Goal: Task Accomplishment & Management: Manage account settings

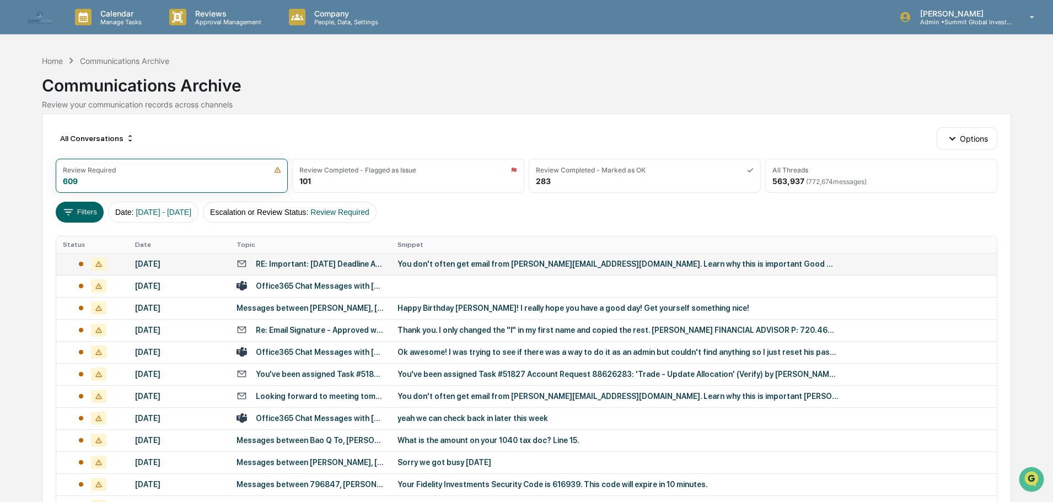
click at [257, 267] on td "RE: Important: [DATE] Deadline Approaching" at bounding box center [310, 264] width 161 height 22
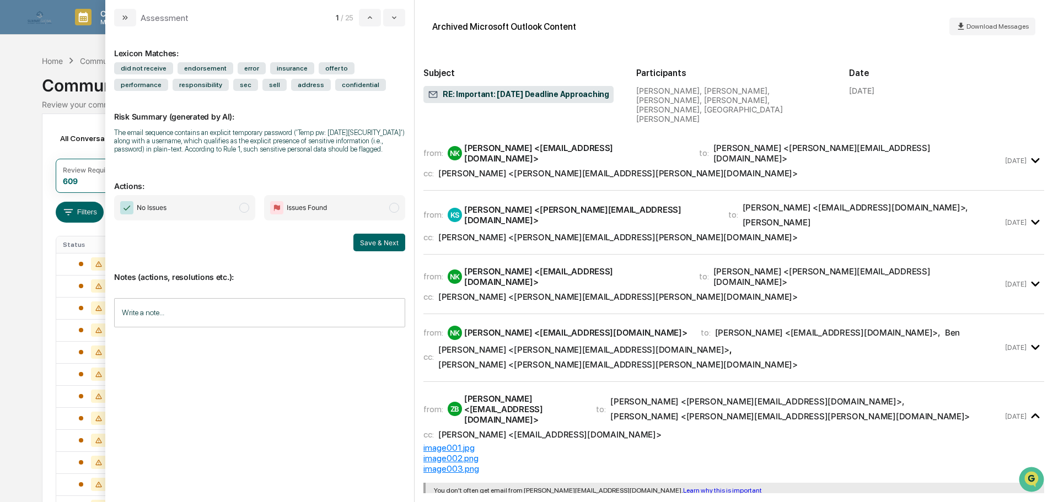
click at [208, 209] on span "No Issues" at bounding box center [184, 207] width 141 height 25
click at [216, 303] on input "Write a note..." at bounding box center [259, 312] width 291 height 29
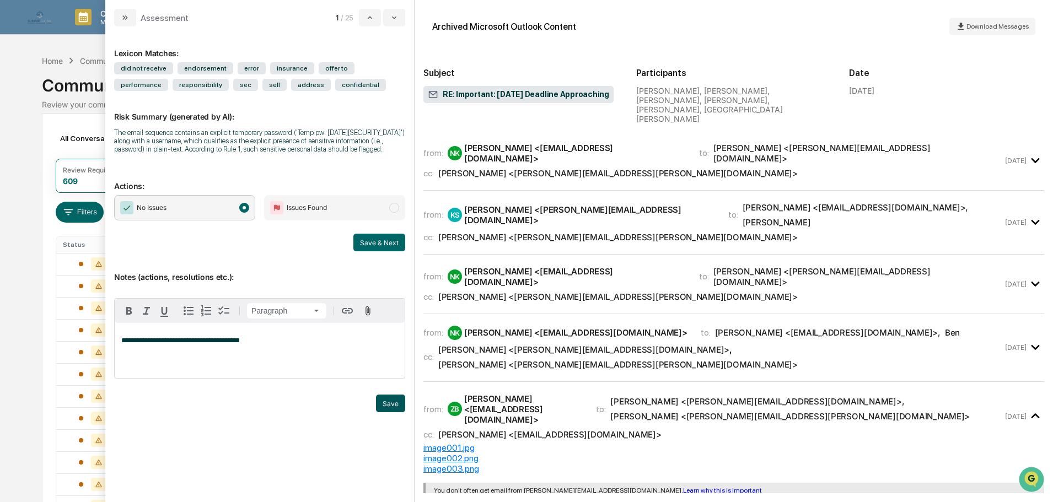
click at [392, 412] on button "Save" at bounding box center [390, 404] width 29 height 18
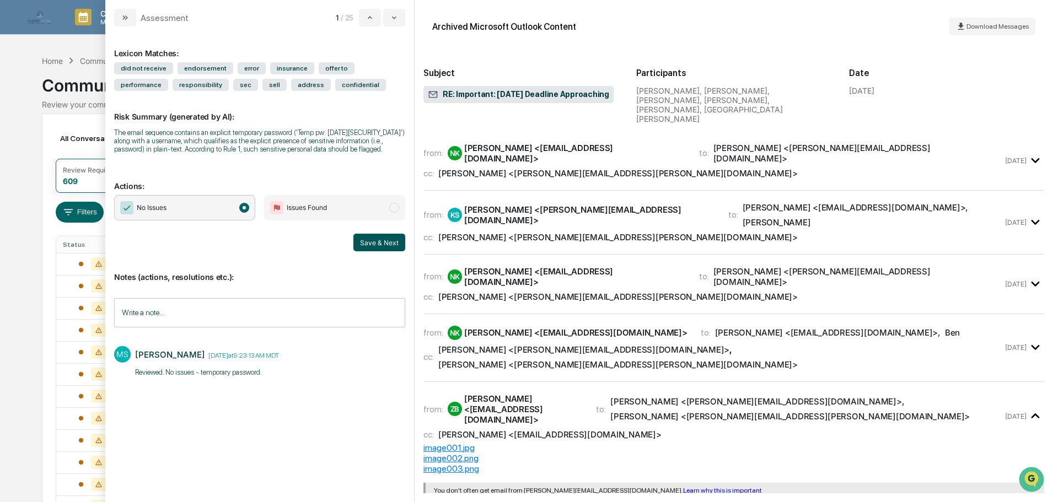
click at [381, 241] on button "Save & Next" at bounding box center [379, 243] width 52 height 18
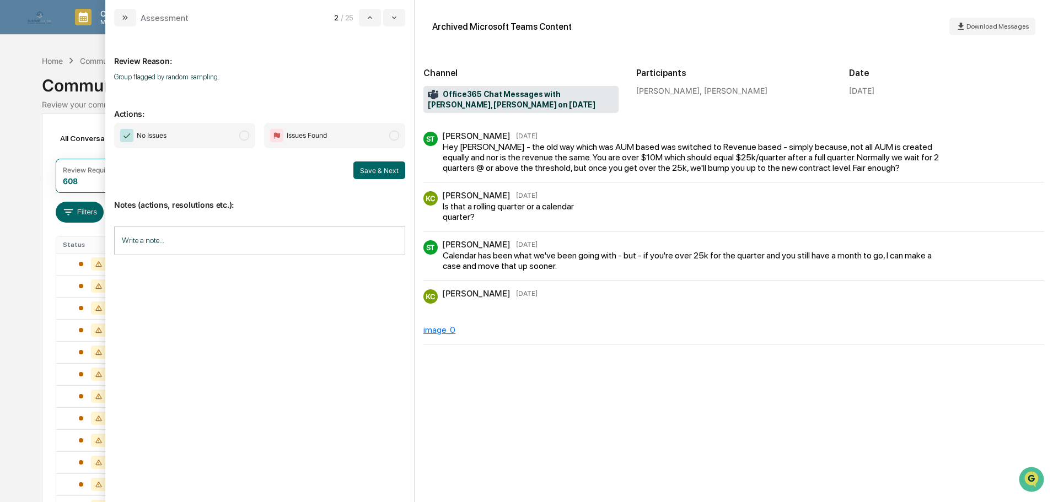
click at [222, 133] on span "No Issues" at bounding box center [184, 135] width 141 height 25
click at [207, 239] on input "Write a note..." at bounding box center [259, 240] width 291 height 29
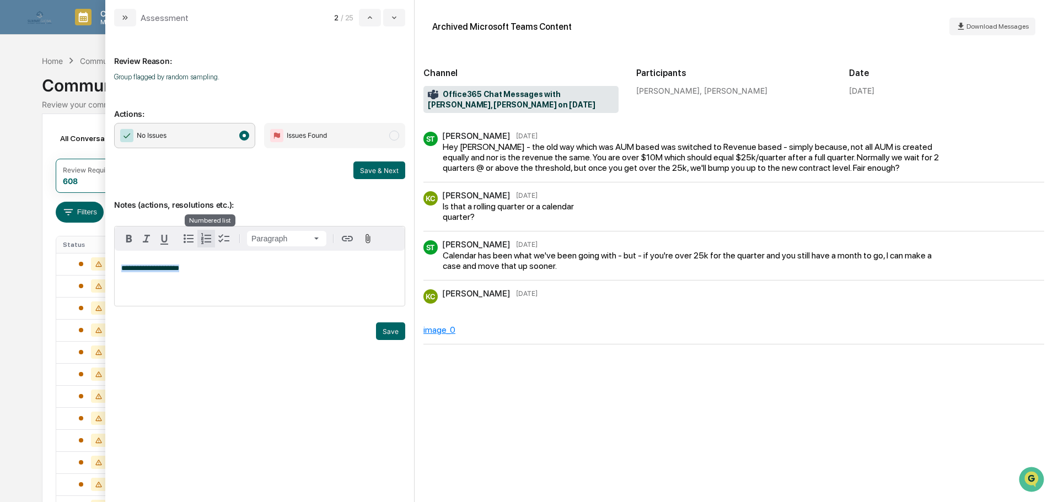
copy span "**********"
click at [392, 340] on button "Save" at bounding box center [390, 331] width 29 height 18
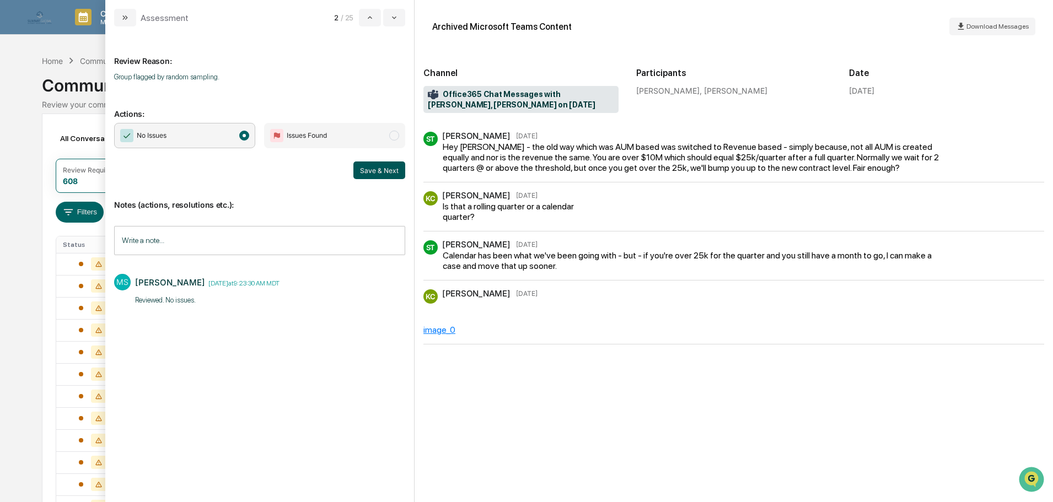
click at [376, 172] on button "Save & Next" at bounding box center [379, 171] width 52 height 18
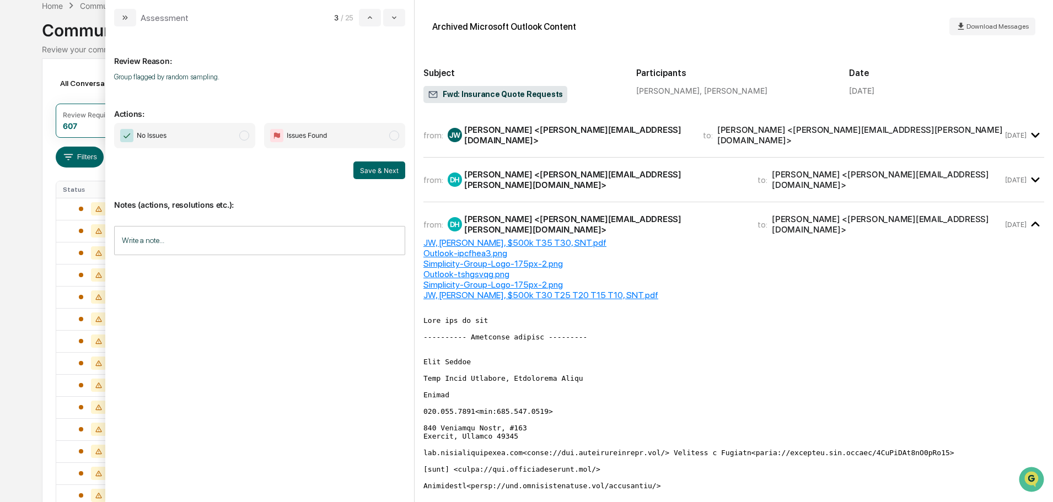
click at [220, 239] on input "Write a note..." at bounding box center [259, 240] width 291 height 29
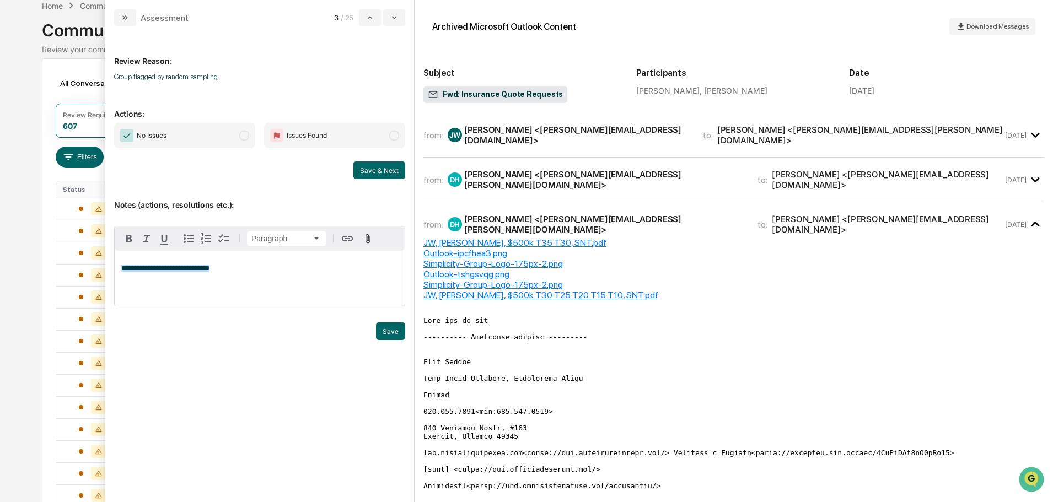
copy span "**********"
click at [400, 340] on button "Save" at bounding box center [390, 331] width 29 height 18
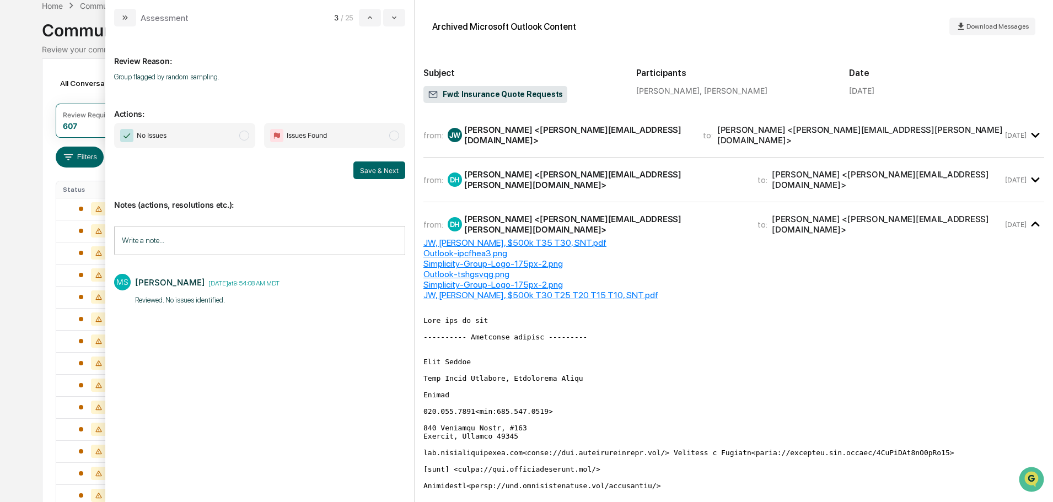
click at [238, 137] on span "No Issues" at bounding box center [184, 135] width 141 height 25
click at [373, 166] on button "Save & Next" at bounding box center [379, 171] width 52 height 18
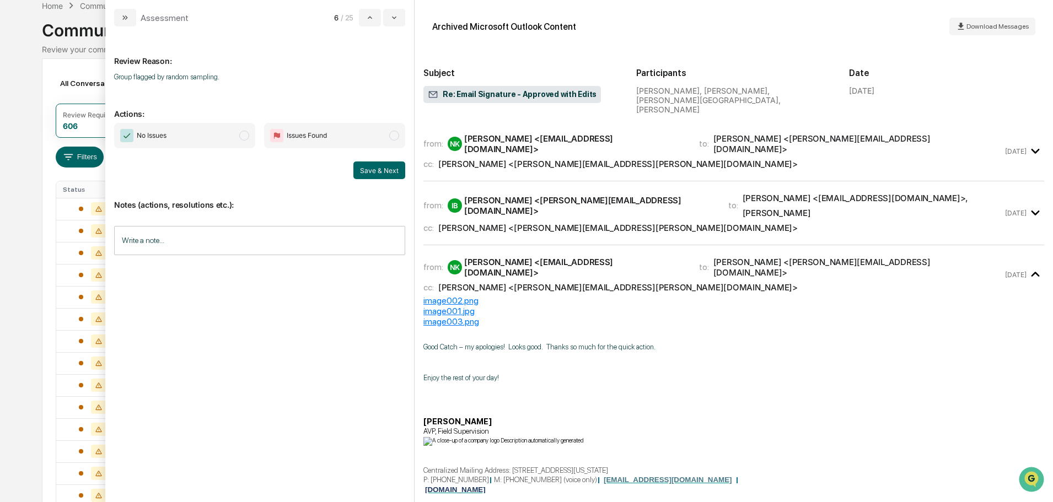
click at [239, 137] on span "modal" at bounding box center [244, 136] width 10 height 10
click at [256, 232] on input "Write a note..." at bounding box center [259, 240] width 291 height 29
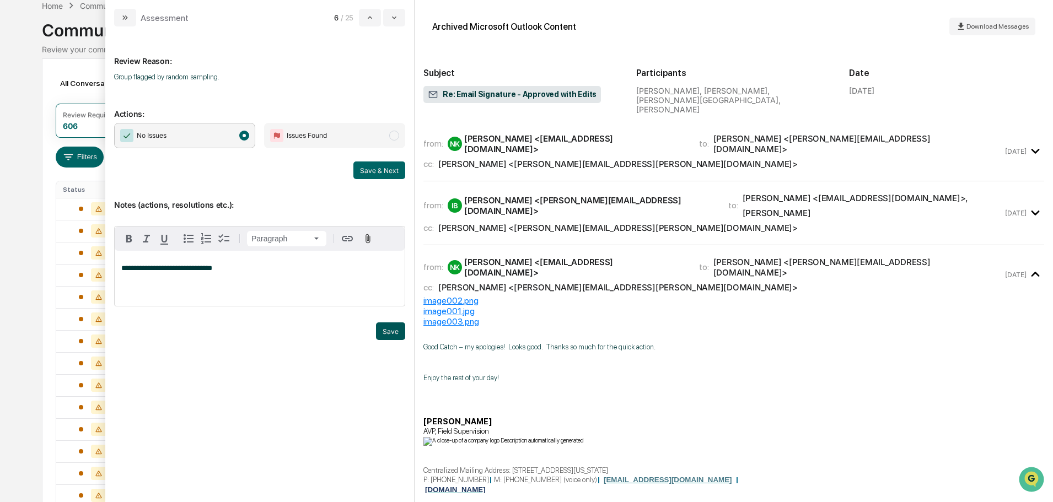
click at [388, 340] on button "Save" at bounding box center [390, 331] width 29 height 18
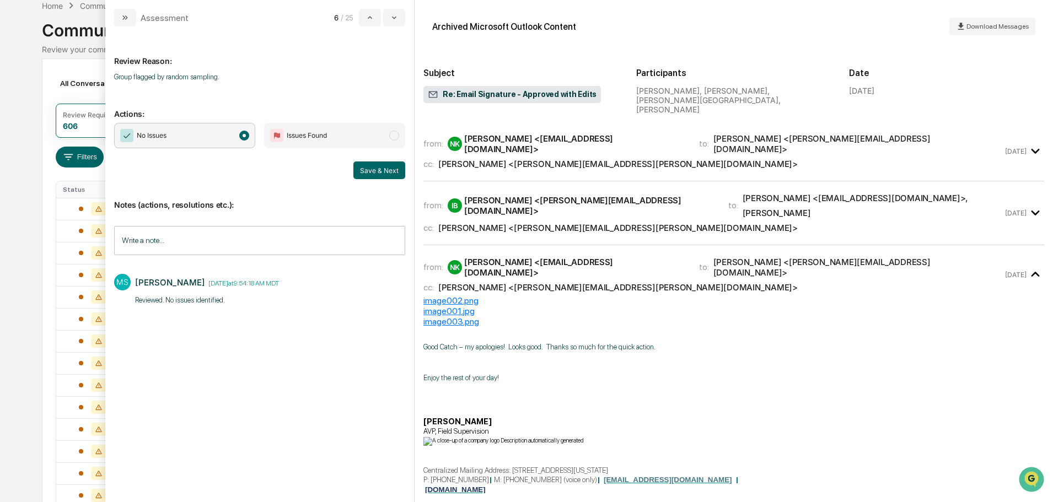
click at [590, 223] on div "Mallory Stryker <mallory.stryker@sgiam.com>" at bounding box center [617, 228] width 359 height 10
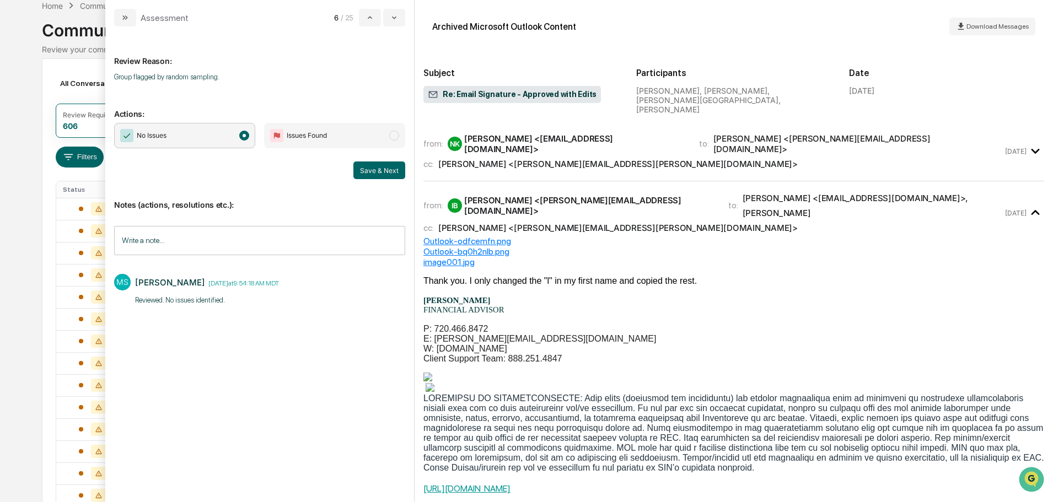
click at [590, 223] on div "Mallory Stryker <mallory.stryker@sgiam.com>" at bounding box center [617, 228] width 359 height 10
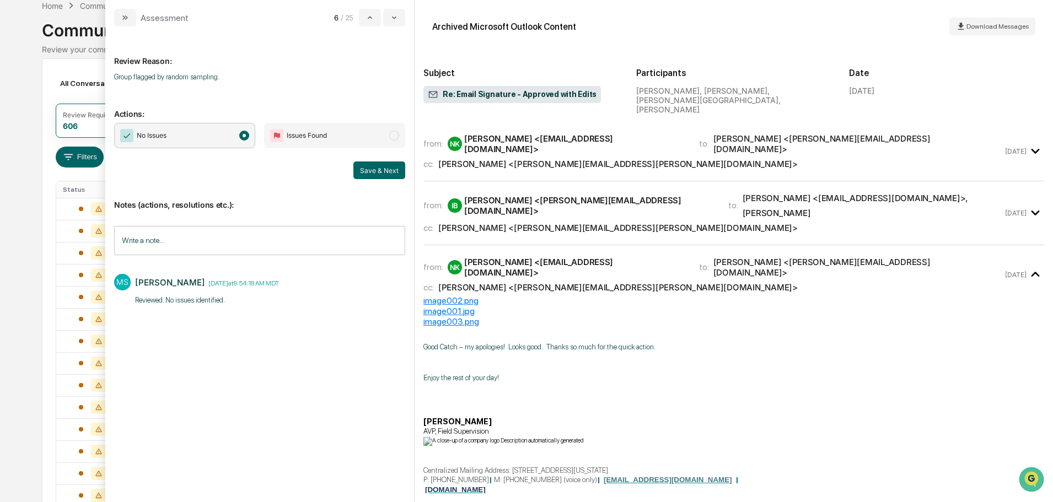
click at [293, 243] on input "Write a note..." at bounding box center [259, 240] width 291 height 29
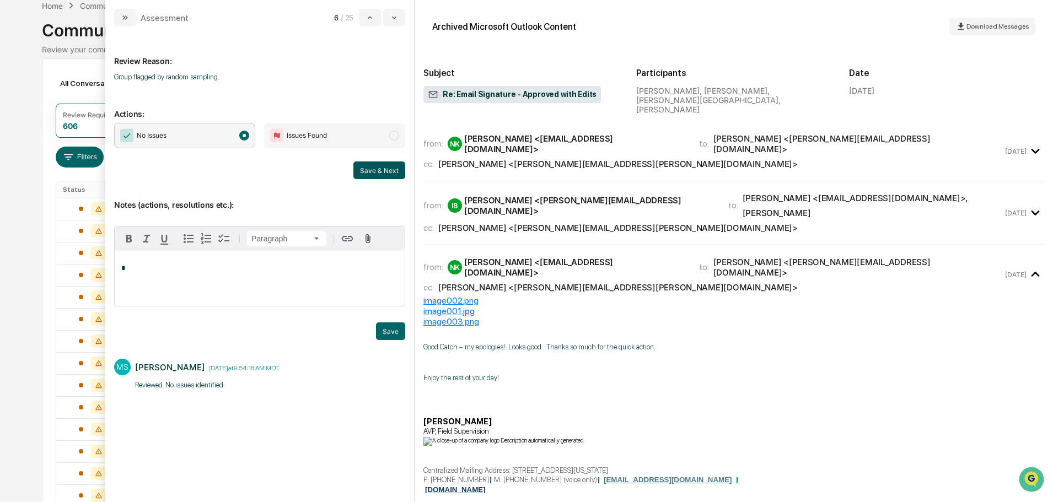
click at [383, 170] on button "Save & Next" at bounding box center [379, 171] width 52 height 18
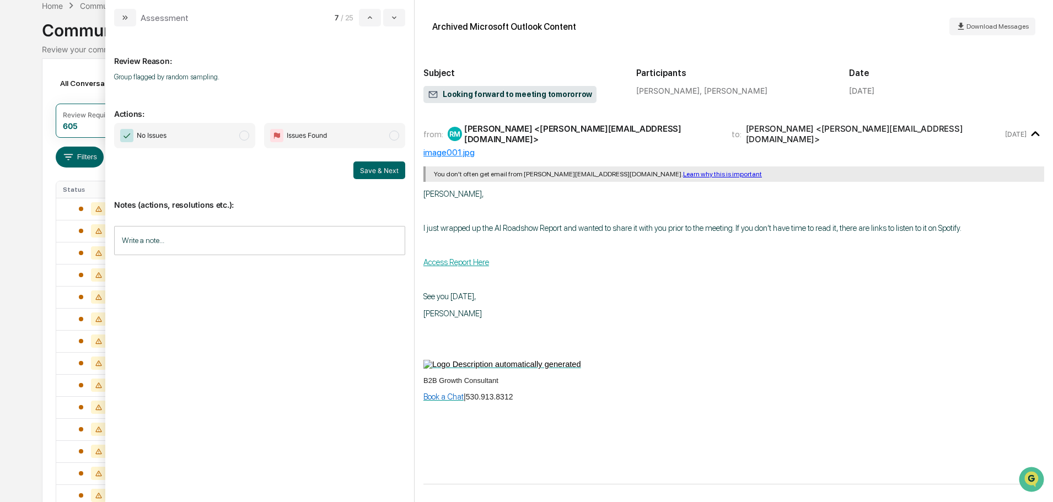
scroll to position [9, 0]
click at [255, 230] on input "Write a note..." at bounding box center [259, 240] width 291 height 29
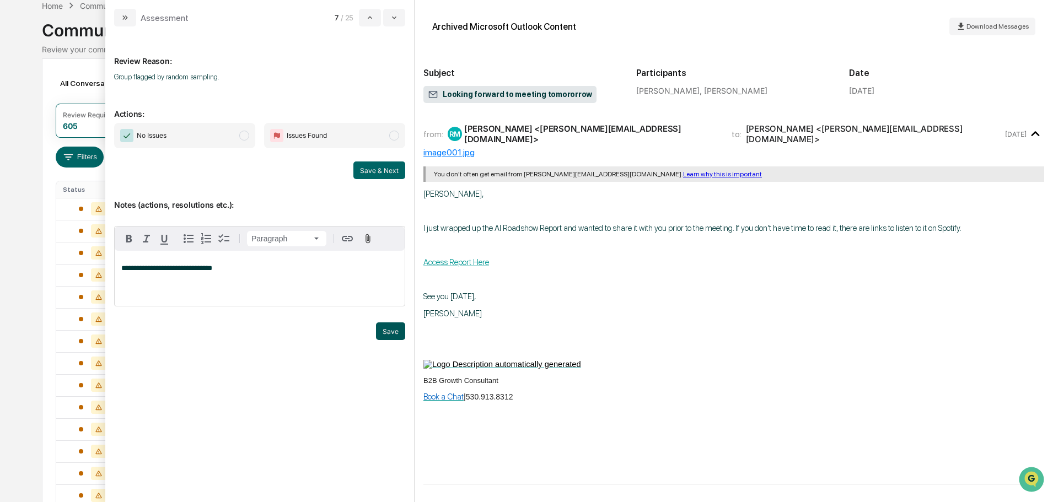
click at [389, 340] on button "Save" at bounding box center [390, 331] width 29 height 18
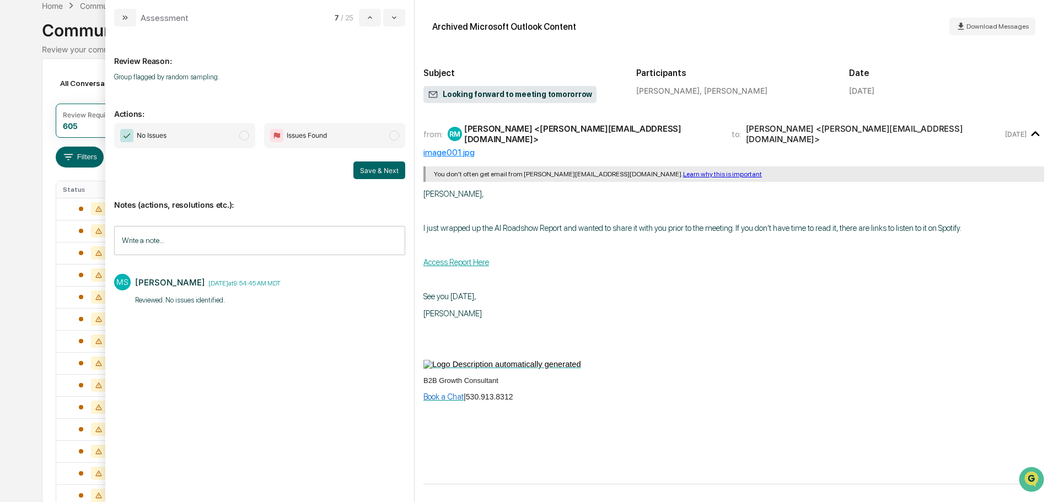
click at [230, 134] on span "No Issues" at bounding box center [184, 135] width 141 height 25
click at [396, 168] on button "Save & Next" at bounding box center [379, 171] width 52 height 18
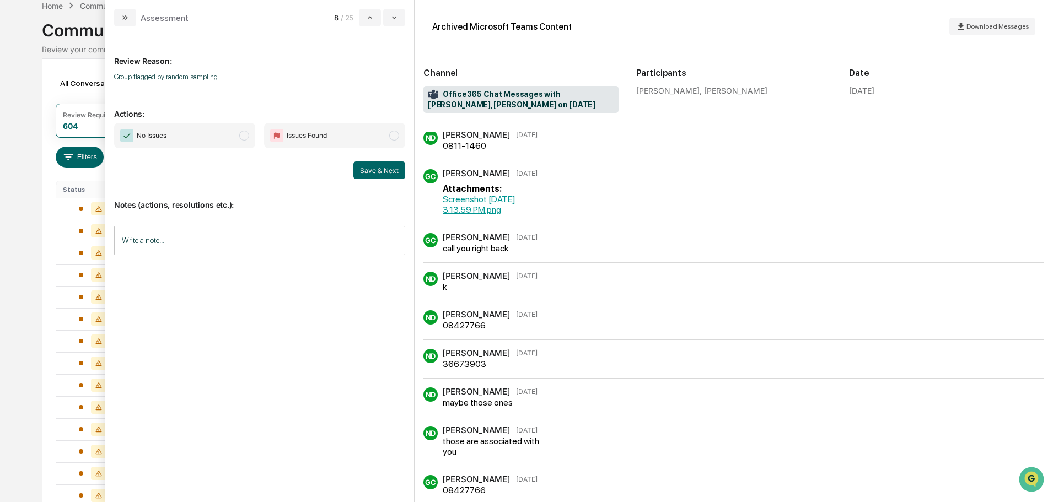
scroll to position [276, 0]
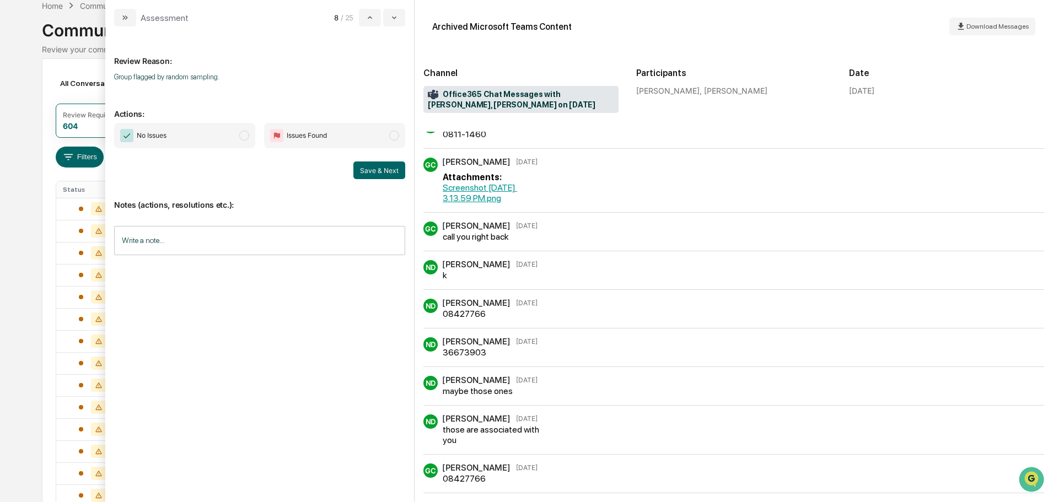
click at [491, 203] on link "Screenshot 2025-10-07 at 3.13.59 PM.png" at bounding box center [480, 192] width 74 height 21
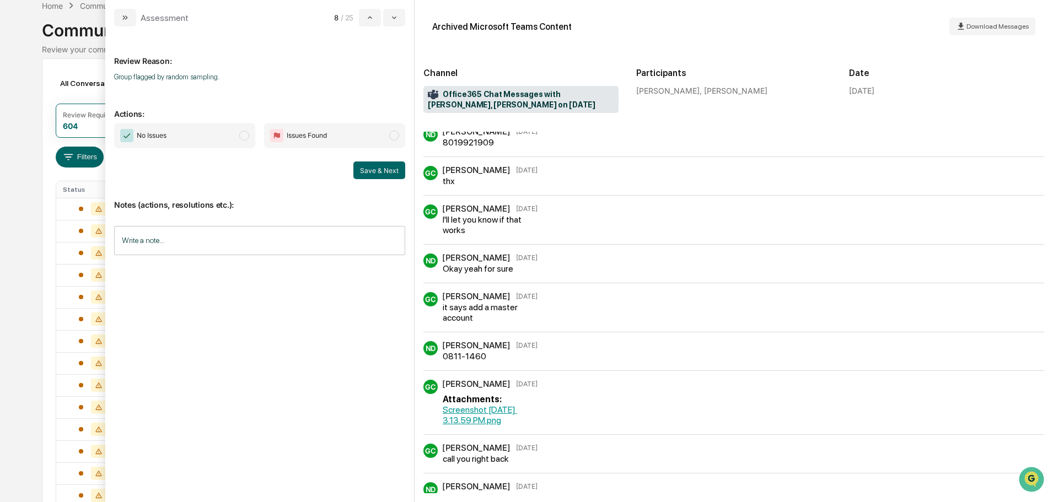
scroll to position [0, 0]
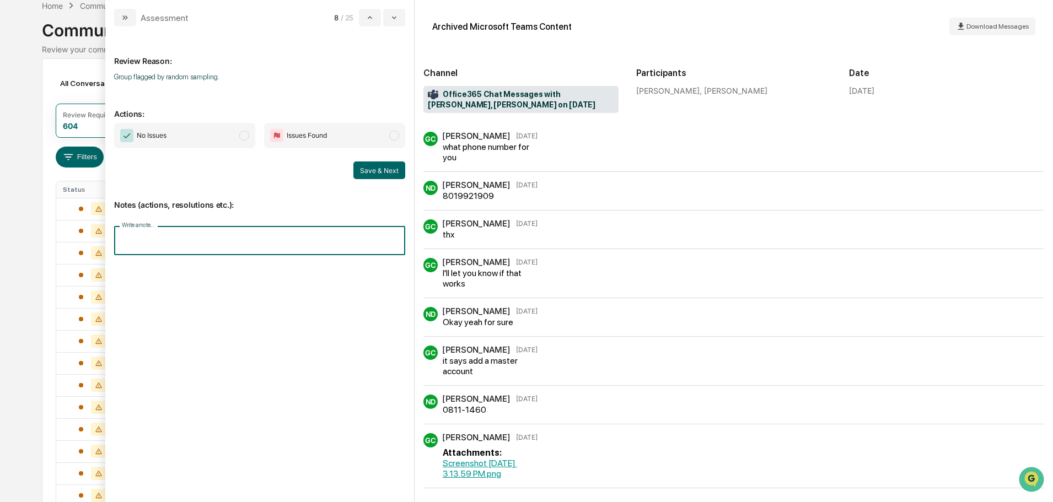
click at [219, 232] on input "Write a note..." at bounding box center [259, 240] width 291 height 29
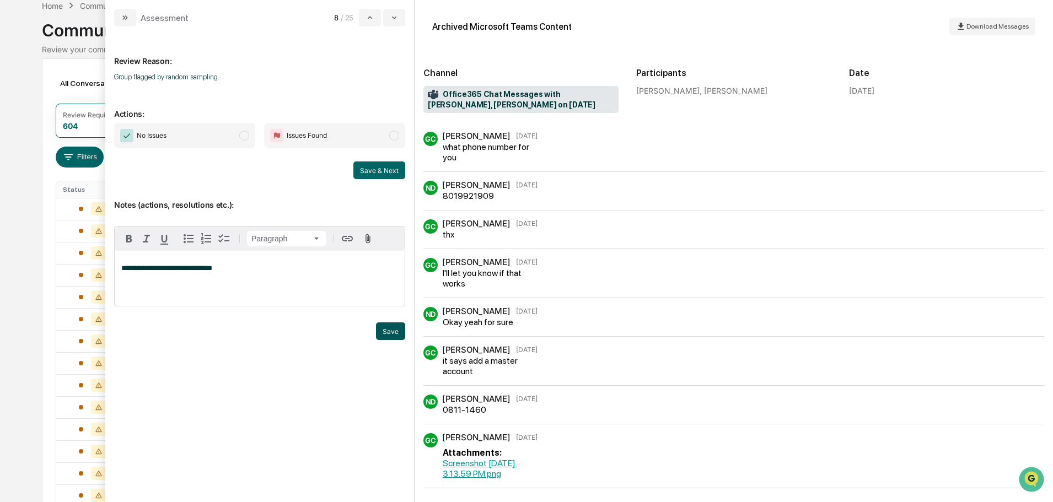
click at [394, 338] on button "Save" at bounding box center [390, 331] width 29 height 18
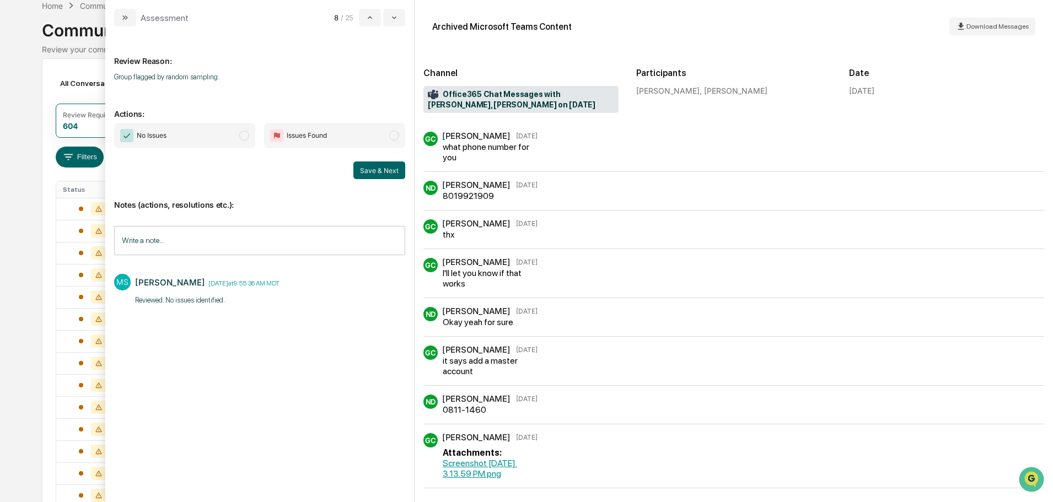
click at [251, 136] on span "No Issues" at bounding box center [184, 135] width 141 height 25
click at [385, 166] on button "Save & Next" at bounding box center [379, 171] width 52 height 18
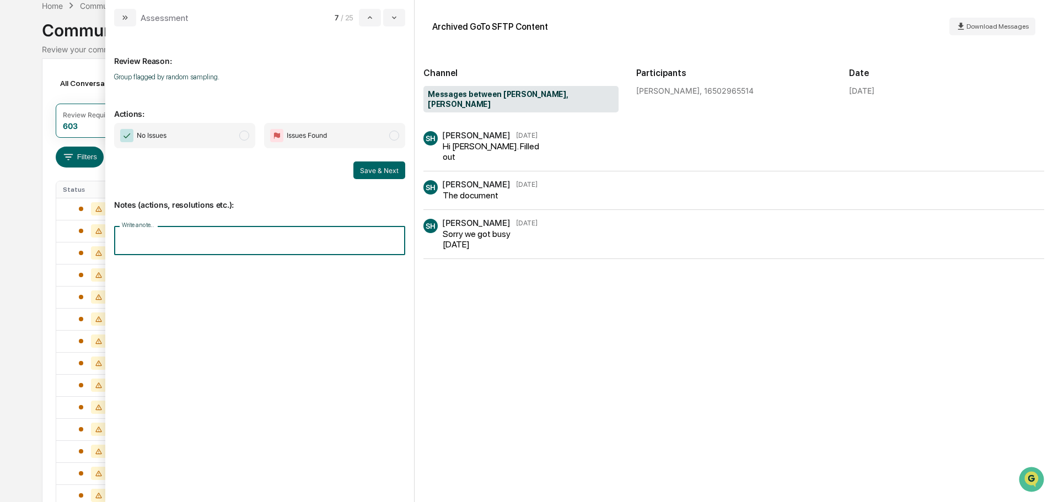
click at [223, 240] on input "Write a note..." at bounding box center [259, 240] width 291 height 29
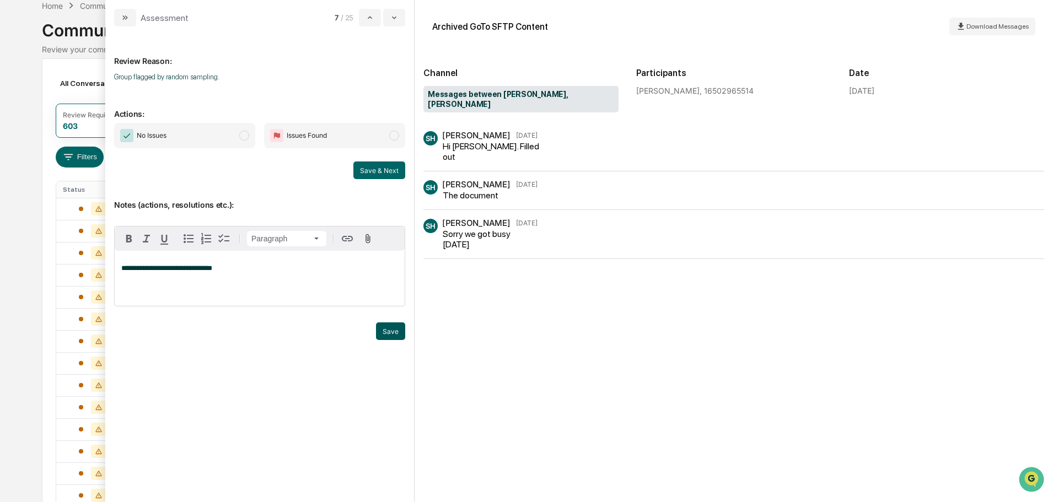
click at [390, 340] on button "Save" at bounding box center [390, 331] width 29 height 18
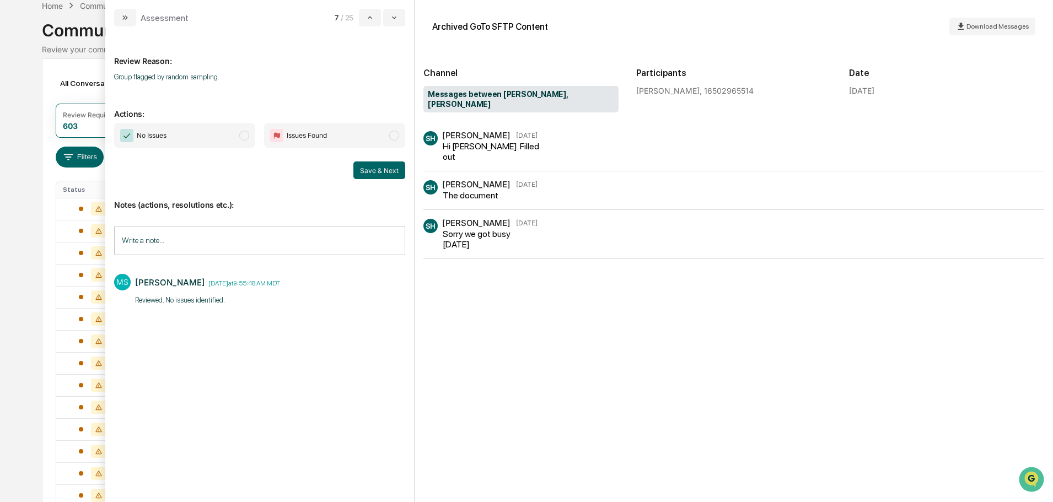
click at [202, 133] on span "No Issues" at bounding box center [184, 135] width 141 height 25
click at [361, 166] on button "Save & Next" at bounding box center [379, 171] width 52 height 18
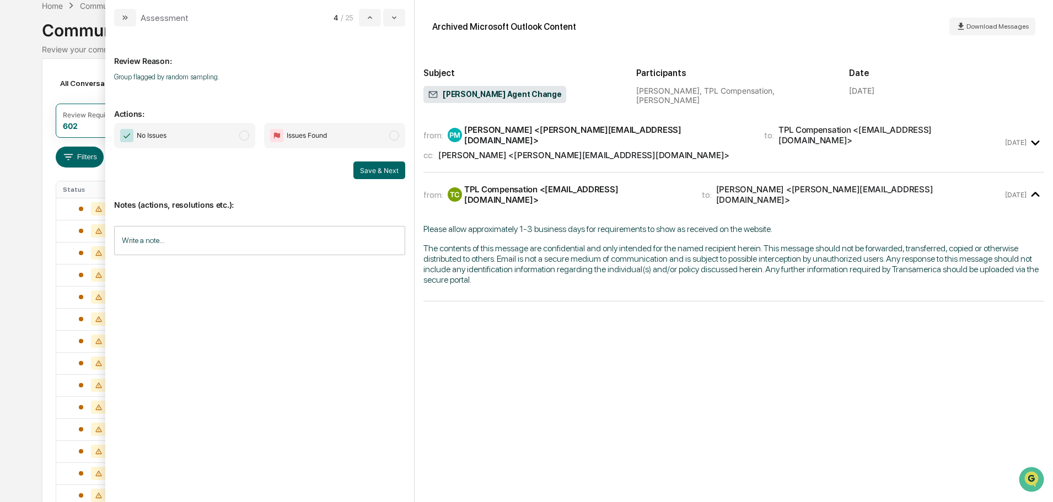
click at [622, 150] on div "cc: Sharalee Pederson <sharalee@sgipw.com>" at bounding box center [712, 155] width 579 height 10
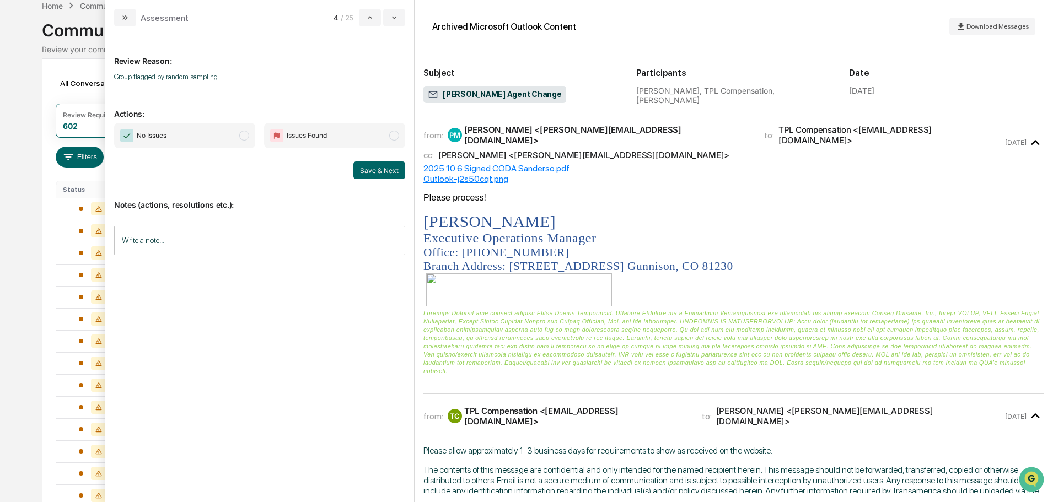
click at [185, 129] on span "No Issues" at bounding box center [184, 135] width 141 height 25
click at [251, 239] on input "Write a note..." at bounding box center [259, 240] width 291 height 29
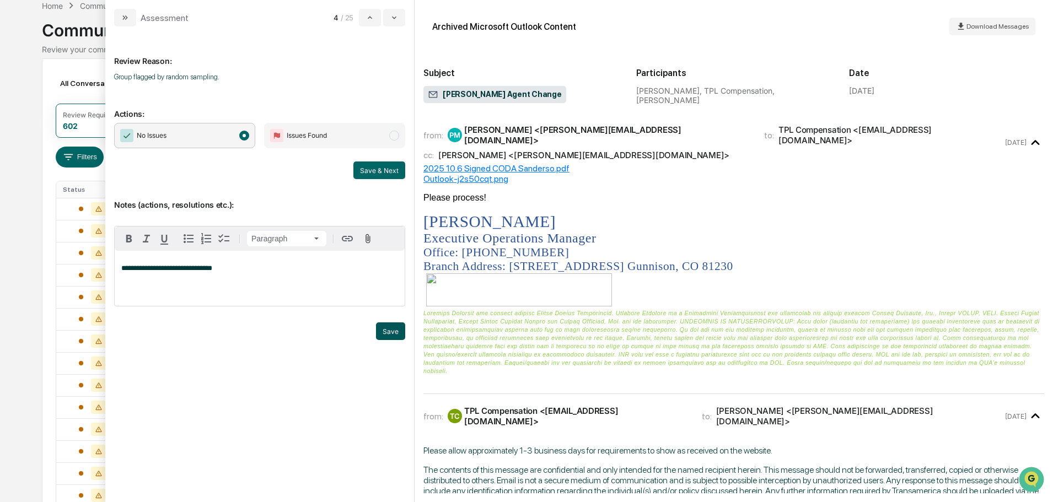
click at [395, 340] on button "Save" at bounding box center [390, 331] width 29 height 18
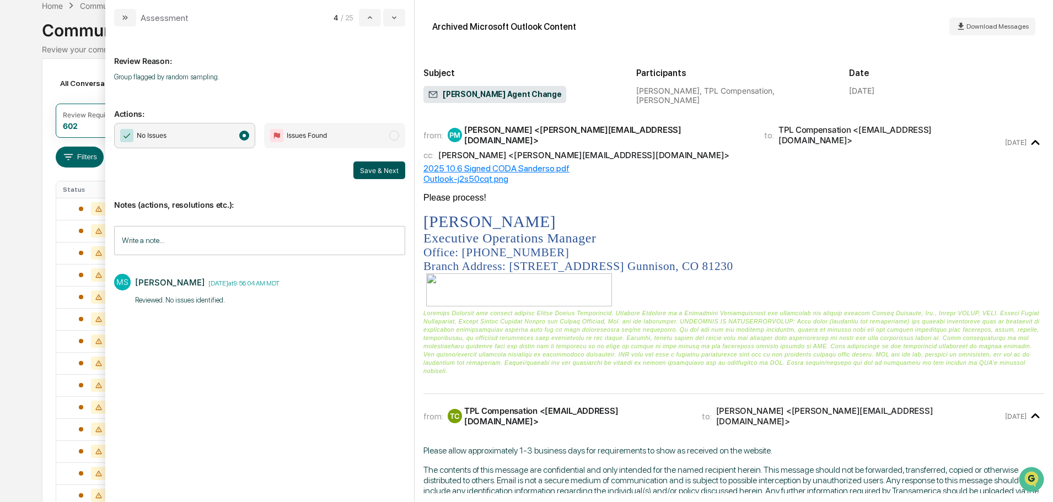
click at [388, 169] on button "Save & Next" at bounding box center [379, 171] width 52 height 18
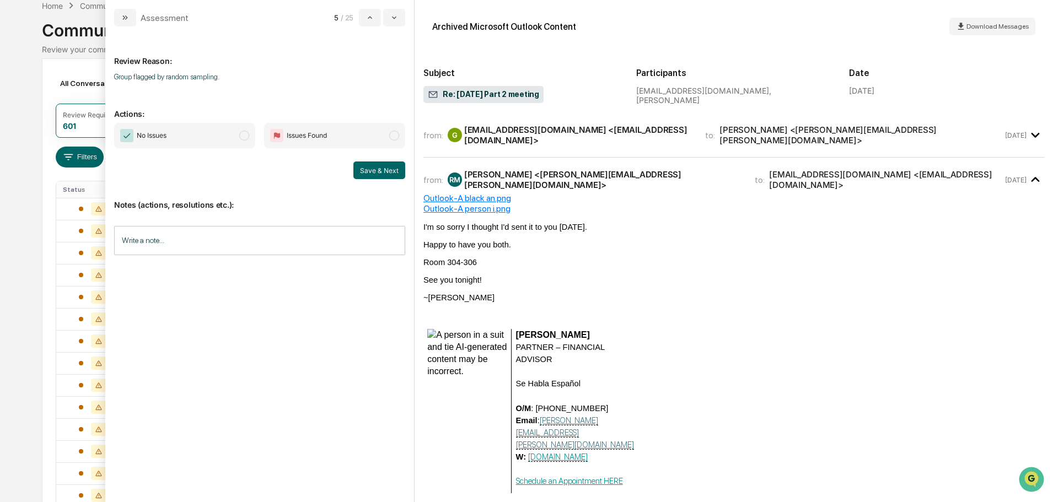
click at [224, 136] on span "No Issues" at bounding box center [184, 135] width 141 height 25
click at [193, 241] on input "Write a note..." at bounding box center [259, 240] width 291 height 29
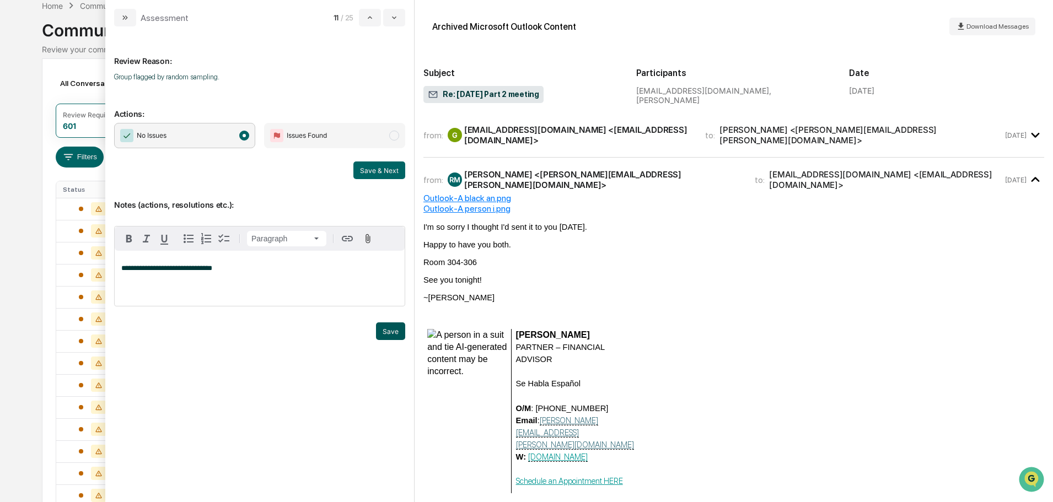
click at [390, 340] on button "Save" at bounding box center [390, 331] width 29 height 18
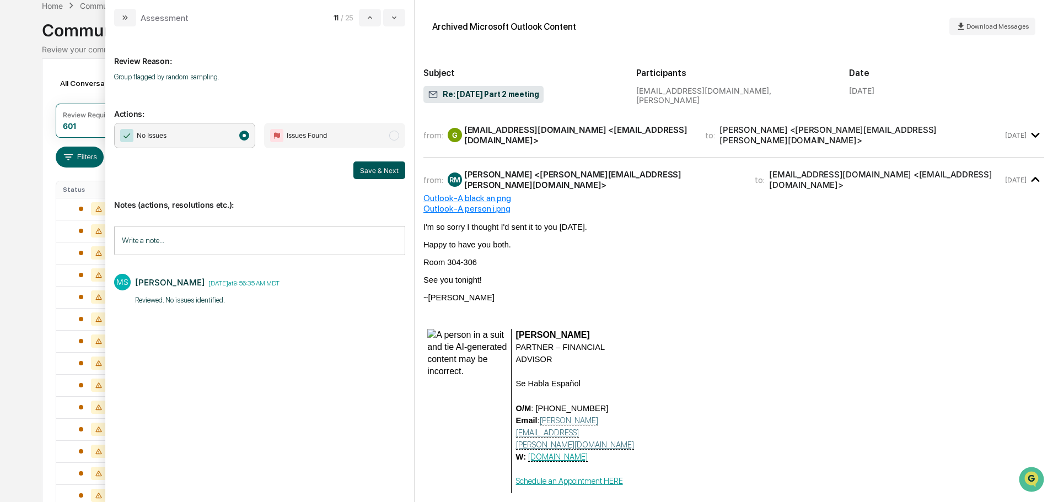
click at [373, 171] on button "Save & Next" at bounding box center [379, 171] width 52 height 18
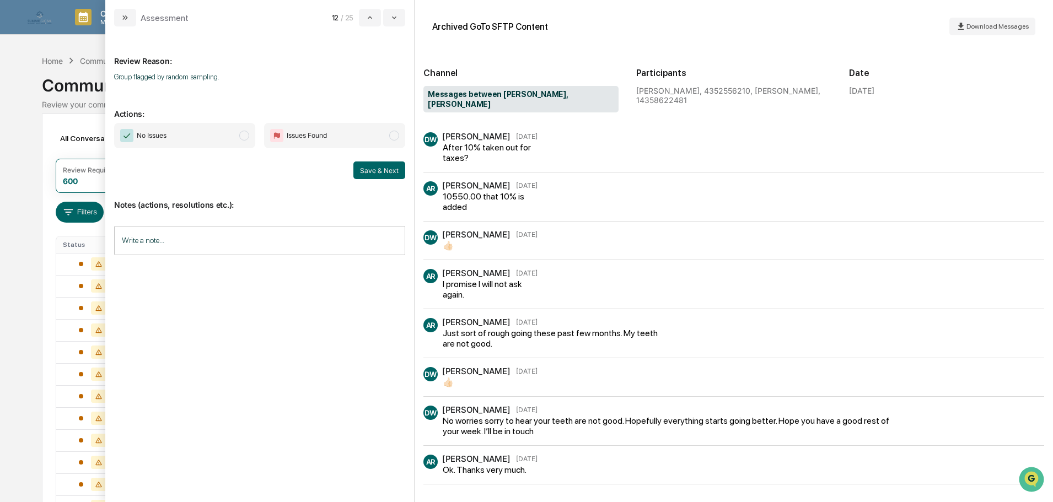
click at [204, 245] on input "Write a note..." at bounding box center [259, 240] width 291 height 29
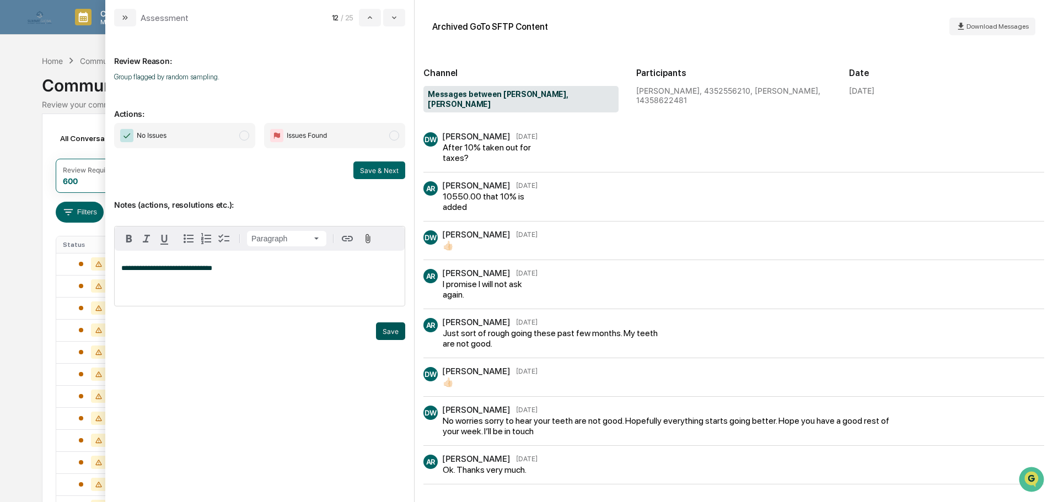
click at [394, 340] on button "Save" at bounding box center [390, 331] width 29 height 18
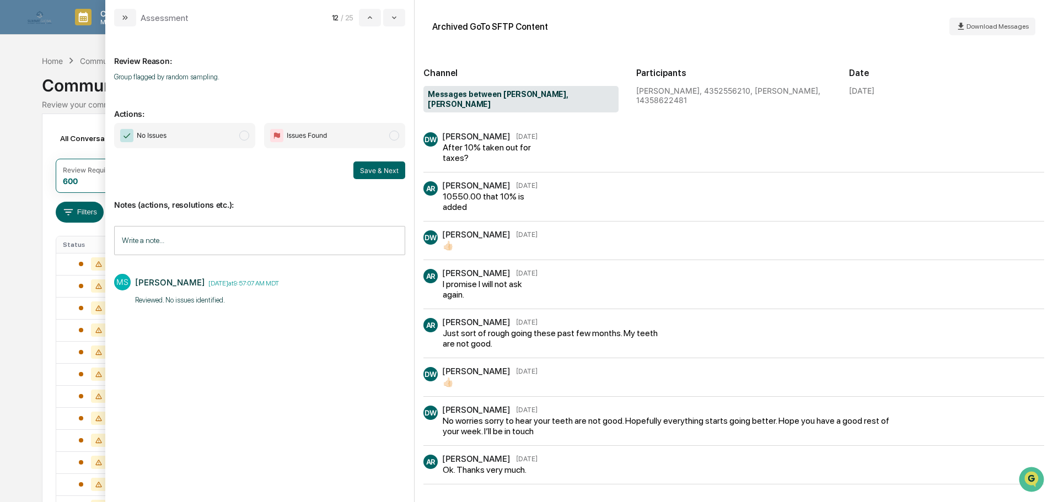
click at [220, 133] on span "No Issues" at bounding box center [184, 135] width 141 height 25
click at [362, 174] on button "Save & Next" at bounding box center [379, 171] width 52 height 18
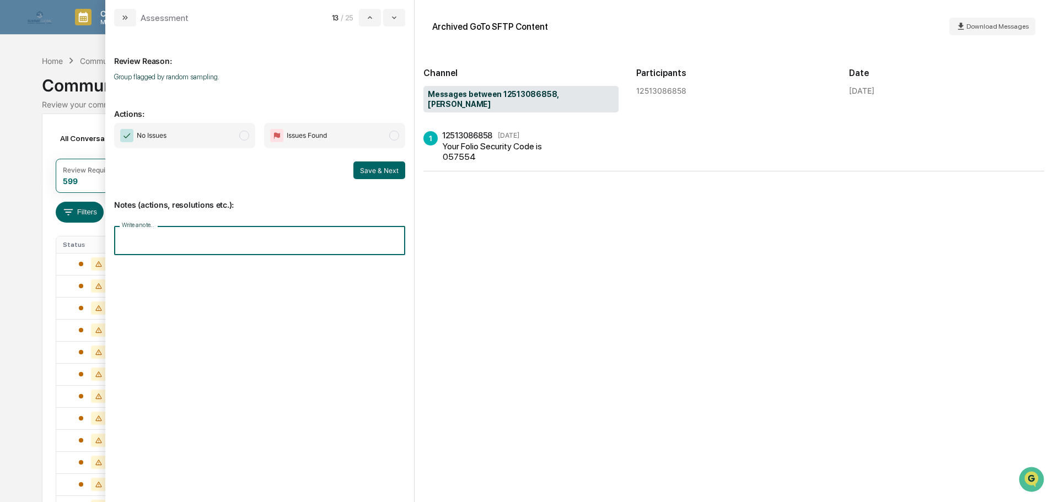
click at [205, 243] on input "Write a note..." at bounding box center [259, 240] width 291 height 29
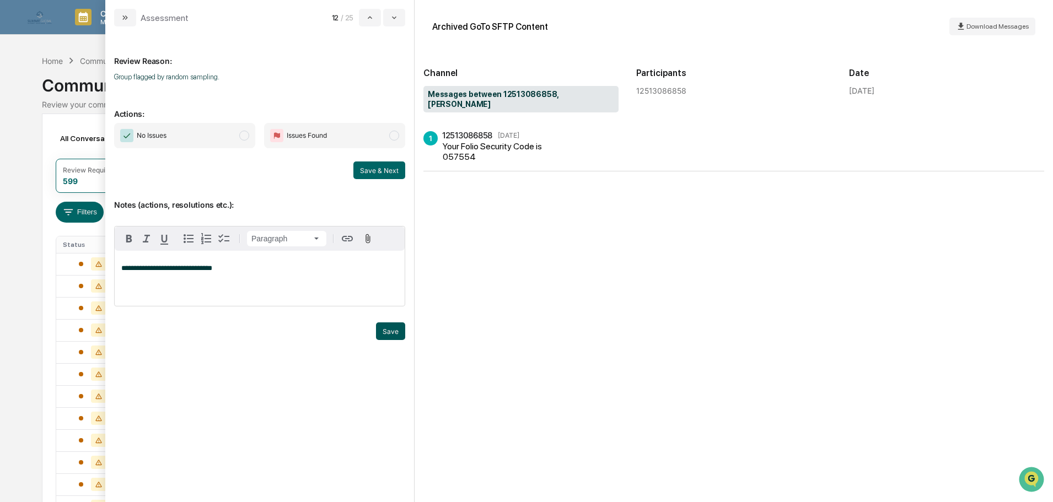
click at [398, 340] on button "Save" at bounding box center [390, 331] width 29 height 18
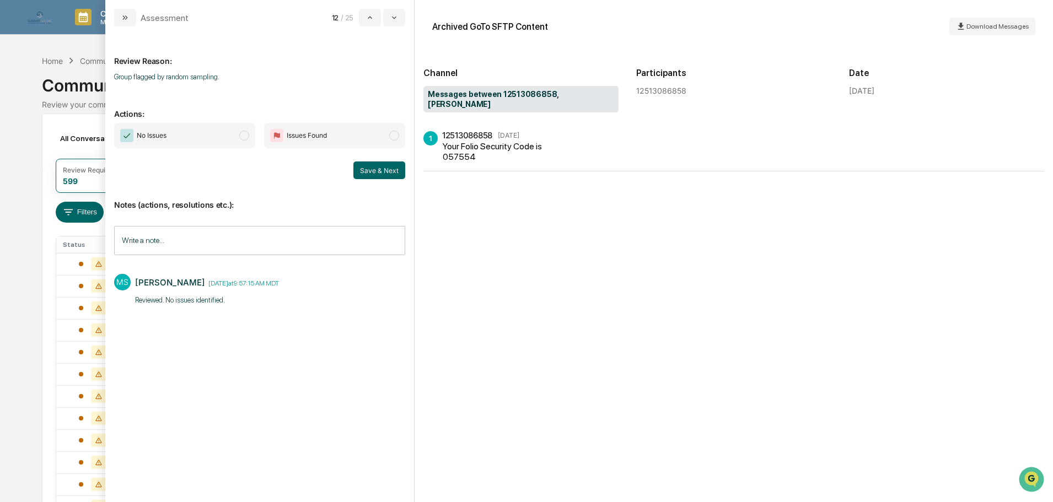
click at [214, 141] on span "No Issues" at bounding box center [184, 135] width 141 height 25
click at [362, 173] on button "Save & Next" at bounding box center [379, 171] width 52 height 18
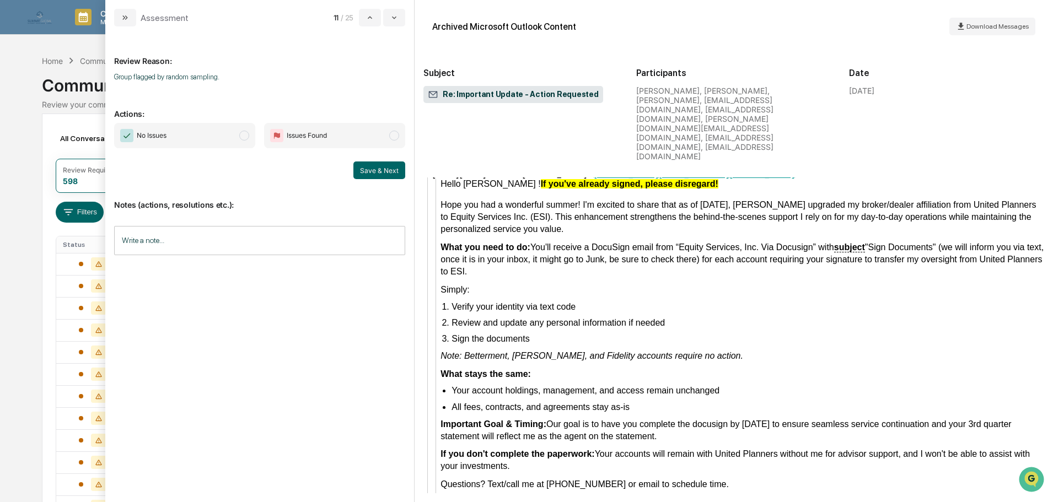
scroll to position [969, 0]
click at [160, 240] on input "Write a note..." at bounding box center [259, 240] width 291 height 29
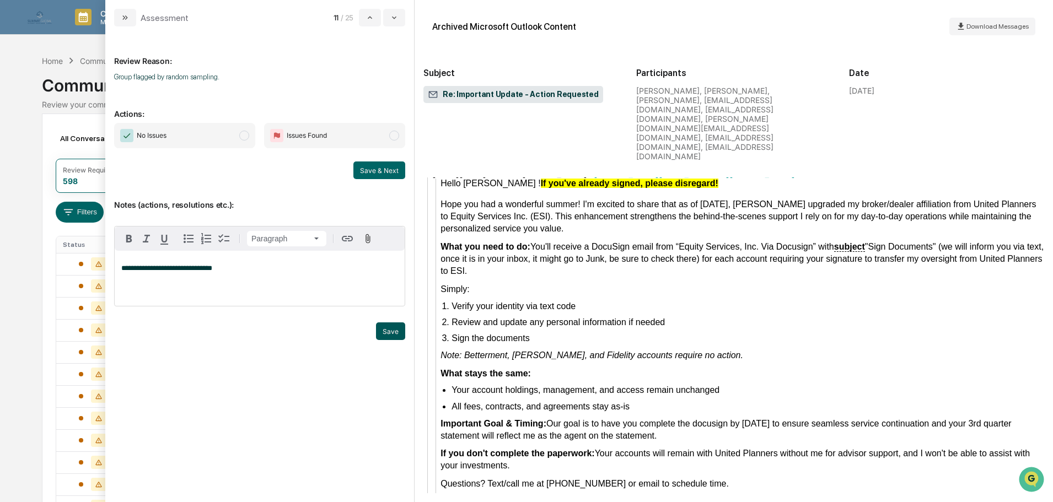
click at [383, 340] on button "Save" at bounding box center [390, 331] width 29 height 18
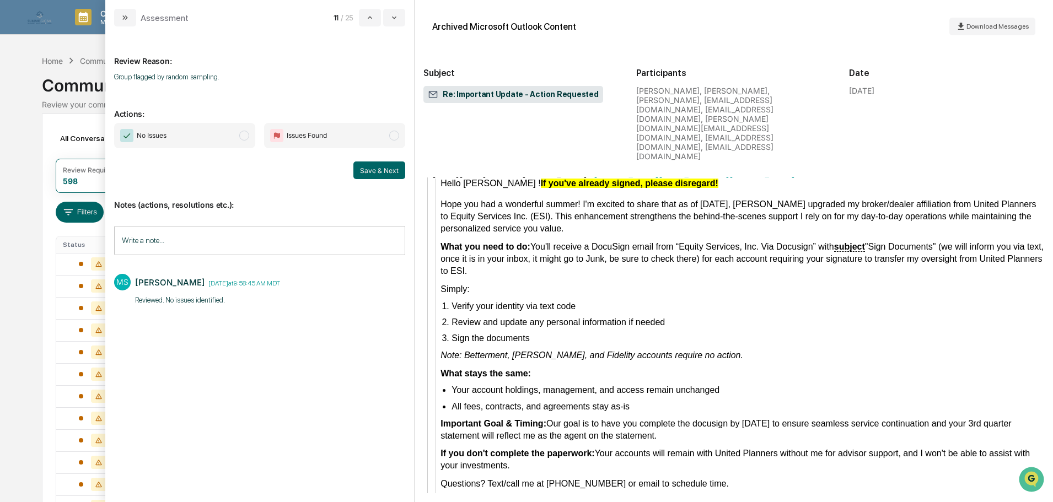
click at [203, 140] on span "No Issues" at bounding box center [184, 135] width 141 height 25
click at [220, 134] on span "No Issues" at bounding box center [184, 135] width 141 height 25
click at [375, 173] on button "Save & Next" at bounding box center [379, 171] width 52 height 18
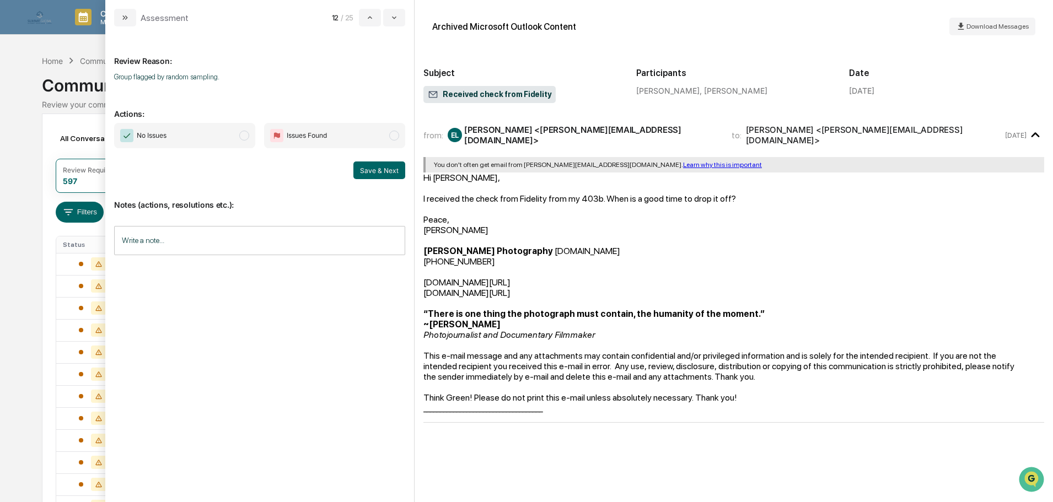
click at [246, 241] on input "Write a note..." at bounding box center [259, 240] width 291 height 29
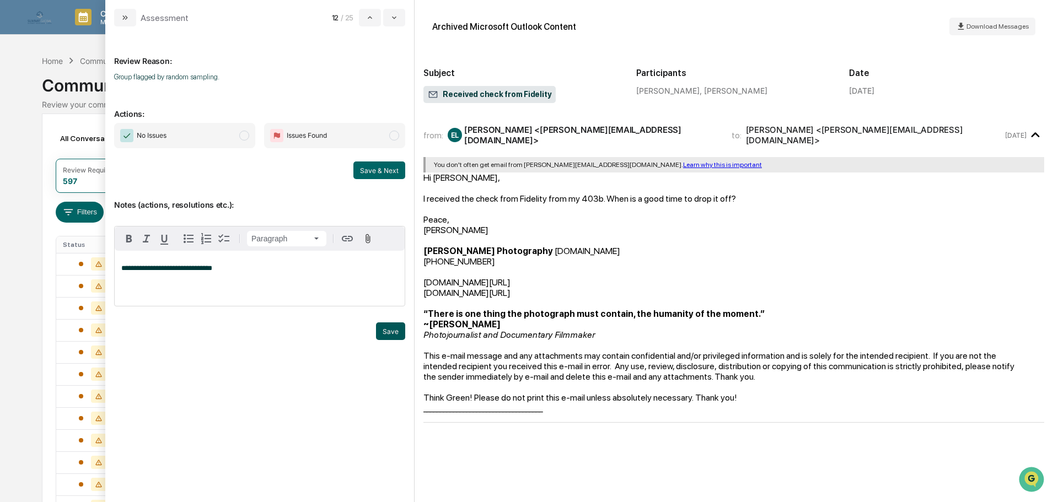
click at [391, 340] on button "Save" at bounding box center [390, 331] width 29 height 18
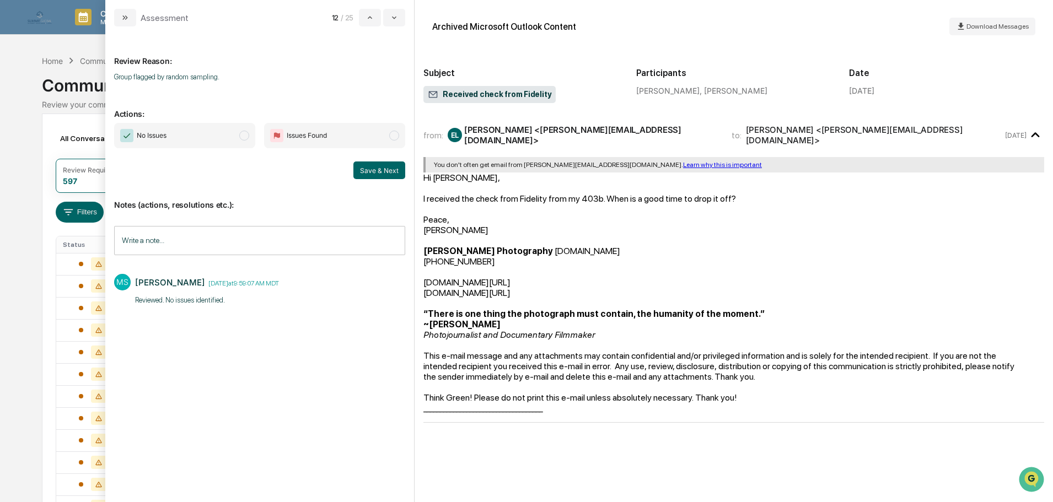
scroll to position [17, 0]
click at [244, 238] on input "Write a note..." at bounding box center [259, 240] width 291 height 29
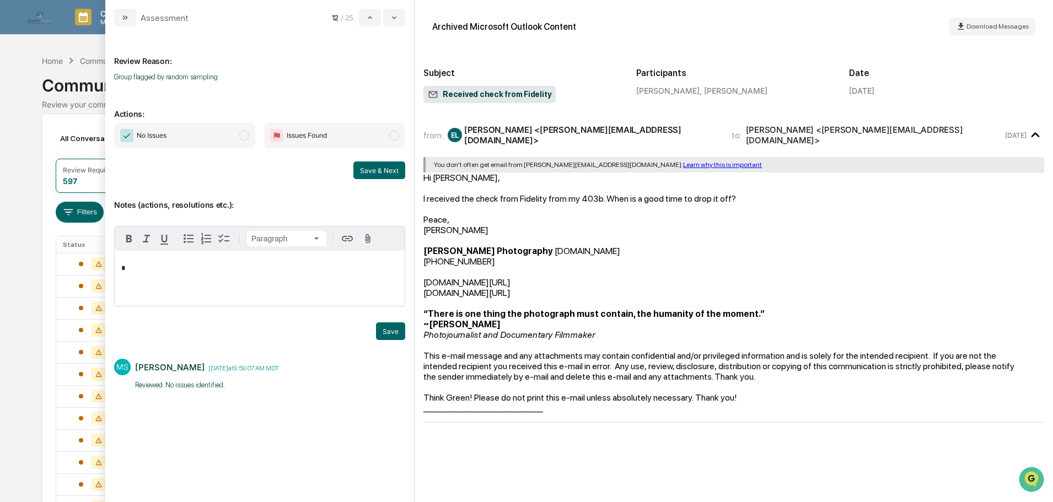
click at [232, 144] on span "No Issues" at bounding box center [184, 135] width 141 height 25
click at [375, 170] on button "Save & Next" at bounding box center [379, 171] width 52 height 18
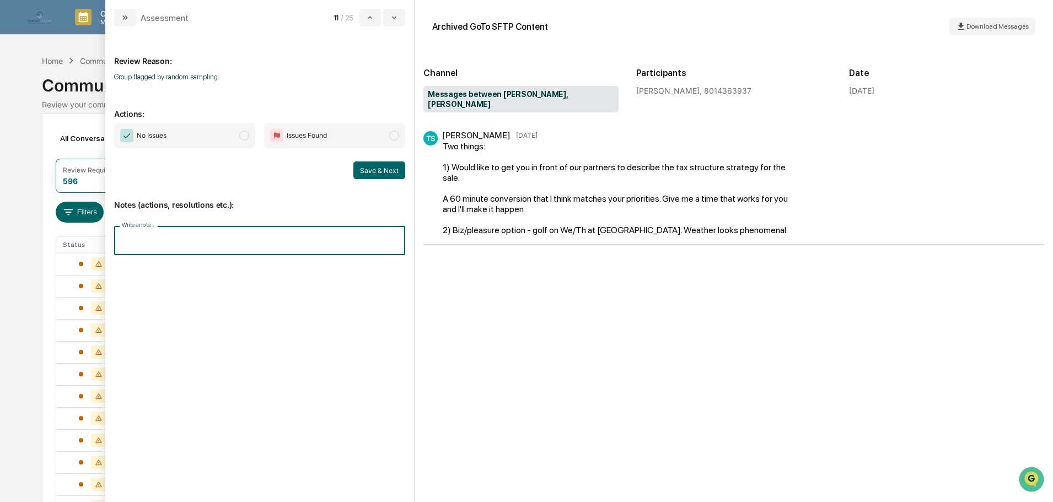
click at [228, 253] on input "Write a note..." at bounding box center [259, 240] width 291 height 29
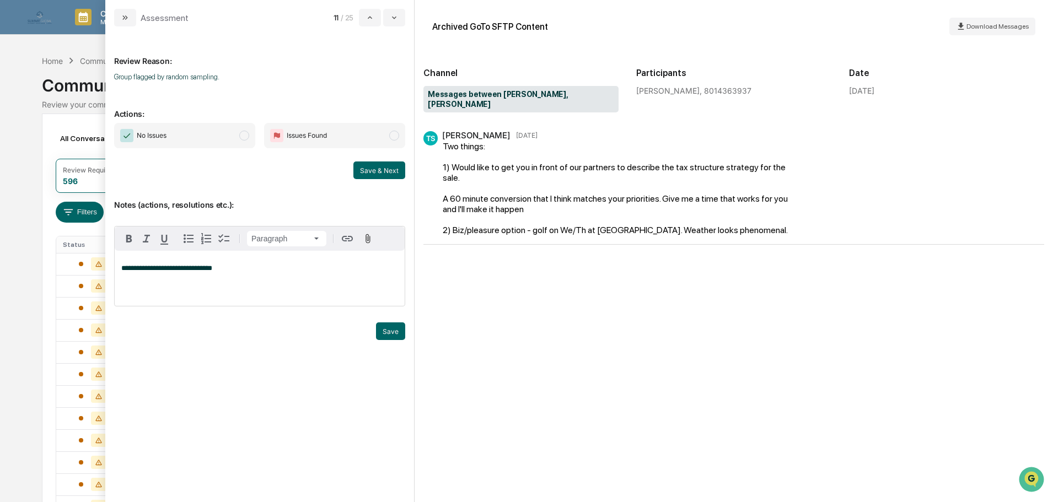
click at [383, 322] on div "Trigger" at bounding box center [259, 317] width 291 height 10
click at [383, 340] on button "Save" at bounding box center [390, 331] width 29 height 18
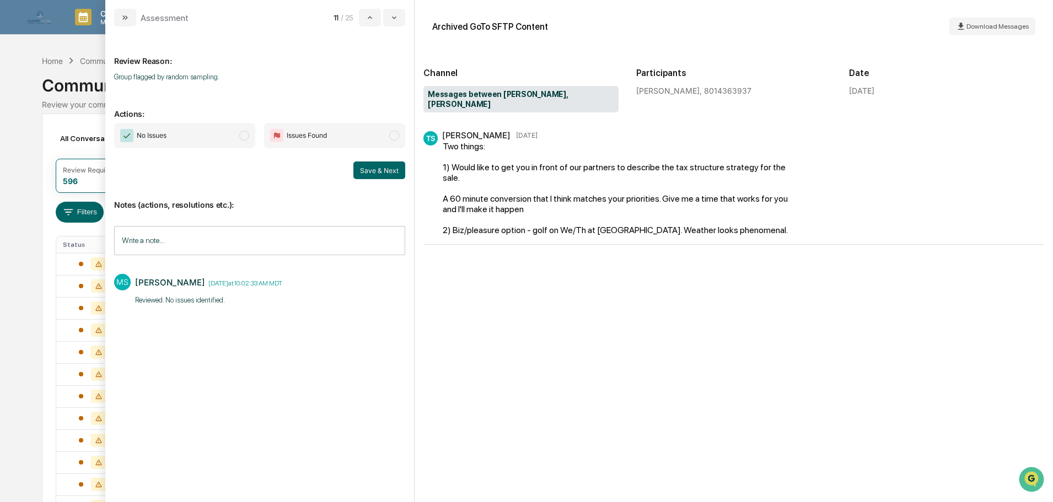
click at [220, 137] on span "No Issues" at bounding box center [184, 135] width 141 height 25
click at [362, 170] on button "Save & Next" at bounding box center [379, 171] width 52 height 18
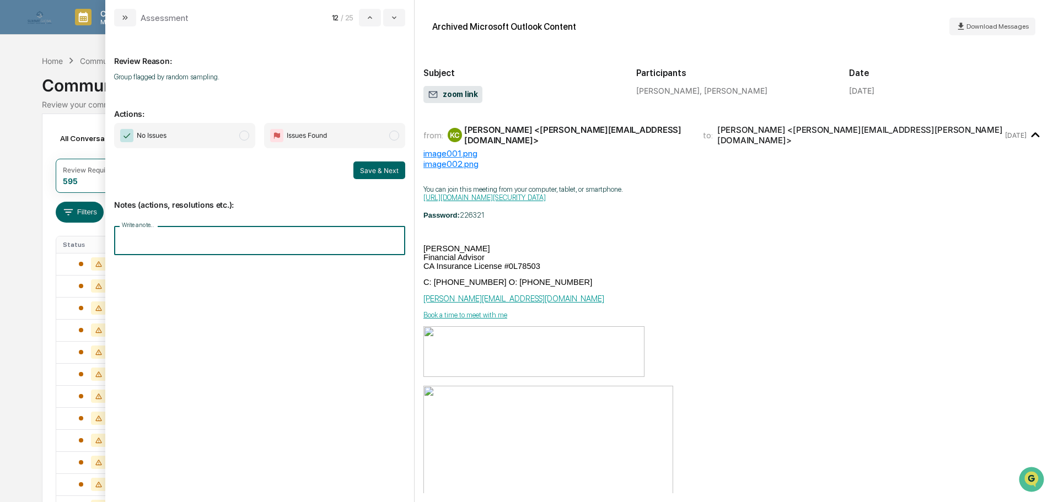
click at [264, 239] on input "Write a note..." at bounding box center [259, 240] width 291 height 29
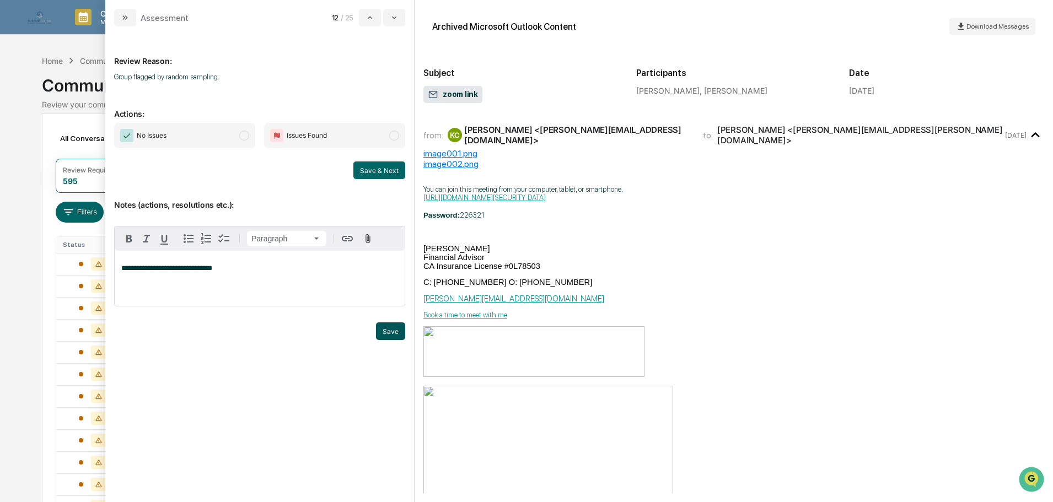
click at [388, 340] on button "Save" at bounding box center [390, 331] width 29 height 18
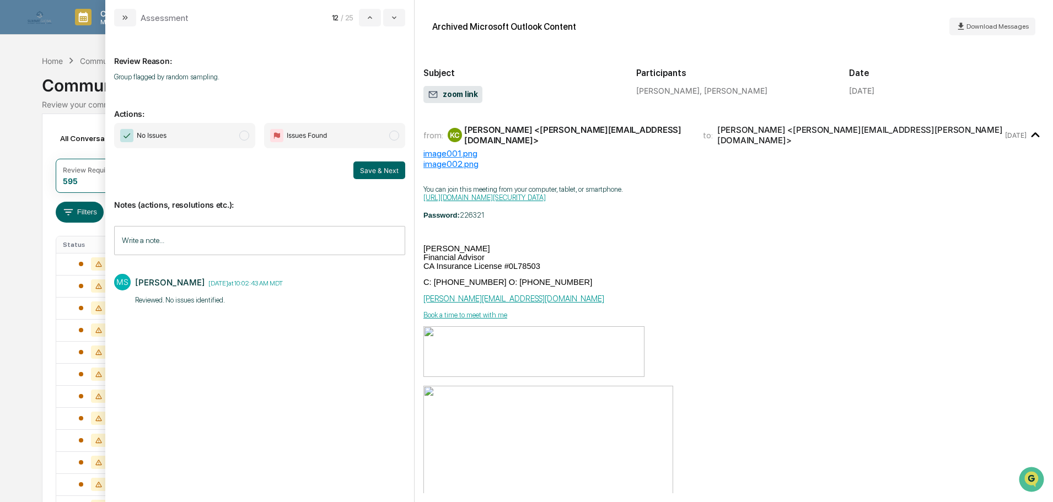
click at [237, 141] on span "No Issues" at bounding box center [184, 135] width 141 height 25
click at [363, 171] on button "Save & Next" at bounding box center [379, 171] width 52 height 18
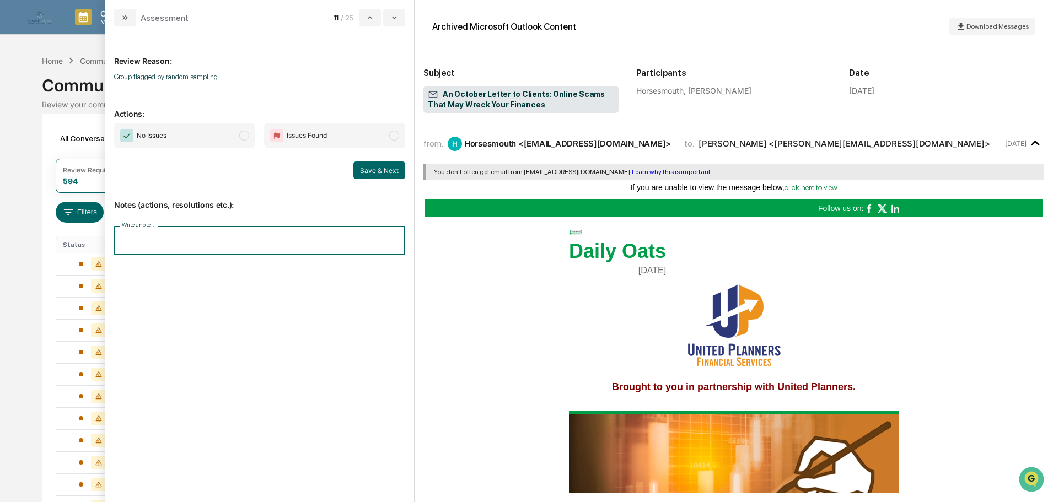
click at [236, 253] on input "Write a note..." at bounding box center [259, 240] width 291 height 29
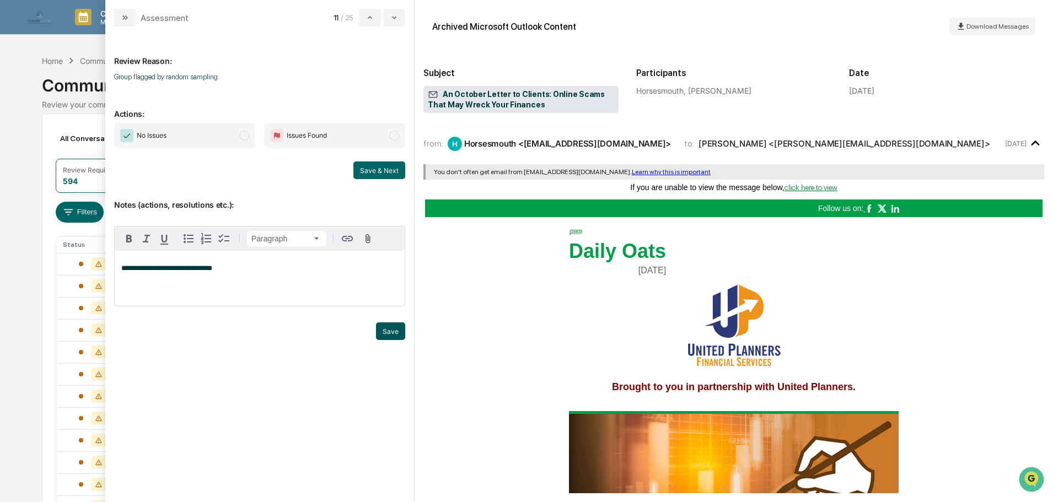
click at [395, 340] on button "Save" at bounding box center [390, 331] width 29 height 18
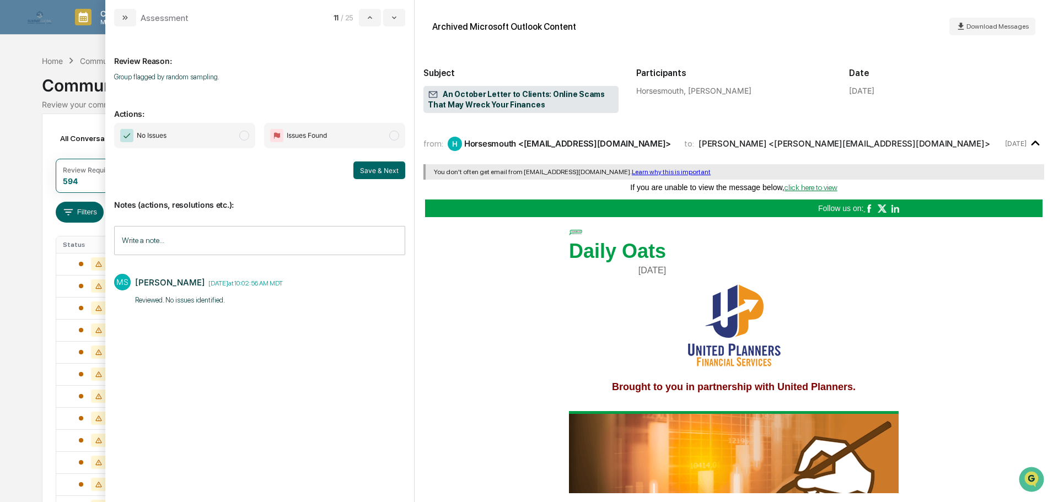
click at [229, 136] on span "No Issues" at bounding box center [184, 135] width 141 height 25
click at [379, 169] on button "Save & Next" at bounding box center [379, 171] width 52 height 18
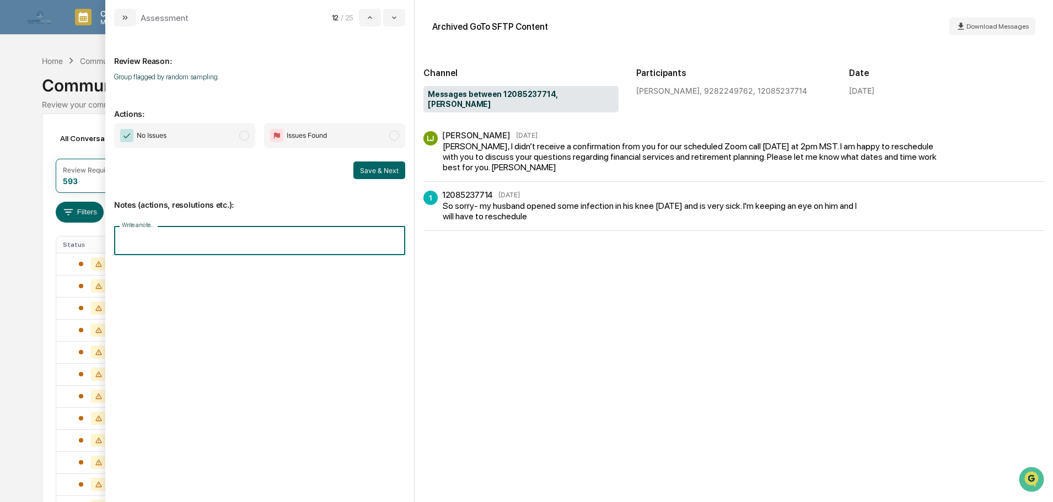
click at [310, 236] on input "Write a note..." at bounding box center [259, 240] width 291 height 29
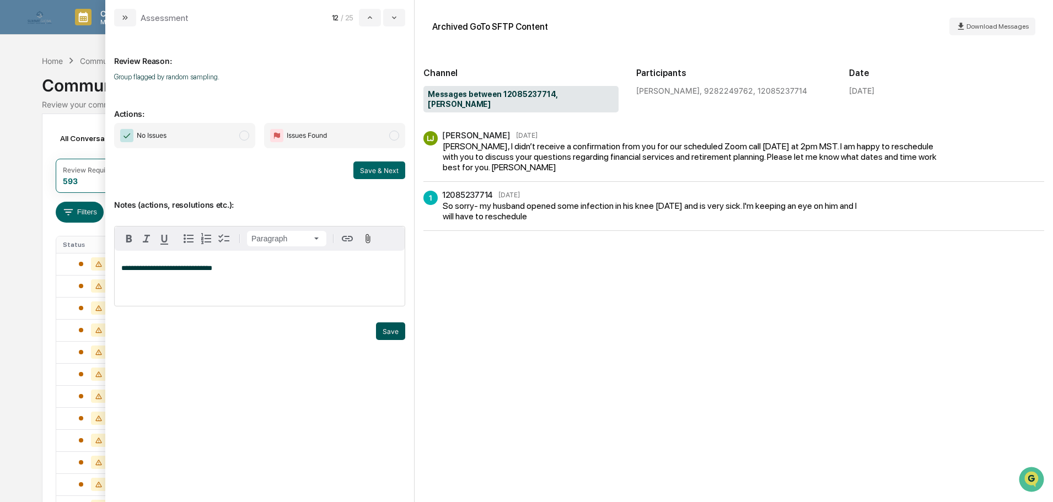
click at [390, 340] on button "Save" at bounding box center [390, 331] width 29 height 18
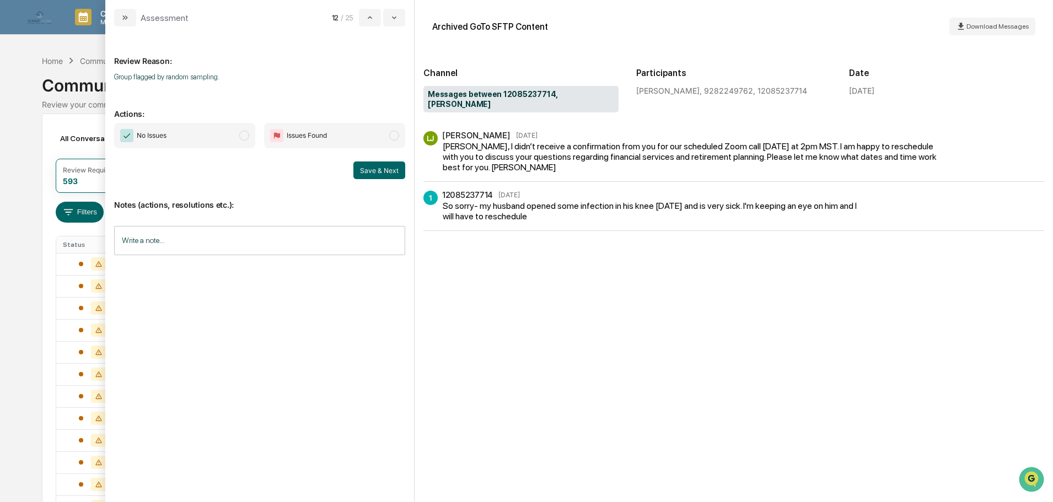
click at [205, 130] on span "No Issues" at bounding box center [184, 135] width 141 height 25
click at [371, 171] on button "Save & Next" at bounding box center [379, 171] width 52 height 18
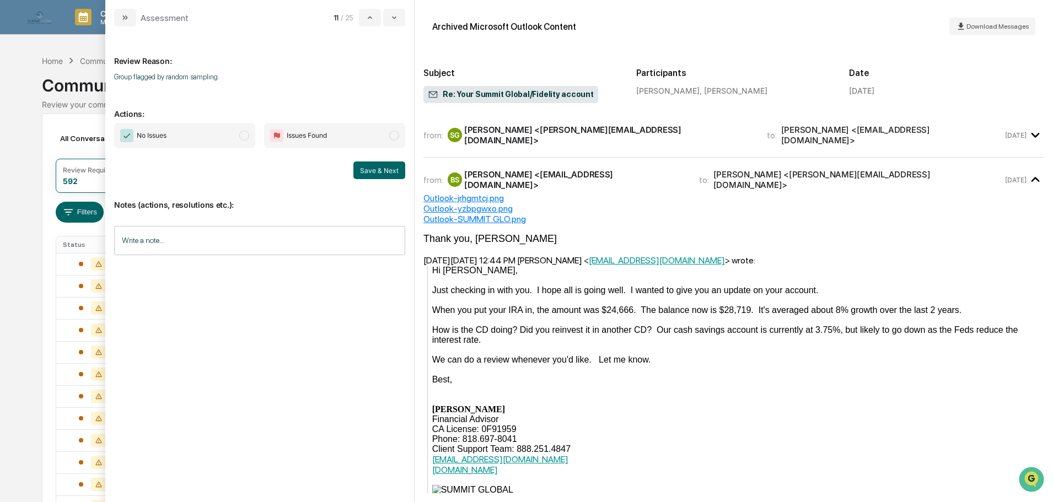
click at [631, 136] on div "from: SG Suzy Giorgio <suzy.giorgio@sgipw.com> to: Bibi Shifrin <bbshif@gmail.c…" at bounding box center [712, 135] width 579 height 21
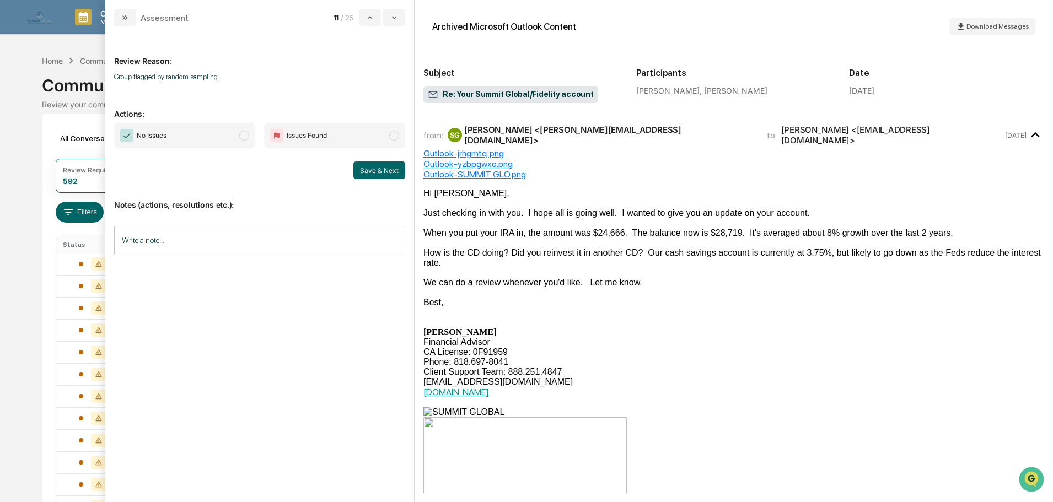
click at [241, 139] on span "modal" at bounding box center [244, 136] width 10 height 10
click at [237, 229] on input "Write a note..." at bounding box center [259, 240] width 291 height 29
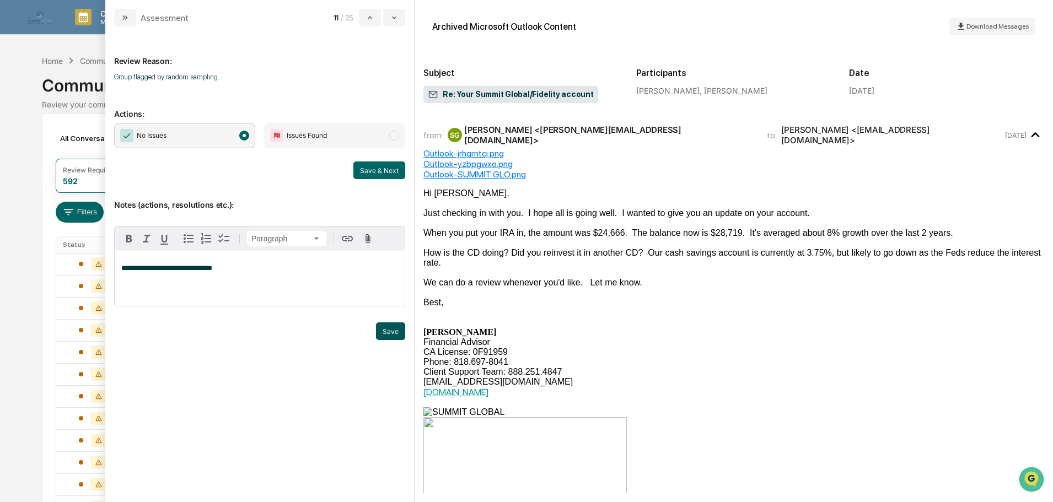
click at [386, 340] on button "Save" at bounding box center [390, 331] width 29 height 18
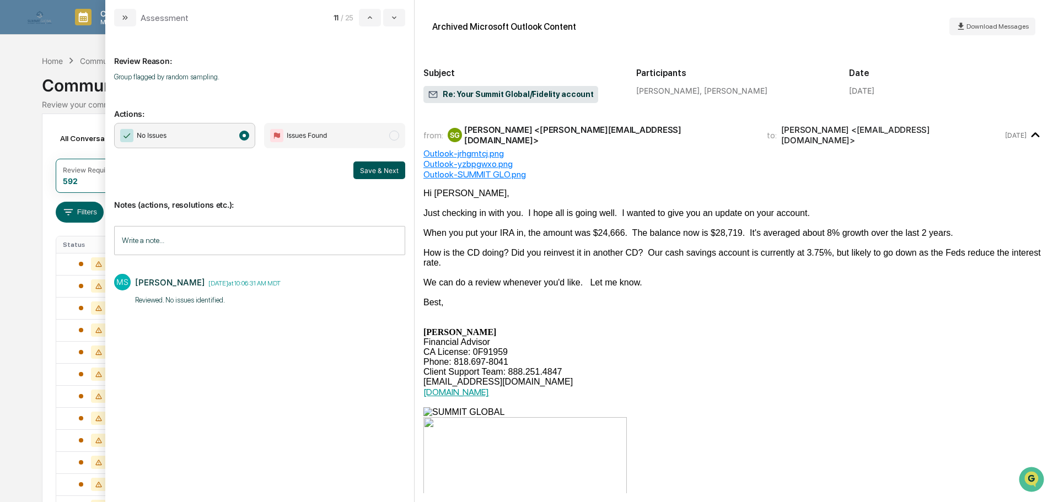
click at [368, 170] on button "Save & Next" at bounding box center [379, 171] width 52 height 18
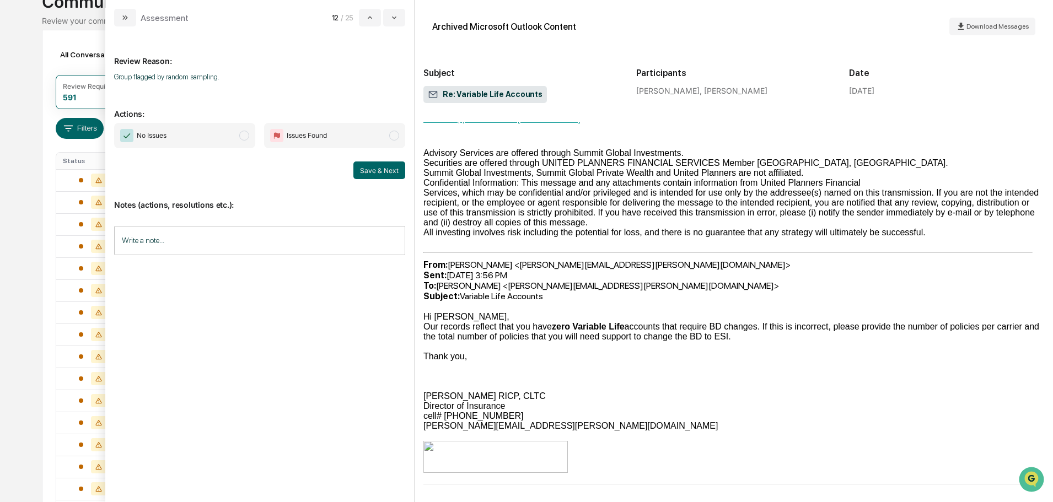
scroll to position [110, 0]
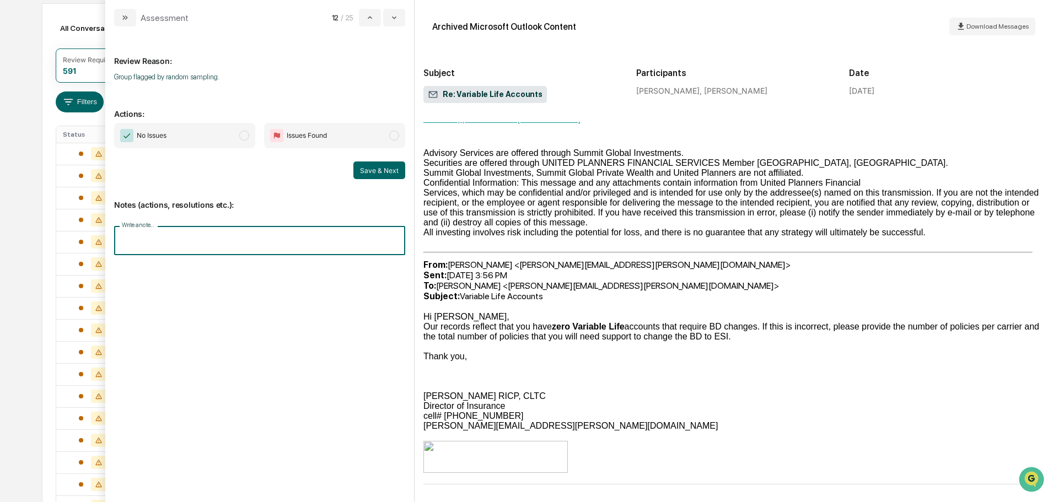
click at [252, 235] on input "Write a note..." at bounding box center [259, 240] width 291 height 29
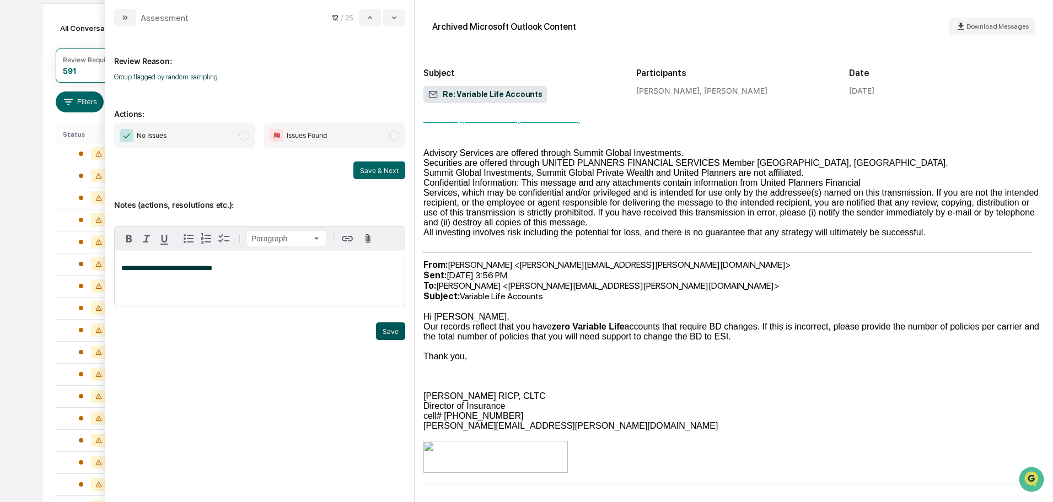
click at [391, 340] on button "Save" at bounding box center [390, 331] width 29 height 18
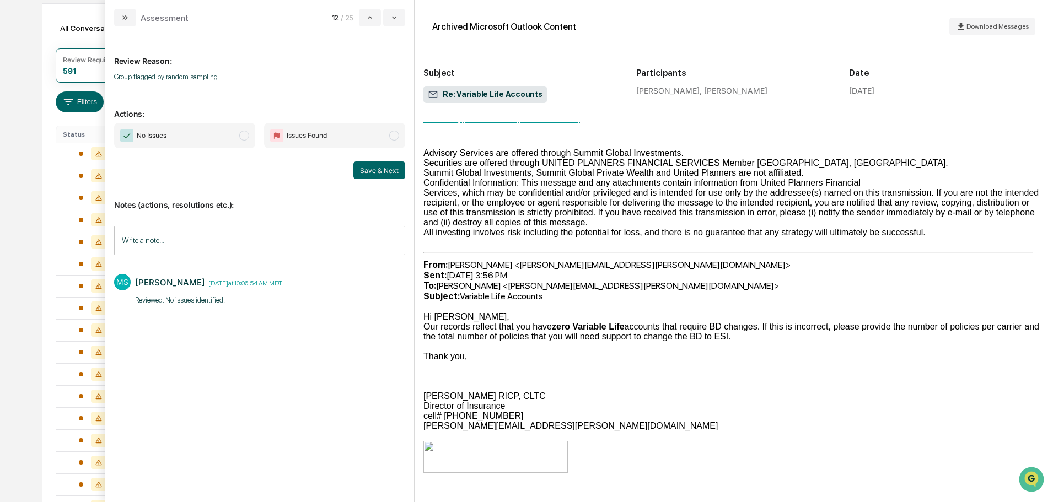
click at [230, 136] on span "No Issues" at bounding box center [184, 135] width 141 height 25
click at [367, 170] on button "Save & Next" at bounding box center [379, 171] width 52 height 18
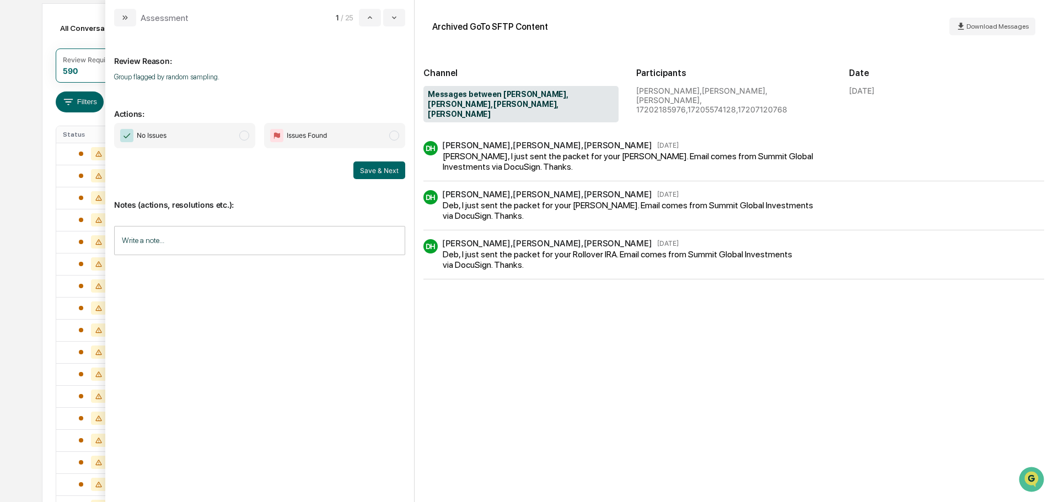
click at [218, 141] on span "No Issues" at bounding box center [184, 135] width 141 height 25
click at [293, 241] on input "Write a note..." at bounding box center [259, 240] width 291 height 29
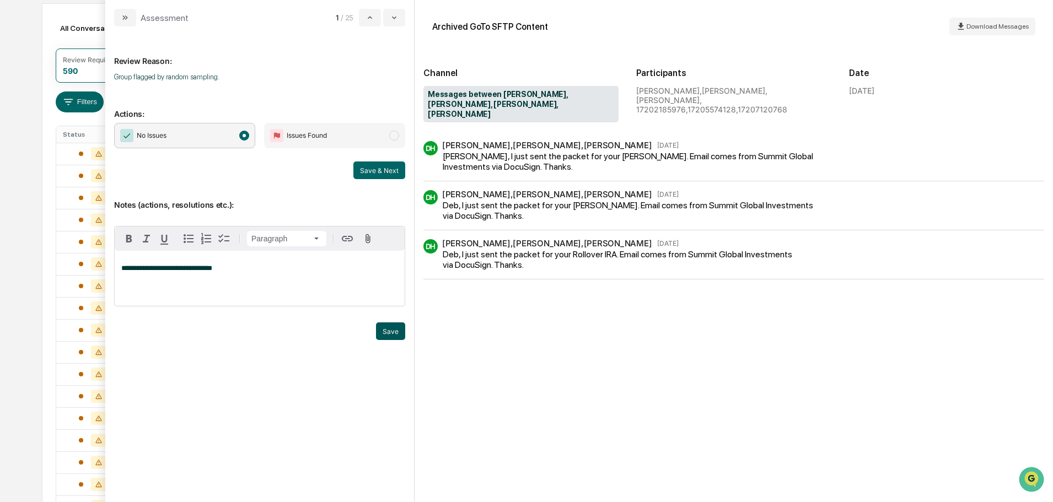
click at [389, 340] on button "Save" at bounding box center [390, 331] width 29 height 18
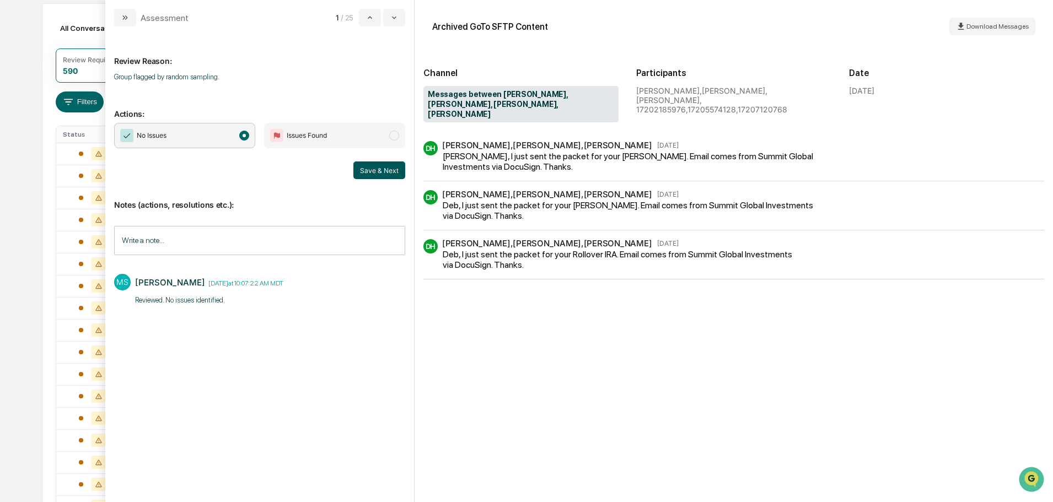
click at [379, 173] on button "Save & Next" at bounding box center [379, 171] width 52 height 18
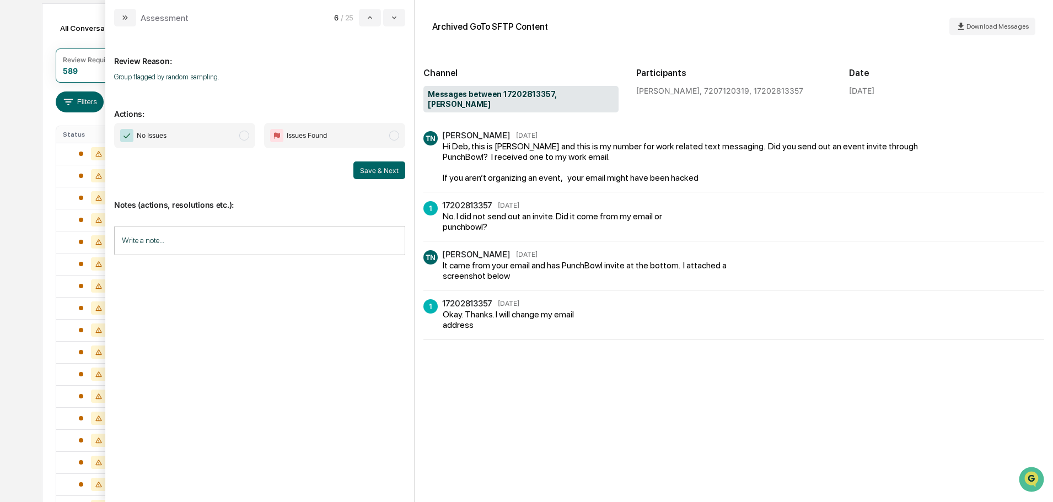
click at [185, 234] on input "Write a note..." at bounding box center [259, 240] width 291 height 29
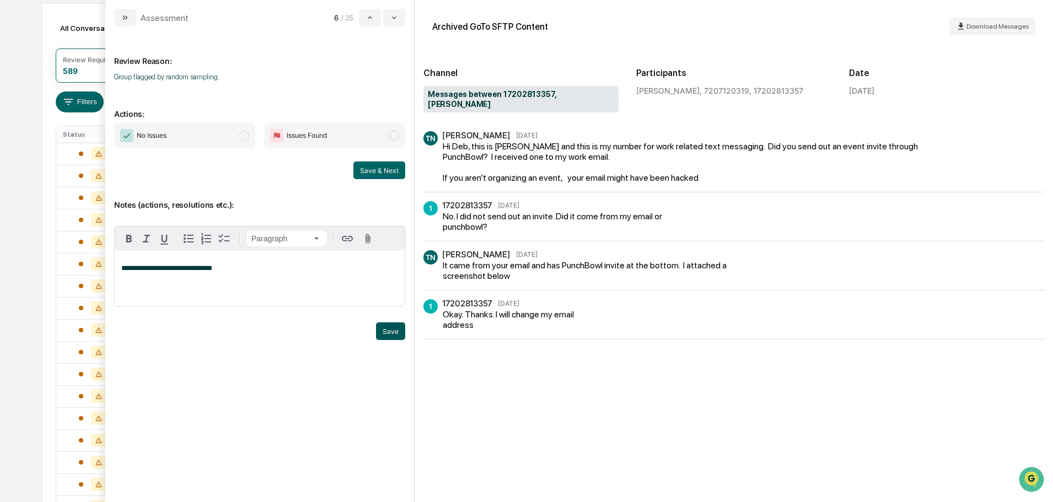
click at [388, 340] on button "Save" at bounding box center [390, 331] width 29 height 18
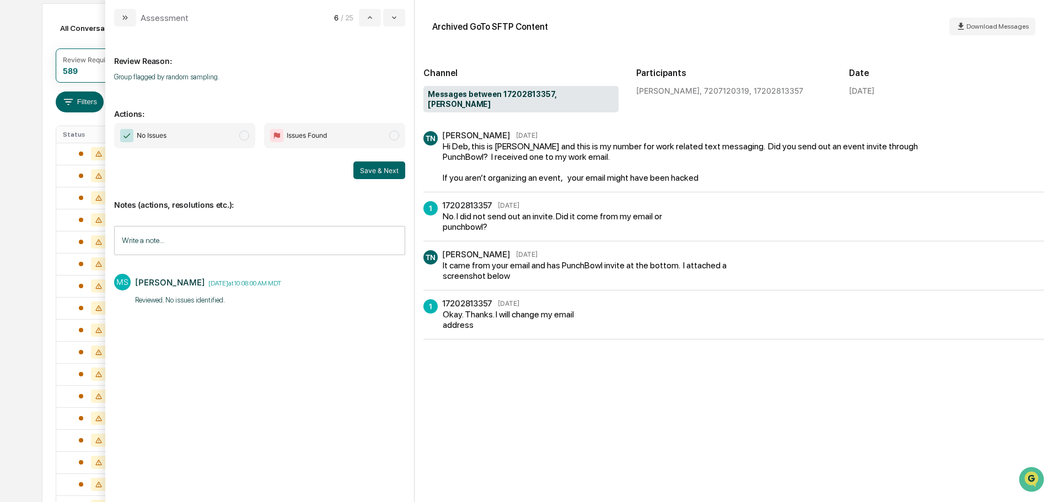
click at [239, 137] on span "modal" at bounding box center [244, 136] width 10 height 10
click at [379, 173] on button "Save & Next" at bounding box center [379, 171] width 52 height 18
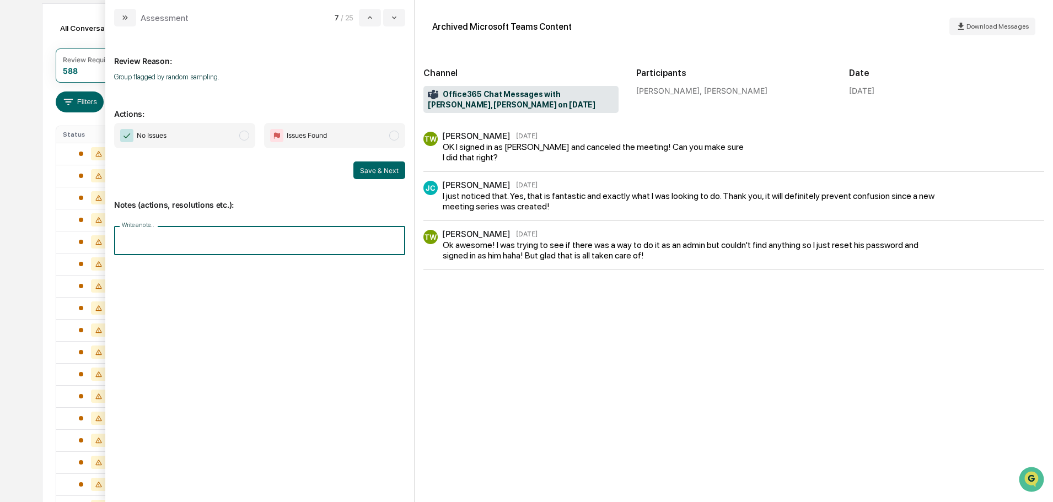
click at [216, 243] on input "Write a note..." at bounding box center [259, 240] width 291 height 29
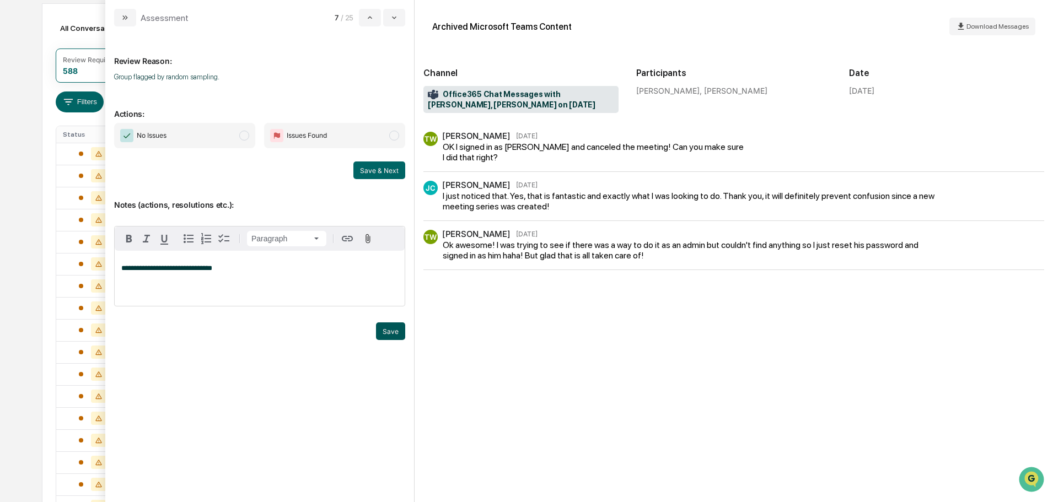
click at [389, 340] on button "Save" at bounding box center [390, 331] width 29 height 18
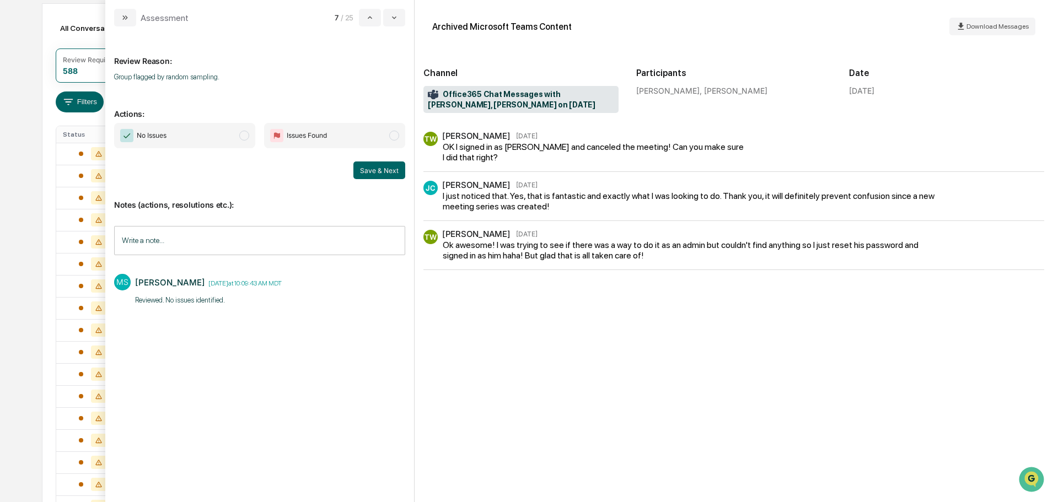
click at [223, 136] on span "No Issues" at bounding box center [184, 135] width 141 height 25
click at [373, 171] on button "Save & Next" at bounding box center [379, 171] width 52 height 18
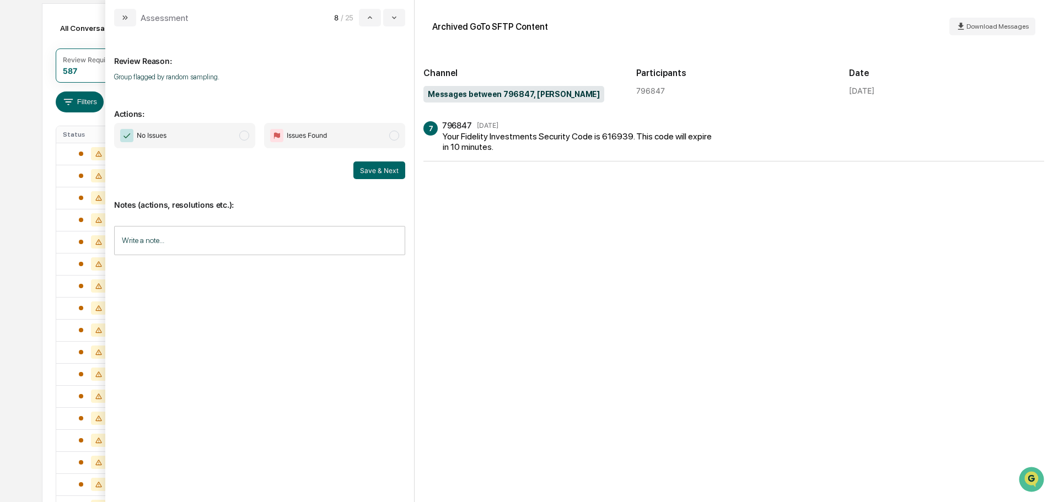
click at [224, 226] on input "Write a note..." at bounding box center [259, 240] width 291 height 29
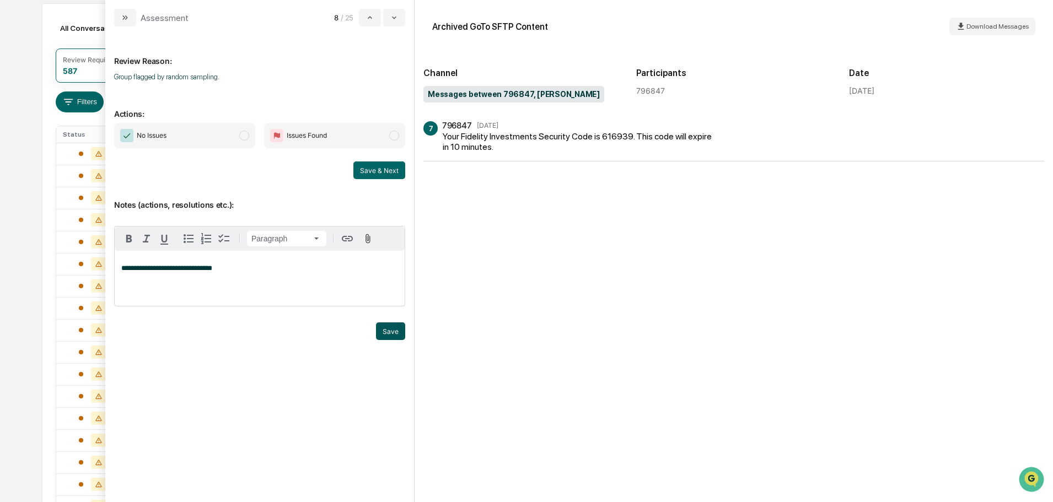
click at [383, 340] on button "Save" at bounding box center [390, 331] width 29 height 18
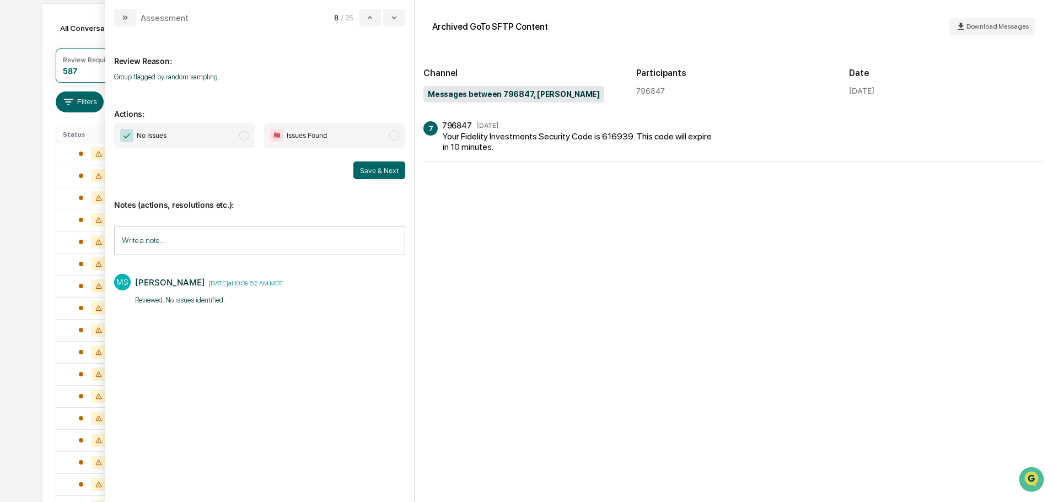
click at [234, 142] on span "No Issues" at bounding box center [184, 135] width 141 height 25
click at [386, 178] on button "Save & Next" at bounding box center [379, 171] width 52 height 18
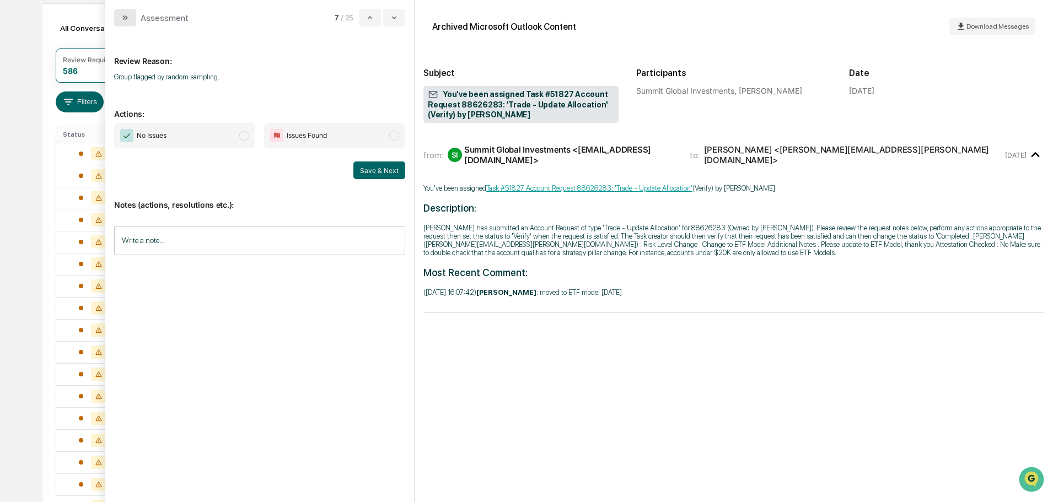
click at [128, 20] on icon "modal" at bounding box center [125, 17] width 9 height 9
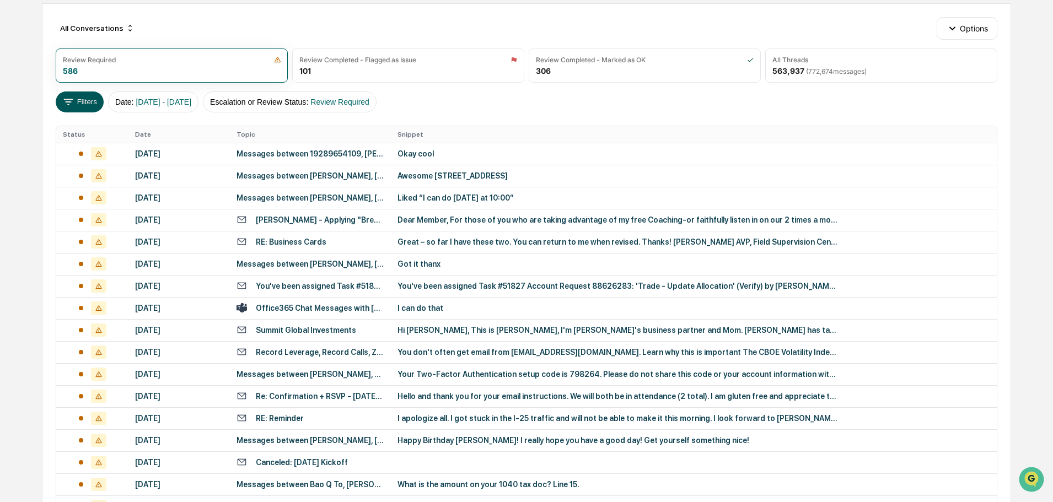
click at [98, 112] on button "Filters" at bounding box center [80, 102] width 48 height 21
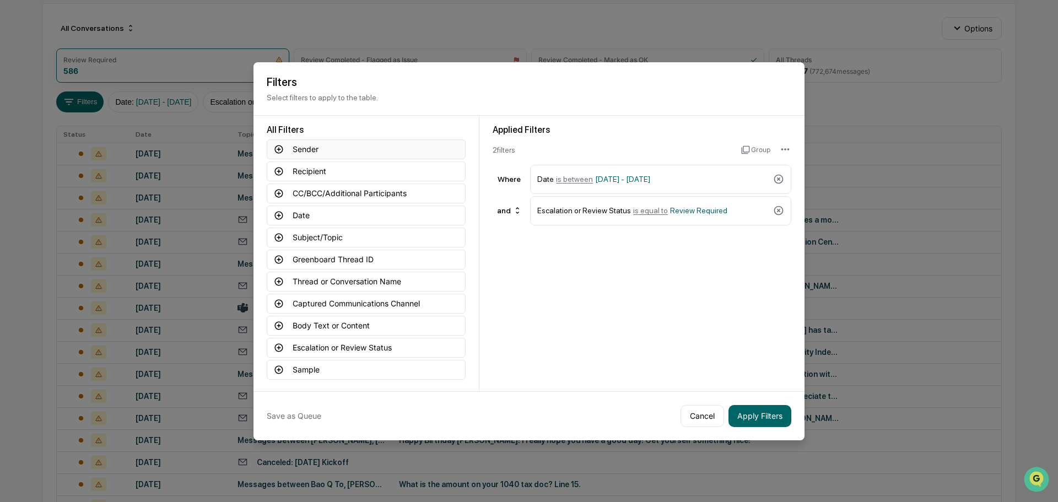
click at [331, 144] on button "Sender" at bounding box center [366, 149] width 199 height 20
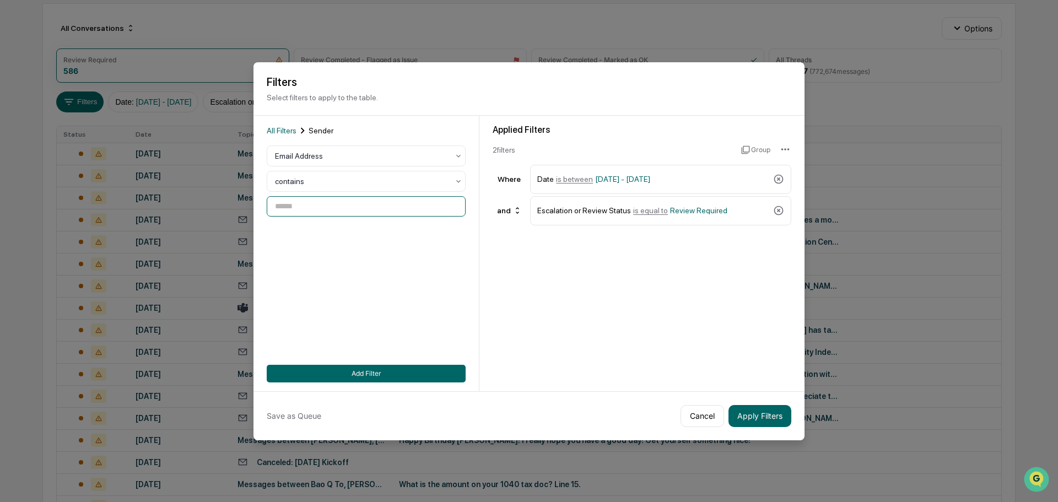
click at [340, 205] on input at bounding box center [366, 206] width 199 height 20
type input "*******"
click at [360, 373] on button "Add Filter" at bounding box center [366, 374] width 199 height 18
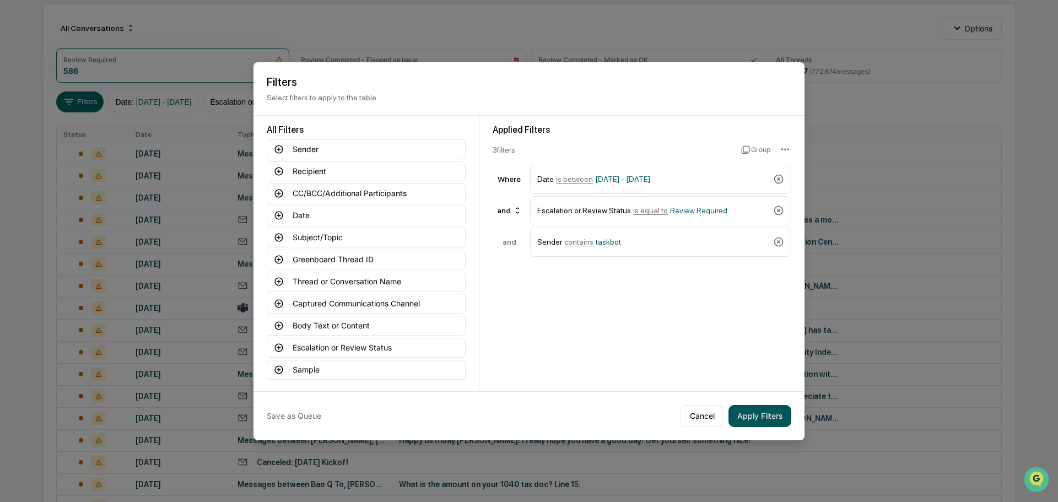
click at [753, 415] on button "Apply Filters" at bounding box center [760, 416] width 63 height 22
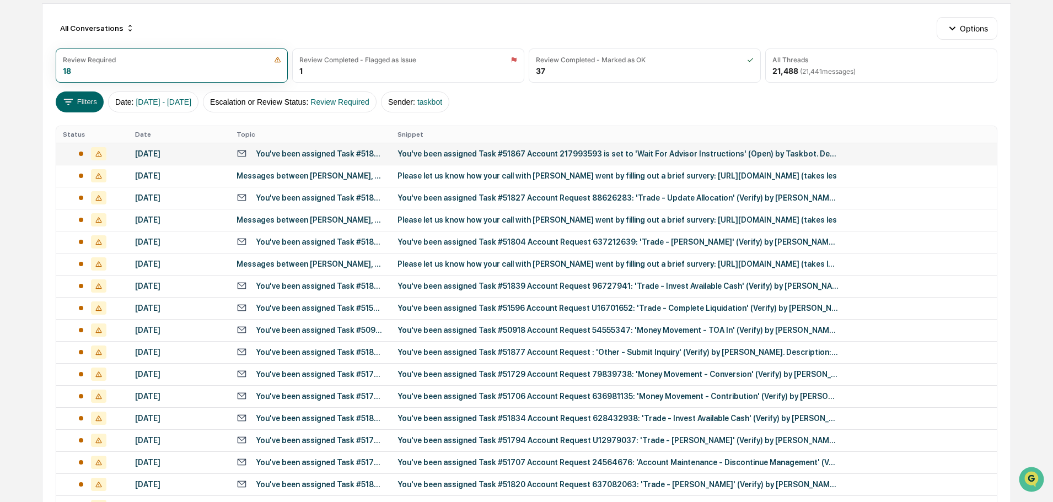
click at [287, 156] on td "You've been assigned Task #51867 Account 217993593 is set to 'Wait For Advisor …" at bounding box center [310, 154] width 161 height 22
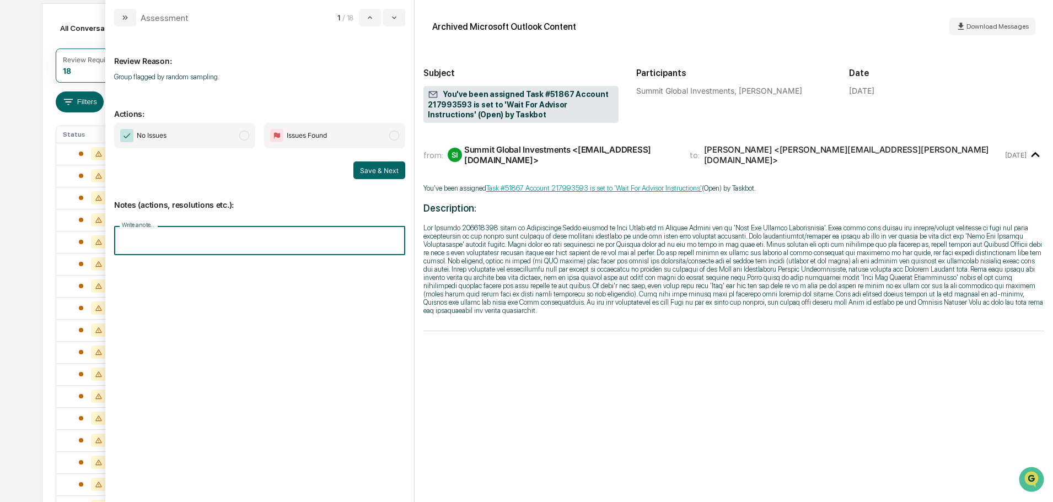
click at [322, 235] on input "Write a note..." at bounding box center [259, 240] width 291 height 29
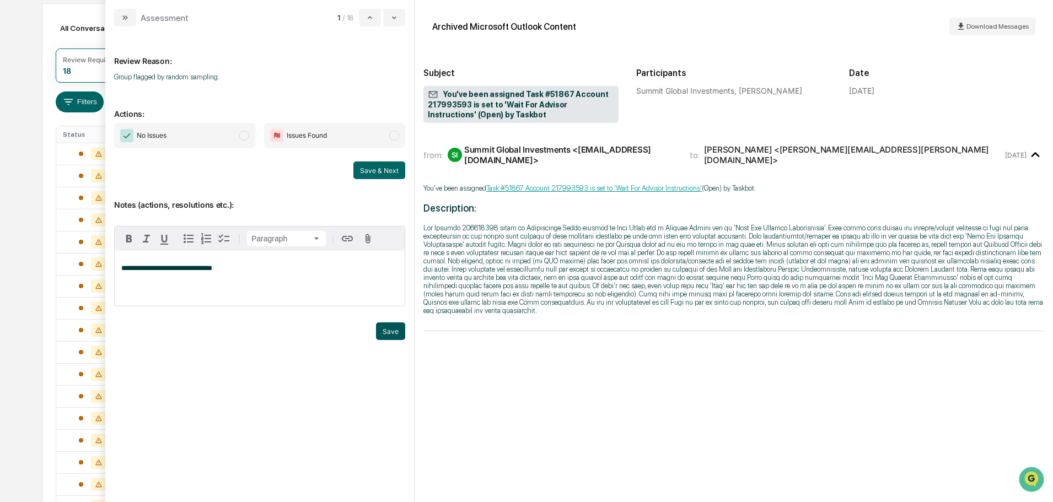
drag, startPoint x: 396, startPoint y: 344, endPoint x: 391, endPoint y: 337, distance: 8.7
click at [395, 340] on button "Save" at bounding box center [390, 331] width 29 height 18
click at [241, 136] on span "modal" at bounding box center [244, 136] width 10 height 10
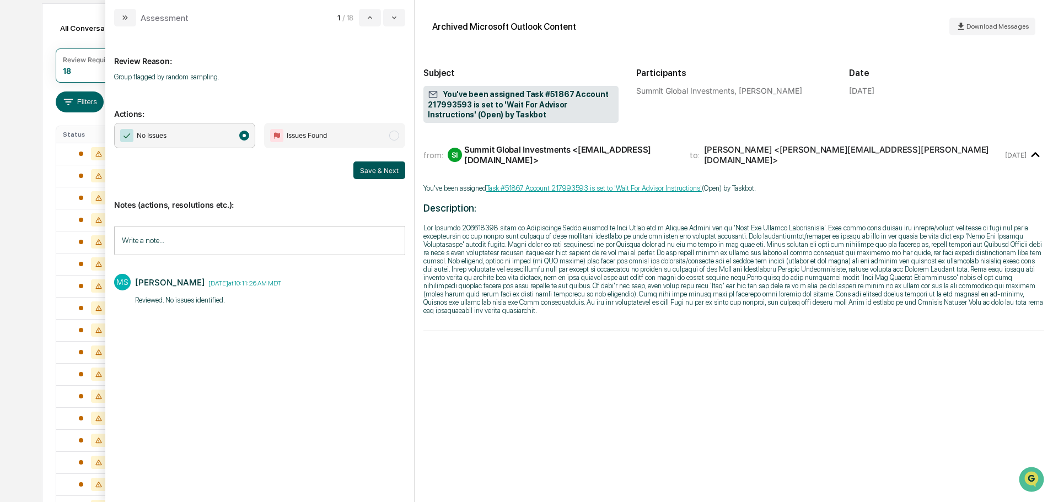
click at [369, 167] on button "Save & Next" at bounding box center [379, 171] width 52 height 18
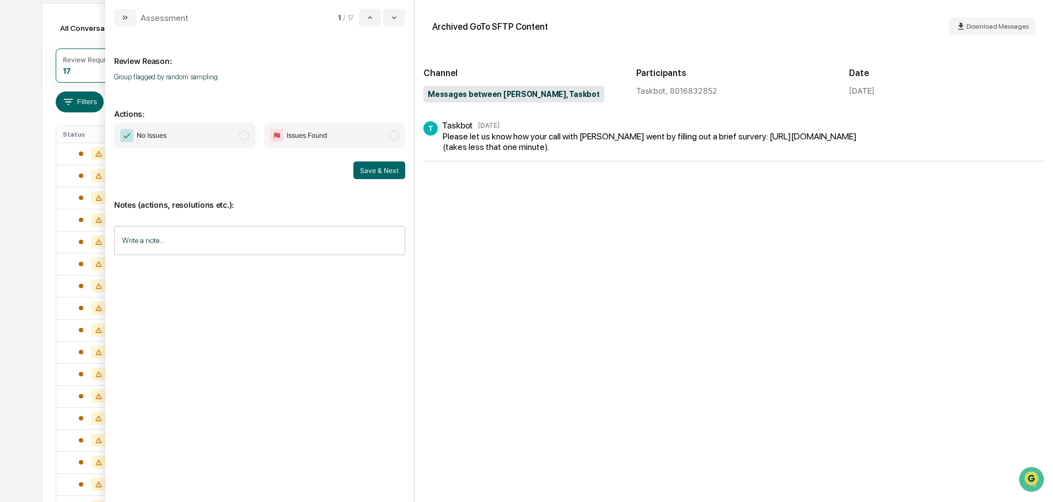
click at [212, 137] on span "No Issues" at bounding box center [184, 135] width 141 height 25
click at [277, 243] on input "Write a note..." at bounding box center [259, 240] width 291 height 29
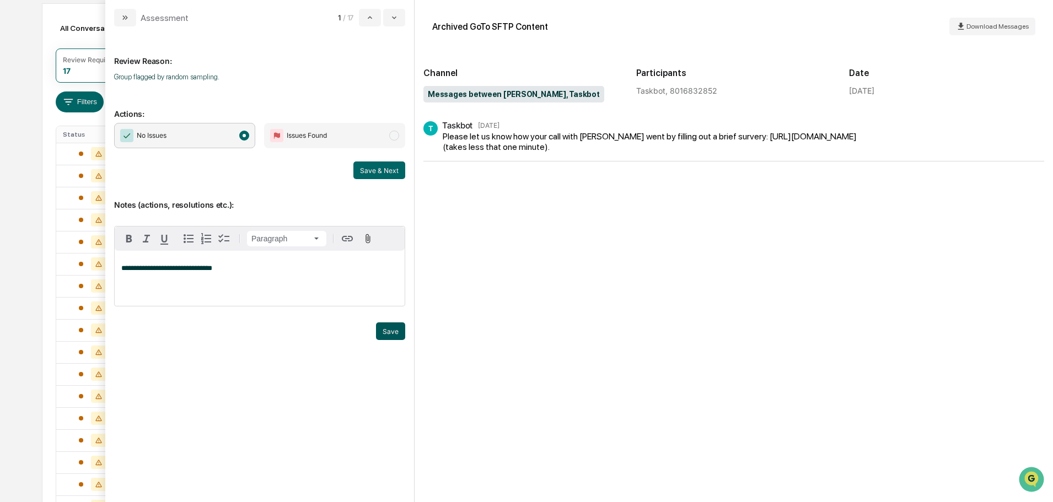
click at [386, 340] on button "Save" at bounding box center [390, 331] width 29 height 18
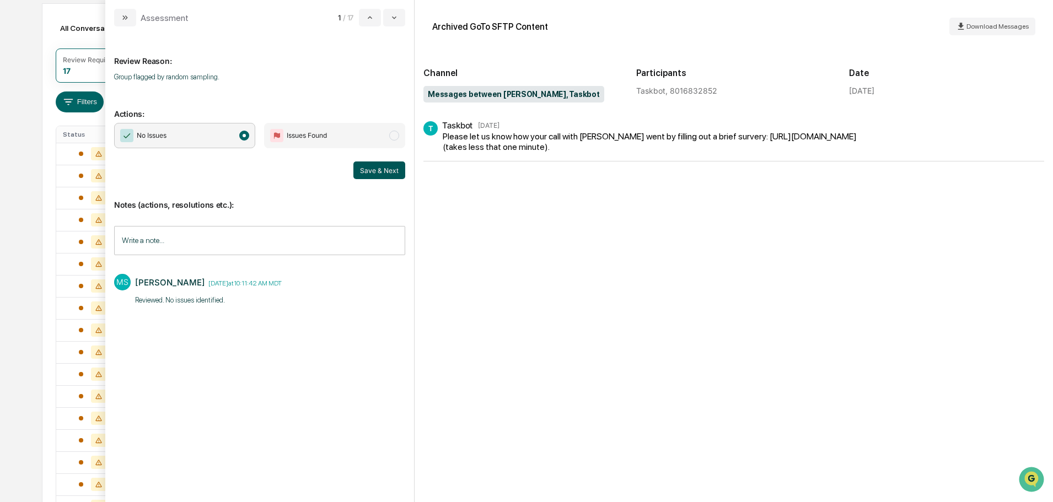
click at [383, 171] on button "Save & Next" at bounding box center [379, 171] width 52 height 18
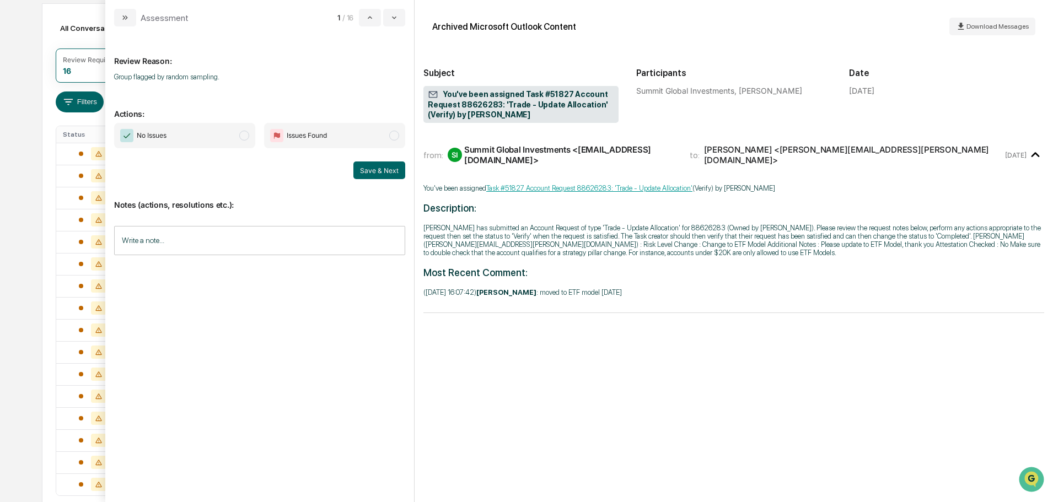
click at [246, 244] on input "Write a note..." at bounding box center [259, 240] width 291 height 29
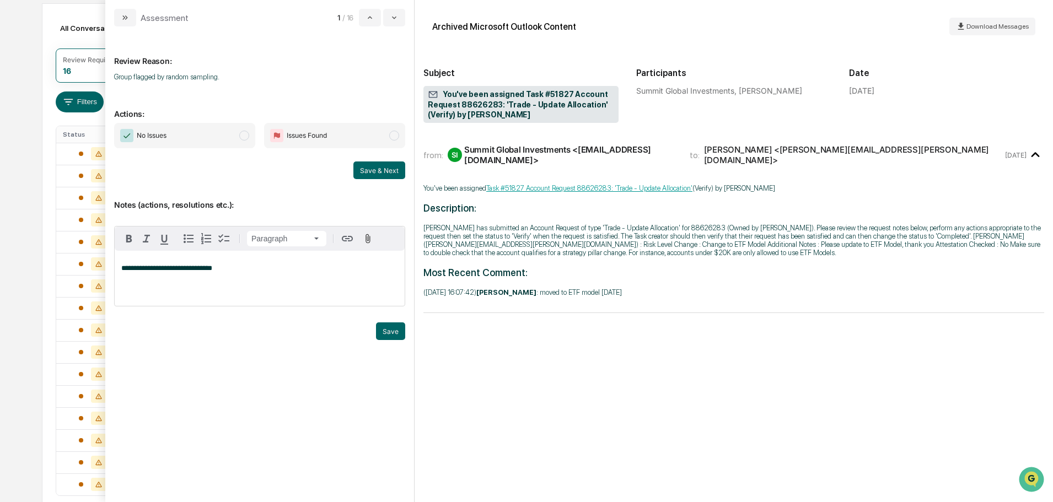
click at [375, 340] on div "Save" at bounding box center [259, 331] width 291 height 18
click at [392, 340] on button "Save" at bounding box center [390, 331] width 29 height 18
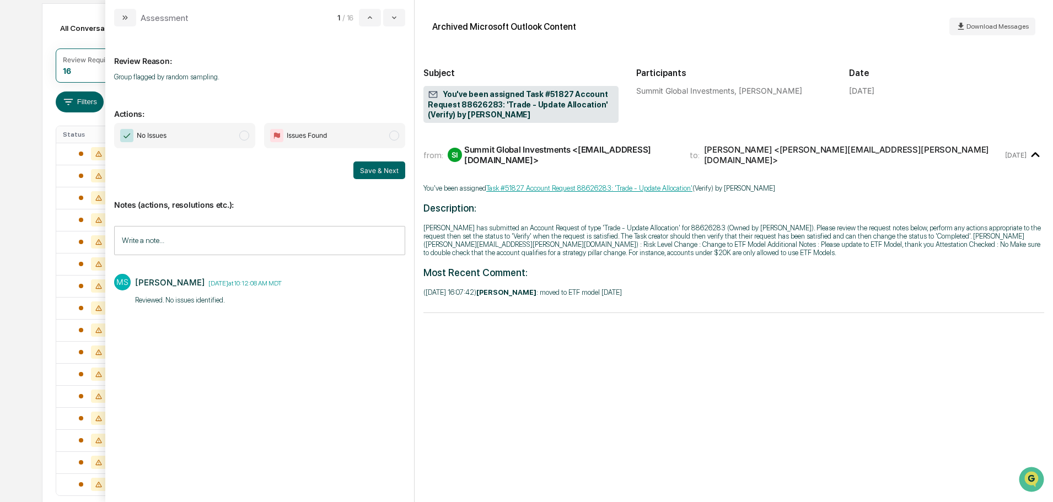
click at [187, 133] on span "No Issues" at bounding box center [184, 135] width 141 height 25
click at [381, 169] on button "Save & Next" at bounding box center [379, 171] width 52 height 18
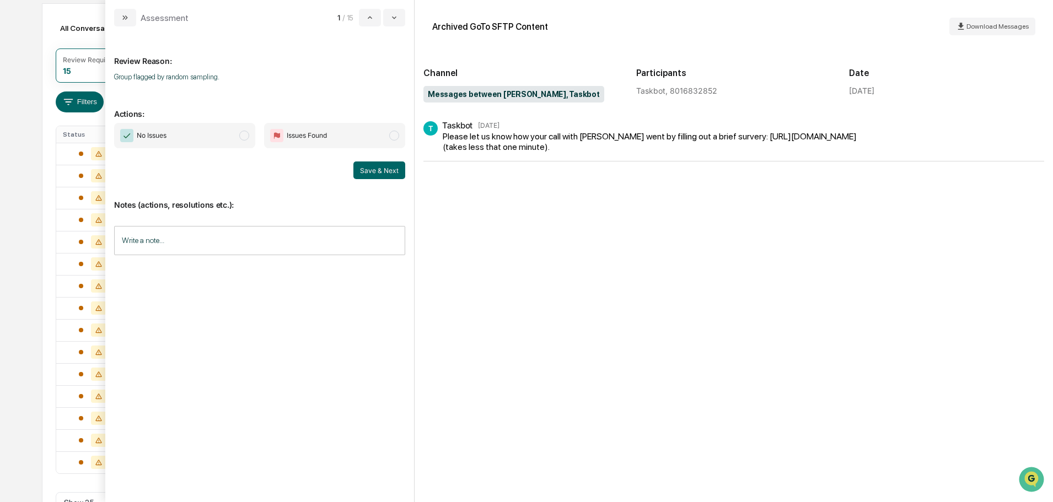
click at [162, 226] on input "Write a note..." at bounding box center [259, 240] width 291 height 29
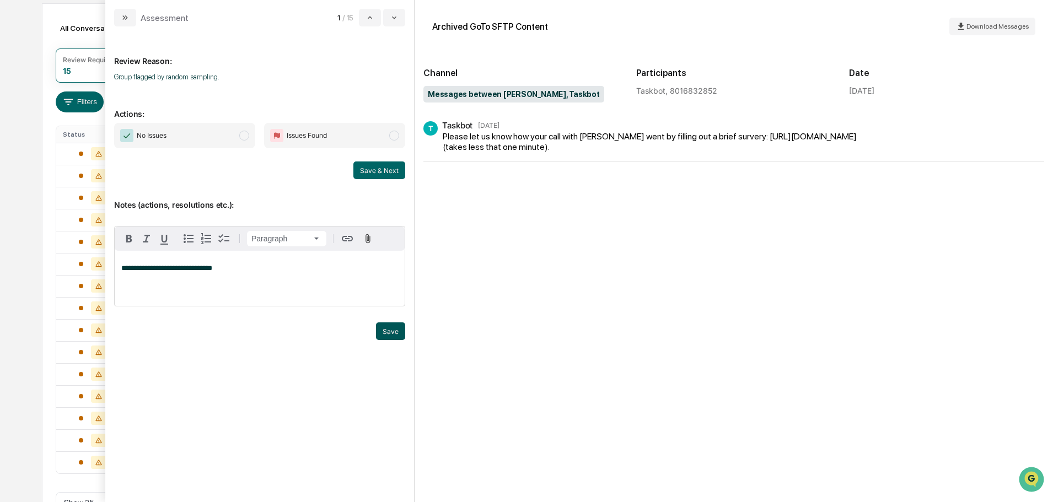
click at [395, 340] on button "Save" at bounding box center [390, 331] width 29 height 18
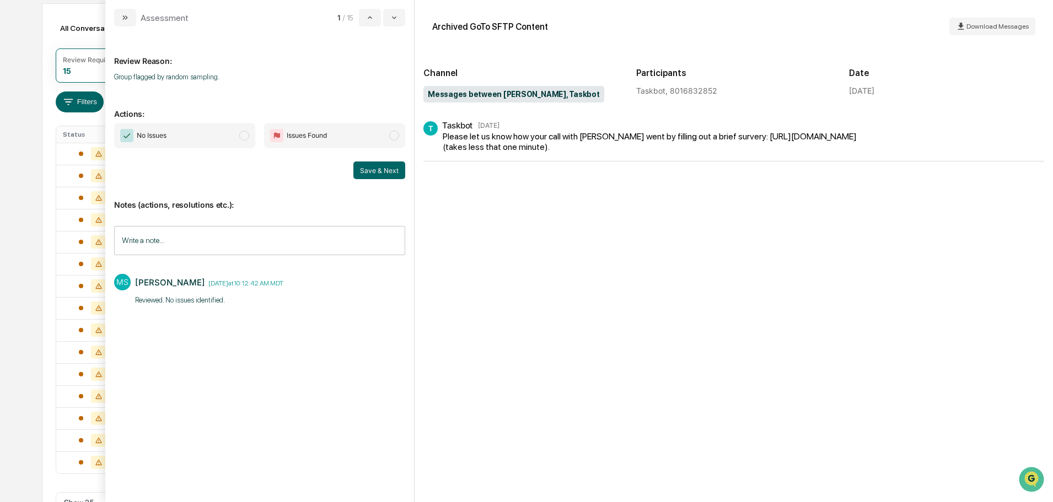
click at [205, 130] on span "No Issues" at bounding box center [184, 135] width 141 height 25
click at [370, 167] on button "Save & Next" at bounding box center [379, 171] width 52 height 18
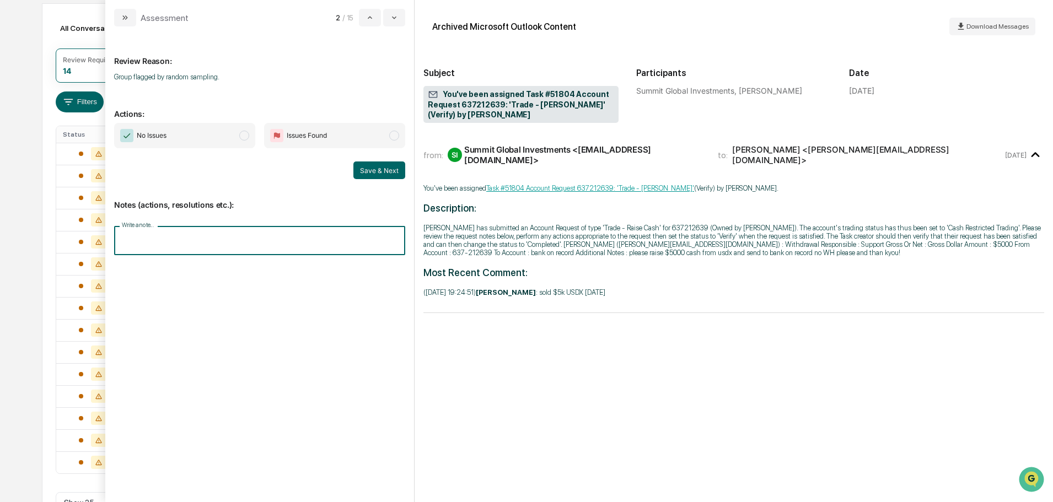
click at [305, 242] on input "Write a note..." at bounding box center [259, 240] width 291 height 29
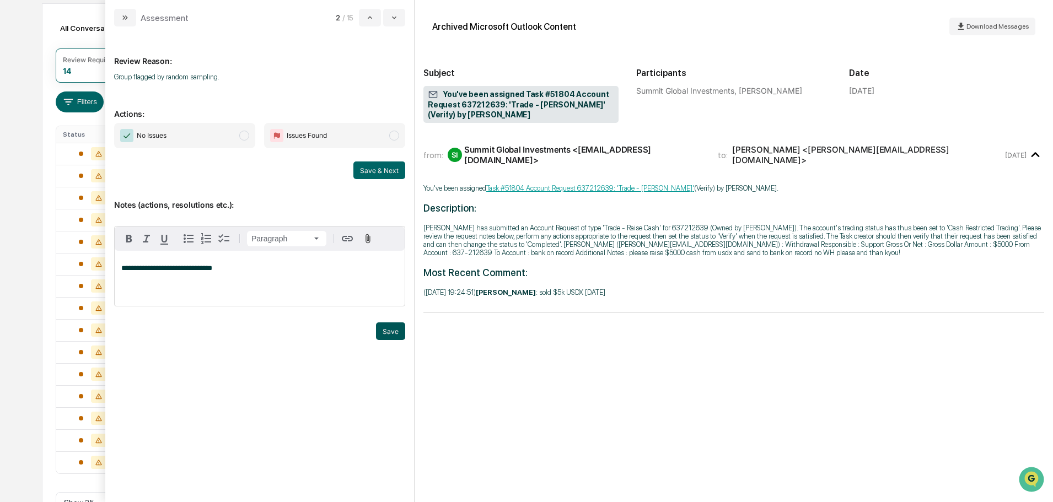
click at [386, 340] on button "Save" at bounding box center [390, 331] width 29 height 18
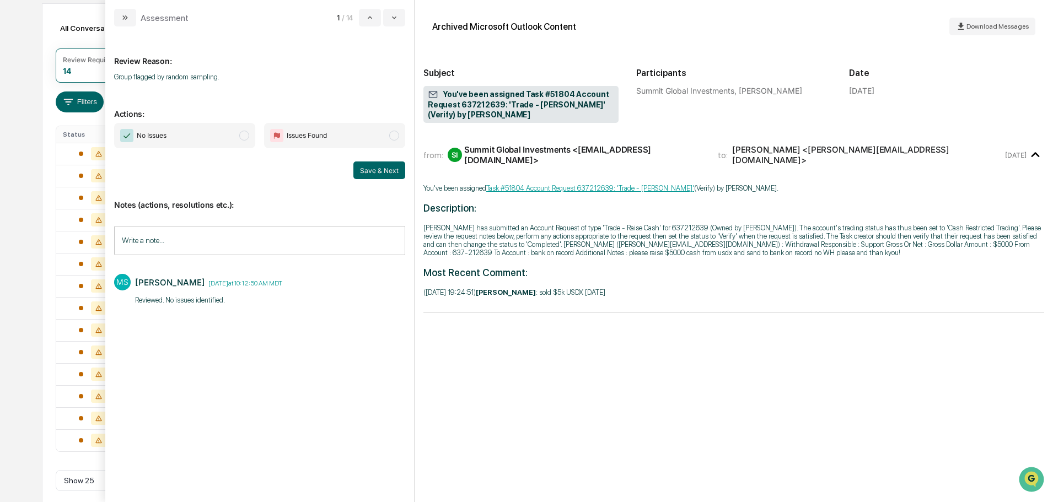
click at [231, 134] on span "No Issues" at bounding box center [184, 135] width 141 height 25
click at [368, 167] on button "Save & Next" at bounding box center [379, 171] width 52 height 18
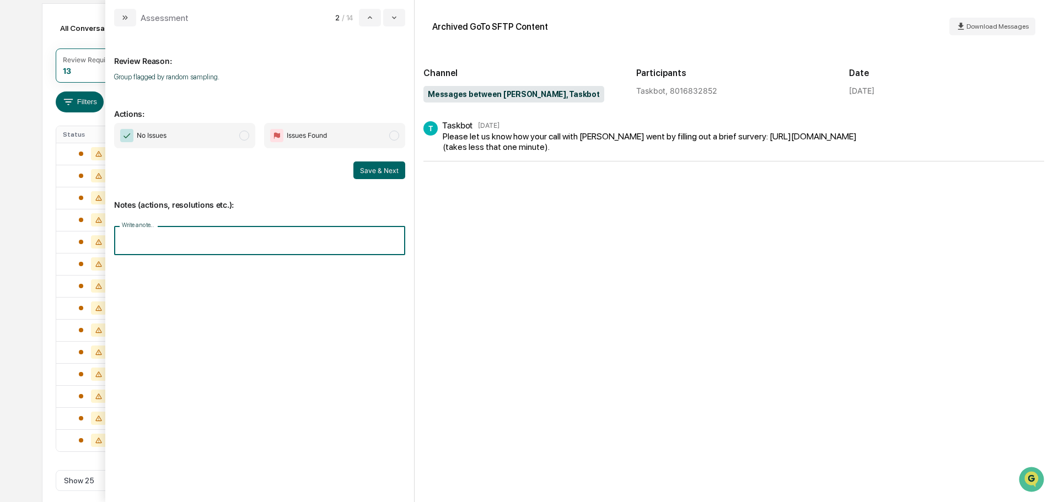
click at [256, 240] on input "Write a note..." at bounding box center [259, 240] width 291 height 29
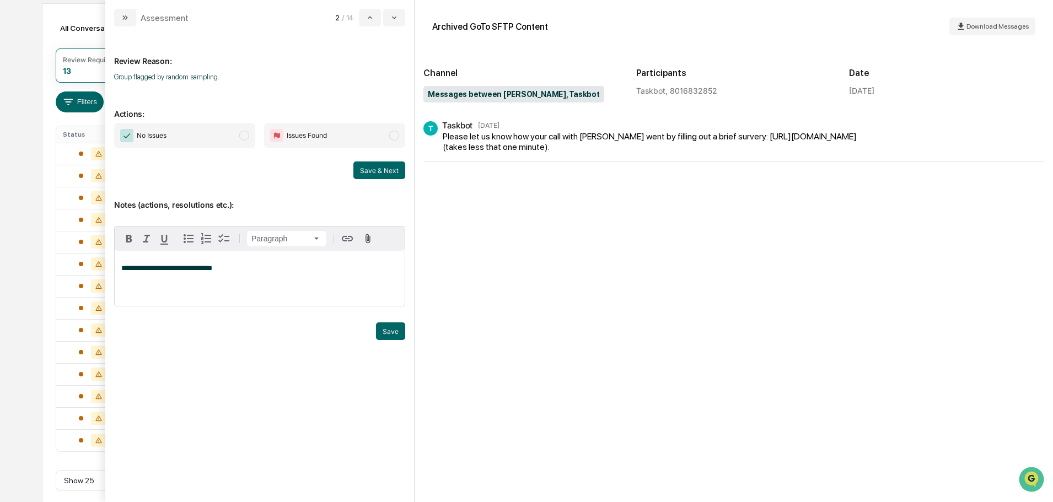
scroll to position [110, 0]
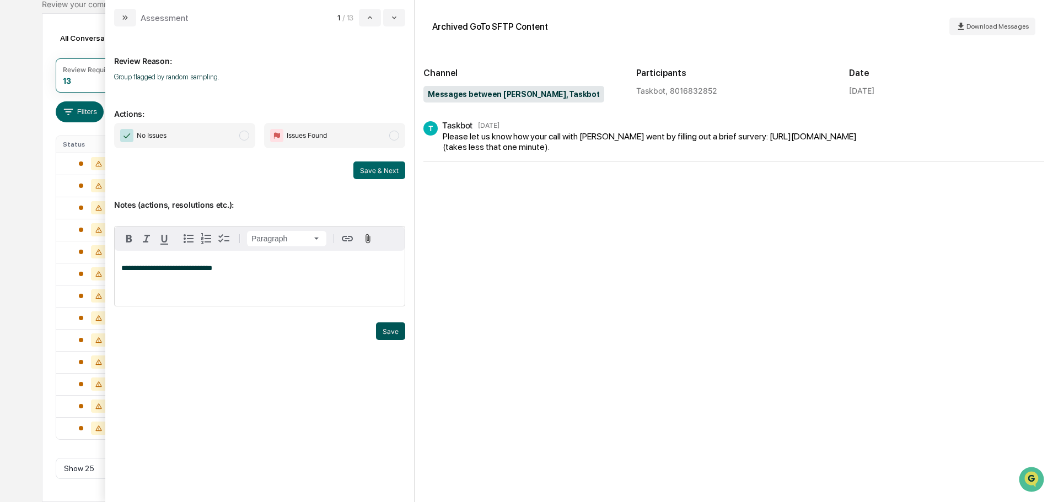
click at [384, 340] on button "Save" at bounding box center [390, 331] width 29 height 18
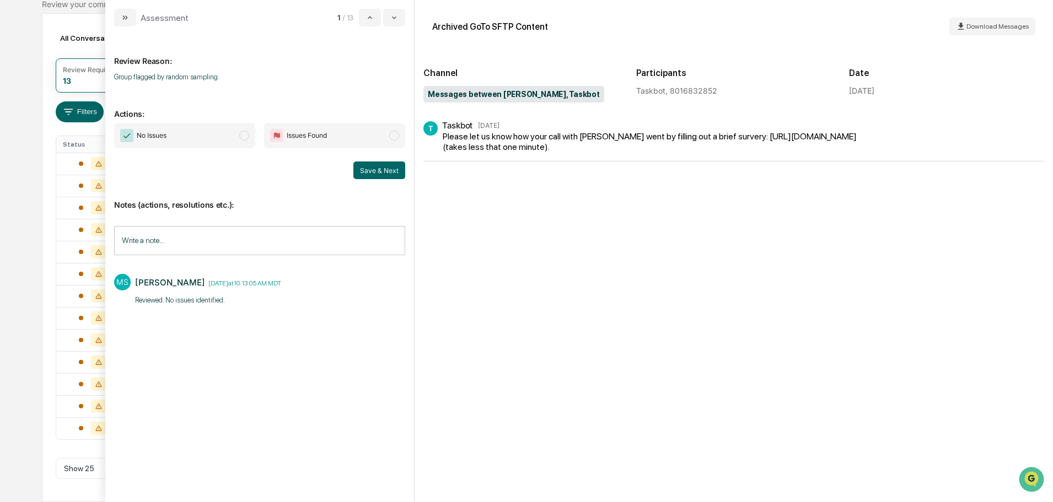
click at [217, 142] on span "No Issues" at bounding box center [184, 135] width 141 height 25
click at [370, 173] on button "Save & Next" at bounding box center [379, 171] width 52 height 18
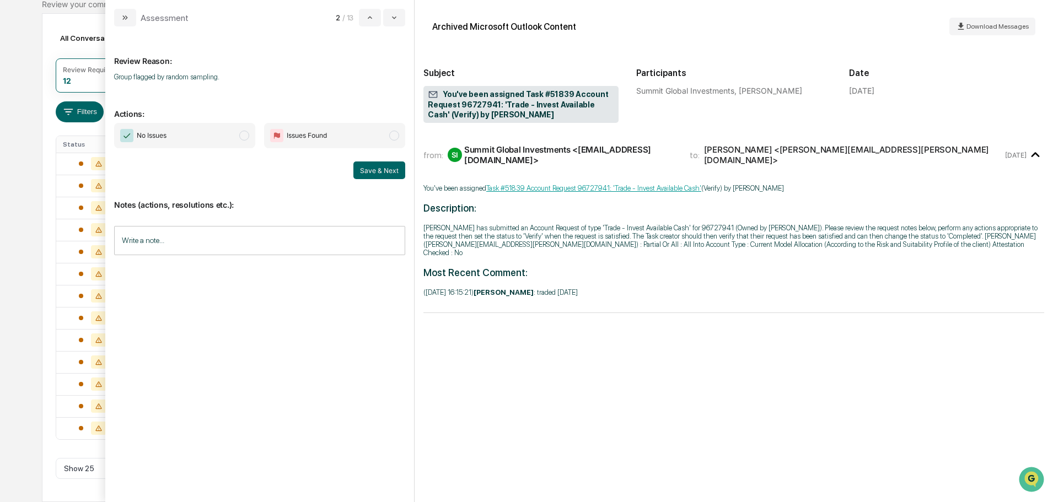
scroll to position [88, 0]
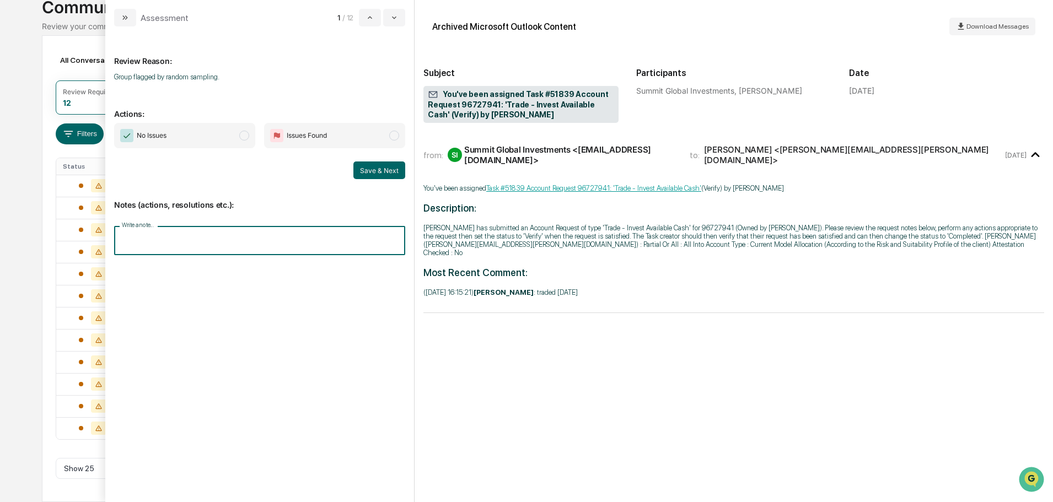
click at [291, 237] on input "Write a note..." at bounding box center [259, 240] width 291 height 29
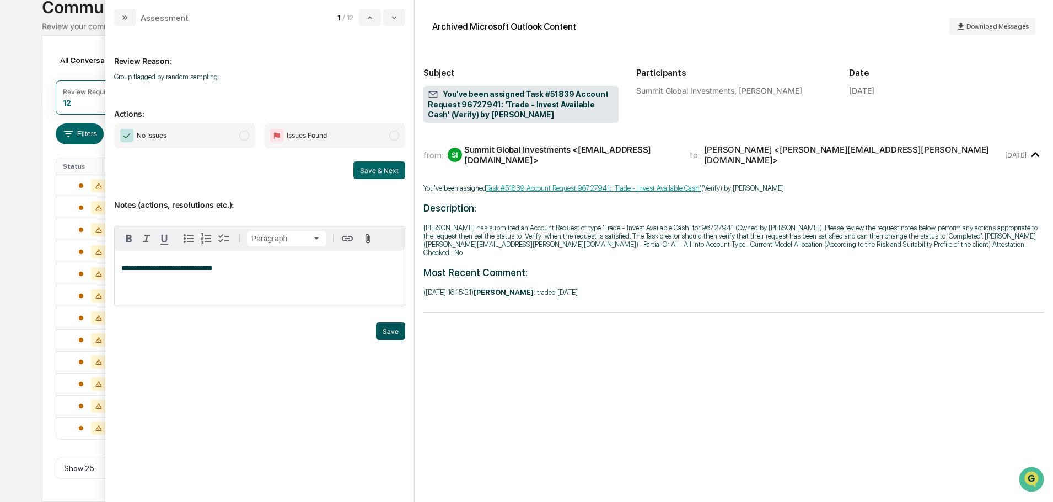
click at [394, 340] on button "Save" at bounding box center [390, 331] width 29 height 18
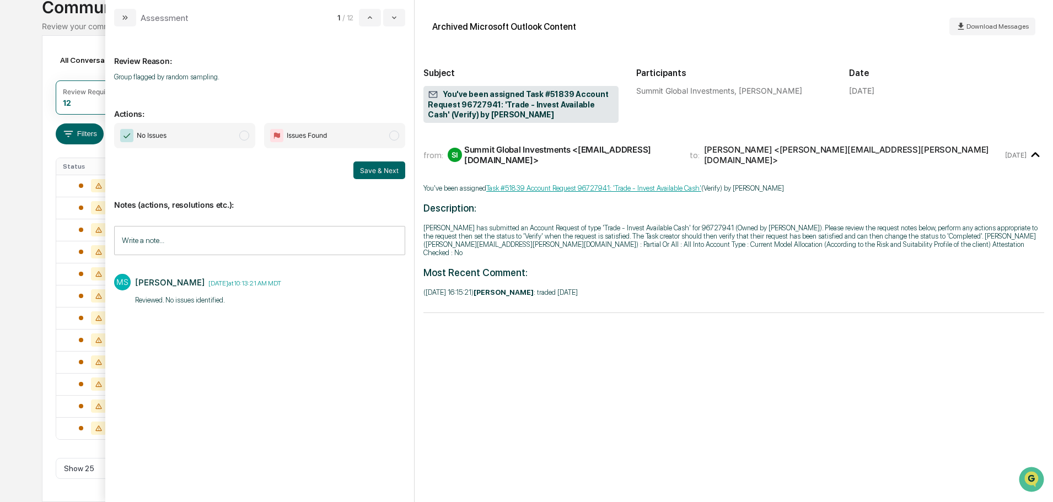
click at [201, 138] on span "No Issues" at bounding box center [184, 135] width 141 height 25
click at [368, 170] on button "Save & Next" at bounding box center [379, 171] width 52 height 18
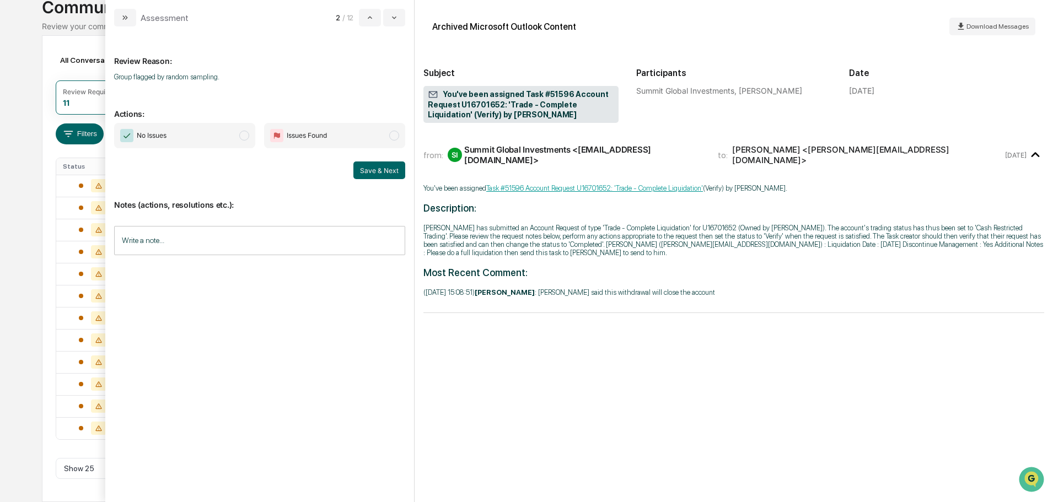
scroll to position [66, 0]
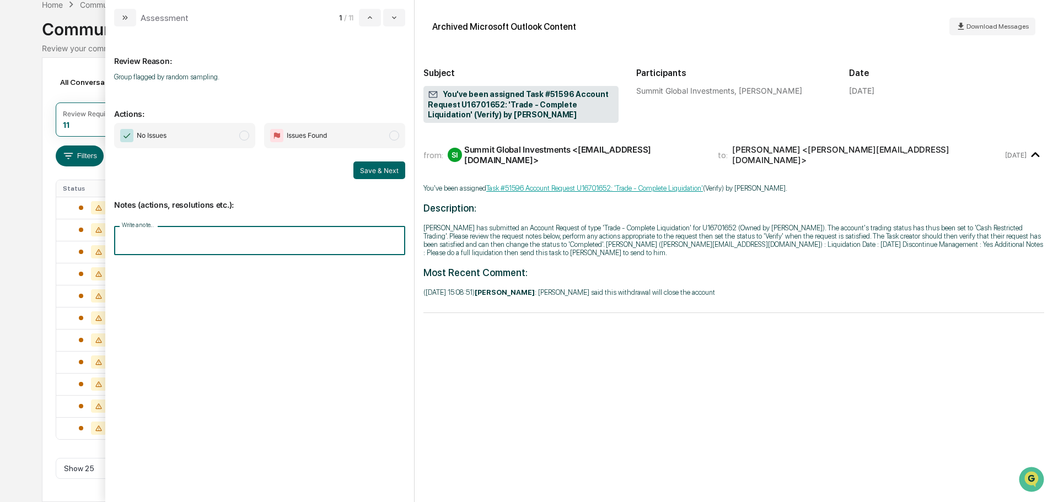
click at [304, 232] on input "Write a note..." at bounding box center [259, 240] width 291 height 29
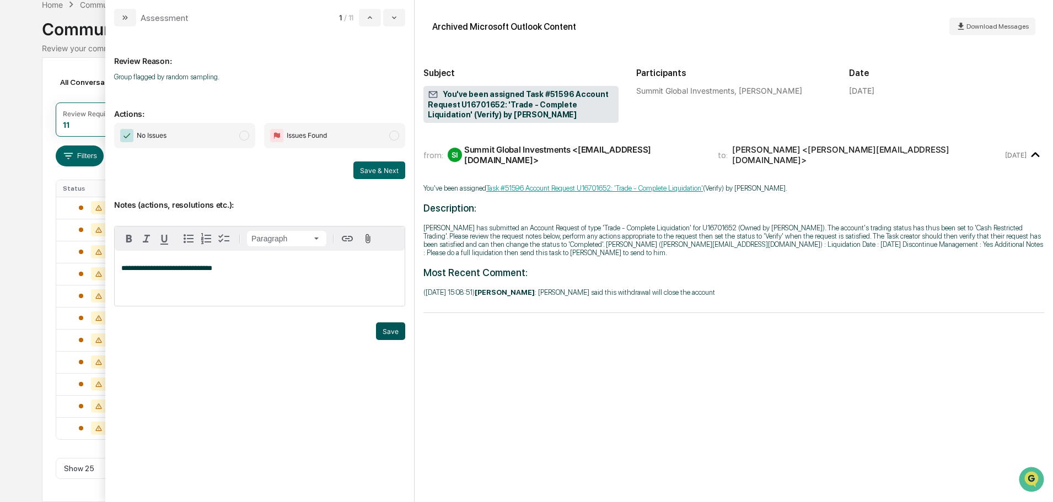
click at [391, 340] on button "Save" at bounding box center [390, 331] width 29 height 18
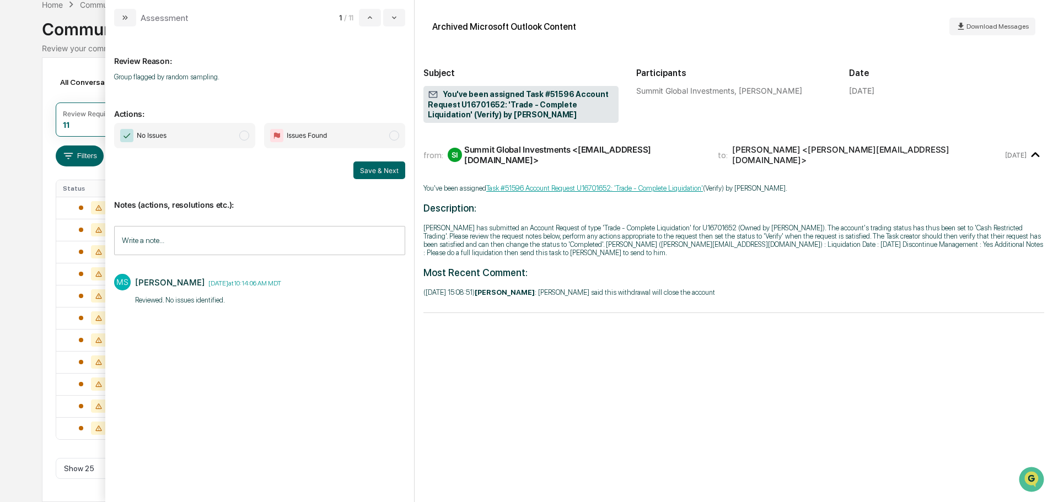
click at [228, 142] on span "No Issues" at bounding box center [184, 135] width 141 height 25
click at [386, 171] on button "Save & Next" at bounding box center [379, 171] width 52 height 18
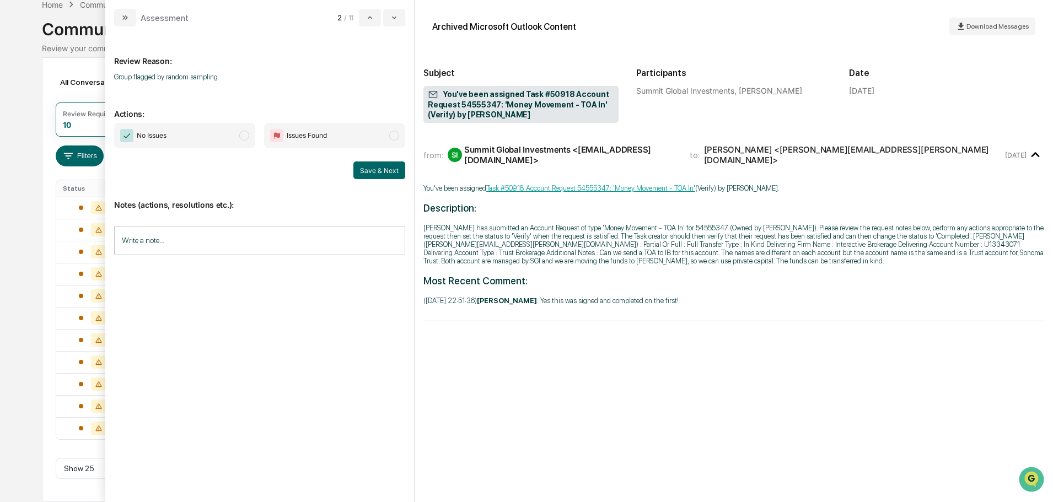
scroll to position [44, 0]
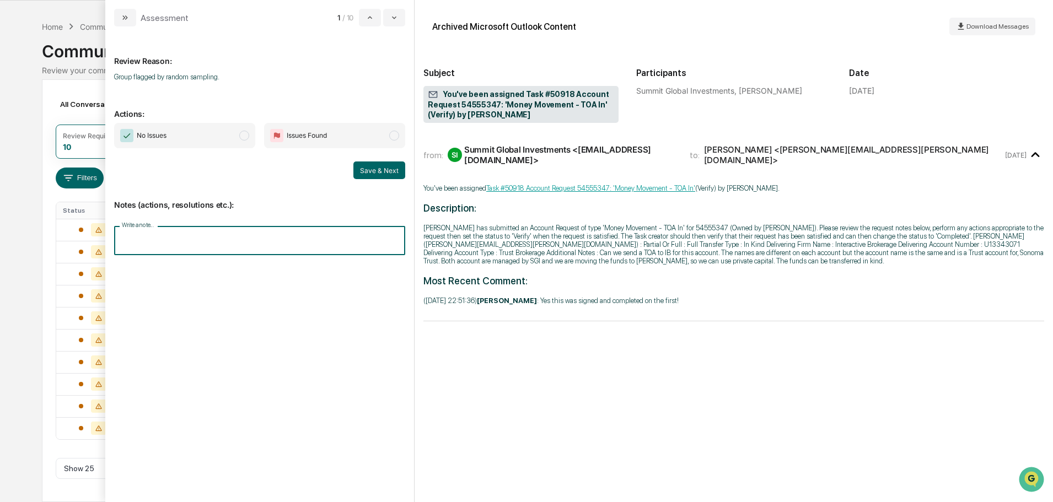
click at [216, 241] on input "Write a note..." at bounding box center [259, 240] width 291 height 29
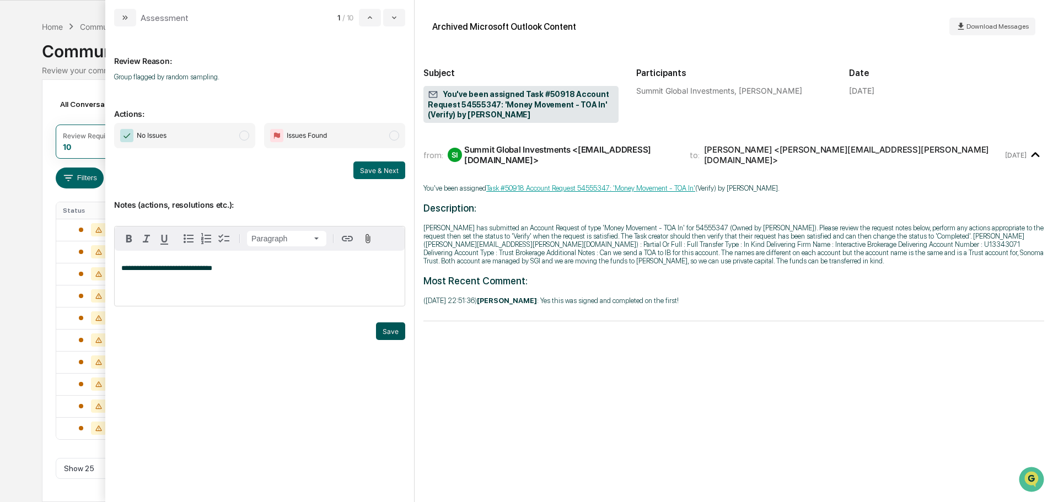
click at [397, 340] on button "Save" at bounding box center [390, 331] width 29 height 18
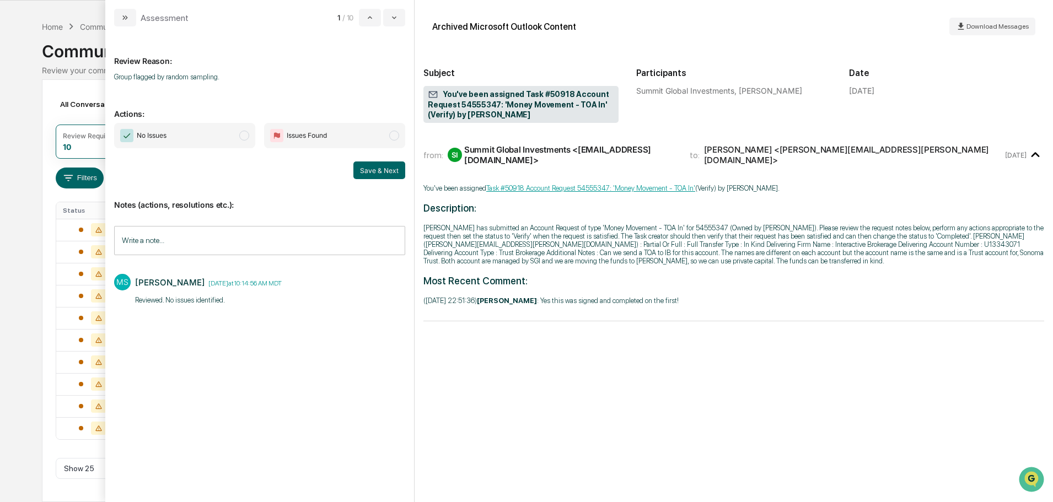
click at [218, 133] on span "No Issues" at bounding box center [184, 135] width 141 height 25
click at [389, 171] on button "Save & Next" at bounding box center [379, 171] width 52 height 18
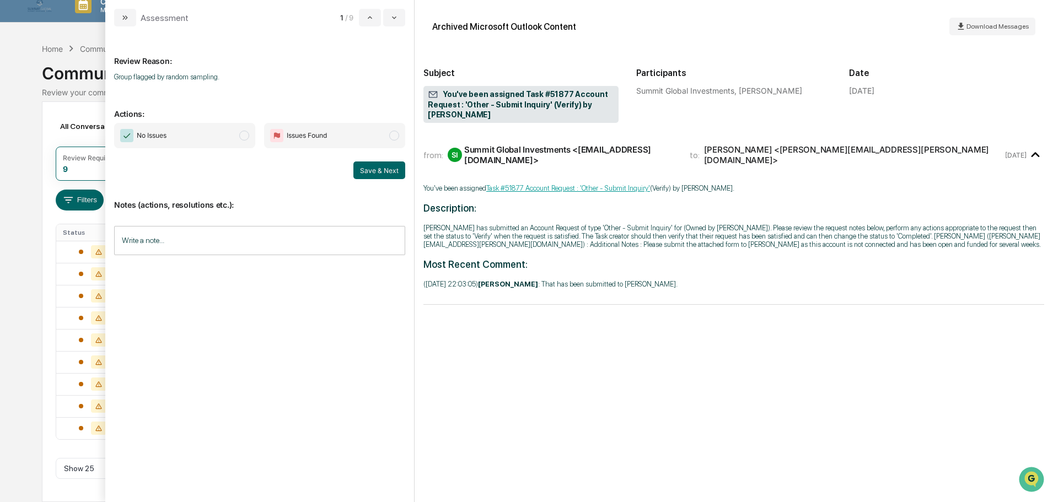
scroll to position [21, 0]
click at [271, 233] on input "Write a note..." at bounding box center [259, 240] width 291 height 29
click at [267, 272] on p "*" at bounding box center [259, 269] width 277 height 8
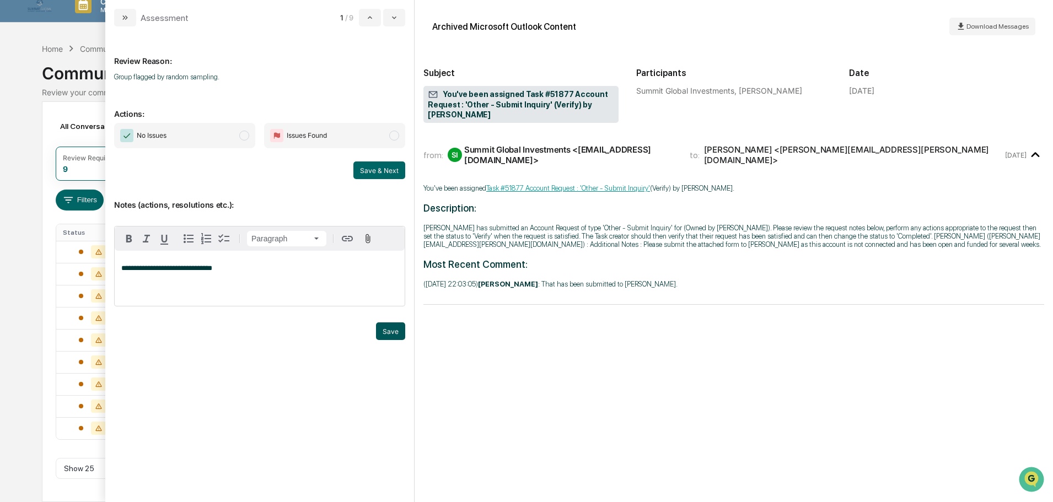
click at [395, 340] on button "Save" at bounding box center [390, 331] width 29 height 18
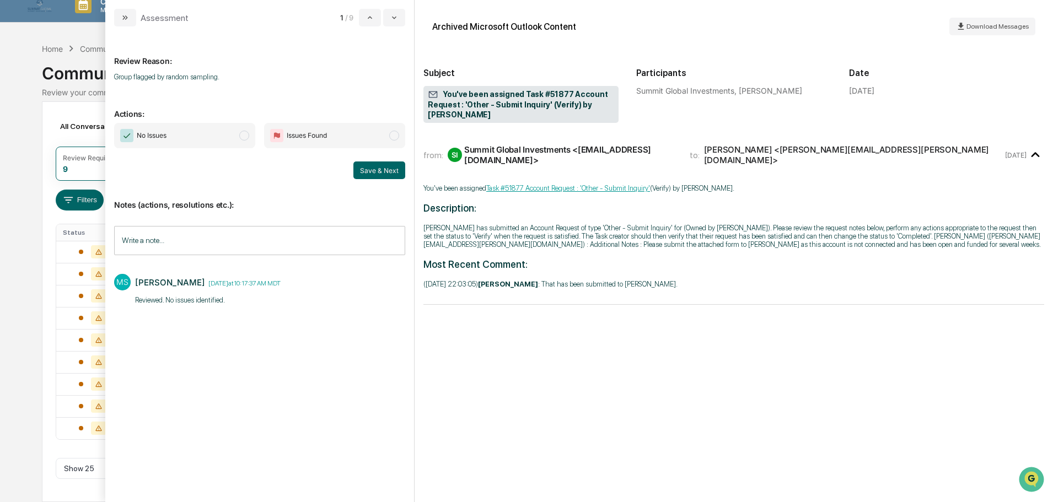
click at [228, 136] on span "No Issues" at bounding box center [184, 135] width 141 height 25
click at [365, 175] on button "Save & Next" at bounding box center [379, 171] width 52 height 18
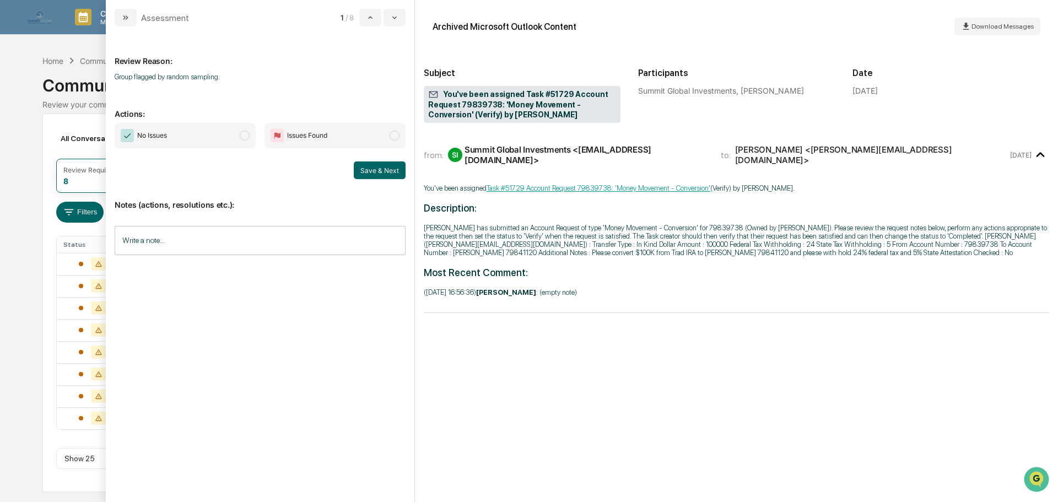
click at [248, 238] on input "Write a note..." at bounding box center [260, 240] width 291 height 29
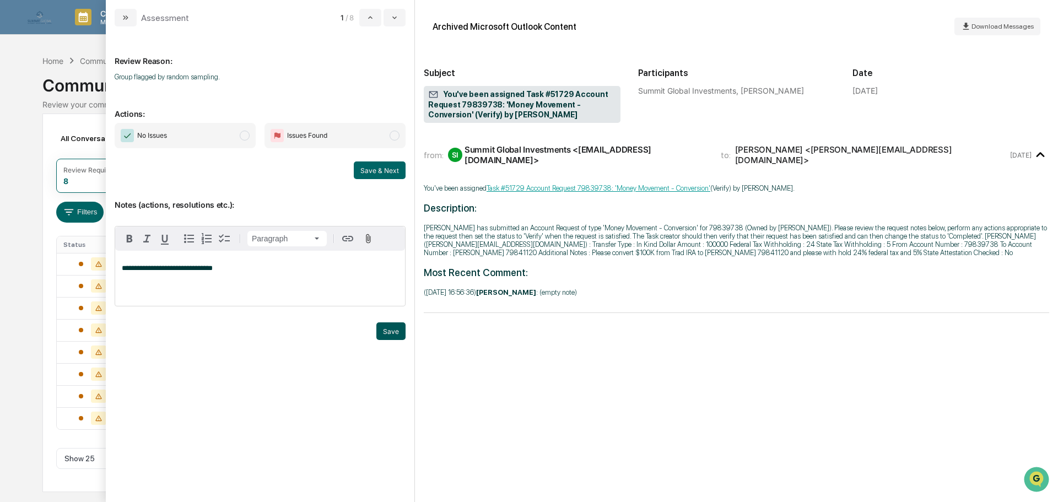
click at [397, 340] on button "Save" at bounding box center [390, 331] width 29 height 18
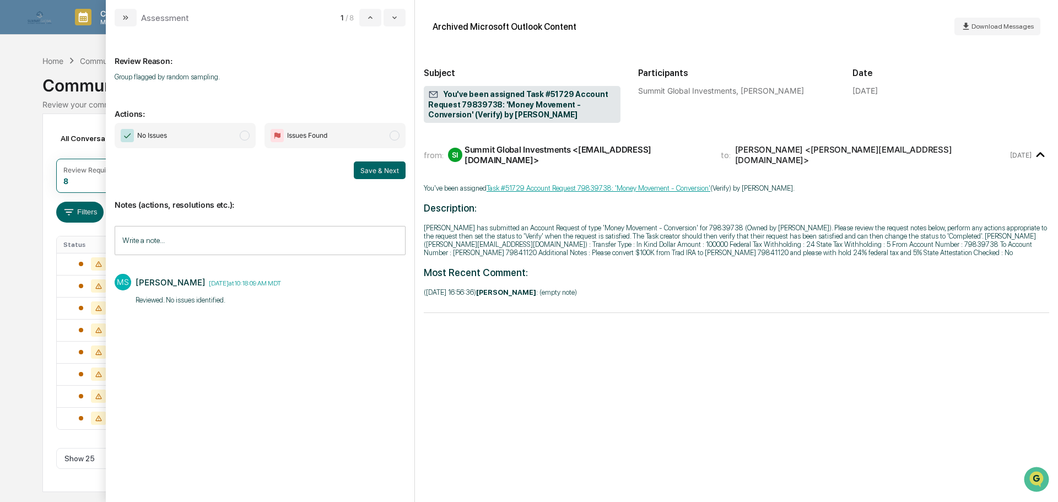
click at [219, 138] on span "No Issues" at bounding box center [185, 135] width 141 height 25
click at [376, 168] on button "Save & Next" at bounding box center [380, 171] width 52 height 18
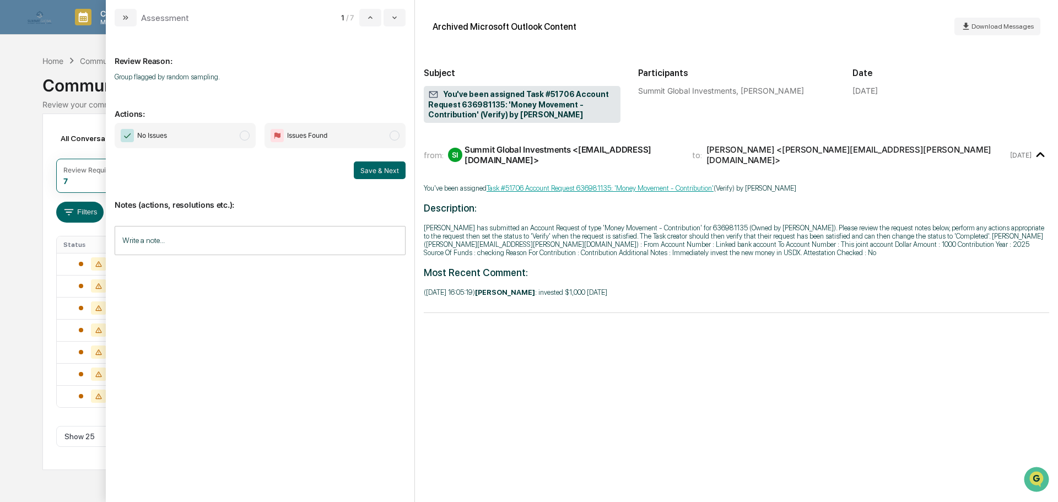
click at [306, 132] on span "Issues Found" at bounding box center [307, 135] width 40 height 11
click at [243, 237] on input "Write a note..." at bounding box center [260, 240] width 291 height 29
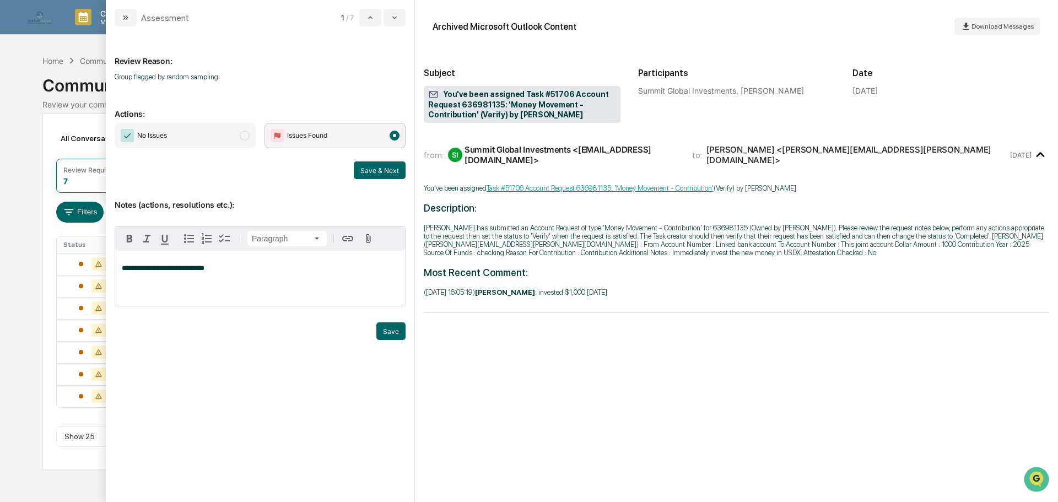
click at [345, 272] on p "**********" at bounding box center [260, 269] width 277 height 8
click at [391, 340] on button "Save" at bounding box center [390, 331] width 29 height 18
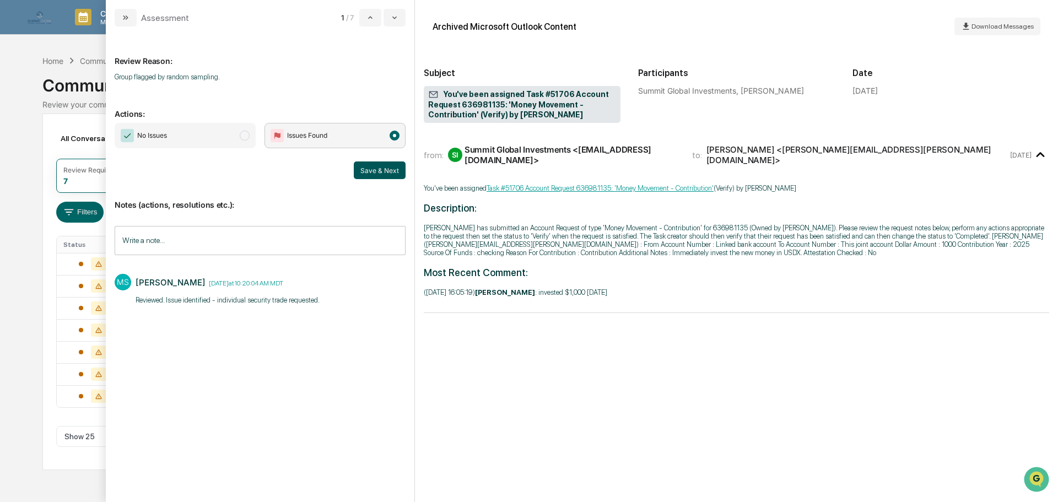
click at [385, 176] on button "Save & Next" at bounding box center [380, 171] width 52 height 18
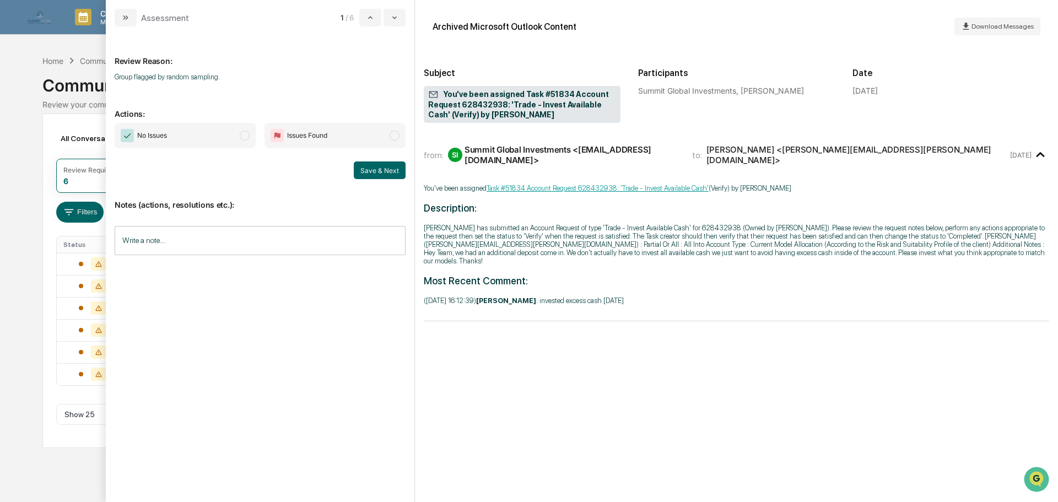
click at [281, 242] on input "Write a note..." at bounding box center [260, 240] width 291 height 29
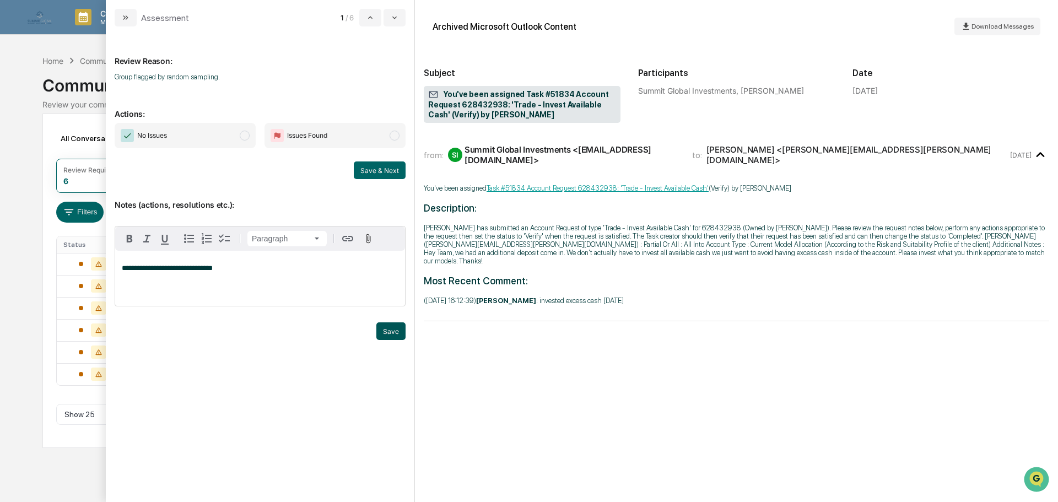
click at [390, 340] on button "Save" at bounding box center [390, 331] width 29 height 18
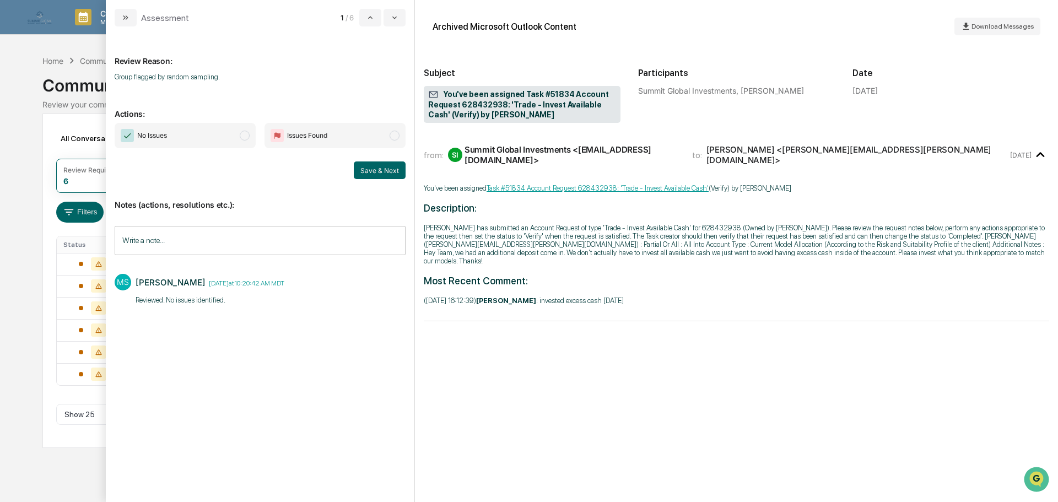
click at [225, 135] on span "No Issues" at bounding box center [185, 135] width 141 height 25
click at [380, 171] on button "Save & Next" at bounding box center [380, 171] width 52 height 18
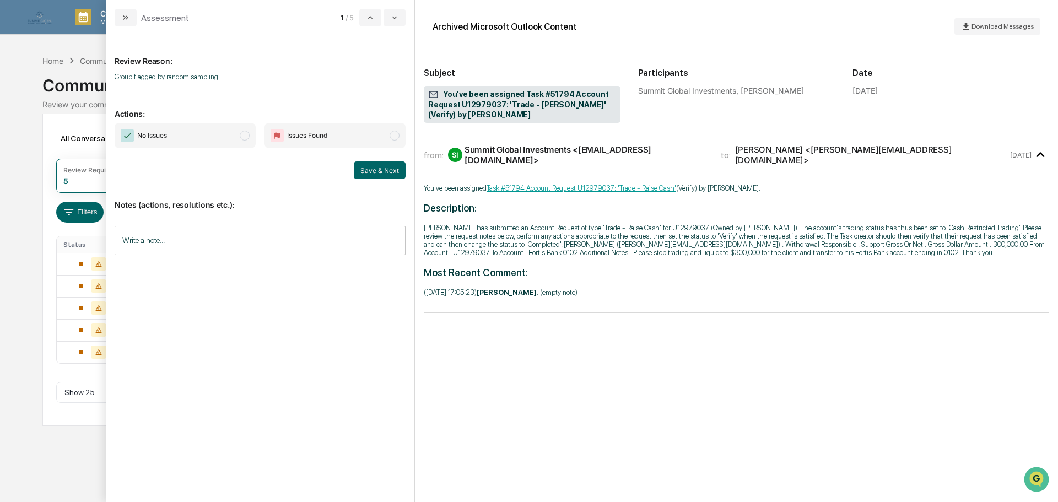
click at [196, 138] on span "No Issues" at bounding box center [185, 135] width 141 height 25
click at [249, 230] on input "Write a note..." at bounding box center [260, 240] width 291 height 29
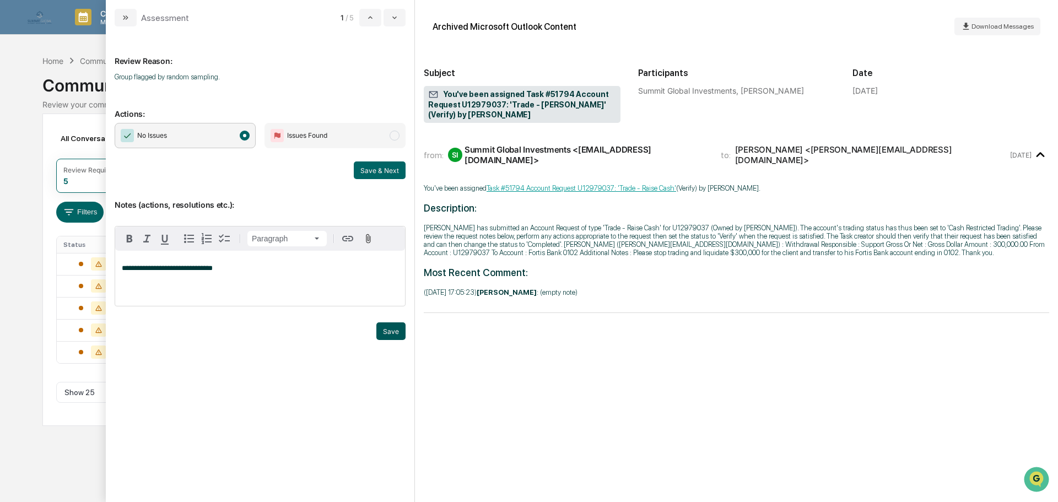
click at [385, 340] on button "Save" at bounding box center [390, 331] width 29 height 18
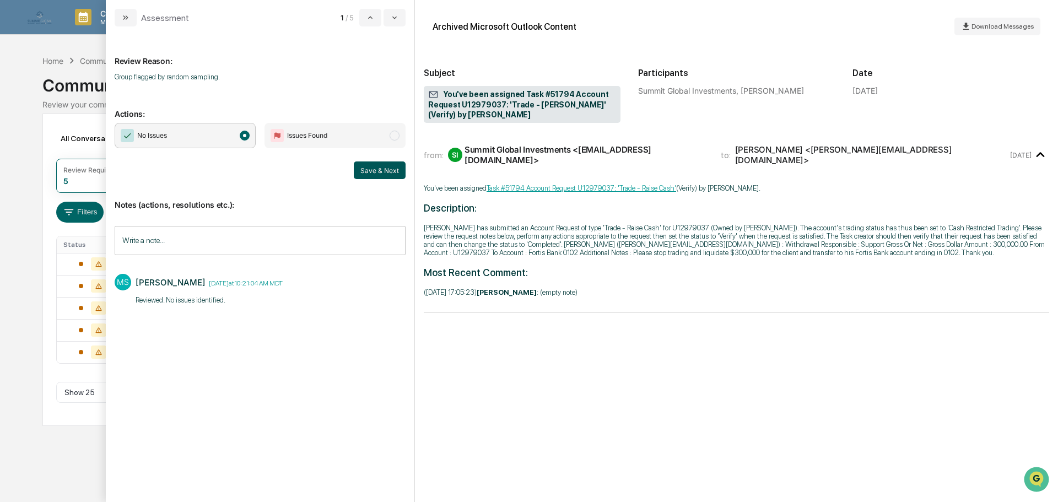
click at [370, 163] on button "Save & Next" at bounding box center [380, 171] width 52 height 18
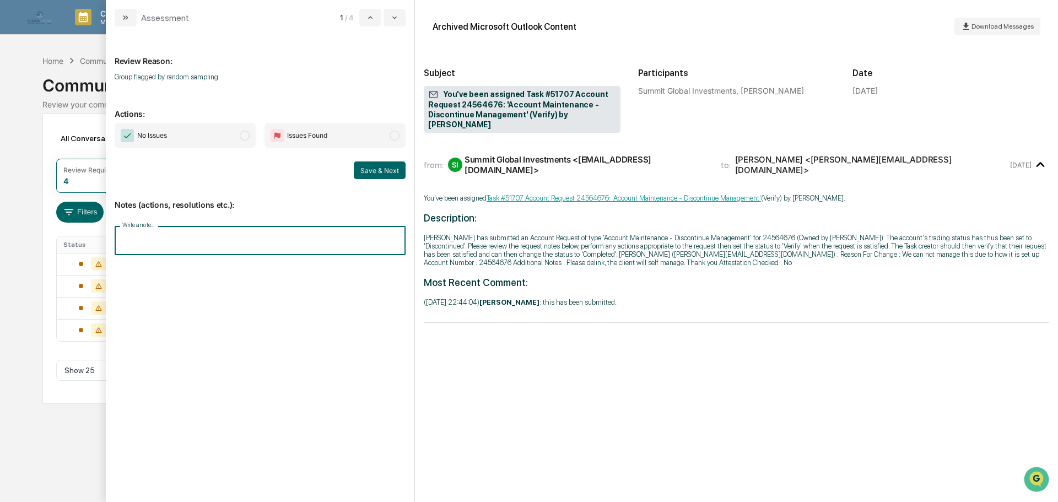
click at [207, 255] on input "Write a note..." at bounding box center [260, 240] width 291 height 29
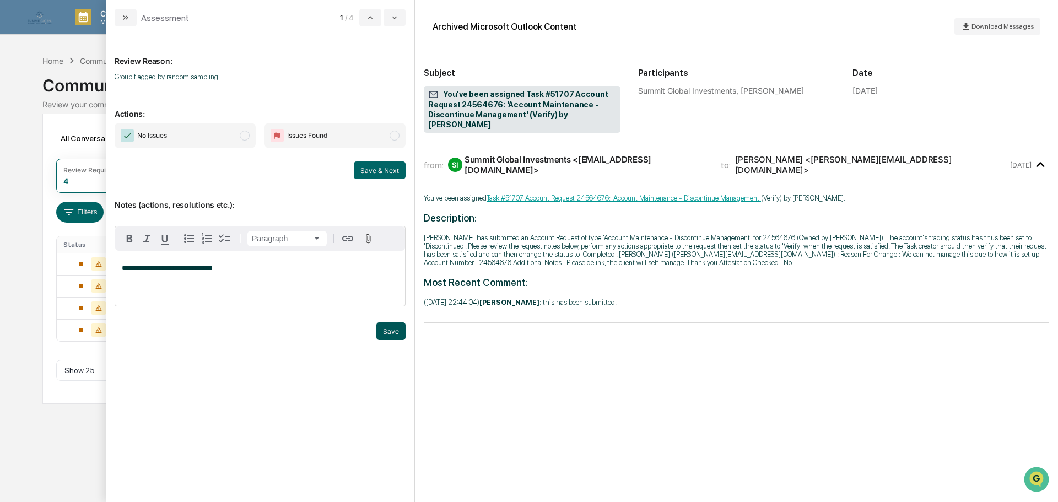
click at [385, 340] on button "Save" at bounding box center [390, 331] width 29 height 18
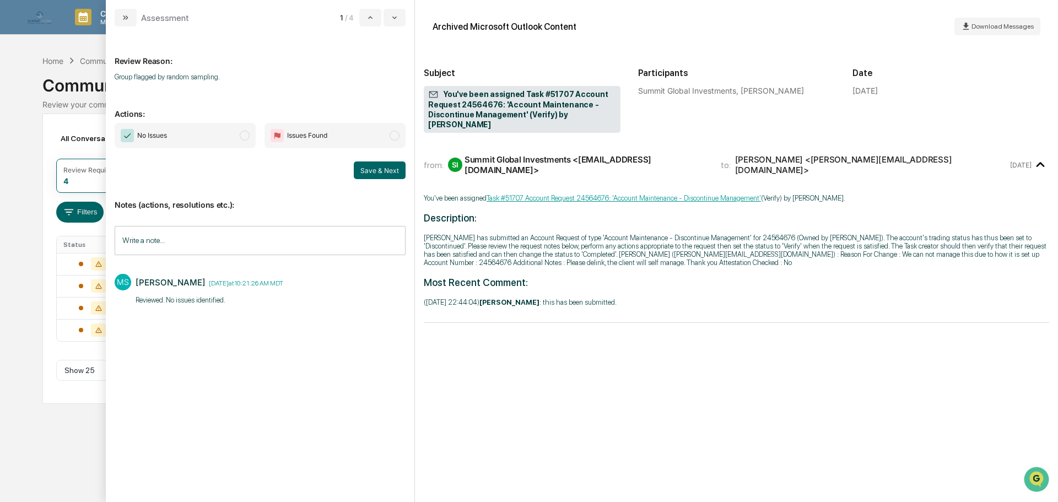
click at [193, 130] on span "No Issues" at bounding box center [185, 135] width 141 height 25
click at [386, 171] on button "Save & Next" at bounding box center [380, 171] width 52 height 18
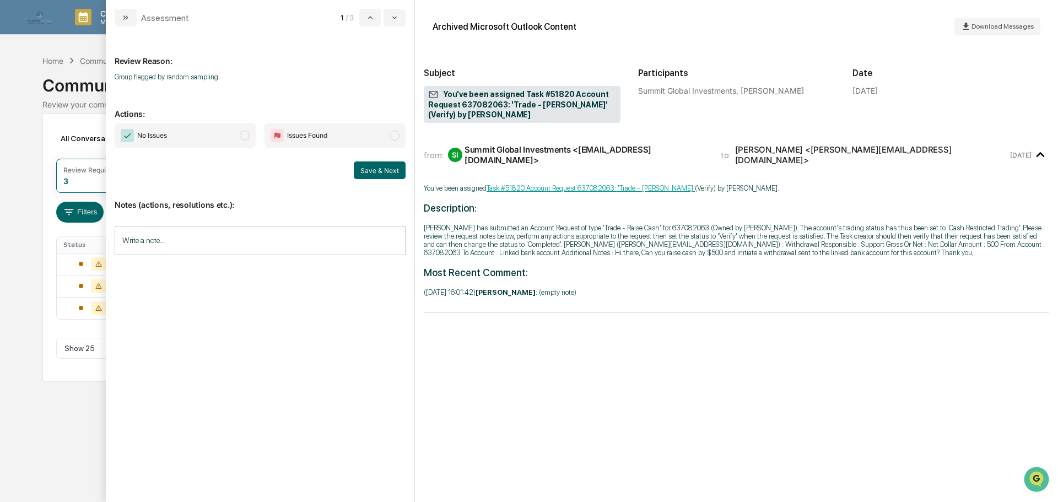
click at [233, 136] on span "No Issues" at bounding box center [185, 135] width 141 height 25
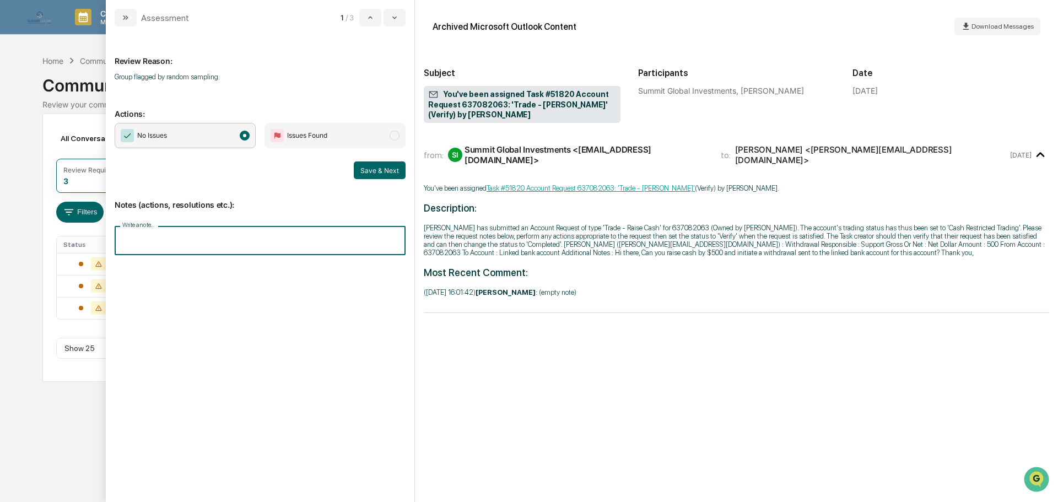
click at [222, 234] on input "Write a note..." at bounding box center [260, 240] width 291 height 29
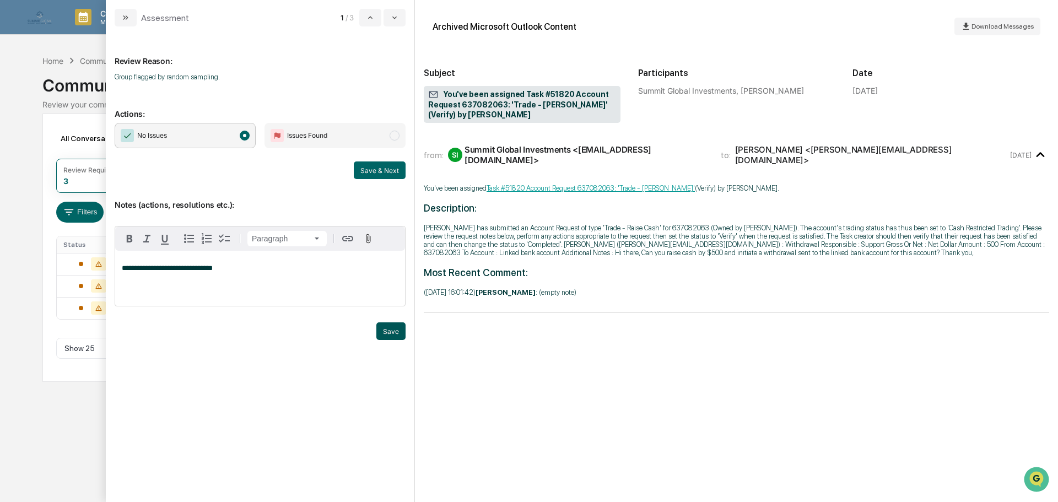
click at [385, 340] on button "Save" at bounding box center [390, 331] width 29 height 18
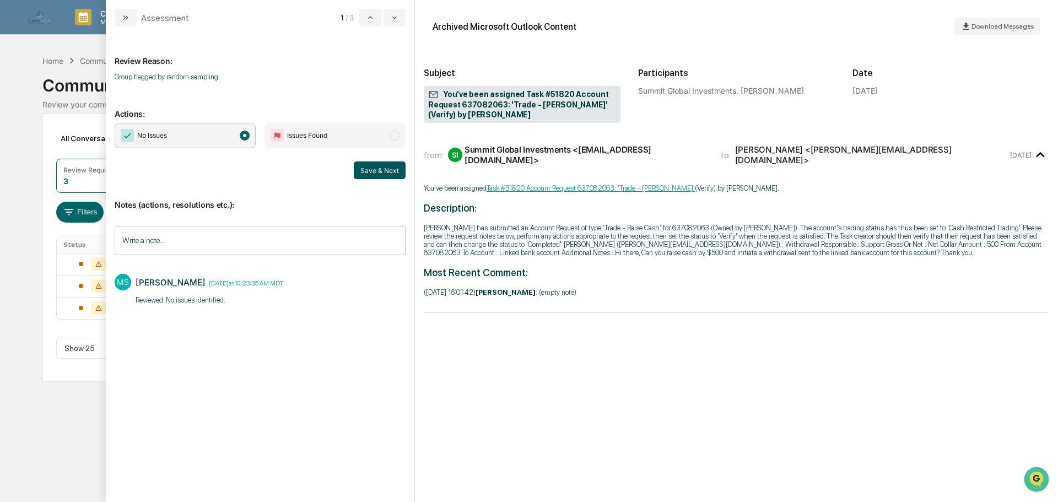
click at [380, 175] on button "Save & Next" at bounding box center [380, 171] width 52 height 18
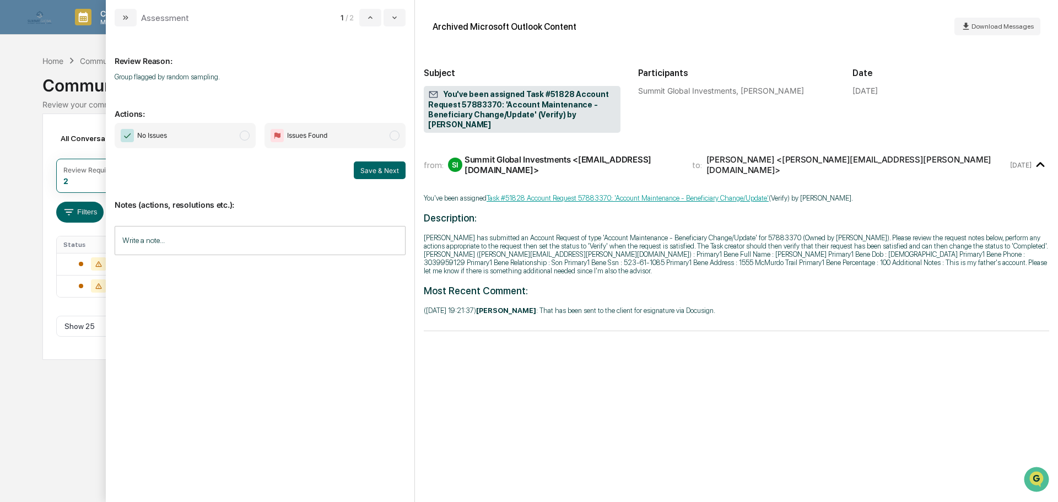
click at [191, 134] on span "No Issues" at bounding box center [185, 135] width 141 height 25
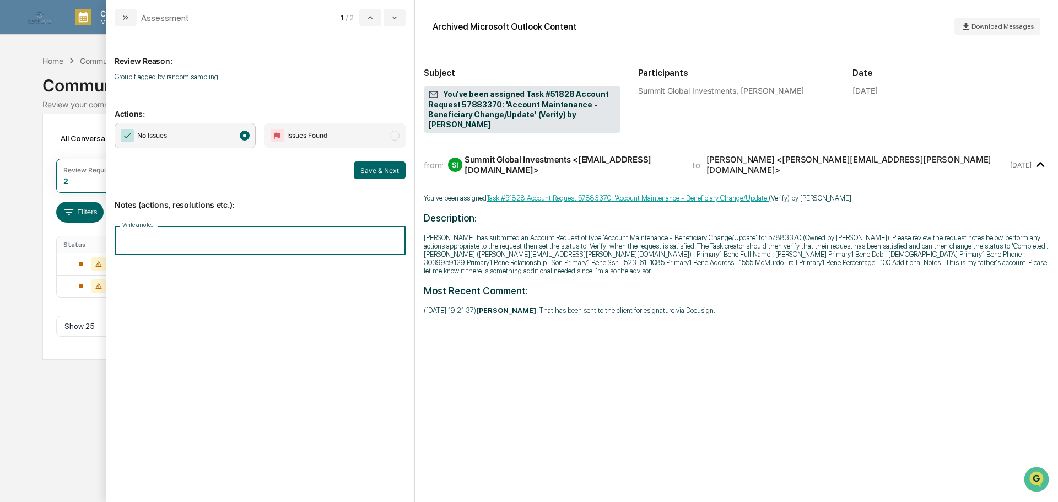
click at [186, 236] on input "Write a note..." at bounding box center [260, 240] width 291 height 29
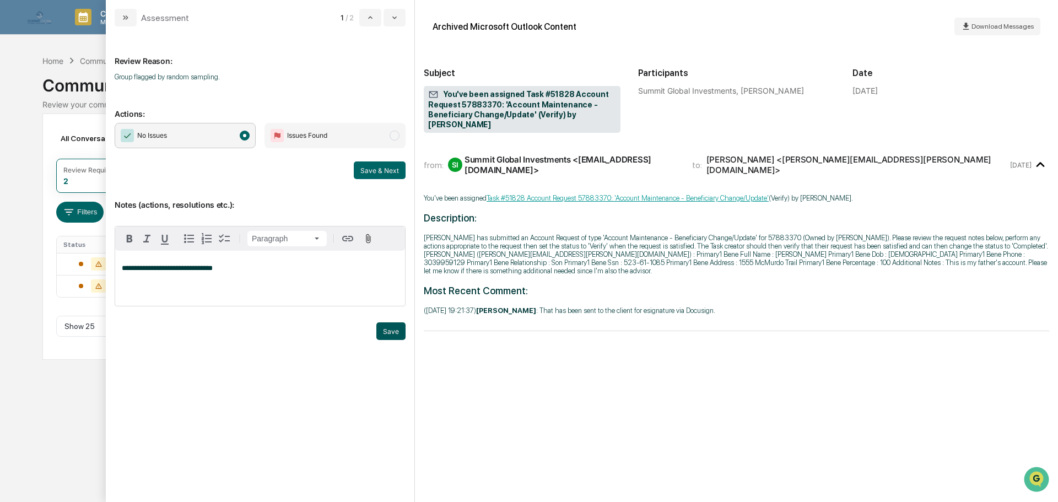
click at [389, 340] on button "Save" at bounding box center [390, 331] width 29 height 18
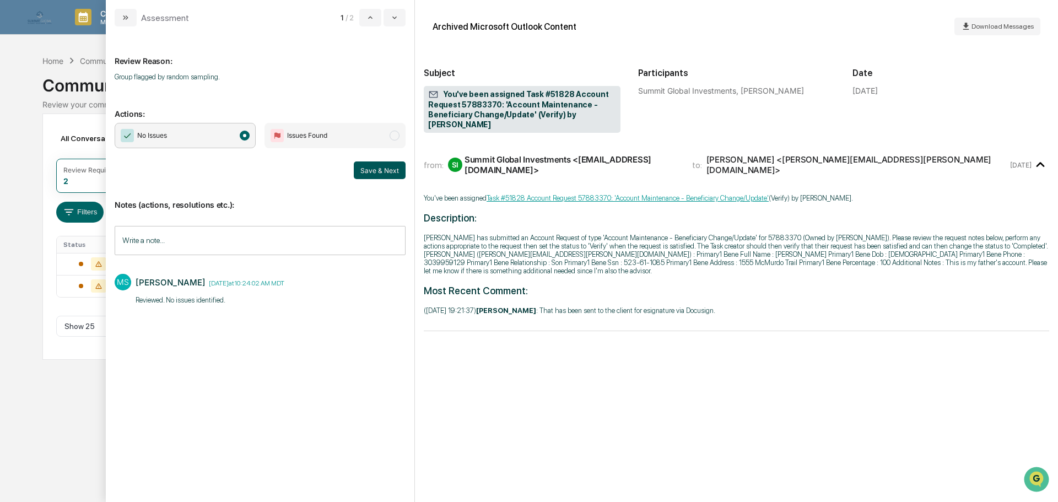
click at [363, 174] on button "Save & Next" at bounding box center [380, 171] width 52 height 18
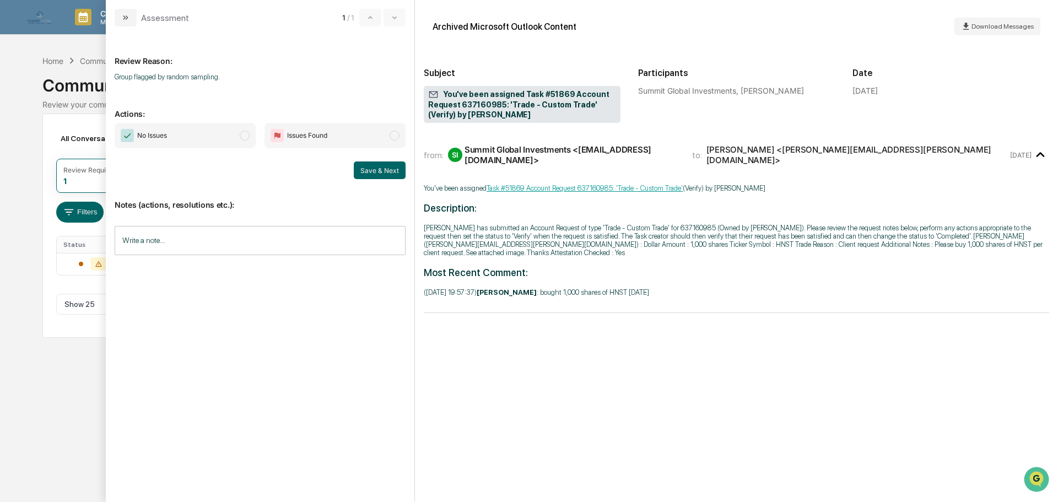
click at [205, 126] on span "No Issues" at bounding box center [185, 135] width 141 height 25
click at [263, 231] on input "Write a note..." at bounding box center [260, 240] width 291 height 29
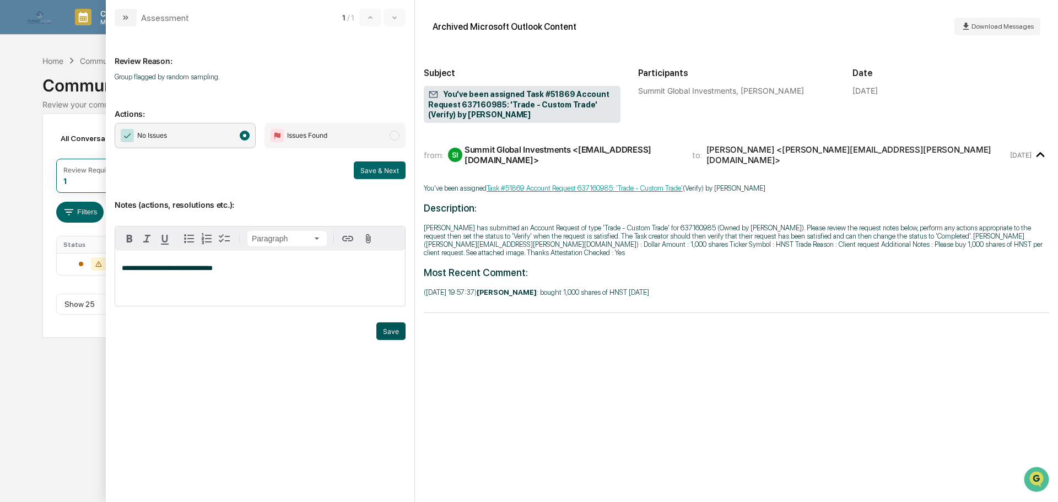
click at [399, 340] on button "Save" at bounding box center [390, 331] width 29 height 18
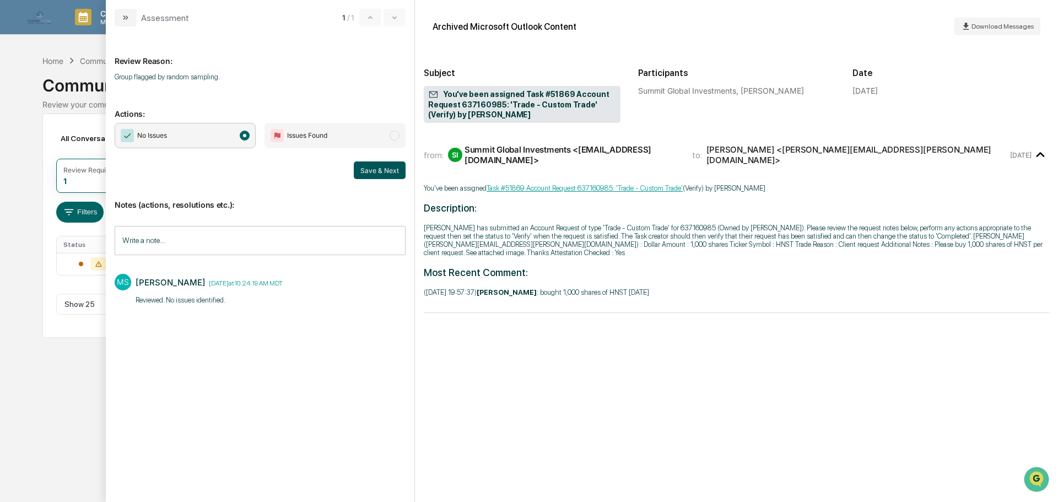
click at [374, 172] on button "Save & Next" at bounding box center [380, 171] width 52 height 18
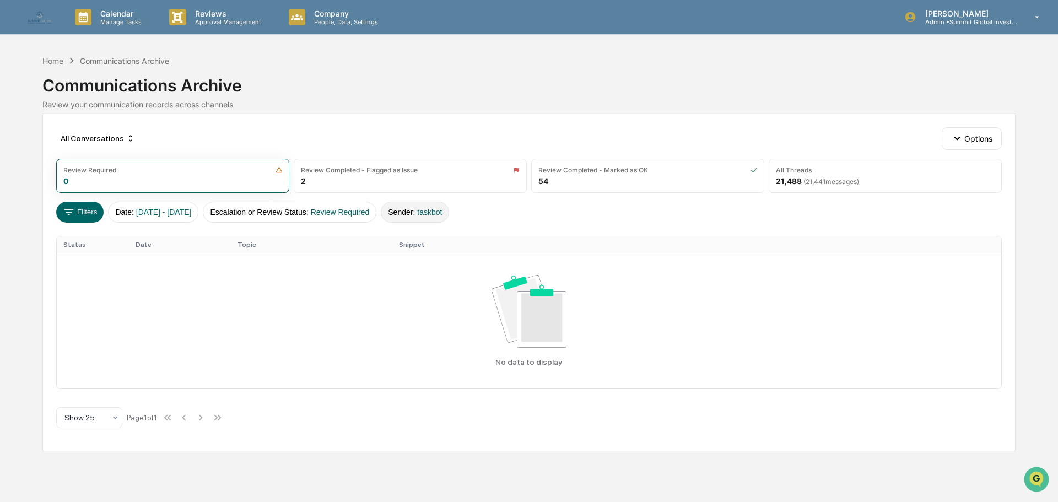
click at [449, 223] on button "Sender : taskbot" at bounding box center [415, 212] width 68 height 21
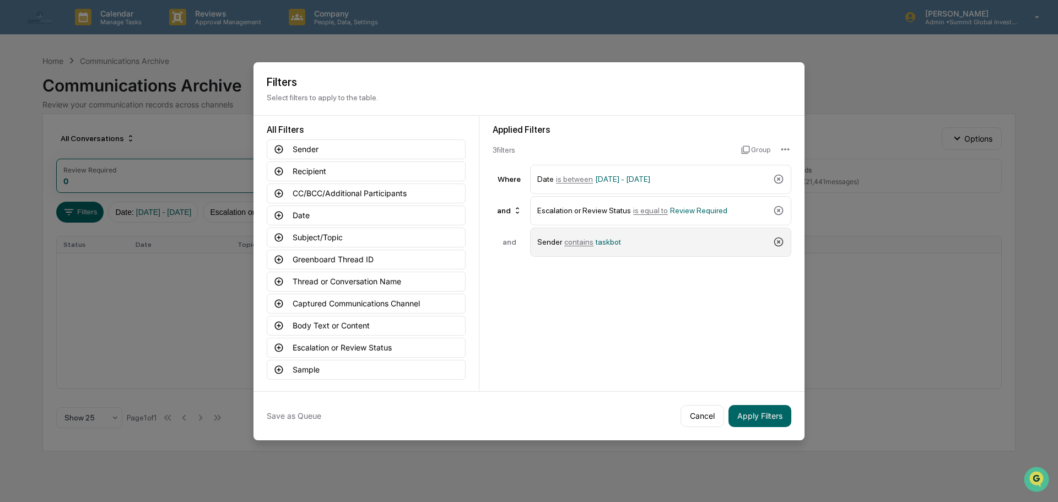
click at [773, 241] on icon at bounding box center [778, 241] width 11 height 11
click at [756, 418] on button "Apply Filters" at bounding box center [760, 416] width 63 height 22
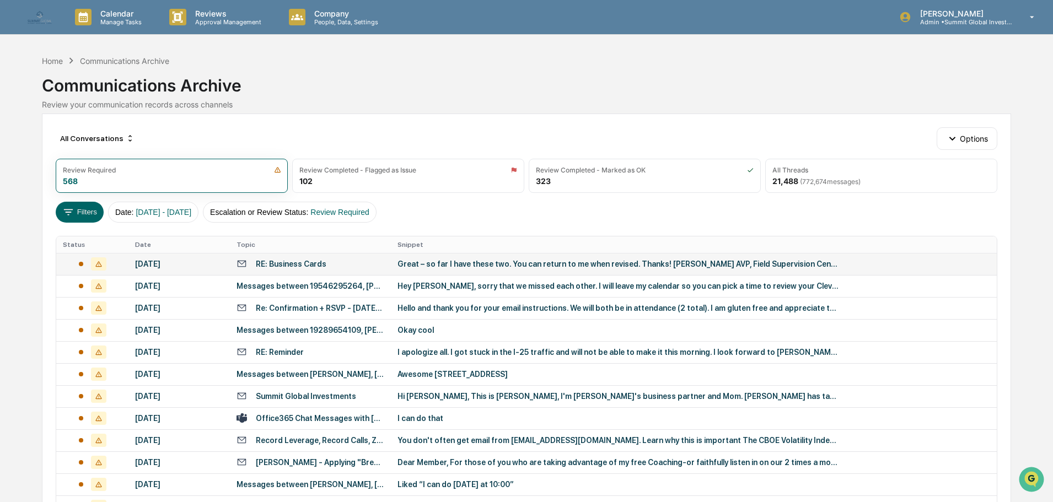
click at [425, 268] on div "Great – so far I have these two. You can return to me when revised. Thanks! Kri…" at bounding box center [617, 264] width 441 height 9
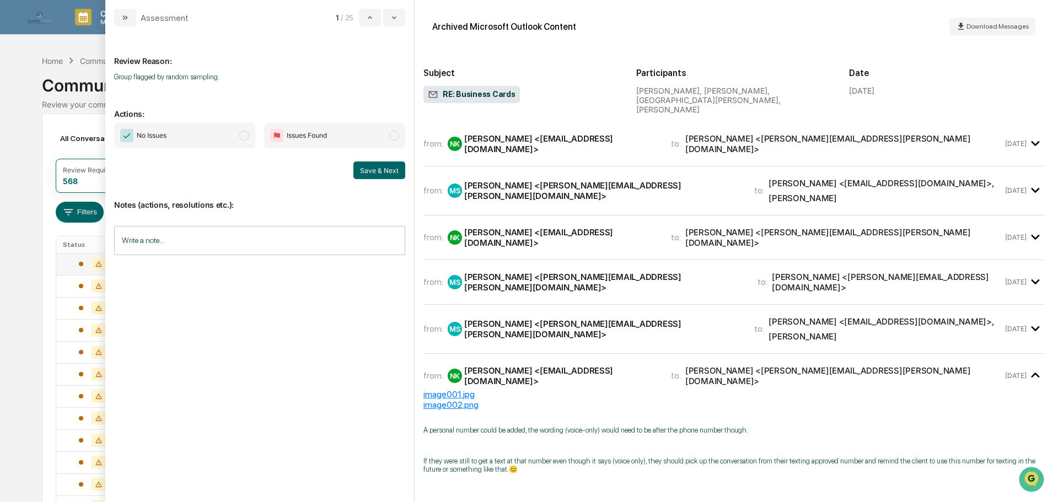
click at [234, 137] on span "No Issues" at bounding box center [184, 135] width 141 height 25
click at [263, 233] on input "Write a note..." at bounding box center [259, 240] width 291 height 29
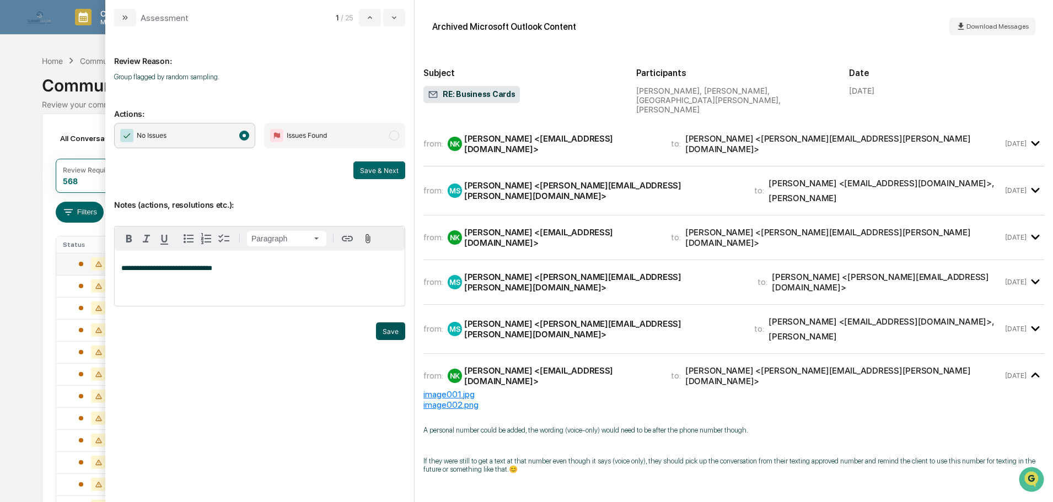
click at [403, 340] on button "Save" at bounding box center [390, 331] width 29 height 18
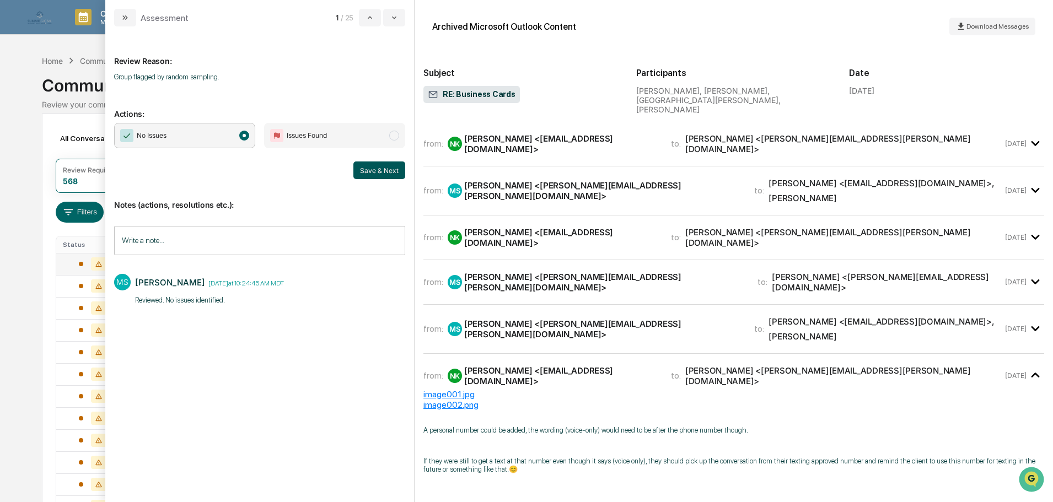
click at [376, 170] on button "Save & Next" at bounding box center [379, 171] width 52 height 18
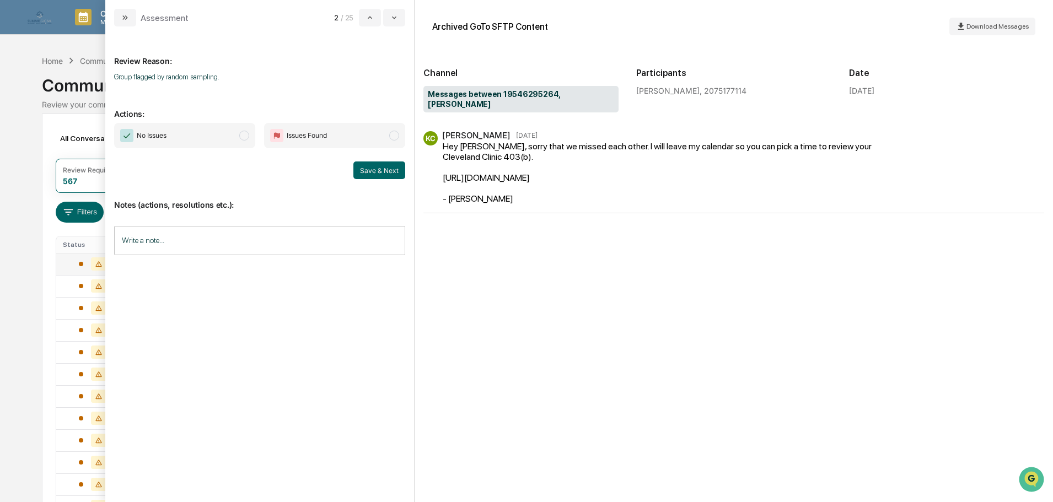
click at [331, 233] on input "Write a note..." at bounding box center [259, 240] width 291 height 29
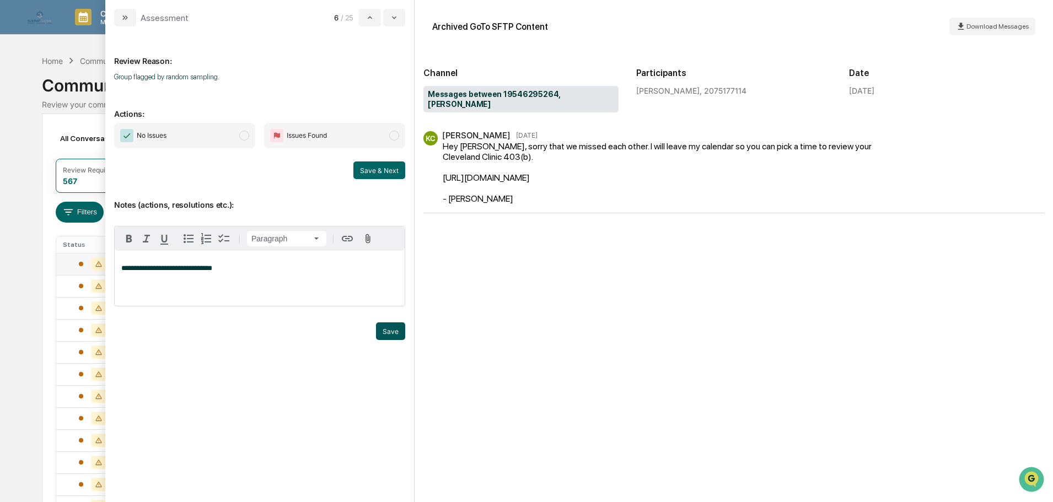
click at [379, 340] on button "Save" at bounding box center [390, 331] width 29 height 18
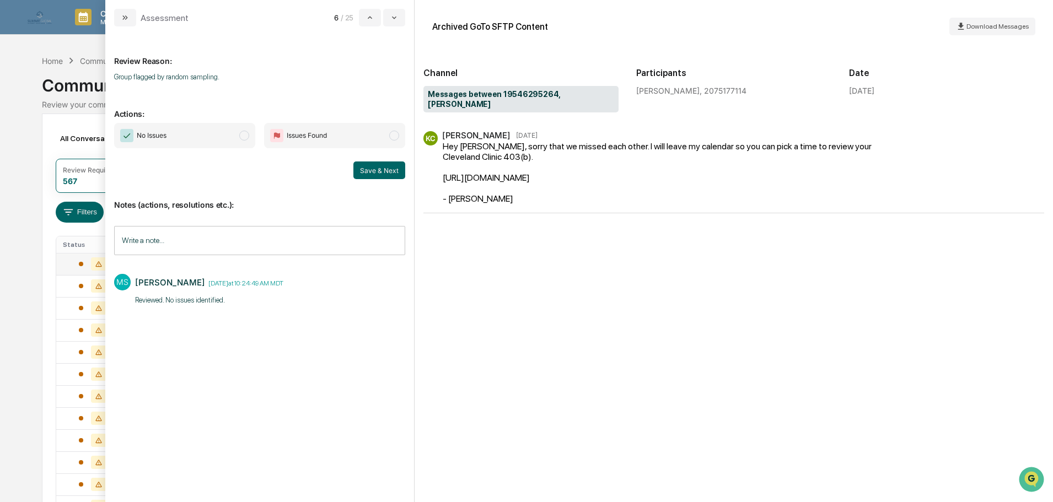
click at [239, 135] on span "No Issues" at bounding box center [184, 135] width 141 height 25
click at [364, 171] on button "Save & Next" at bounding box center [379, 171] width 52 height 18
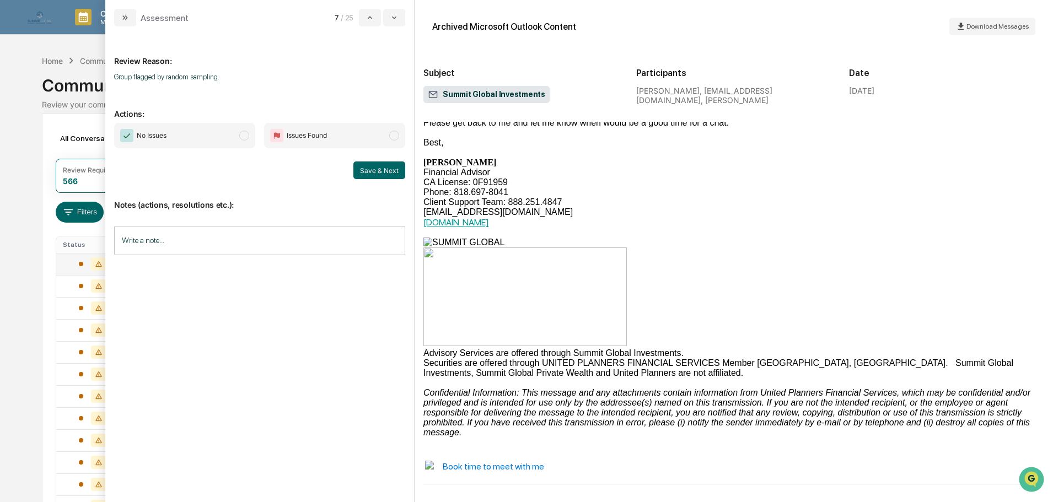
scroll to position [180, 0]
click at [237, 238] on input "Write a note..." at bounding box center [259, 240] width 291 height 29
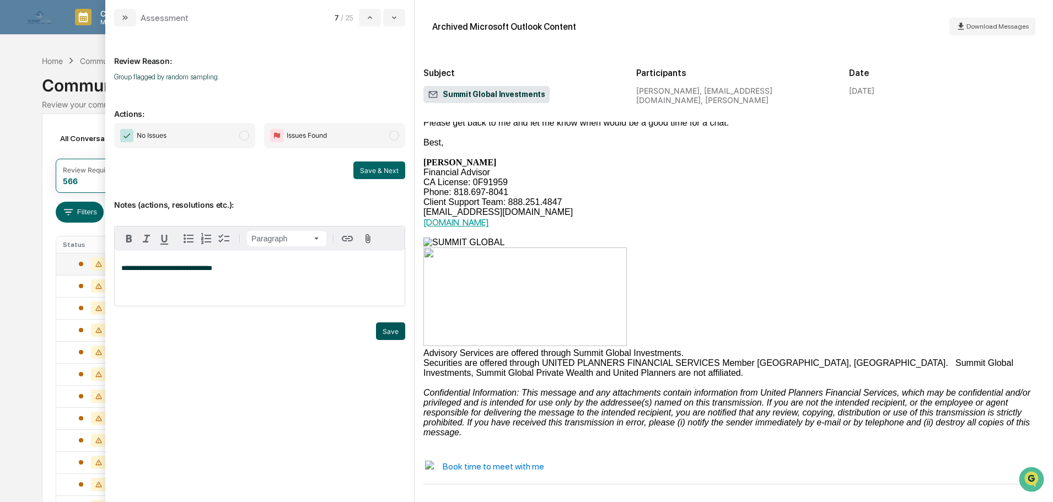
click at [386, 340] on button "Save" at bounding box center [390, 331] width 29 height 18
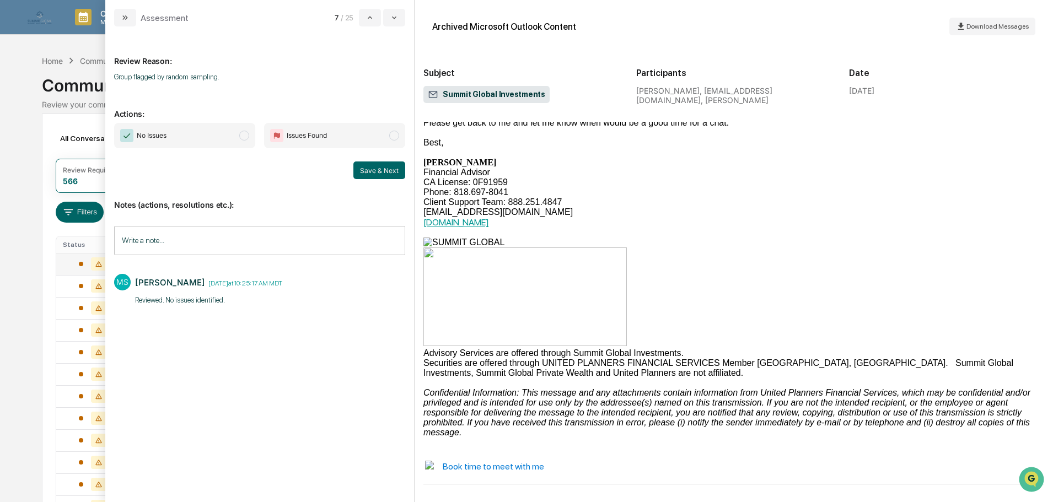
click at [207, 132] on span "No Issues" at bounding box center [184, 135] width 141 height 25
click at [369, 173] on button "Save & Next" at bounding box center [379, 171] width 52 height 18
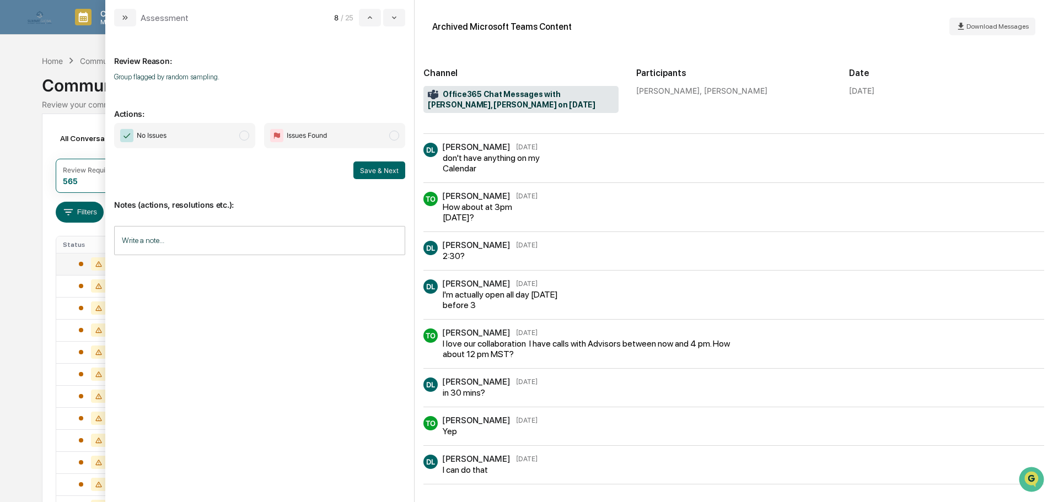
scroll to position [132, 0]
click at [318, 246] on input "Write a note..." at bounding box center [259, 240] width 291 height 29
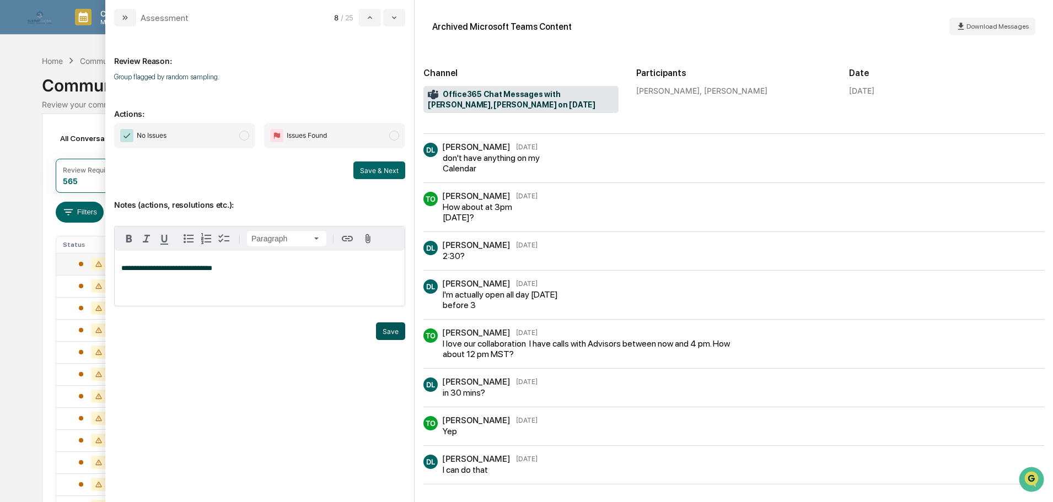
click at [385, 340] on button "Save" at bounding box center [390, 331] width 29 height 18
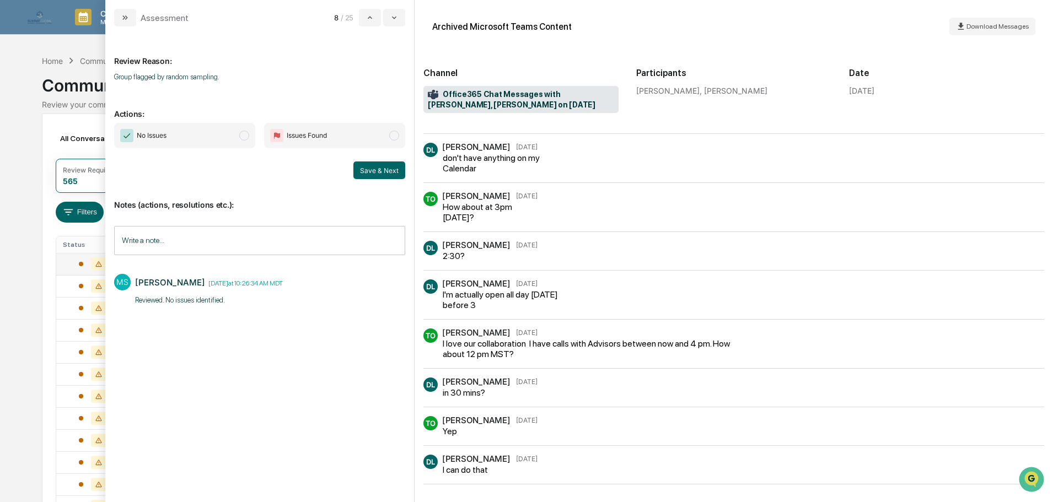
click at [201, 132] on span "No Issues" at bounding box center [184, 135] width 141 height 25
click at [362, 164] on button "Save & Next" at bounding box center [379, 171] width 52 height 18
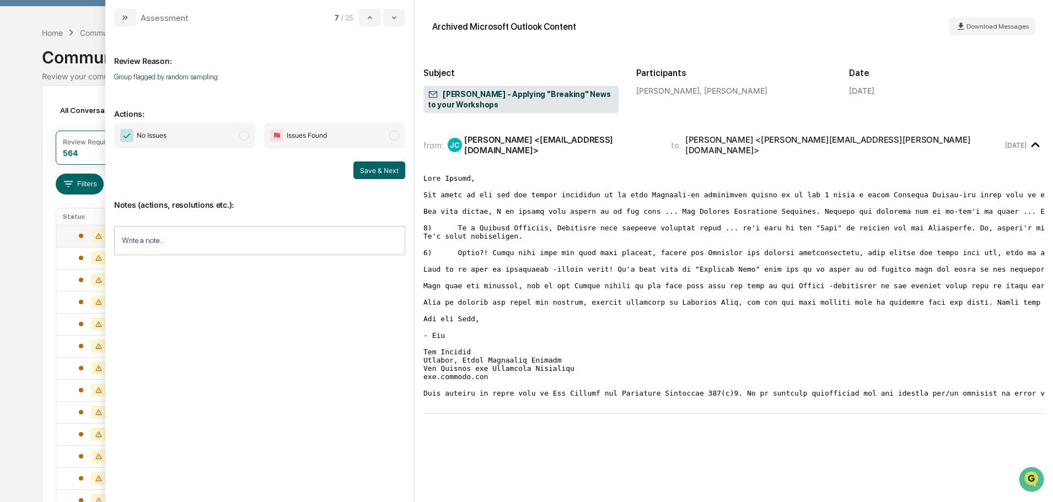
scroll to position [55, 0]
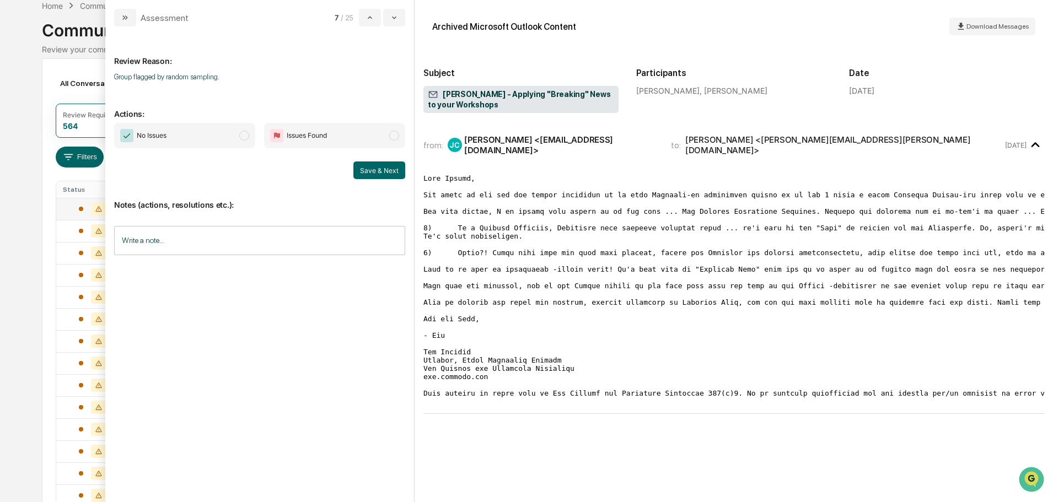
click at [549, 405] on div "modal" at bounding box center [733, 281] width 621 height 246
click at [205, 234] on input "Write a note..." at bounding box center [259, 240] width 291 height 29
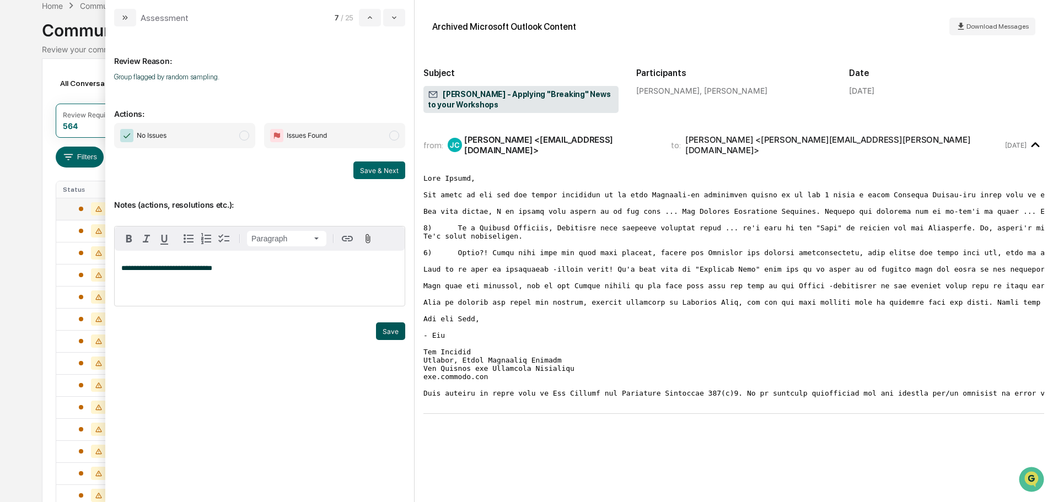
click at [398, 340] on button "Save" at bounding box center [390, 331] width 29 height 18
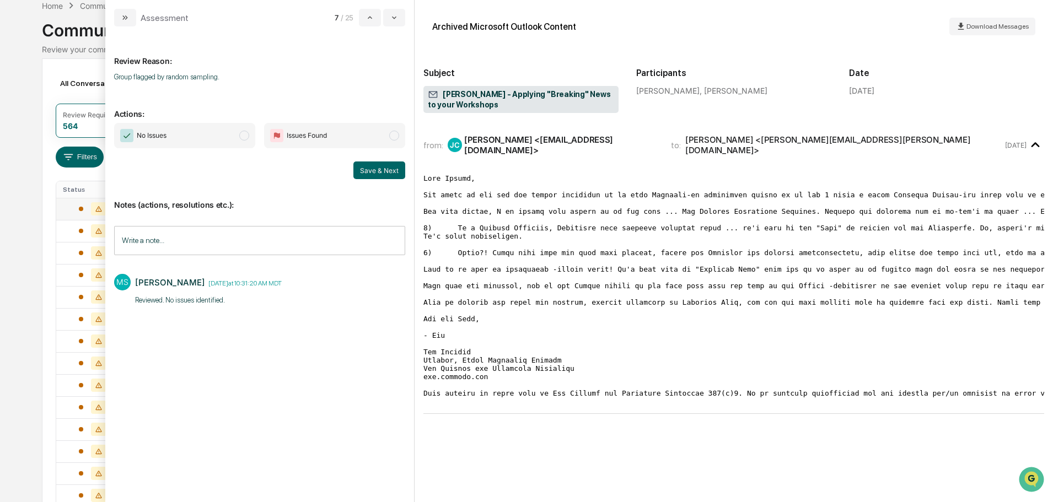
click at [209, 141] on span "No Issues" at bounding box center [184, 135] width 141 height 25
click at [365, 169] on button "Save & Next" at bounding box center [379, 171] width 52 height 18
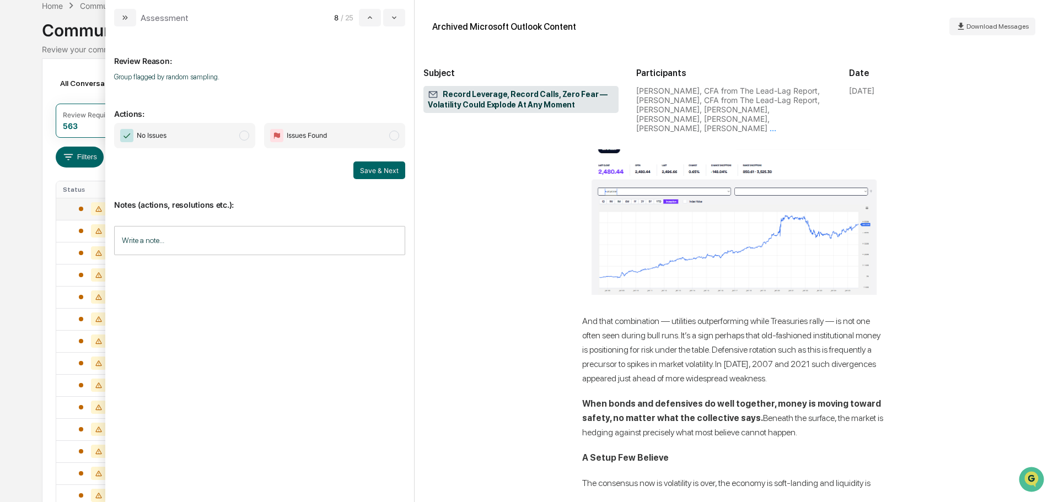
scroll to position [3473, 0]
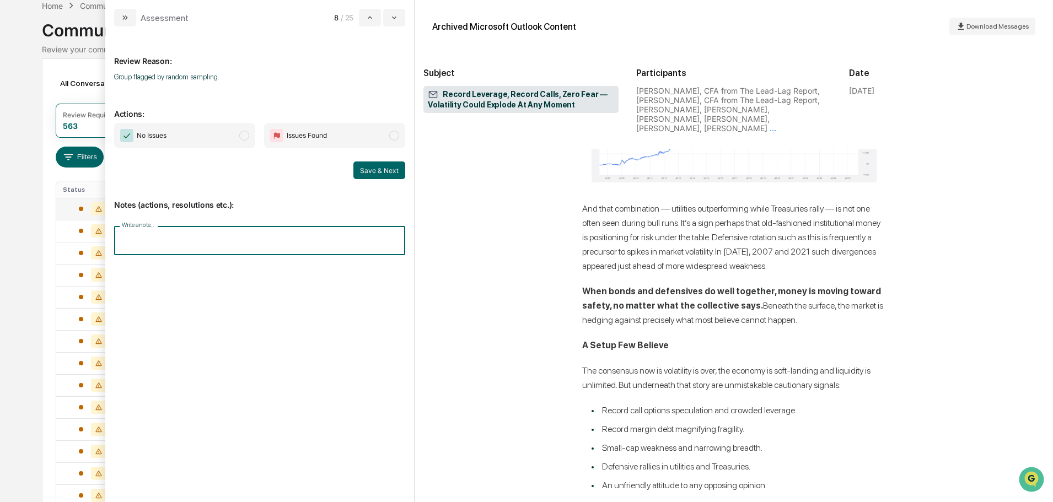
click at [242, 244] on input "Write a note..." at bounding box center [259, 240] width 291 height 29
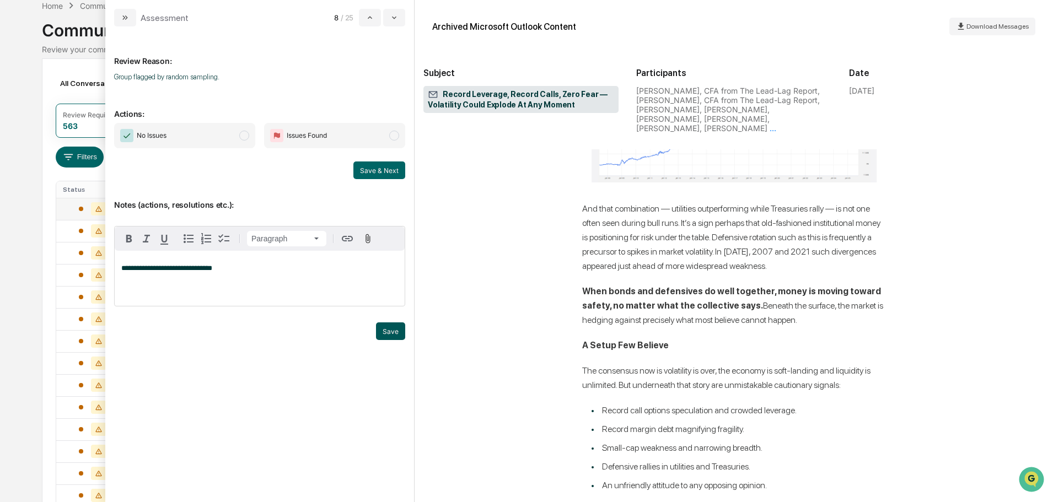
click at [381, 340] on button "Save" at bounding box center [390, 331] width 29 height 18
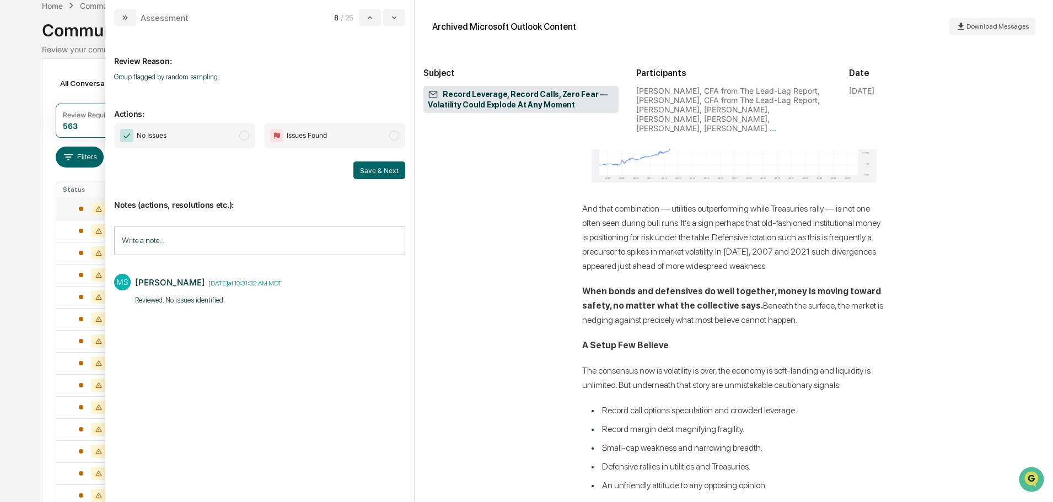
click at [233, 142] on span "No Issues" at bounding box center [184, 135] width 141 height 25
click at [372, 180] on div "Notes (actions, resolutions etc.): Write a note... Write a note... MS Mallory S…" at bounding box center [259, 252] width 291 height 147
click at [373, 176] on button "Save & Next" at bounding box center [379, 171] width 52 height 18
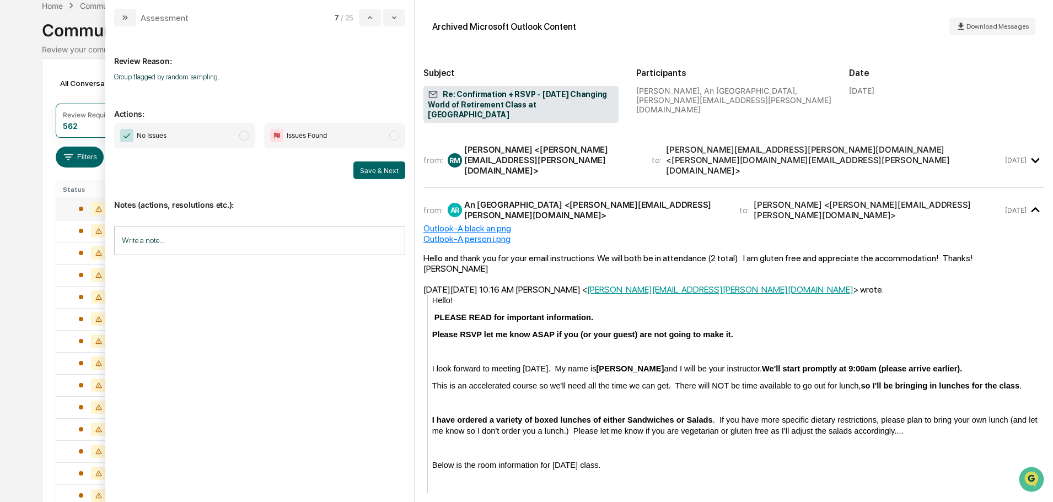
click at [264, 293] on div "Review Reason: Group flagged by random sampling. Actions: No Issues Issues Foun…" at bounding box center [259, 259] width 291 height 449
click at [265, 239] on input "Write a note..." at bounding box center [259, 240] width 291 height 29
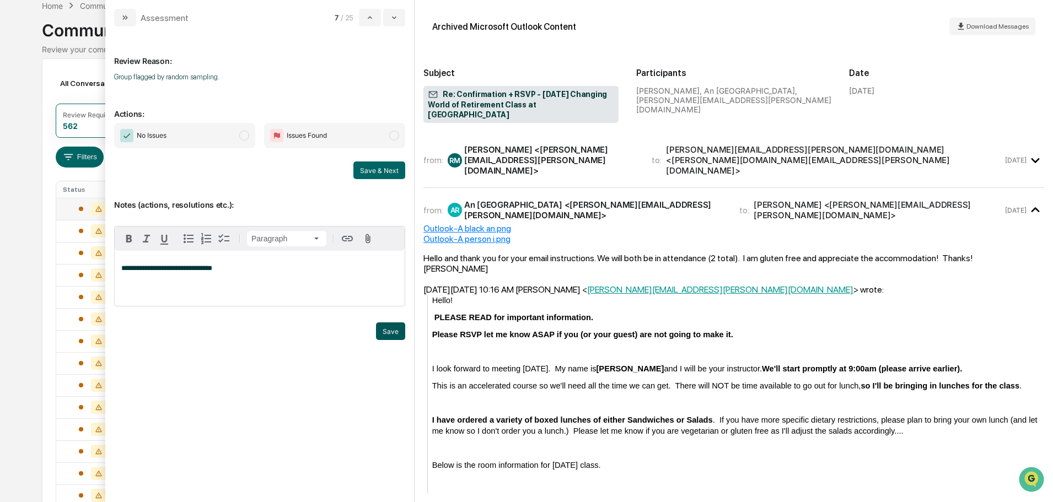
click at [391, 340] on button "Save" at bounding box center [390, 331] width 29 height 18
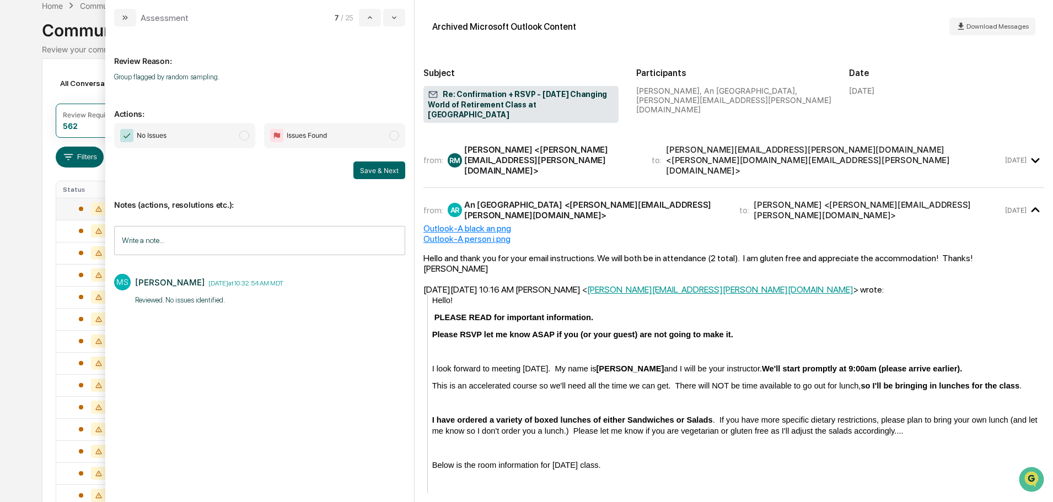
click at [206, 134] on span "No Issues" at bounding box center [184, 135] width 141 height 25
click at [369, 168] on button "Save & Next" at bounding box center [379, 171] width 52 height 18
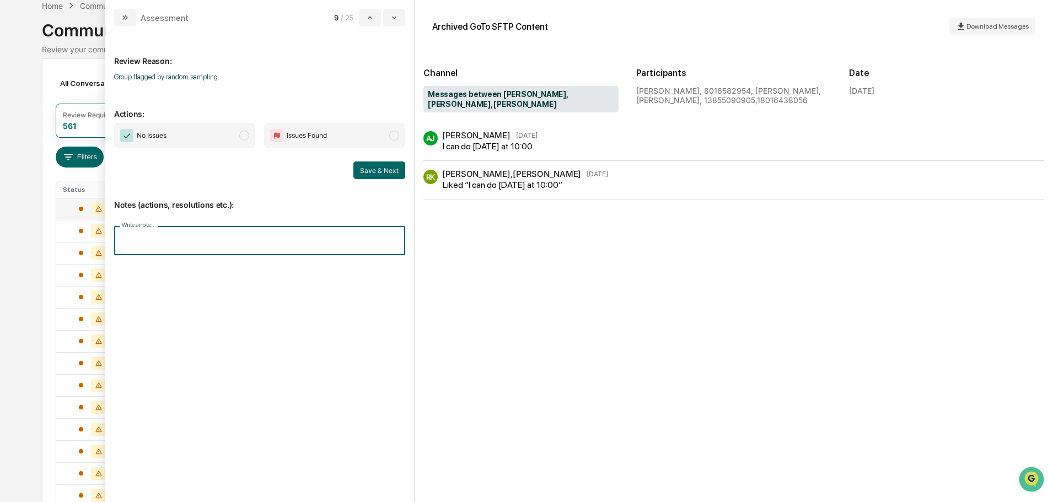
click at [252, 231] on input "Write a note..." at bounding box center [259, 240] width 291 height 29
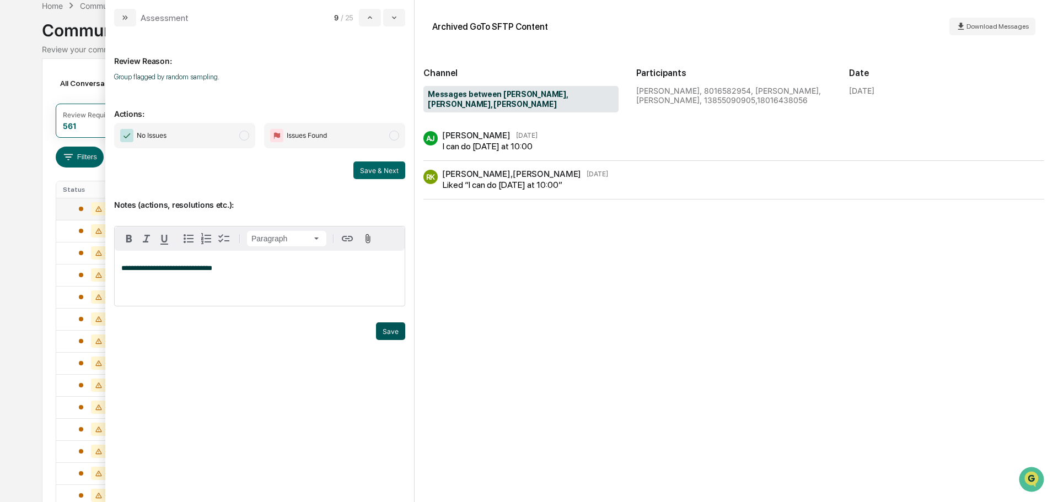
click at [390, 340] on button "Save" at bounding box center [390, 331] width 29 height 18
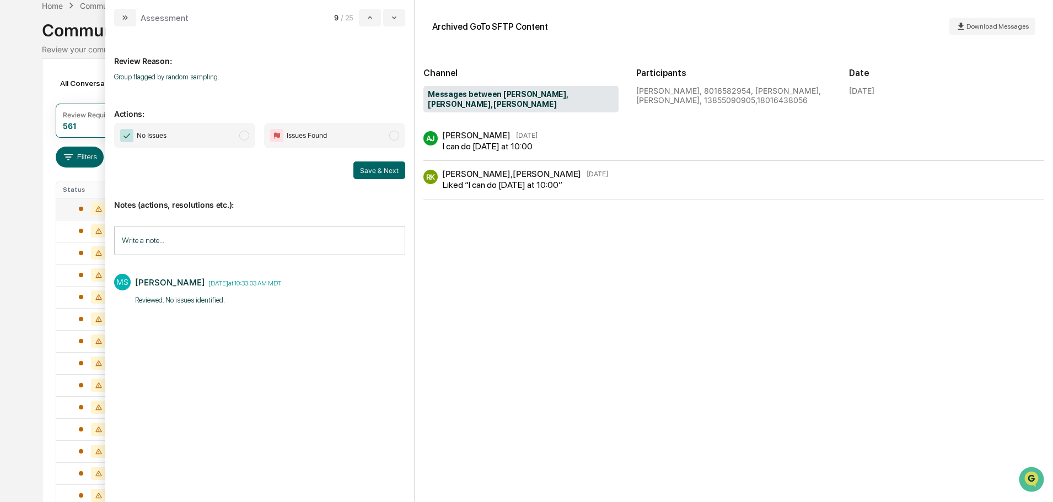
click at [227, 143] on span "No Issues" at bounding box center [184, 135] width 141 height 25
click at [375, 170] on button "Save & Next" at bounding box center [379, 171] width 52 height 18
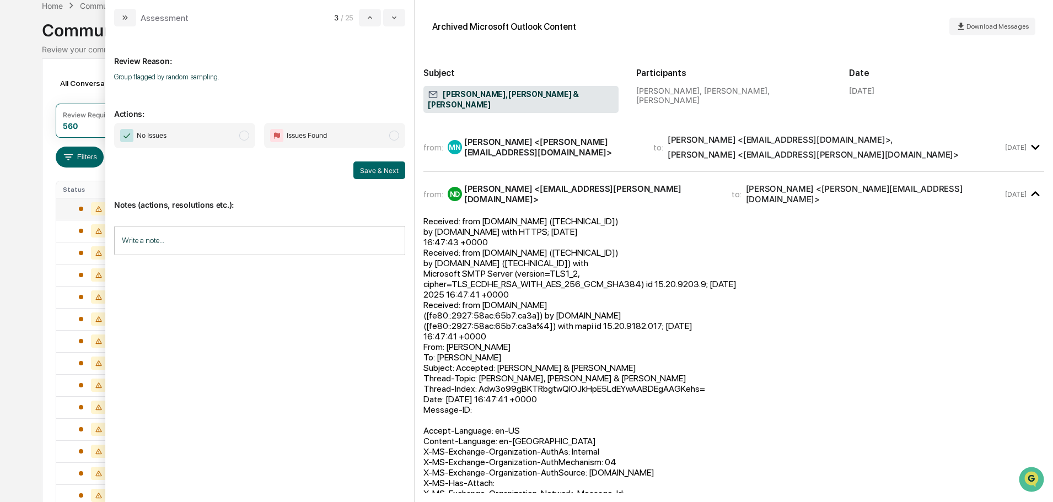
click at [172, 384] on div "Review Reason: Group flagged by random sampling. Actions: No Issues Issues Foun…" at bounding box center [259, 259] width 291 height 449
click at [553, 146] on div "from: MN Marlys Nash <marlys@sgipw.com> to: Jeff Warner <jeffwarner@mac.com> , …" at bounding box center [733, 147] width 621 height 31
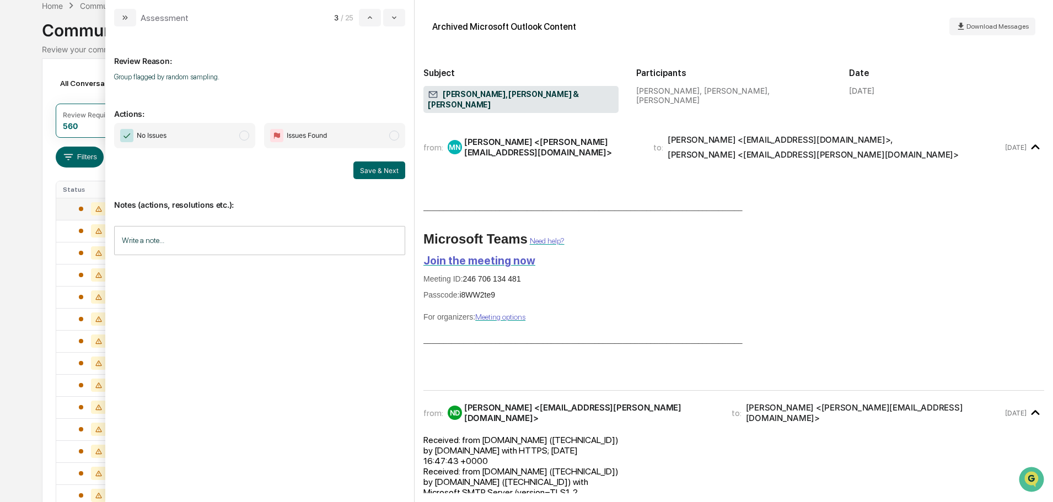
click at [150, 238] on input "Write a note..." at bounding box center [259, 240] width 291 height 29
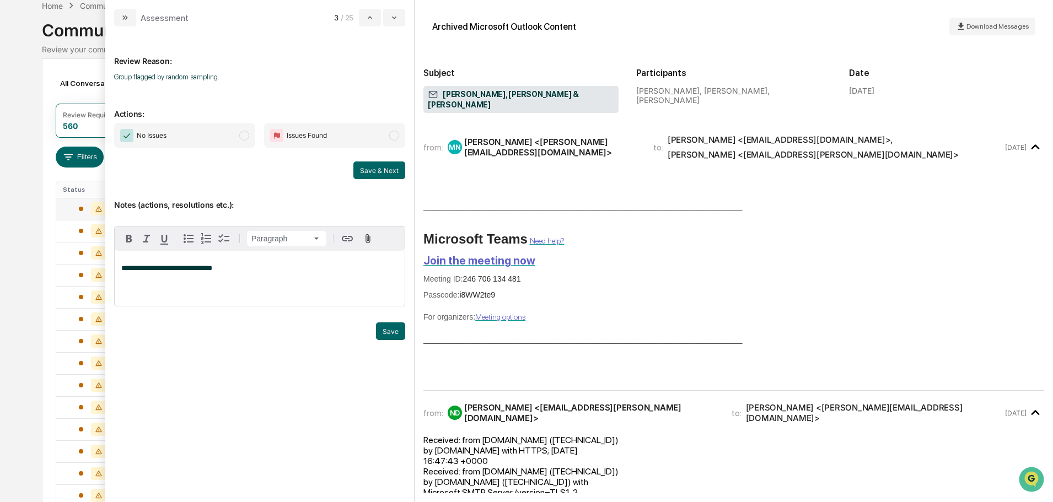
click at [229, 134] on span "No Issues" at bounding box center [184, 135] width 141 height 25
click at [389, 340] on button "Save" at bounding box center [390, 331] width 29 height 18
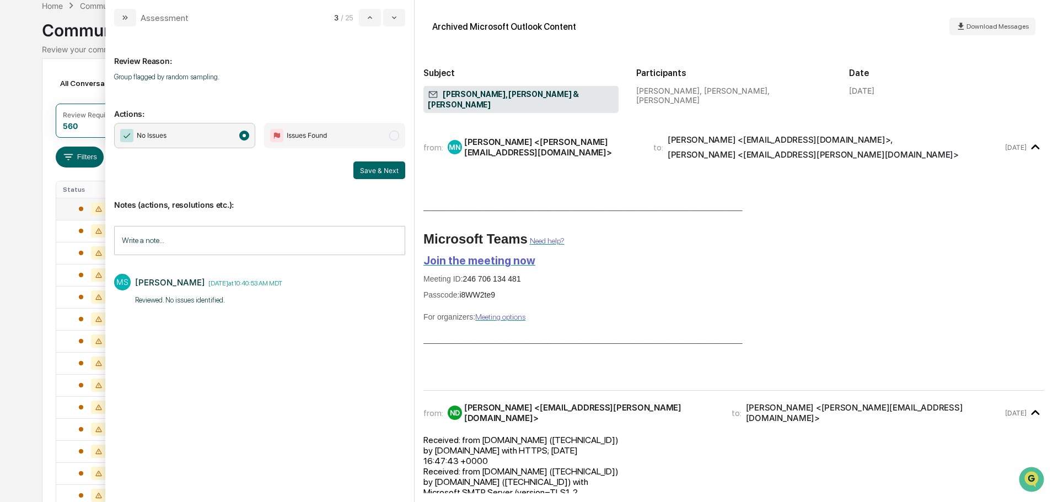
click at [366, 167] on button "Save & Next" at bounding box center [379, 171] width 52 height 18
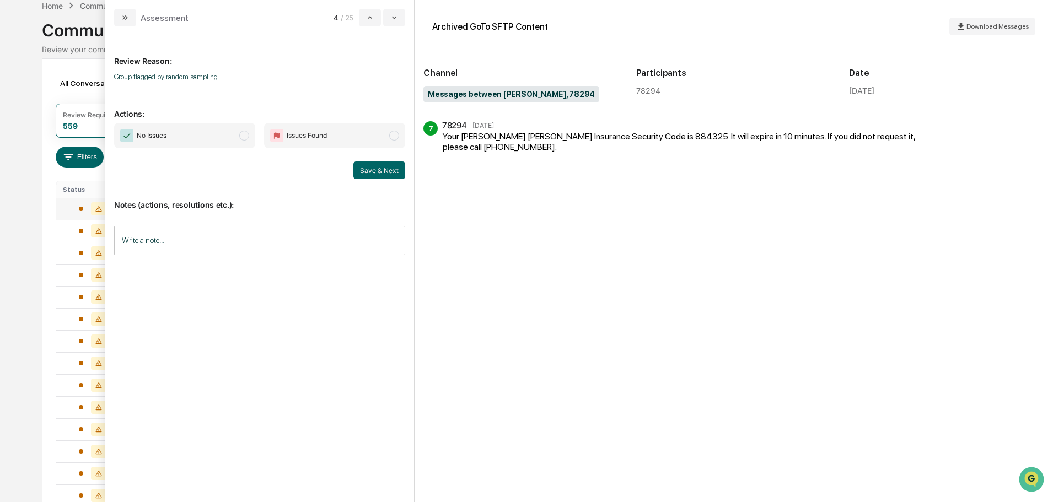
click at [187, 239] on input "Write a note..." at bounding box center [259, 240] width 291 height 29
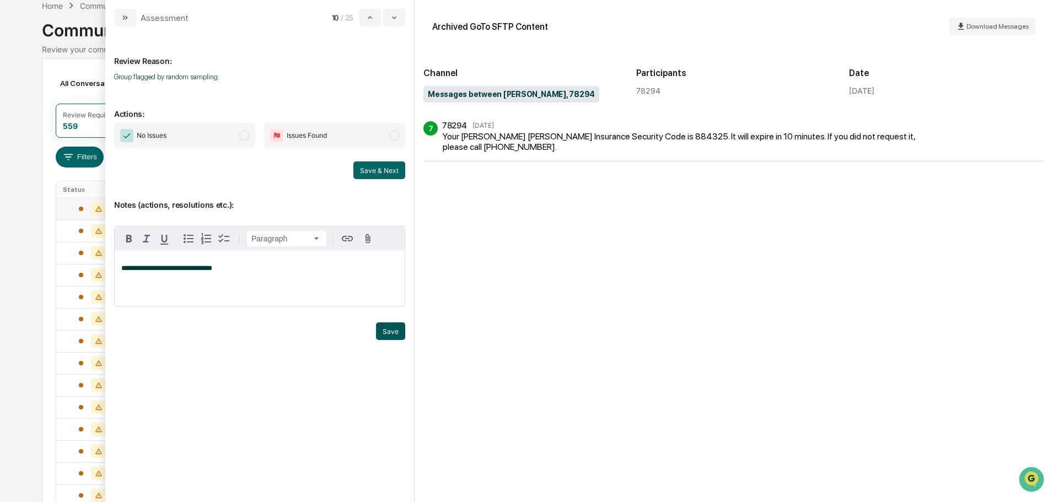
click at [383, 340] on button "Save" at bounding box center [390, 331] width 29 height 18
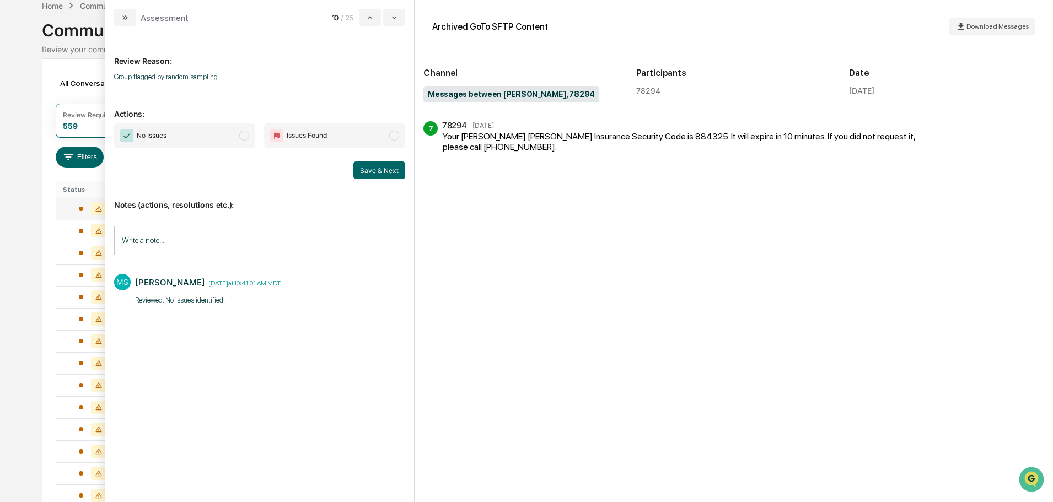
click at [236, 142] on span "No Issues" at bounding box center [184, 135] width 141 height 25
click at [359, 168] on button "Save & Next" at bounding box center [379, 171] width 52 height 18
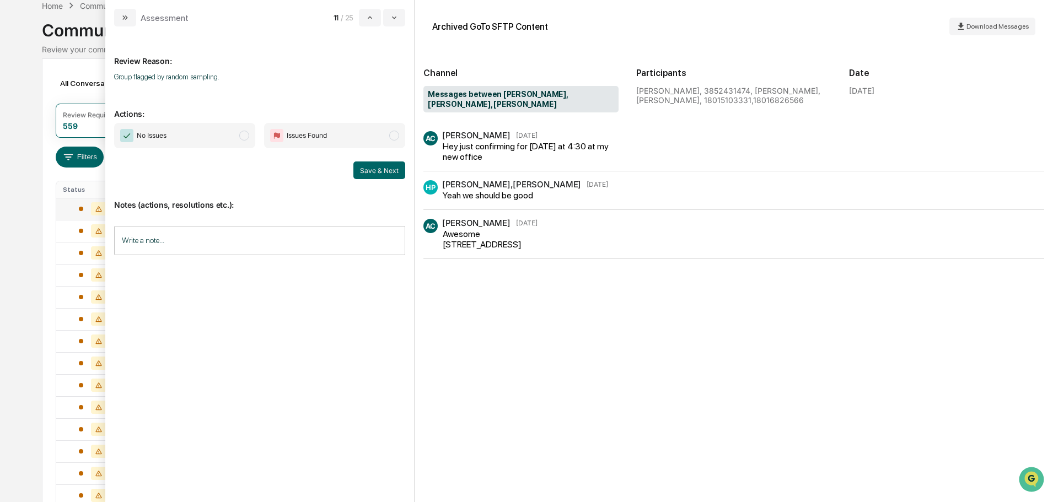
click at [257, 237] on input "Write a note..." at bounding box center [259, 240] width 291 height 29
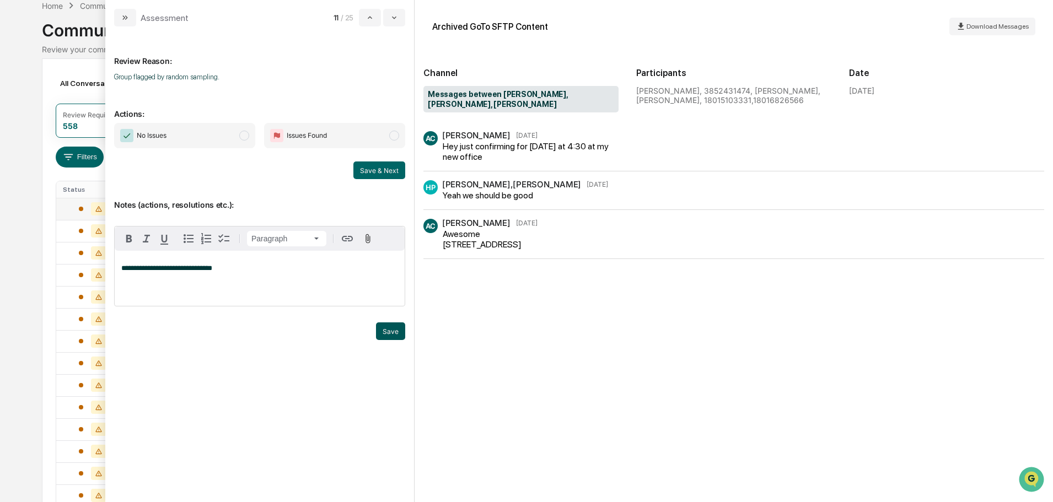
click at [392, 340] on button "Save" at bounding box center [390, 331] width 29 height 18
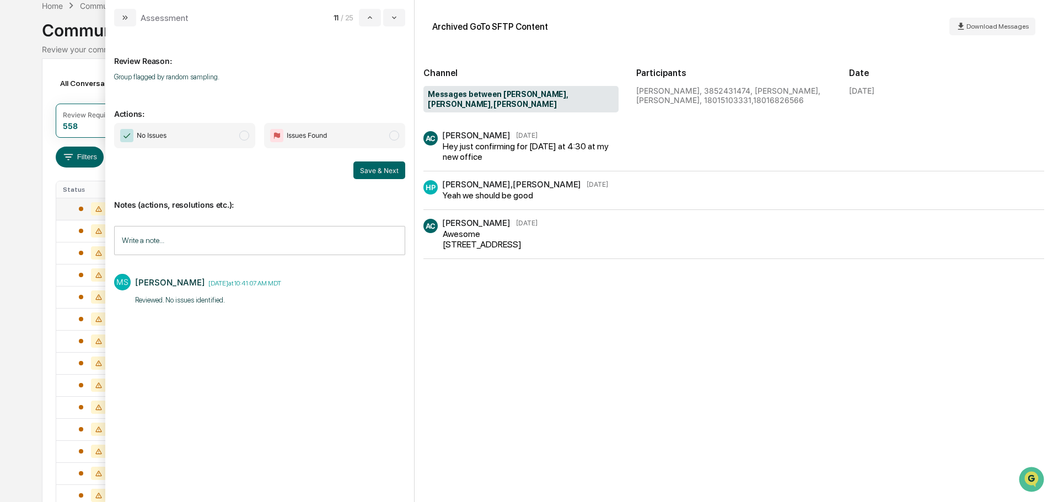
click at [191, 131] on span "No Issues" at bounding box center [184, 135] width 141 height 25
click at [375, 168] on button "Save & Next" at bounding box center [379, 171] width 52 height 18
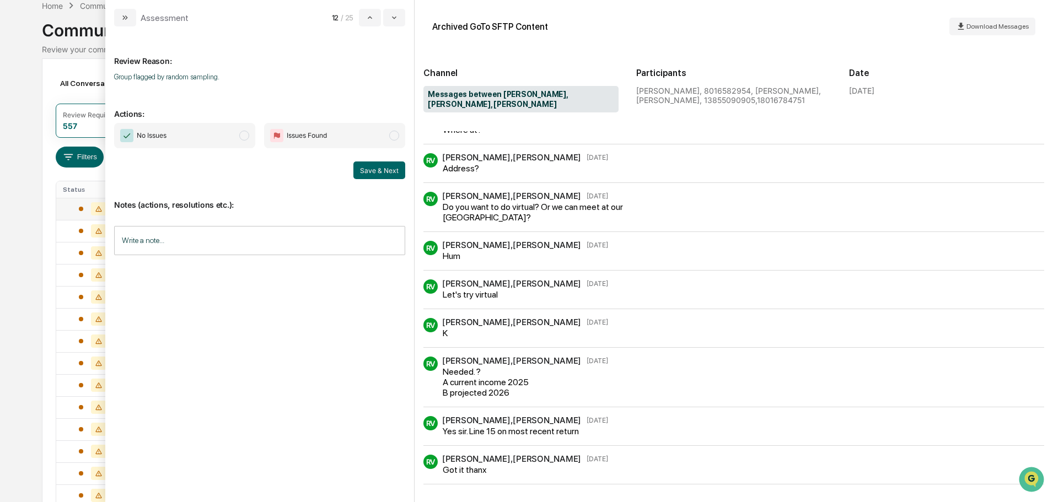
scroll to position [434, 0]
click at [208, 234] on input "Write a note..." at bounding box center [259, 240] width 291 height 29
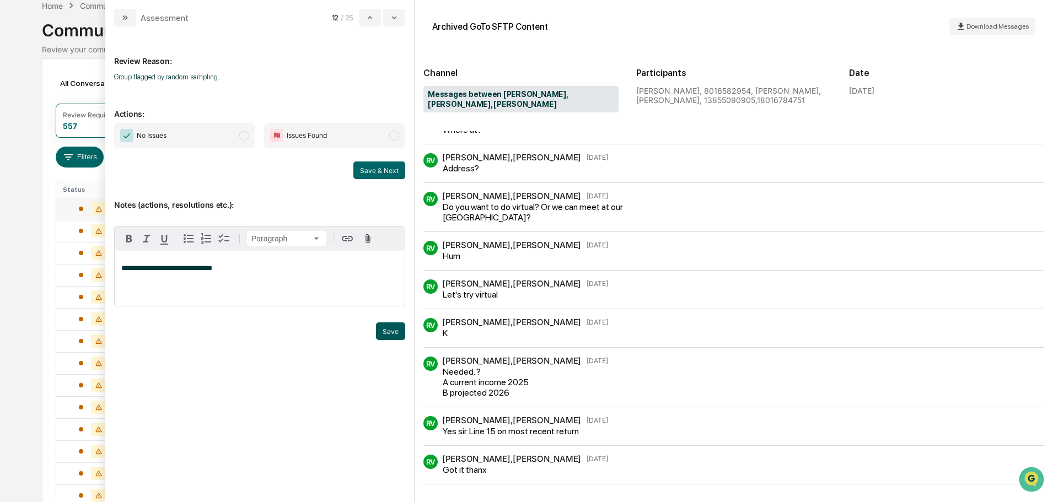
click at [399, 340] on button "Save" at bounding box center [390, 331] width 29 height 18
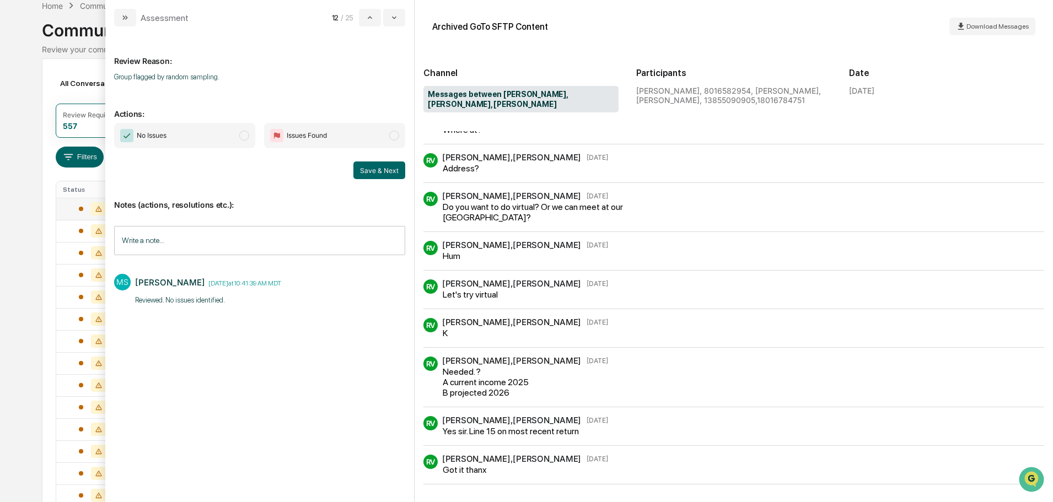
click at [212, 139] on span "No Issues" at bounding box center [184, 135] width 141 height 25
click at [371, 169] on button "Save & Next" at bounding box center [379, 171] width 52 height 18
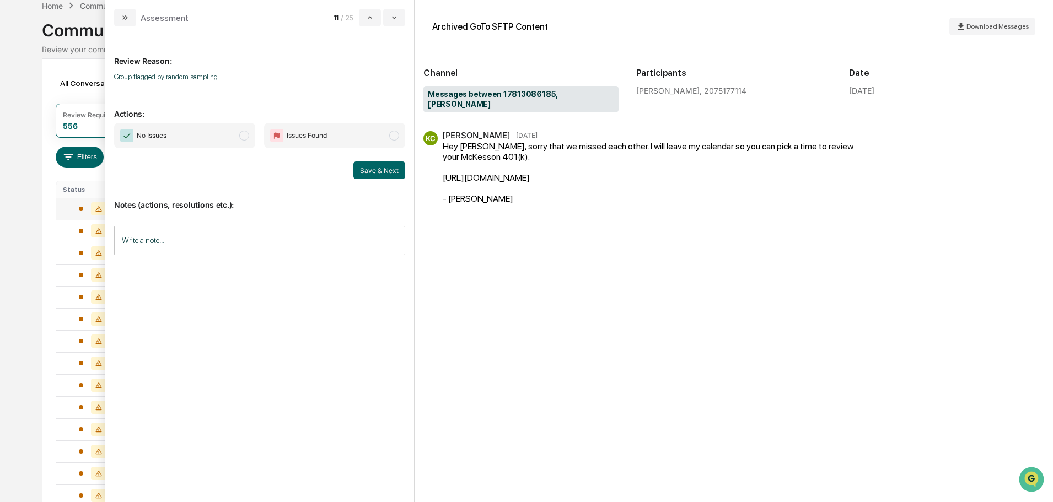
click at [277, 343] on div "Review Reason: Group flagged by random sampling. Actions: No Issues Issues Foun…" at bounding box center [259, 259] width 291 height 449
click at [224, 142] on span "No Issues" at bounding box center [184, 135] width 141 height 25
click at [252, 240] on input "Write a note..." at bounding box center [259, 240] width 291 height 29
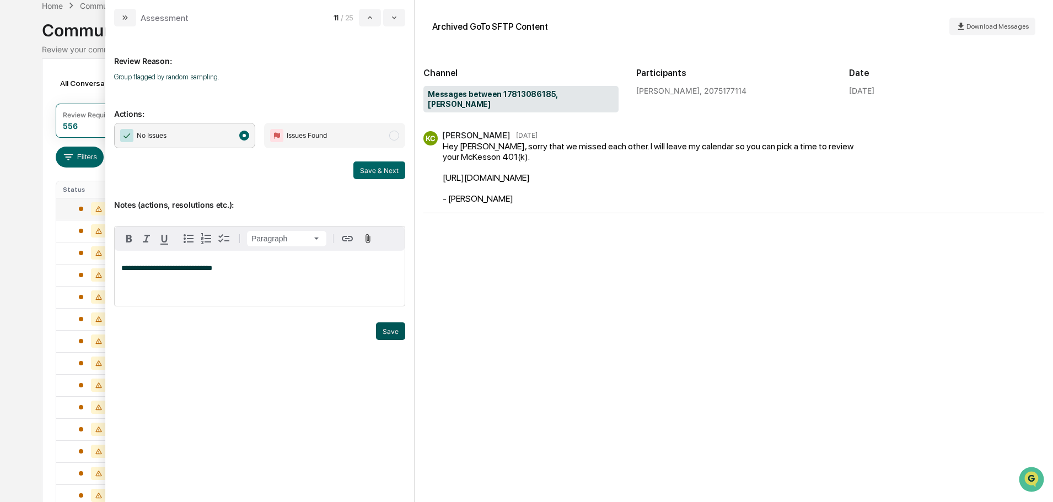
click at [396, 340] on button "Save" at bounding box center [390, 331] width 29 height 18
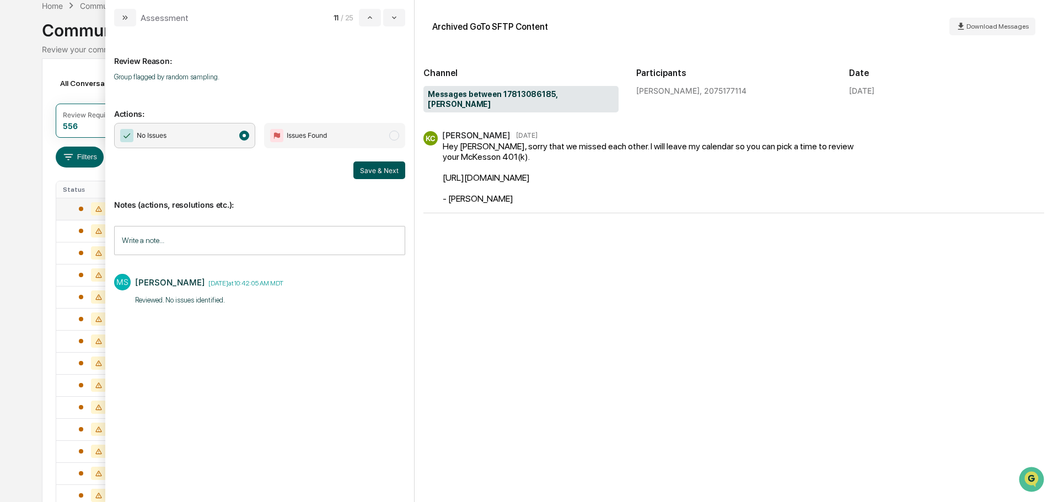
click at [384, 166] on button "Save & Next" at bounding box center [379, 171] width 52 height 18
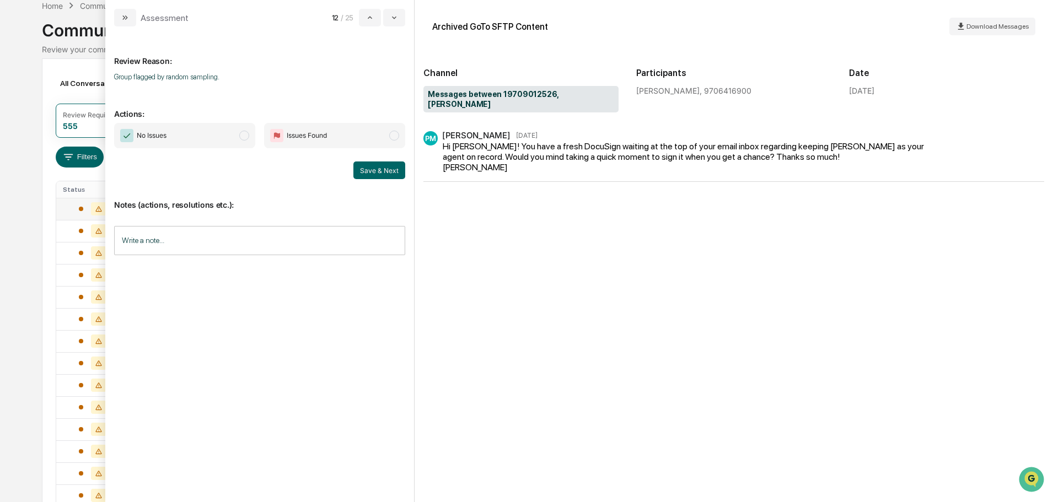
click at [191, 139] on span "No Issues" at bounding box center [184, 135] width 141 height 25
click at [271, 233] on input "Write a note..." at bounding box center [259, 240] width 291 height 29
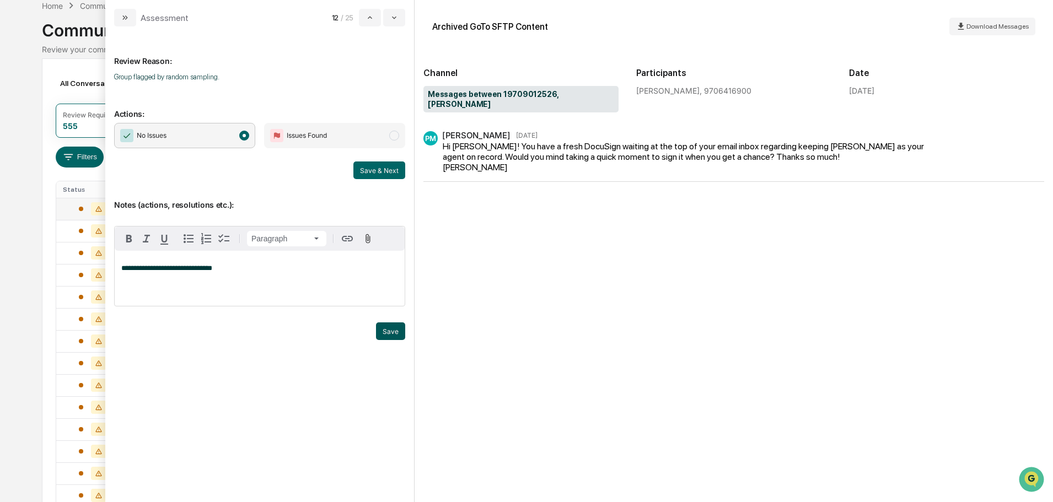
click at [393, 337] on button "Save" at bounding box center [390, 331] width 29 height 18
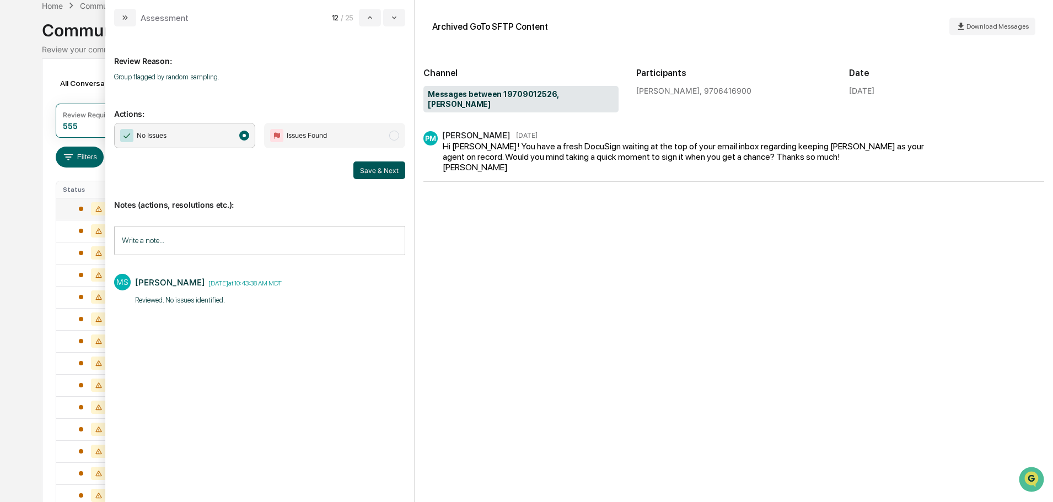
click at [389, 174] on button "Save & Next" at bounding box center [379, 171] width 52 height 18
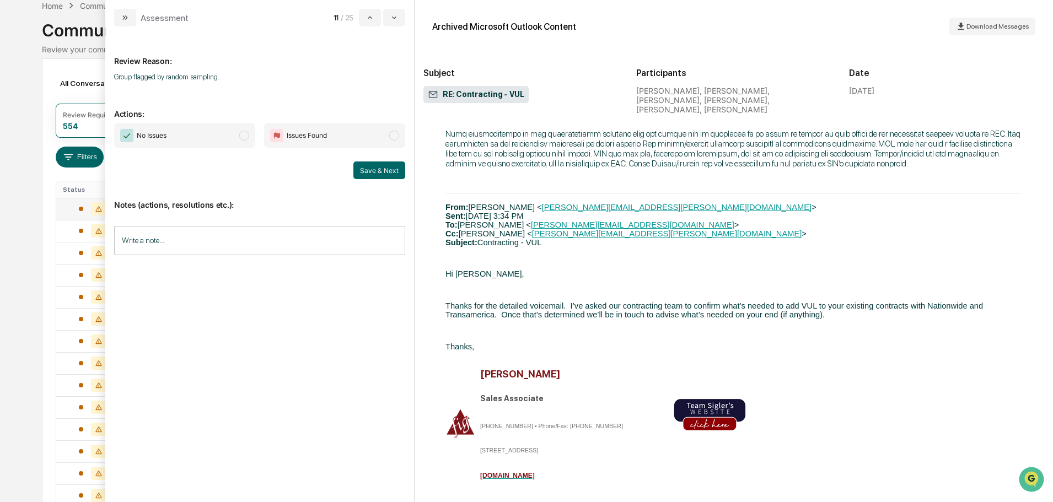
scroll to position [4839, 0]
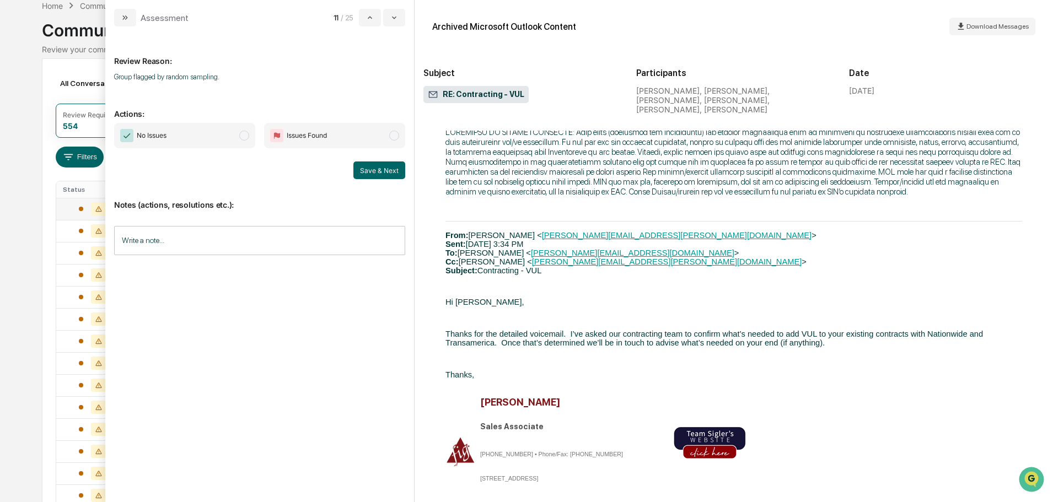
click at [263, 294] on div "Review Reason: Group flagged by random sampling. Actions: No Issues Issues Foun…" at bounding box center [259, 259] width 291 height 449
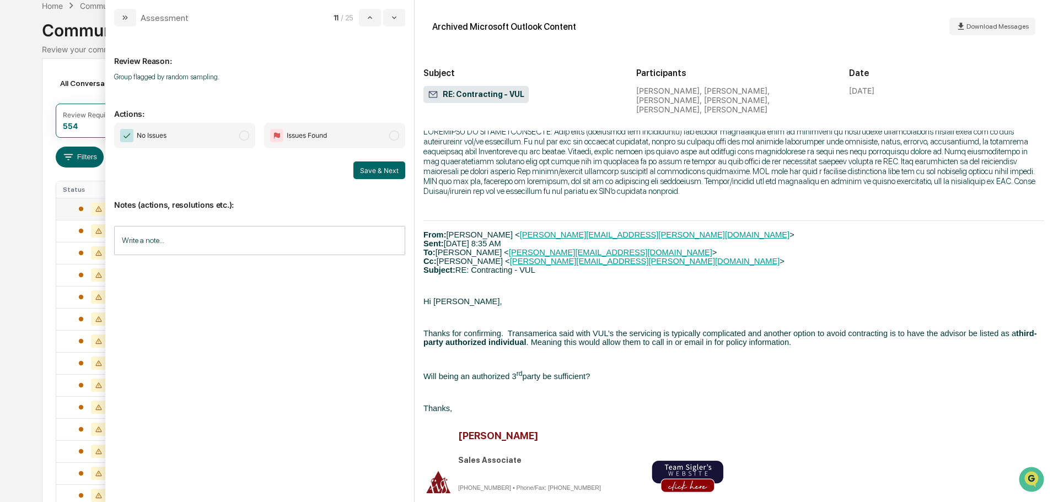
scroll to position [3075, 0]
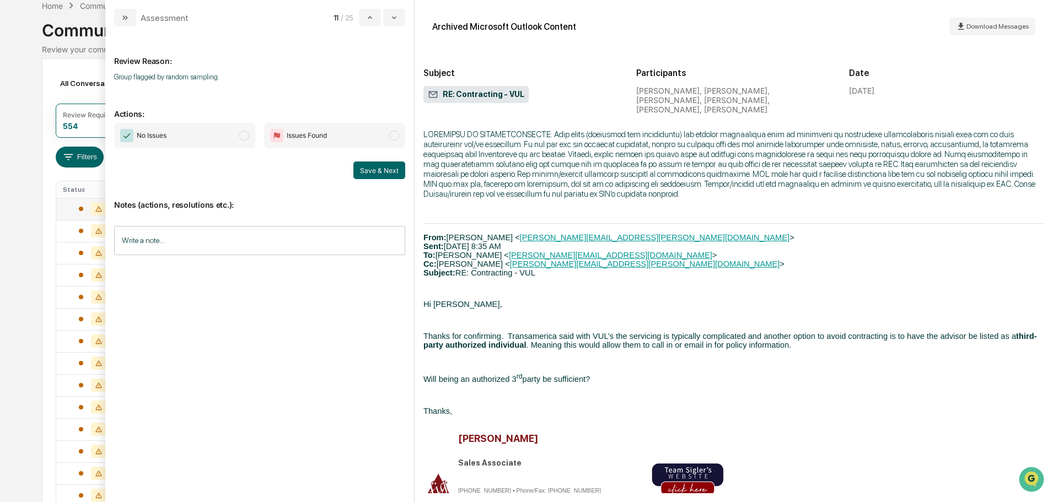
click at [302, 251] on input "Write a note..." at bounding box center [259, 240] width 291 height 29
click at [293, 268] on div "*" at bounding box center [260, 278] width 290 height 55
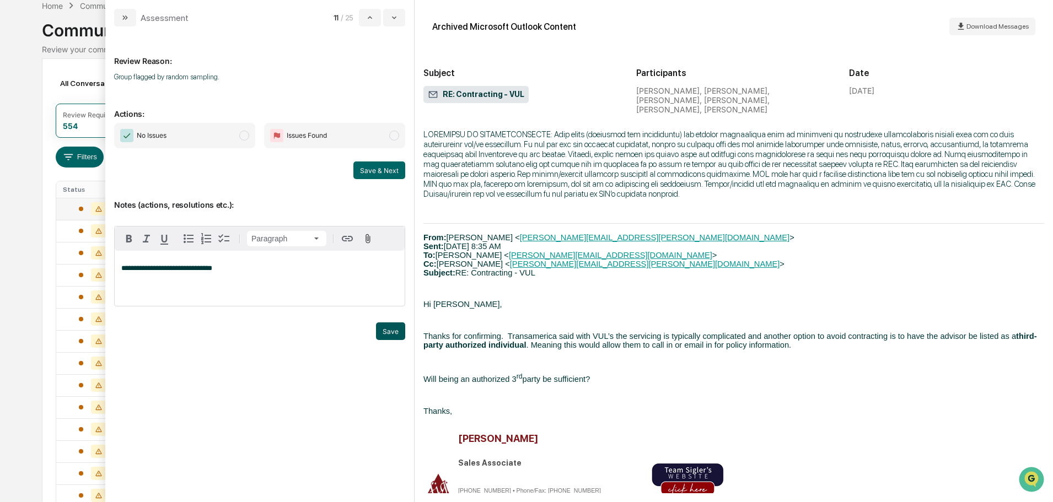
click at [393, 340] on button "Save" at bounding box center [390, 331] width 29 height 18
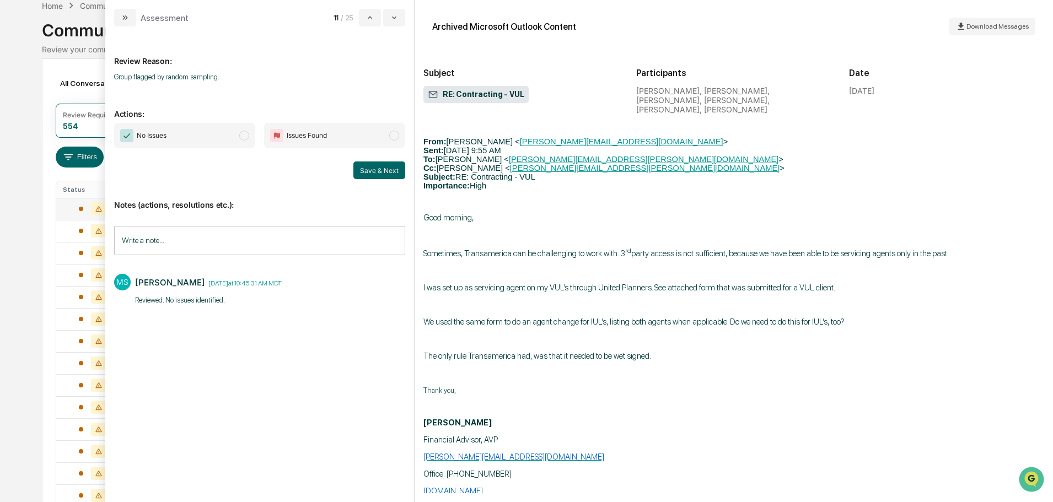
scroll to position [2524, 0]
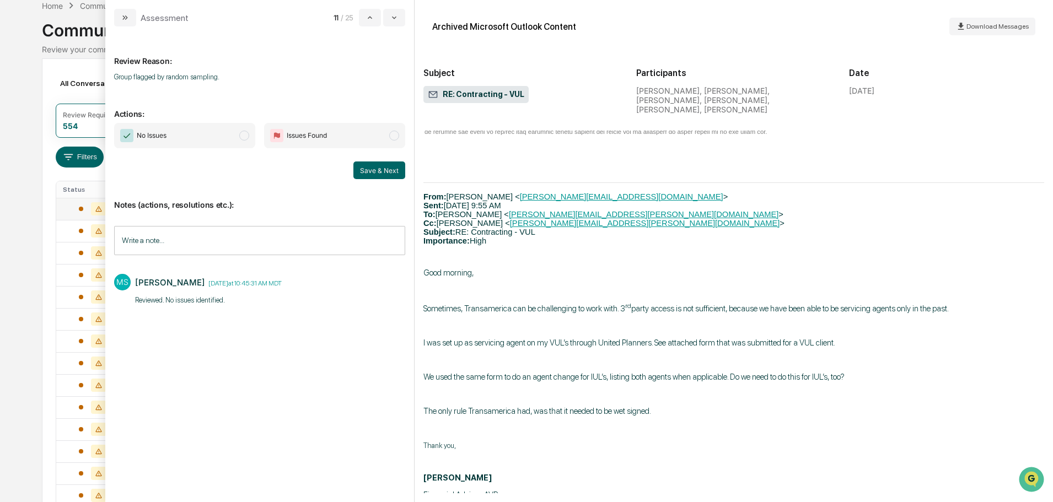
click at [238, 134] on span "No Issues" at bounding box center [184, 135] width 141 height 25
click at [378, 174] on button "Save & Next" at bounding box center [379, 171] width 52 height 18
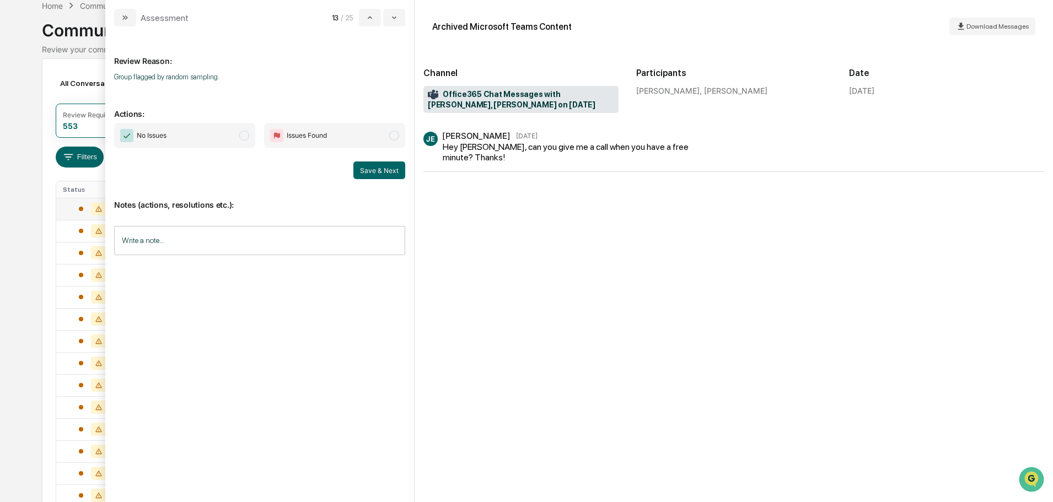
click at [215, 136] on span "No Issues" at bounding box center [184, 135] width 141 height 25
click at [224, 245] on input "Write a note..." at bounding box center [259, 240] width 291 height 29
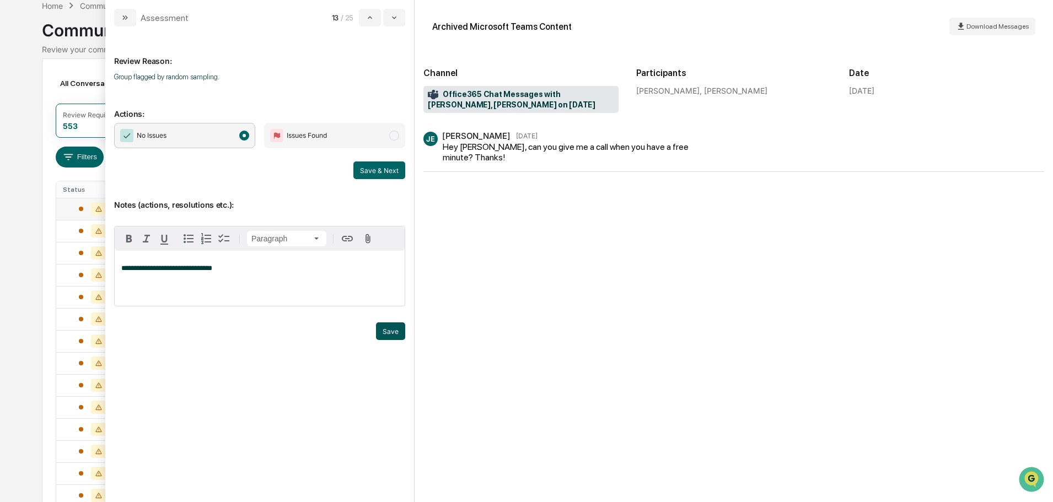
click at [385, 339] on button "Save" at bounding box center [390, 331] width 29 height 18
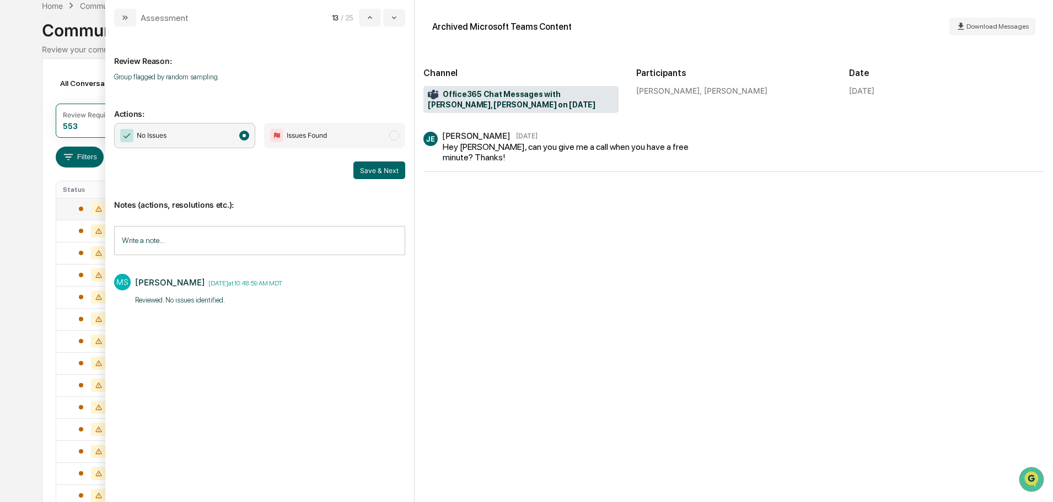
click at [385, 168] on button "Save & Next" at bounding box center [379, 171] width 52 height 18
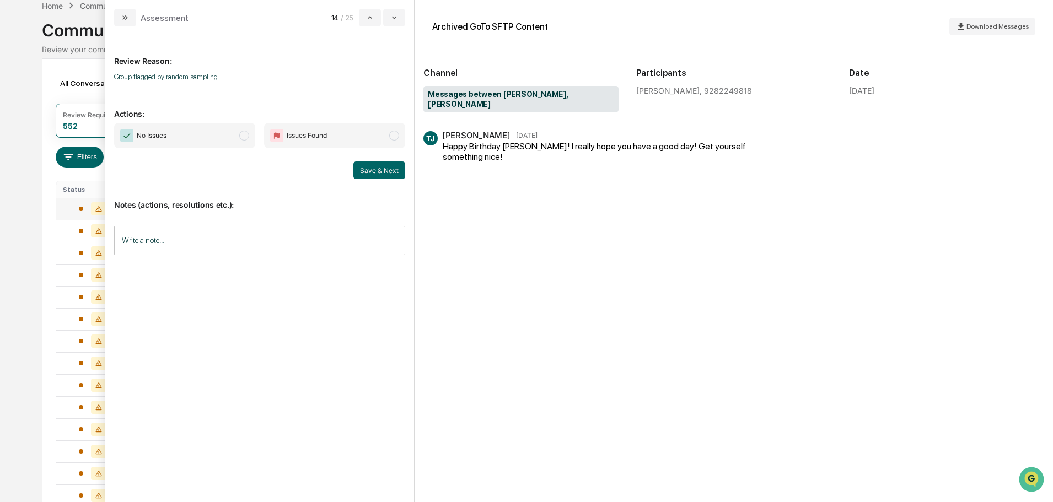
click at [207, 130] on span "No Issues" at bounding box center [184, 135] width 141 height 25
click at [257, 230] on input "Write a note..." at bounding box center [259, 240] width 291 height 29
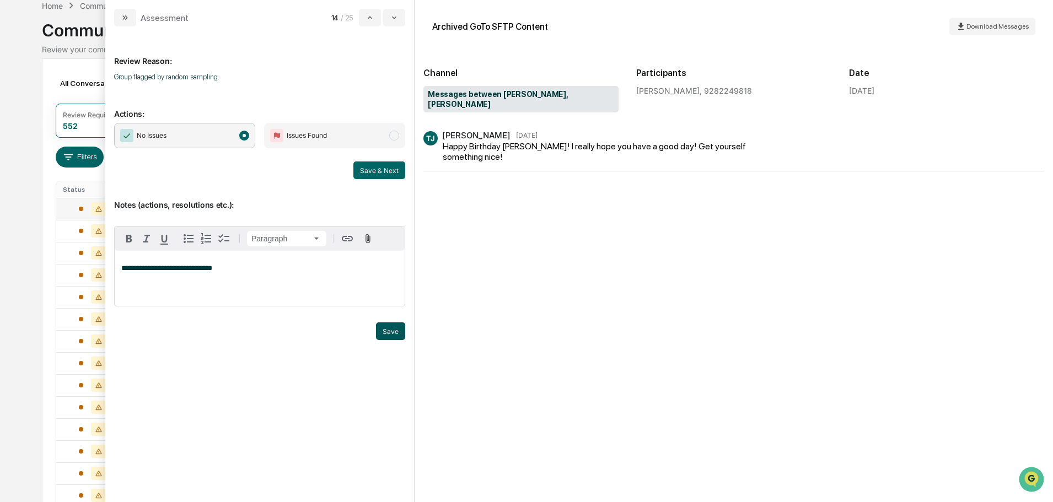
click at [392, 340] on button "Save" at bounding box center [390, 331] width 29 height 18
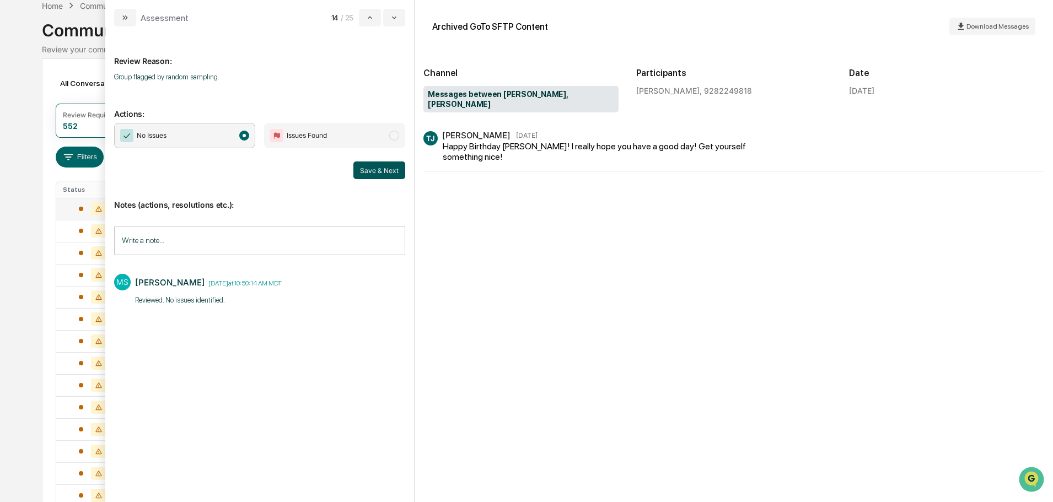
click at [372, 173] on button "Save & Next" at bounding box center [379, 171] width 52 height 18
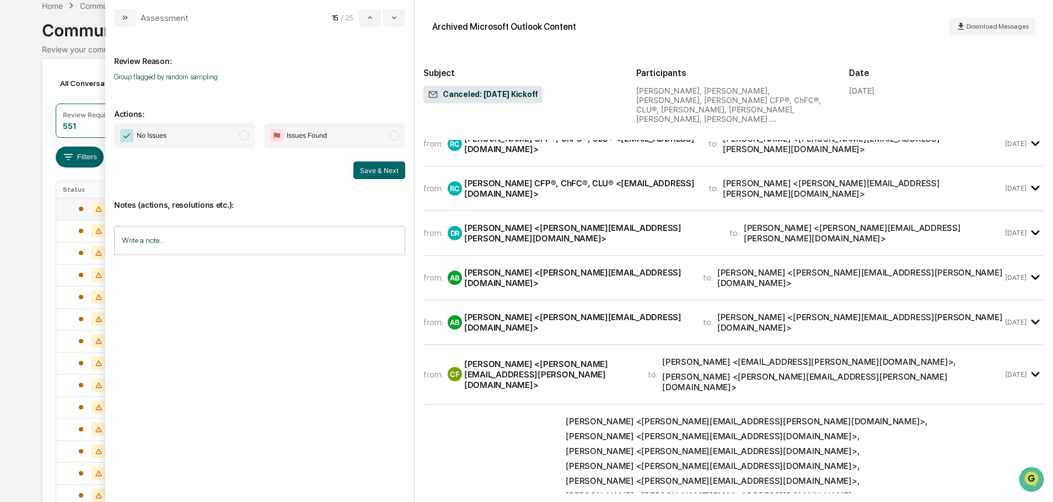
scroll to position [2408, 0]
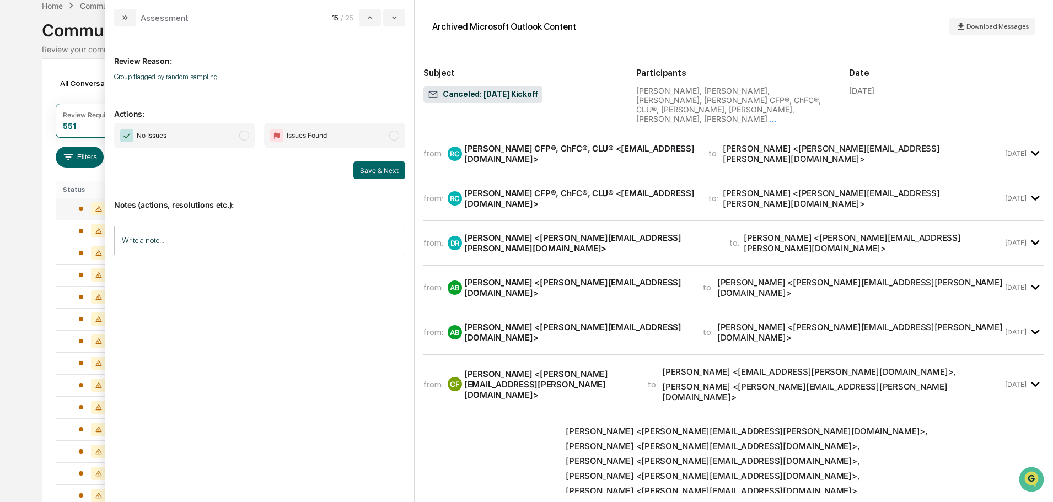
click at [733, 364] on div "from: CF Chris Felton <chris.felton@sgipw.com> to: Dee Murray <dee.murray@sgifn…" at bounding box center [733, 384] width 621 height 41
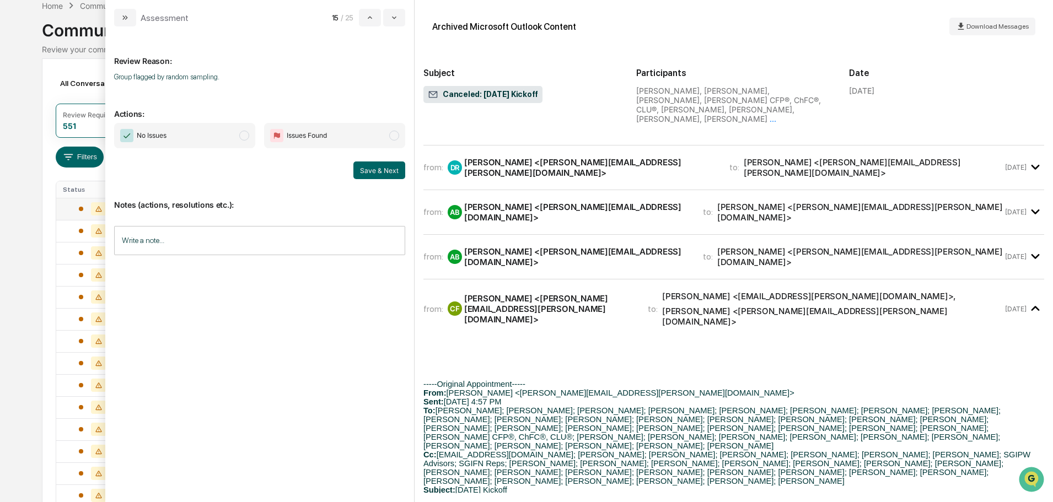
scroll to position [2353, 0]
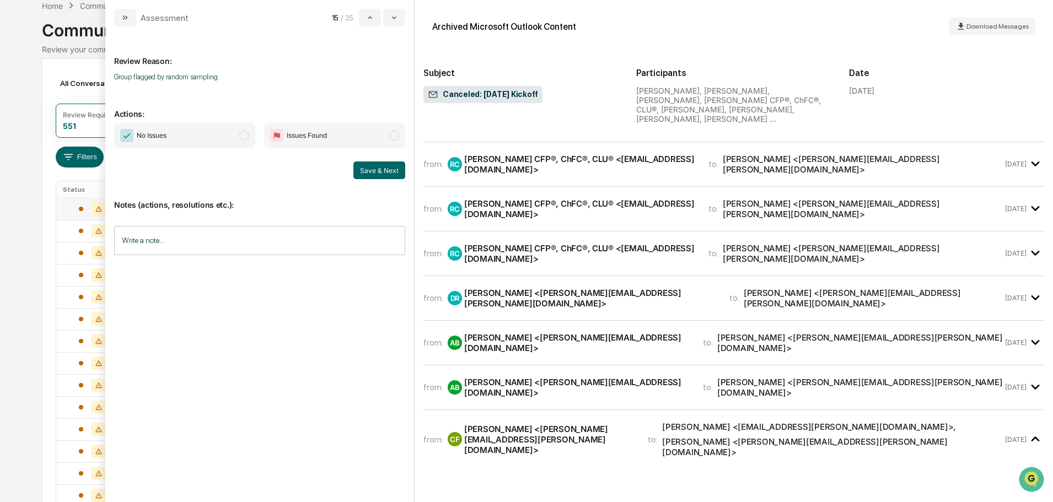
click at [717, 377] on div "Chris Felton <chris.felton@sgipw.com>" at bounding box center [860, 387] width 286 height 21
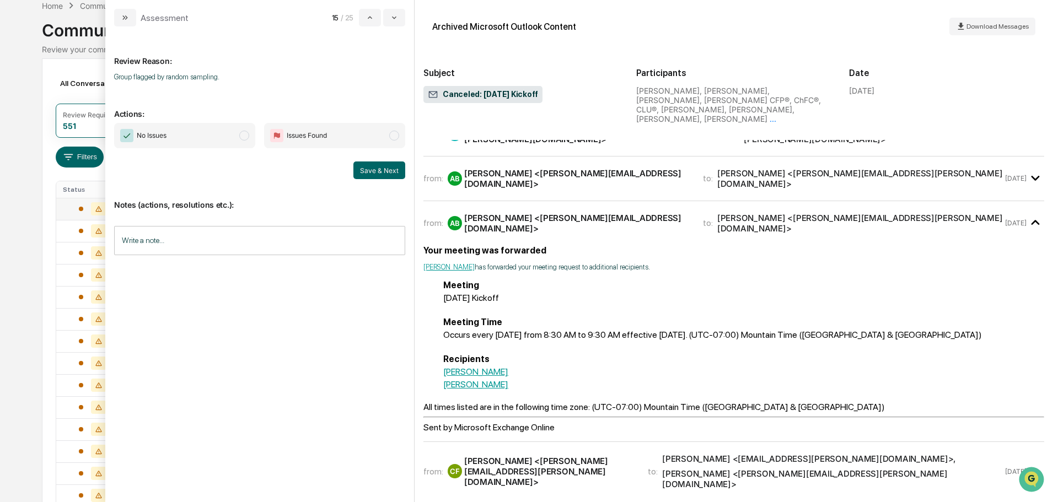
scroll to position [2519, 0]
click at [215, 134] on span "No Issues" at bounding box center [184, 135] width 141 height 25
click at [214, 232] on input "Write a note..." at bounding box center [259, 240] width 291 height 29
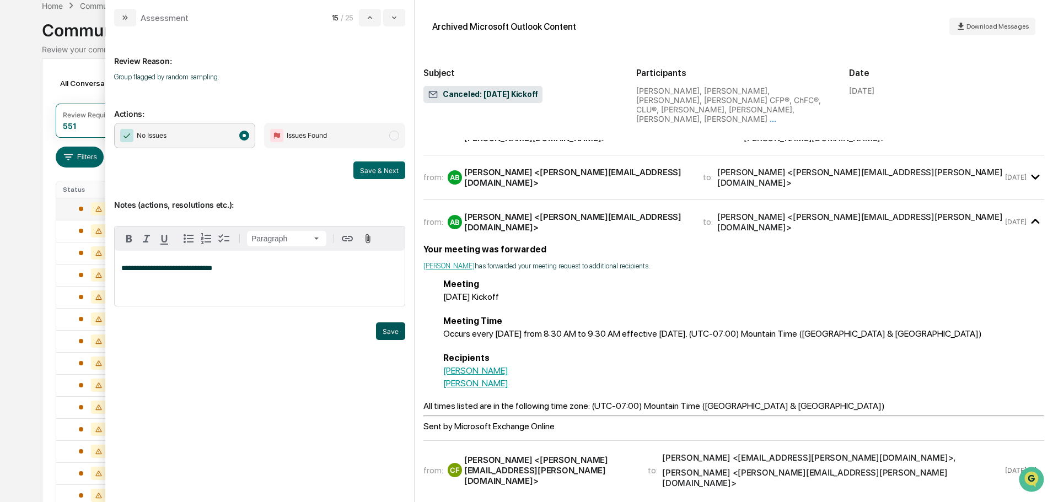
click at [387, 340] on button "Save" at bounding box center [390, 331] width 29 height 18
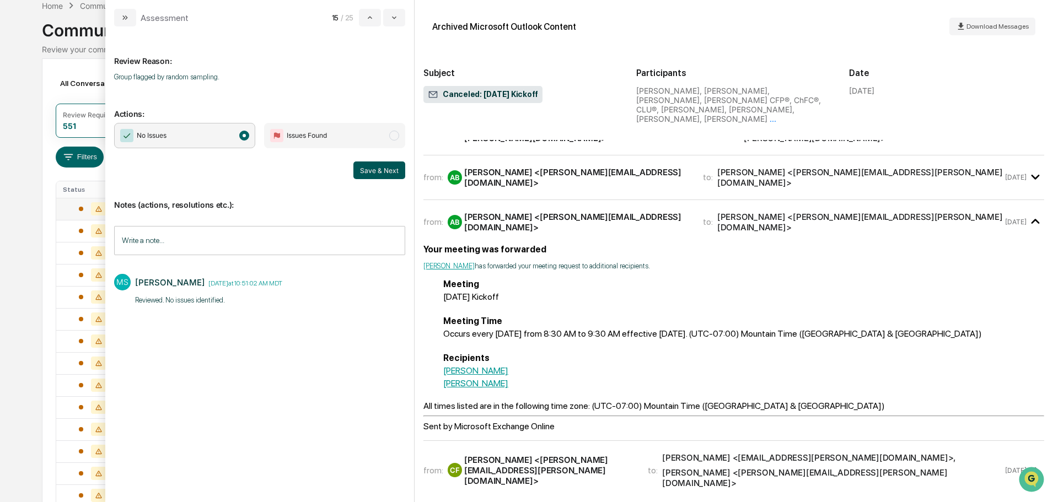
click at [384, 173] on button "Save & Next" at bounding box center [379, 171] width 52 height 18
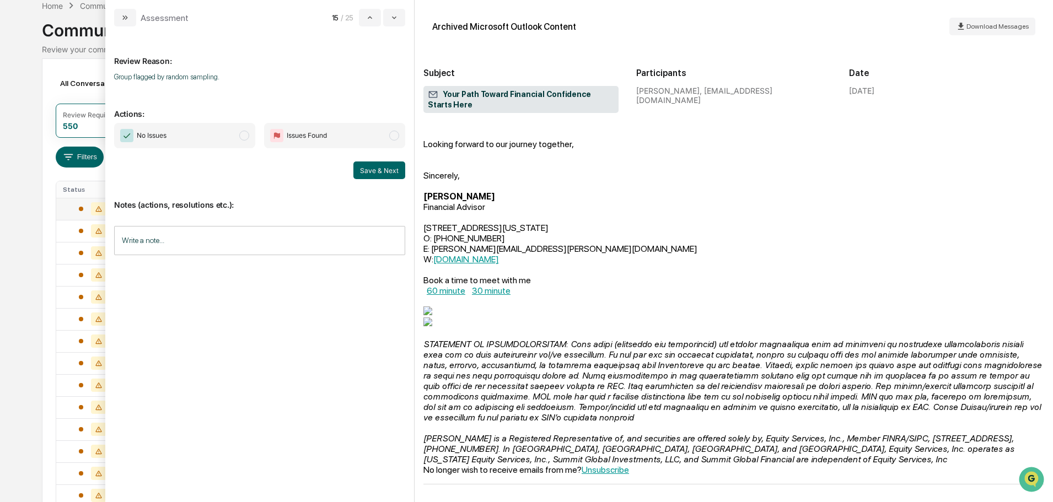
scroll to position [379, 0]
click at [276, 236] on input "Write a note..." at bounding box center [259, 240] width 291 height 29
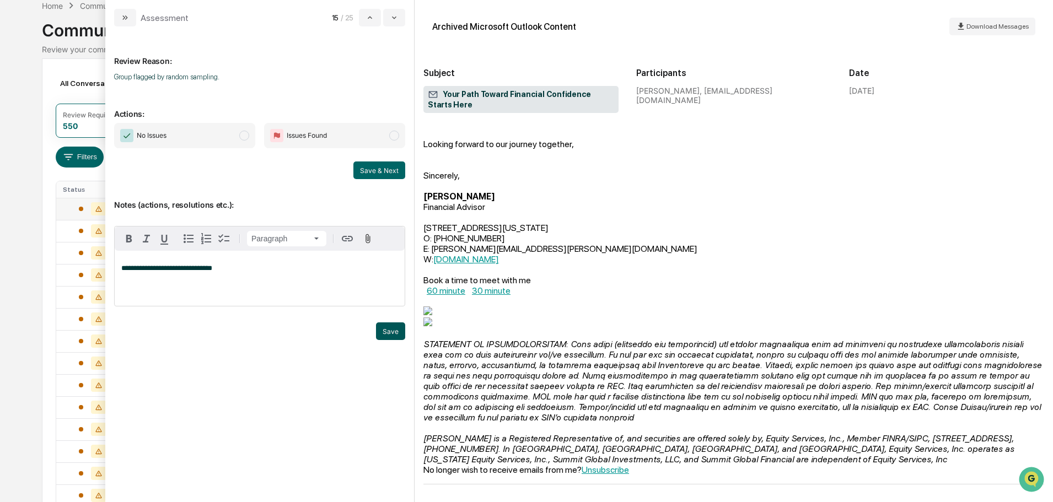
click at [394, 340] on button "Save" at bounding box center [390, 331] width 29 height 18
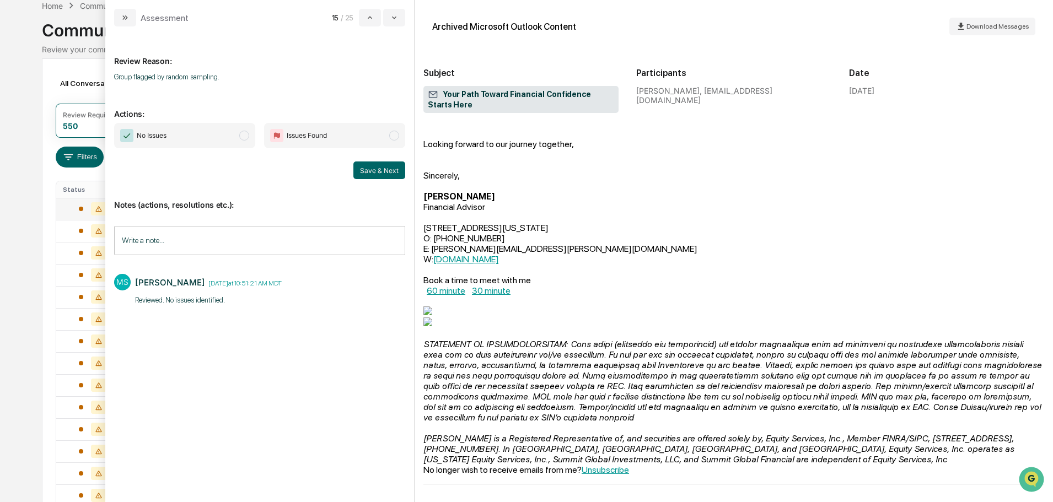
click at [229, 136] on span "No Issues" at bounding box center [184, 135] width 141 height 25
click at [371, 175] on button "Save & Next" at bounding box center [379, 171] width 52 height 18
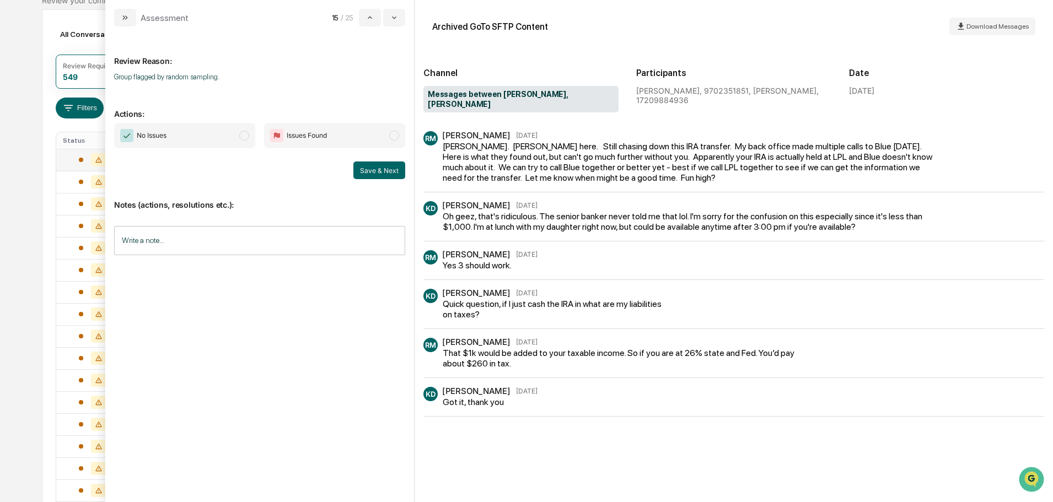
scroll to position [276, 0]
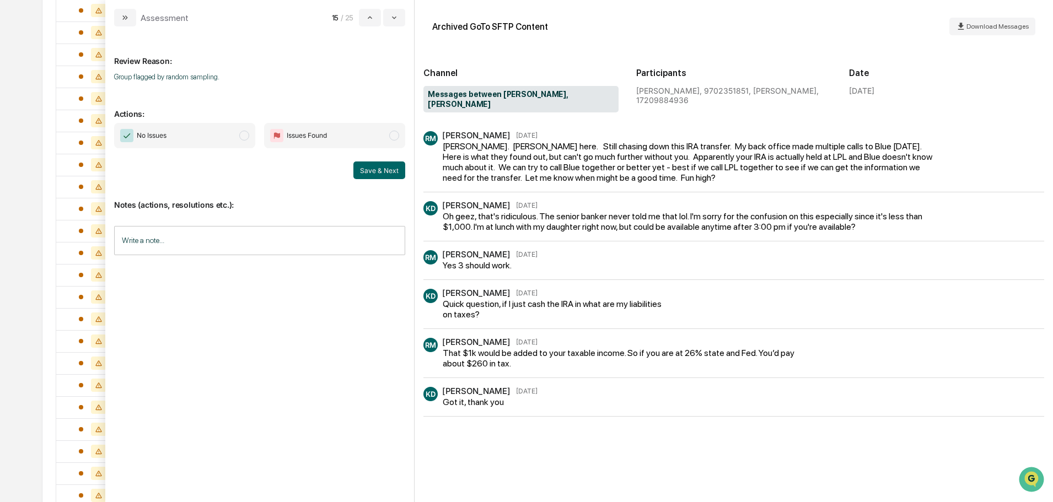
click at [241, 232] on input "Write a note..." at bounding box center [259, 240] width 291 height 29
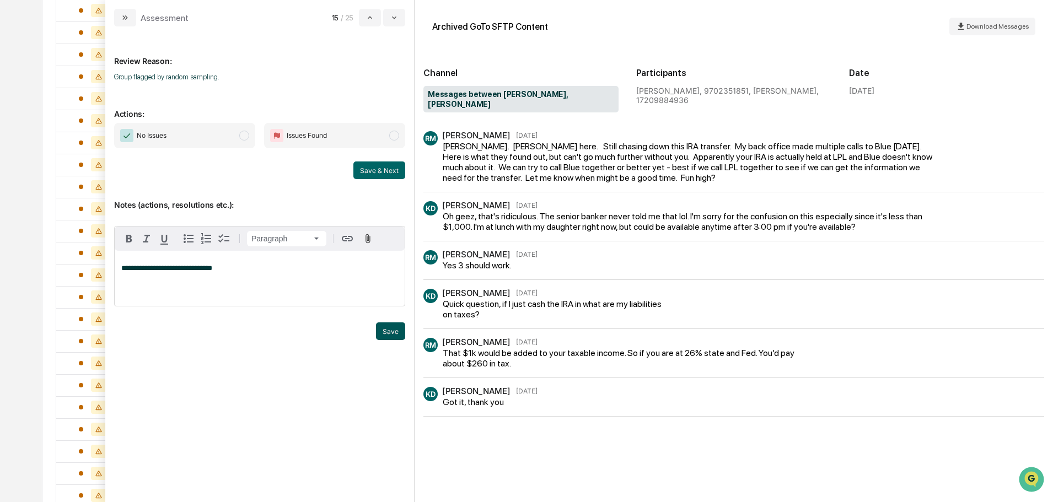
click at [384, 340] on button "Save" at bounding box center [390, 331] width 29 height 18
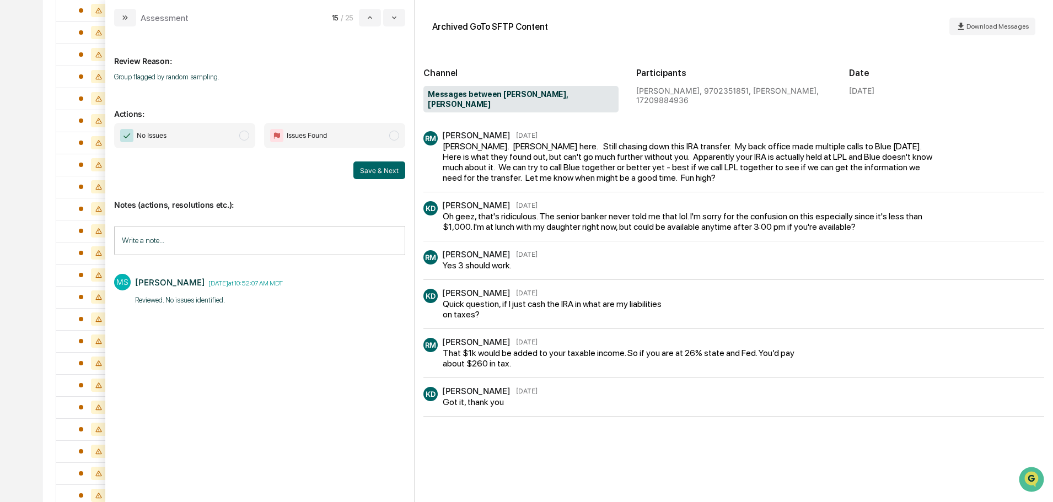
click at [213, 141] on span "No Issues" at bounding box center [184, 135] width 141 height 25
click at [385, 171] on button "Save & Next" at bounding box center [379, 171] width 52 height 18
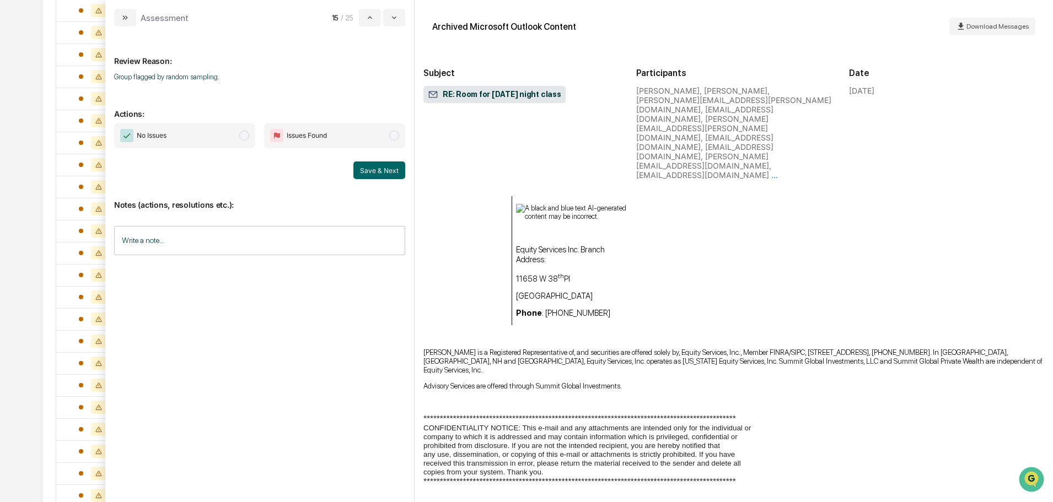
scroll to position [1158, 0]
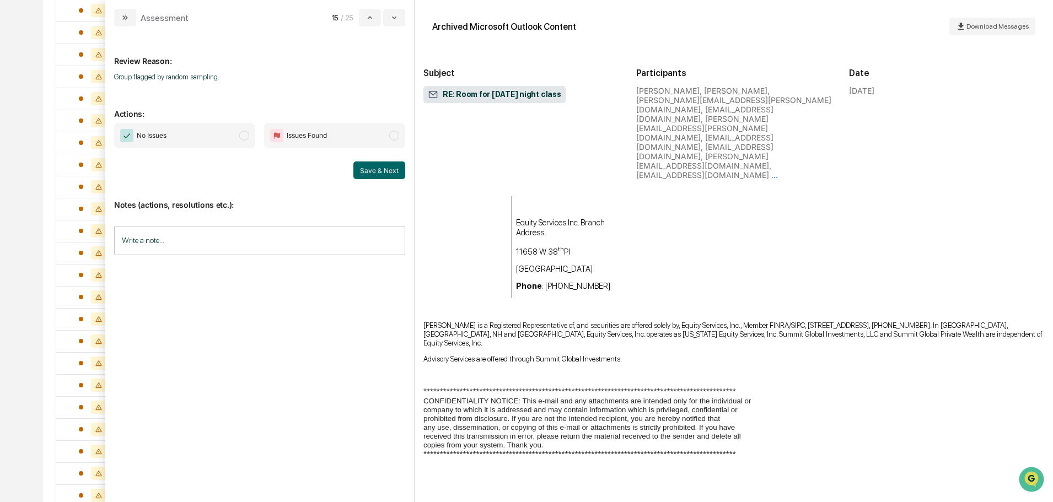
click at [245, 225] on div "Notes (actions, resolutions etc.): Write a note... Write a note..." at bounding box center [259, 223] width 291 height 89
click at [245, 233] on input "Write a note..." at bounding box center [259, 240] width 291 height 29
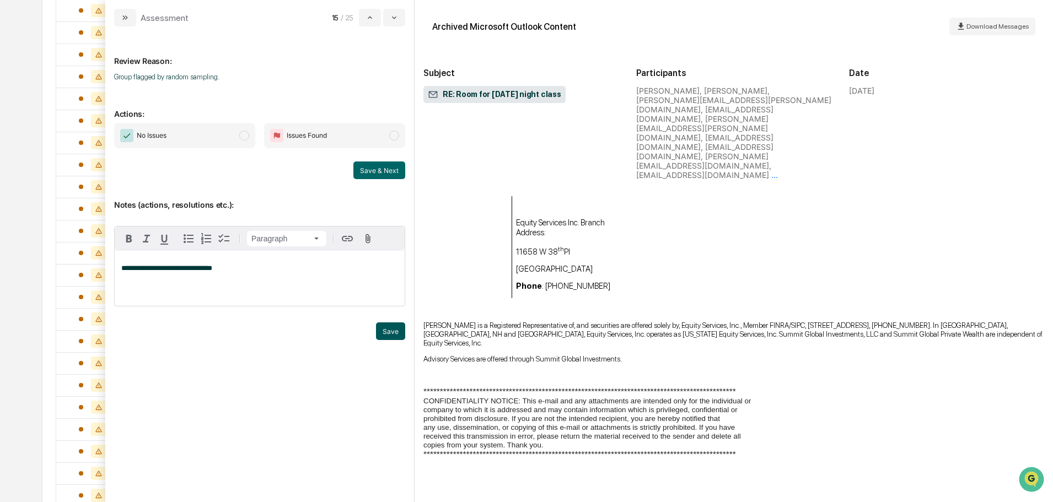
click at [386, 340] on button "Save" at bounding box center [390, 331] width 29 height 18
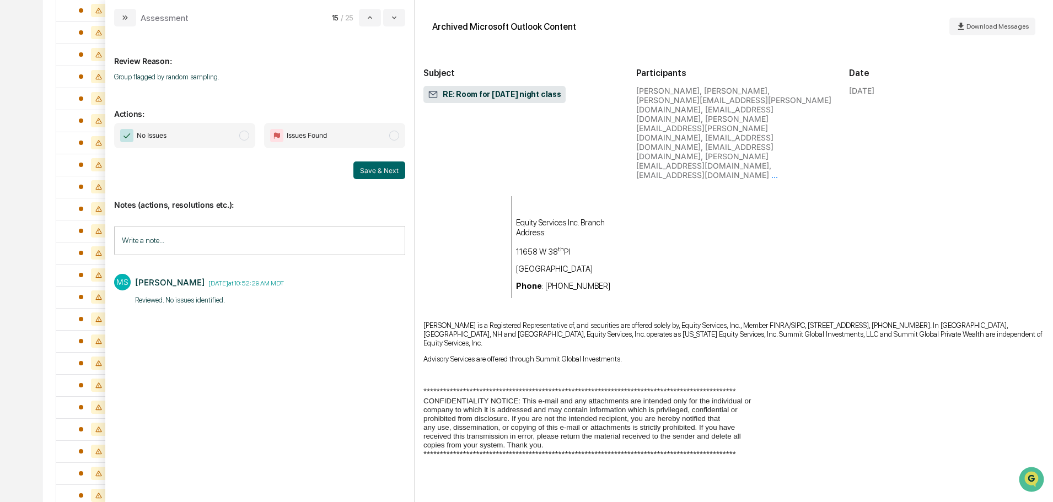
click at [235, 134] on span "No Issues" at bounding box center [184, 135] width 141 height 25
click at [373, 168] on button "Save & Next" at bounding box center [379, 171] width 52 height 18
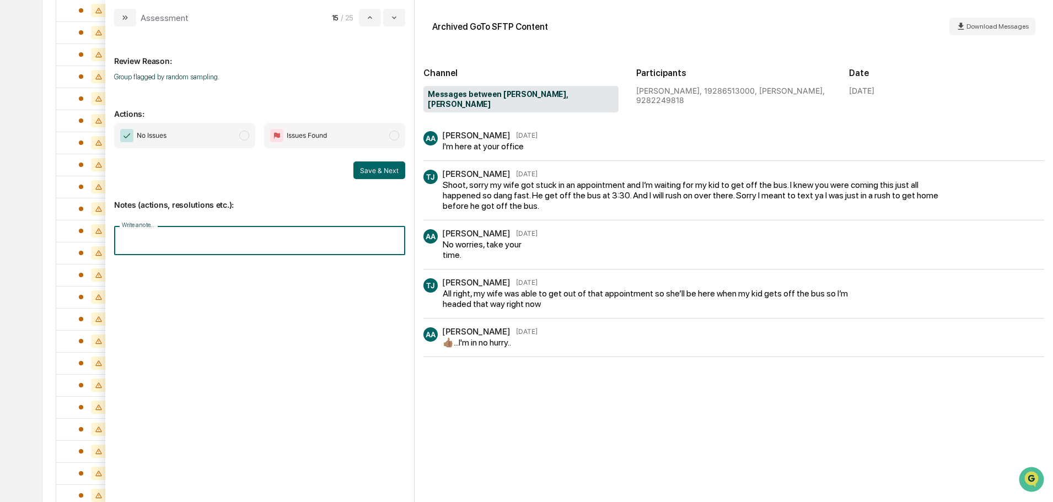
click at [220, 242] on input "Write a note..." at bounding box center [259, 240] width 291 height 29
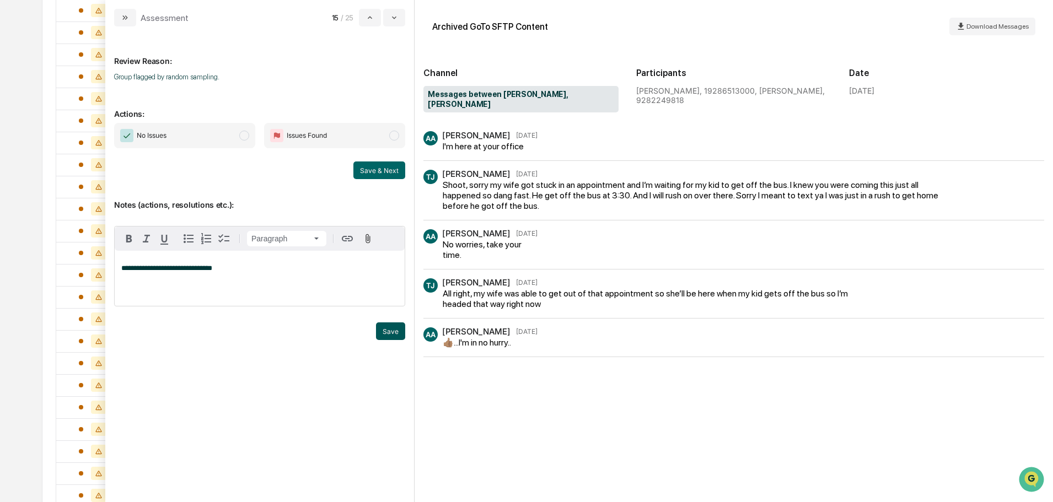
click at [393, 340] on button "Save" at bounding box center [390, 331] width 29 height 18
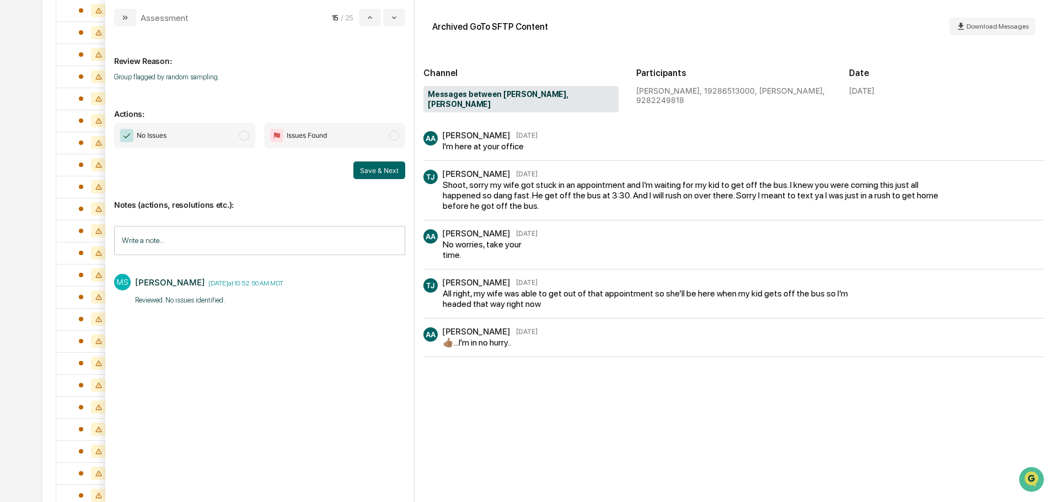
click at [198, 133] on span "No Issues" at bounding box center [184, 135] width 141 height 25
click at [380, 171] on button "Save & Next" at bounding box center [379, 171] width 52 height 18
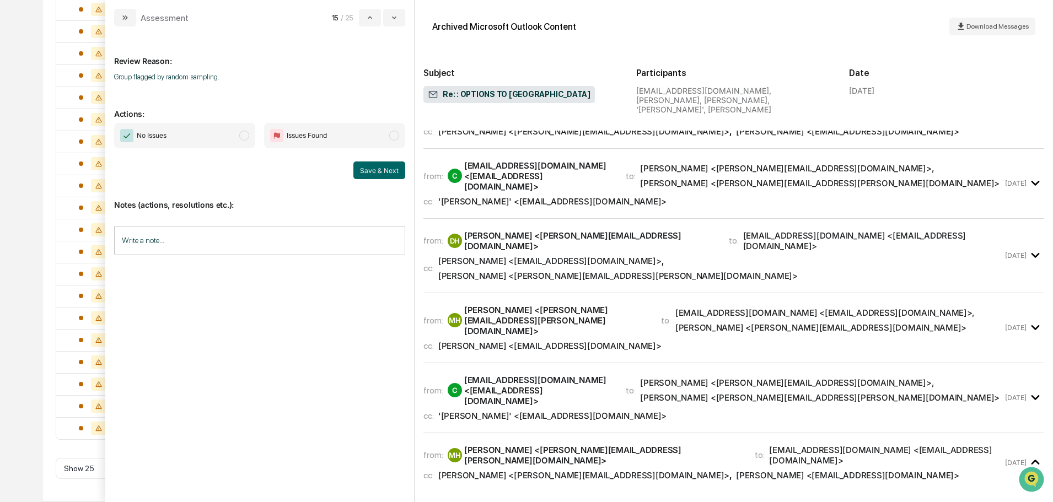
scroll to position [336, 0]
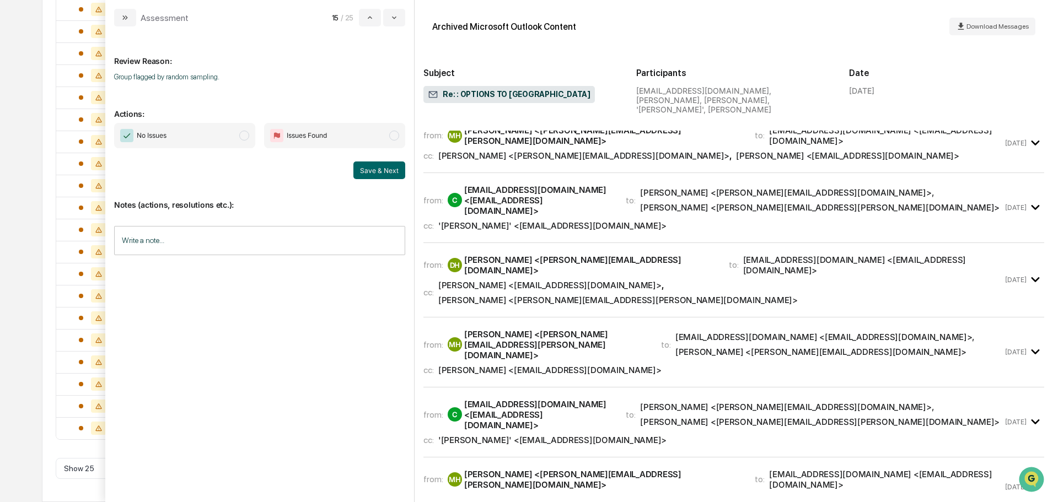
click at [217, 134] on span "No Issues" at bounding box center [184, 135] width 141 height 25
click at [217, 239] on input "Write a note..." at bounding box center [259, 240] width 291 height 29
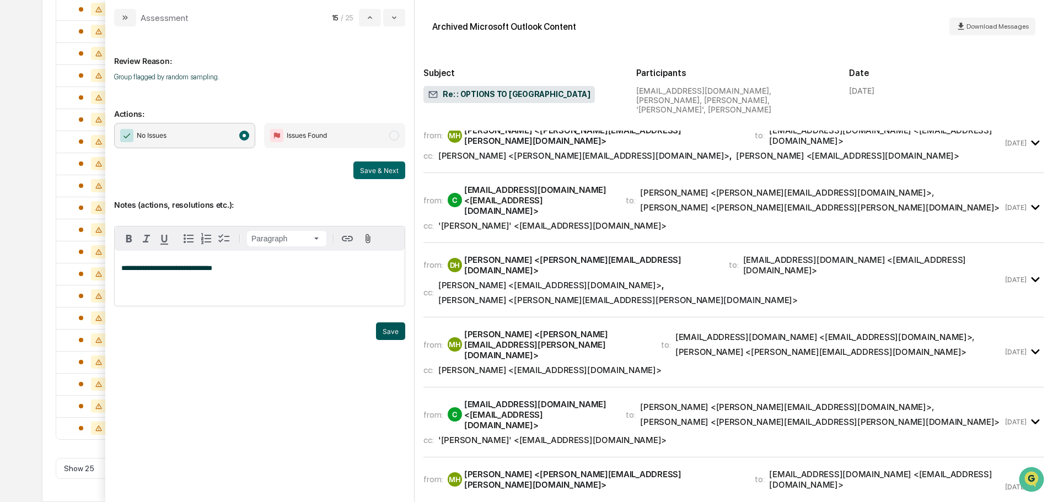
click at [385, 340] on button "Save" at bounding box center [390, 331] width 29 height 18
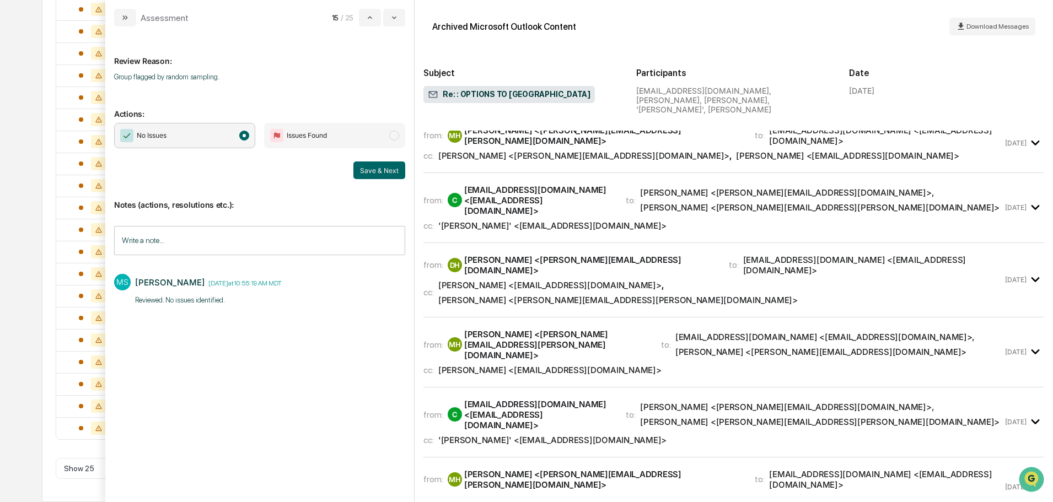
click at [386, 173] on button "Save & Next" at bounding box center [379, 171] width 52 height 18
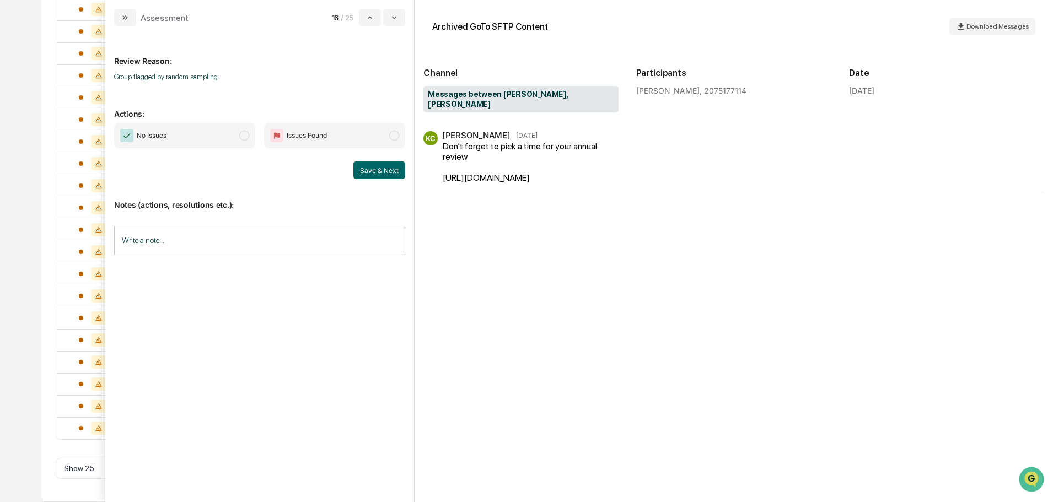
click at [243, 241] on input "Write a note..." at bounding box center [259, 240] width 291 height 29
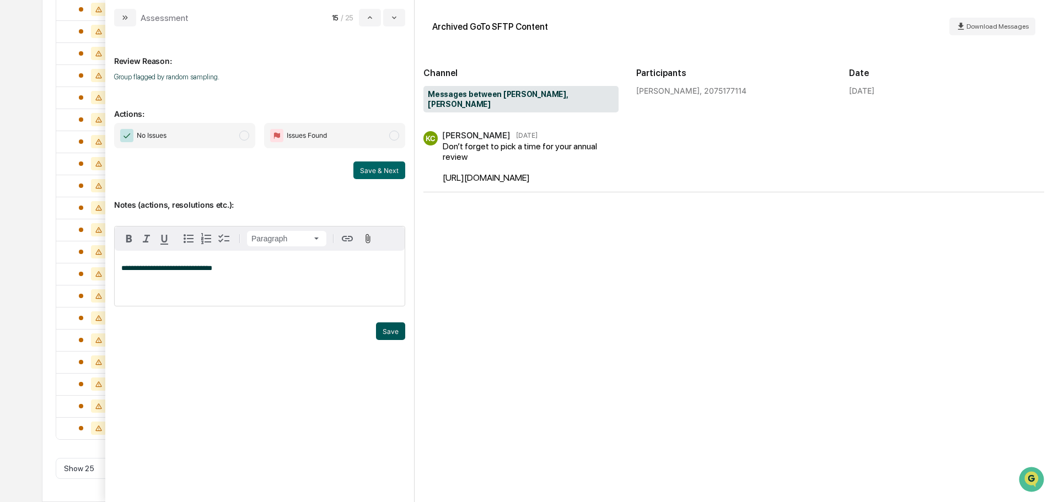
click at [392, 340] on button "Save" at bounding box center [390, 331] width 29 height 18
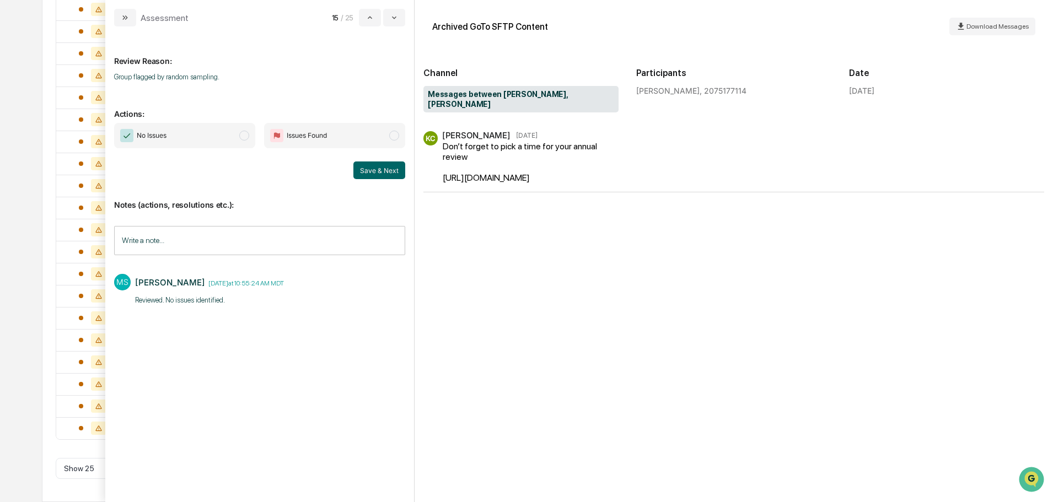
click at [238, 133] on span "No Issues" at bounding box center [184, 135] width 141 height 25
click at [383, 171] on button "Save & Next" at bounding box center [379, 171] width 52 height 18
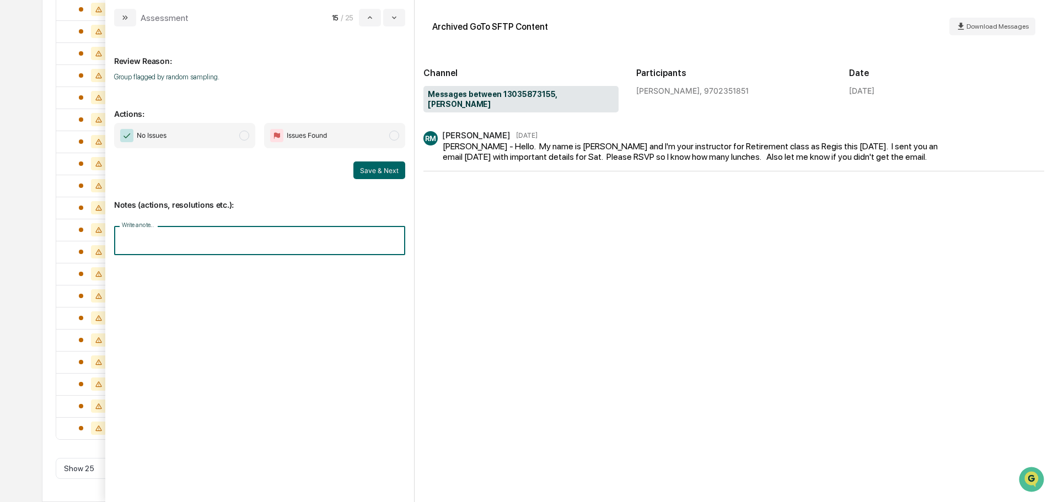
click at [209, 233] on input "Write a note..." at bounding box center [259, 240] width 291 height 29
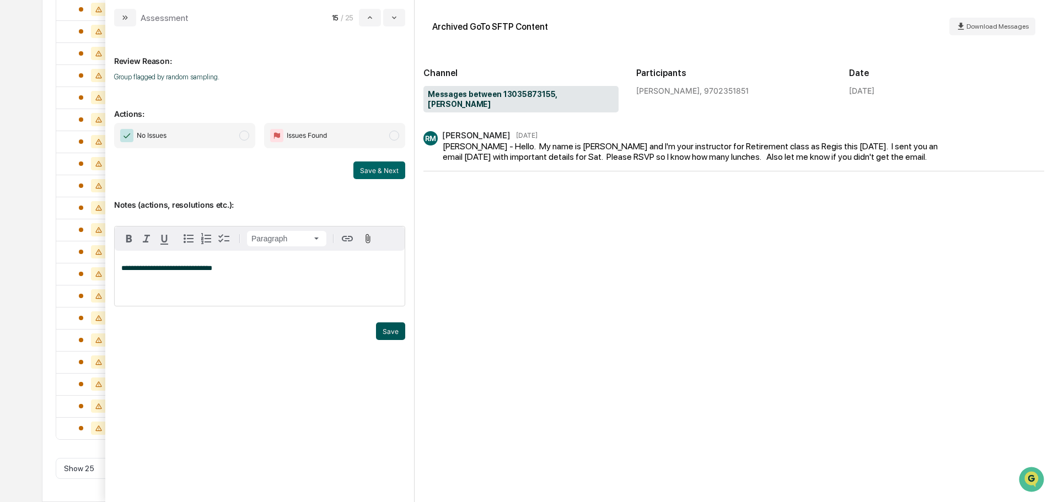
click at [390, 340] on button "Save" at bounding box center [390, 331] width 29 height 18
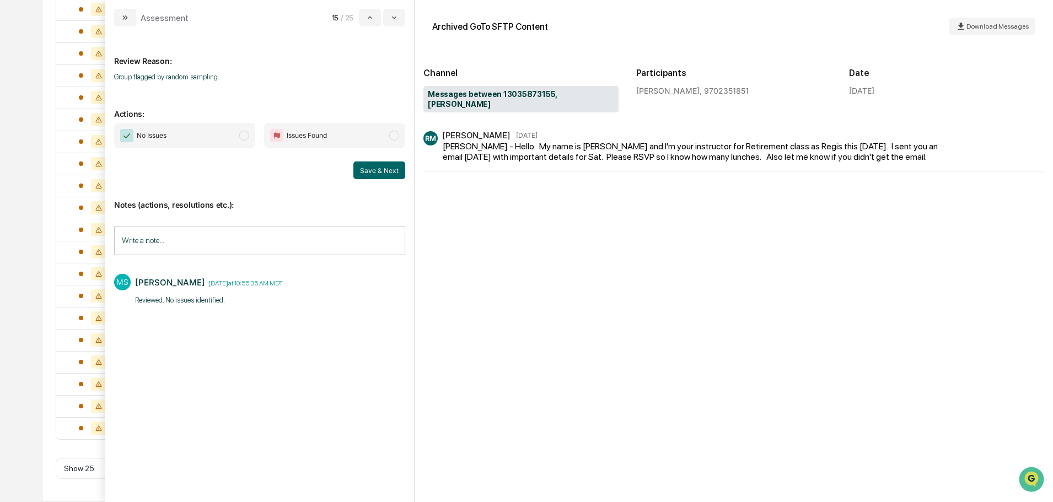
click at [219, 136] on span "No Issues" at bounding box center [184, 135] width 141 height 25
click at [386, 168] on button "Save & Next" at bounding box center [379, 171] width 52 height 18
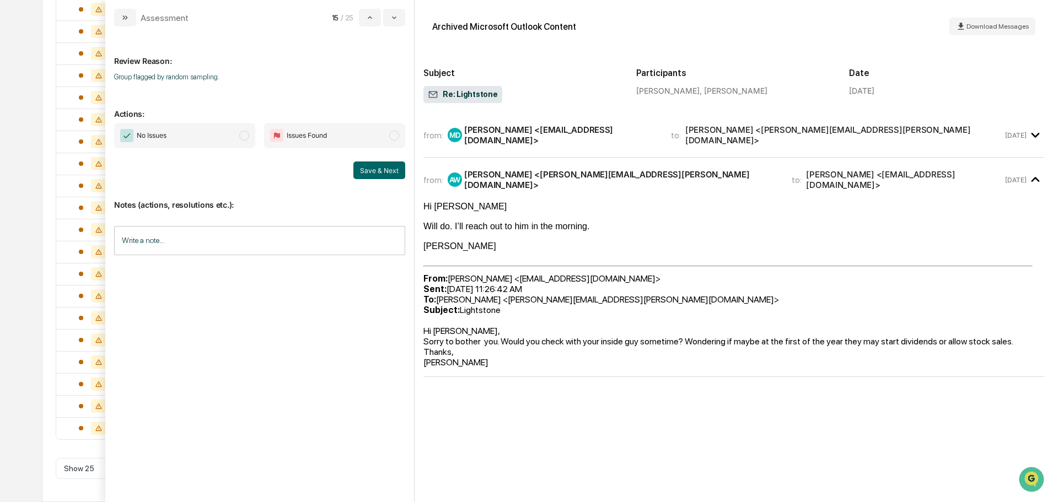
click at [228, 133] on span "No Issues" at bounding box center [184, 135] width 141 height 25
click at [230, 248] on input "Write a note..." at bounding box center [259, 240] width 291 height 29
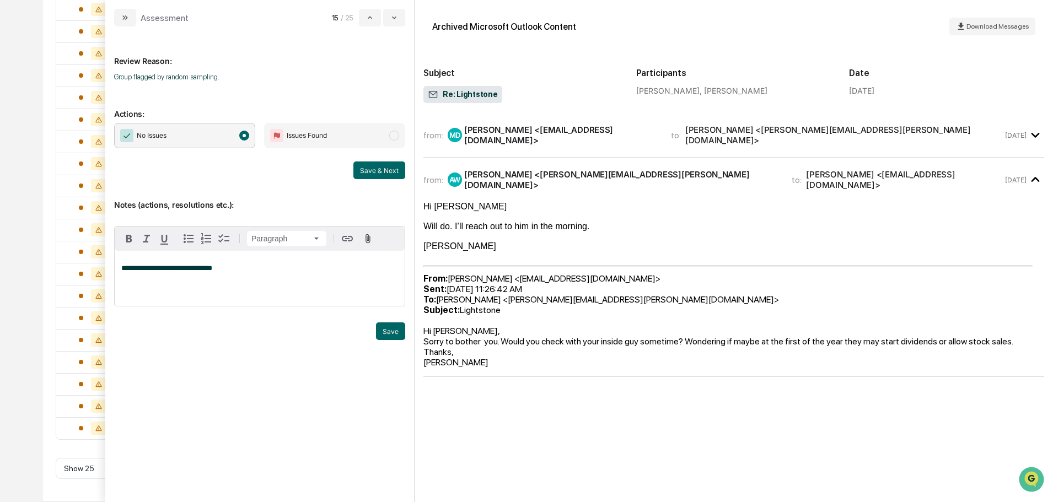
click at [374, 340] on div "Save" at bounding box center [259, 331] width 291 height 18
click at [385, 340] on button "Save" at bounding box center [390, 331] width 29 height 18
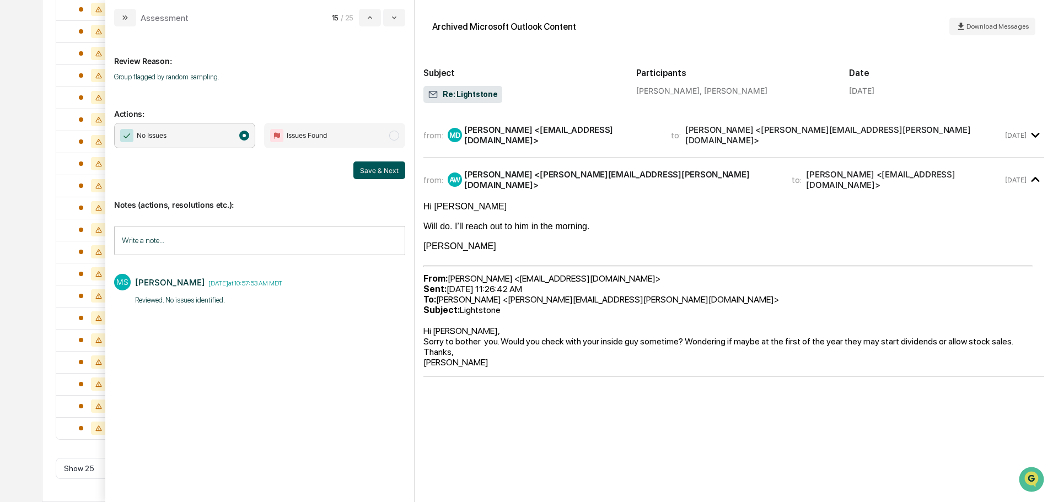
click at [384, 171] on button "Save & Next" at bounding box center [379, 171] width 52 height 18
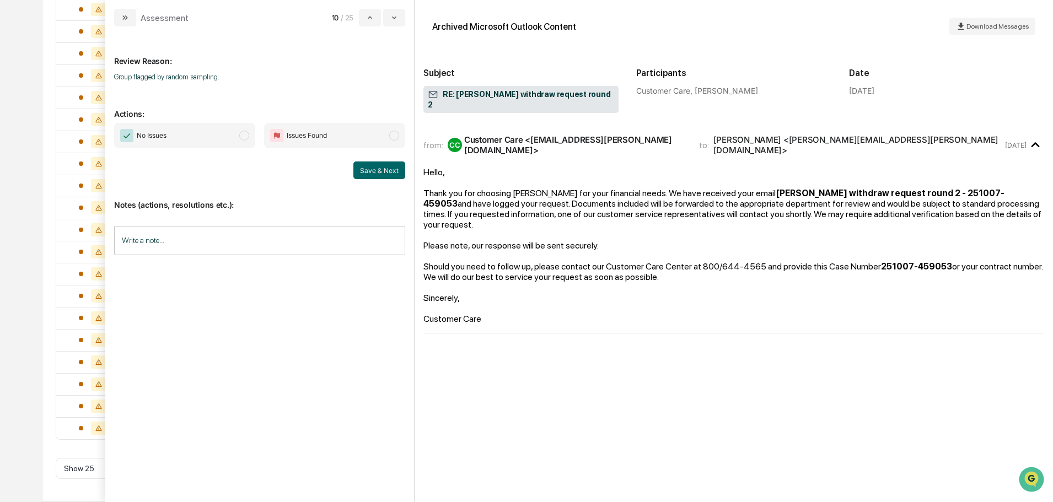
click at [212, 133] on span "No Issues" at bounding box center [184, 135] width 141 height 25
click at [240, 241] on input "Write a note..." at bounding box center [259, 240] width 291 height 29
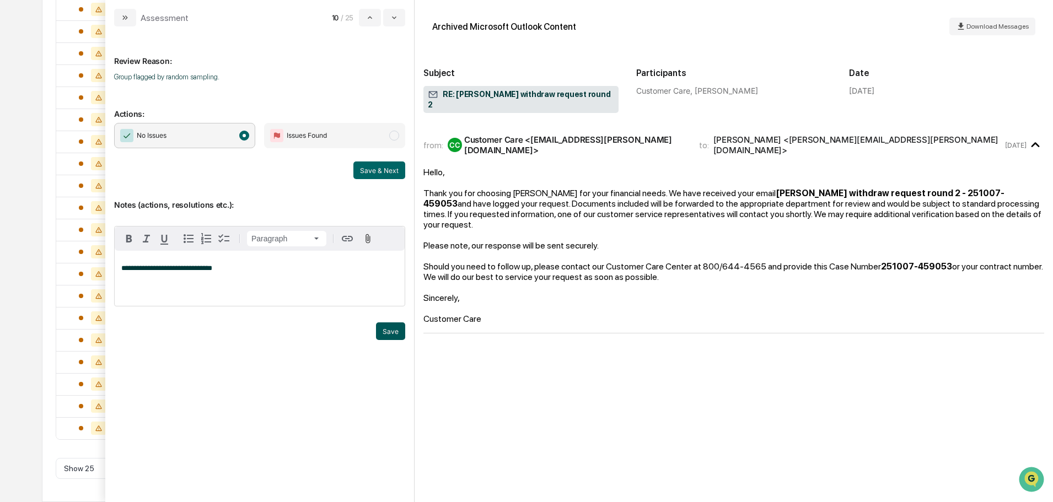
click at [399, 340] on button "Save" at bounding box center [390, 331] width 29 height 18
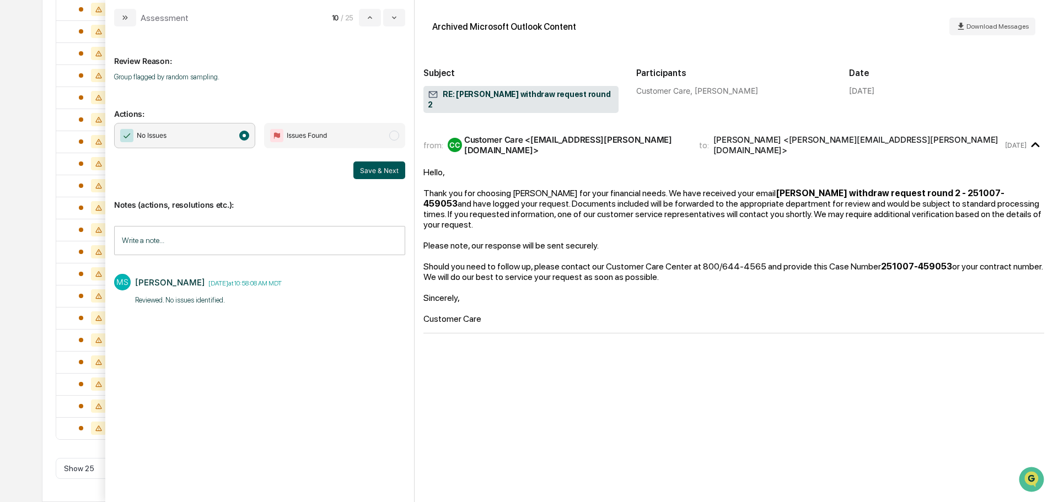
click at [378, 170] on button "Save & Next" at bounding box center [379, 171] width 52 height 18
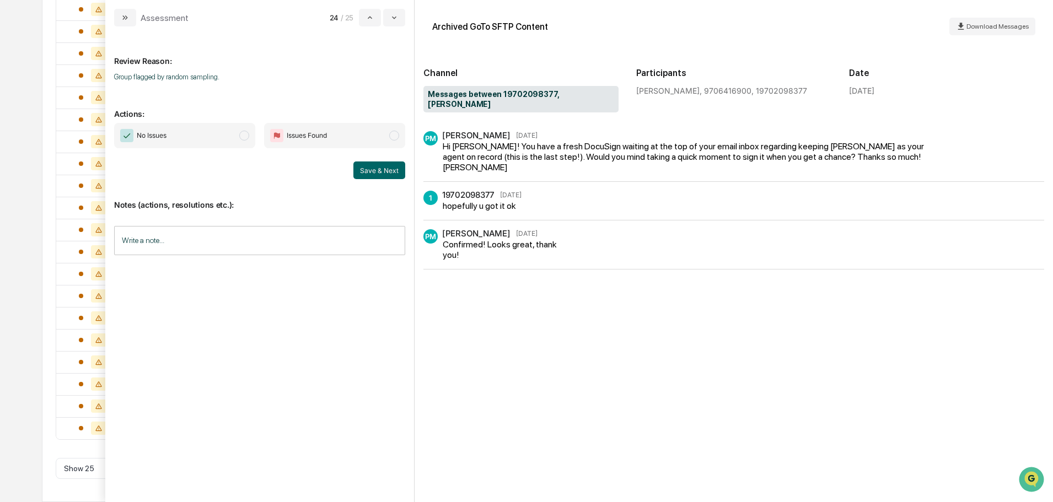
click at [252, 236] on input "Write a note..." at bounding box center [259, 240] width 291 height 29
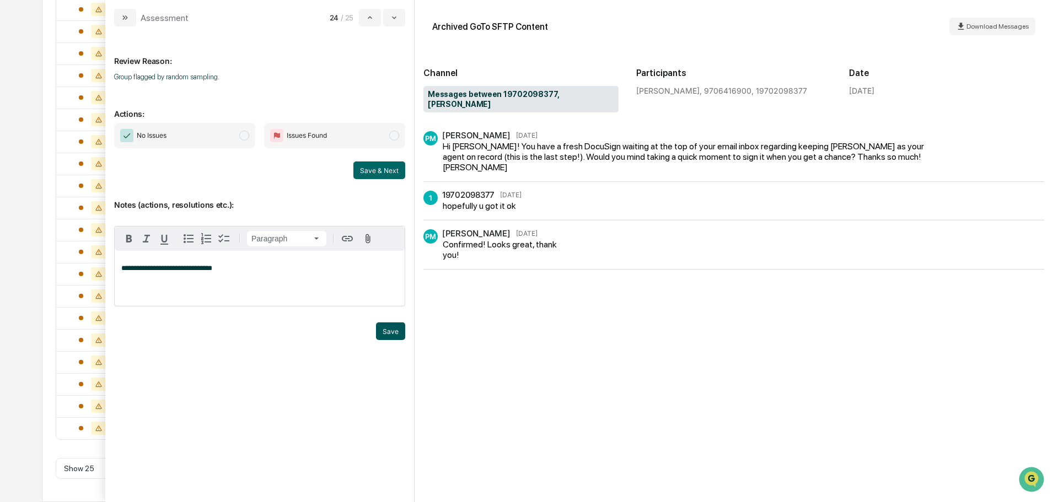
click at [397, 340] on button "Save" at bounding box center [390, 331] width 29 height 18
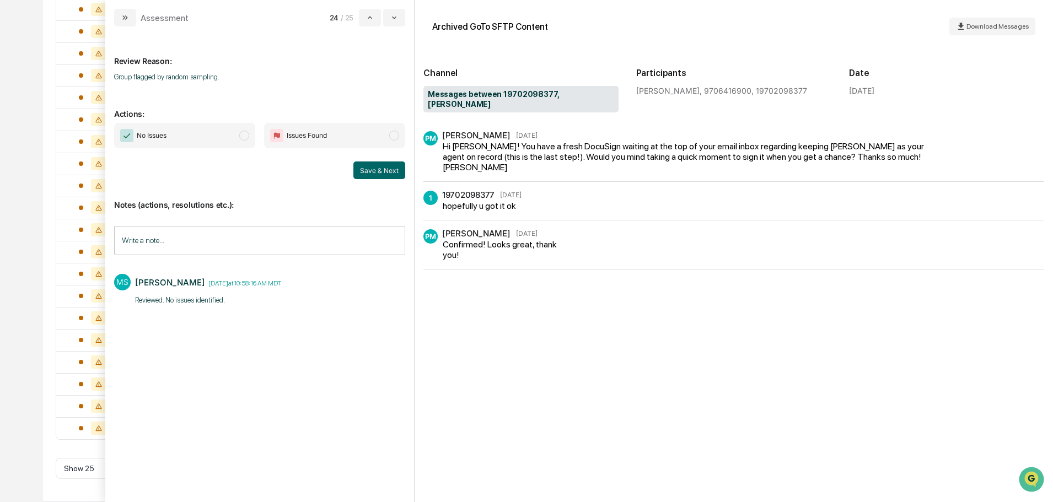
click at [217, 127] on span "No Issues" at bounding box center [184, 135] width 141 height 25
click at [399, 171] on button "Save & Next" at bounding box center [379, 171] width 52 height 18
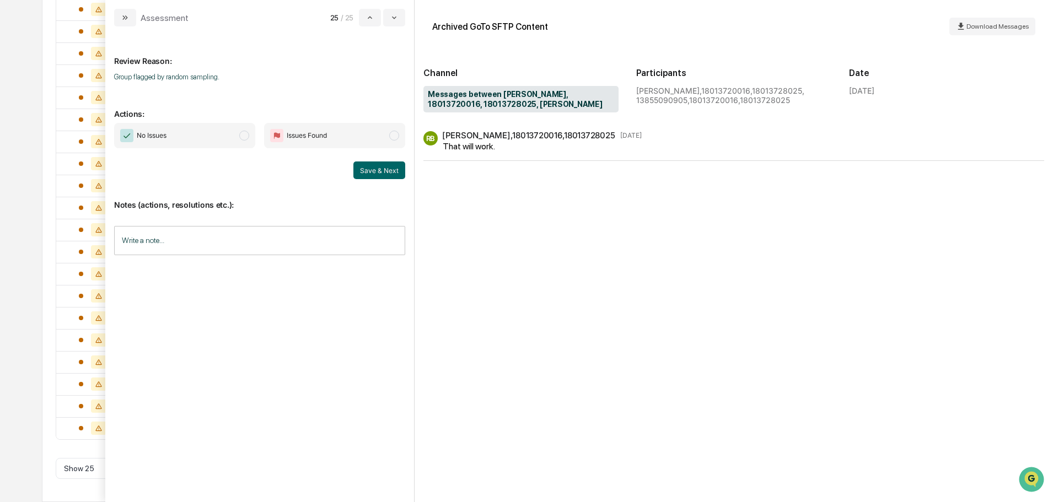
click at [197, 133] on span "No Issues" at bounding box center [184, 135] width 141 height 25
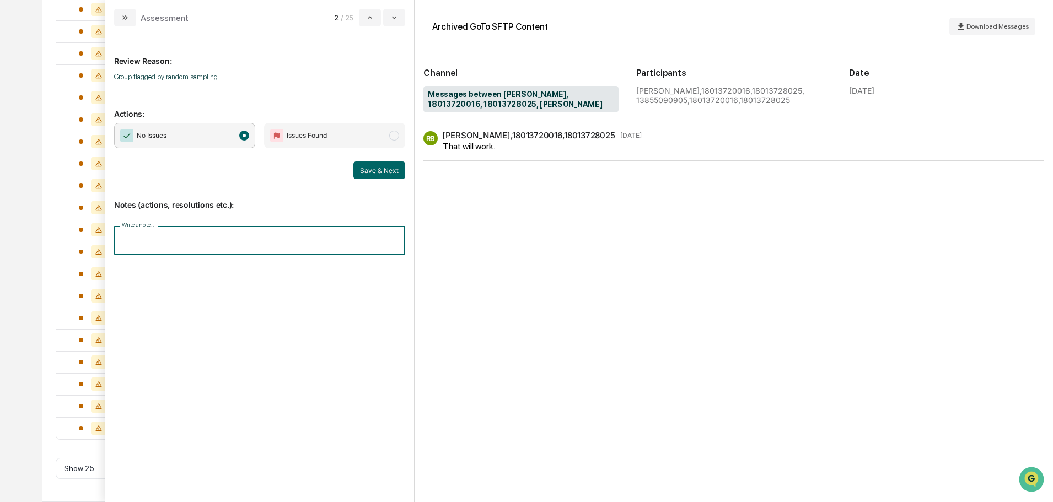
click at [220, 233] on input "Write a note..." at bounding box center [259, 240] width 291 height 29
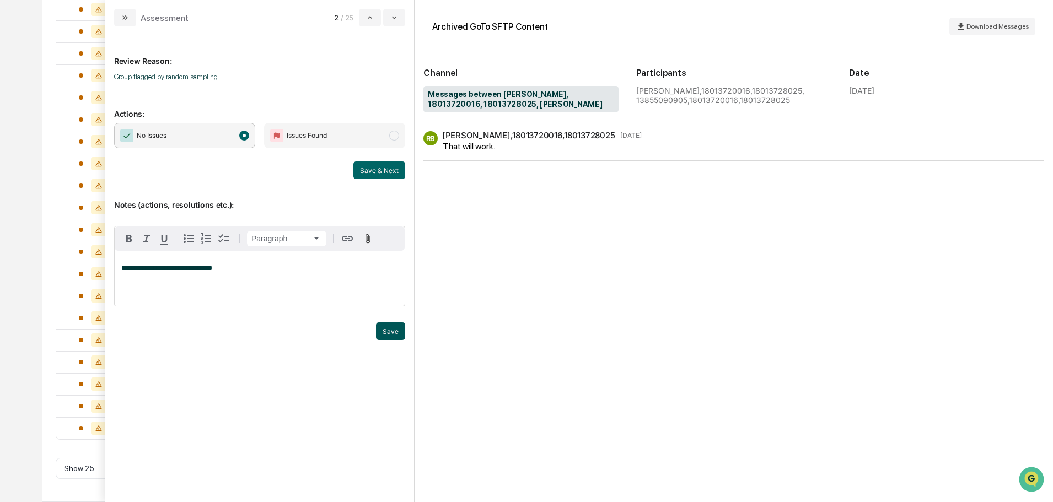
click at [397, 340] on button "Save" at bounding box center [390, 331] width 29 height 18
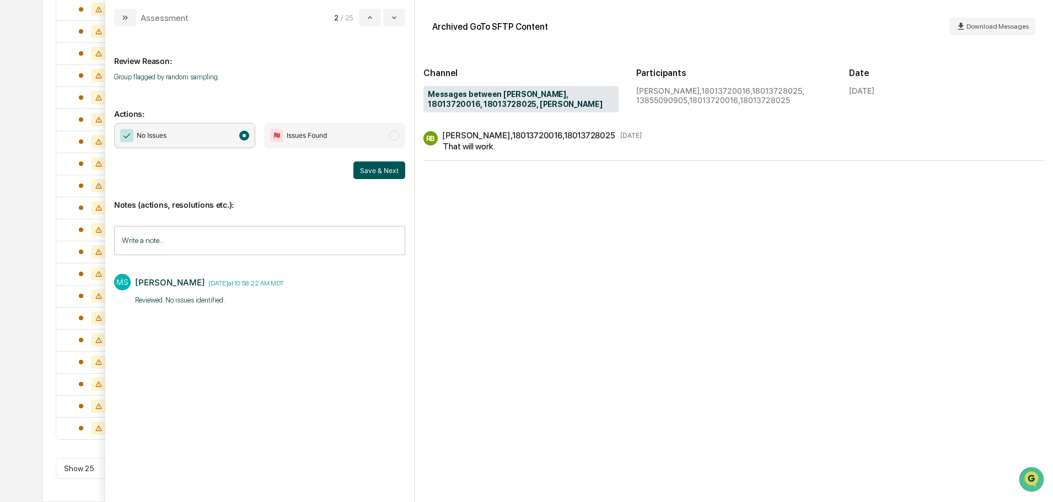
click at [386, 169] on button "Save & Next" at bounding box center [379, 171] width 52 height 18
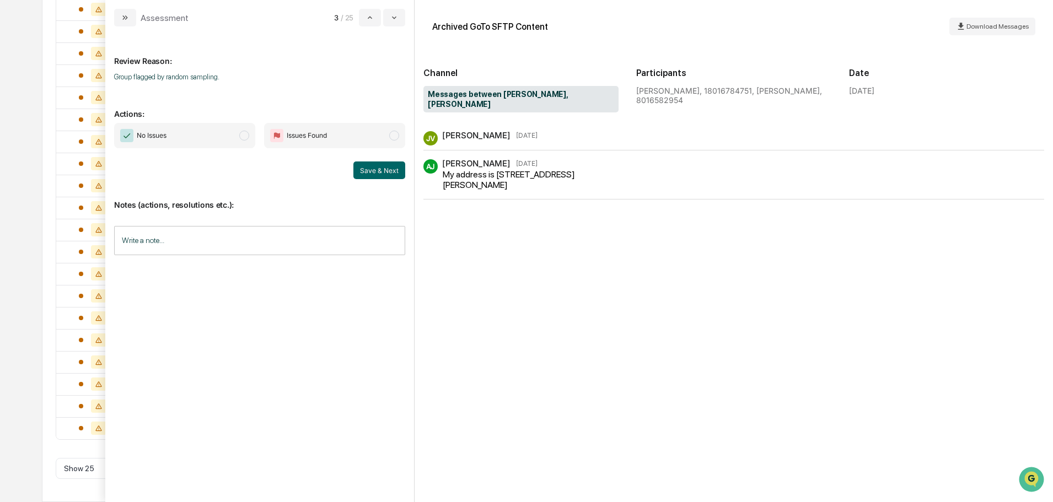
click at [229, 138] on span "No Issues" at bounding box center [184, 135] width 141 height 25
click at [229, 233] on input "Write a note..." at bounding box center [259, 240] width 291 height 29
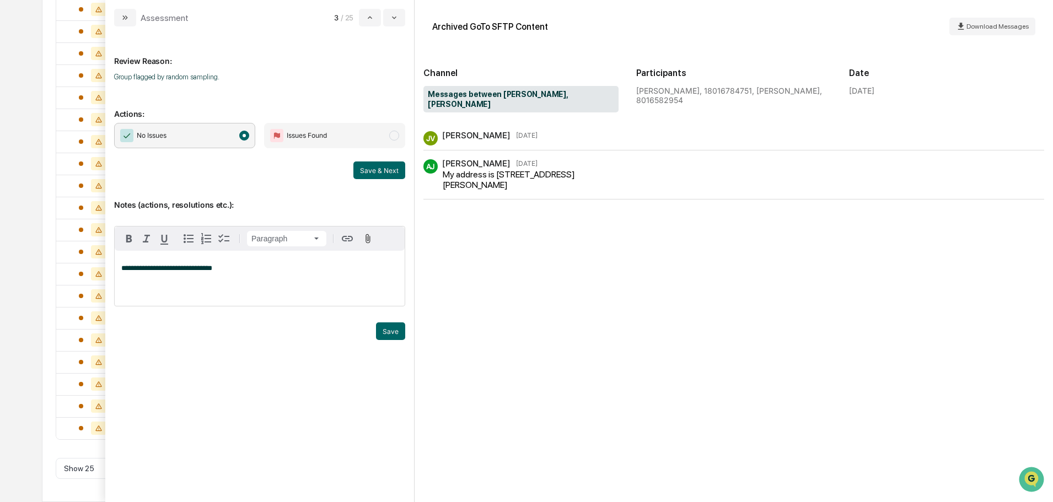
drag, startPoint x: 396, startPoint y: 347, endPoint x: 387, endPoint y: 314, distance: 33.7
click at [396, 340] on button "Save" at bounding box center [390, 331] width 29 height 18
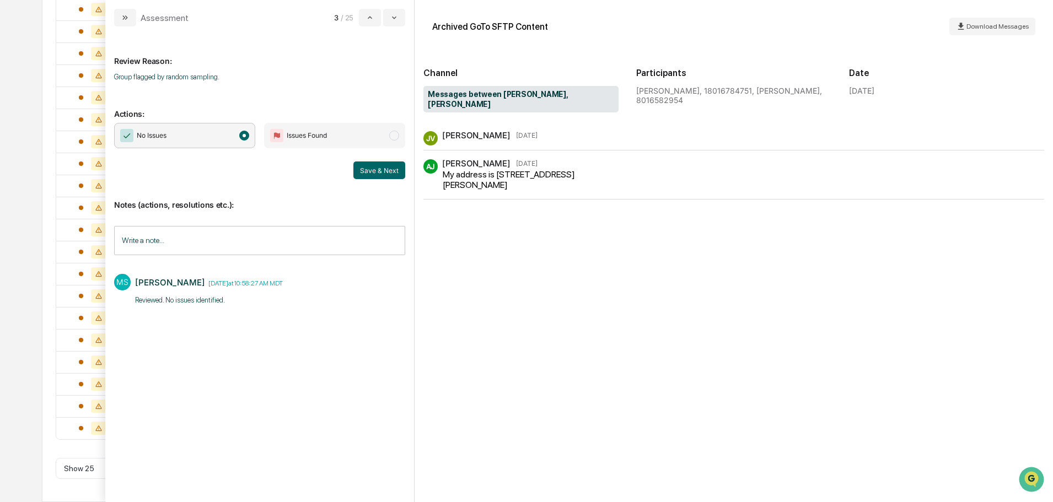
click at [495, 130] on div "James Viator Oct 7" at bounding box center [489, 135] width 95 height 10
click at [484, 130] on div "James Viator" at bounding box center [476, 135] width 68 height 10
click at [448, 130] on div "James Viator" at bounding box center [476, 135] width 68 height 10
click at [429, 131] on div "JV" at bounding box center [430, 138] width 14 height 14
click at [371, 172] on button "Save & Next" at bounding box center [379, 171] width 52 height 18
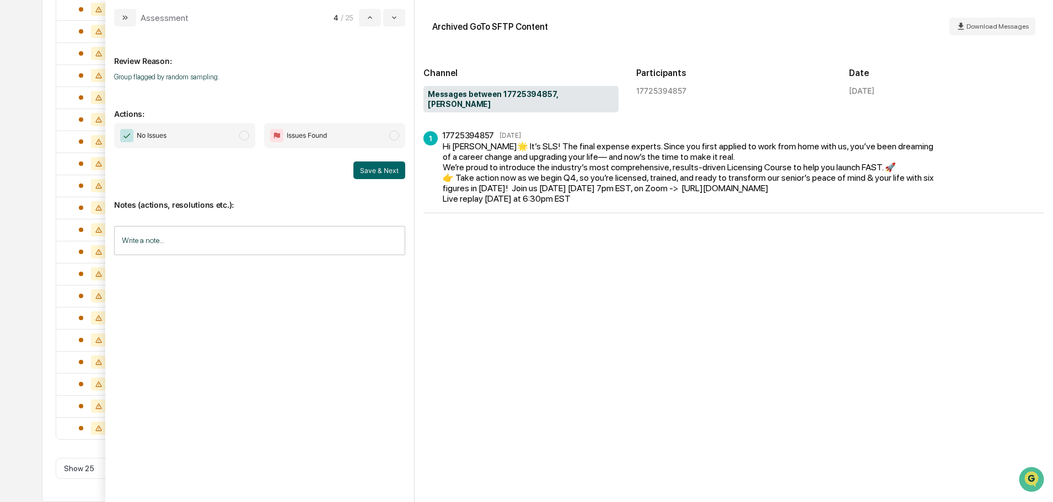
click at [215, 139] on span "No Issues" at bounding box center [184, 135] width 141 height 25
click at [367, 169] on button "Save & Next" at bounding box center [379, 171] width 52 height 18
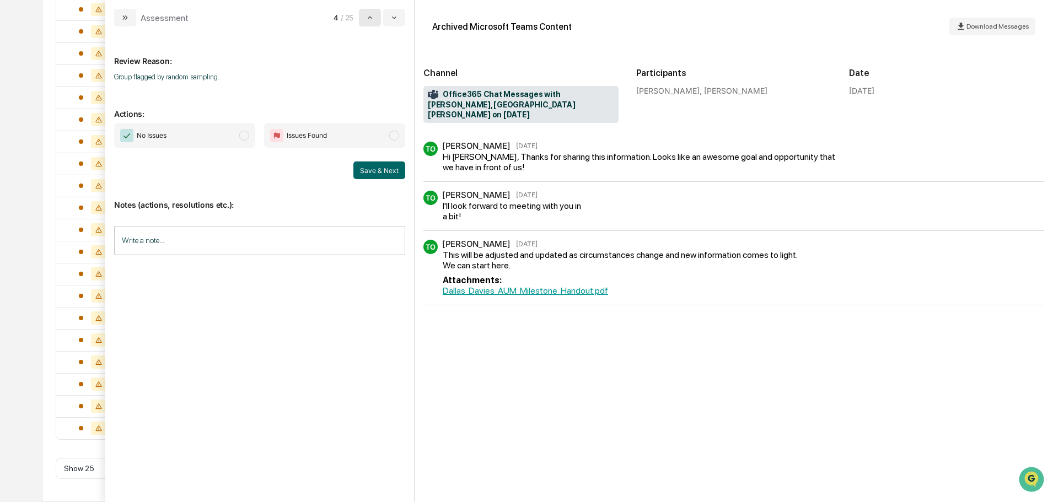
click at [374, 15] on icon "modal" at bounding box center [369, 17] width 9 height 9
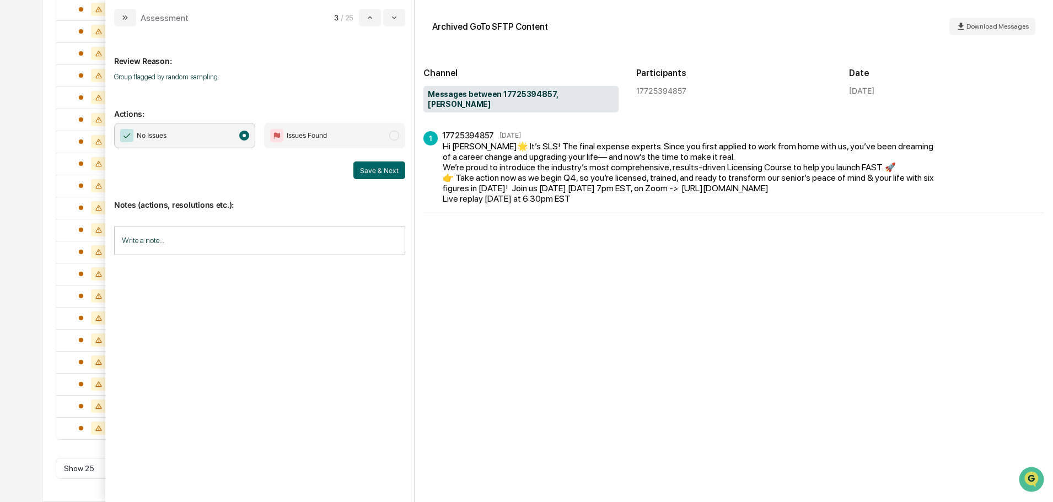
click at [321, 251] on input "Write a note..." at bounding box center [259, 240] width 291 height 29
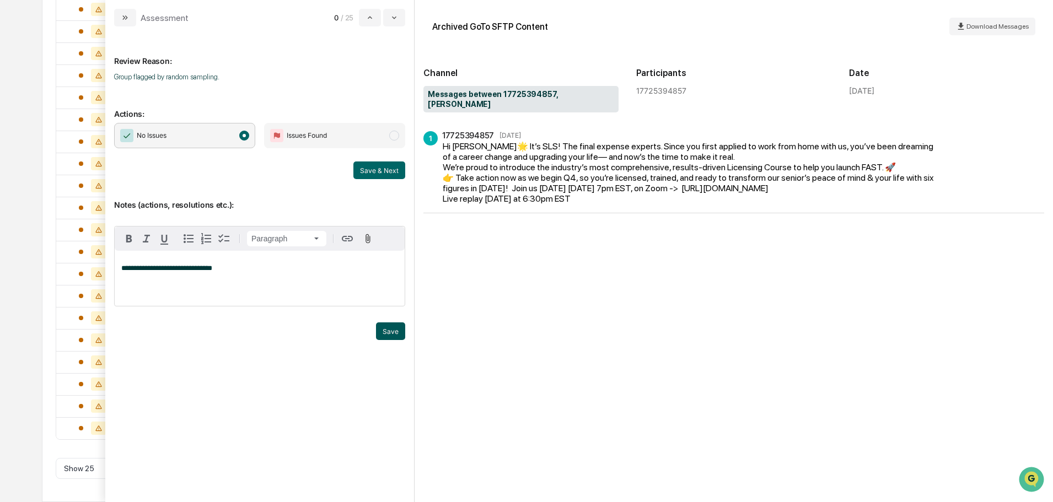
click at [380, 337] on button "Save" at bounding box center [390, 331] width 29 height 18
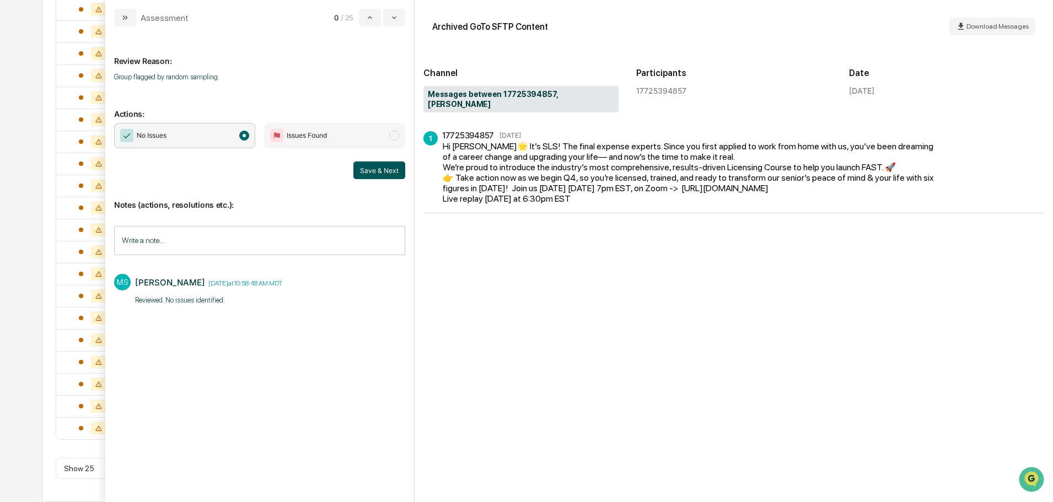
click at [374, 166] on button "Save & Next" at bounding box center [379, 171] width 52 height 18
click at [224, 135] on span "No Issues" at bounding box center [184, 135] width 141 height 25
click at [366, 169] on button "Save & Next" at bounding box center [379, 171] width 52 height 18
click at [201, 136] on span "No Issues" at bounding box center [184, 135] width 141 height 25
click at [391, 166] on button "Save & Next" at bounding box center [379, 171] width 52 height 18
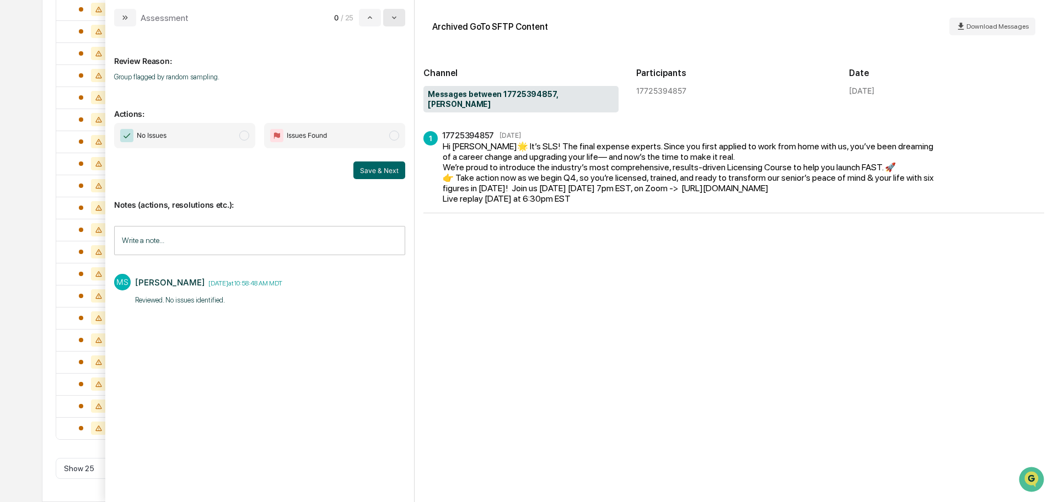
click at [399, 23] on button "modal" at bounding box center [394, 18] width 22 height 18
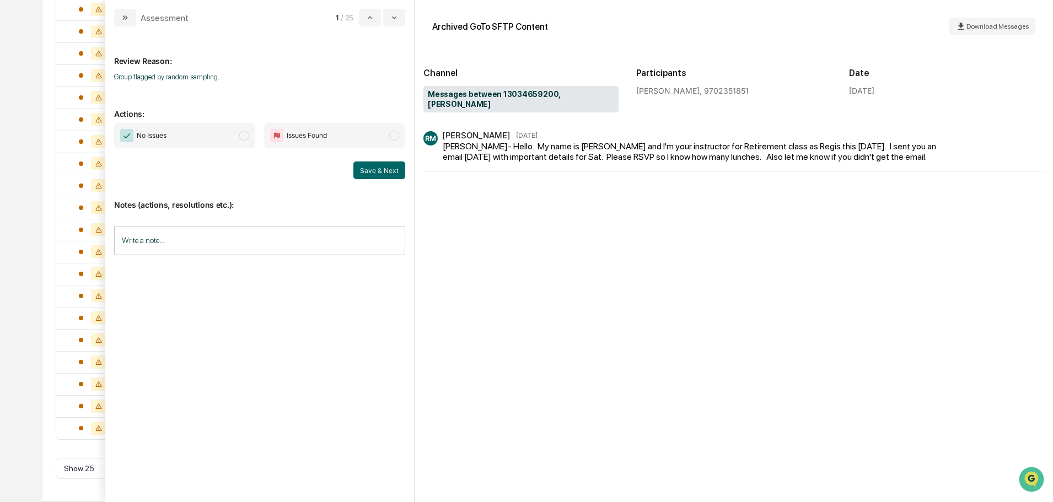
click at [245, 137] on span "modal" at bounding box center [244, 136] width 10 height 10
click at [236, 236] on input "Write a note..." at bounding box center [259, 240] width 291 height 29
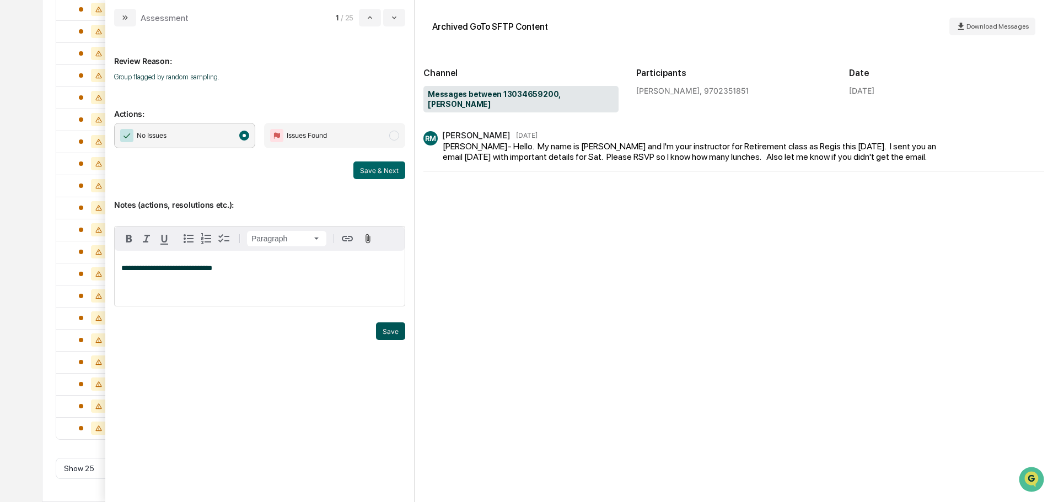
click at [396, 340] on button "Save" at bounding box center [390, 331] width 29 height 18
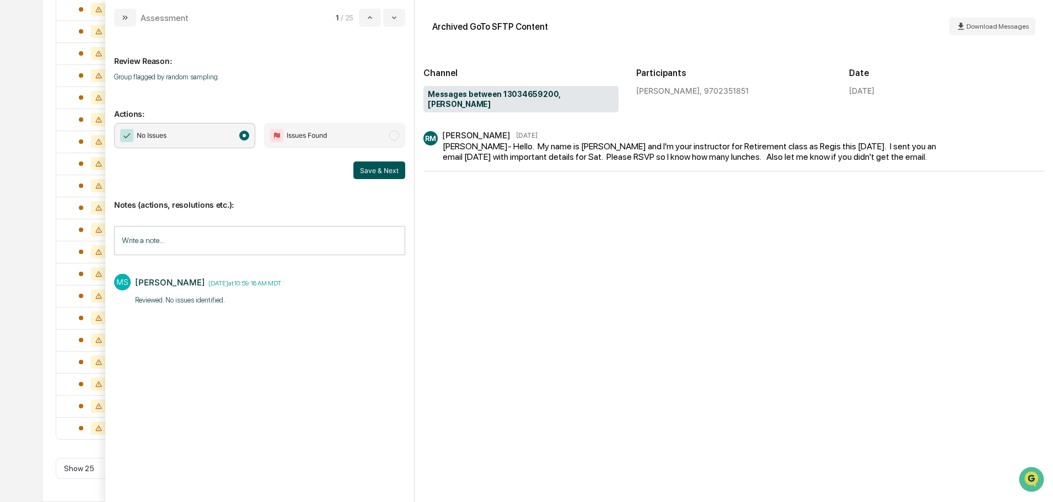
click at [369, 170] on button "Save & Next" at bounding box center [379, 171] width 52 height 18
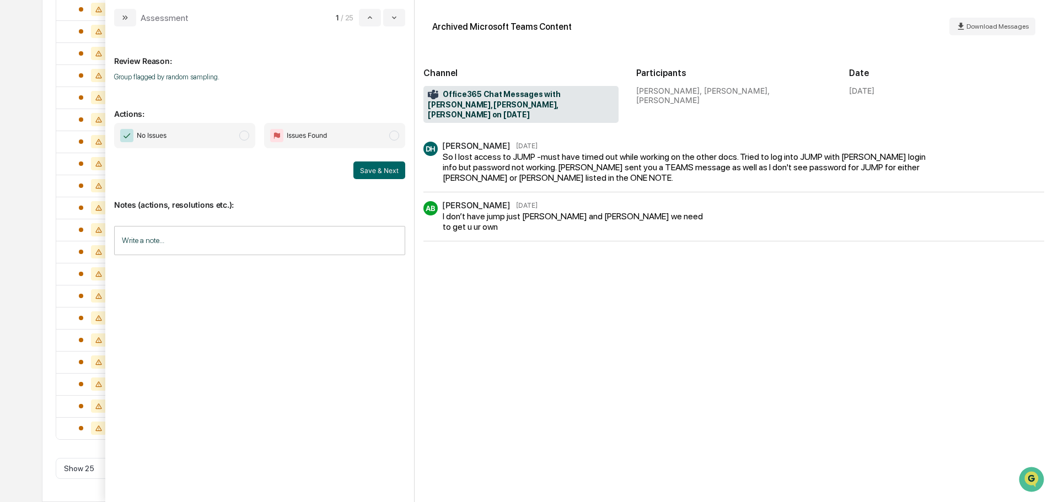
click at [230, 139] on span "No Issues" at bounding box center [184, 135] width 141 height 25
click at [269, 240] on input "Write a note..." at bounding box center [259, 240] width 291 height 29
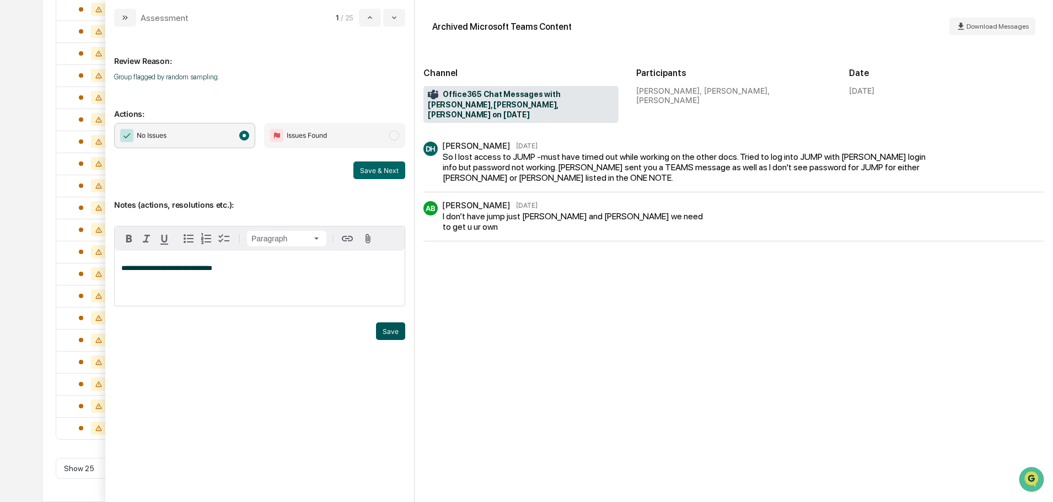
click at [396, 340] on button "Save" at bounding box center [390, 331] width 29 height 18
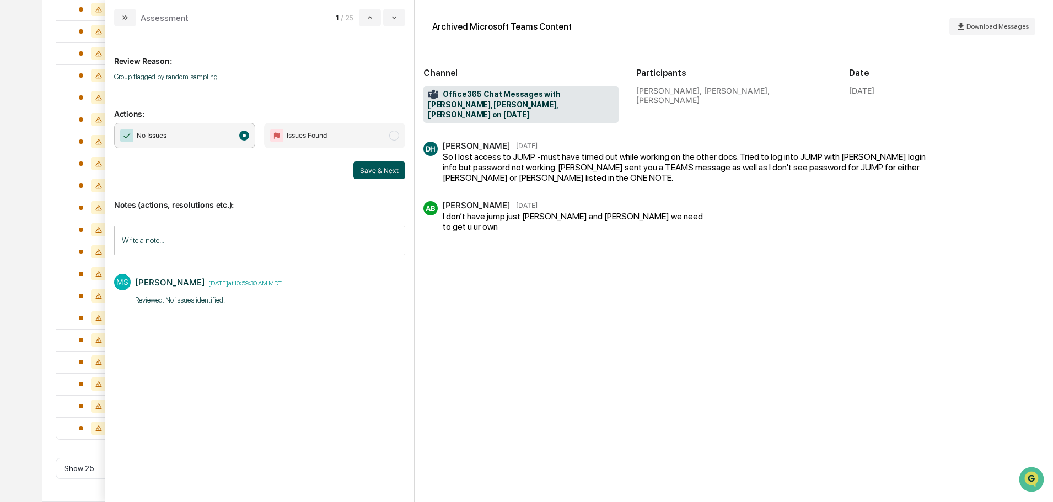
click at [372, 173] on button "Save & Next" at bounding box center [379, 171] width 52 height 18
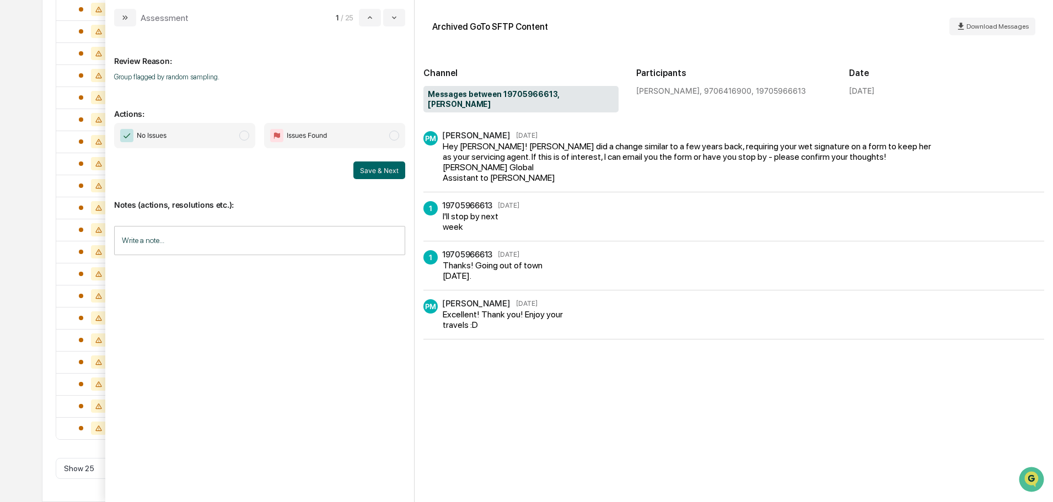
click at [262, 239] on input "Write a note..." at bounding box center [259, 240] width 291 height 29
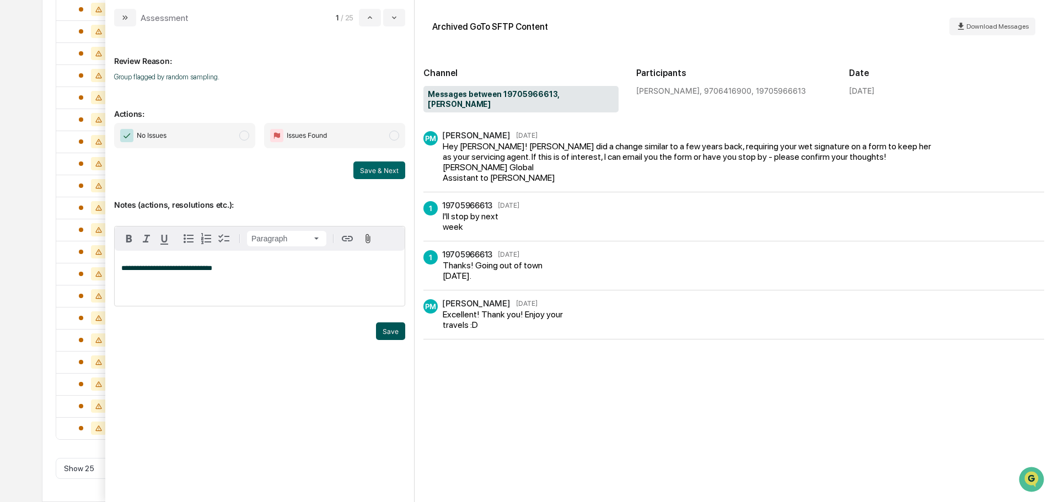
click at [384, 340] on button "Save" at bounding box center [390, 331] width 29 height 18
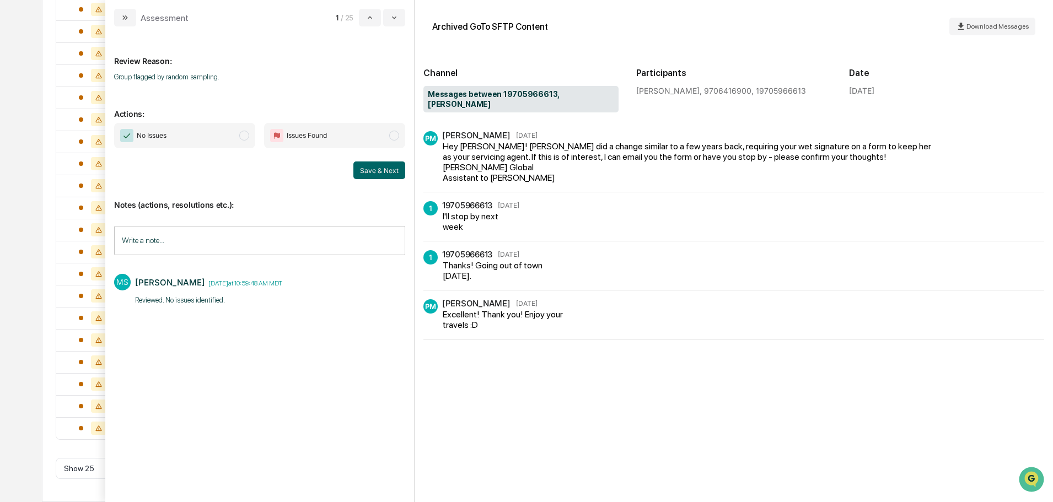
click at [218, 134] on span "No Issues" at bounding box center [184, 135] width 141 height 25
click at [394, 168] on button "Save & Next" at bounding box center [379, 171] width 52 height 18
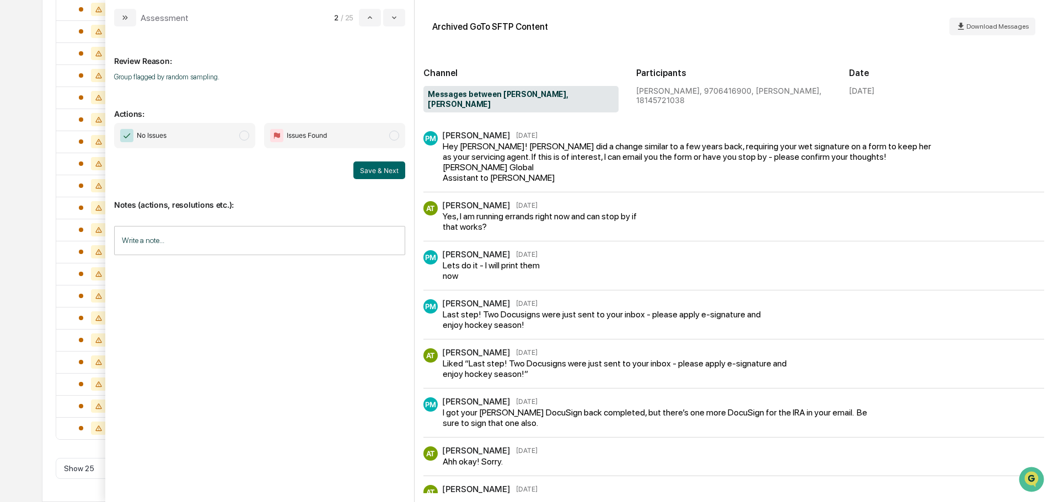
click at [233, 145] on span "No Issues" at bounding box center [184, 135] width 141 height 25
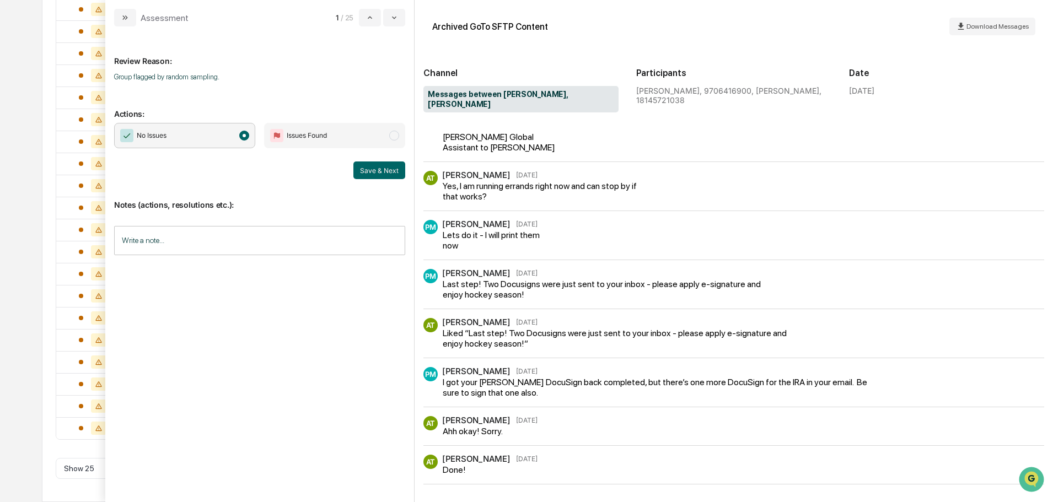
scroll to position [92, 0]
click at [294, 248] on input "Write a note..." at bounding box center [259, 240] width 291 height 29
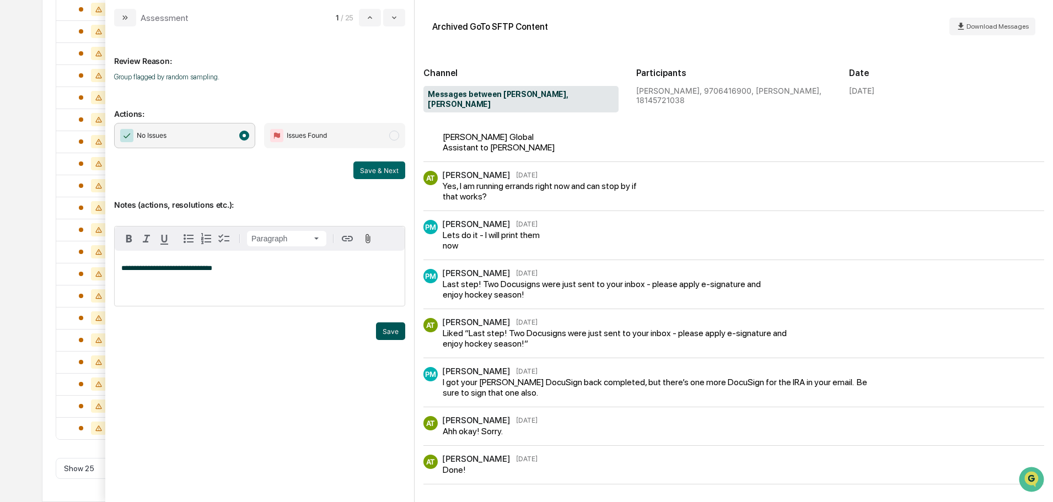
click at [382, 338] on button "Save" at bounding box center [390, 331] width 29 height 18
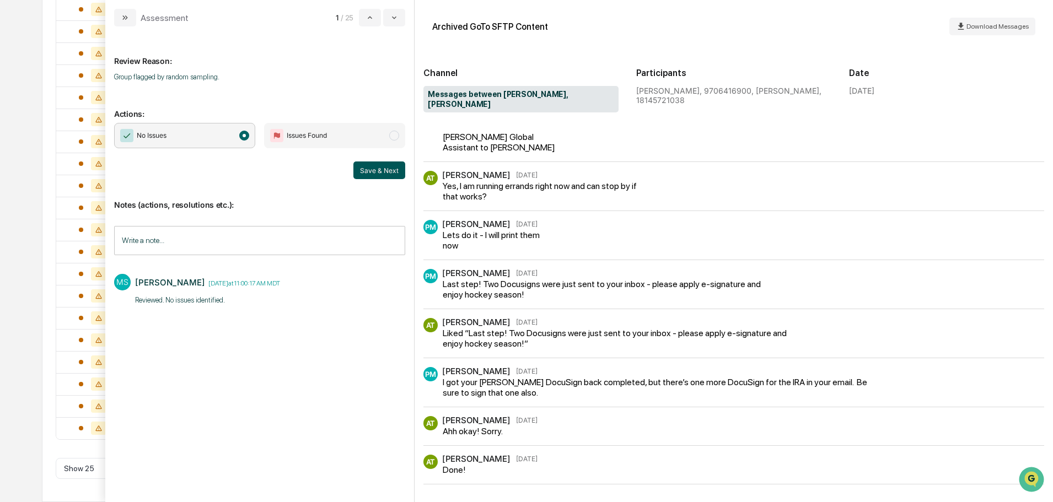
click at [372, 172] on button "Save & Next" at bounding box center [379, 171] width 52 height 18
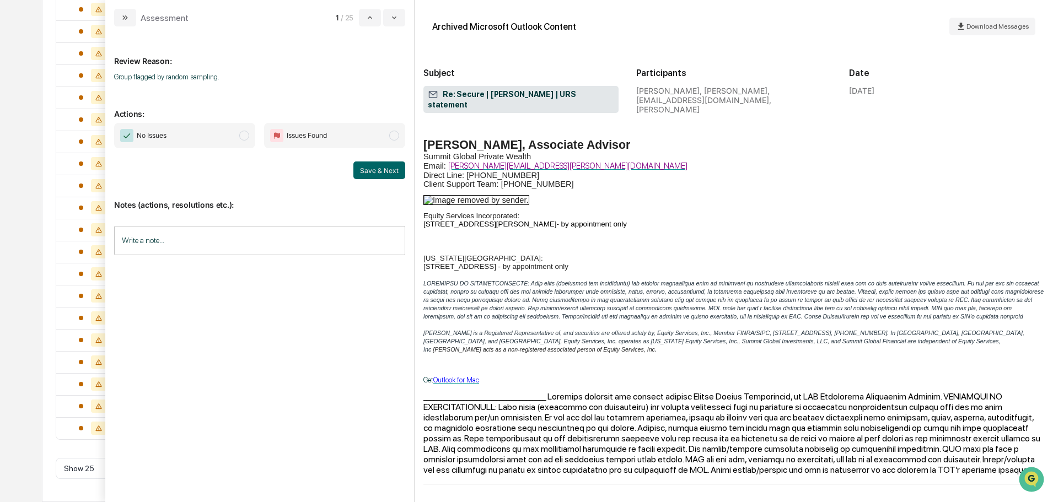
scroll to position [435, 0]
click at [232, 237] on input "Write a note..." at bounding box center [259, 240] width 291 height 29
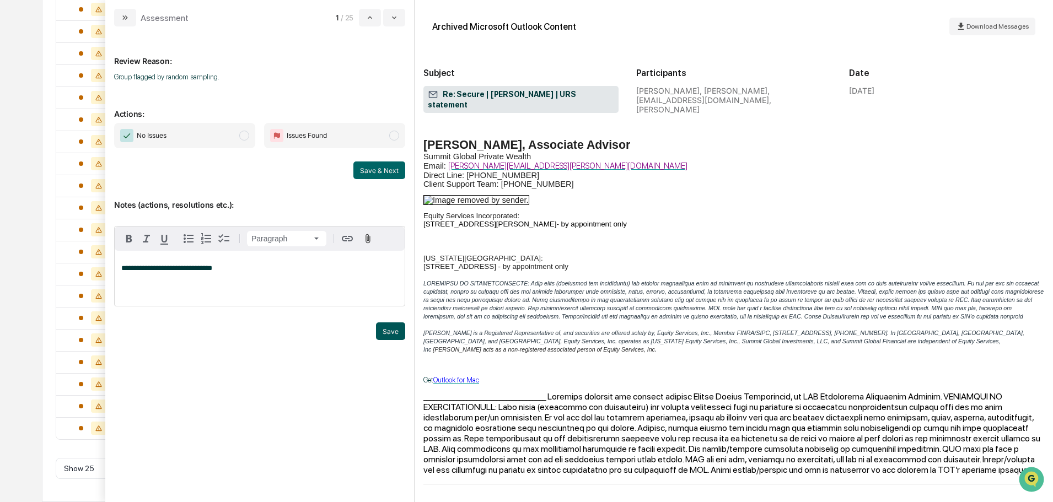
click at [383, 340] on button "Save" at bounding box center [390, 331] width 29 height 18
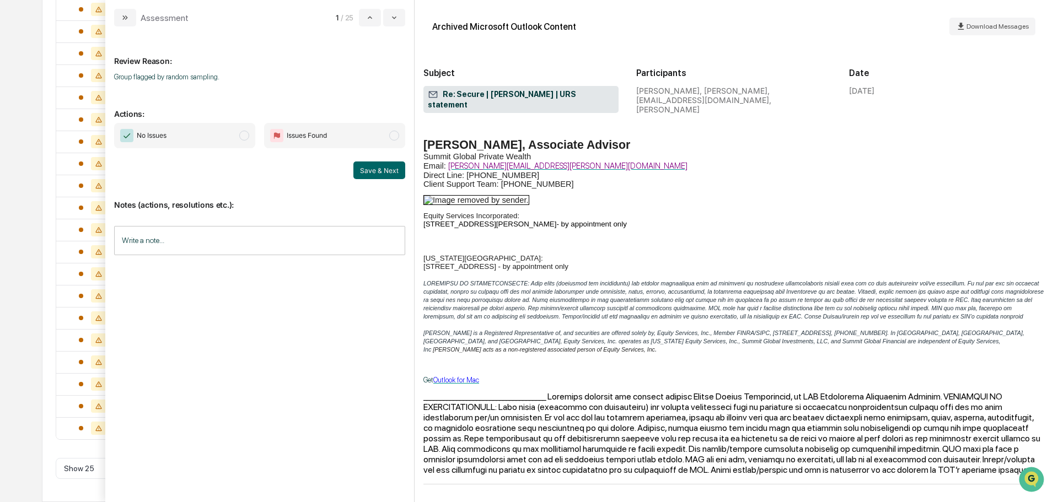
click at [234, 136] on span "No Issues" at bounding box center [184, 135] width 141 height 25
click at [378, 174] on button "Save & Next" at bounding box center [379, 171] width 52 height 18
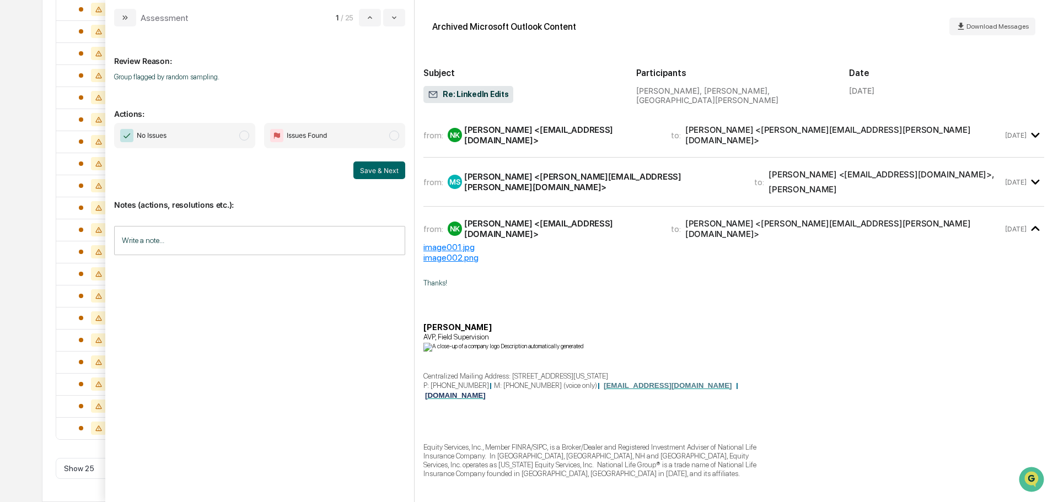
click at [192, 140] on span "No Issues" at bounding box center [184, 135] width 141 height 25
click at [185, 243] on input "Write a note..." at bounding box center [259, 240] width 291 height 29
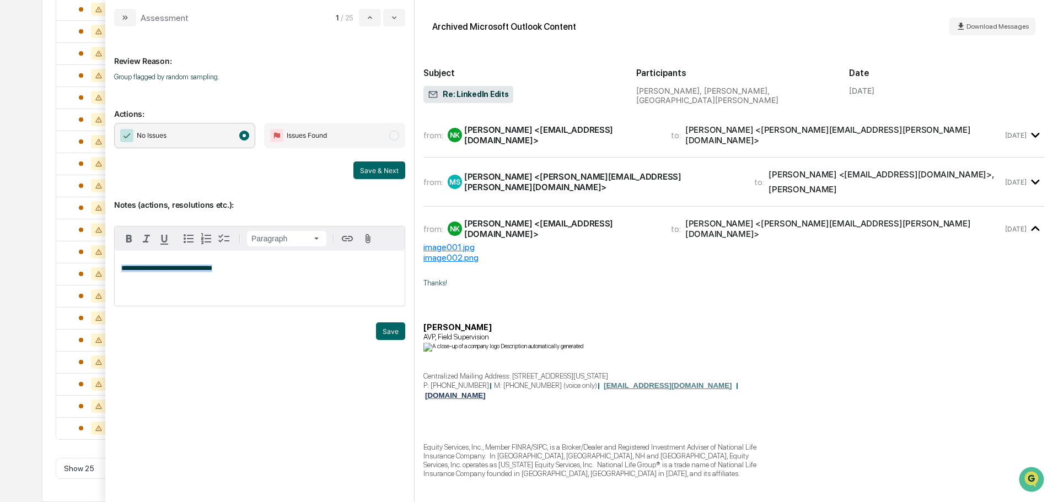
copy span "**********"
click at [392, 340] on button "Save" at bounding box center [390, 331] width 29 height 18
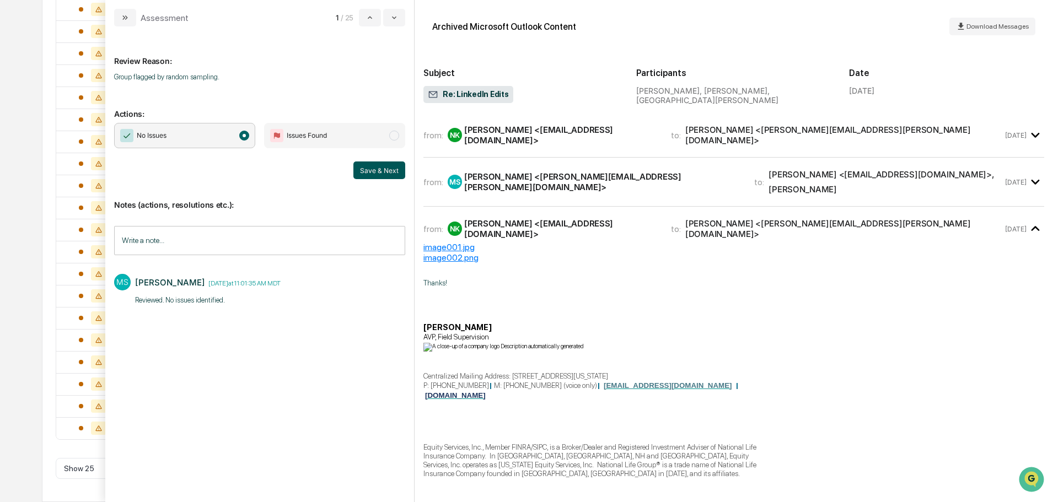
click at [384, 170] on button "Save & Next" at bounding box center [379, 171] width 52 height 18
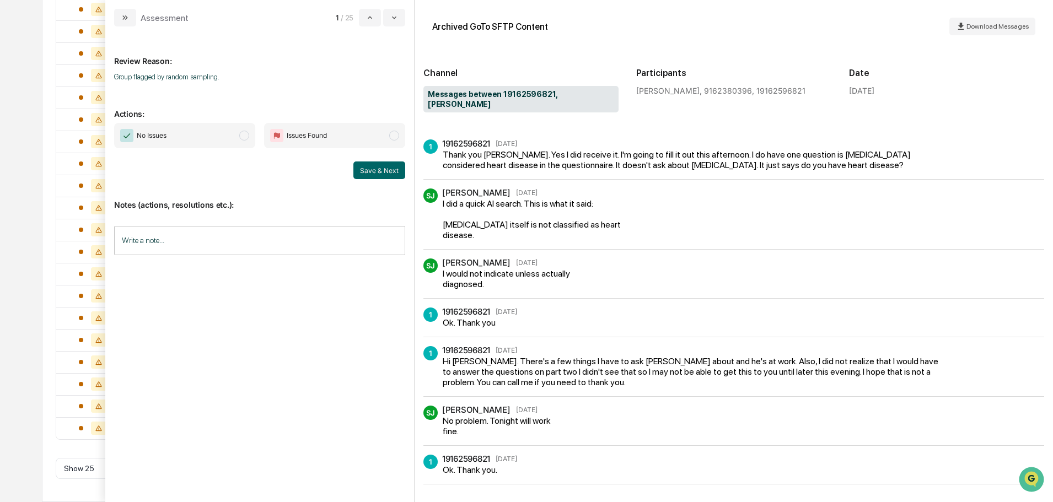
scroll to position [144, 0]
click at [292, 245] on input "Write a note..." at bounding box center [259, 240] width 291 height 29
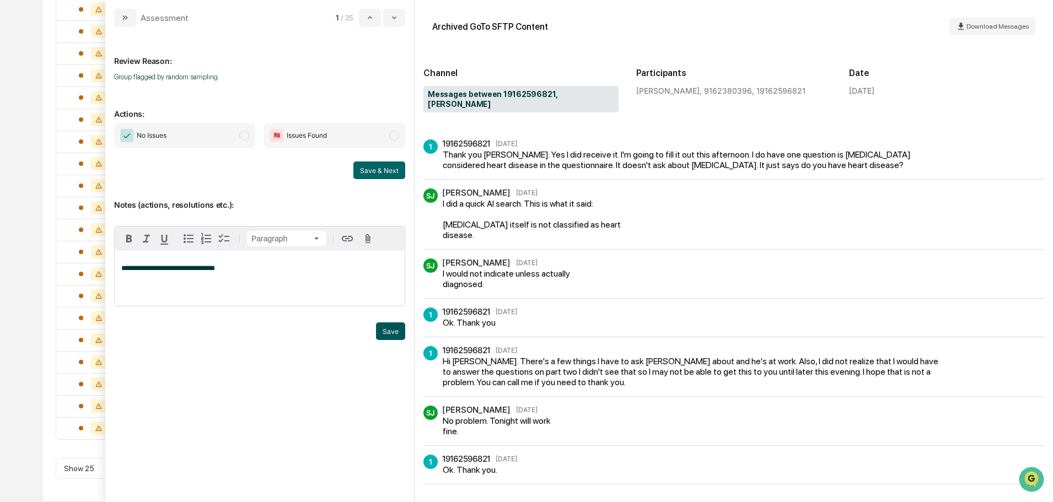
click at [388, 340] on button "Save" at bounding box center [390, 331] width 29 height 18
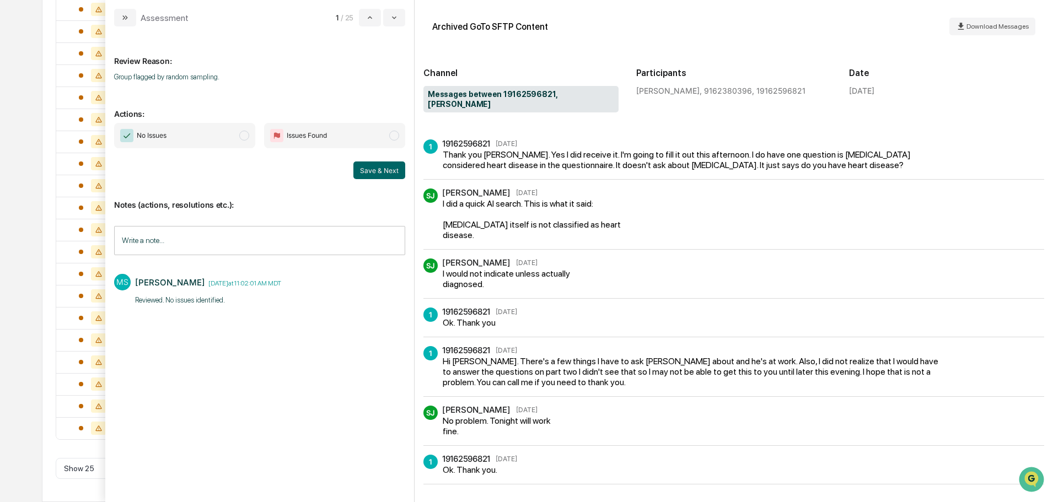
click at [217, 137] on span "No Issues" at bounding box center [184, 135] width 141 height 25
click at [374, 170] on button "Save & Next" at bounding box center [379, 171] width 52 height 18
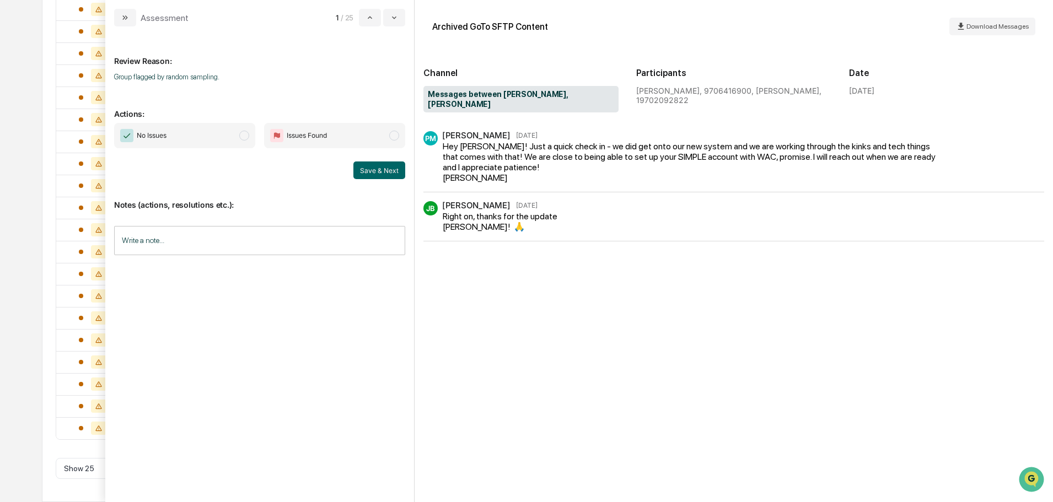
click at [201, 138] on span "No Issues" at bounding box center [184, 135] width 141 height 25
click at [204, 240] on input "Write a note..." at bounding box center [259, 240] width 291 height 29
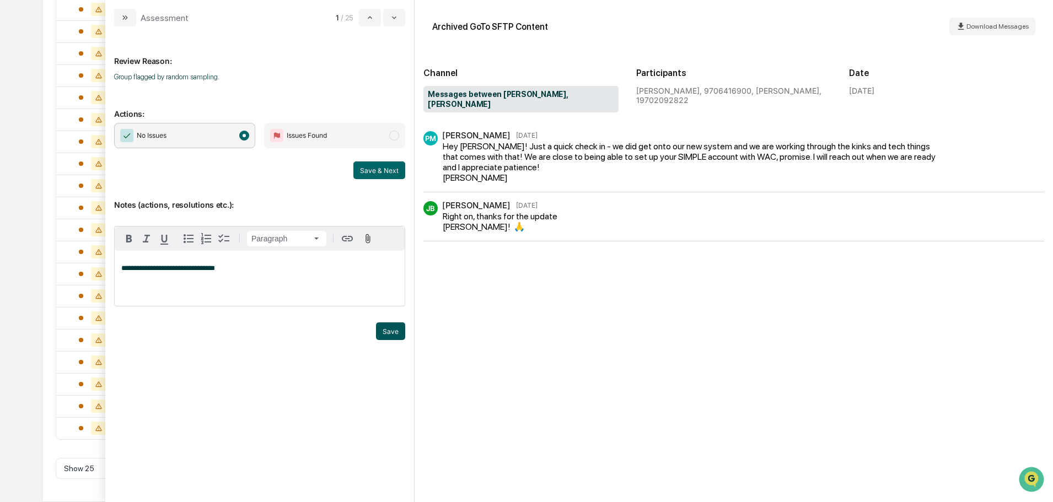
click at [383, 340] on button "Save" at bounding box center [390, 331] width 29 height 18
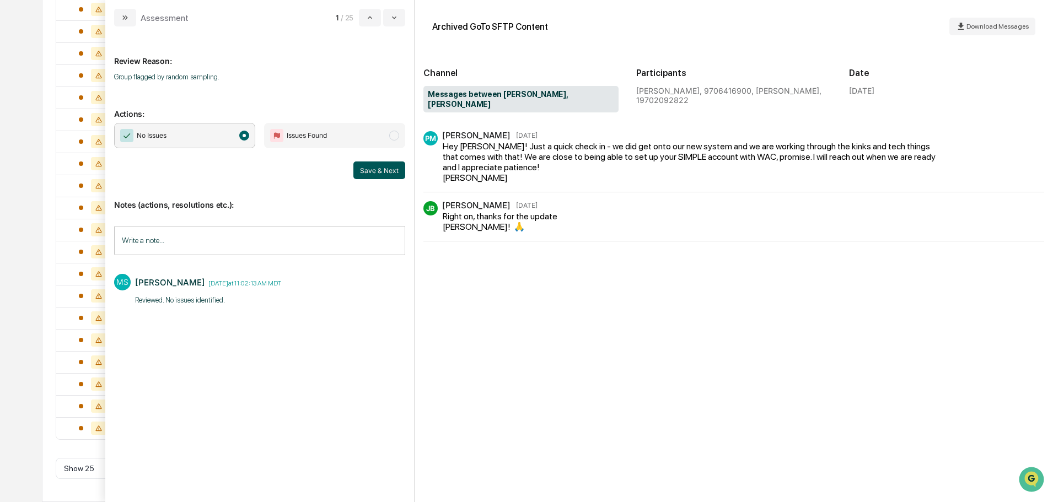
click at [385, 166] on button "Save & Next" at bounding box center [379, 171] width 52 height 18
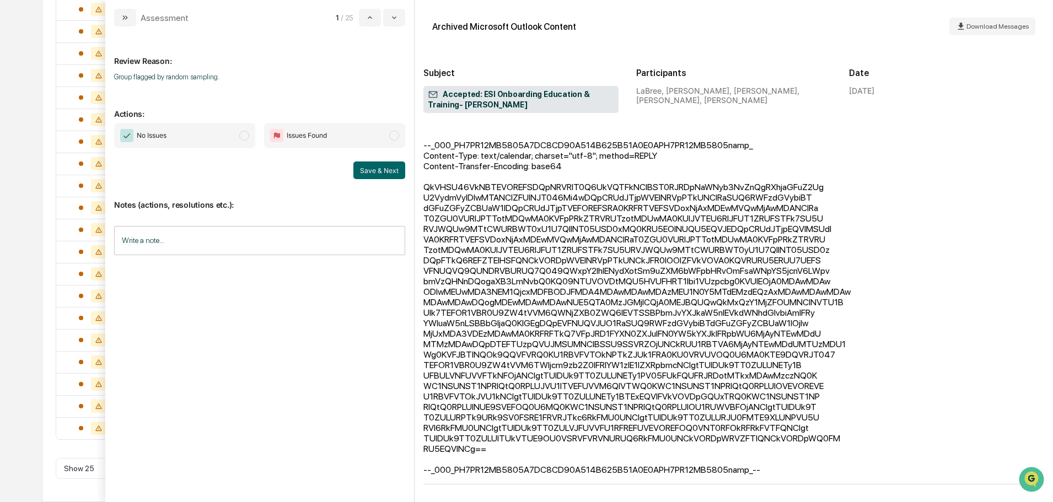
scroll to position [507, 0]
click at [228, 144] on span "No Issues" at bounding box center [184, 135] width 141 height 25
click at [238, 241] on input "Write a note..." at bounding box center [259, 240] width 291 height 29
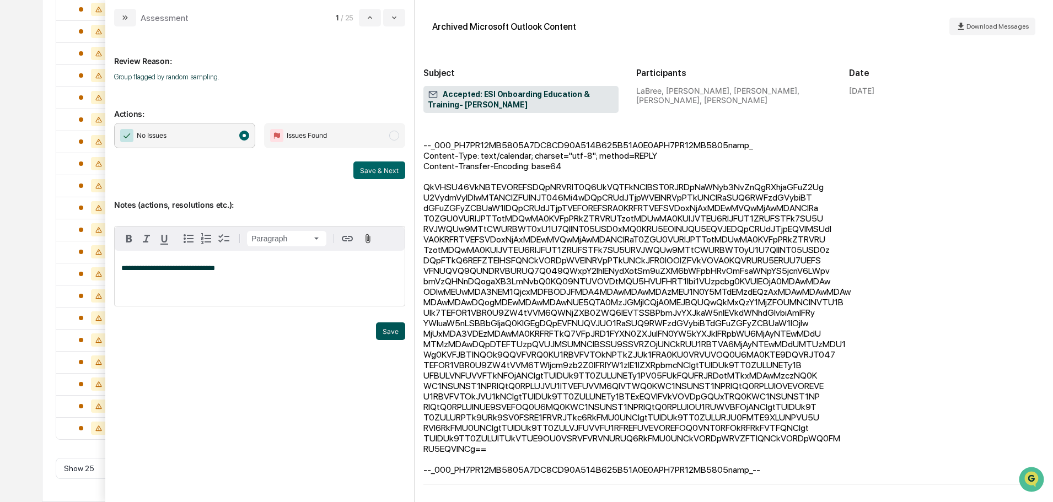
click at [392, 340] on button "Save" at bounding box center [390, 331] width 29 height 18
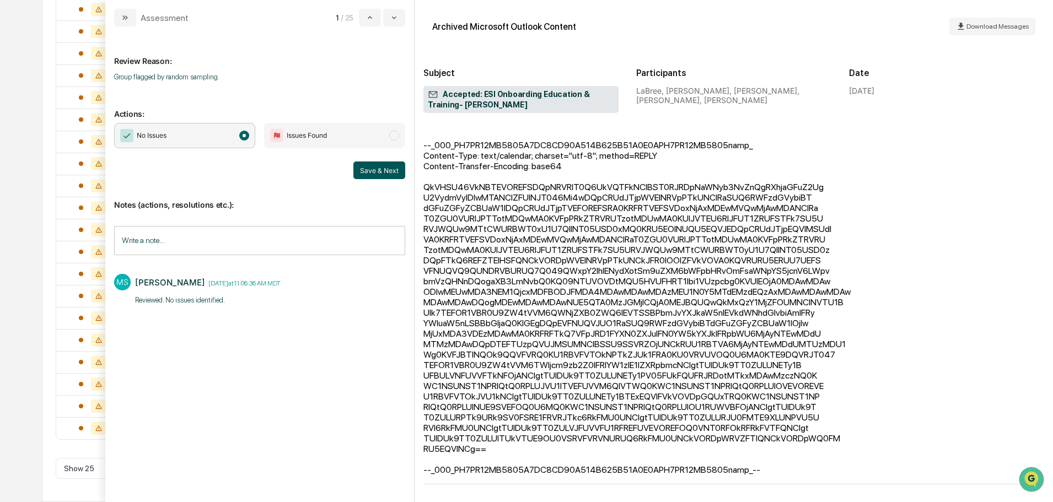
click at [380, 173] on button "Save & Next" at bounding box center [379, 171] width 52 height 18
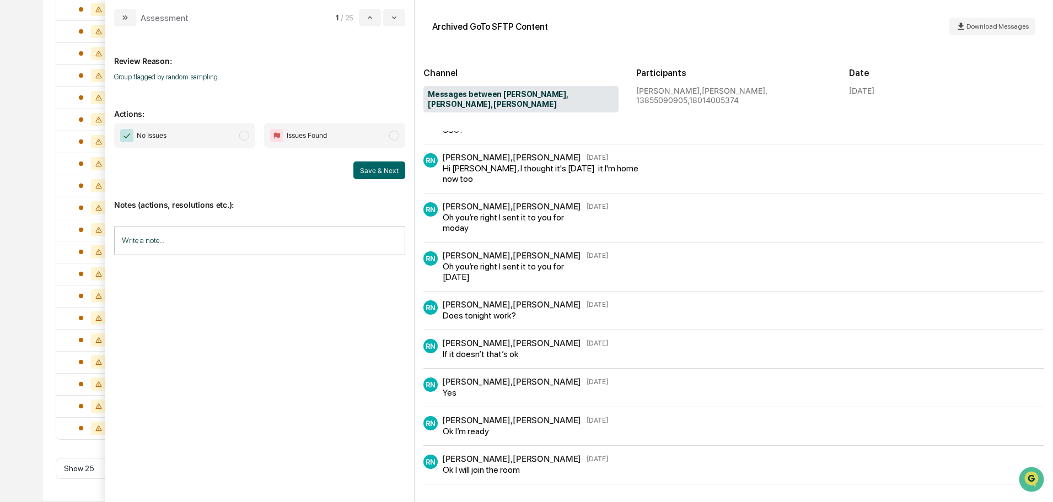
scroll to position [65, 0]
click at [209, 131] on span "No Issues" at bounding box center [184, 135] width 141 height 25
click at [272, 237] on input "Write a note..." at bounding box center [259, 240] width 291 height 29
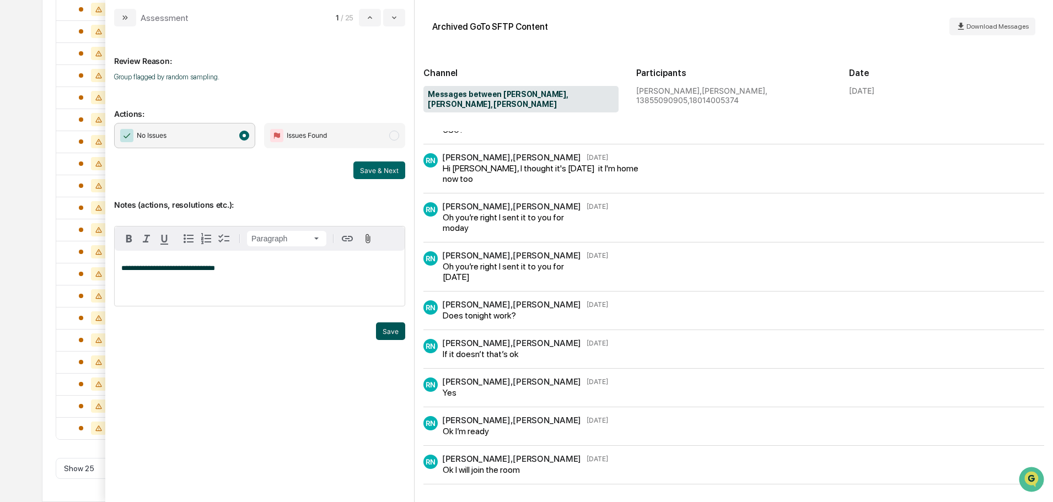
click at [391, 340] on button "Save" at bounding box center [390, 331] width 29 height 18
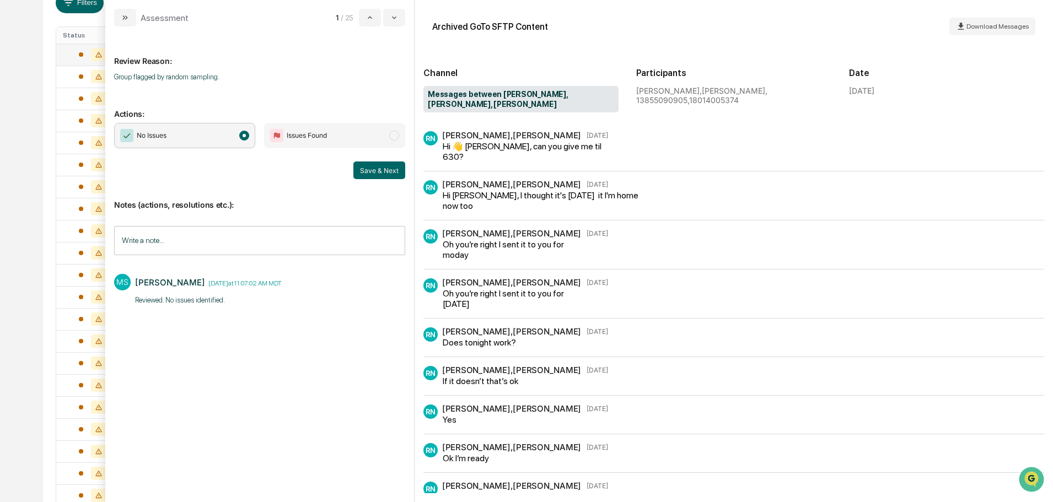
scroll to position [209, 0]
click at [392, 170] on button "Save & Next" at bounding box center [379, 171] width 52 height 18
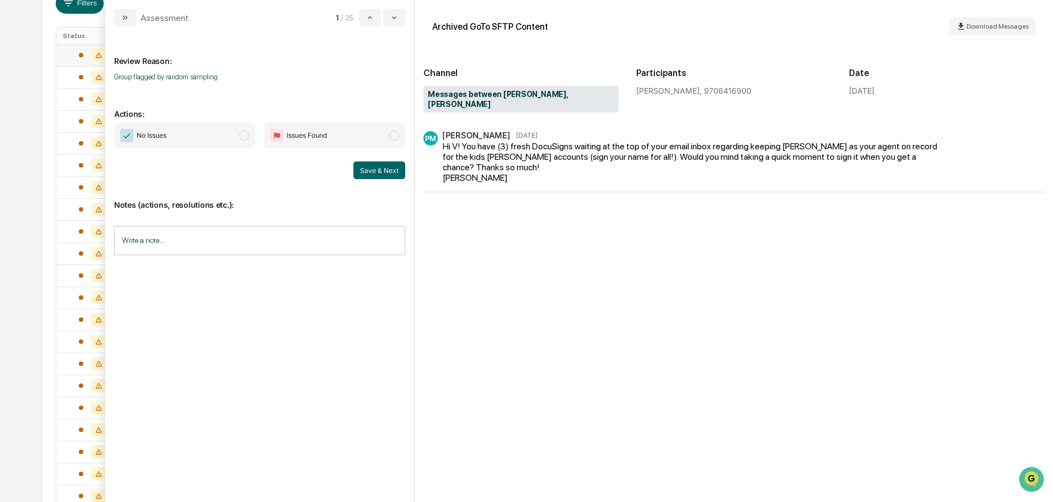
click at [220, 134] on span "No Issues" at bounding box center [184, 135] width 141 height 25
click at [219, 238] on input "Write a note..." at bounding box center [259, 240] width 291 height 29
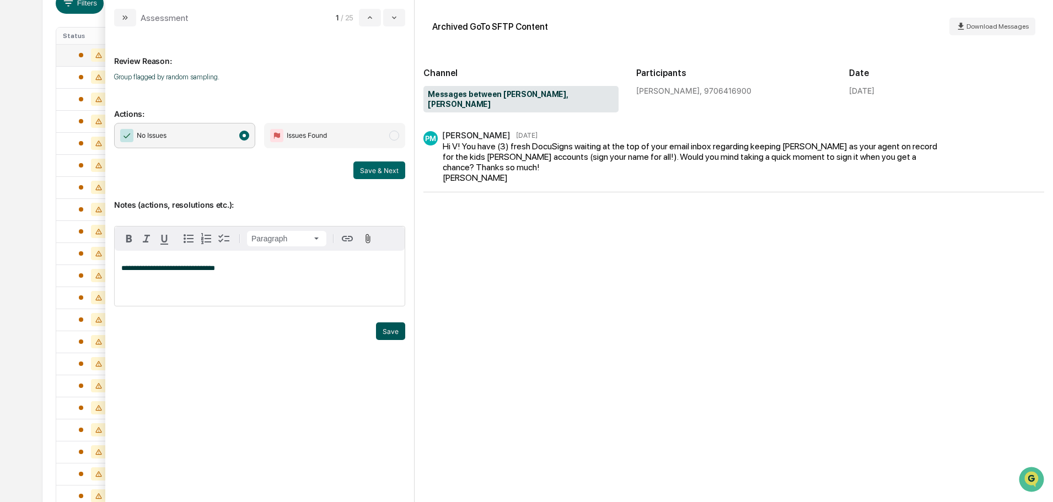
click at [382, 337] on button "Save" at bounding box center [390, 331] width 29 height 18
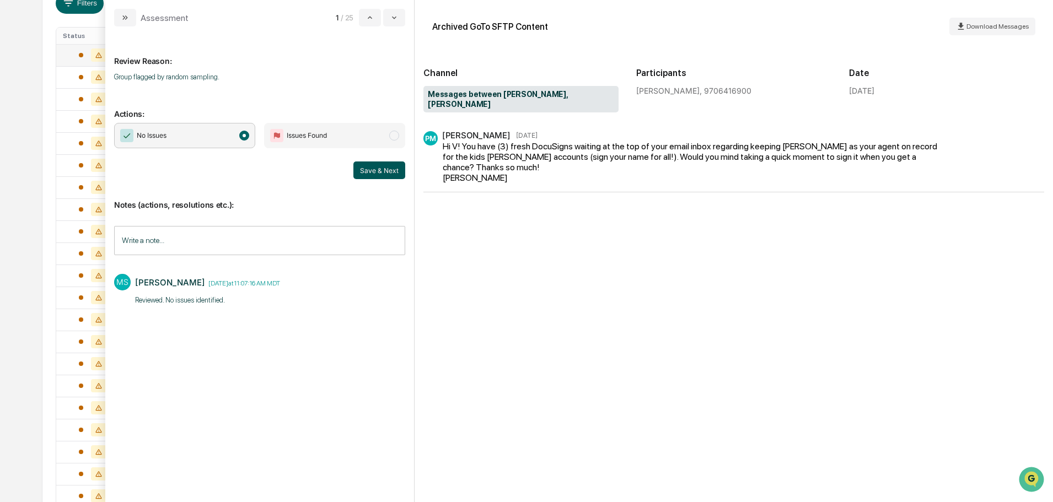
click at [376, 171] on button "Save & Next" at bounding box center [379, 171] width 52 height 18
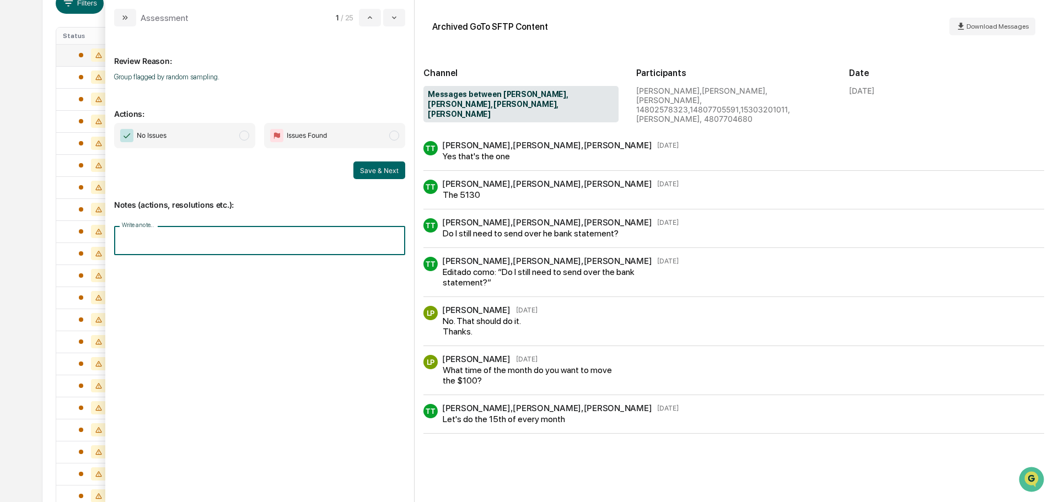
click at [295, 232] on input "Write a note..." at bounding box center [259, 240] width 291 height 29
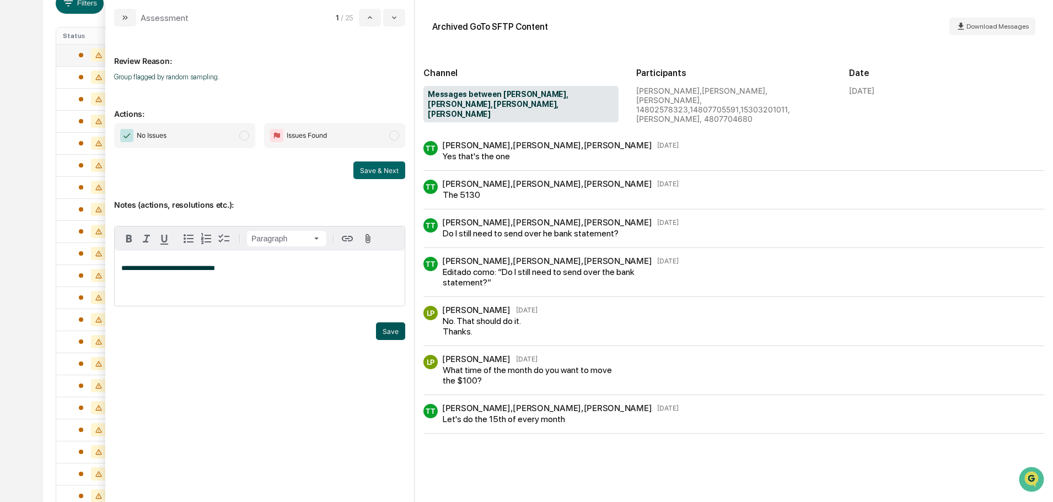
click at [382, 340] on button "Save" at bounding box center [390, 331] width 29 height 18
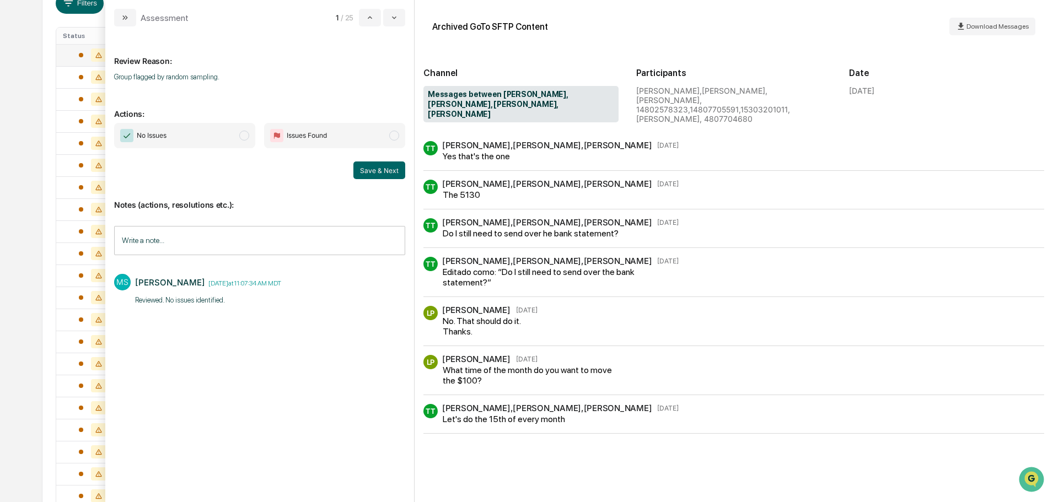
click at [220, 133] on span "No Issues" at bounding box center [184, 135] width 141 height 25
click at [391, 171] on button "Save & Next" at bounding box center [379, 171] width 52 height 18
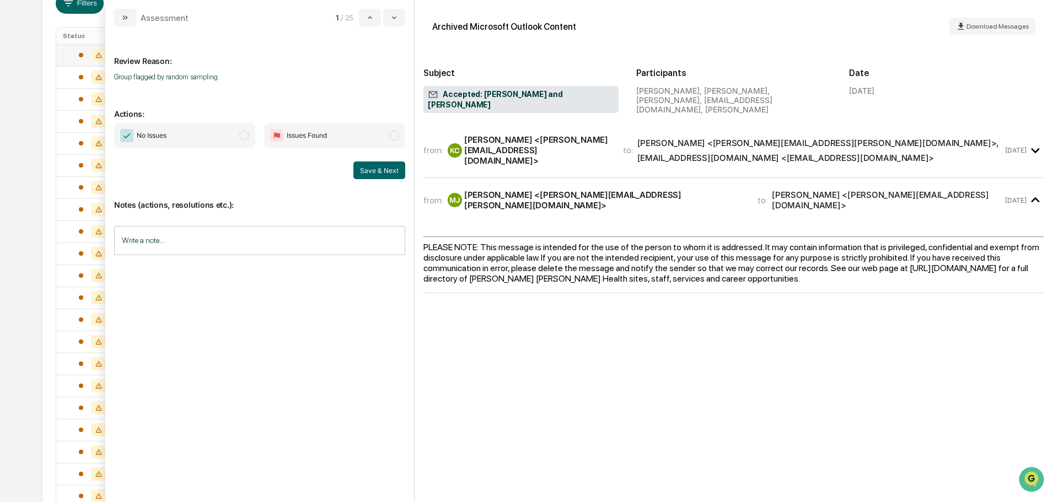
click at [598, 137] on div "Keith Crogan <keith@sgipw.com>" at bounding box center [537, 149] width 146 height 31
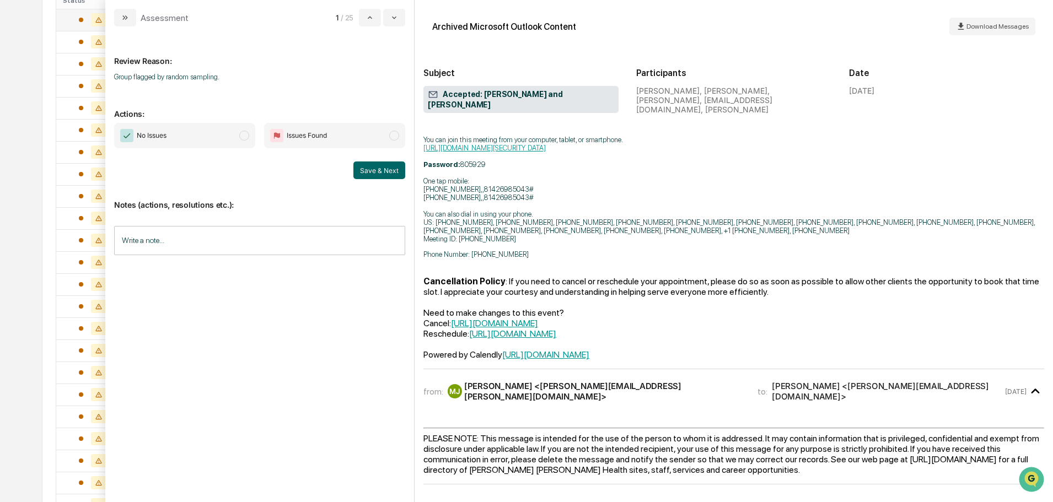
scroll to position [264, 0]
click at [512, 378] on div "from: MJ Mangino, John J. <john.j.mangino@bilh.org> to: Keith Crogan <keith@sgi…" at bounding box center [733, 391] width 621 height 26
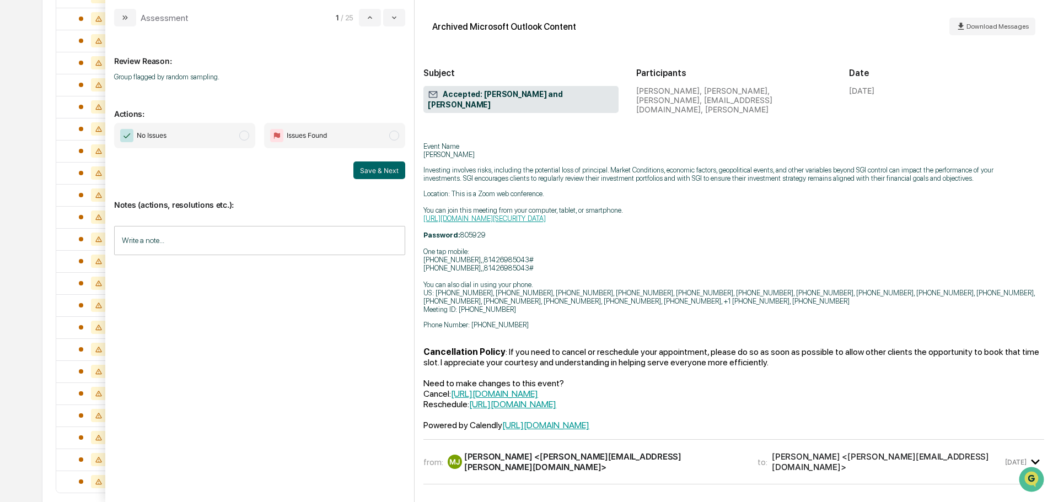
scroll to position [374, 0]
click at [226, 134] on span "No Issues" at bounding box center [184, 135] width 141 height 25
click at [233, 239] on input "Write a note..." at bounding box center [259, 240] width 291 height 29
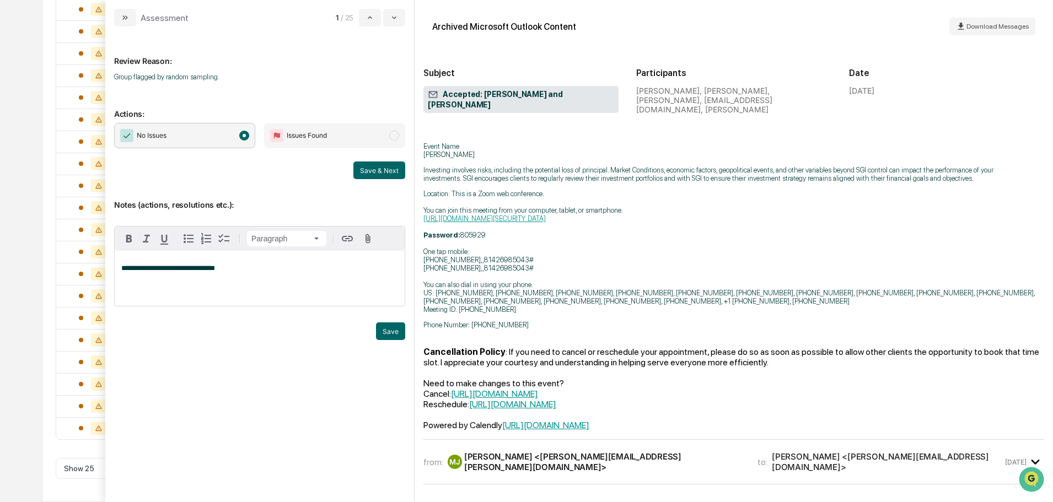
drag, startPoint x: 394, startPoint y: 348, endPoint x: 380, endPoint y: 354, distance: 15.1
click at [391, 340] on button "Save" at bounding box center [390, 331] width 29 height 18
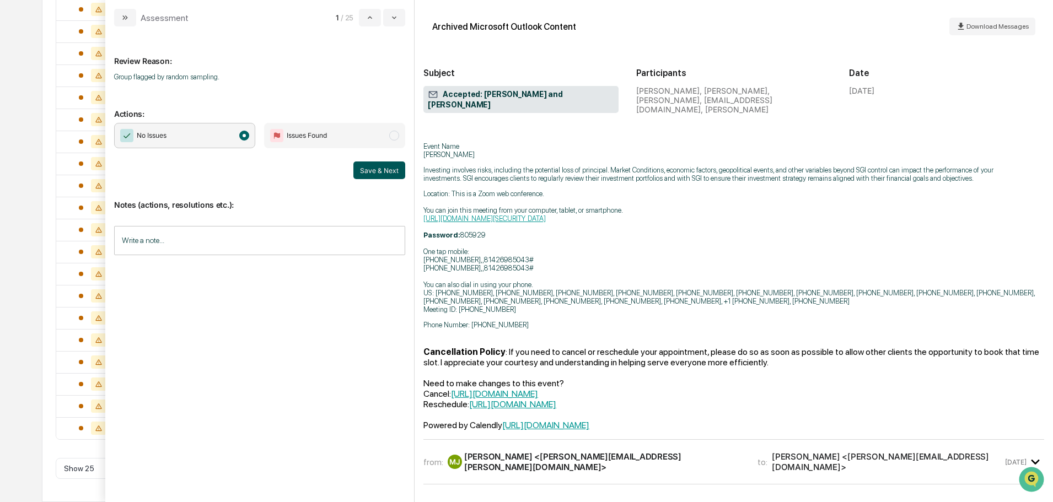
click at [373, 173] on button "Save & Next" at bounding box center [379, 171] width 52 height 18
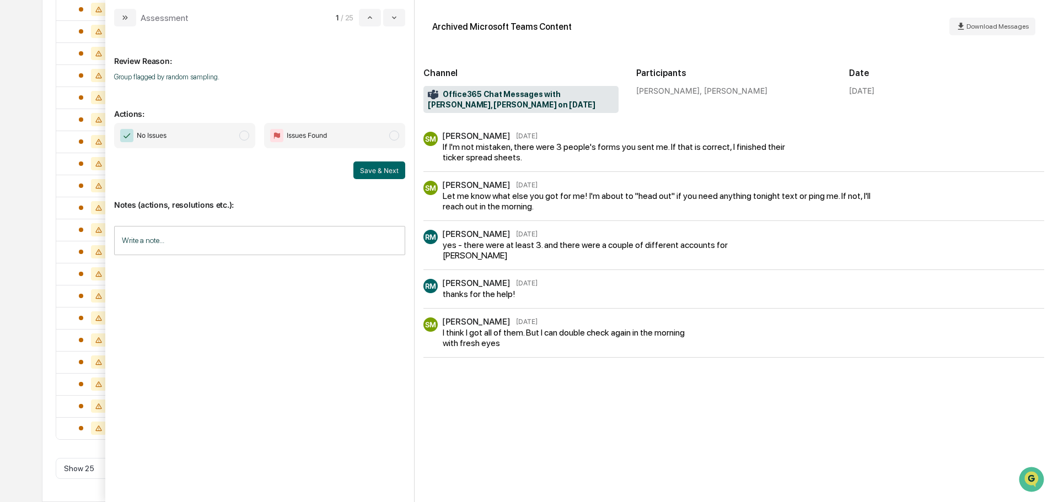
click at [184, 134] on span "No Issues" at bounding box center [184, 135] width 141 height 25
click at [206, 230] on input "Write a note..." at bounding box center [259, 240] width 291 height 29
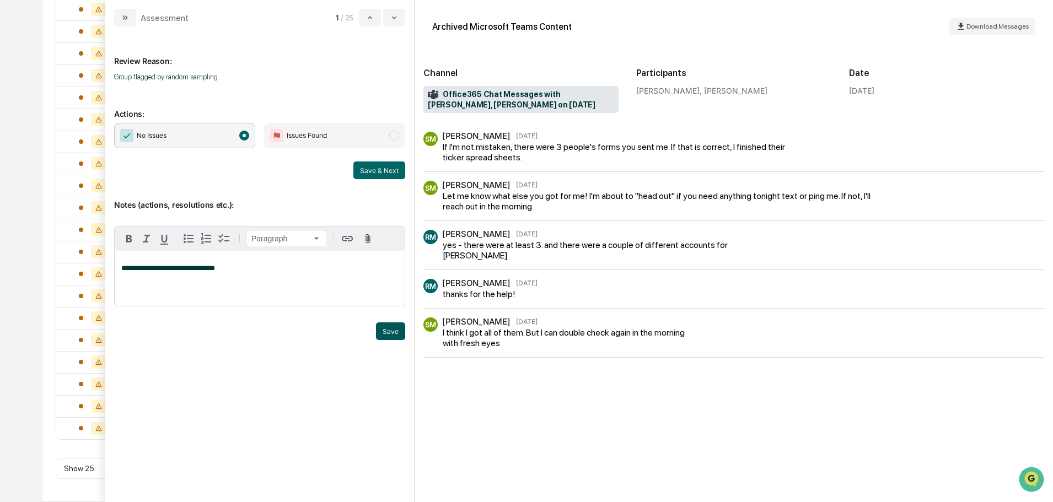
click at [400, 340] on button "Save" at bounding box center [390, 331] width 29 height 18
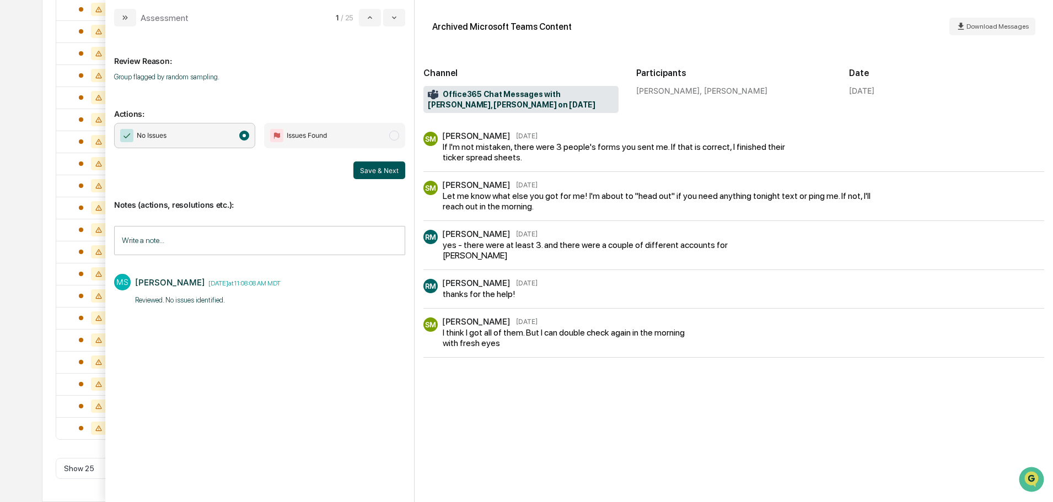
click at [390, 171] on button "Save & Next" at bounding box center [379, 171] width 52 height 18
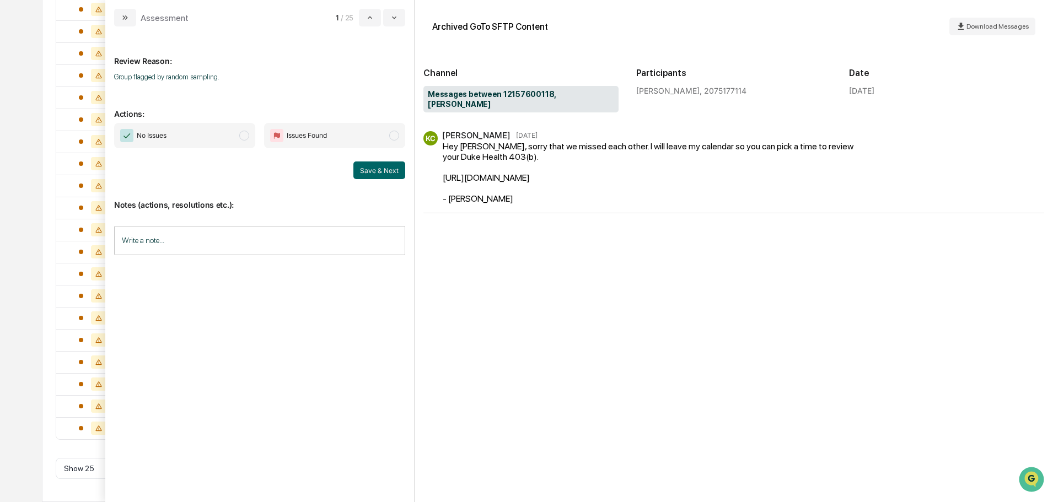
click at [208, 133] on span "No Issues" at bounding box center [184, 135] width 141 height 25
click at [293, 242] on input "Write a note..." at bounding box center [259, 240] width 291 height 29
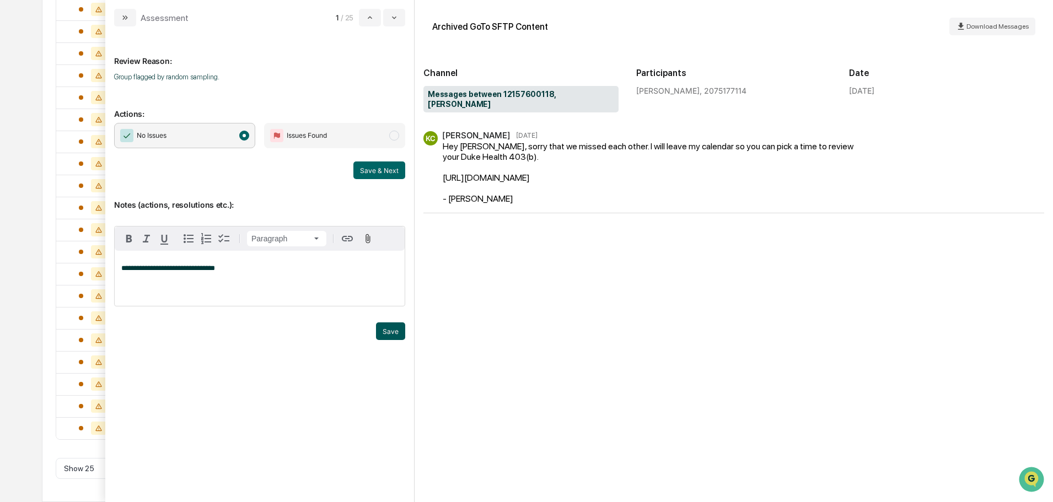
click at [400, 340] on button "Save" at bounding box center [390, 331] width 29 height 18
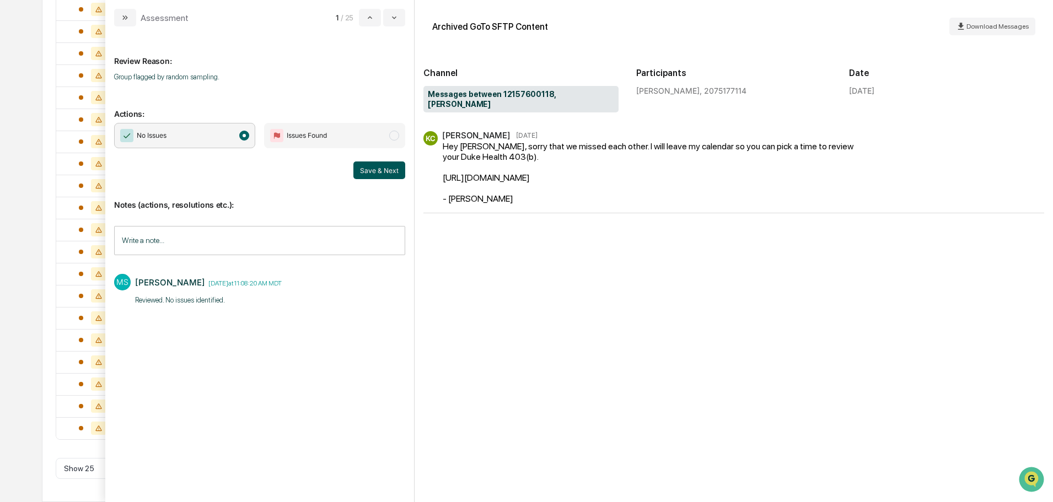
click at [395, 171] on button "Save & Next" at bounding box center [379, 171] width 52 height 18
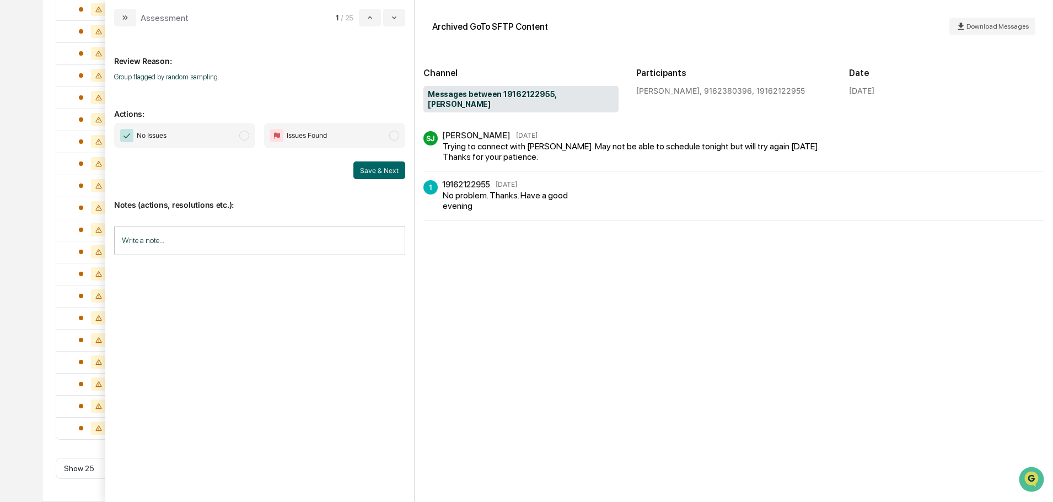
click at [287, 234] on input "Write a note..." at bounding box center [259, 240] width 291 height 29
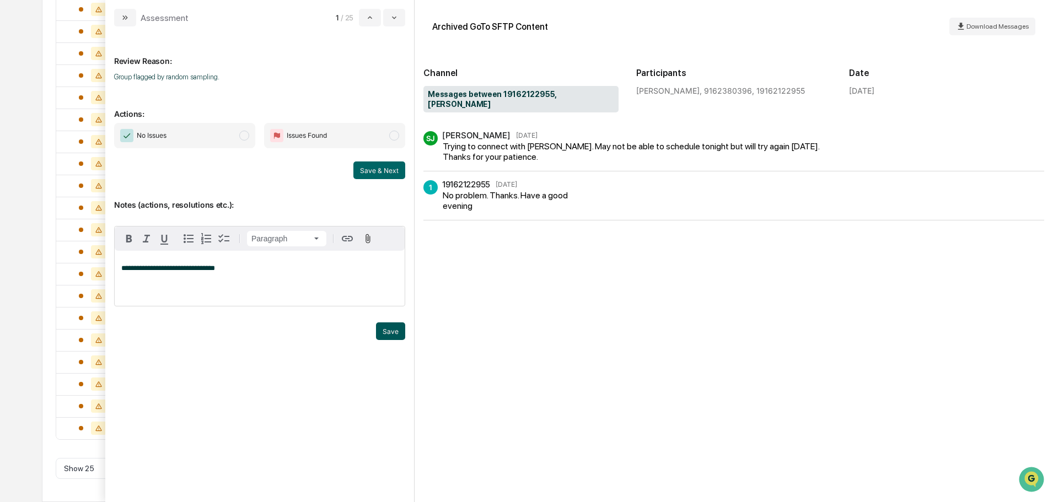
click at [398, 340] on button "Save" at bounding box center [390, 331] width 29 height 18
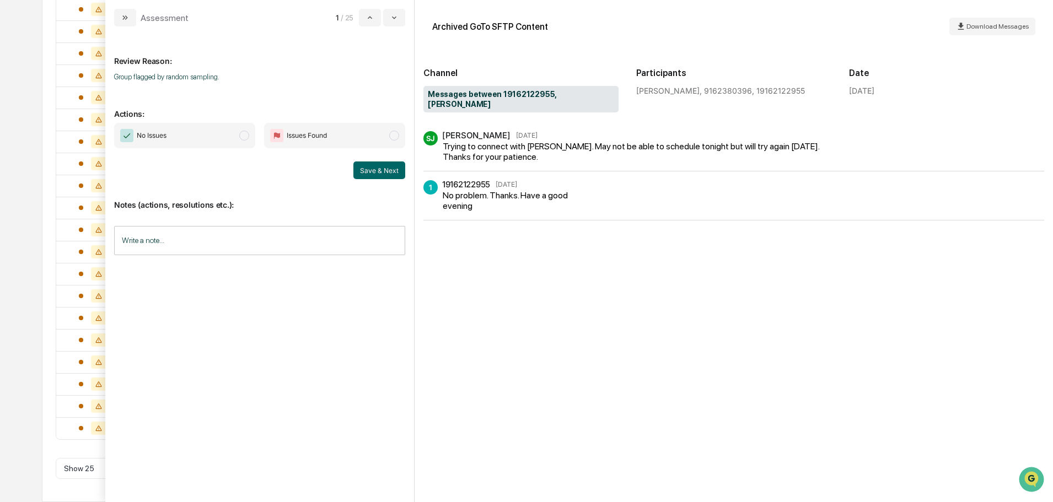
click at [192, 142] on span "No Issues" at bounding box center [184, 135] width 141 height 25
click at [356, 170] on button "Save & Next" at bounding box center [379, 171] width 52 height 18
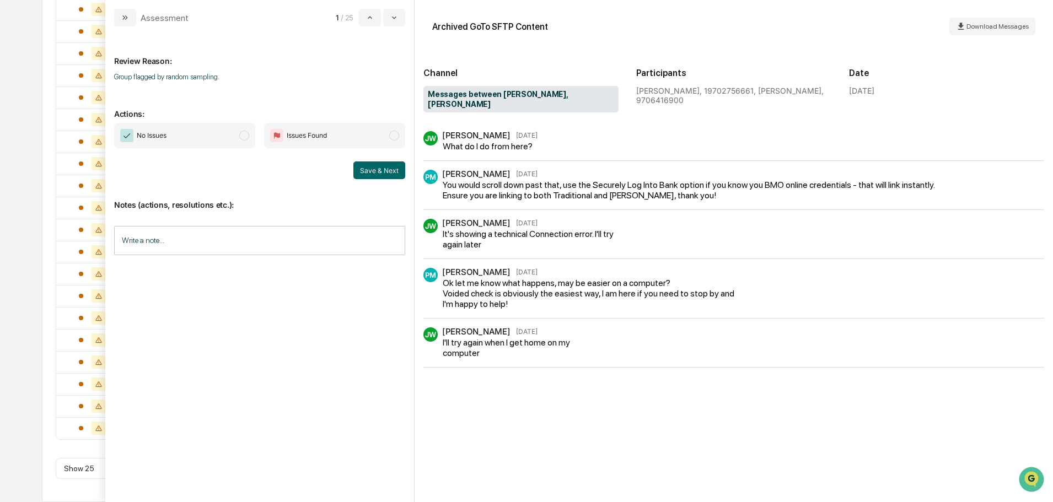
click at [223, 139] on span "No Issues" at bounding box center [184, 135] width 141 height 25
click at [329, 242] on input "Write a note..." at bounding box center [259, 240] width 291 height 29
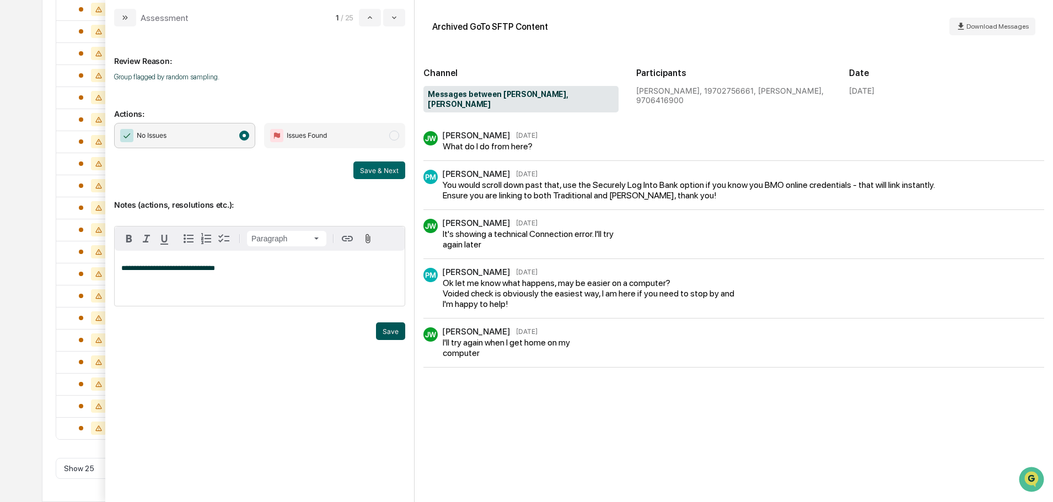
click at [383, 340] on button "Save" at bounding box center [390, 331] width 29 height 18
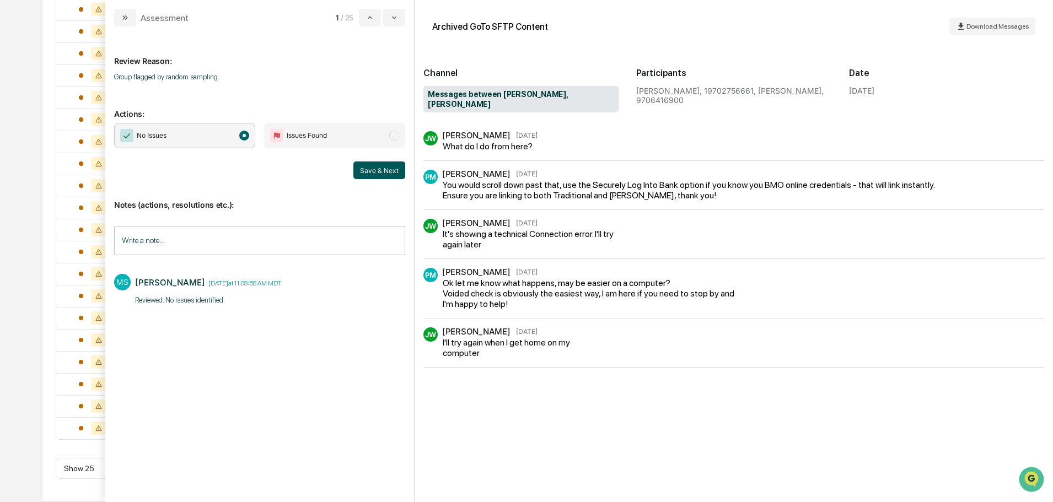
click at [380, 168] on button "Save & Next" at bounding box center [379, 171] width 52 height 18
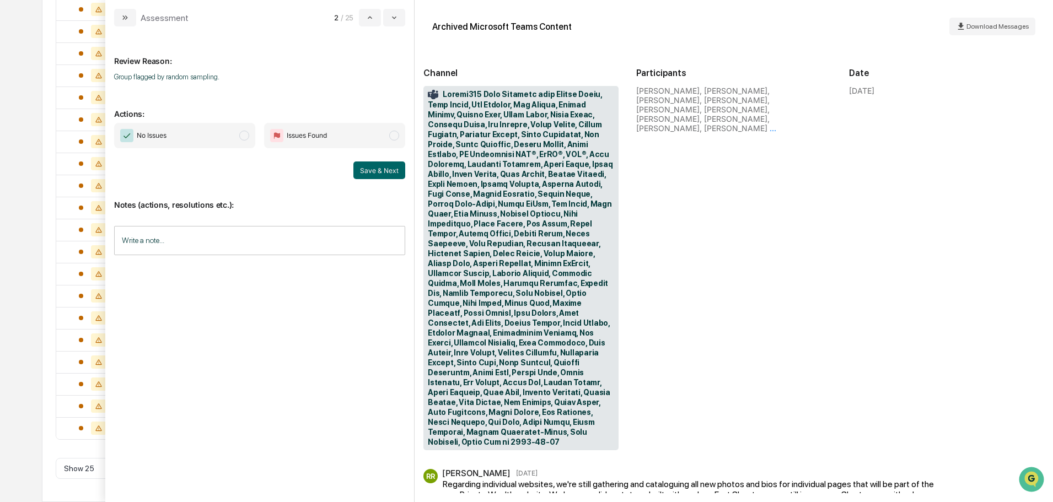
click at [757, 273] on div "Participants Jeremy Evans, Adam Clark, Dan Congram, Jim Staats, Marlow Felton, …" at bounding box center [733, 257] width 195 height 392
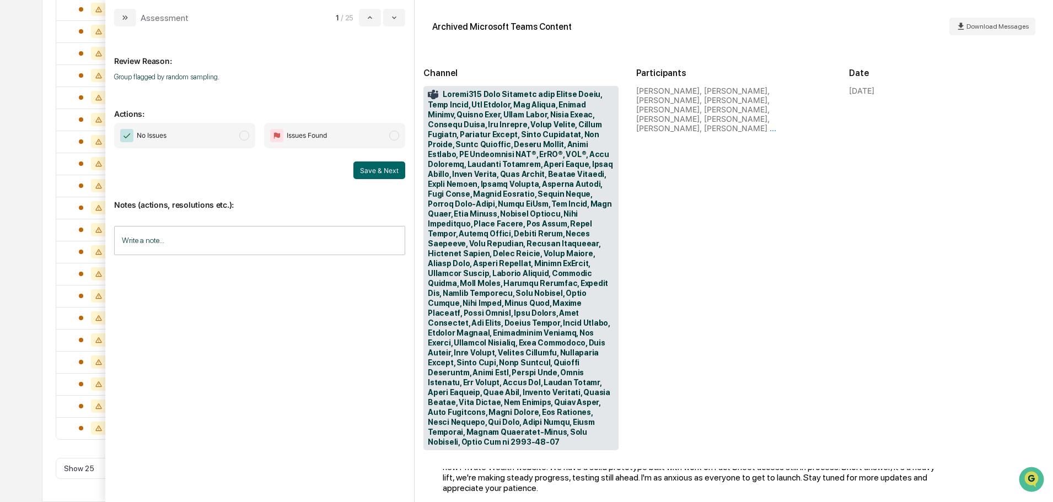
click at [259, 234] on input "Write a note..." at bounding box center [259, 240] width 291 height 29
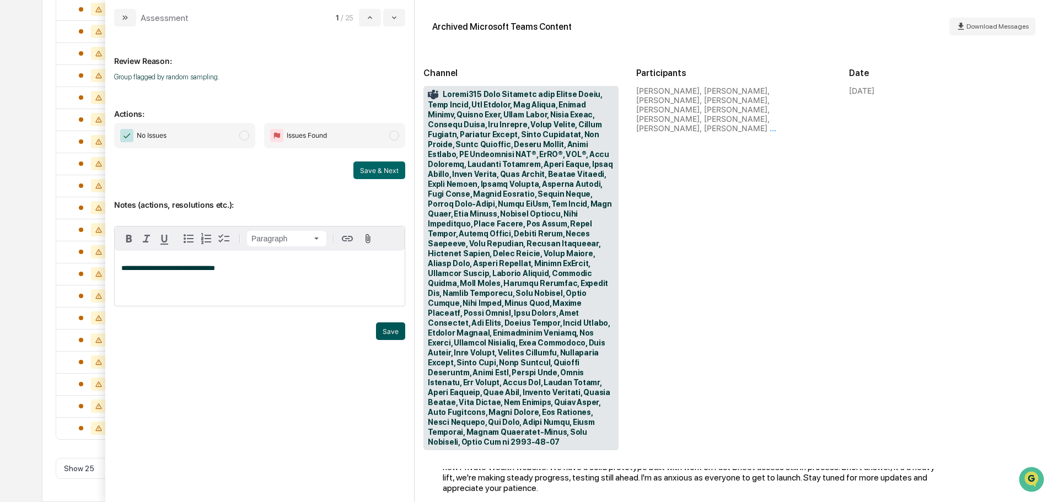
click at [380, 340] on button "Save" at bounding box center [390, 331] width 29 height 18
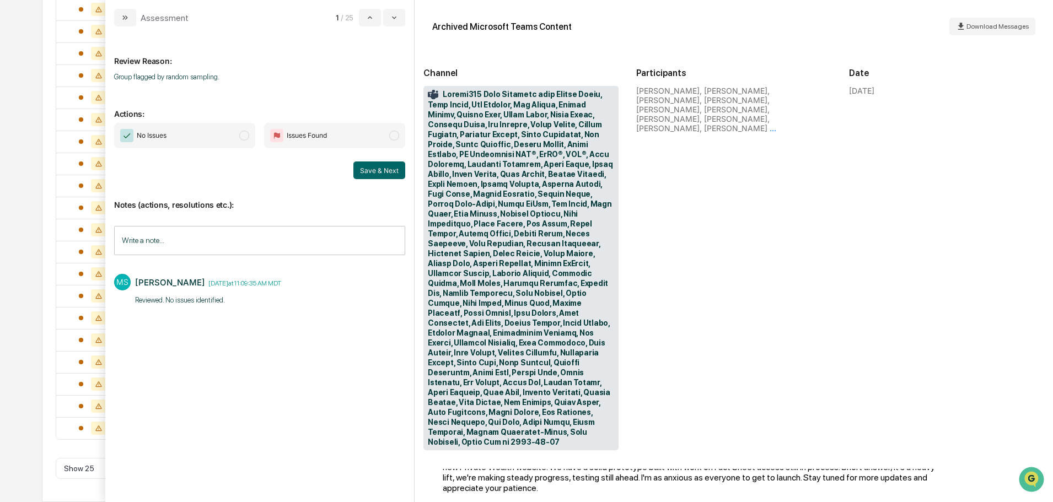
click at [218, 135] on span "No Issues" at bounding box center [184, 135] width 141 height 25
click at [382, 170] on button "Save & Next" at bounding box center [379, 171] width 52 height 18
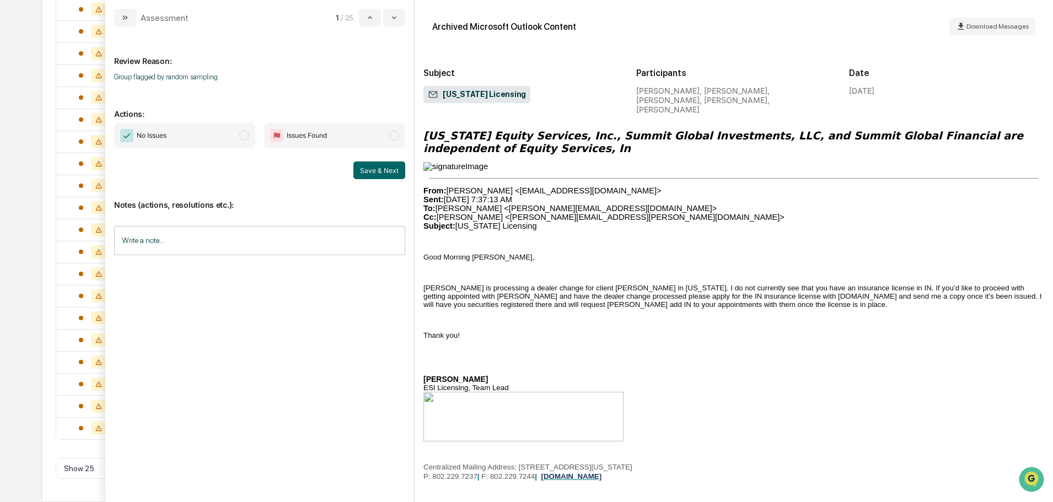
scroll to position [2040, 0]
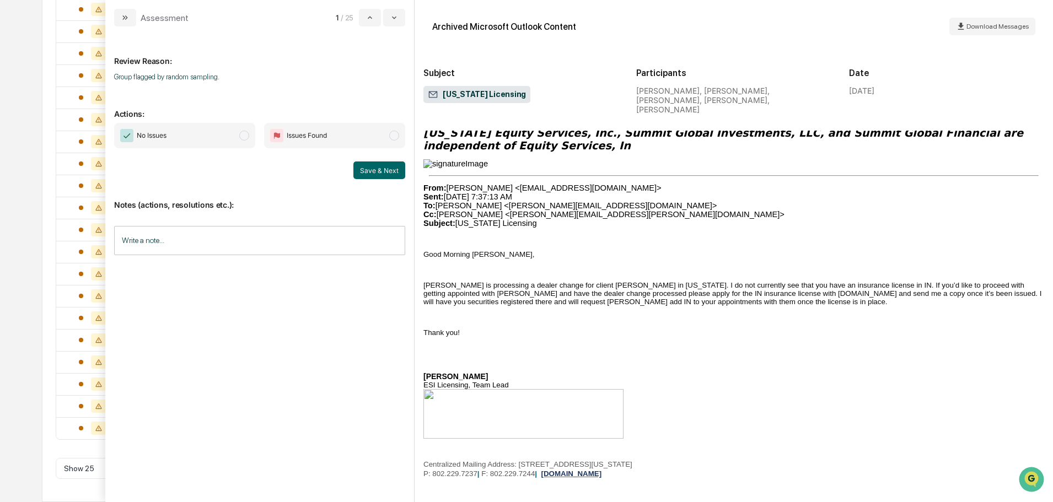
click at [218, 139] on span "No Issues" at bounding box center [184, 135] width 141 height 25
click at [199, 235] on input "Write a note..." at bounding box center [259, 240] width 291 height 29
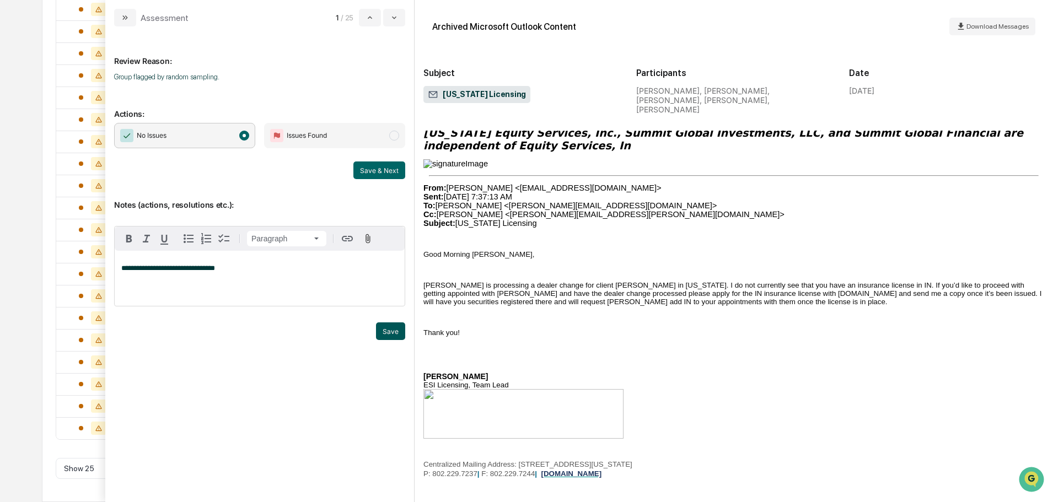
click at [389, 340] on button "Save" at bounding box center [390, 331] width 29 height 18
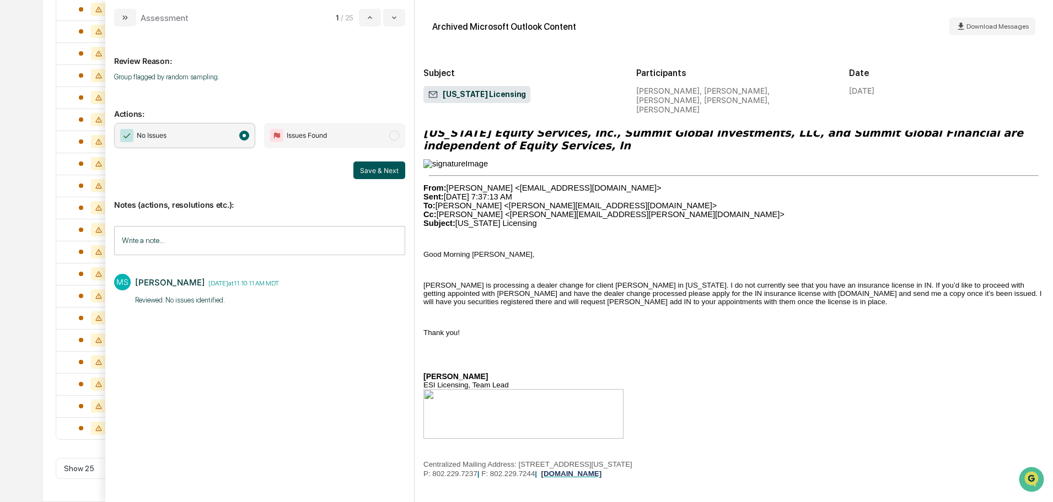
click at [381, 170] on button "Save & Next" at bounding box center [379, 171] width 52 height 18
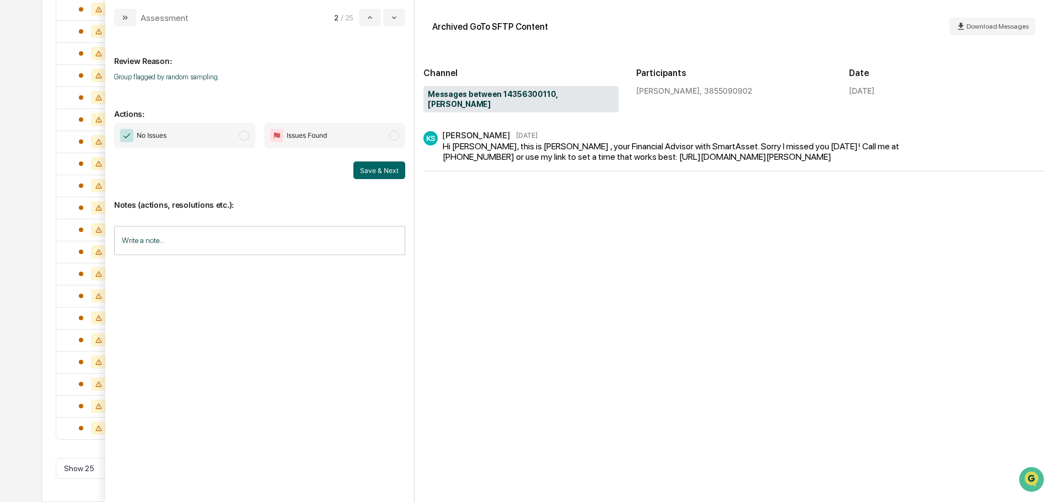
click at [193, 135] on span "No Issues" at bounding box center [184, 135] width 141 height 25
click at [217, 241] on input "Write a note..." at bounding box center [259, 240] width 291 height 29
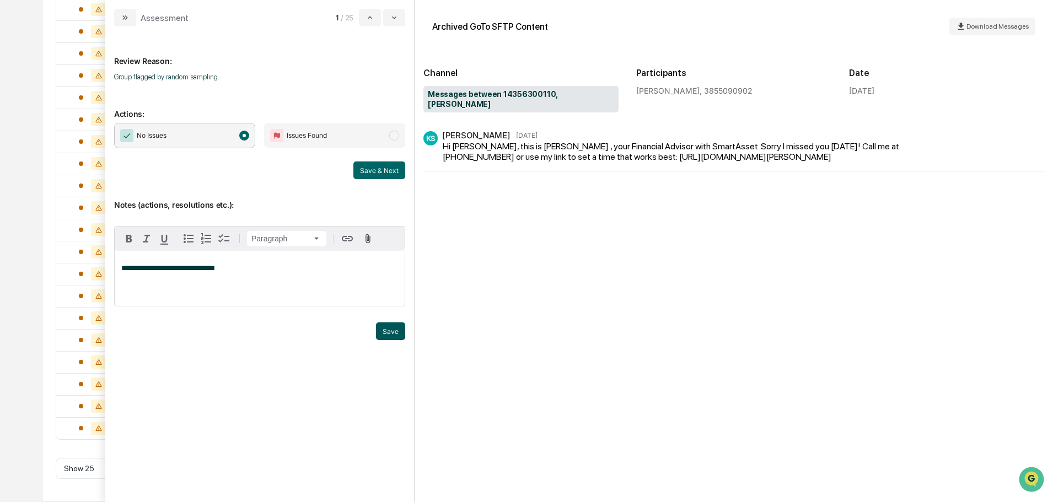
click at [400, 340] on button "Save" at bounding box center [390, 331] width 29 height 18
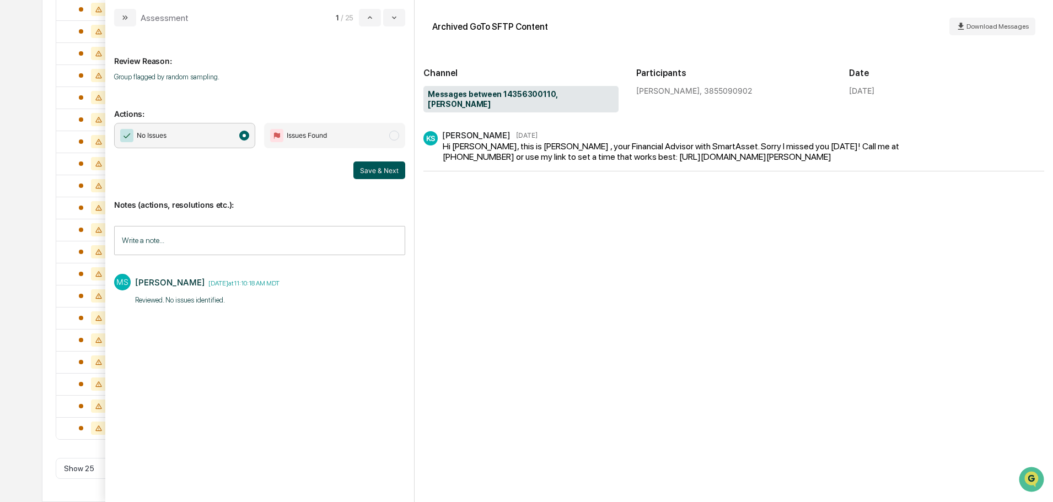
click at [391, 174] on button "Save & Next" at bounding box center [379, 171] width 52 height 18
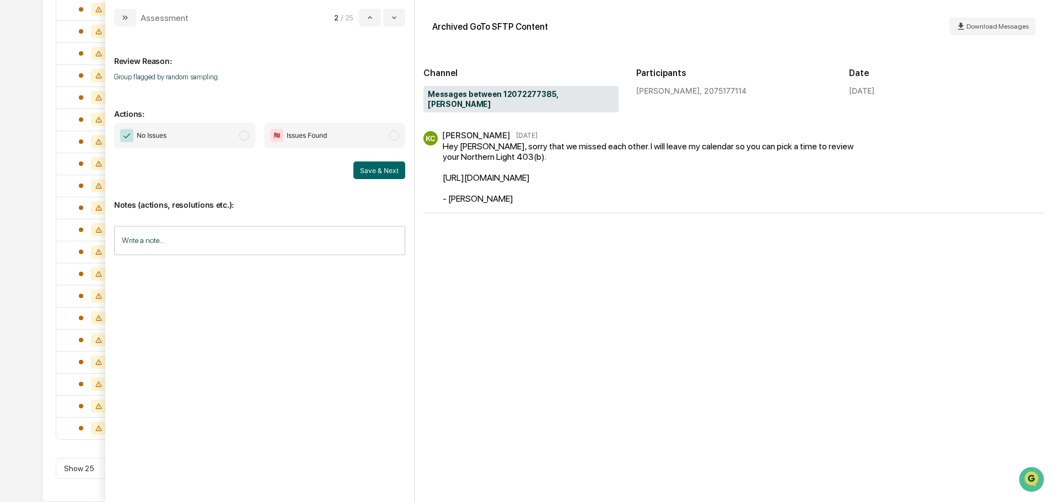
click at [325, 236] on input "Write a note..." at bounding box center [259, 240] width 291 height 29
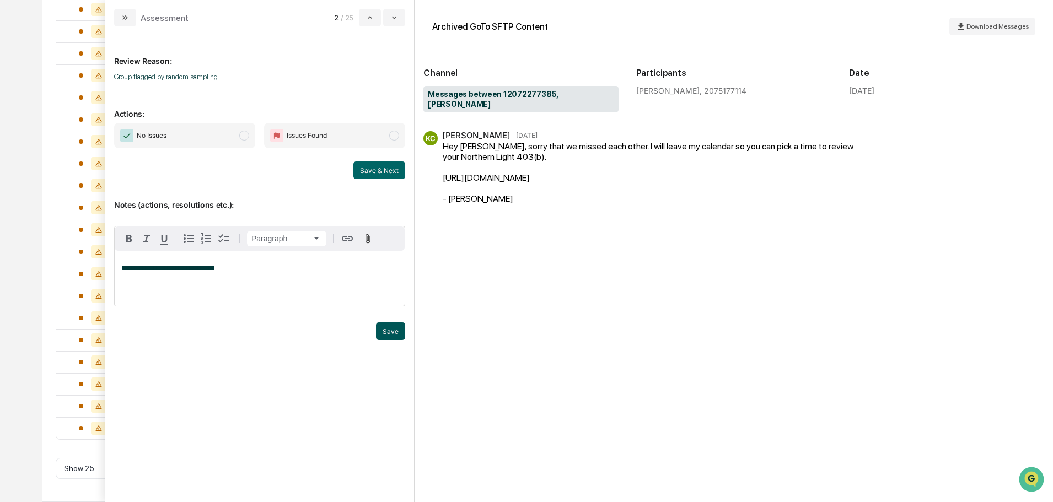
click at [396, 340] on button "Save" at bounding box center [390, 331] width 29 height 18
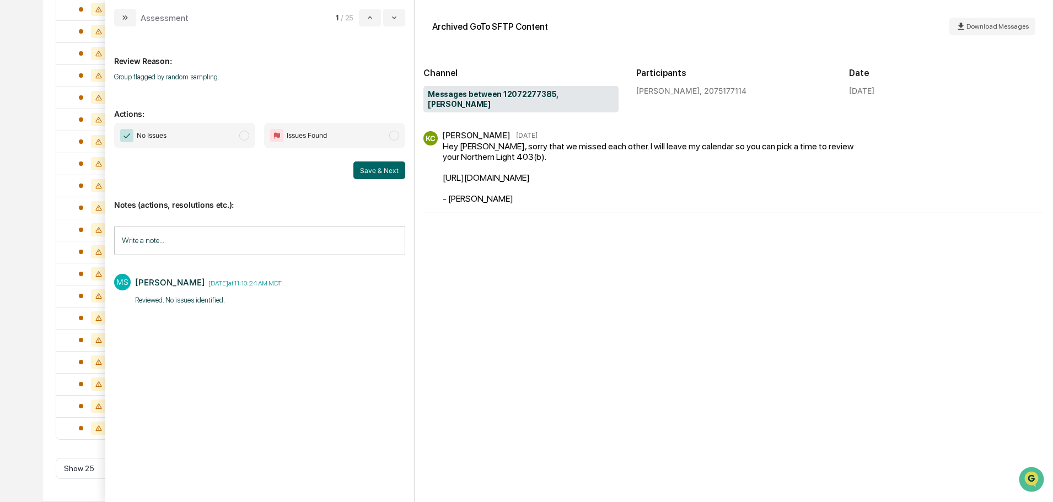
click at [246, 132] on span "modal" at bounding box center [244, 136] width 10 height 10
click at [368, 171] on button "Save & Next" at bounding box center [379, 171] width 52 height 18
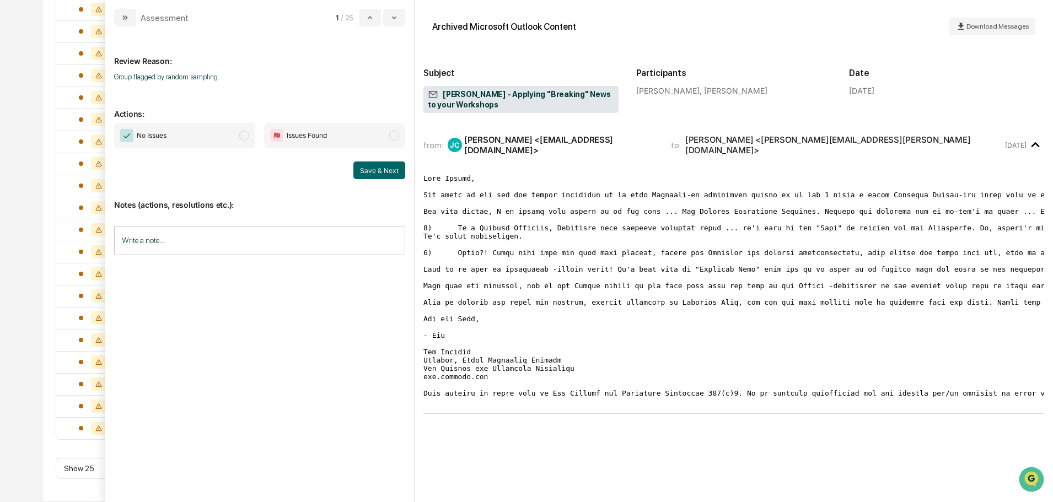
scroll to position [38, 0]
click at [216, 144] on span "No Issues" at bounding box center [184, 135] width 141 height 25
click at [271, 243] on input "Write a note..." at bounding box center [259, 240] width 291 height 29
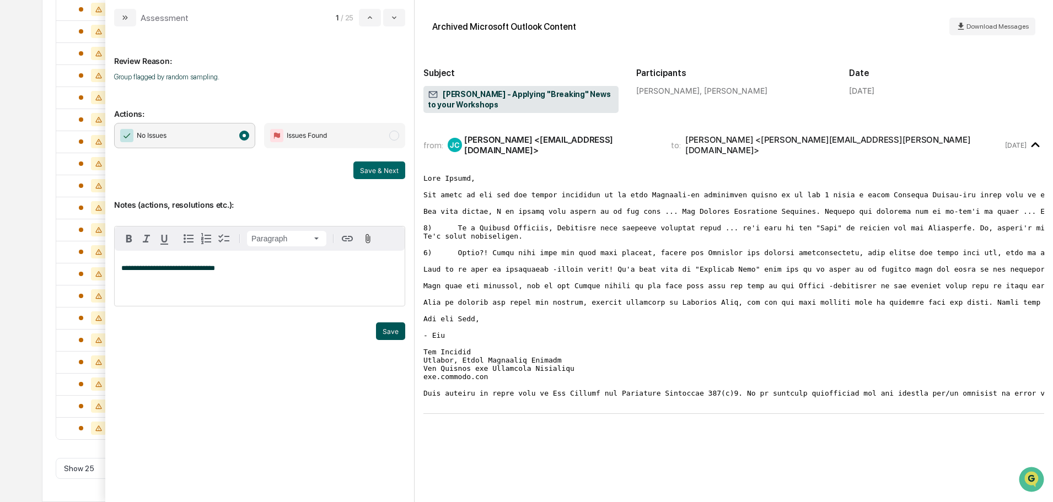
click at [391, 340] on button "Save" at bounding box center [390, 331] width 29 height 18
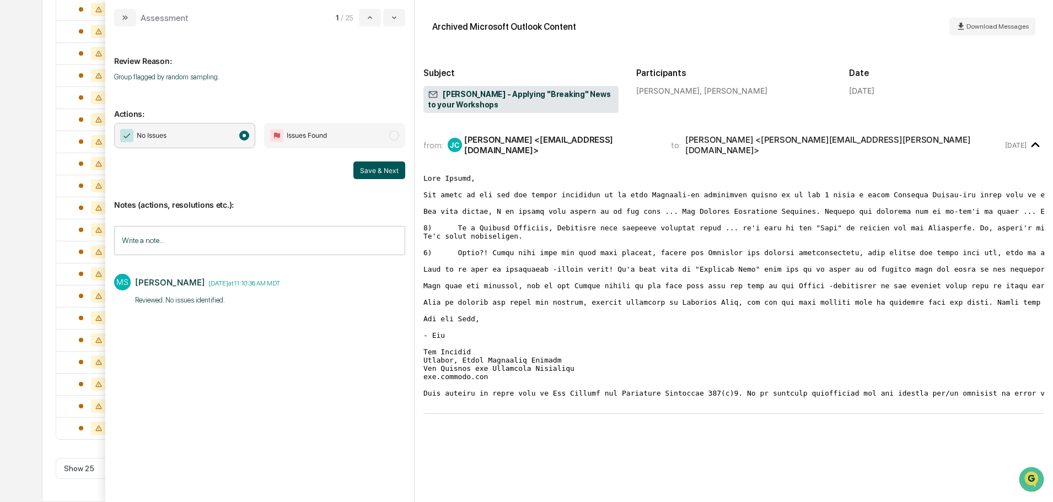
click at [378, 164] on button "Save & Next" at bounding box center [379, 171] width 52 height 18
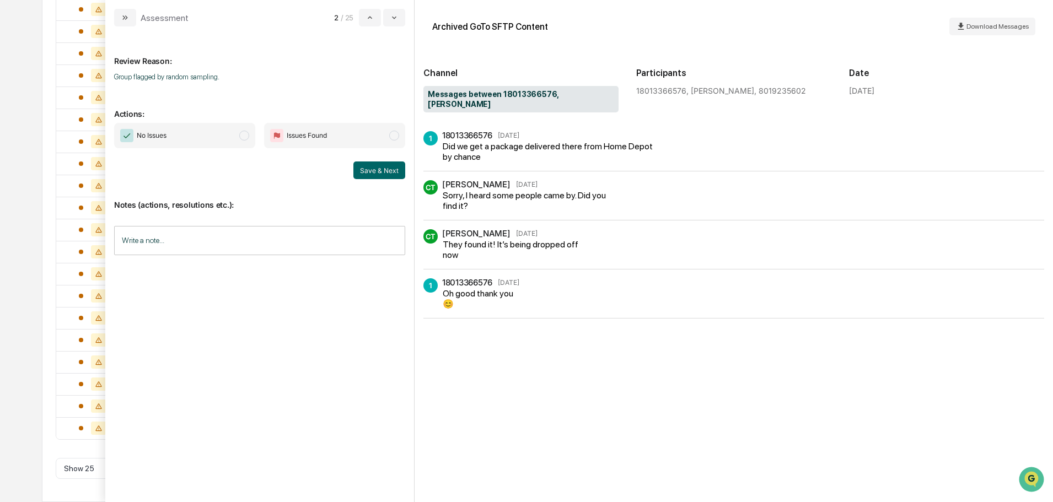
click at [229, 138] on span "No Issues" at bounding box center [184, 135] width 141 height 25
click at [314, 247] on input "Write a note..." at bounding box center [259, 240] width 291 height 29
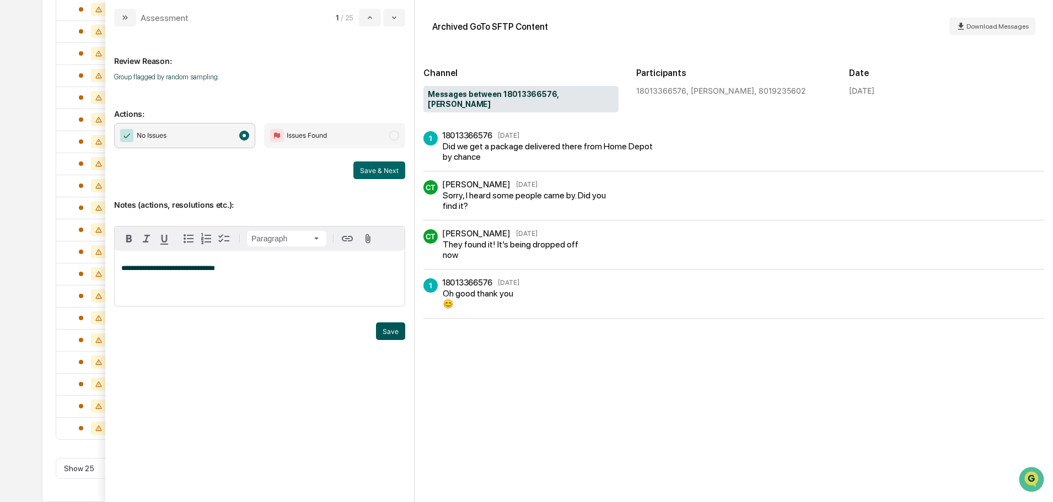
click at [390, 340] on button "Save" at bounding box center [390, 331] width 29 height 18
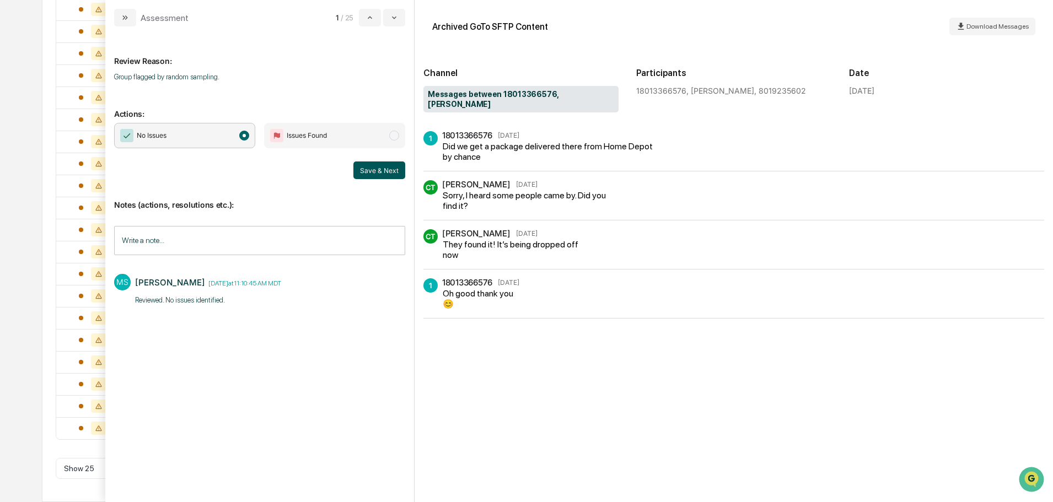
click at [383, 165] on button "Save & Next" at bounding box center [379, 171] width 52 height 18
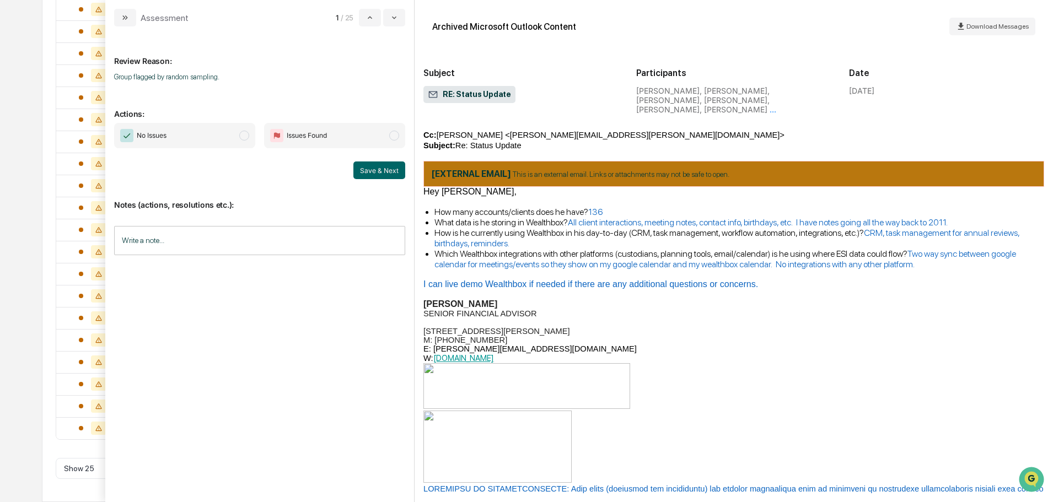
scroll to position [1635, 0]
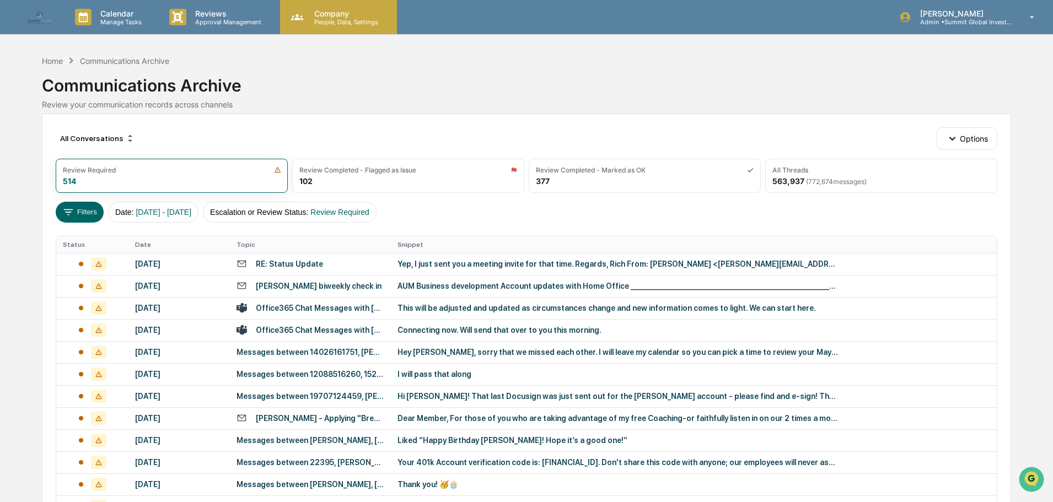
click at [332, 11] on p "Company" at bounding box center [344, 13] width 78 height 9
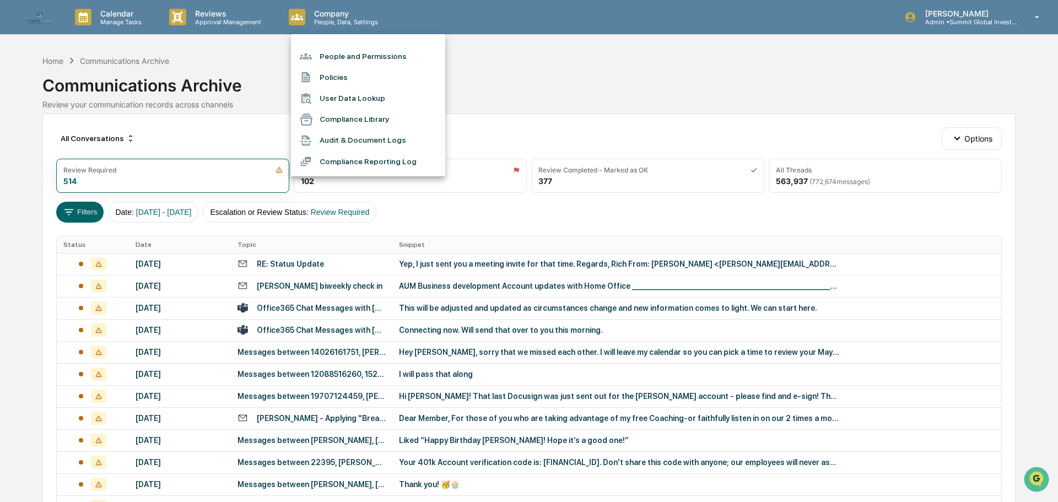
click at [340, 124] on li "Compliance Library" at bounding box center [368, 119] width 154 height 21
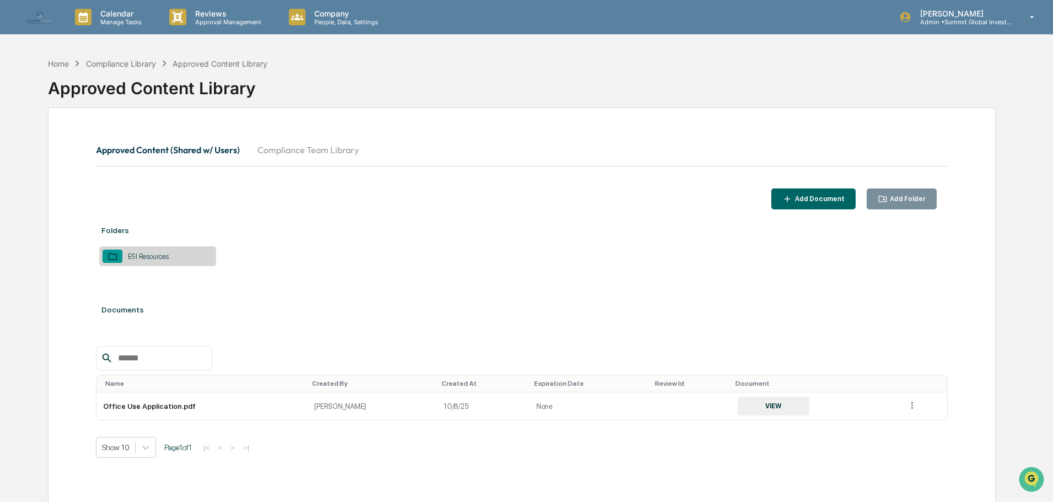
click at [827, 198] on div "Add Document" at bounding box center [819, 199] width 52 height 8
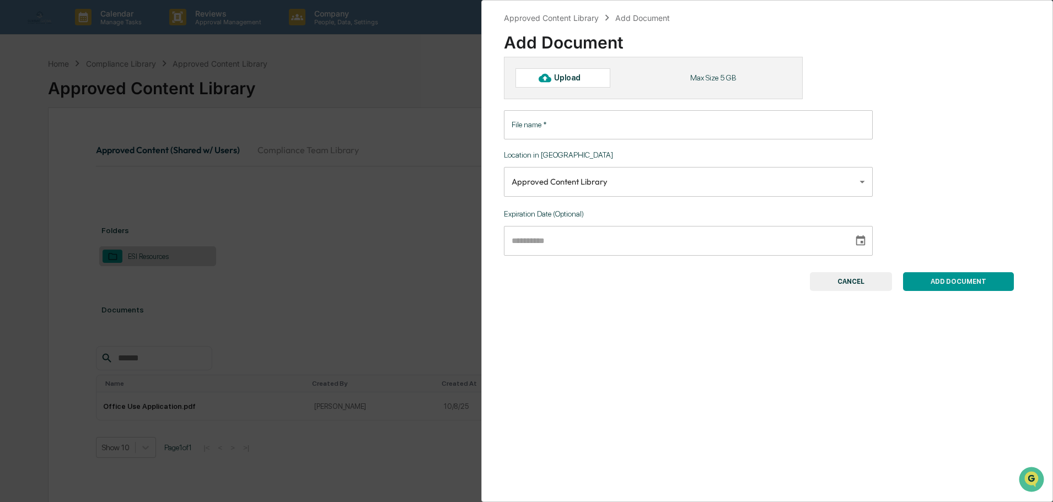
click at [611, 123] on input "File name   *" at bounding box center [688, 124] width 369 height 29
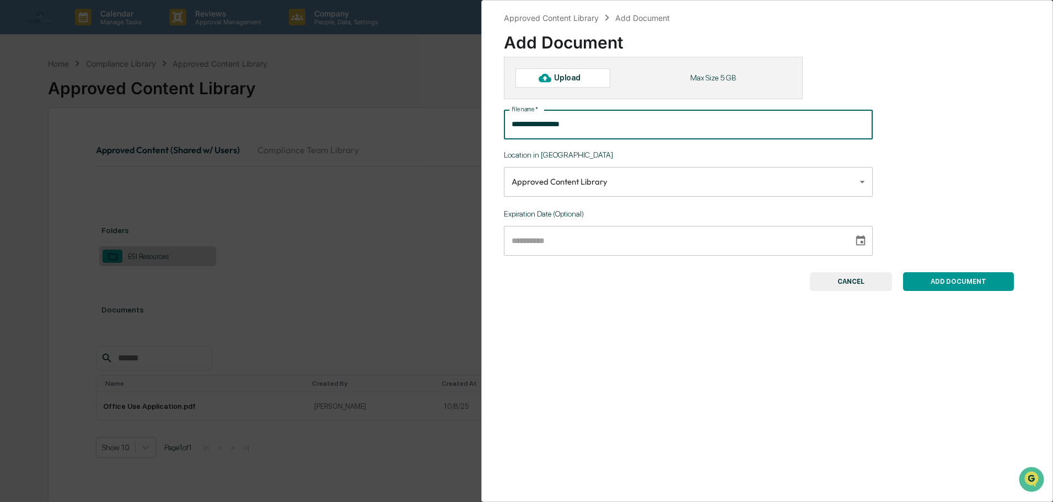
type input "**********"
click at [853, 291] on button "CANCEL" at bounding box center [851, 281] width 82 height 19
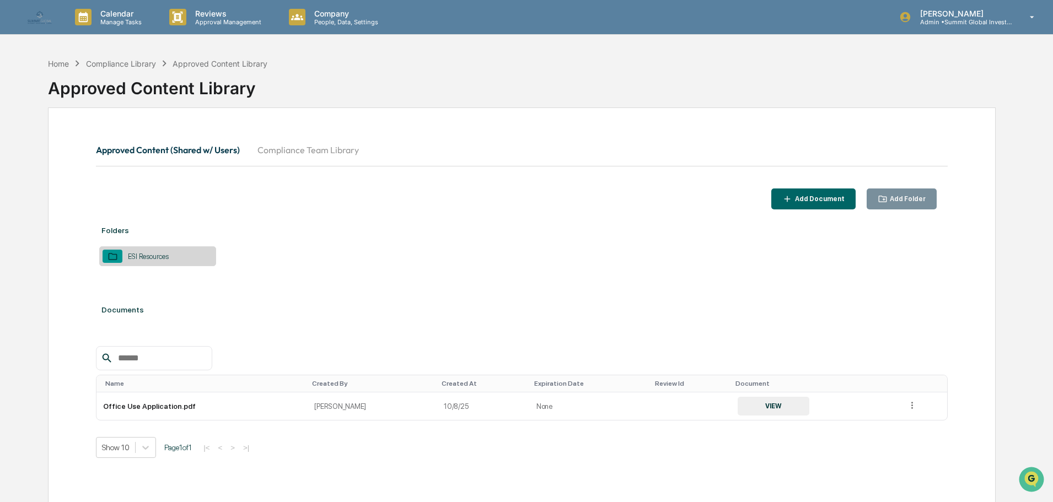
click at [916, 195] on div "Add Folder" at bounding box center [902, 199] width 49 height 10
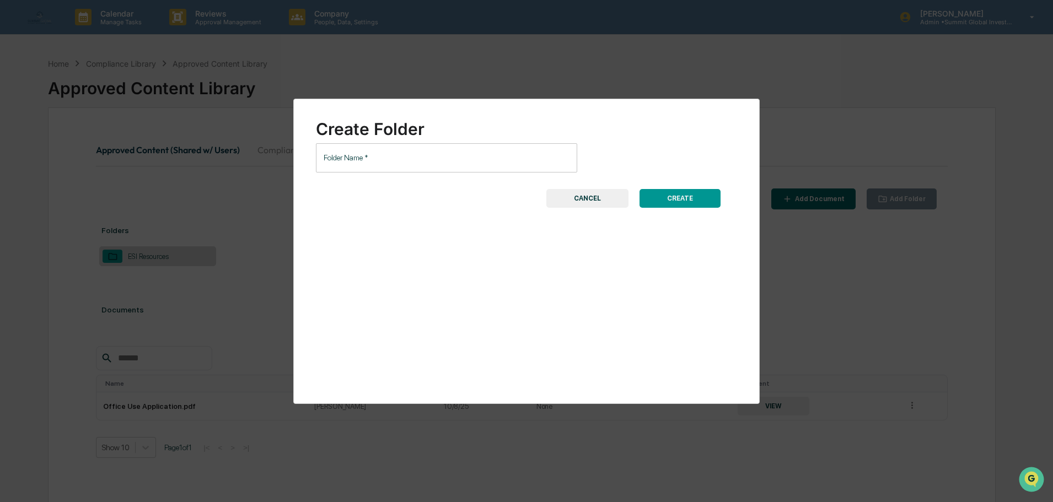
click at [503, 160] on input "Folder Name   *" at bounding box center [446, 157] width 261 height 29
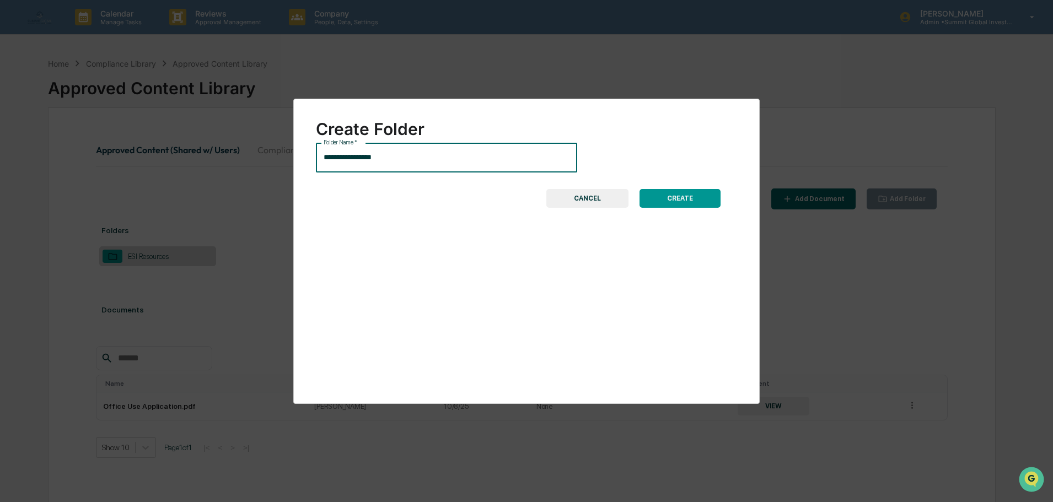
type input "**********"
click at [702, 197] on button "CREATE" at bounding box center [679, 198] width 81 height 19
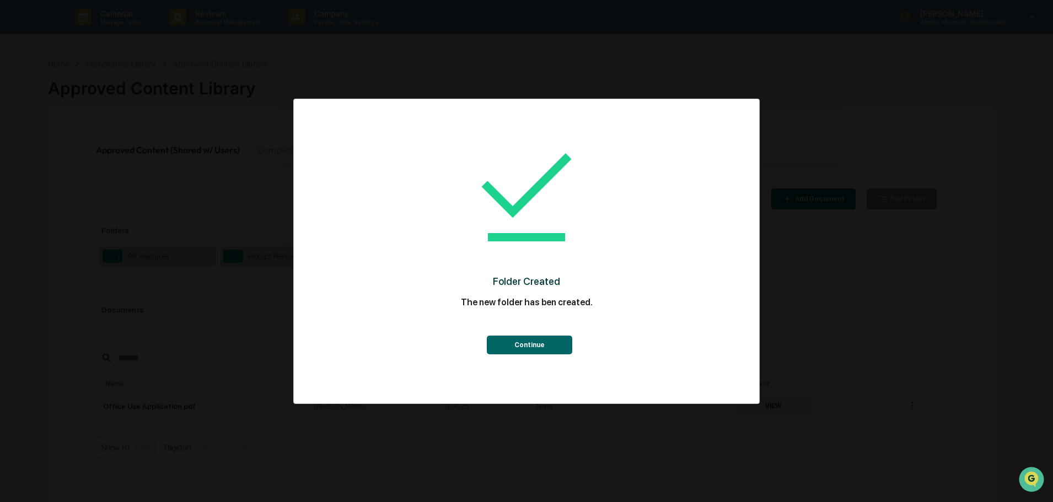
click at [514, 347] on button "Continue" at bounding box center [529, 345] width 85 height 19
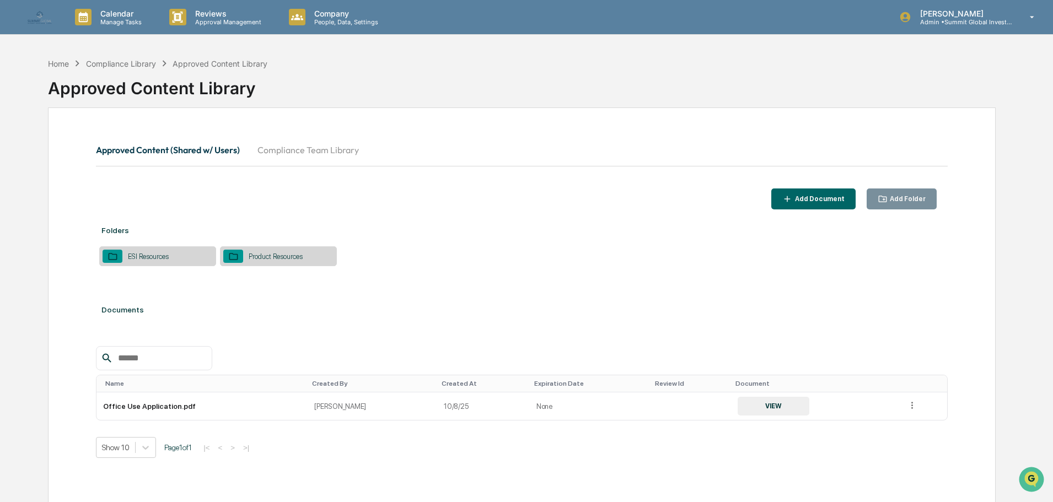
click at [314, 260] on div "Product Resources" at bounding box center [278, 256] width 117 height 20
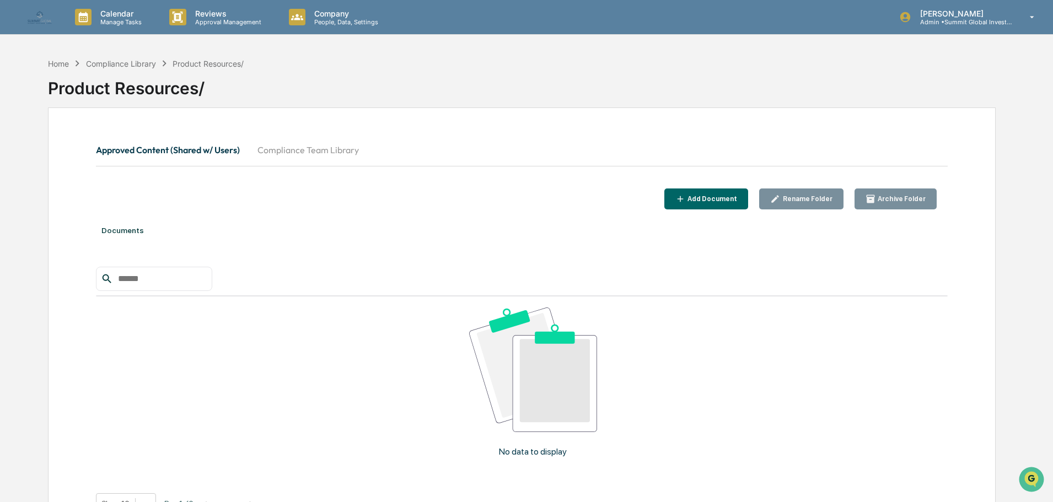
click at [686, 197] on icon "button" at bounding box center [680, 199] width 10 height 10
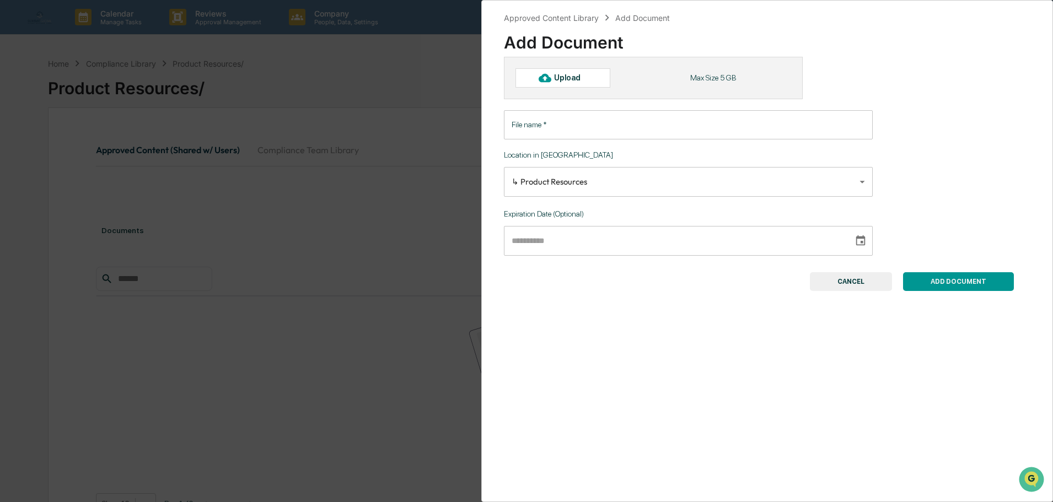
click at [573, 82] on div "Upload" at bounding box center [572, 77] width 36 height 9
type input "**********"
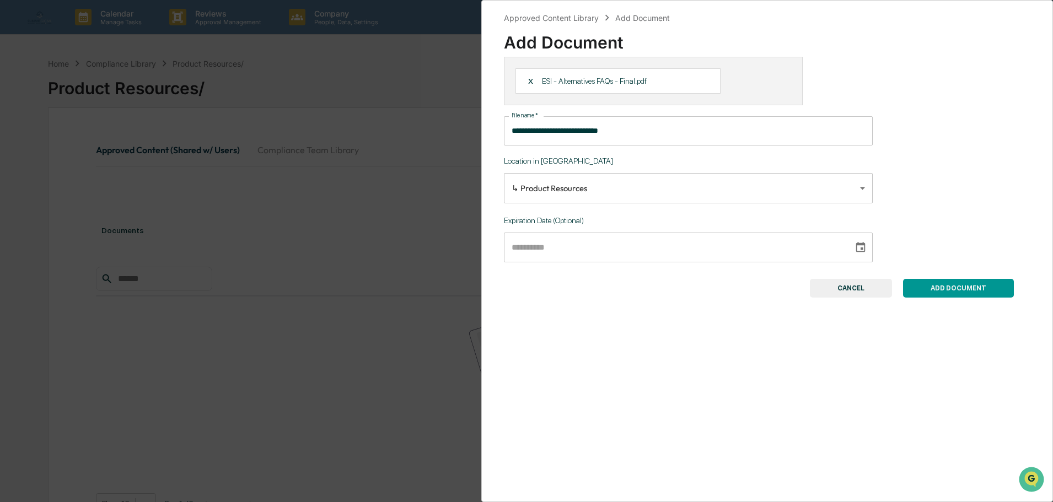
drag, startPoint x: 946, startPoint y: 296, endPoint x: 963, endPoint y: 212, distance: 86.1
click at [963, 212] on div "**********" at bounding box center [767, 177] width 526 height 241
click at [849, 195] on body "**********" at bounding box center [526, 285] width 1053 height 571
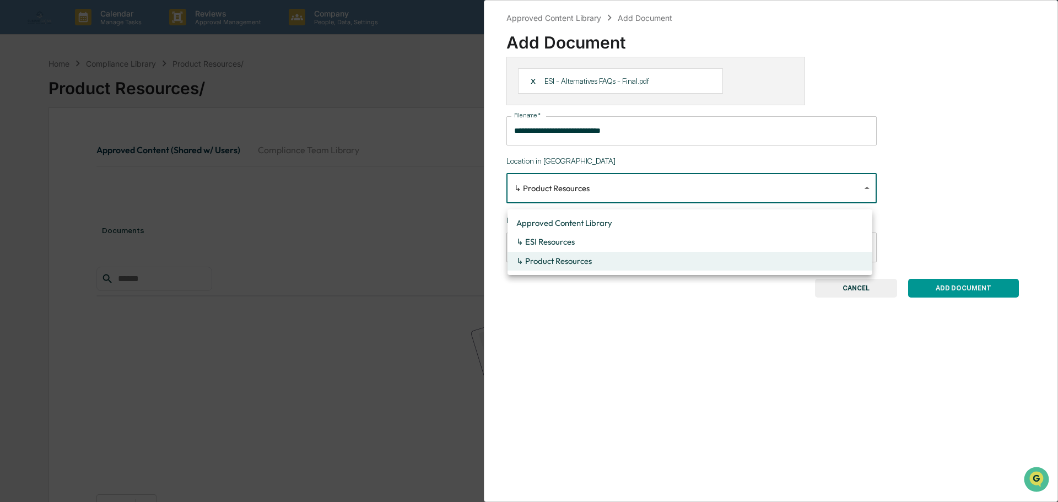
click at [849, 195] on div at bounding box center [529, 251] width 1058 height 502
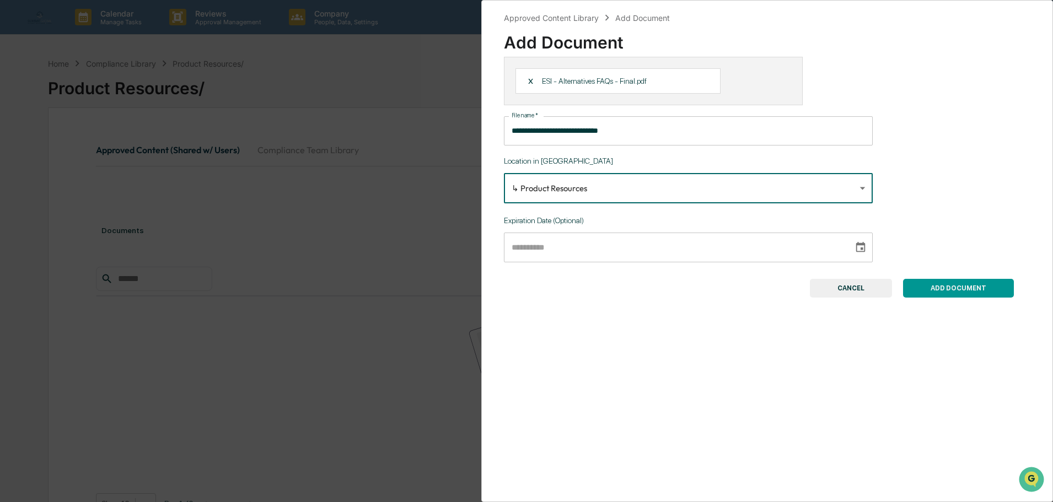
click at [937, 292] on button "ADD DOCUMENT" at bounding box center [958, 288] width 111 height 19
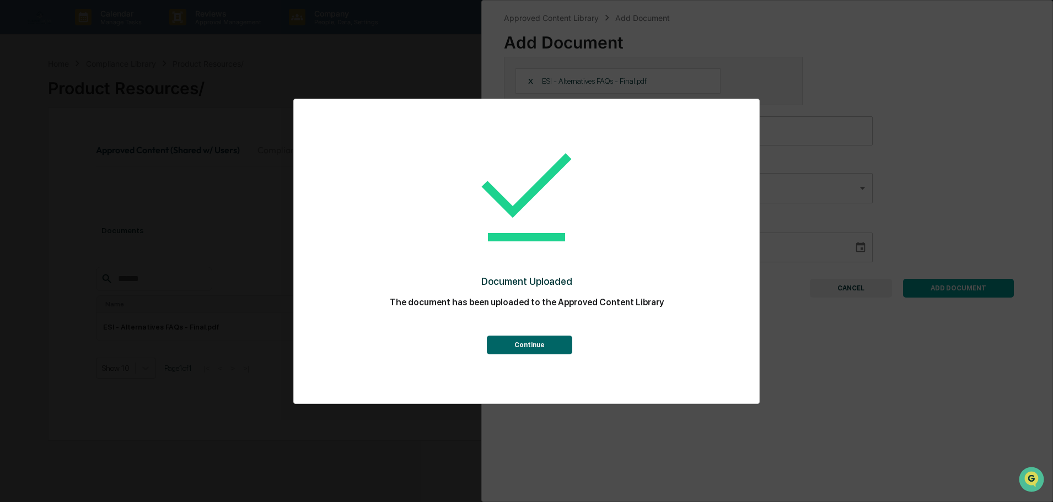
click at [537, 344] on button "Continue" at bounding box center [529, 345] width 85 height 19
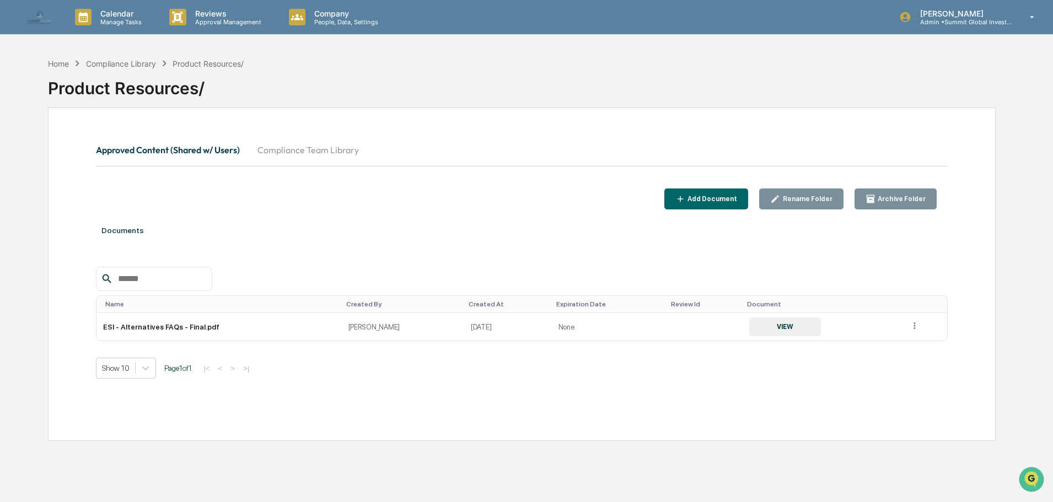
click at [140, 149] on button "Approved Content (Shared w/ Users)" at bounding box center [172, 150] width 153 height 26
click at [123, 60] on div "Compliance Library" at bounding box center [121, 63] width 70 height 9
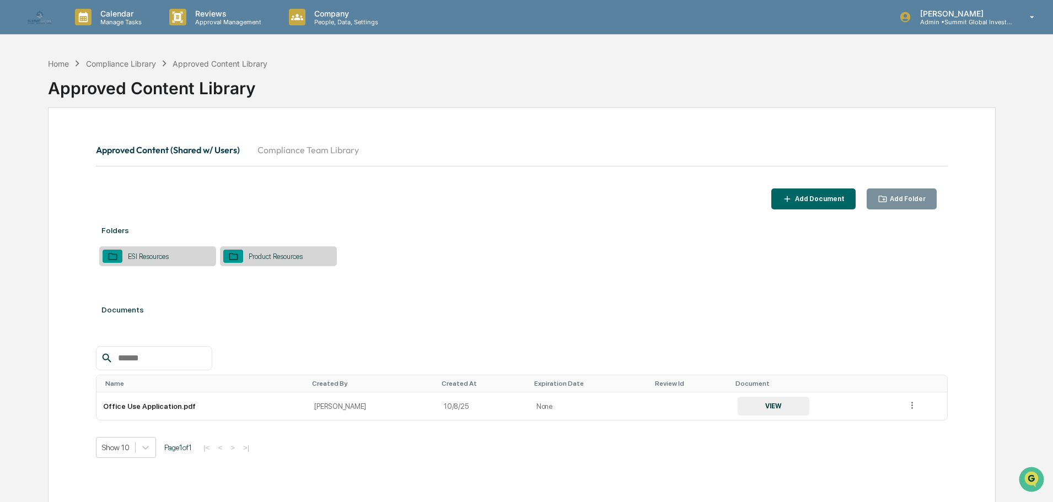
click at [885, 195] on icon "button" at bounding box center [883, 199] width 10 height 10
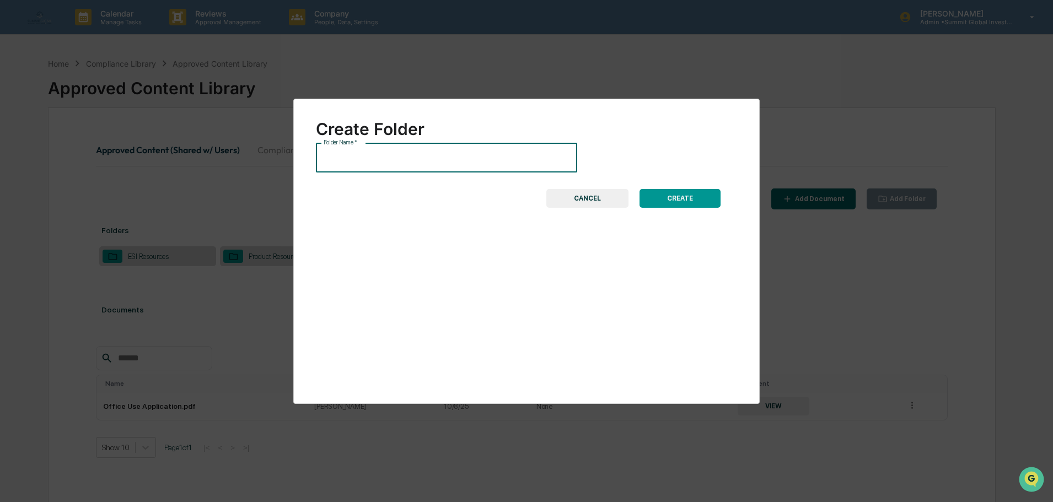
click at [416, 157] on input "Folder Name   *" at bounding box center [446, 157] width 261 height 29
type input "**********"
click at [672, 199] on button "CREATE" at bounding box center [679, 198] width 81 height 19
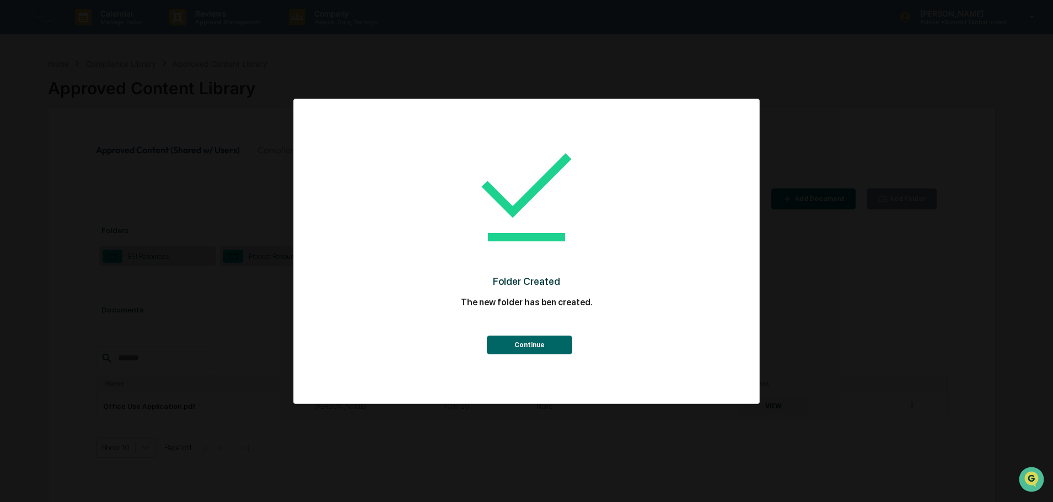
click at [538, 341] on button "Continue" at bounding box center [529, 345] width 85 height 19
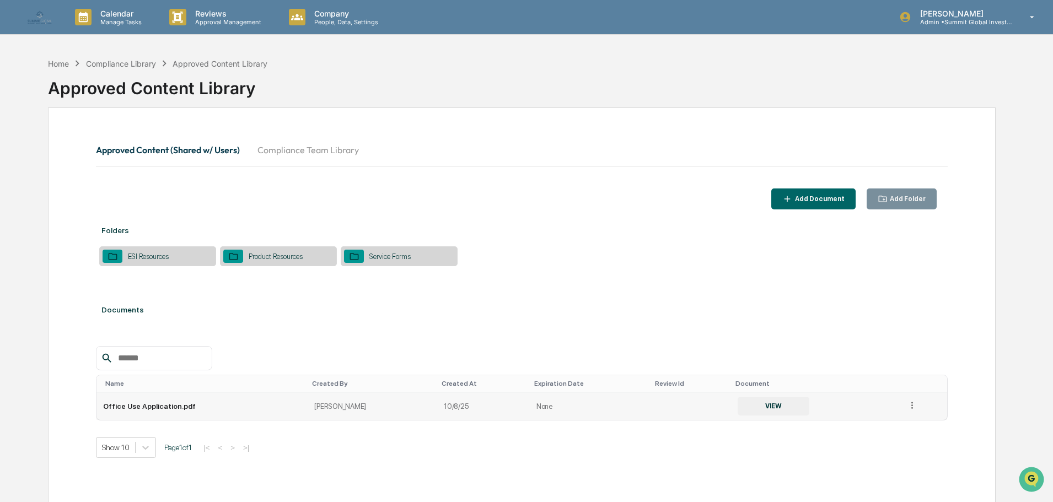
click at [153, 416] on td "Office Use Application.pdf" at bounding box center [201, 406] width 211 height 28
click at [907, 411] on icon at bounding box center [912, 405] width 10 height 10
click at [880, 430] on div "Change Folder" at bounding box center [886, 421] width 61 height 18
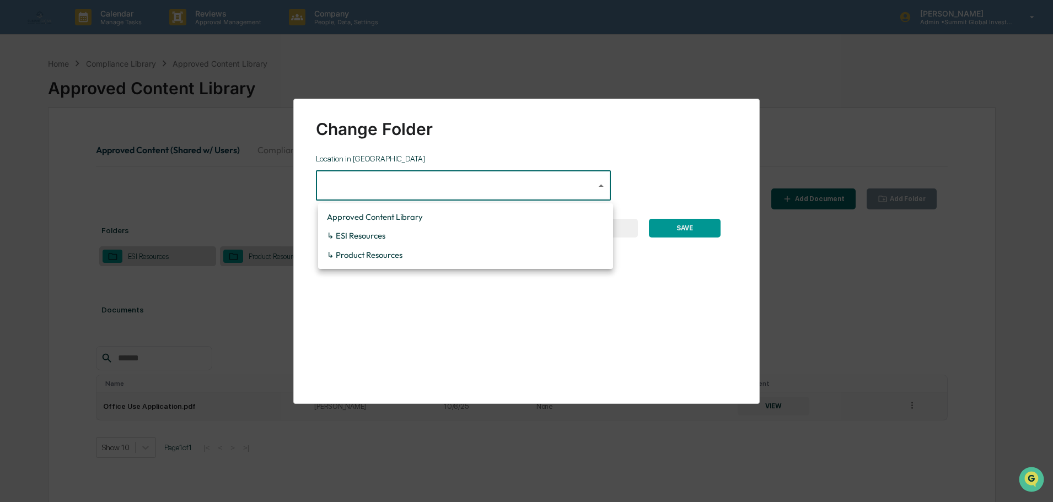
click at [586, 185] on body "**********" at bounding box center [526, 277] width 1053 height 555
click at [618, 281] on div at bounding box center [529, 251] width 1058 height 502
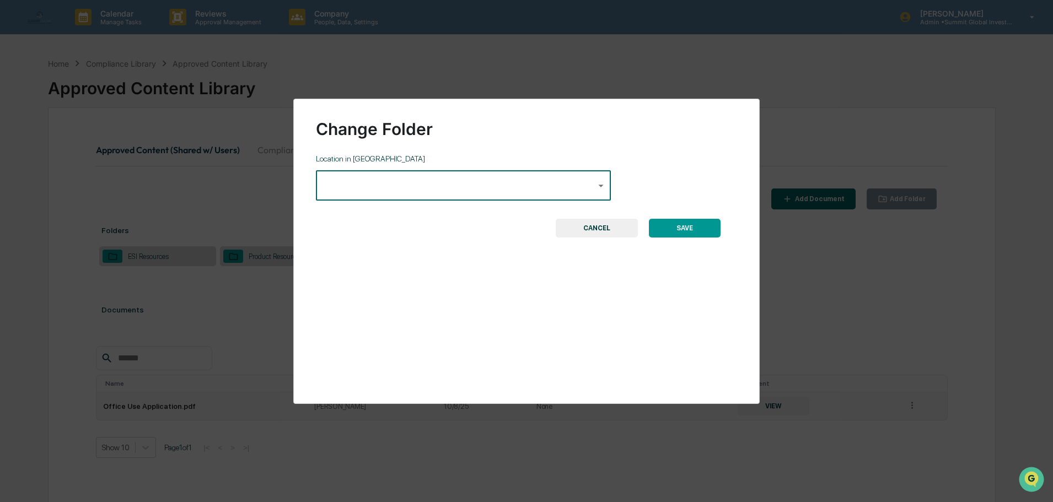
click at [601, 234] on button "CANCEL" at bounding box center [597, 228] width 82 height 19
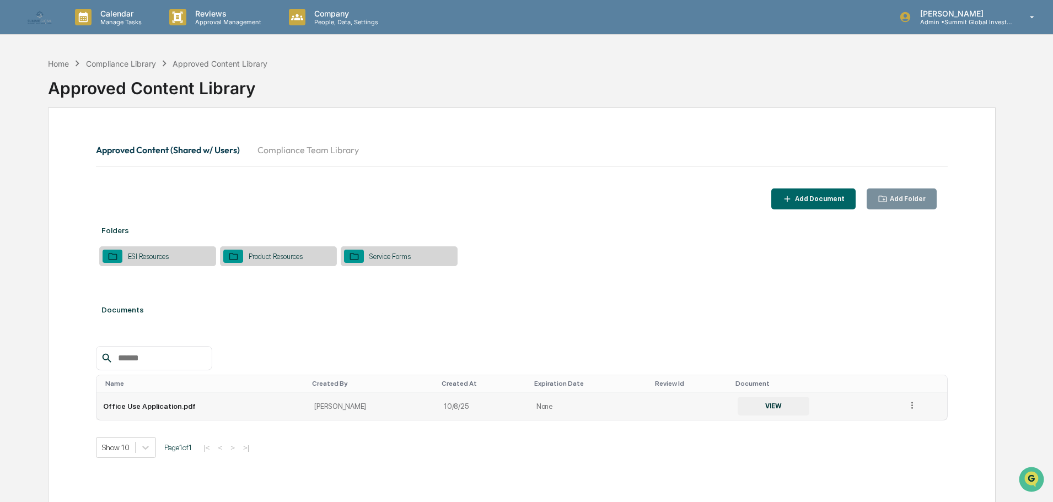
click at [378, 261] on div "Service Forms" at bounding box center [390, 256] width 52 height 8
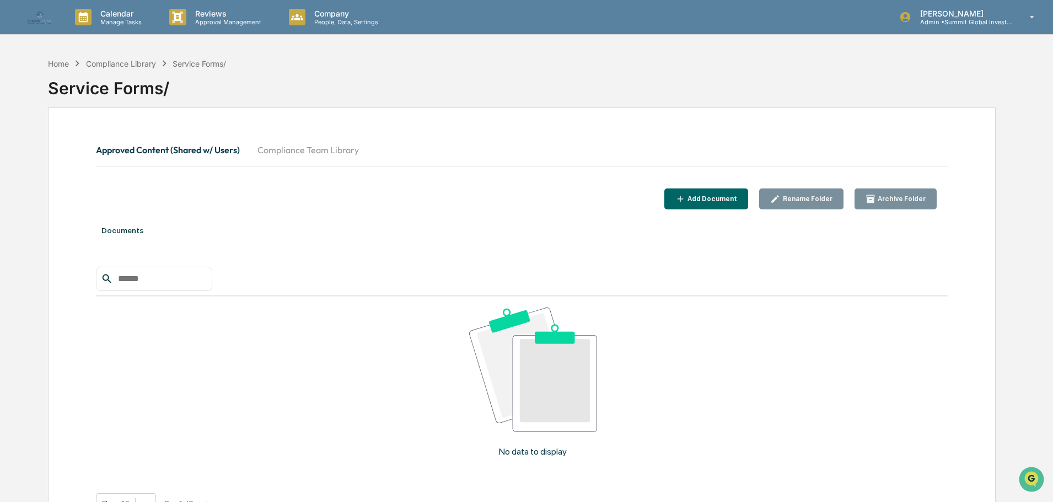
click at [712, 201] on div "Add Document" at bounding box center [711, 199] width 52 height 8
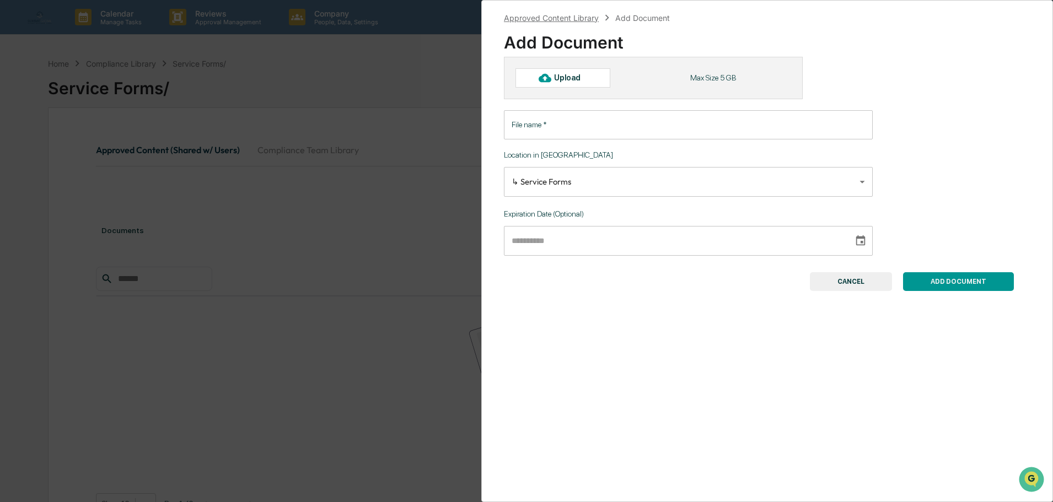
click at [539, 21] on div "Approved Content Library" at bounding box center [551, 17] width 95 height 9
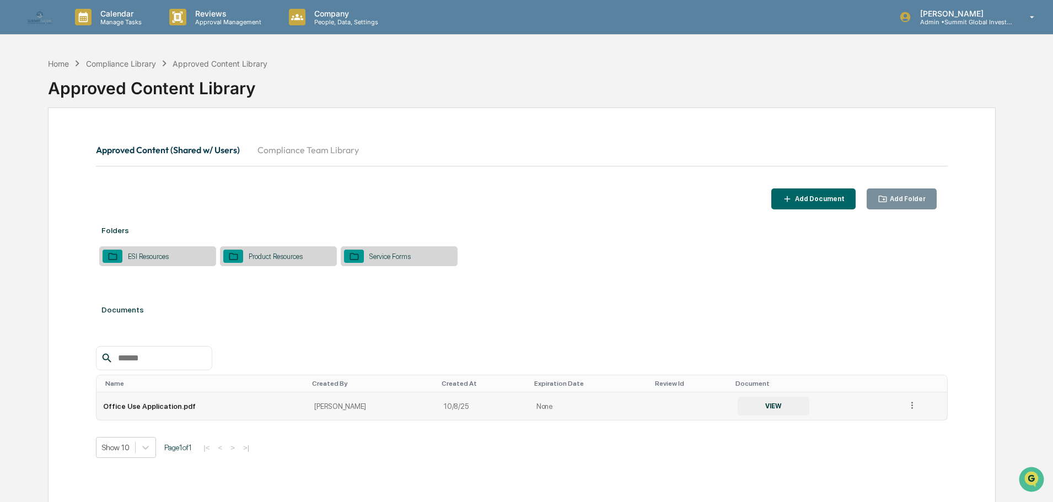
click at [907, 411] on icon at bounding box center [912, 405] width 10 height 10
click at [878, 430] on div "Change Folder" at bounding box center [886, 421] width 61 height 18
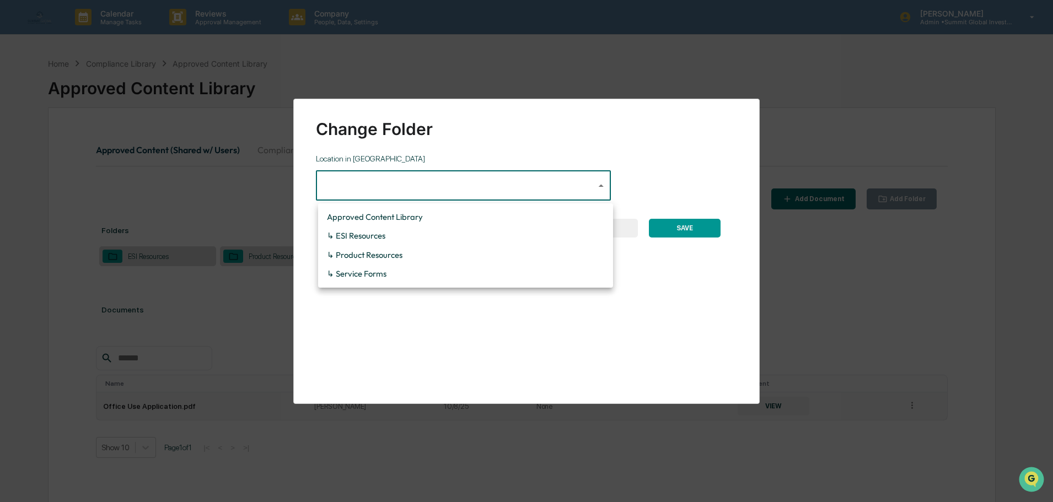
click at [600, 186] on body "**********" at bounding box center [526, 277] width 1053 height 555
click at [461, 283] on li "↳ Service Forms" at bounding box center [465, 274] width 295 height 19
type input "**********"
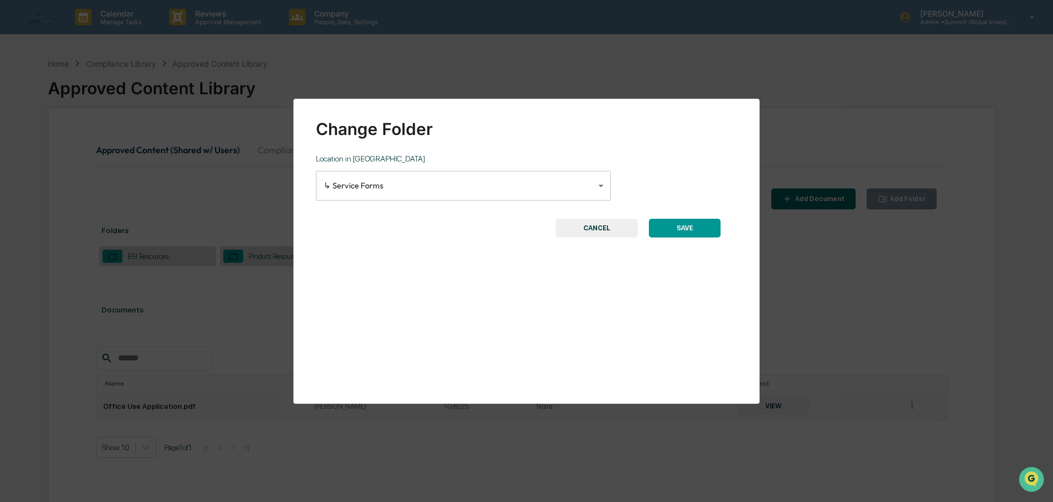
click at [675, 229] on button "SAVE" at bounding box center [685, 228] width 72 height 19
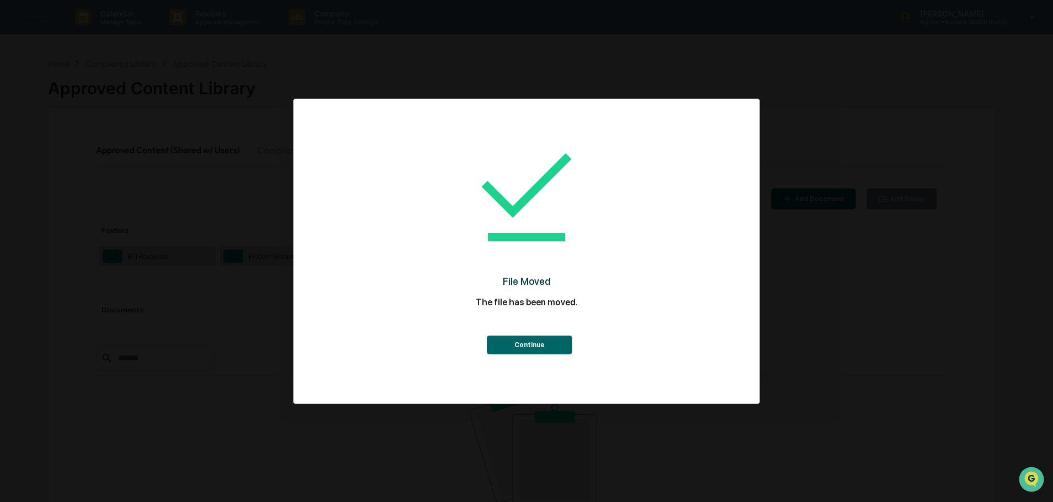
click at [515, 351] on button "Continue" at bounding box center [529, 345] width 85 height 19
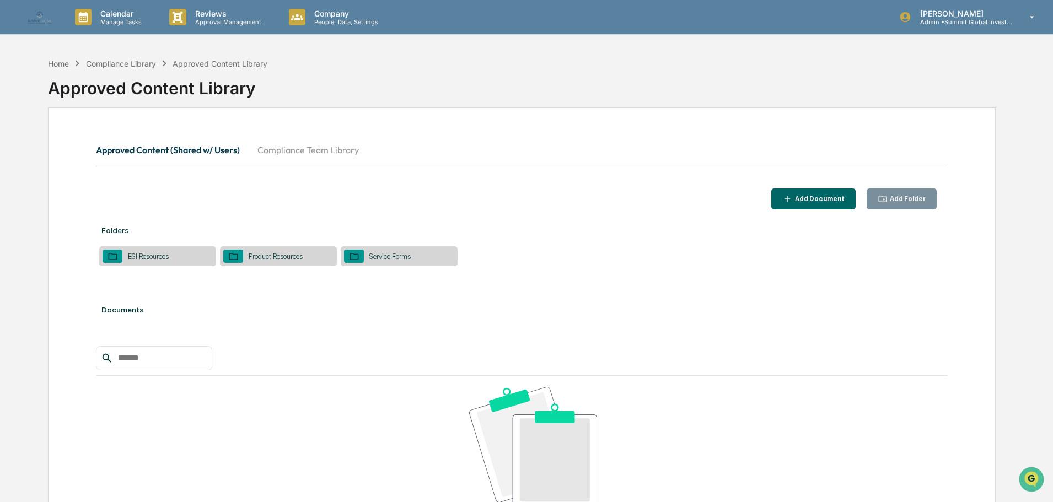
click at [341, 151] on button "Compliance Team Library" at bounding box center [308, 150] width 119 height 26
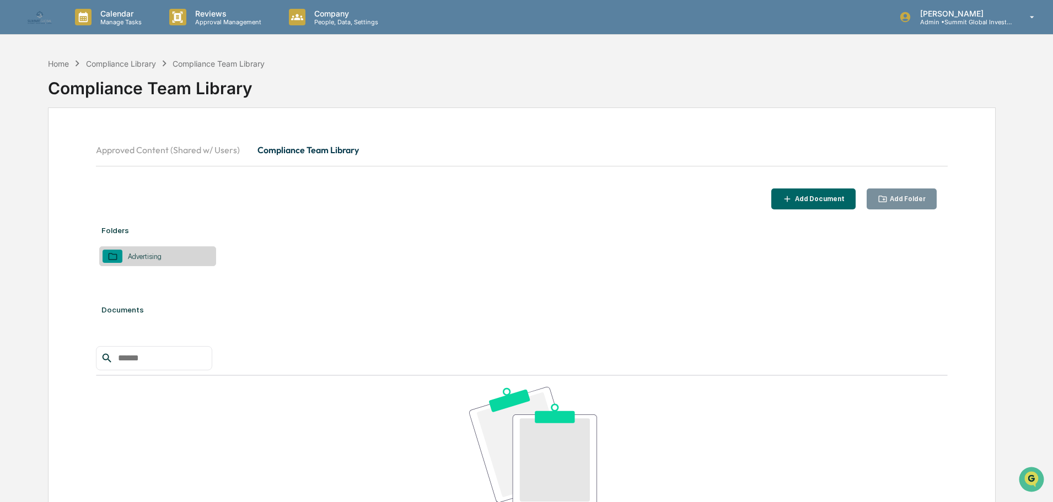
click at [177, 256] on div "Advertising" at bounding box center [157, 256] width 117 height 20
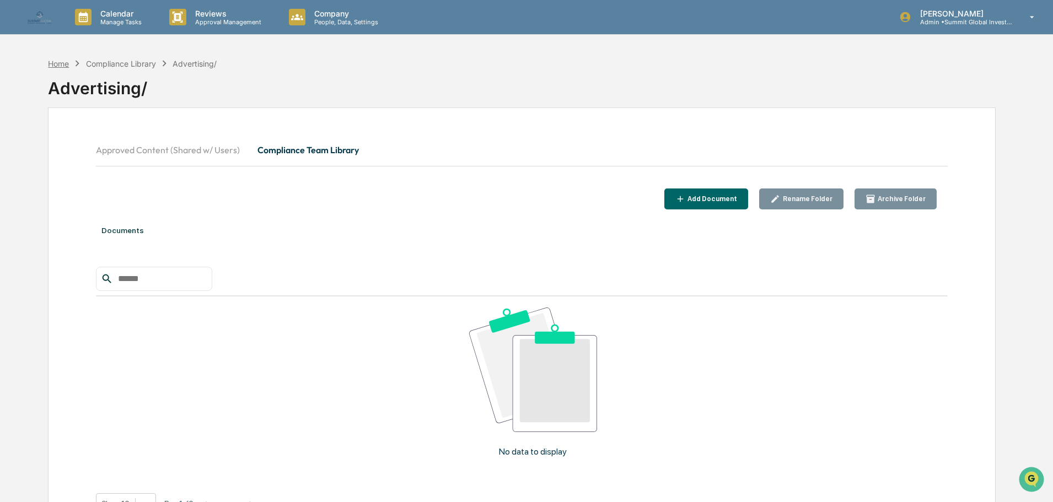
click at [61, 66] on div "Home" at bounding box center [58, 63] width 21 height 9
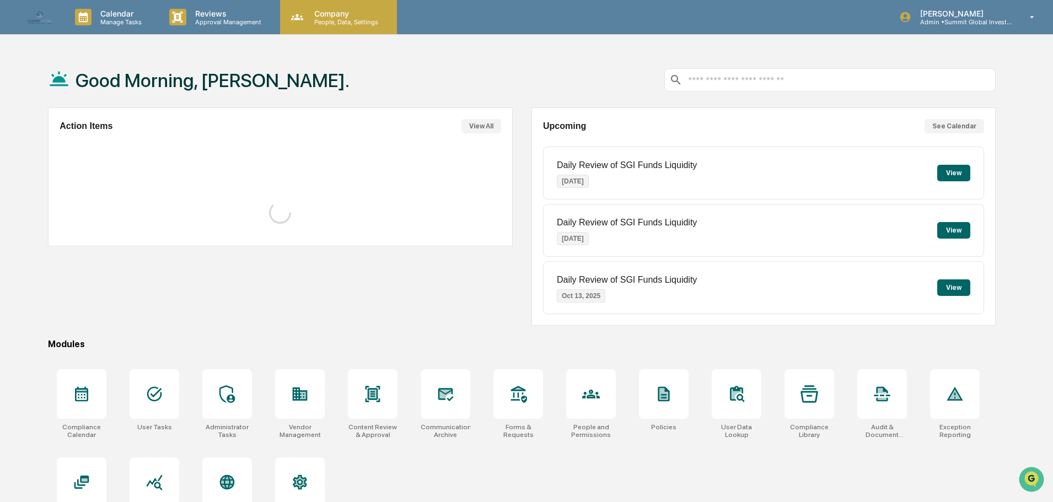
click at [340, 14] on p "Company" at bounding box center [344, 13] width 78 height 9
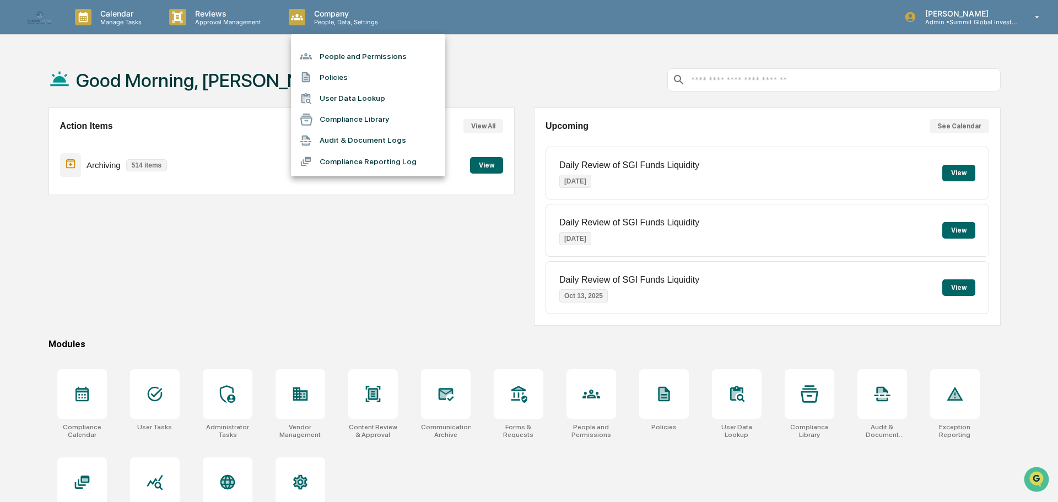
click at [337, 53] on li "People and Permissions" at bounding box center [368, 56] width 154 height 21
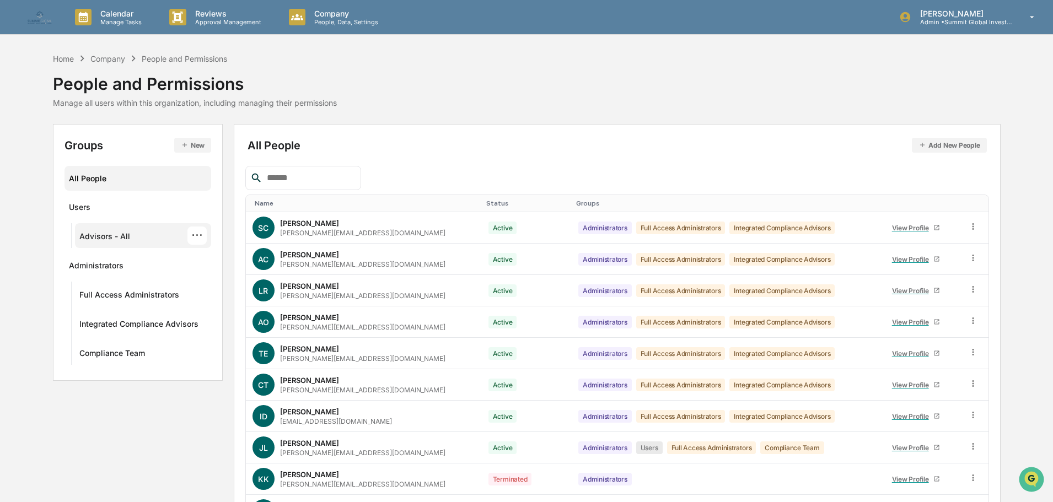
click at [109, 232] on div "Advisors - All" at bounding box center [104, 238] width 51 height 13
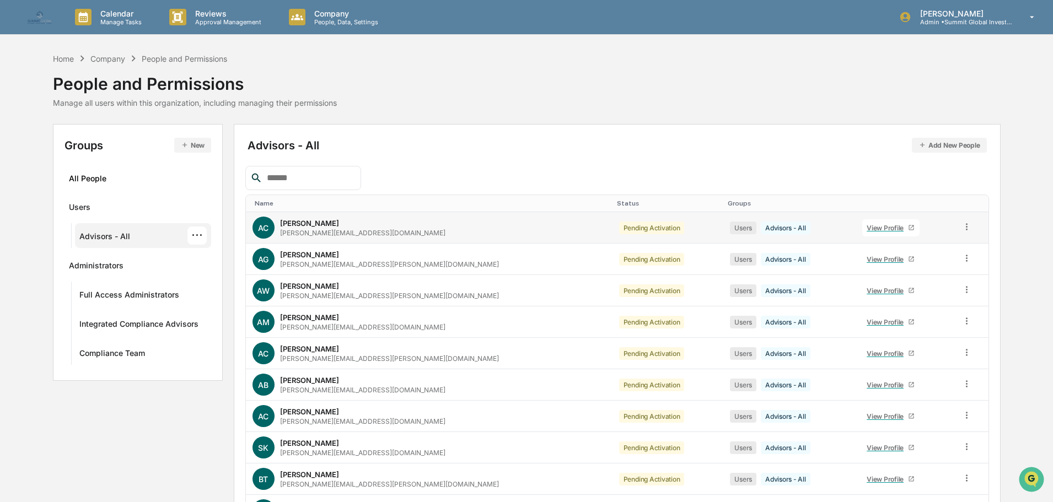
click at [867, 229] on div "View Profile" at bounding box center [887, 228] width 41 height 8
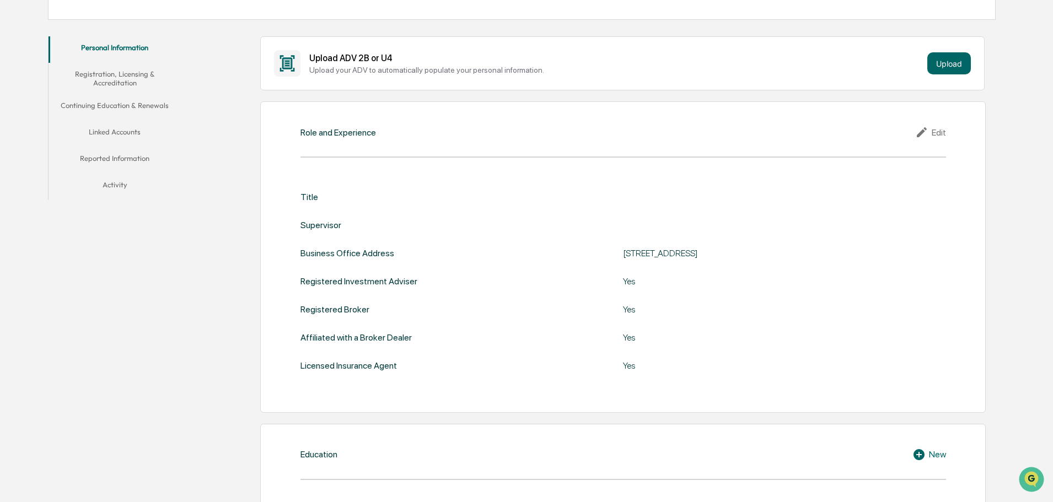
scroll to position [220, 0]
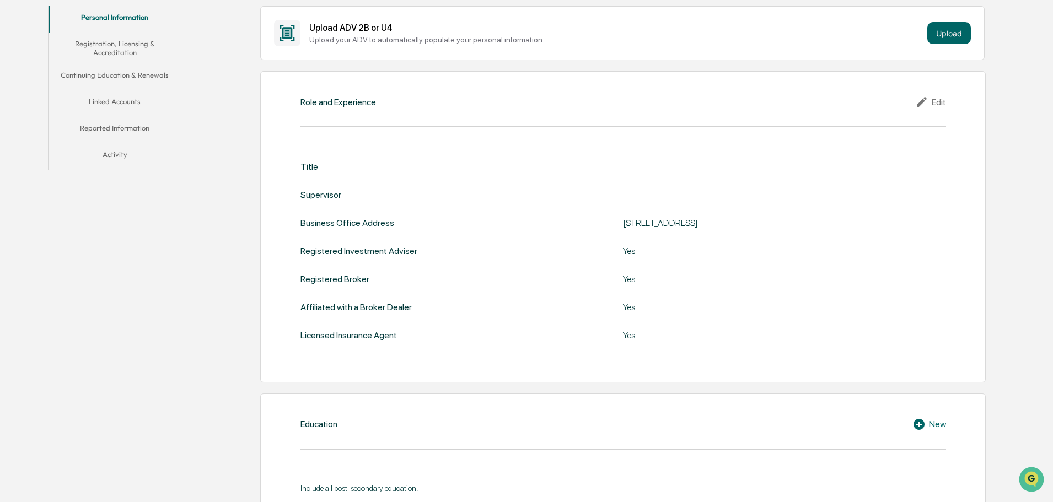
click at [935, 106] on div "Edit" at bounding box center [930, 101] width 31 height 13
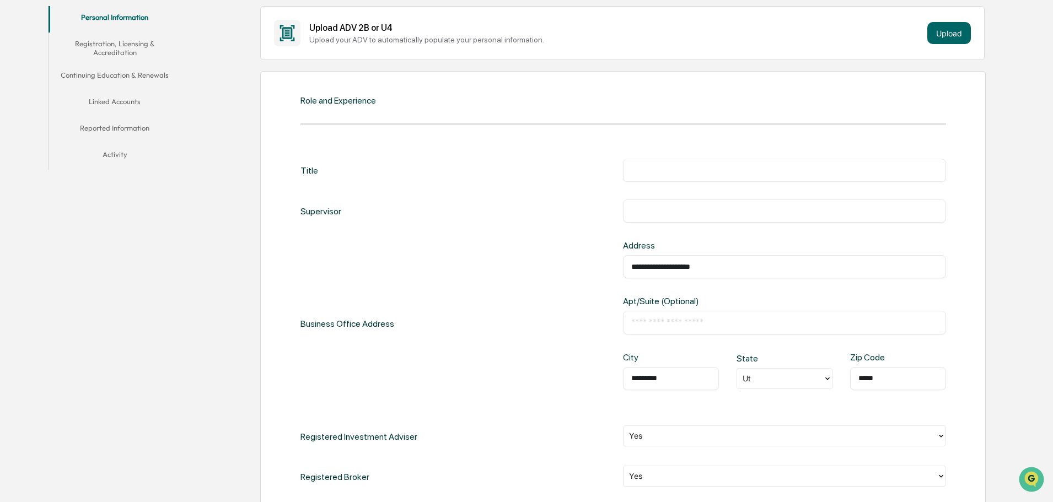
click at [683, 176] on input "text" at bounding box center [784, 170] width 306 height 11
type input "**********"
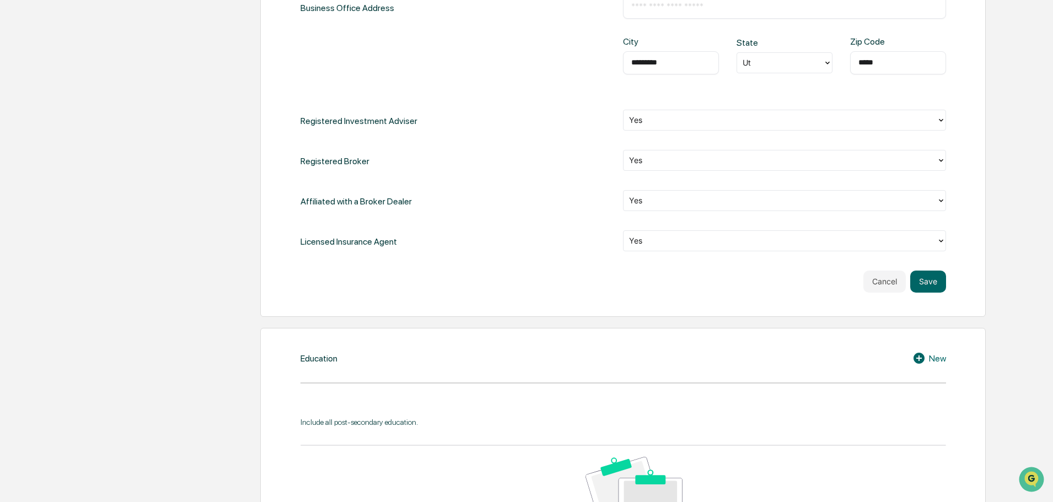
scroll to position [551, 0]
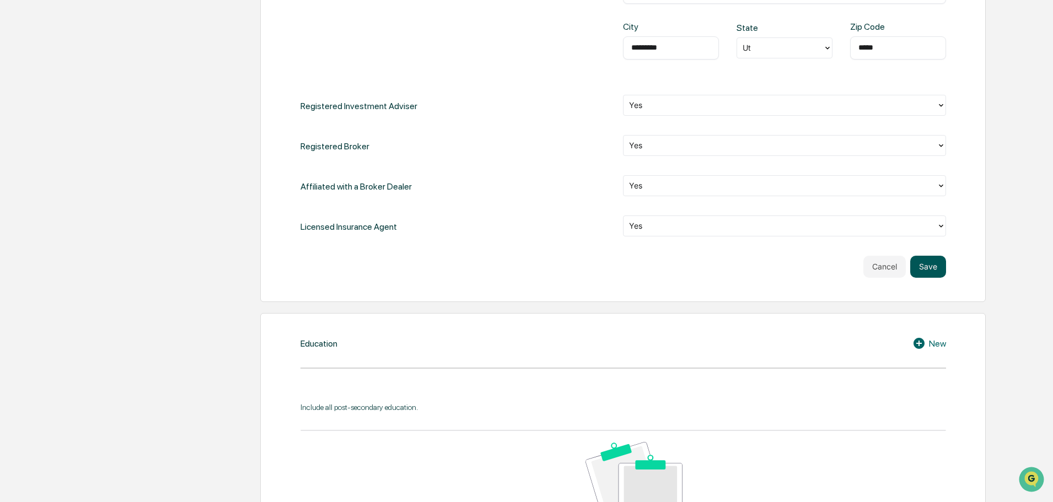
type input "*********"
click at [927, 278] on button "Save" at bounding box center [928, 267] width 36 height 22
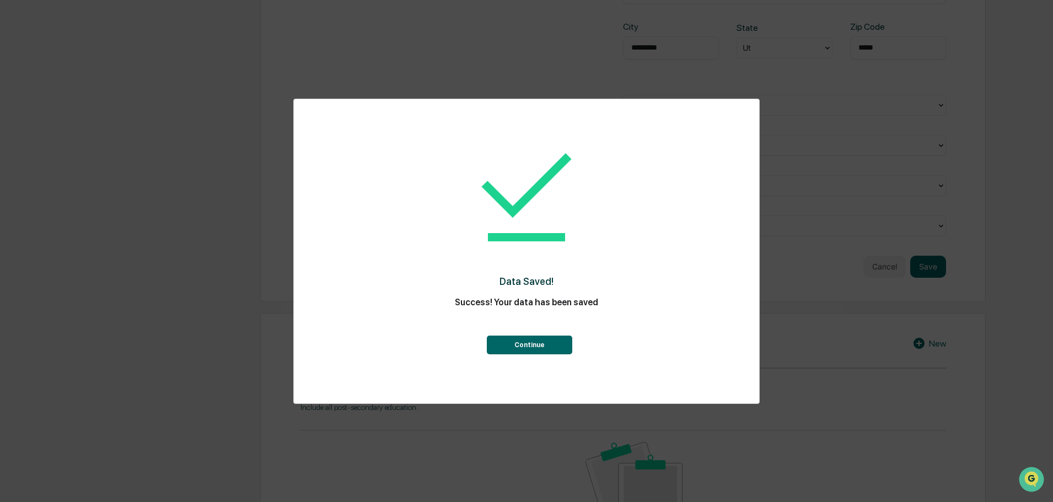
click at [548, 350] on button "Continue" at bounding box center [529, 345] width 85 height 19
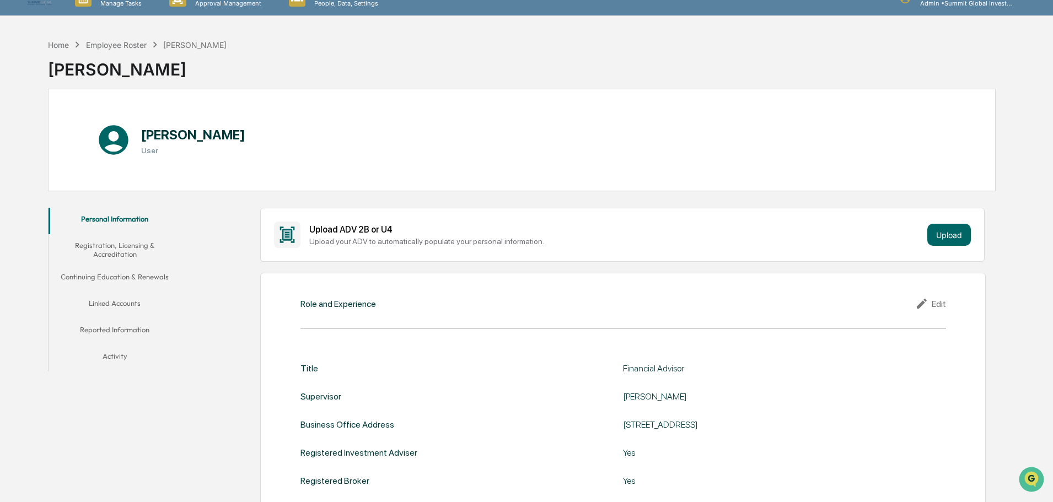
scroll to position [0, 0]
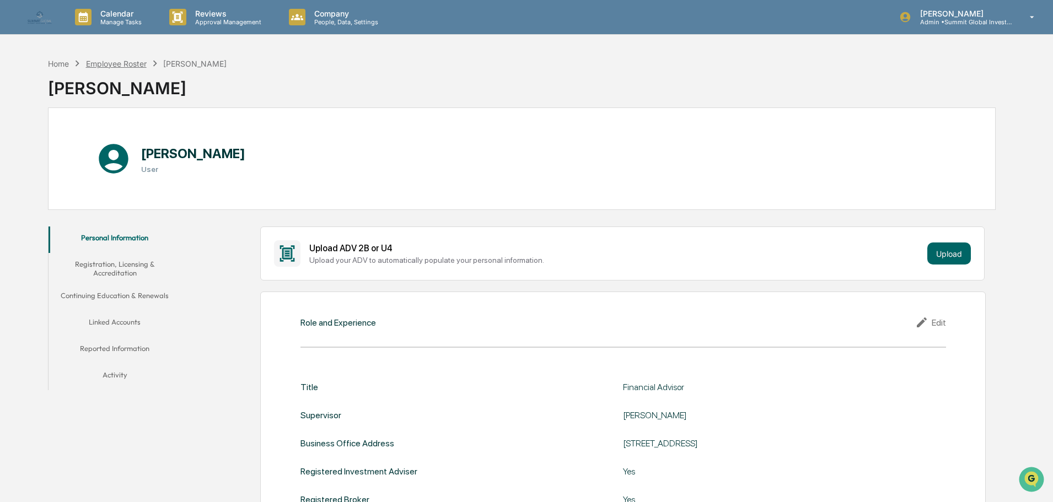
click at [136, 63] on div "Employee Roster" at bounding box center [116, 63] width 61 height 9
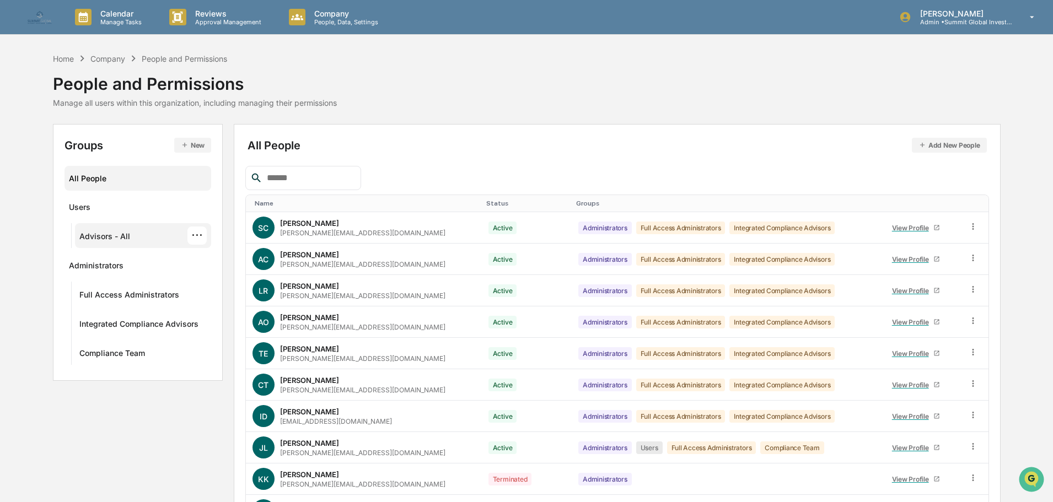
click at [125, 239] on div "Advisors - All" at bounding box center [104, 238] width 51 height 13
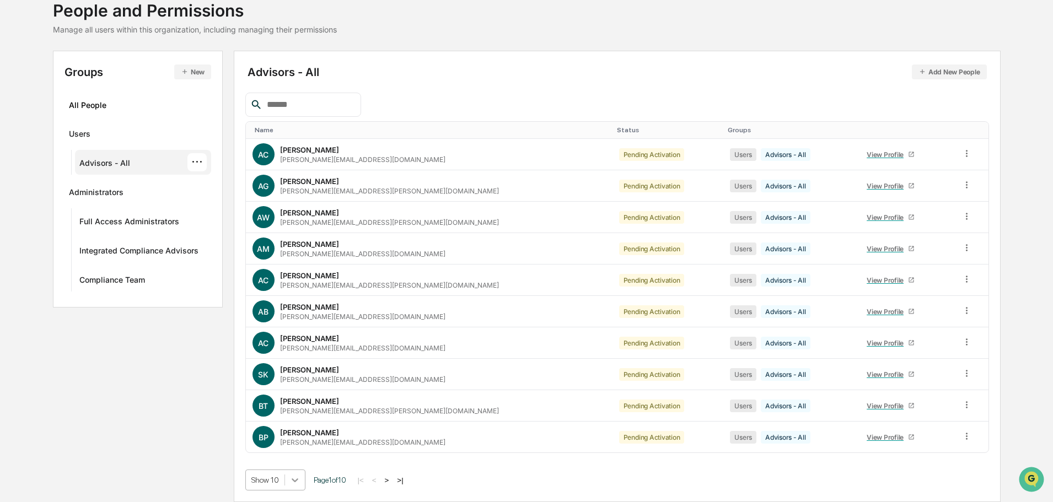
scroll to position [160, 0]
click at [296, 481] on body "Calendar Manage Tasks Reviews Approval Management Company People, Data, Setting…" at bounding box center [526, 214] width 1053 height 575
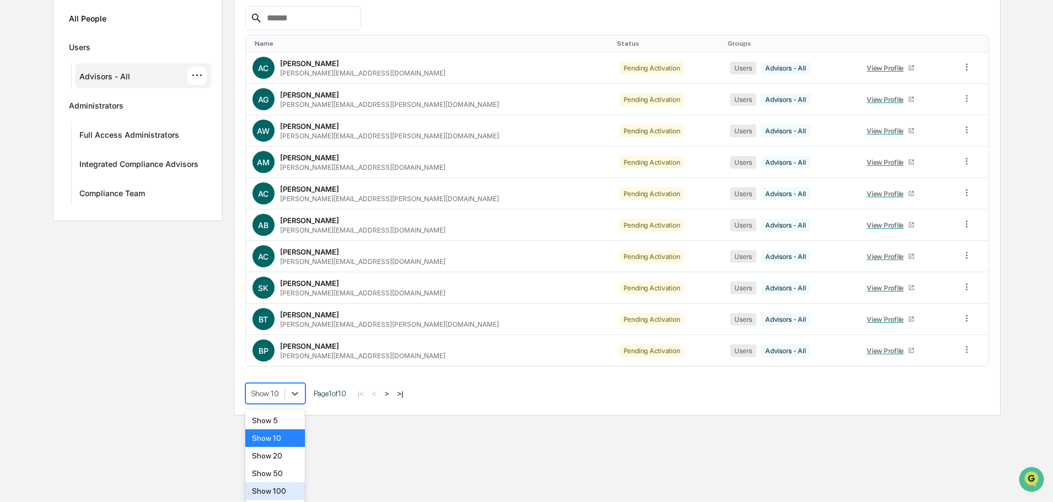
click at [276, 490] on div "Show 100" at bounding box center [275, 491] width 60 height 18
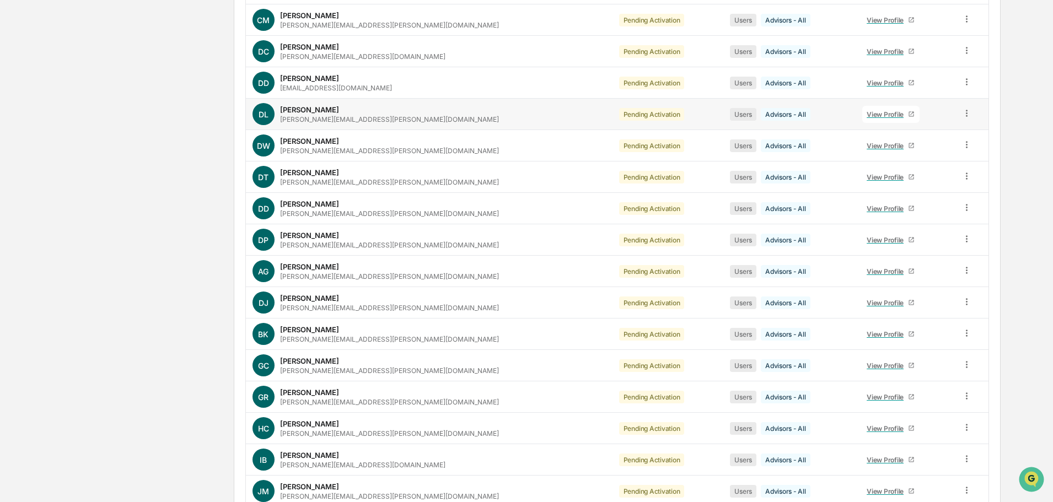
scroll to position [711, 0]
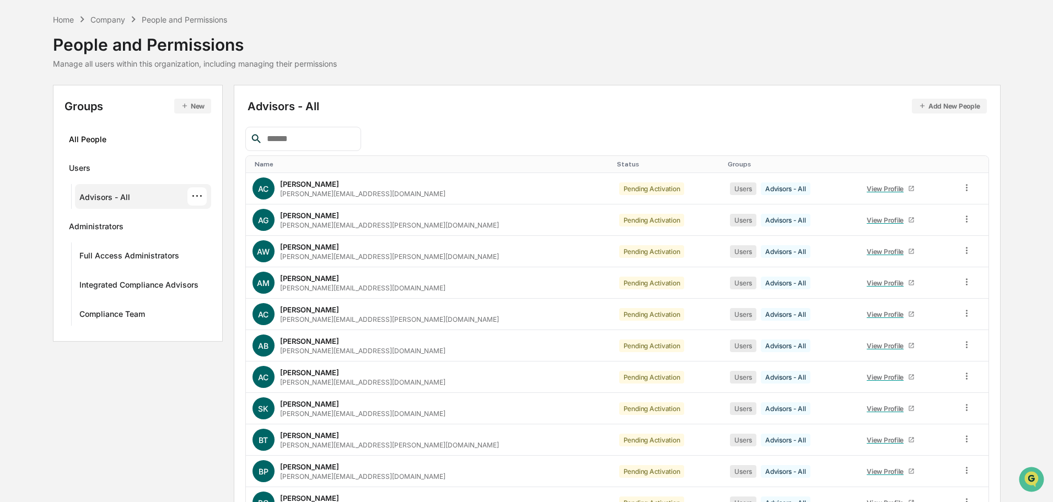
scroll to position [36, 0]
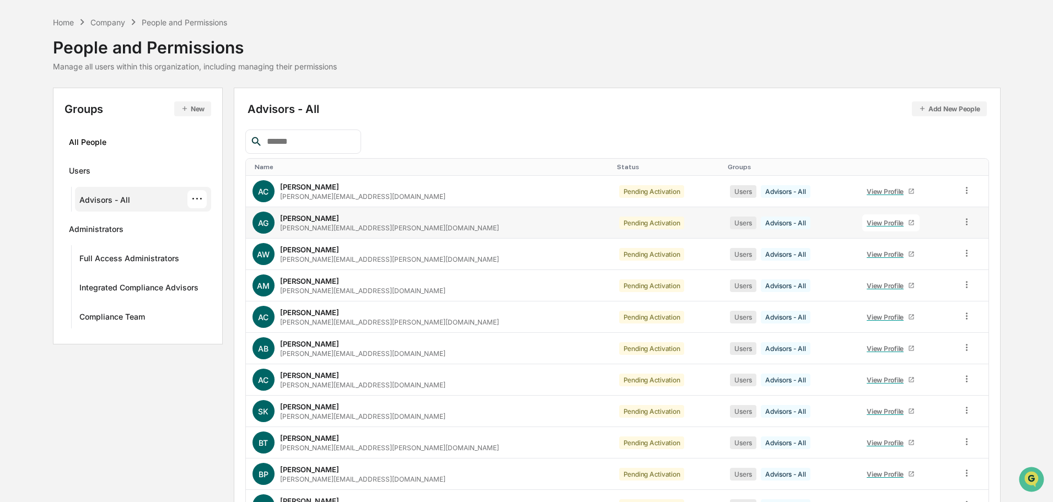
click at [867, 227] on div "View Profile" at bounding box center [887, 223] width 41 height 8
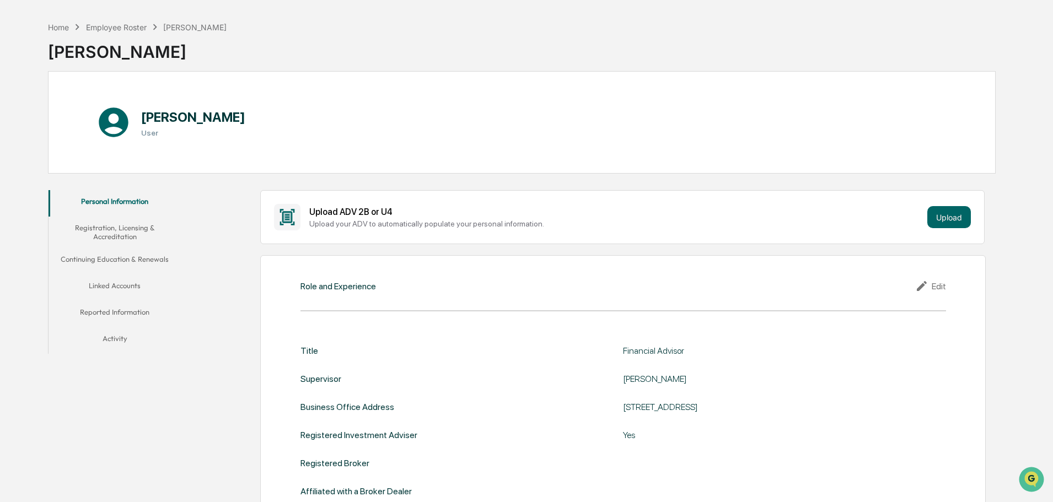
click at [117, 234] on button "Registration, Licensing & Accreditation" at bounding box center [115, 232] width 132 height 31
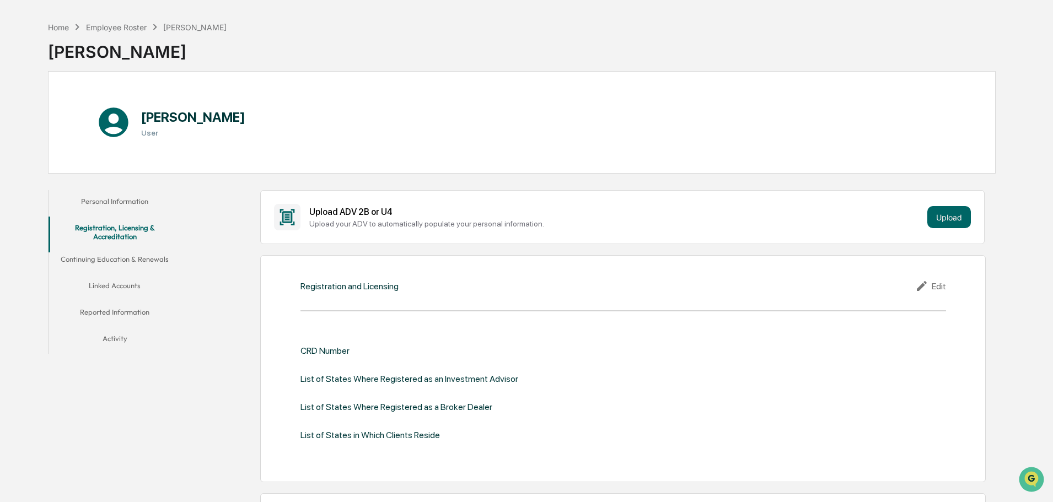
click at [125, 207] on button "Personal Information" at bounding box center [115, 203] width 132 height 26
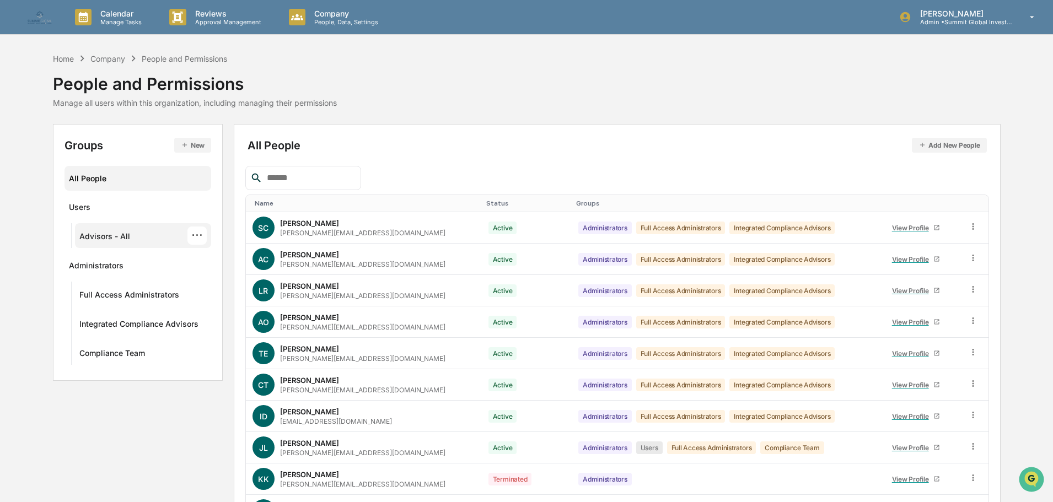
click at [138, 230] on div "Advisors - All ···" at bounding box center [143, 236] width 128 height 18
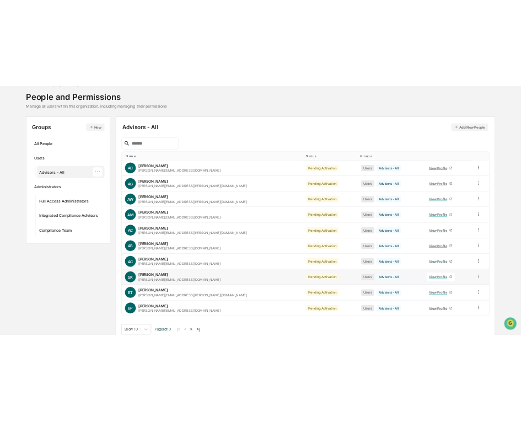
scroll to position [74, 0]
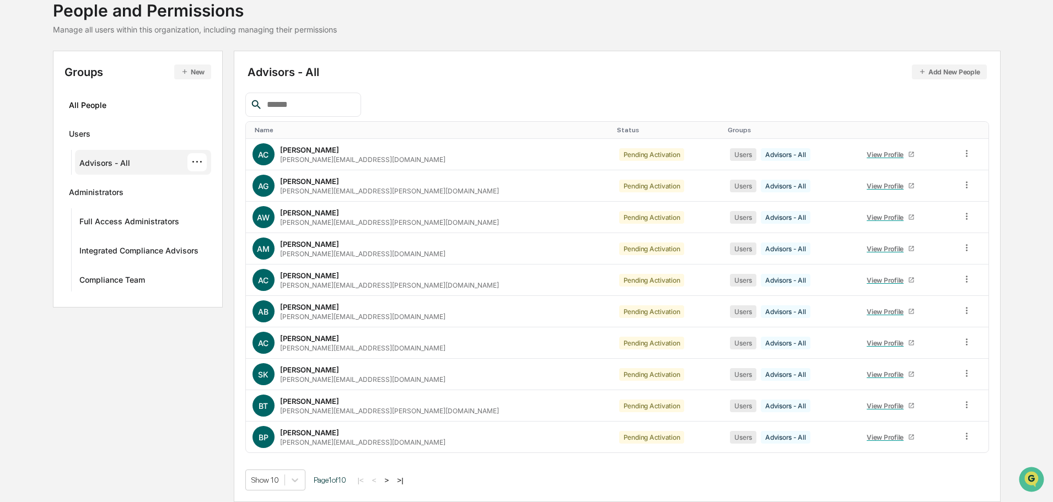
click at [392, 480] on button ">" at bounding box center [386, 480] width 11 height 9
click at [394, 481] on button ">" at bounding box center [388, 480] width 11 height 9
click at [394, 477] on button ">" at bounding box center [388, 480] width 11 height 9
click at [394, 478] on button ">" at bounding box center [388, 480] width 11 height 9
click at [394, 480] on button ">" at bounding box center [388, 480] width 11 height 9
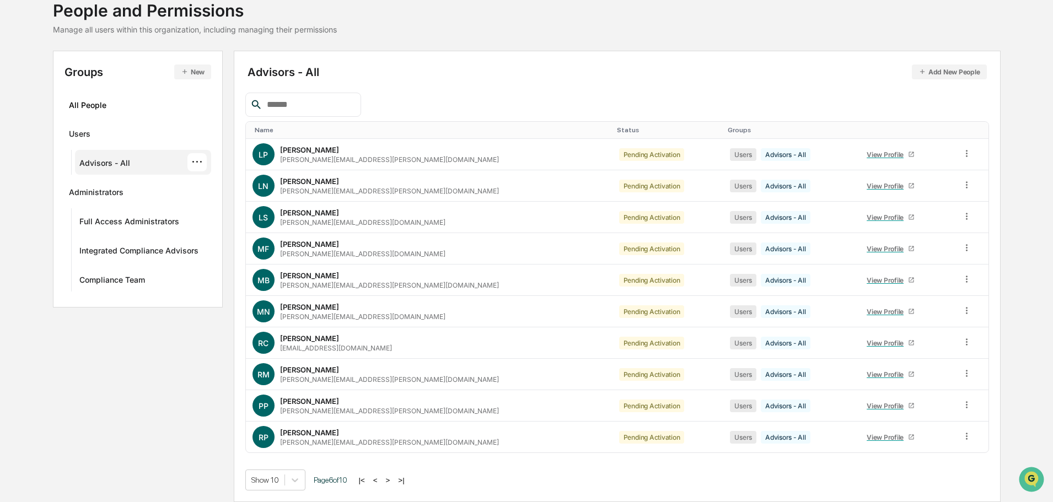
click at [394, 482] on button ">" at bounding box center [388, 480] width 11 height 9
click at [393, 480] on button ">" at bounding box center [387, 480] width 11 height 9
click at [394, 478] on button ">" at bounding box center [388, 480] width 11 height 9
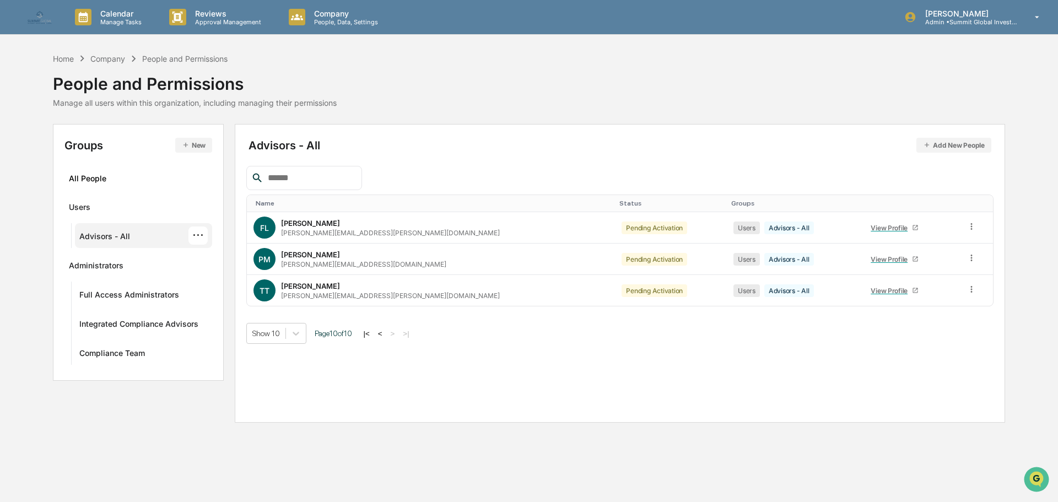
click at [194, 235] on div "···" at bounding box center [198, 236] width 19 height 18
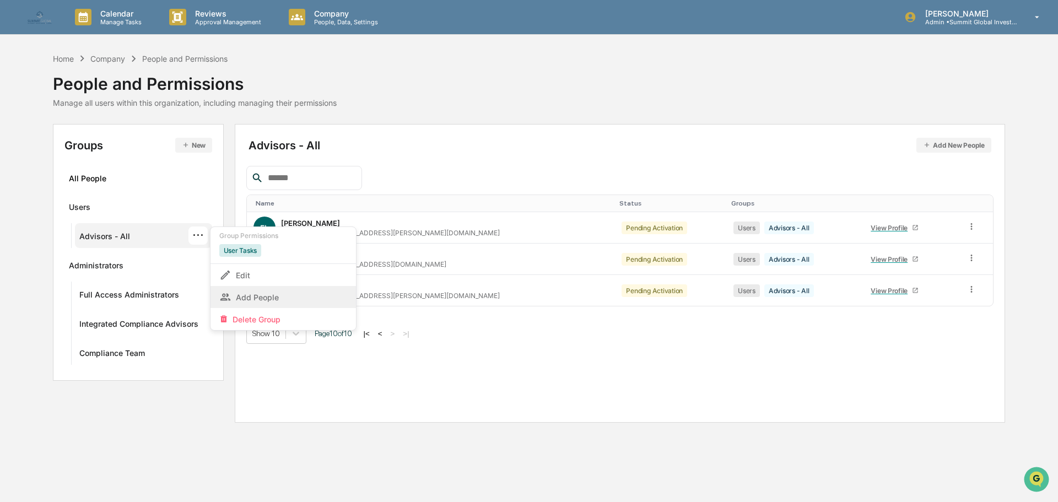
click at [242, 297] on div "Add People" at bounding box center [283, 296] width 128 height 13
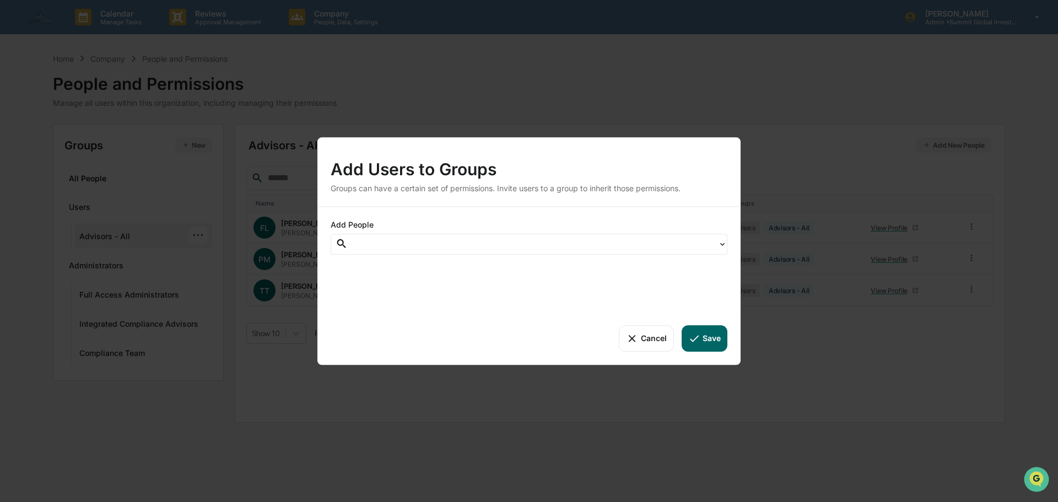
click at [453, 242] on div at bounding box center [532, 244] width 359 height 13
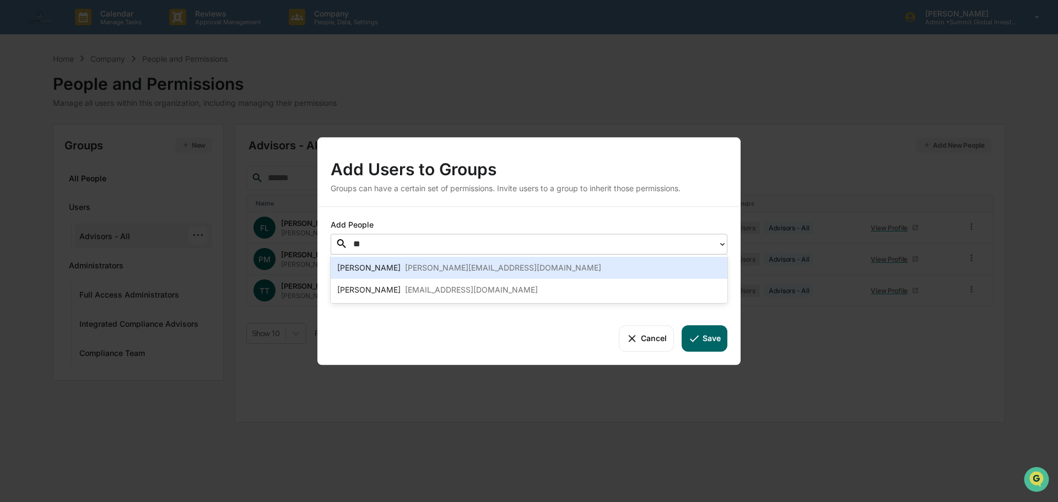
type input "***"
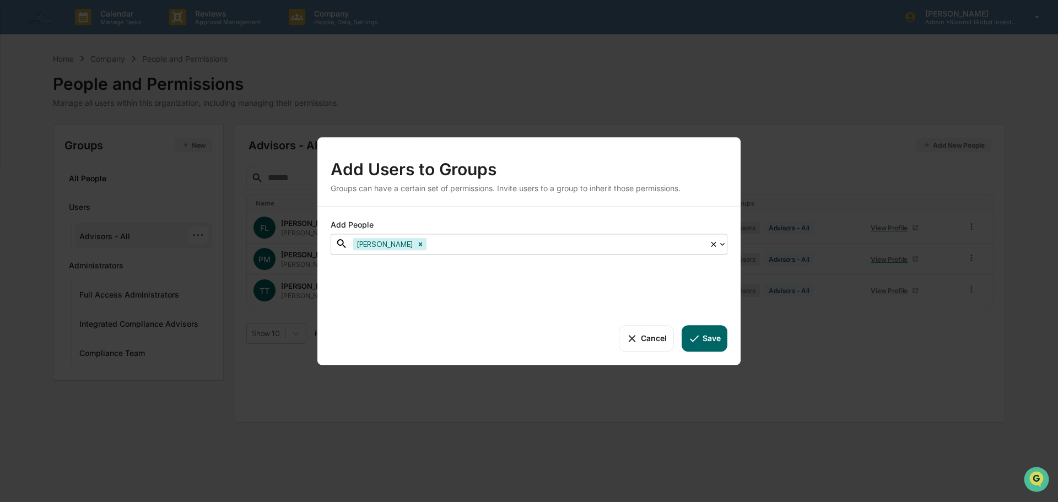
click at [450, 242] on div at bounding box center [566, 244] width 275 height 13
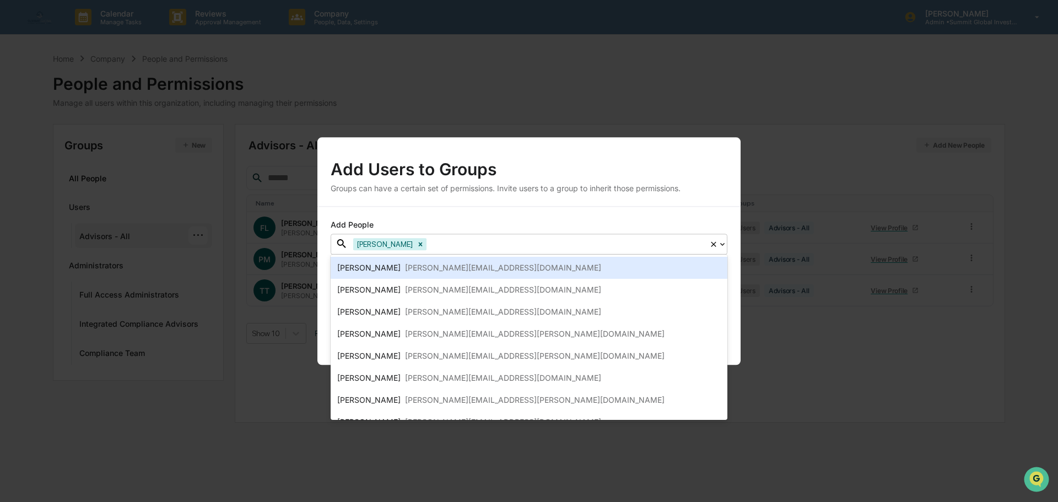
click at [450, 242] on div at bounding box center [566, 244] width 275 height 13
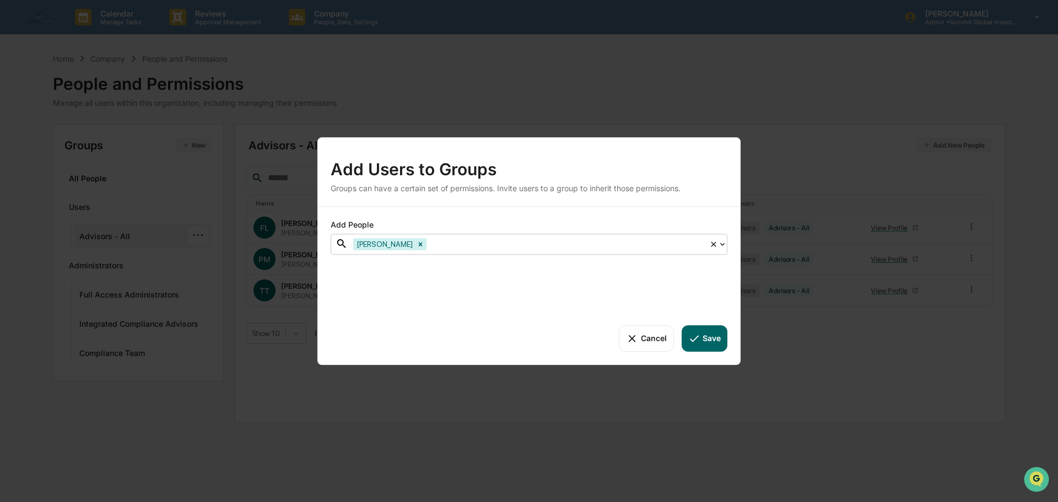
click at [450, 242] on div at bounding box center [566, 244] width 275 height 13
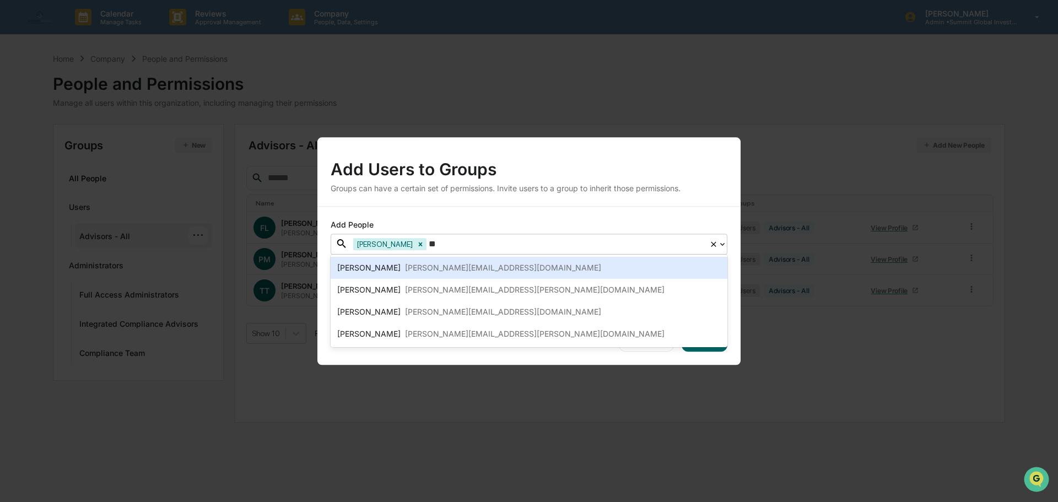
type input "***"
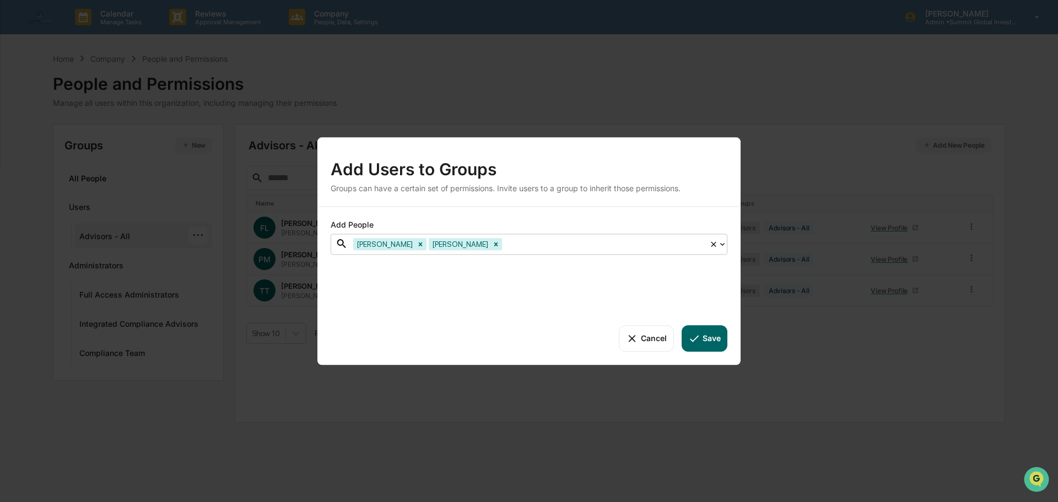
click at [727, 337] on button "Save" at bounding box center [705, 338] width 46 height 26
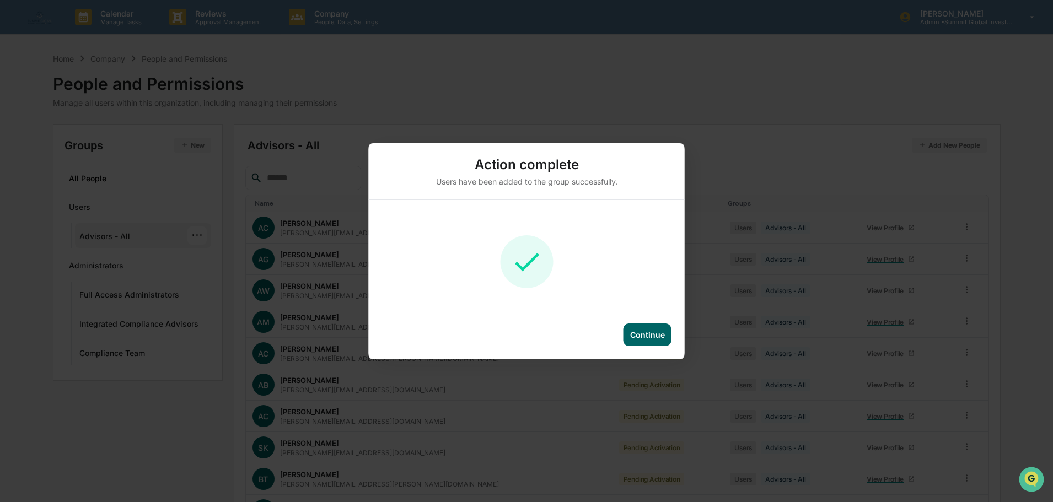
click at [646, 332] on div "Continue" at bounding box center [647, 334] width 35 height 9
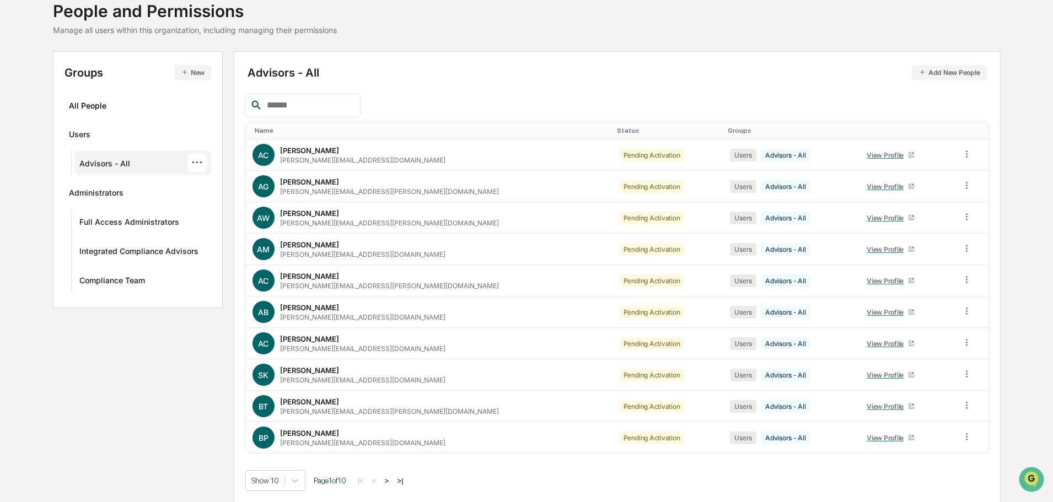
scroll to position [74, 0]
click at [311, 107] on input "text" at bounding box center [309, 105] width 94 height 14
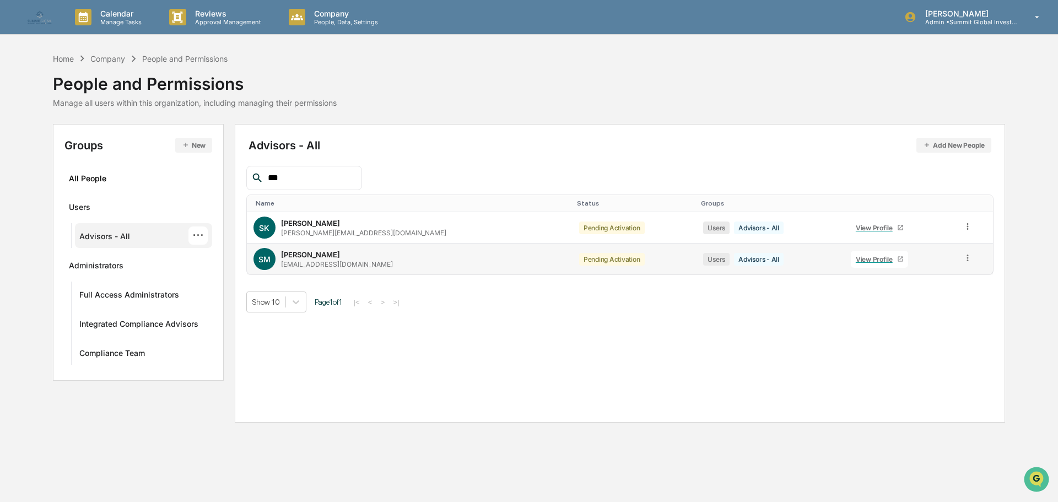
type input "***"
click at [856, 257] on div "View Profile" at bounding box center [876, 259] width 41 height 8
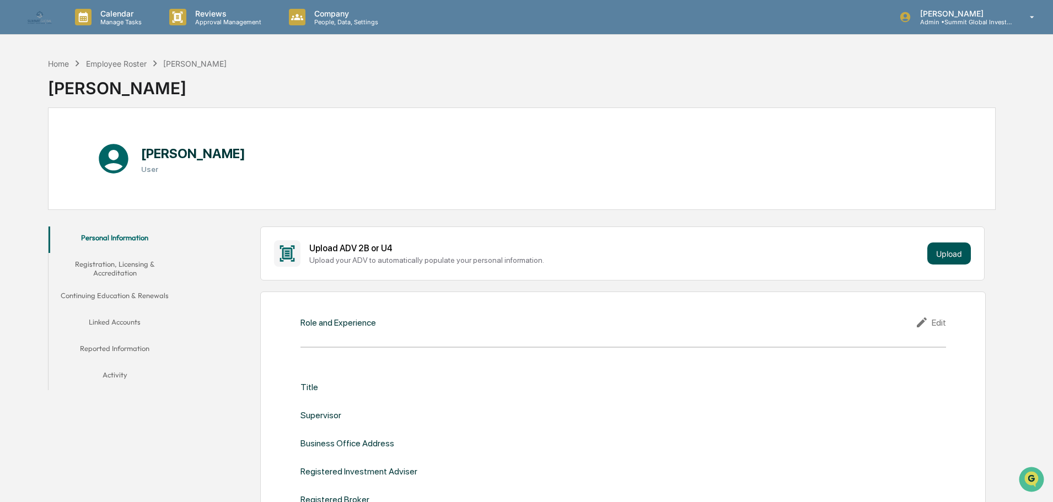
click at [955, 251] on button "Upload" at bounding box center [949, 254] width 44 height 22
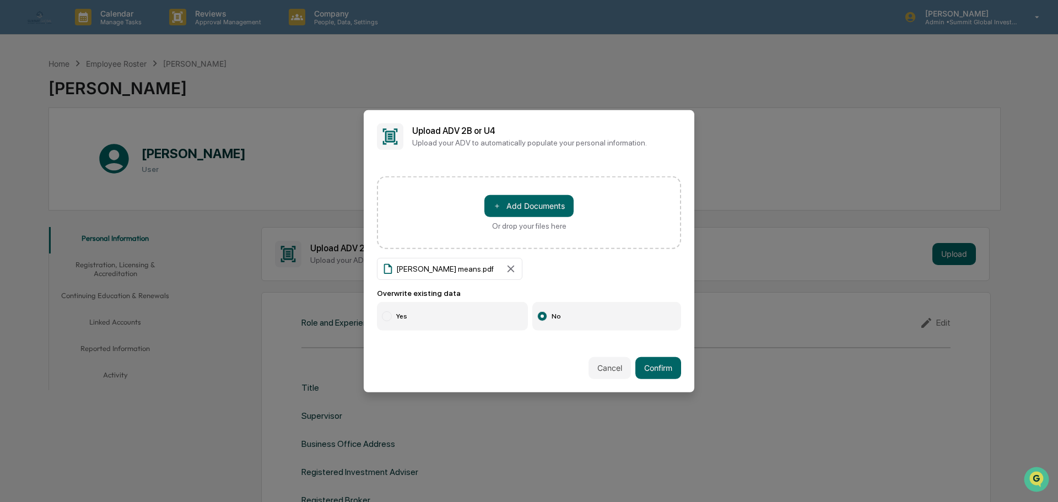
click at [417, 316] on label "Yes" at bounding box center [452, 316] width 151 height 29
click at [663, 367] on button "Confirm" at bounding box center [659, 368] width 46 height 22
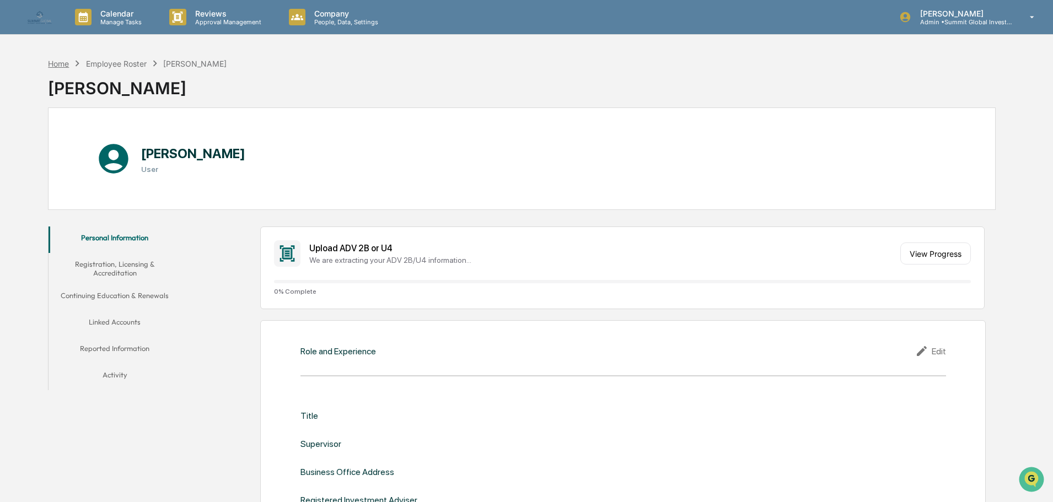
click at [62, 60] on div "Home" at bounding box center [58, 63] width 21 height 9
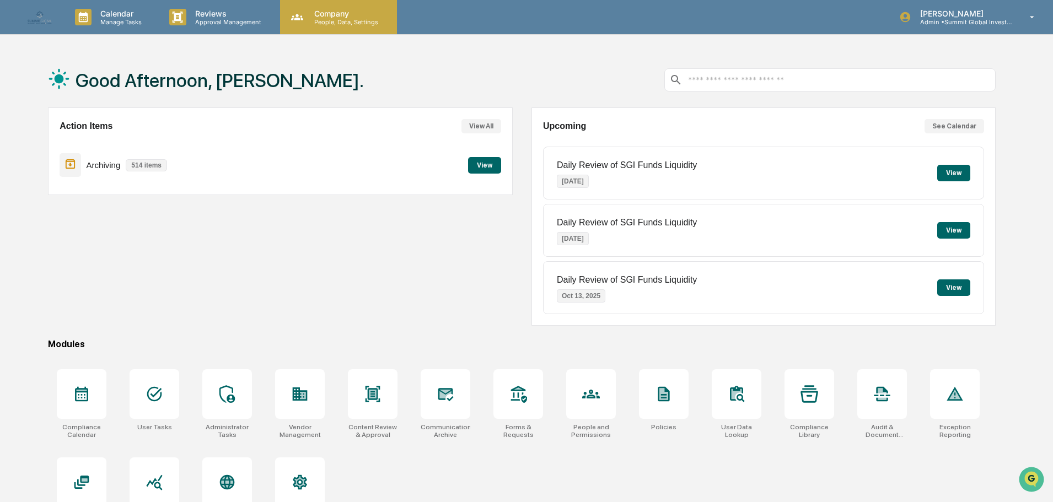
click at [322, 23] on p "People, Data, Settings" at bounding box center [344, 22] width 78 height 8
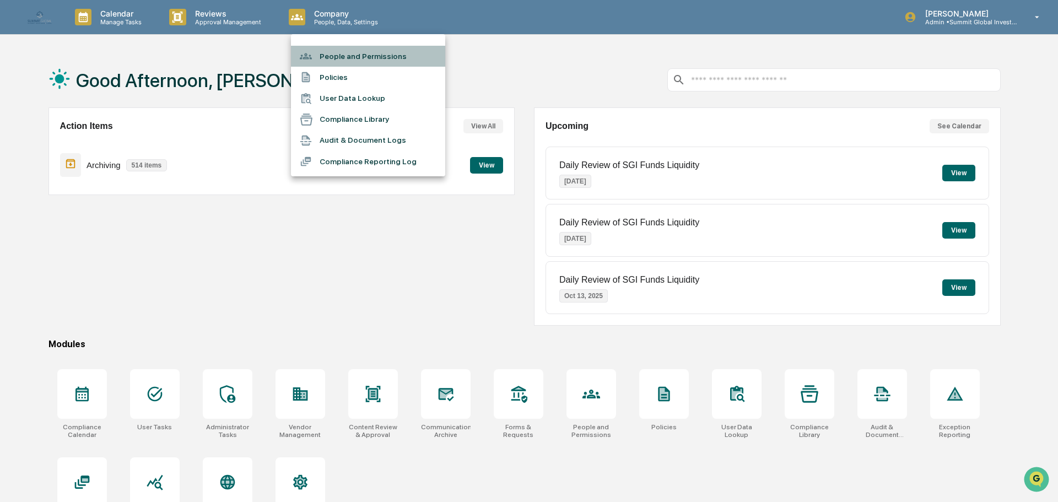
click at [367, 64] on li "People and Permissions" at bounding box center [368, 56] width 154 height 21
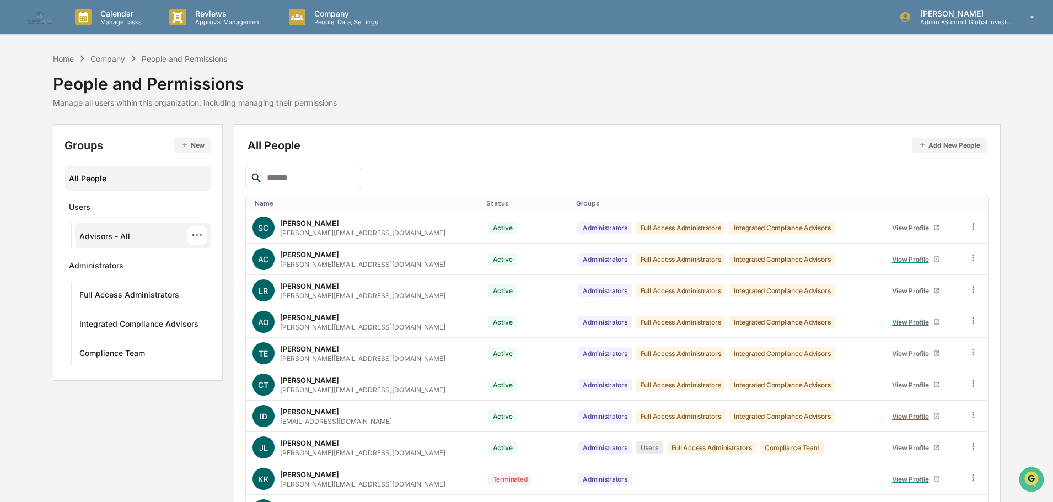
click at [133, 234] on div "Advisors - All ···" at bounding box center [143, 236] width 128 height 18
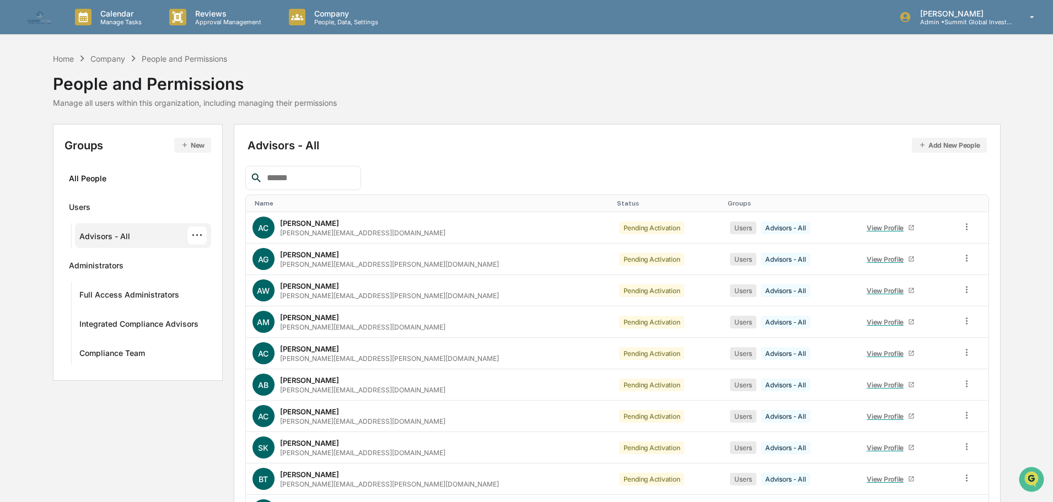
click at [345, 175] on input "text" at bounding box center [309, 178] width 94 height 14
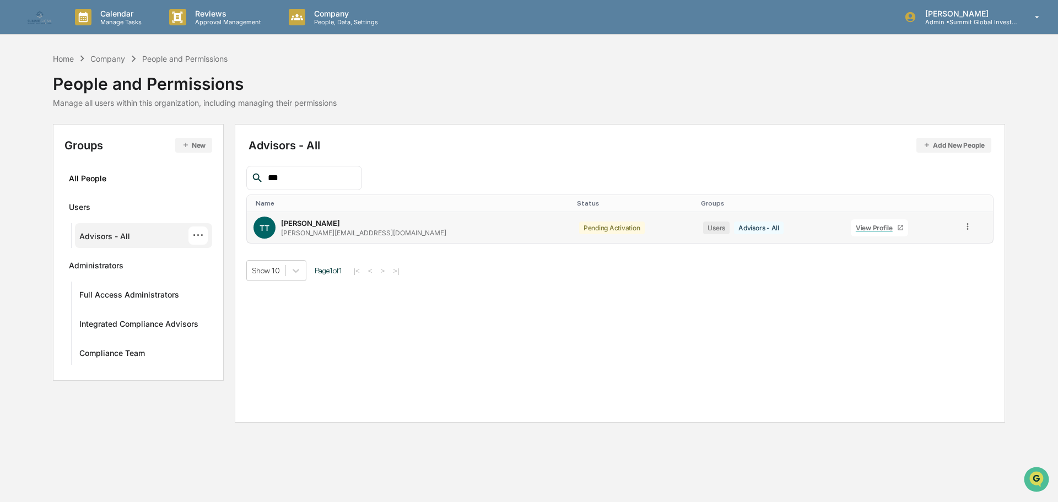
type input "***"
click at [851, 222] on link "View Profile" at bounding box center [879, 227] width 57 height 17
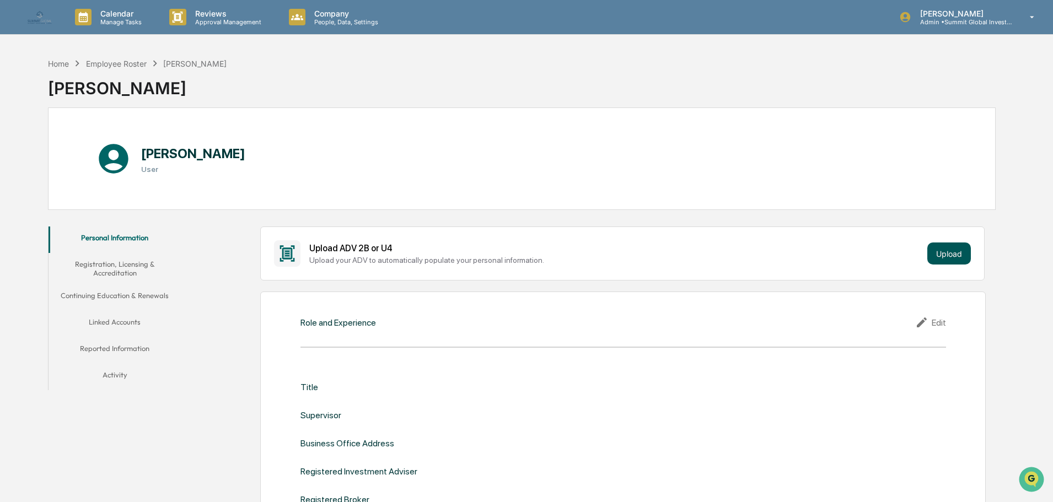
click at [952, 250] on button "Upload" at bounding box center [949, 254] width 44 height 22
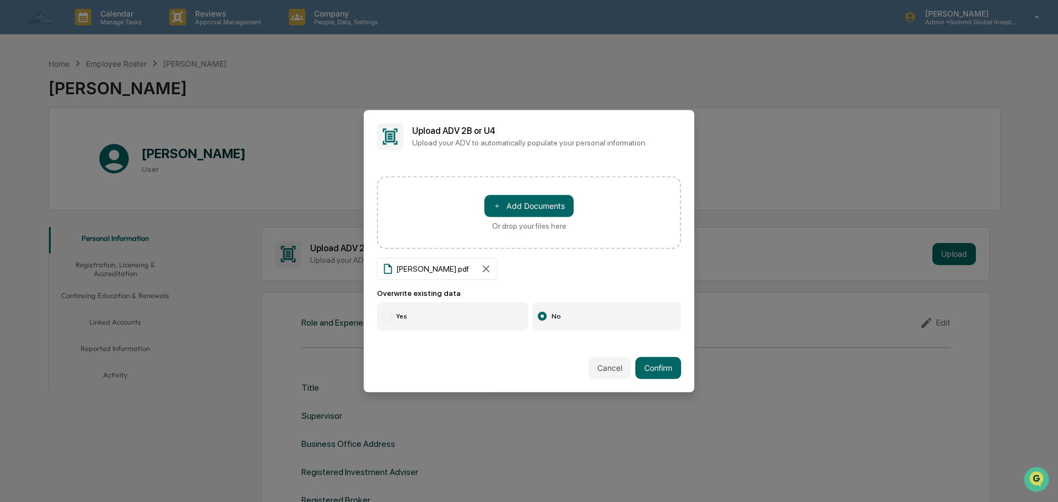
click at [413, 313] on label "Yes" at bounding box center [452, 316] width 151 height 29
click at [661, 367] on button "Confirm" at bounding box center [659, 368] width 46 height 22
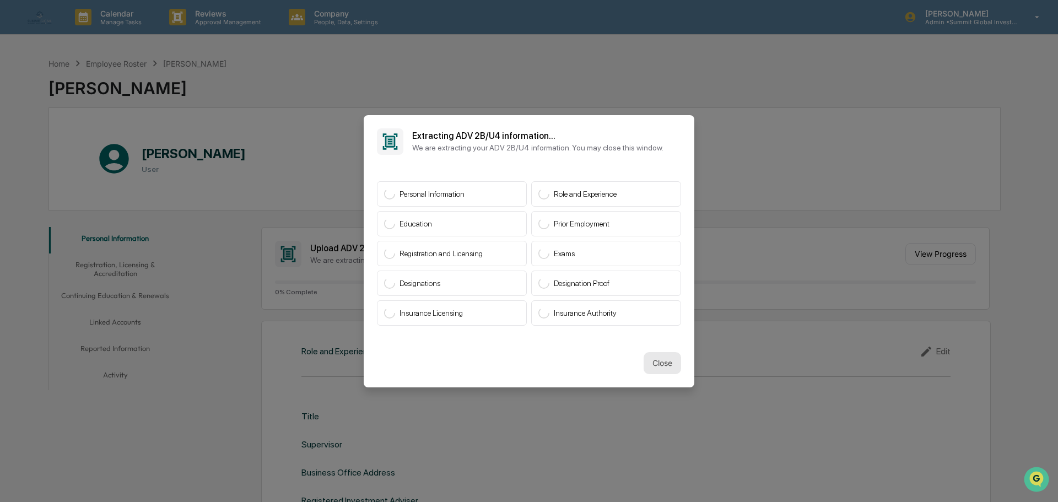
click at [658, 365] on button "Close" at bounding box center [662, 363] width 37 height 22
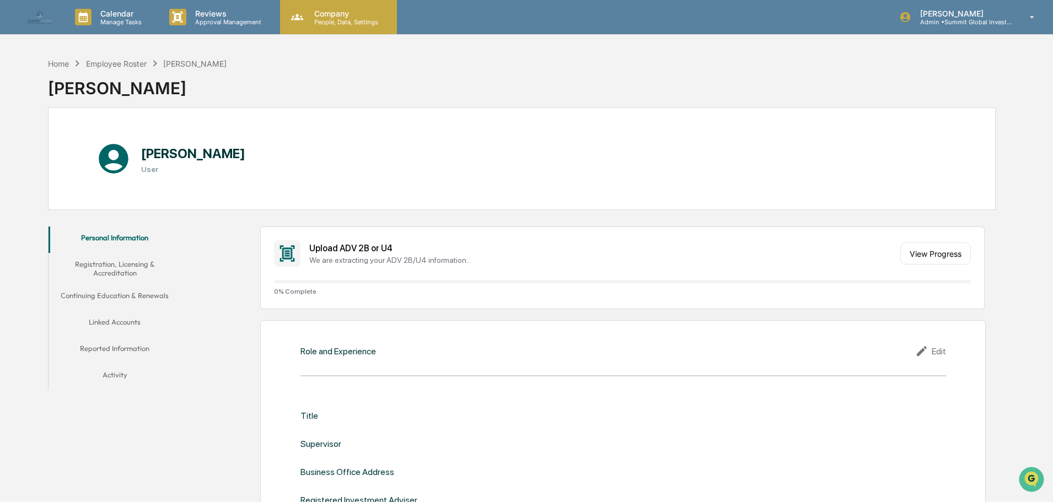
click at [327, 15] on p "Company" at bounding box center [344, 13] width 78 height 9
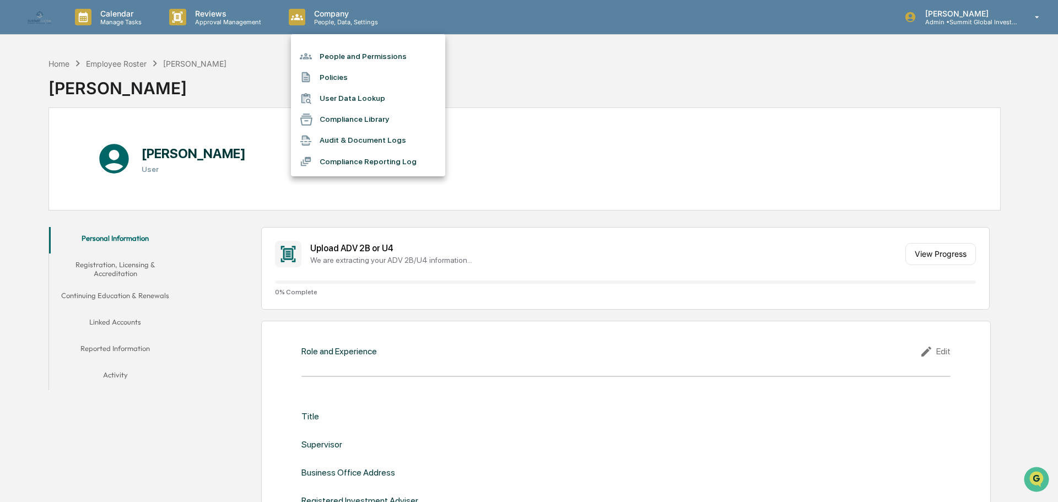
click at [339, 62] on li "People and Permissions" at bounding box center [368, 56] width 154 height 21
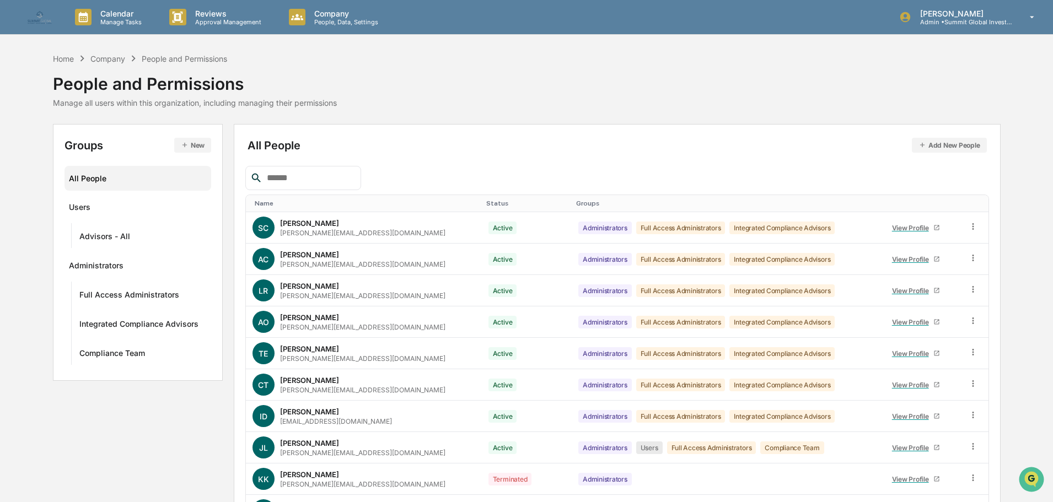
click at [181, 142] on icon "button" at bounding box center [185, 145] width 8 height 8
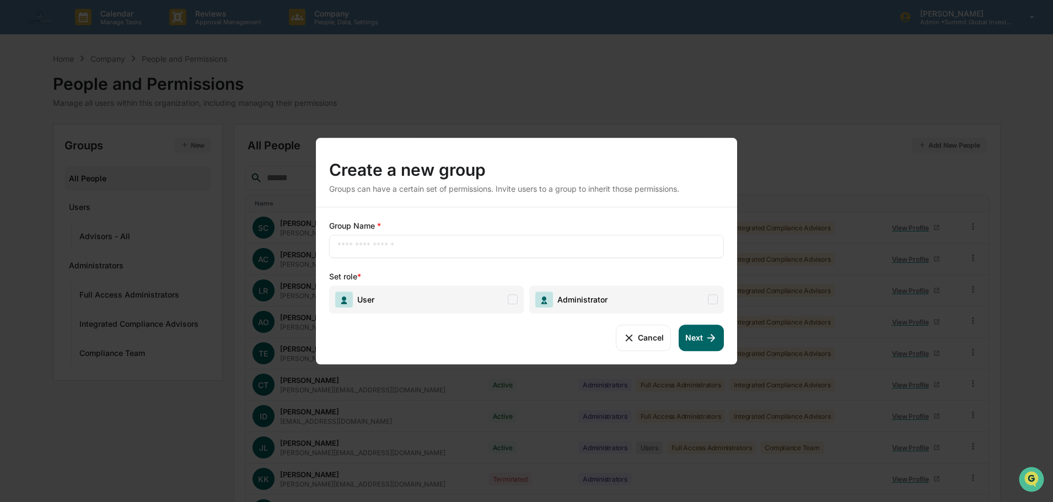
click at [469, 248] on input "text" at bounding box center [526, 246] width 378 height 11
click at [492, 300] on span "User" at bounding box center [426, 300] width 195 height 28
click at [440, 249] on input "text" at bounding box center [526, 246] width 378 height 11
type input "**********"
click at [694, 343] on button "Next" at bounding box center [701, 338] width 45 height 26
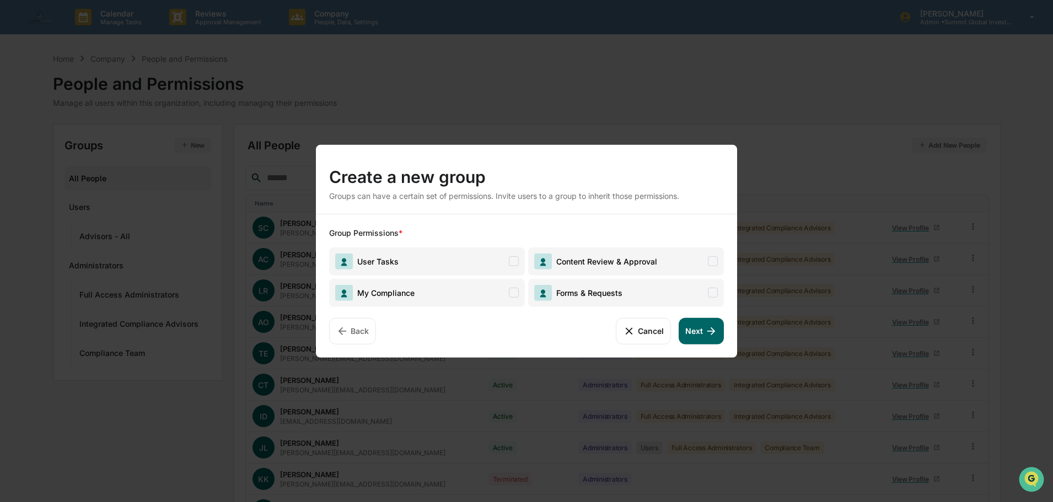
click at [497, 266] on span "User Tasks" at bounding box center [427, 261] width 196 height 28
click at [497, 290] on span "My Compliance" at bounding box center [427, 292] width 196 height 28
click at [675, 263] on span "Content Review & Approval" at bounding box center [626, 261] width 196 height 28
click at [671, 287] on span "Forms & Requests" at bounding box center [626, 292] width 196 height 28
click at [686, 339] on button "Next" at bounding box center [701, 331] width 45 height 26
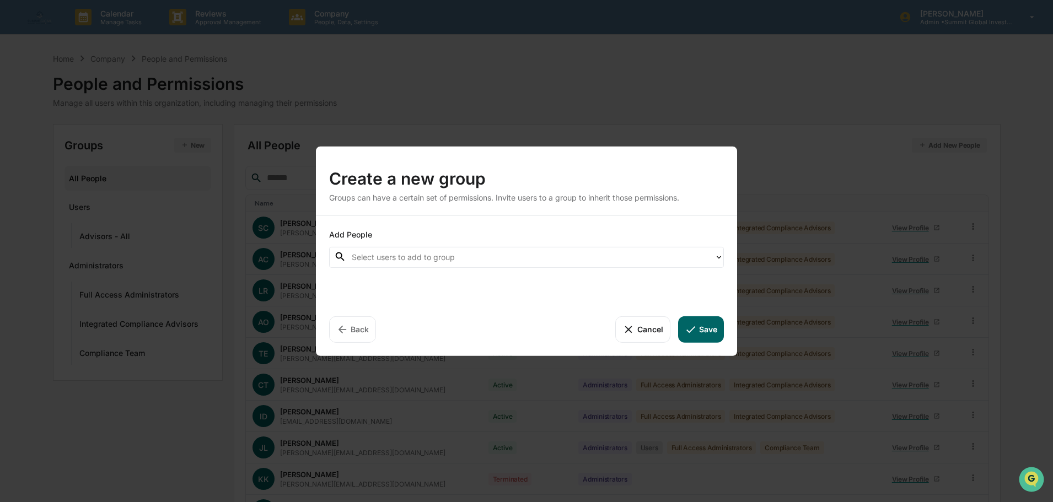
click at [519, 259] on div at bounding box center [530, 257] width 357 height 13
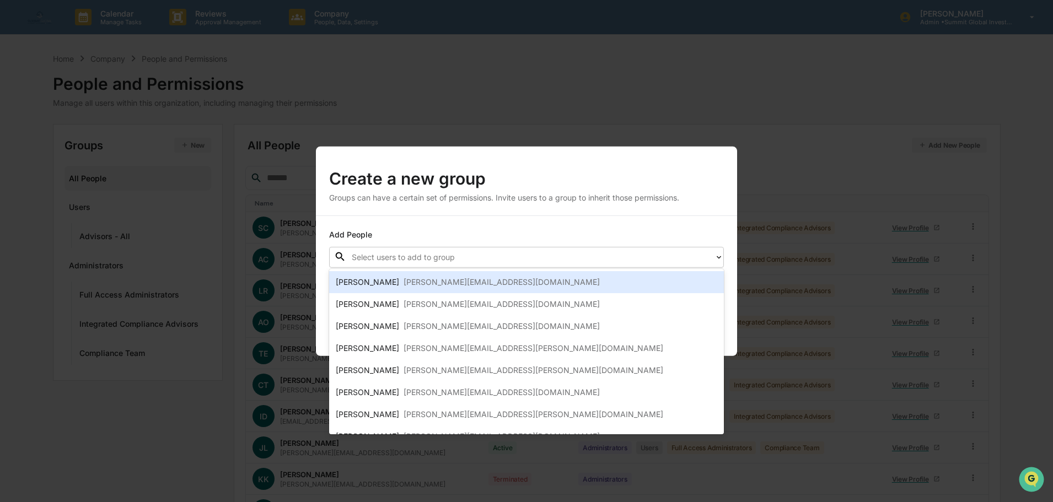
click at [460, 283] on div "John Lore john.lore@sgiam.com" at bounding box center [526, 282] width 381 height 13
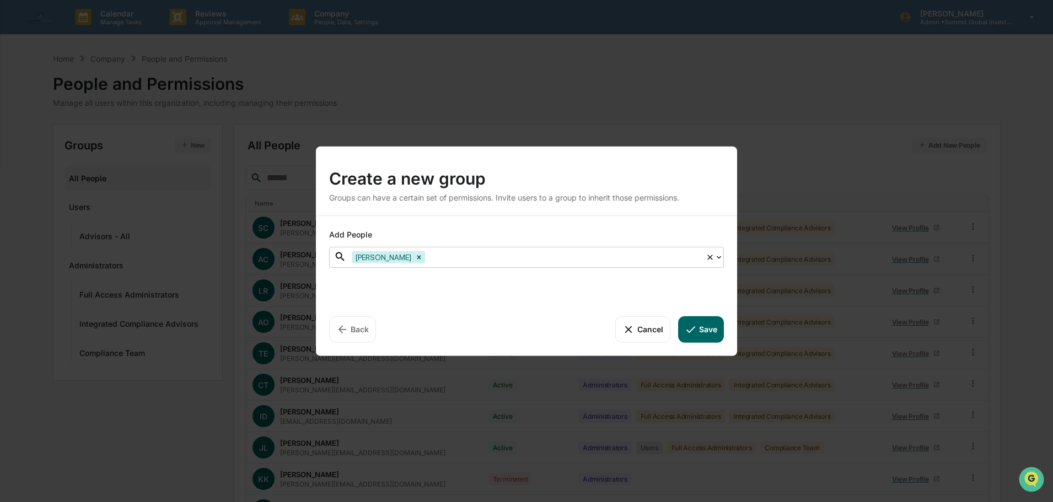
click at [456, 254] on div at bounding box center [563, 257] width 273 height 13
click at [456, 259] on div at bounding box center [563, 257] width 273 height 13
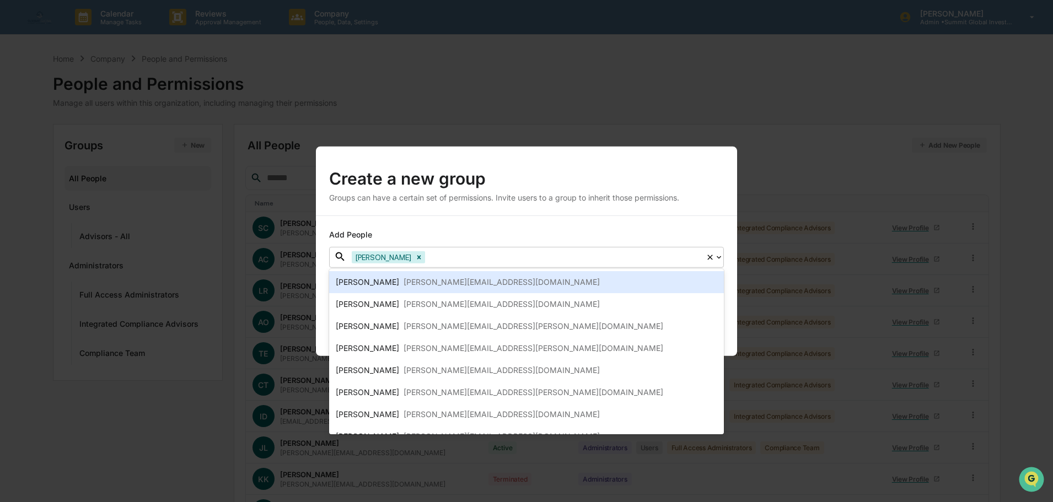
click at [443, 284] on div "dave@sgiam.com" at bounding box center [501, 282] width 196 height 13
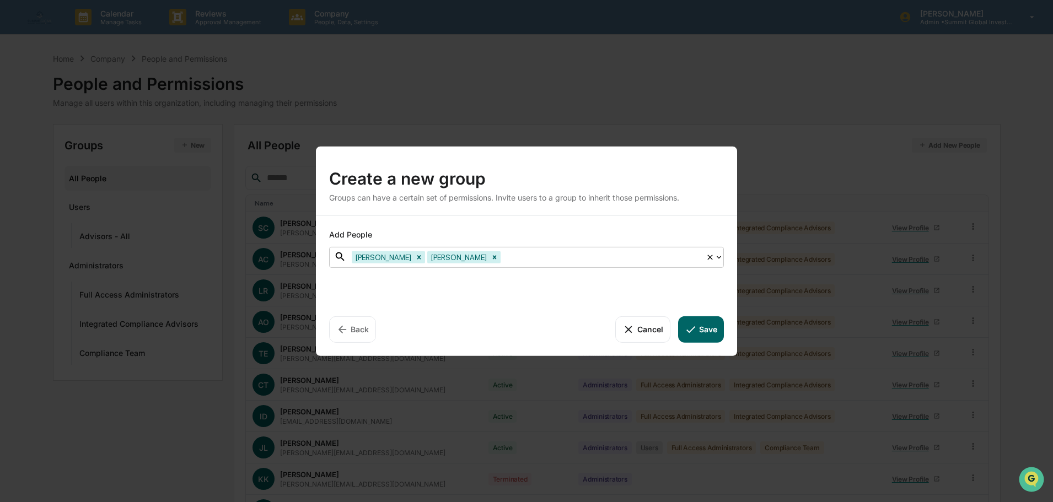
click at [503, 256] on div at bounding box center [601, 257] width 197 height 13
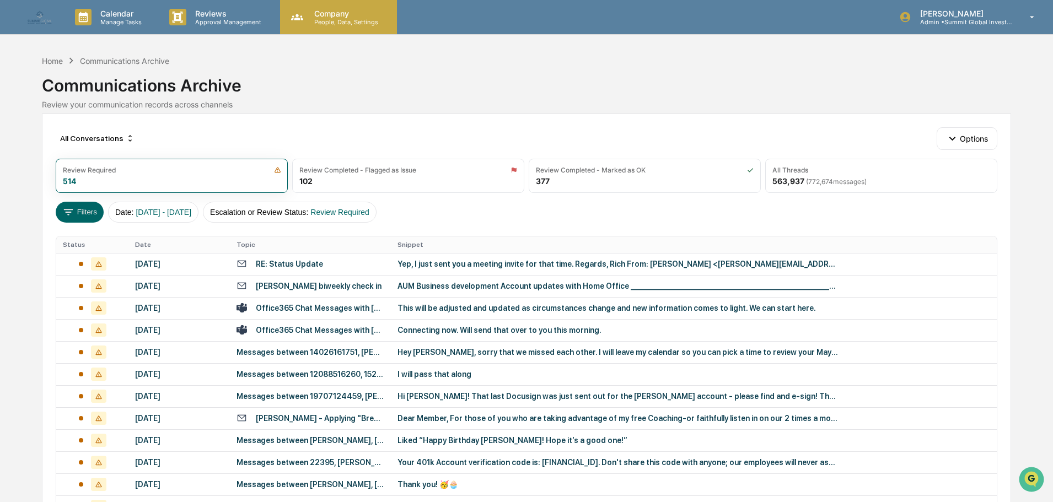
click at [305, 12] on icon at bounding box center [297, 17] width 17 height 17
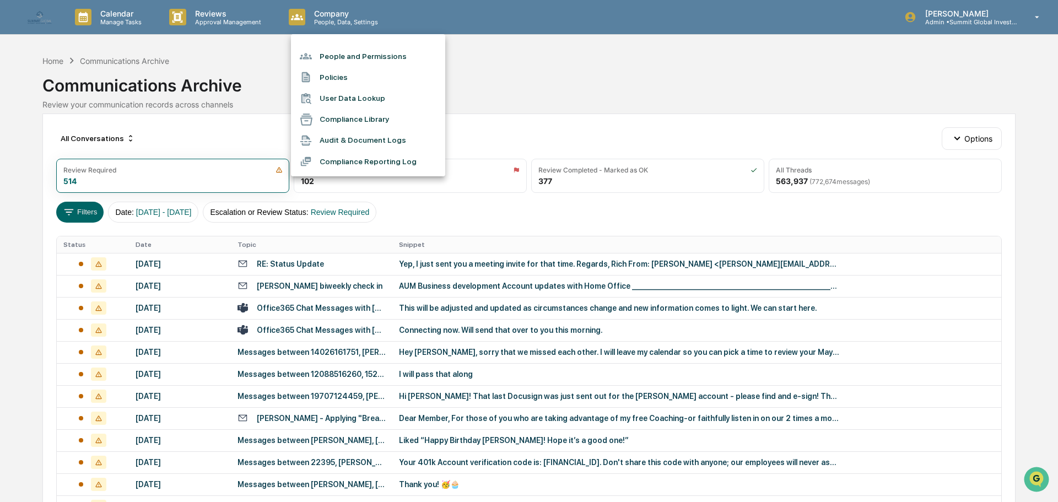
click at [232, 12] on div at bounding box center [529, 251] width 1058 height 502
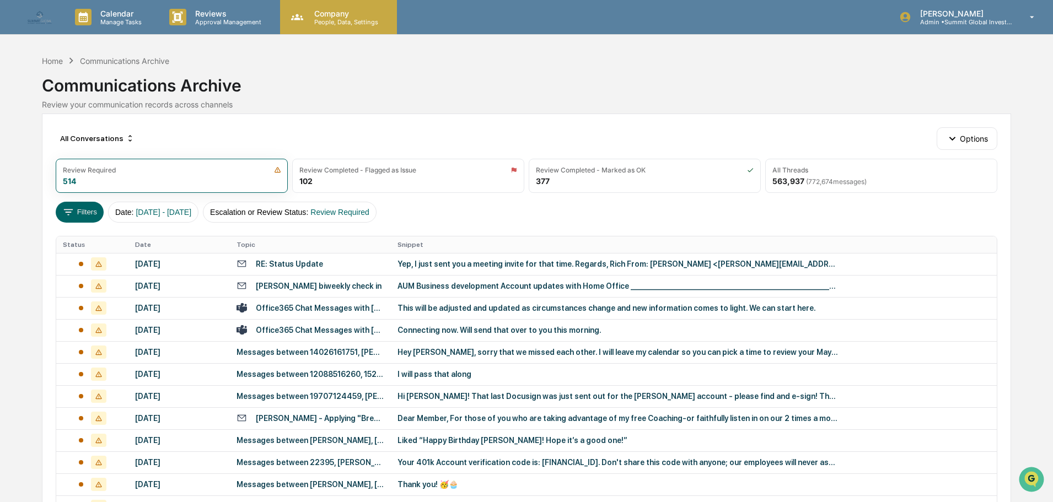
click at [333, 10] on p "Company" at bounding box center [344, 13] width 78 height 9
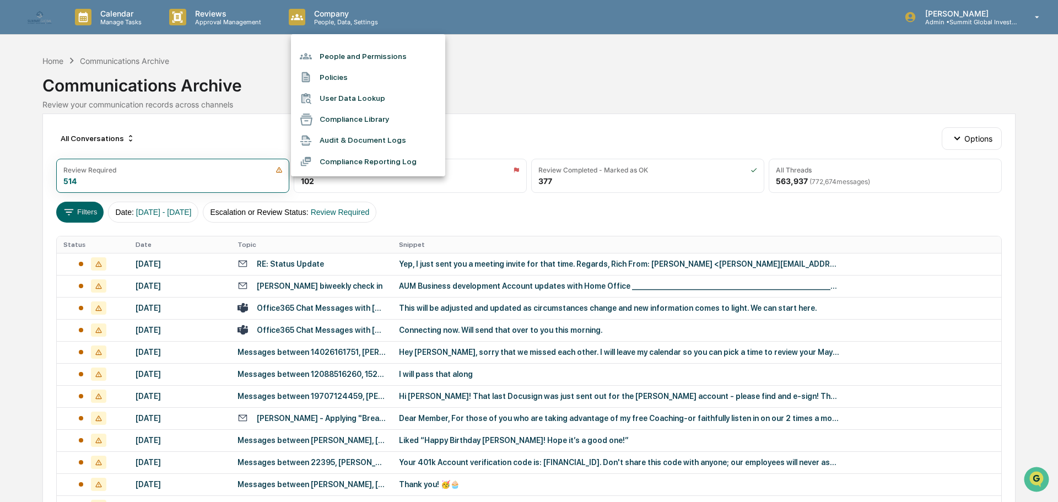
click at [128, 23] on div at bounding box center [529, 251] width 1058 height 502
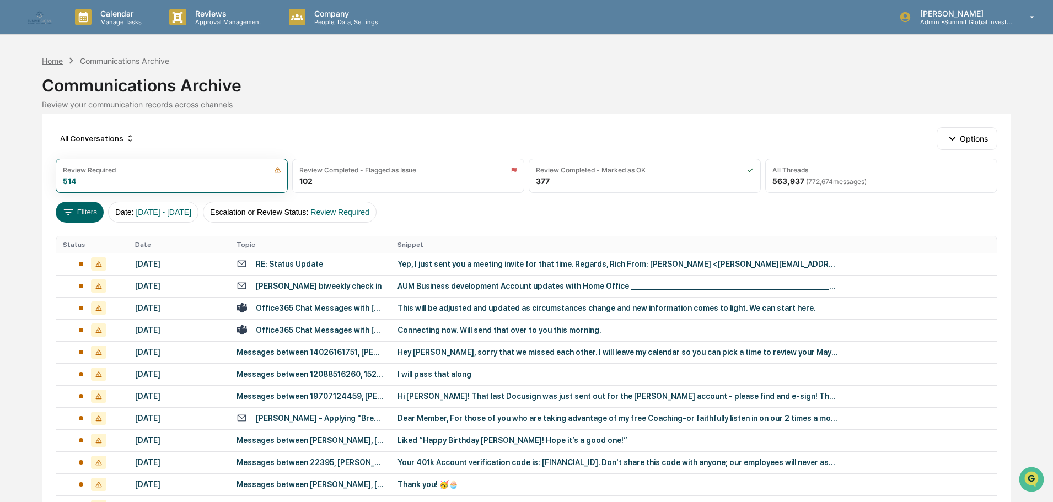
click at [47, 61] on div "Home" at bounding box center [52, 60] width 21 height 9
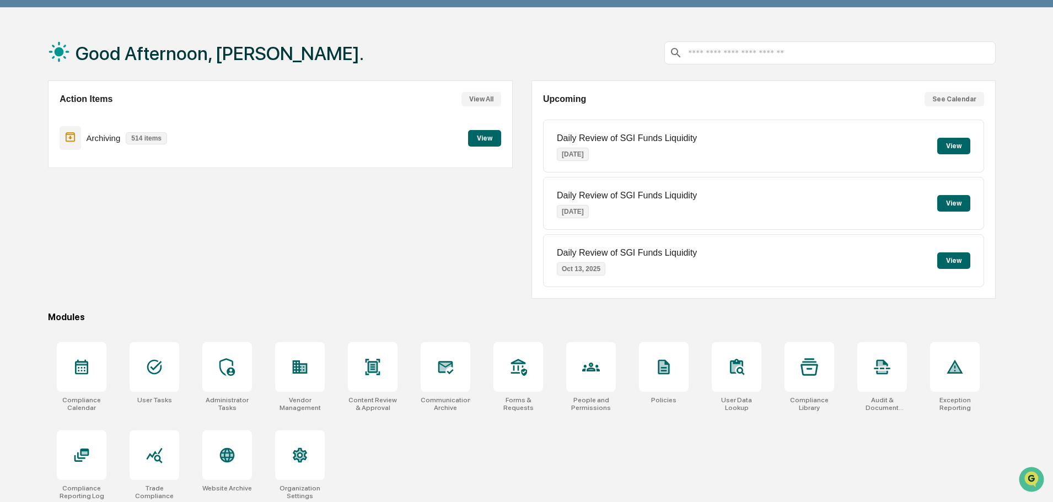
scroll to position [52, 0]
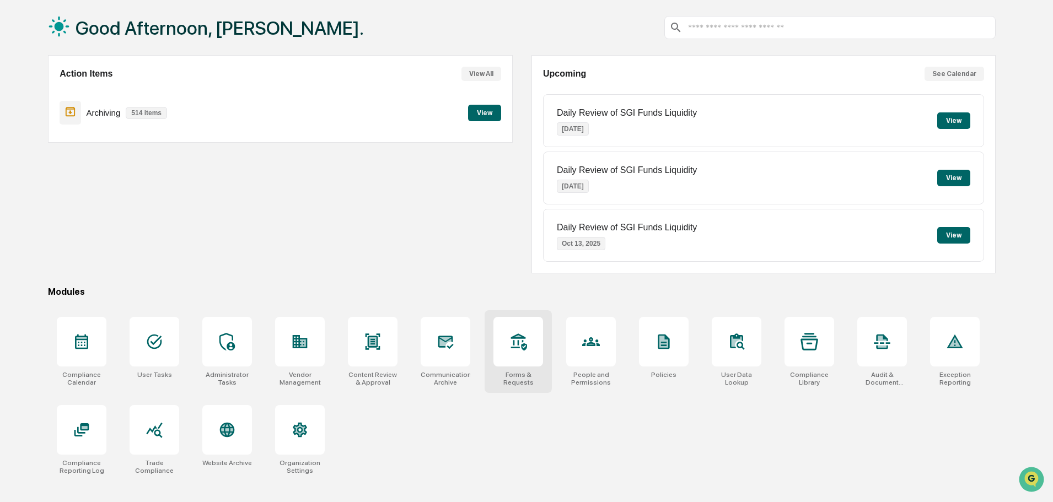
click at [516, 348] on icon at bounding box center [519, 341] width 16 height 17
click at [382, 362] on div at bounding box center [373, 342] width 50 height 50
click at [880, 342] on icon at bounding box center [882, 342] width 18 height 18
click at [90, 435] on icon at bounding box center [82, 430] width 18 height 18
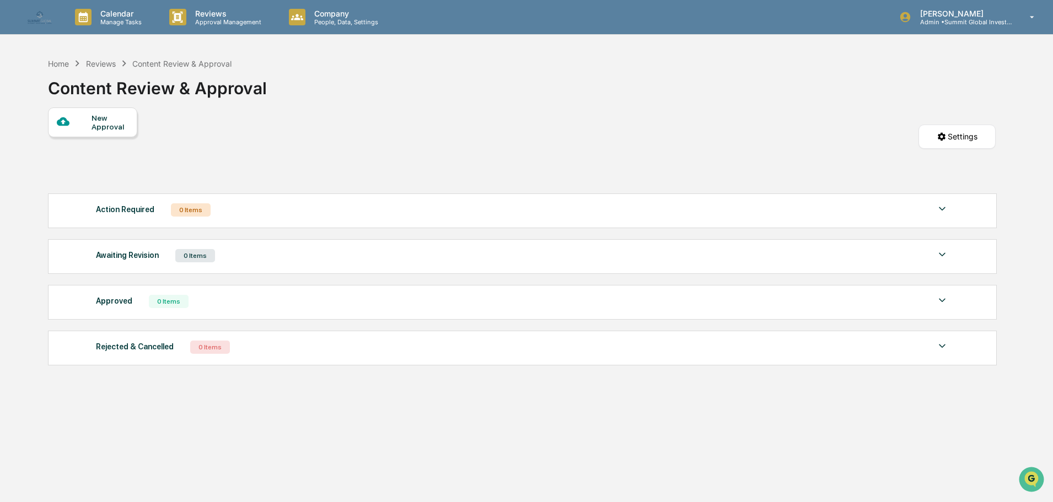
click at [98, 116] on div "New Approval" at bounding box center [110, 123] width 37 height 18
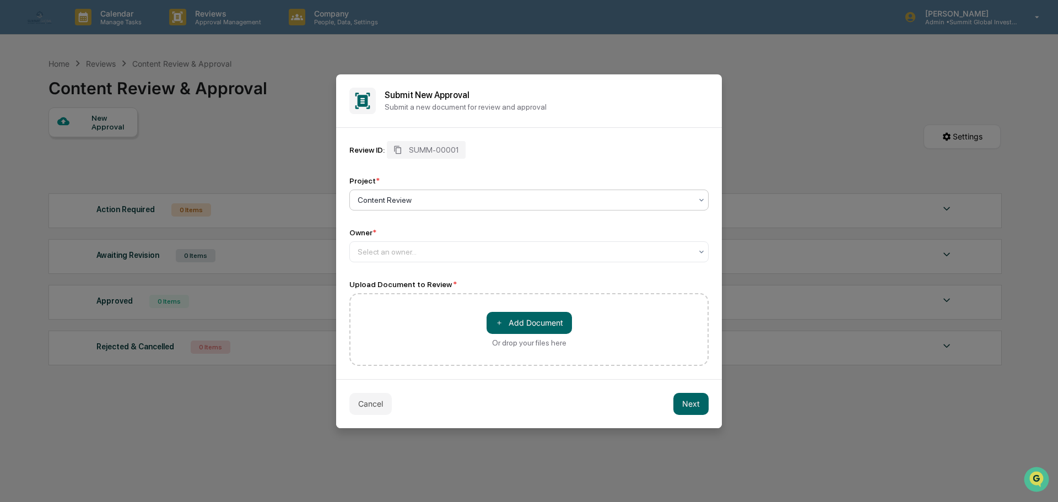
click at [411, 200] on div at bounding box center [525, 200] width 334 height 11
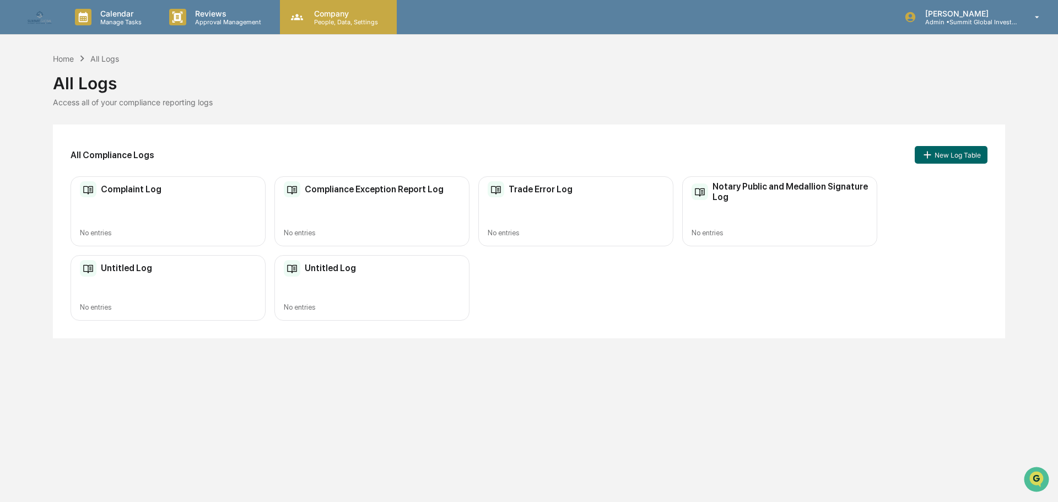
click at [384, 18] on p "People, Data, Settings" at bounding box center [344, 22] width 78 height 8
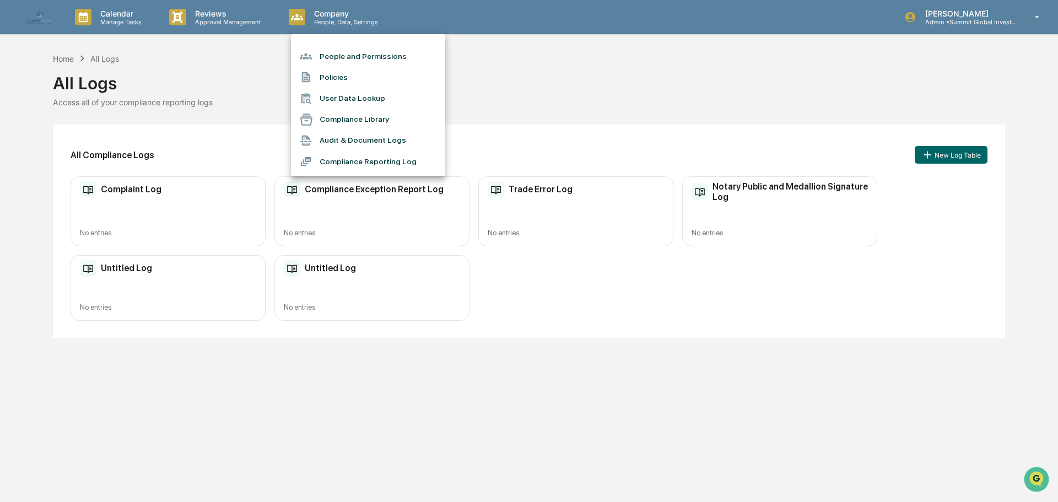
click at [369, 60] on li "People and Permissions" at bounding box center [368, 56] width 154 height 21
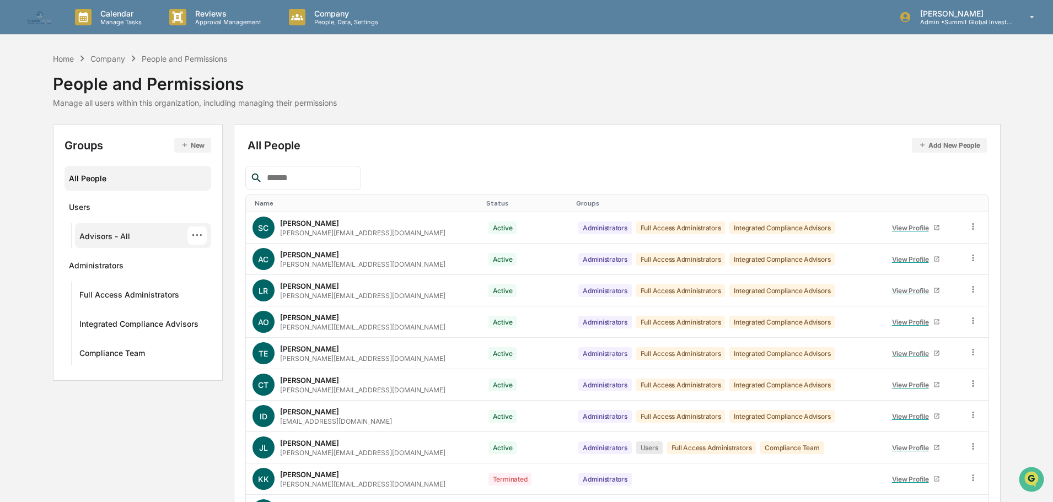
click at [95, 244] on div "Advisors - All" at bounding box center [104, 238] width 51 height 13
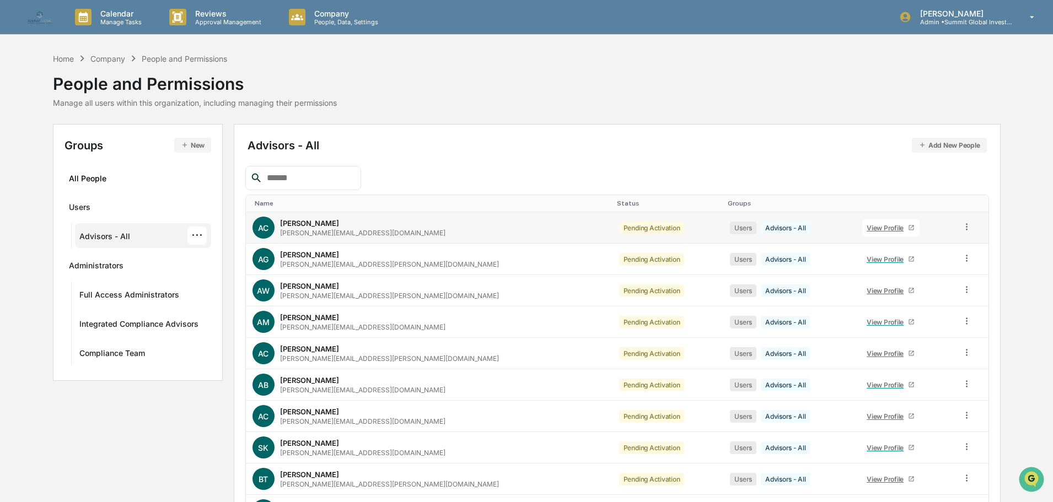
click at [867, 227] on div "View Profile" at bounding box center [887, 228] width 41 height 8
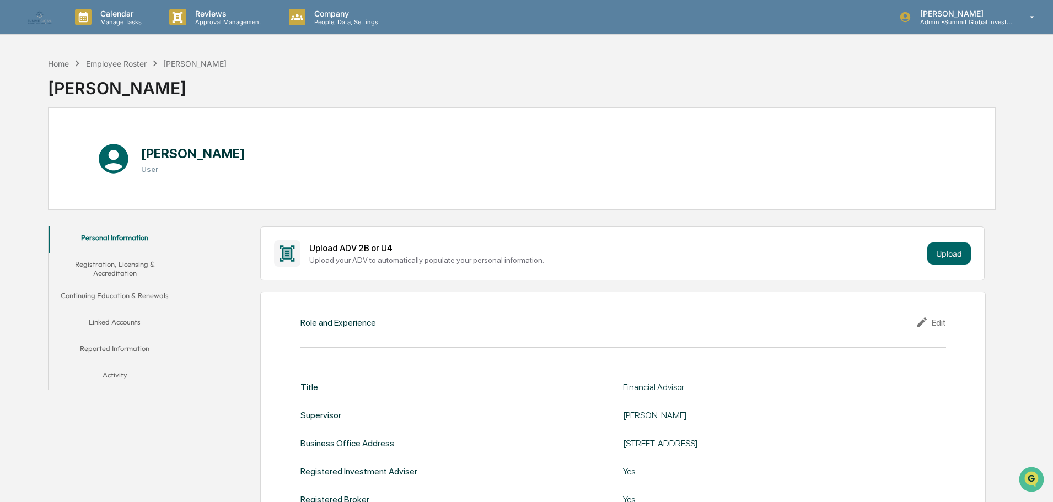
scroll to position [55, 0]
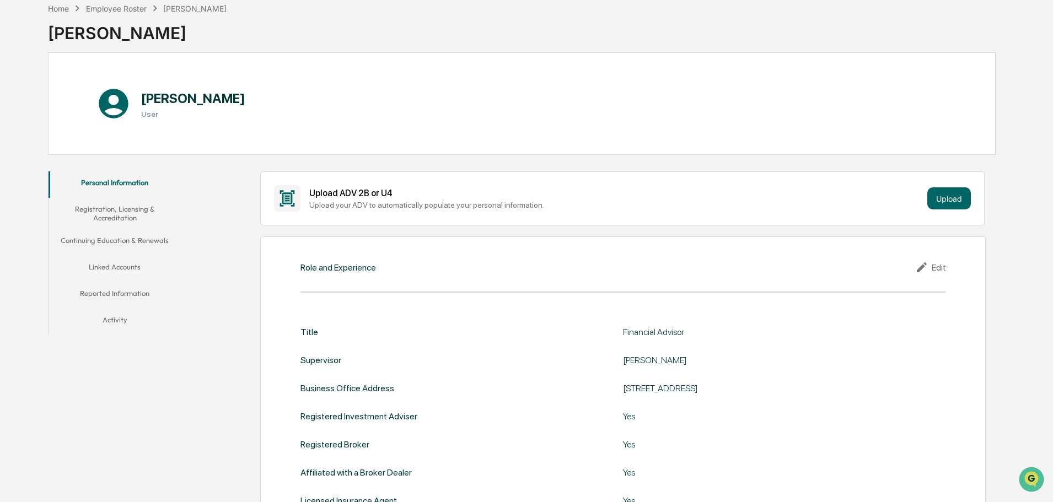
click at [118, 333] on button "Activity" at bounding box center [115, 322] width 132 height 26
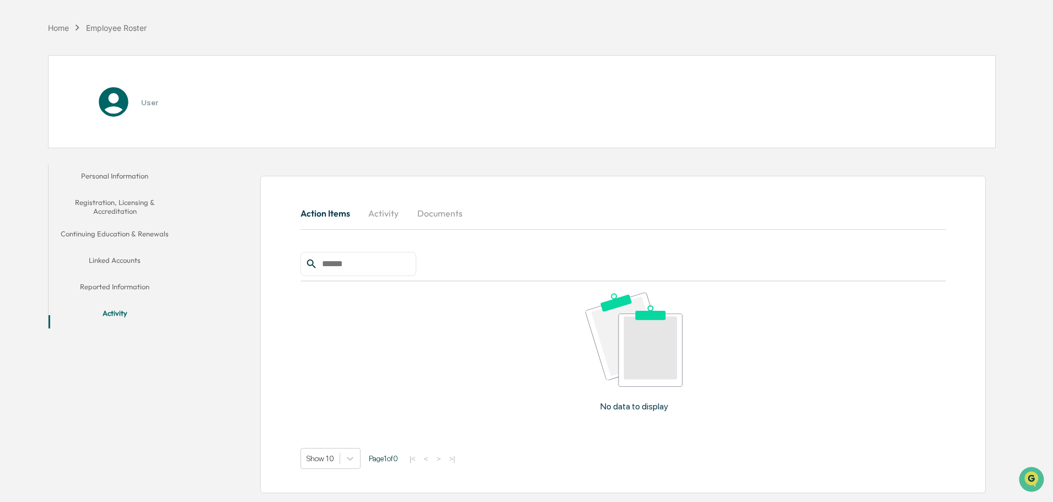
scroll to position [55, 0]
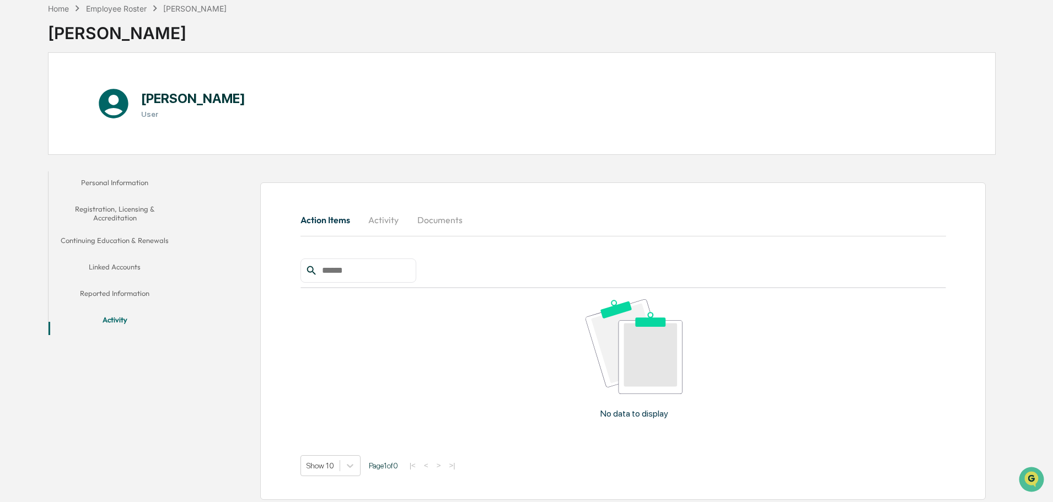
click at [369, 217] on button "Activity" at bounding box center [384, 220] width 50 height 26
click at [128, 306] on button "Reported Information" at bounding box center [115, 295] width 132 height 26
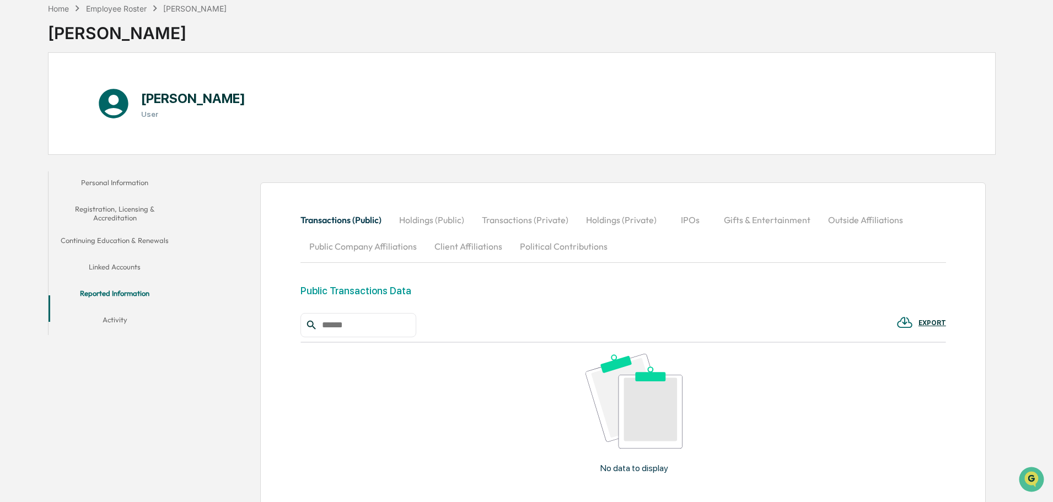
click at [769, 219] on button "Gifts & Entertainment" at bounding box center [767, 220] width 104 height 26
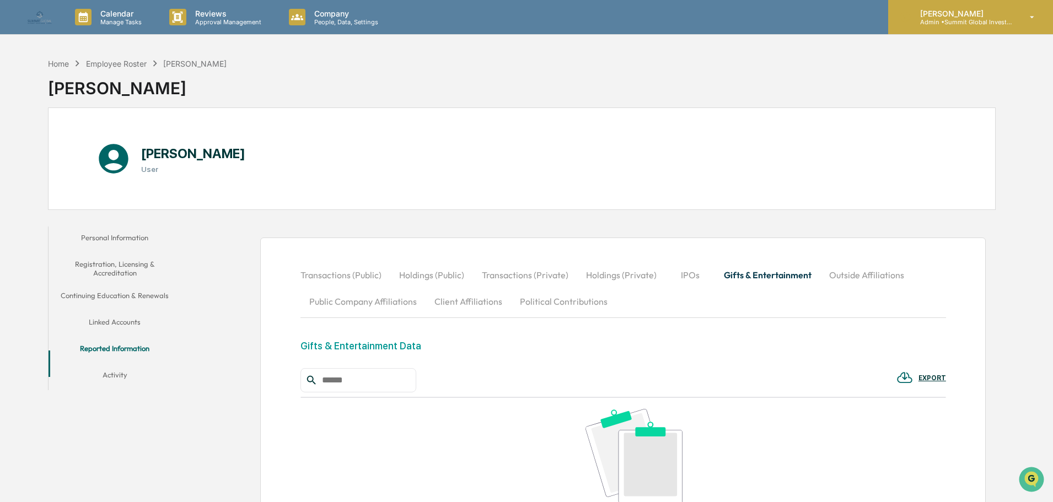
click at [1023, 18] on icon at bounding box center [1032, 17] width 19 height 10
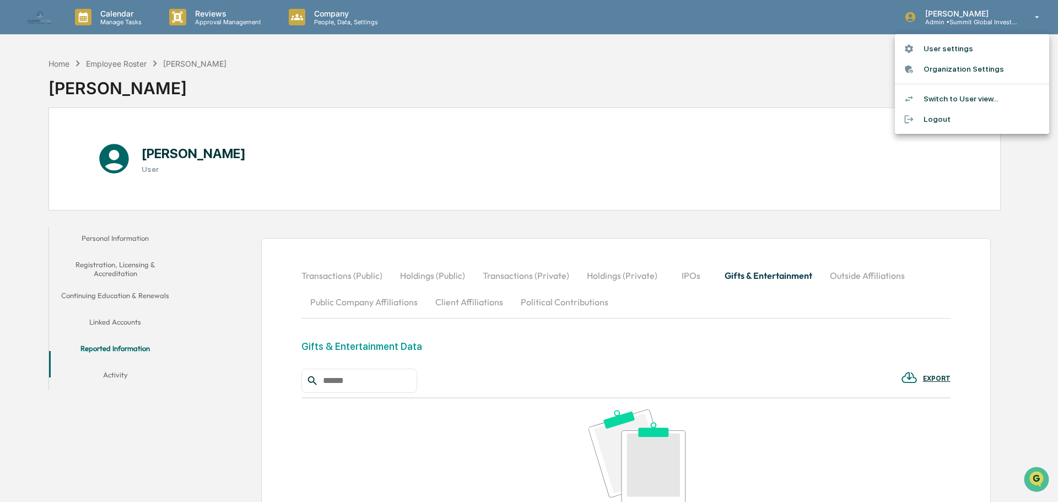
click at [939, 99] on li "Switch to User view..." at bounding box center [972, 99] width 154 height 20
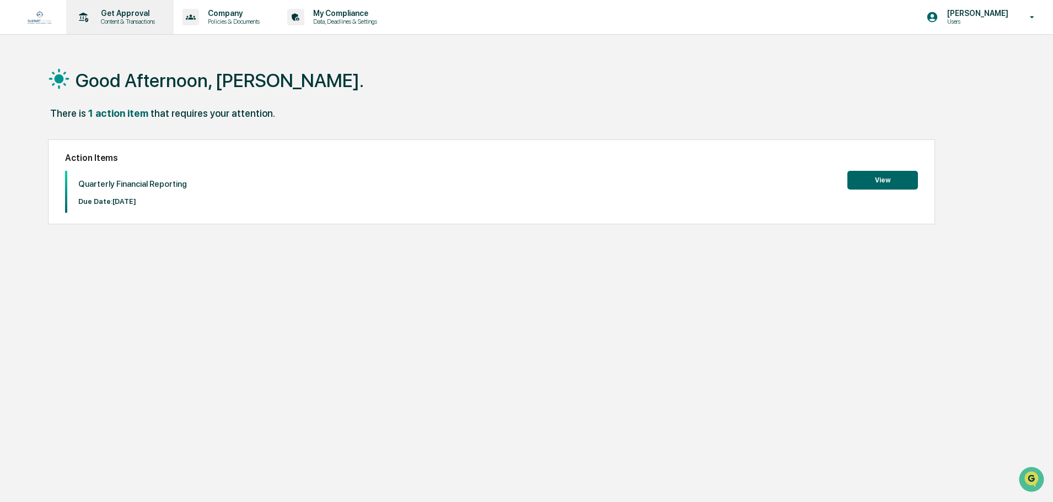
click at [120, 19] on p "Content & Transactions" at bounding box center [126, 22] width 68 height 8
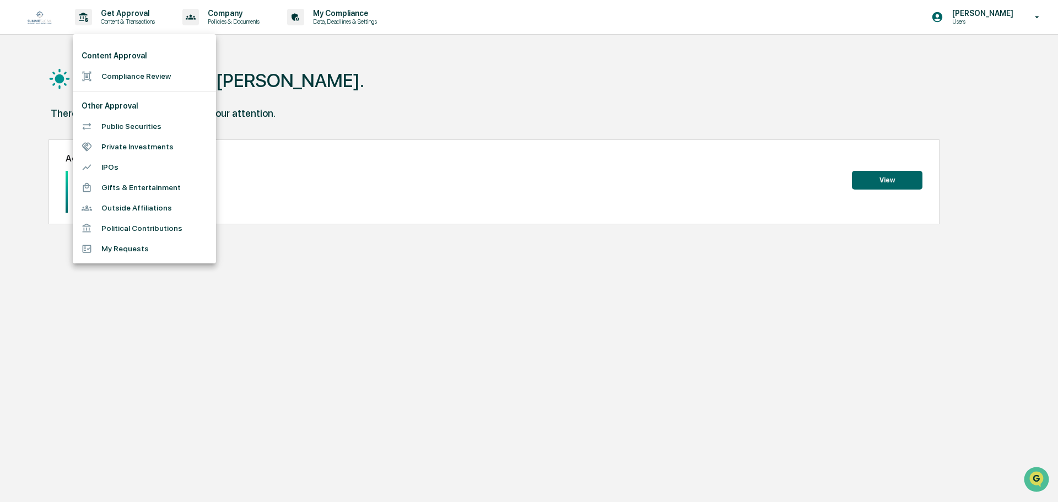
click at [118, 194] on li "Gifts & Entertainment" at bounding box center [144, 187] width 143 height 20
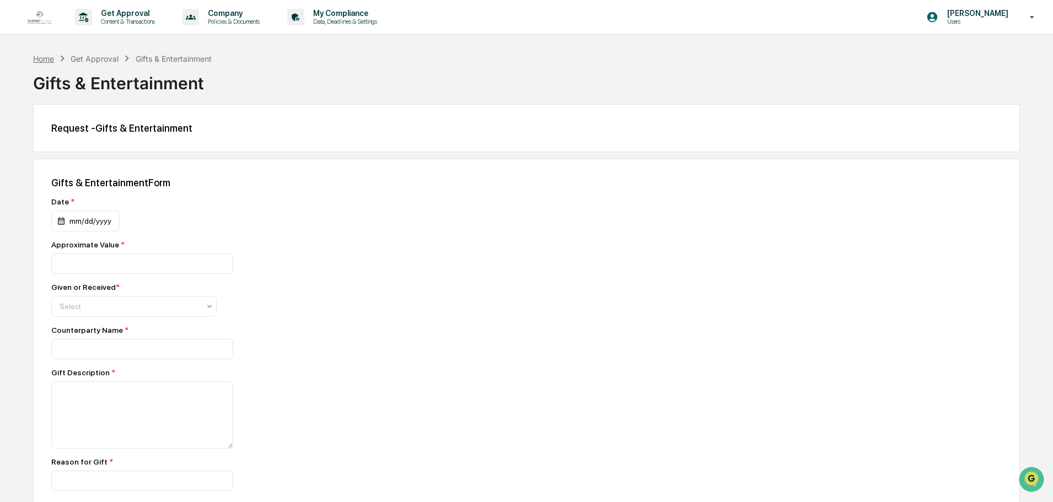
click at [45, 62] on div "Home" at bounding box center [43, 58] width 21 height 9
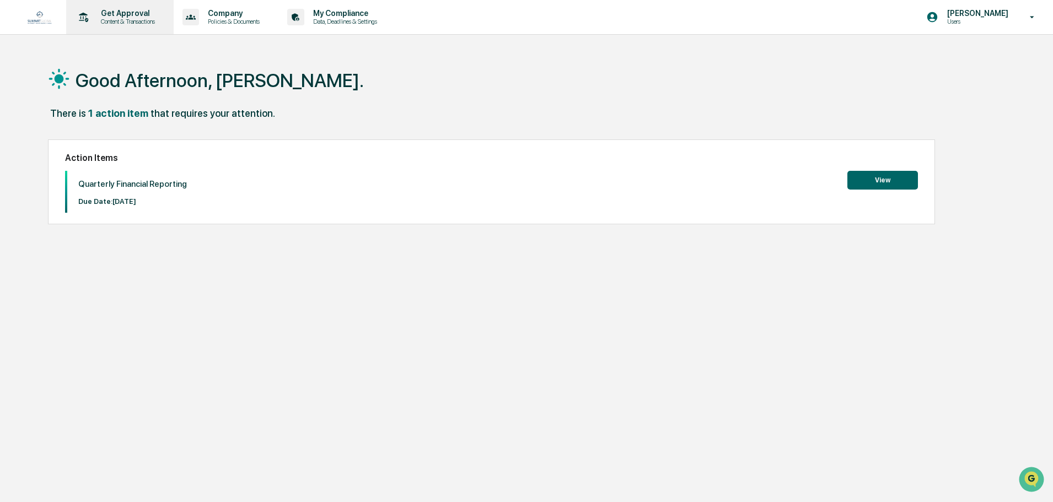
click at [116, 17] on p "Get Approval" at bounding box center [126, 13] width 68 height 9
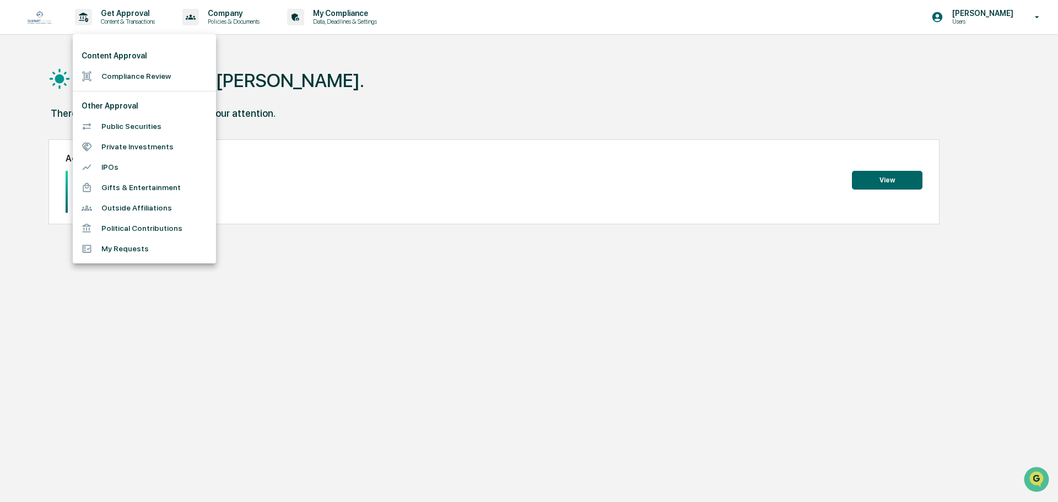
click at [139, 214] on li "Outside Affiliations" at bounding box center [144, 208] width 143 height 20
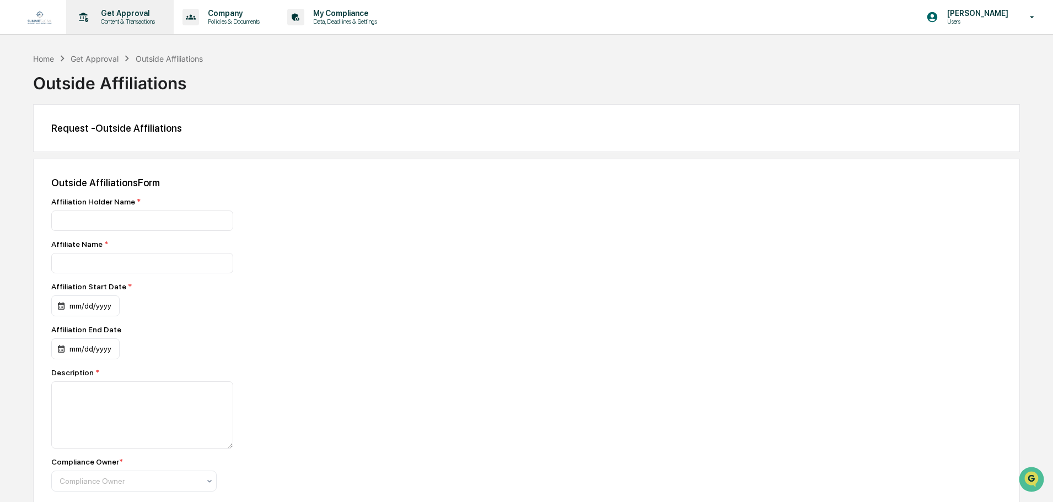
click at [114, 17] on p "Get Approval" at bounding box center [126, 13] width 68 height 9
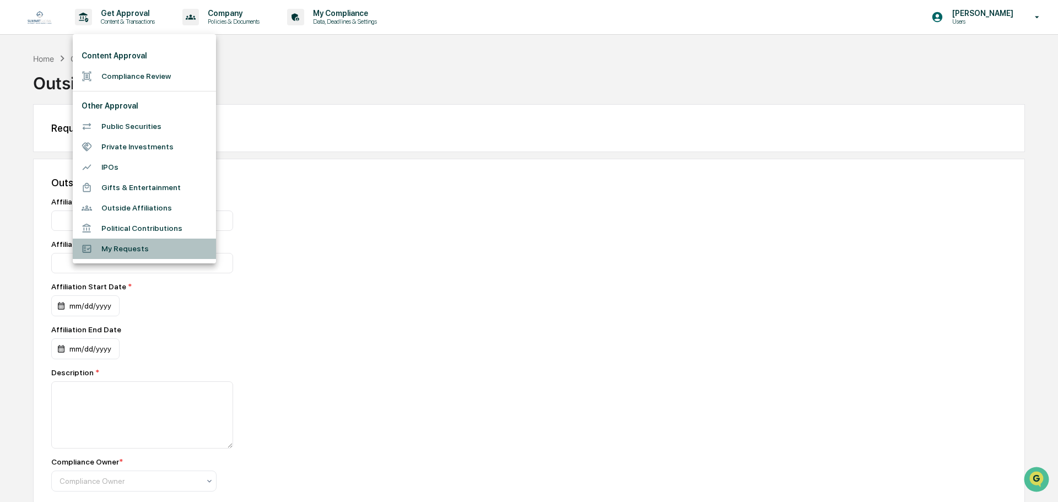
click at [111, 254] on li "My Requests" at bounding box center [144, 249] width 143 height 20
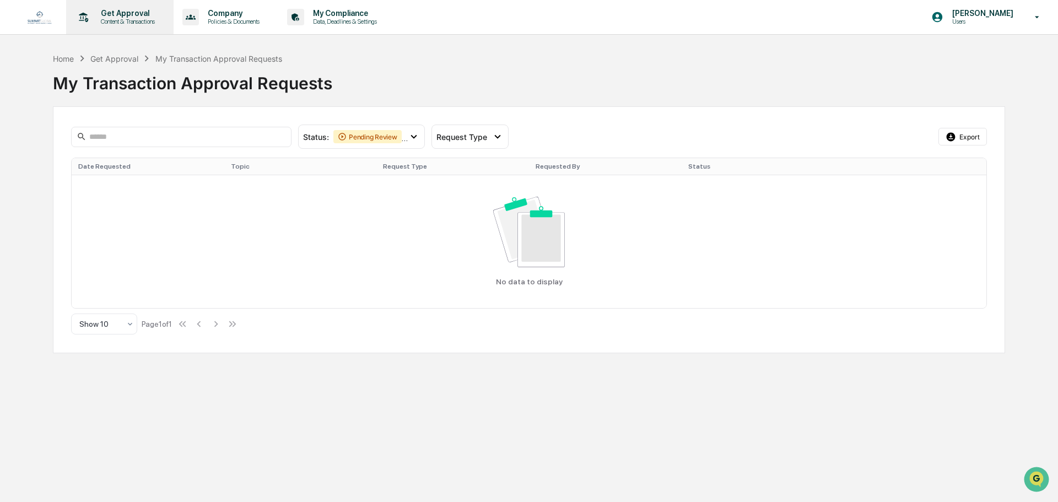
click at [141, 15] on p "Get Approval" at bounding box center [126, 13] width 68 height 9
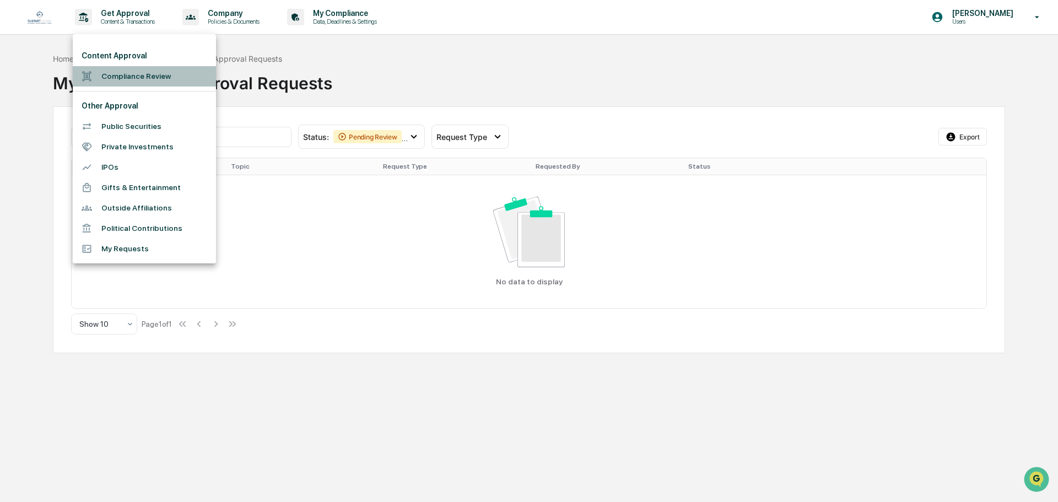
click at [149, 71] on li "Compliance Review" at bounding box center [144, 76] width 143 height 20
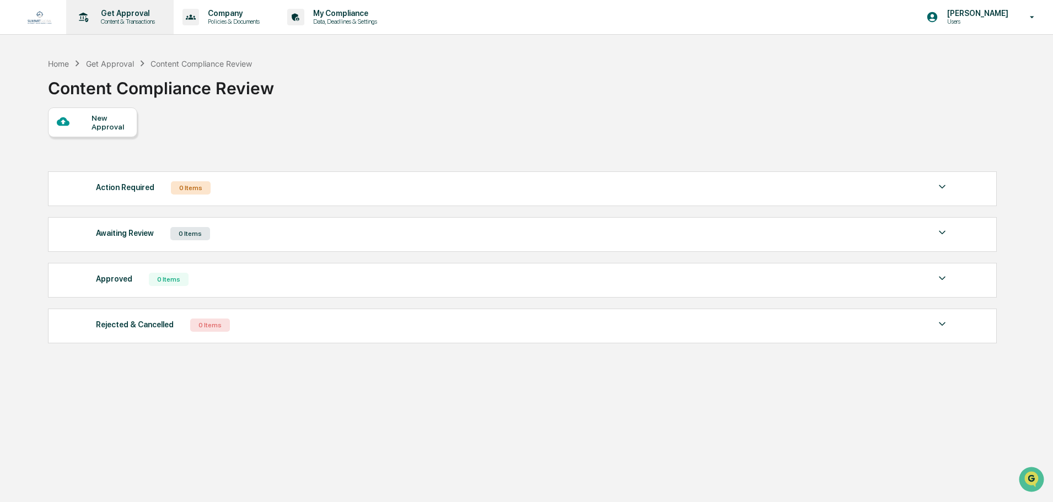
click at [138, 34] on div "Get Approval Content & Transactions" at bounding box center [119, 17] width 96 height 34
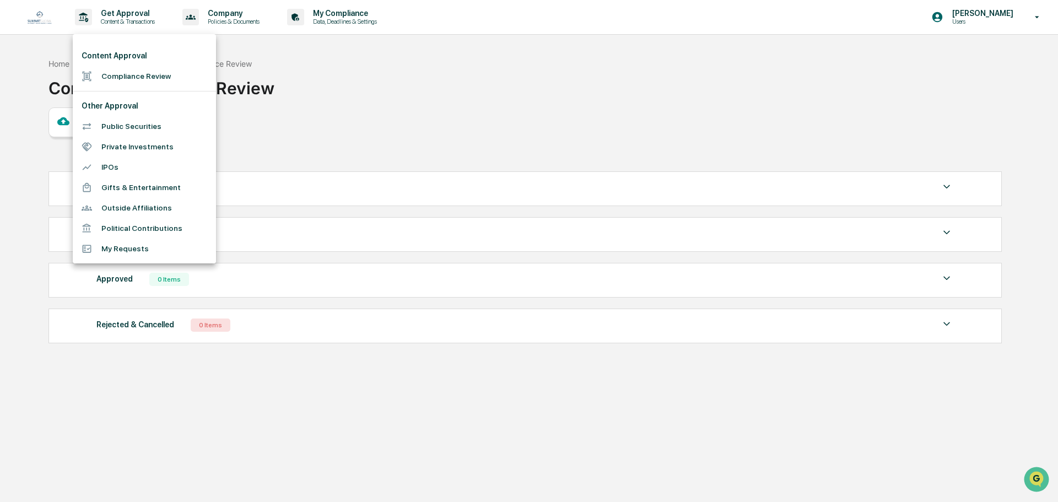
click at [123, 212] on li "Outside Affiliations" at bounding box center [144, 208] width 143 height 20
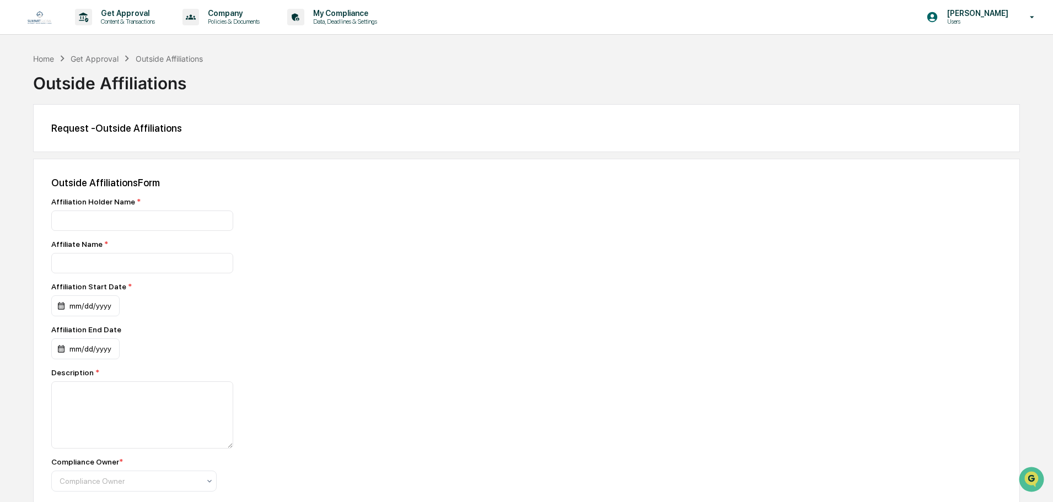
click at [104, 61] on div "Get Approval" at bounding box center [95, 58] width 48 height 9
click at [136, 19] on p "Content & Transactions" at bounding box center [126, 22] width 68 height 8
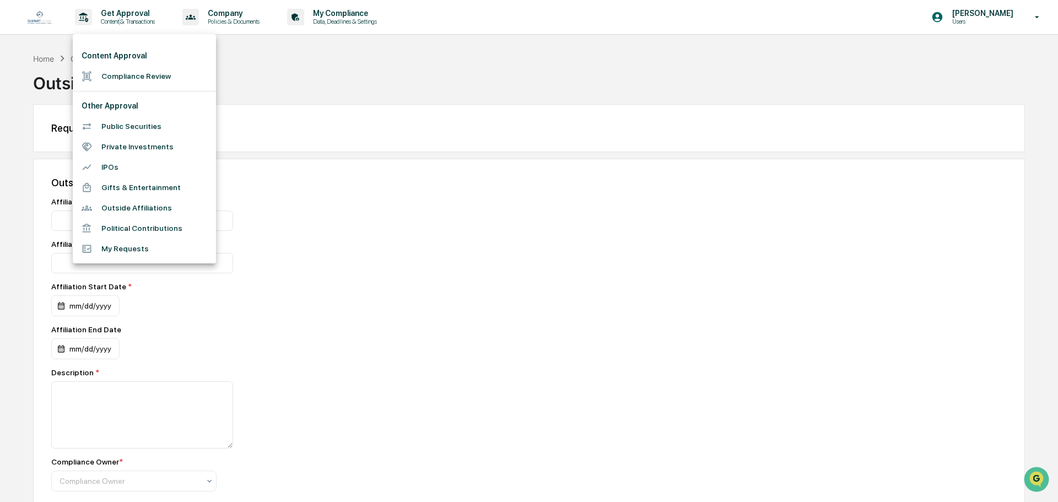
click at [128, 76] on li "Compliance Review" at bounding box center [144, 76] width 143 height 20
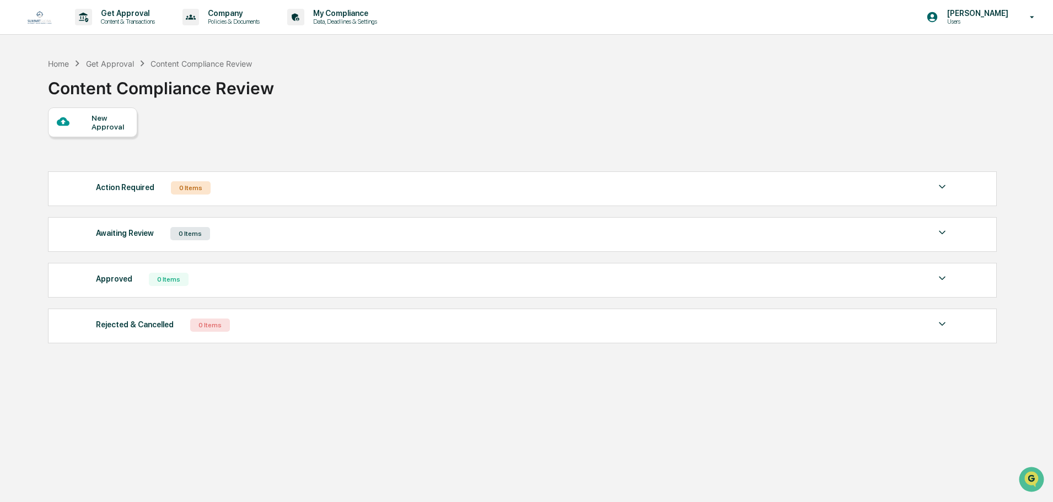
click at [106, 124] on div "New Approval" at bounding box center [110, 123] width 37 height 18
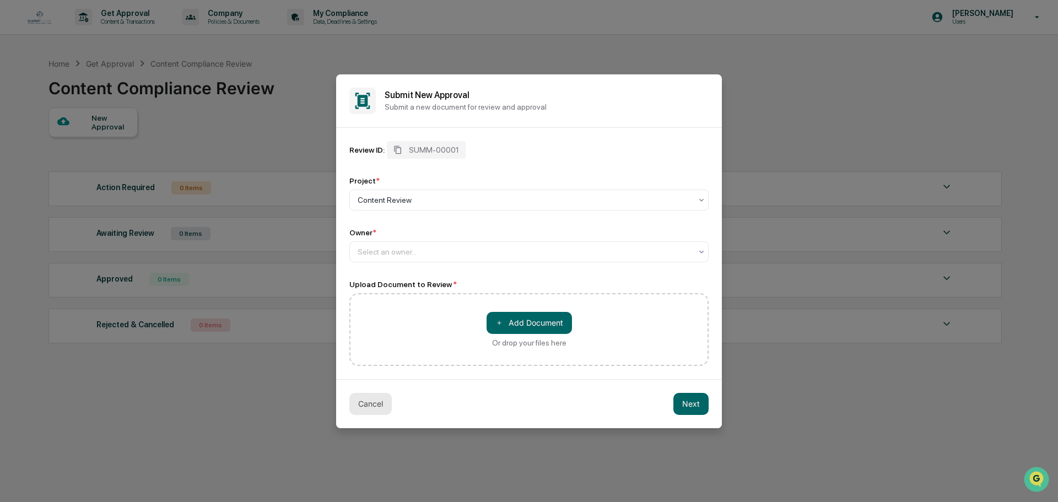
click at [367, 408] on button "Cancel" at bounding box center [370, 404] width 42 height 22
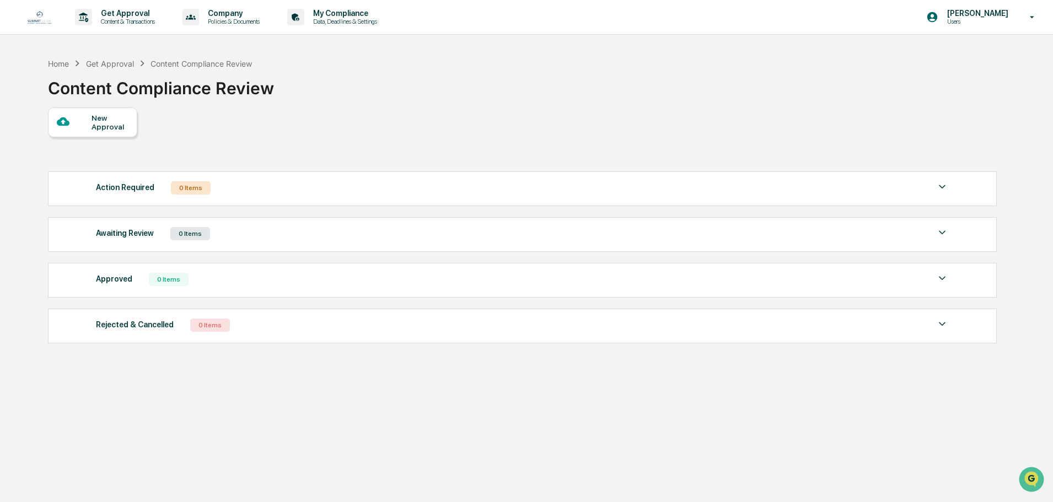
click at [99, 115] on div "New Approval" at bounding box center [110, 123] width 37 height 18
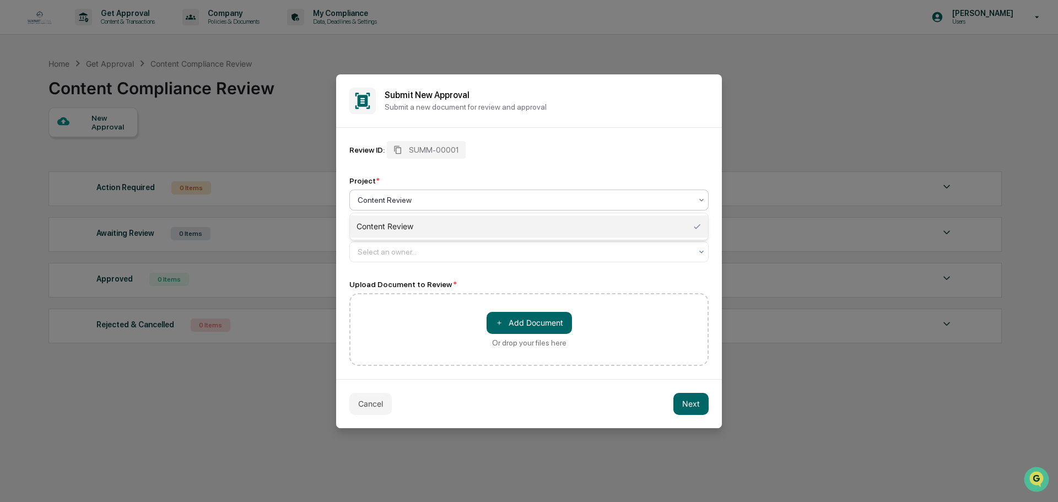
click at [489, 202] on div at bounding box center [525, 200] width 334 height 11
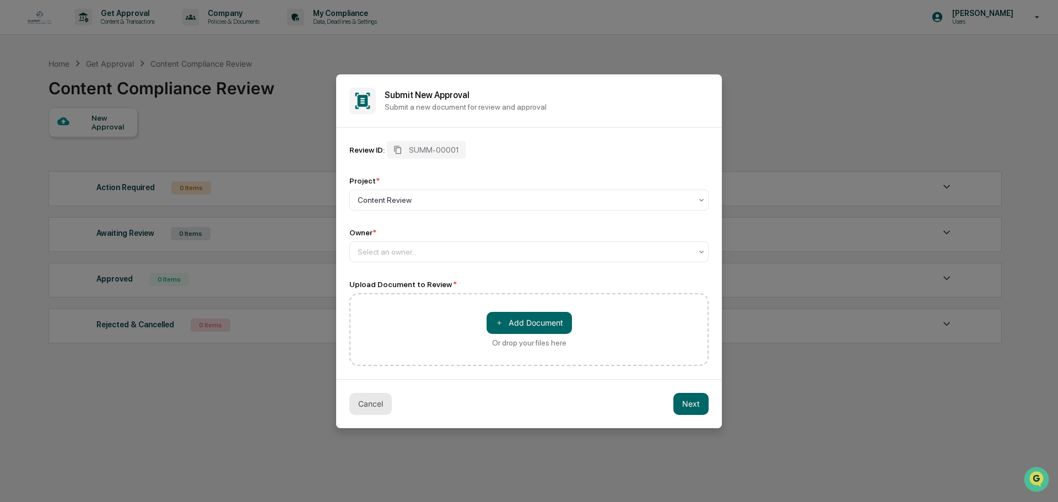
click at [378, 411] on button "Cancel" at bounding box center [370, 404] width 42 height 22
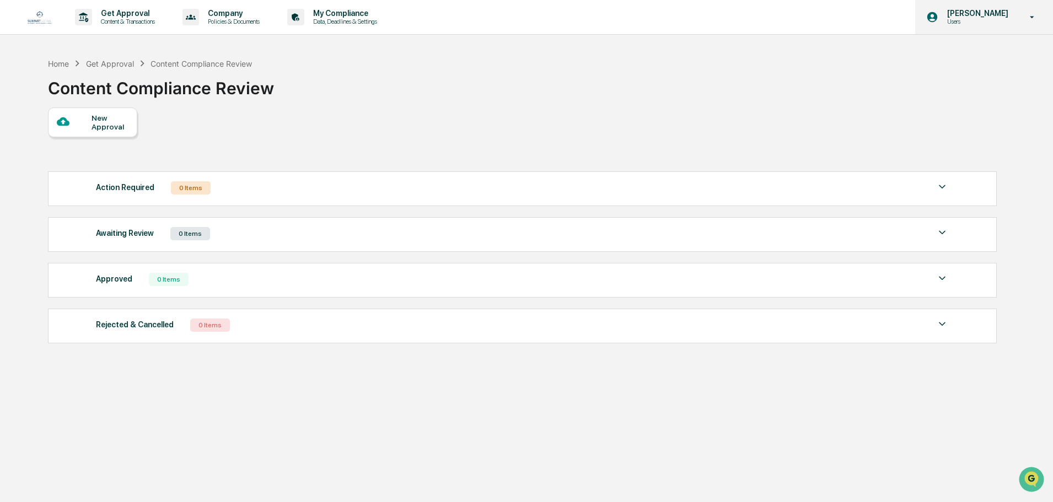
click at [1023, 21] on icon at bounding box center [1032, 17] width 19 height 10
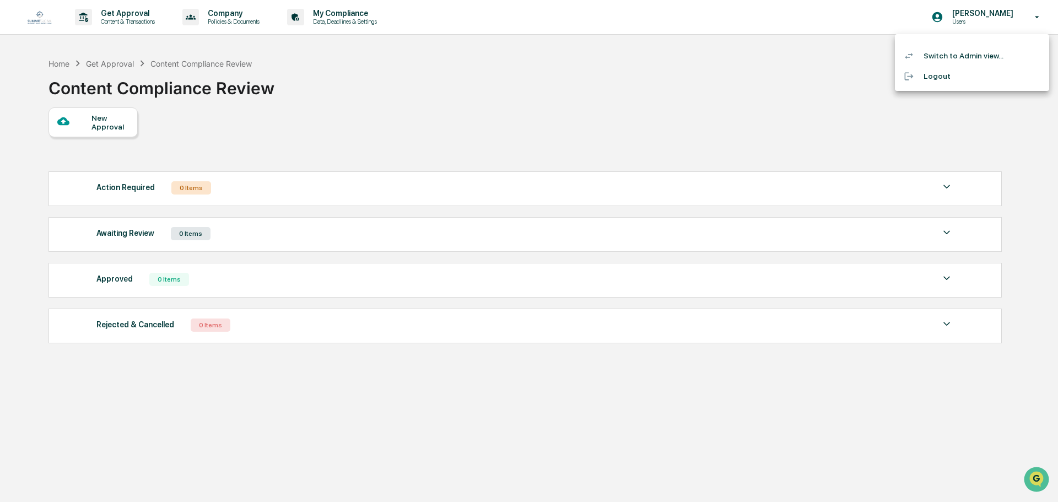
click at [961, 58] on li "Switch to Admin view..." at bounding box center [972, 56] width 154 height 20
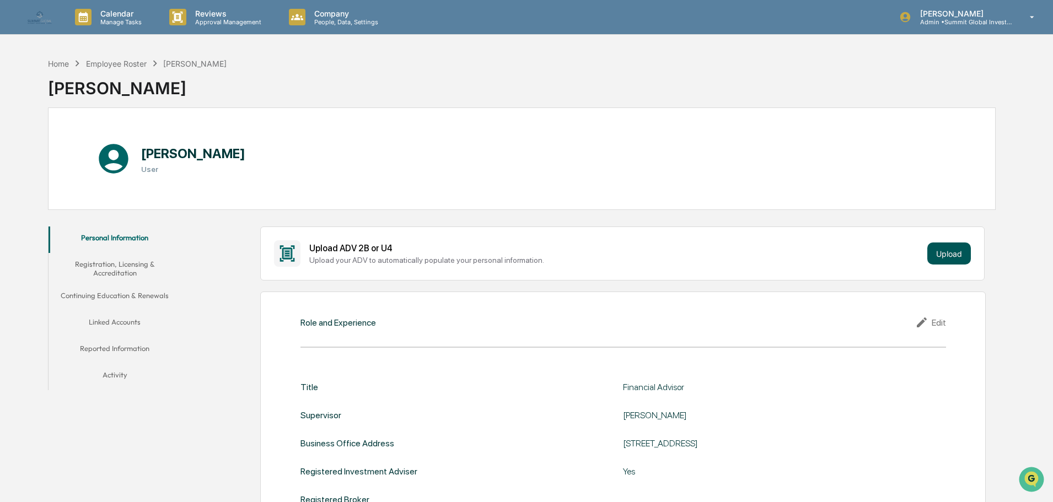
click at [937, 247] on button "Upload" at bounding box center [949, 254] width 44 height 22
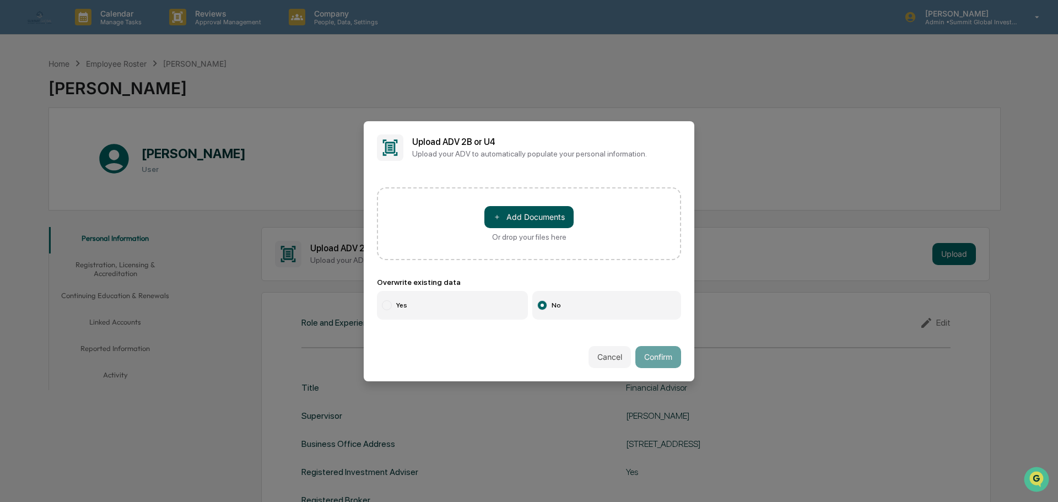
click at [526, 218] on button "＋ Add Documents" at bounding box center [529, 217] width 89 height 22
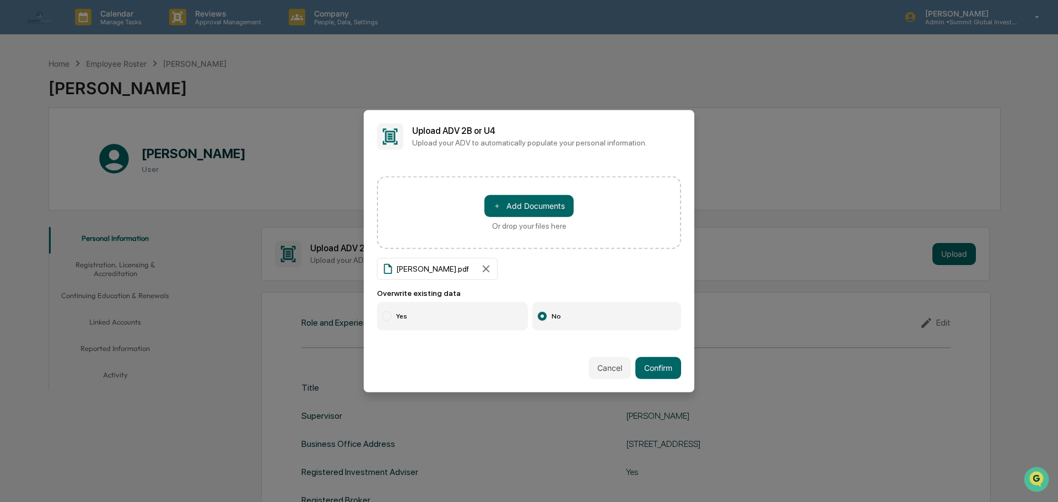
click at [448, 312] on label "Yes" at bounding box center [452, 316] width 151 height 29
click at [656, 366] on button "Confirm" at bounding box center [659, 368] width 46 height 22
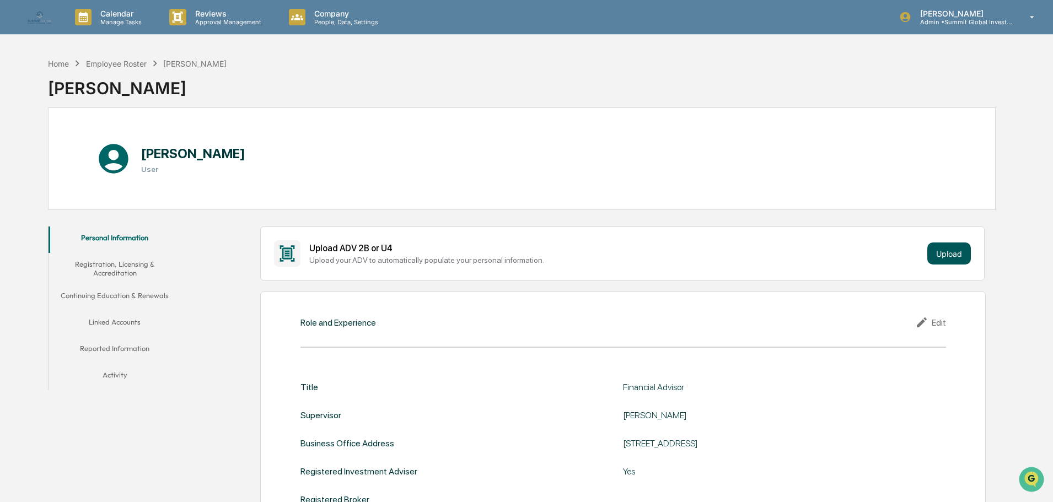
click at [965, 256] on button "Upload" at bounding box center [949, 254] width 44 height 22
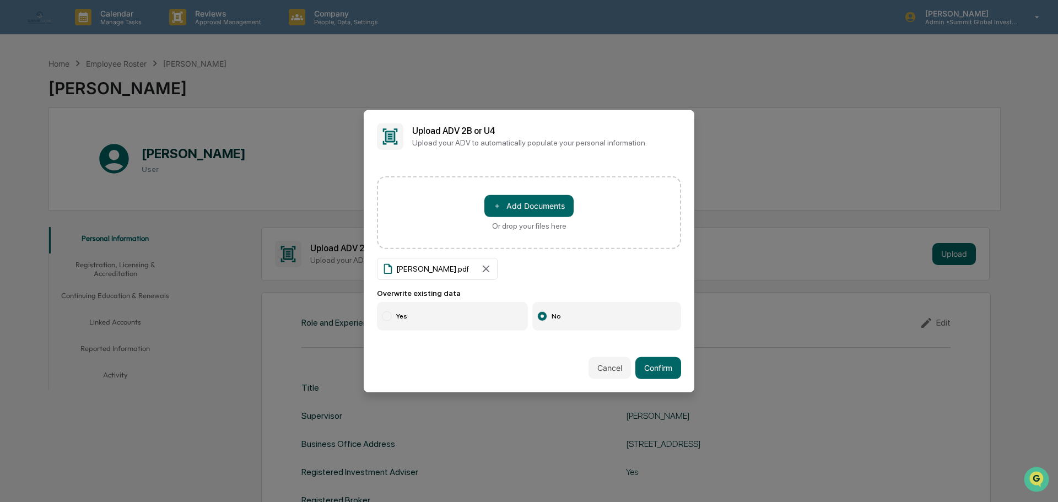
click at [437, 310] on label "Yes" at bounding box center [452, 316] width 151 height 29
click at [654, 370] on button "Confirm" at bounding box center [659, 368] width 46 height 22
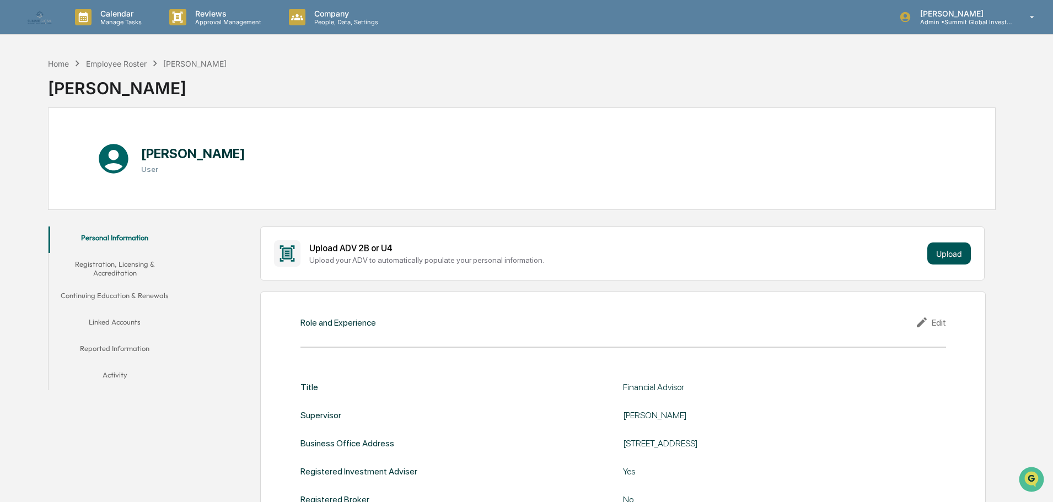
click at [941, 255] on button "Upload" at bounding box center [949, 254] width 44 height 22
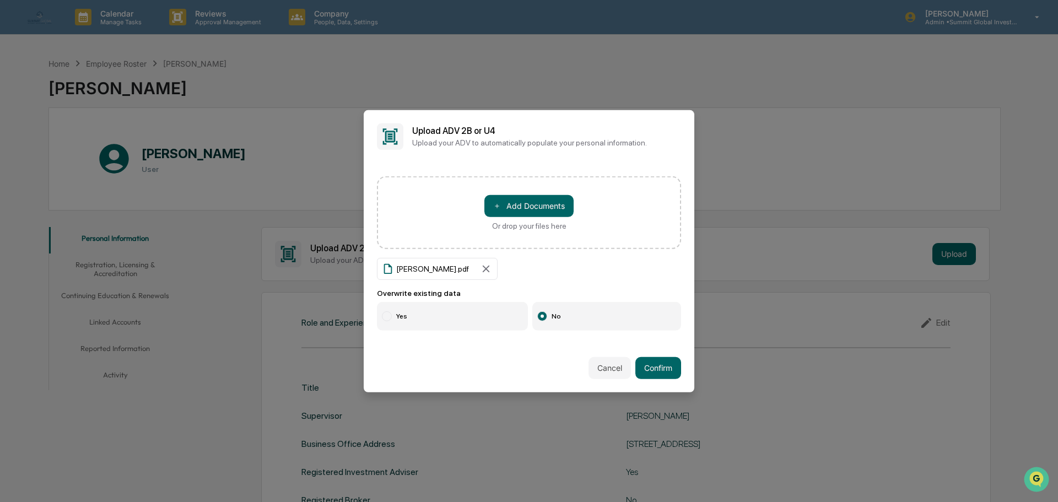
click at [388, 313] on div at bounding box center [387, 316] width 10 height 10
click at [650, 362] on button "Confirm" at bounding box center [659, 368] width 46 height 22
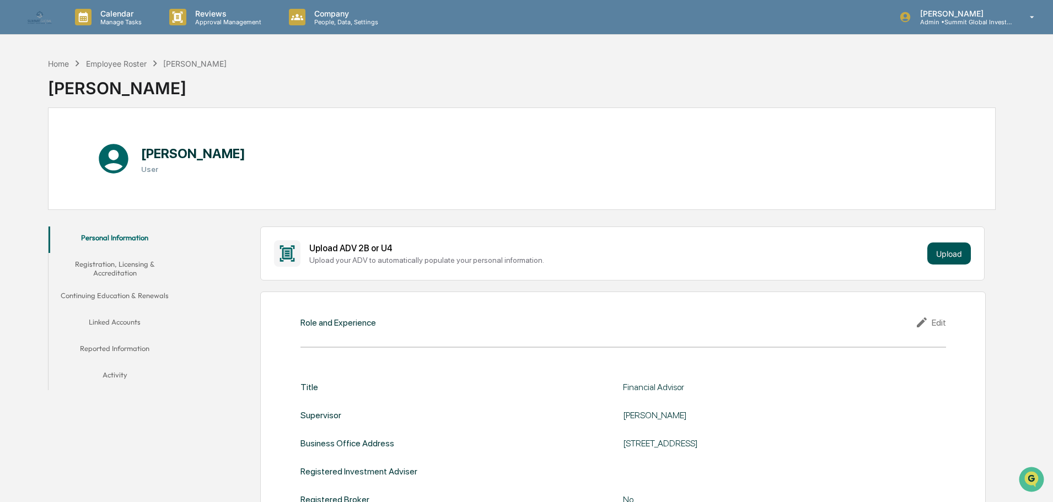
click at [946, 253] on button "Upload" at bounding box center [949, 254] width 44 height 22
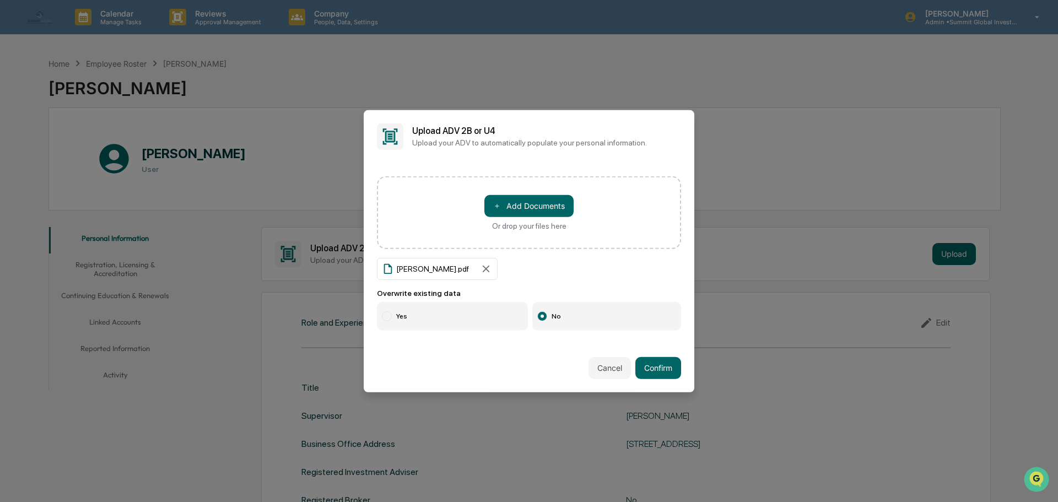
click at [395, 320] on label "Yes" at bounding box center [452, 316] width 151 height 29
click at [669, 370] on button "Confirm" at bounding box center [659, 368] width 46 height 22
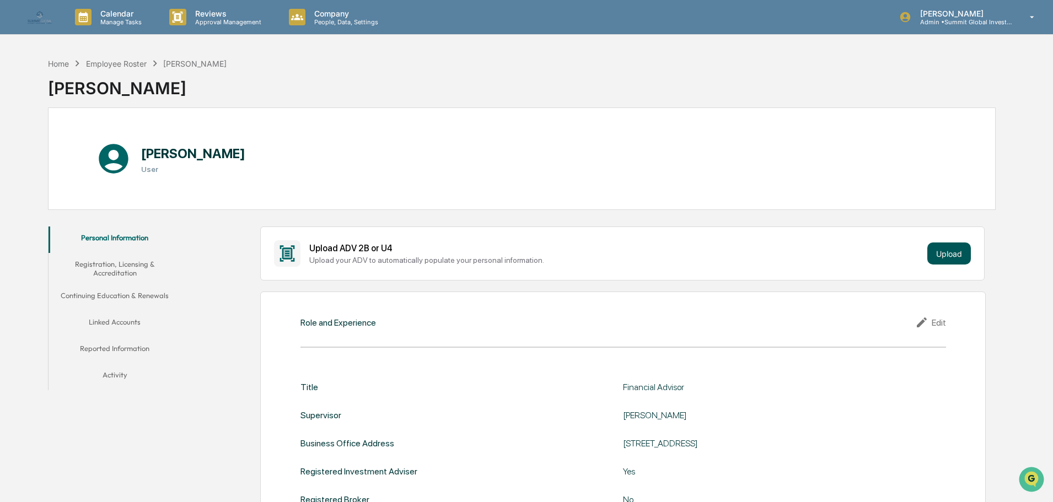
click at [955, 250] on button "Upload" at bounding box center [949, 254] width 44 height 22
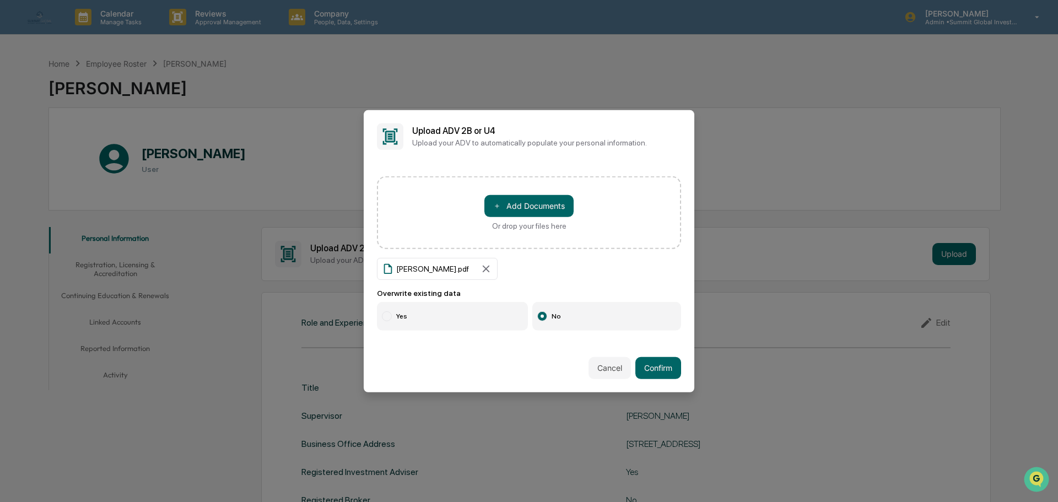
click at [427, 308] on label "Yes" at bounding box center [452, 316] width 151 height 29
click at [667, 372] on button "Confirm" at bounding box center [659, 368] width 46 height 22
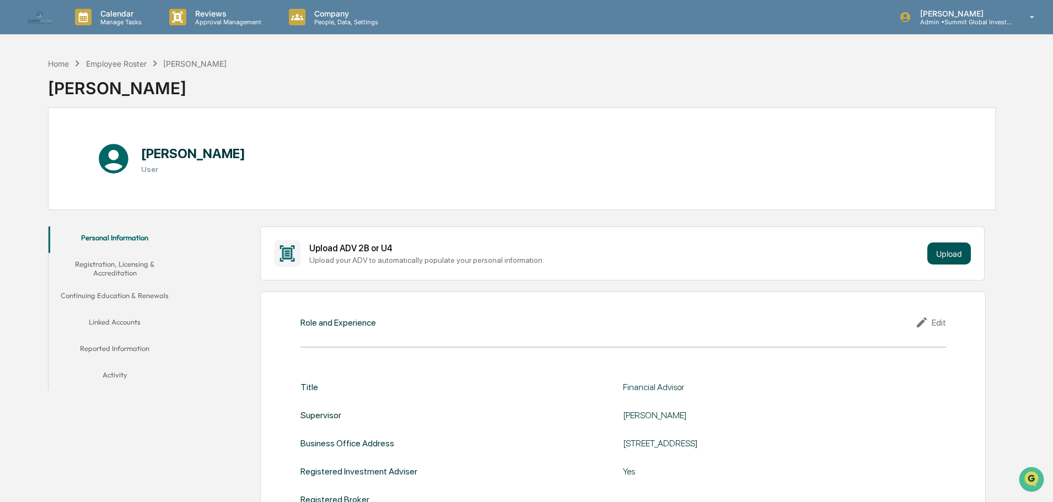
click at [931, 253] on button "Upload" at bounding box center [949, 254] width 44 height 22
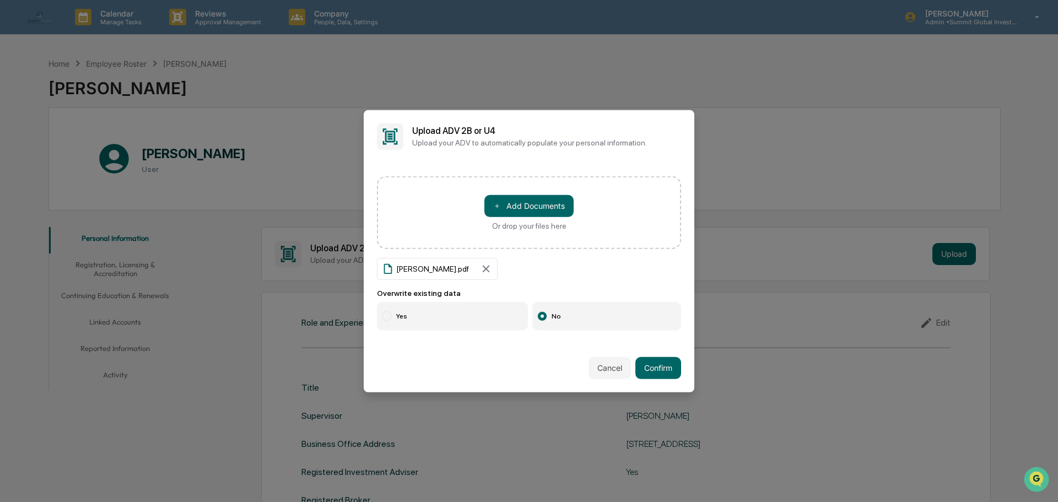
click at [428, 318] on label "Yes" at bounding box center [452, 316] width 151 height 29
click at [680, 370] on div "Cancel Confirm" at bounding box center [529, 368] width 331 height 49
click at [666, 369] on button "Confirm" at bounding box center [659, 368] width 46 height 22
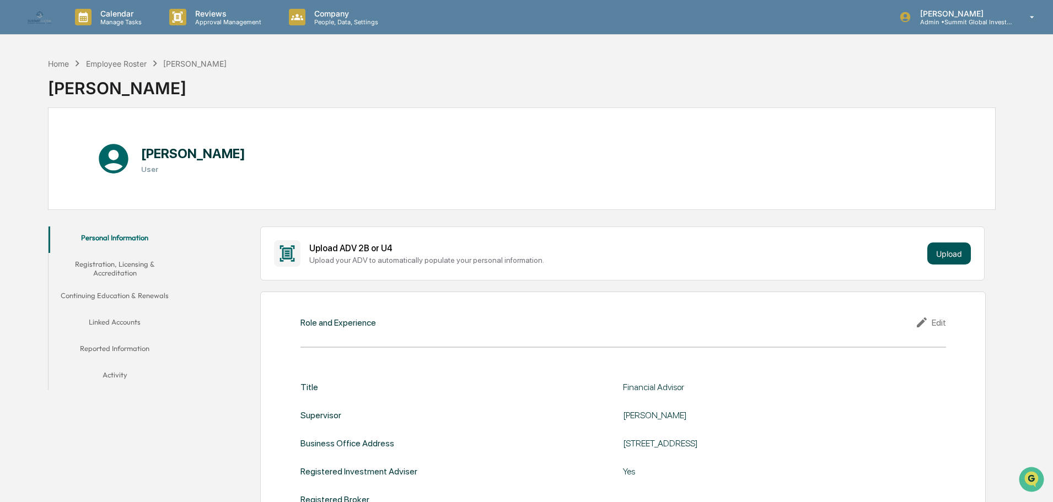
click at [960, 257] on button "Upload" at bounding box center [949, 254] width 44 height 22
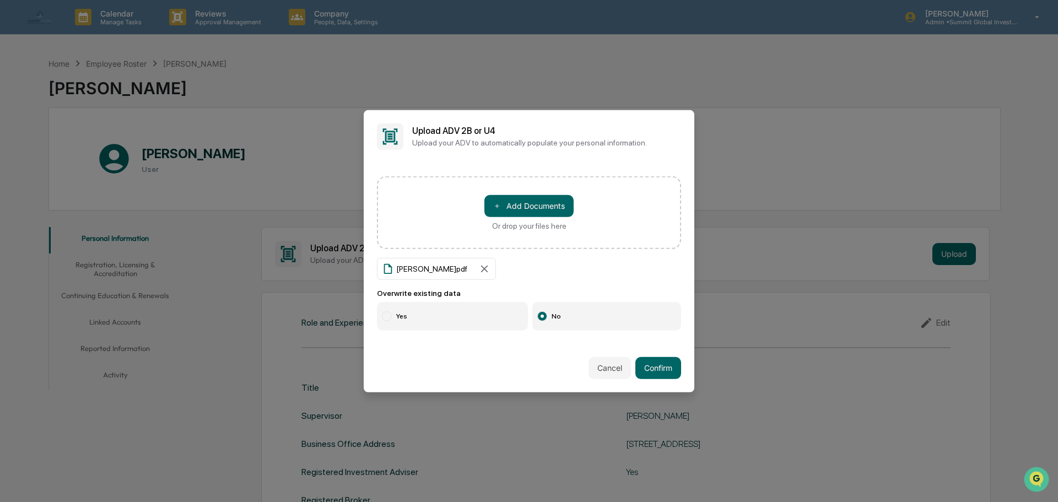
click at [394, 326] on label "Yes" at bounding box center [452, 316] width 151 height 29
click at [660, 369] on button "Confirm" at bounding box center [659, 368] width 46 height 22
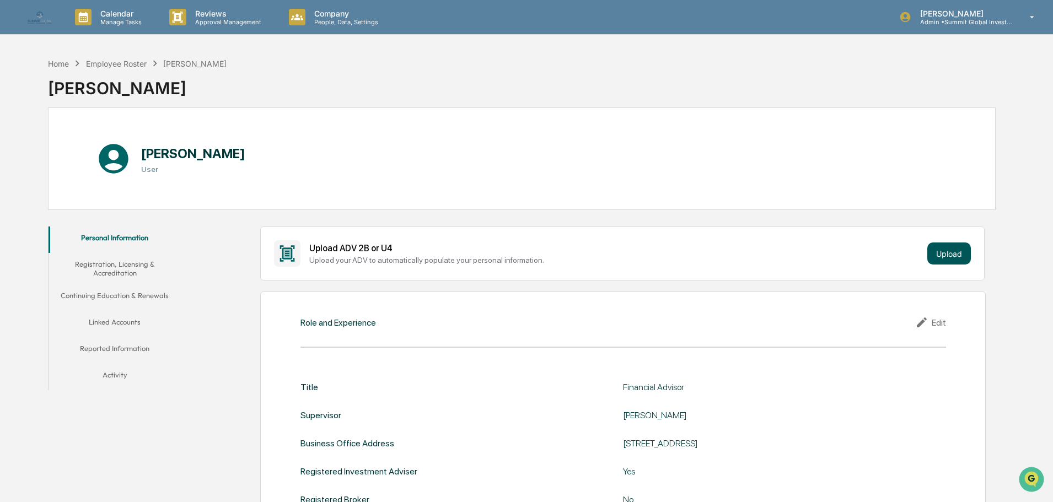
click at [943, 251] on button "Upload" at bounding box center [949, 254] width 44 height 22
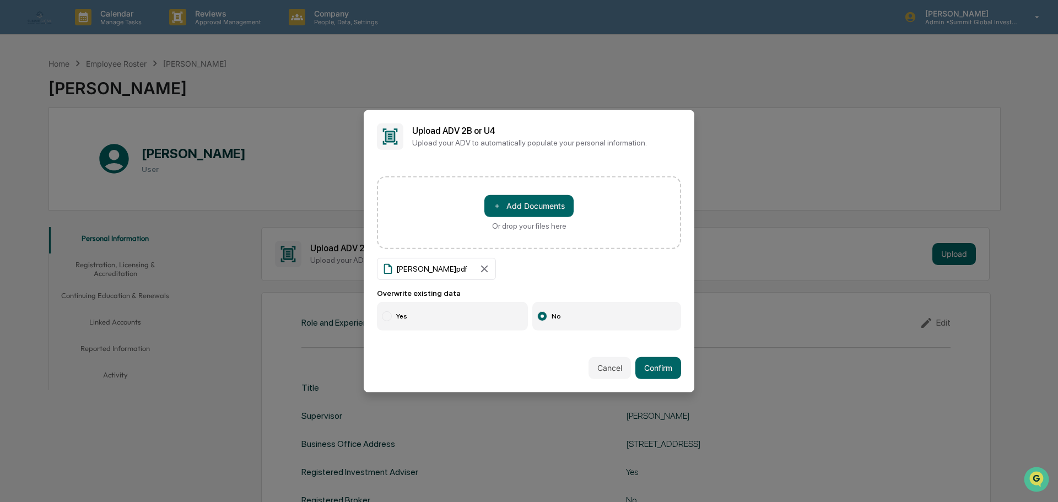
click at [419, 320] on label "Yes" at bounding box center [452, 316] width 151 height 29
click at [639, 364] on button "Confirm" at bounding box center [659, 368] width 46 height 22
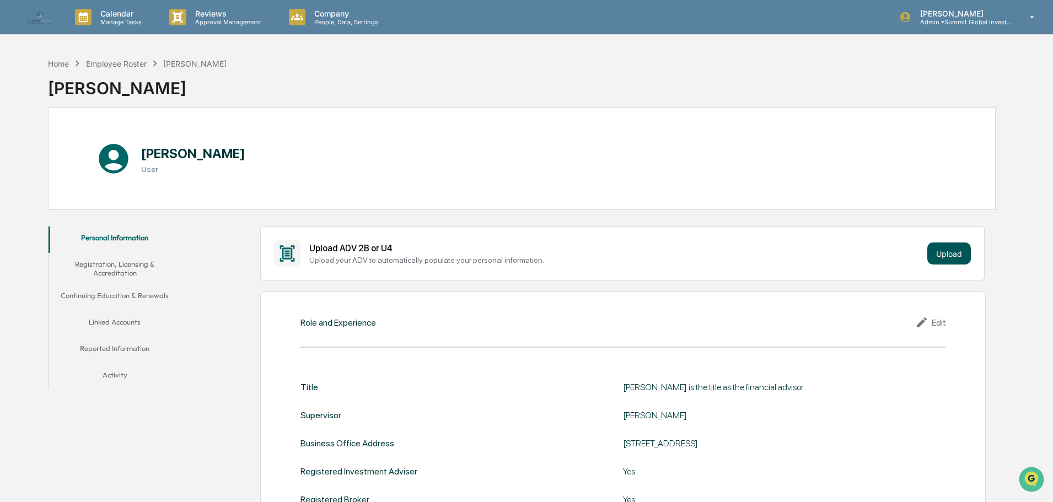
click at [946, 257] on button "Upload" at bounding box center [949, 254] width 44 height 22
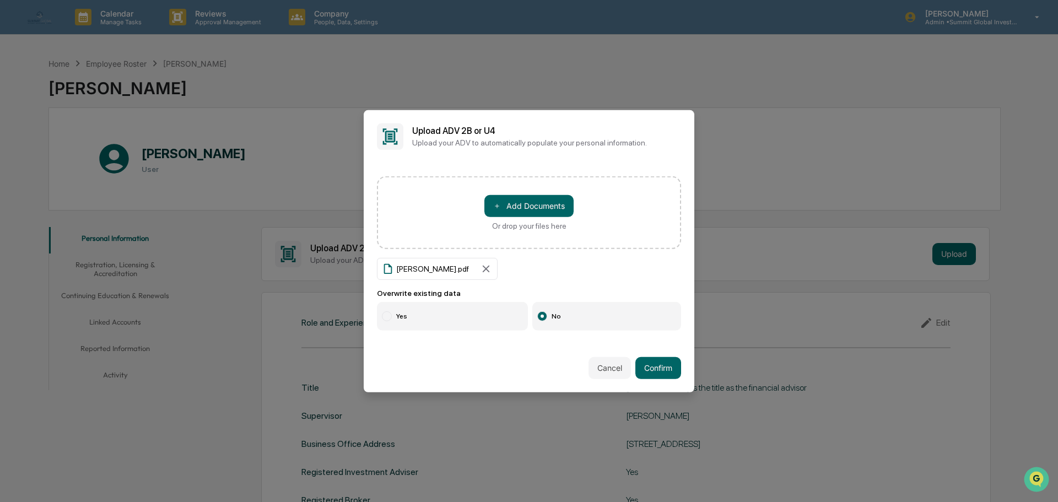
click at [417, 323] on label "Yes" at bounding box center [452, 316] width 151 height 29
click at [652, 369] on button "Confirm" at bounding box center [659, 368] width 46 height 22
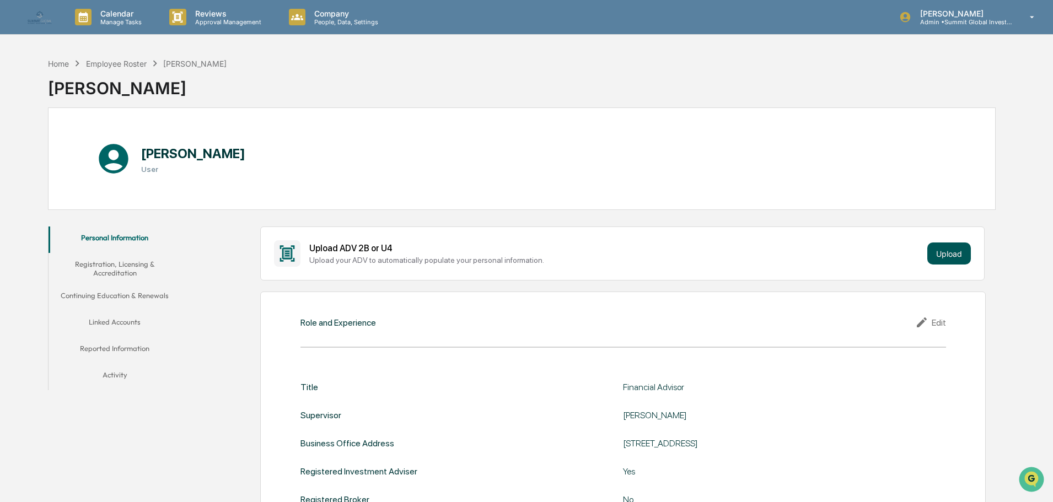
click at [935, 260] on button "Upload" at bounding box center [949, 254] width 44 height 22
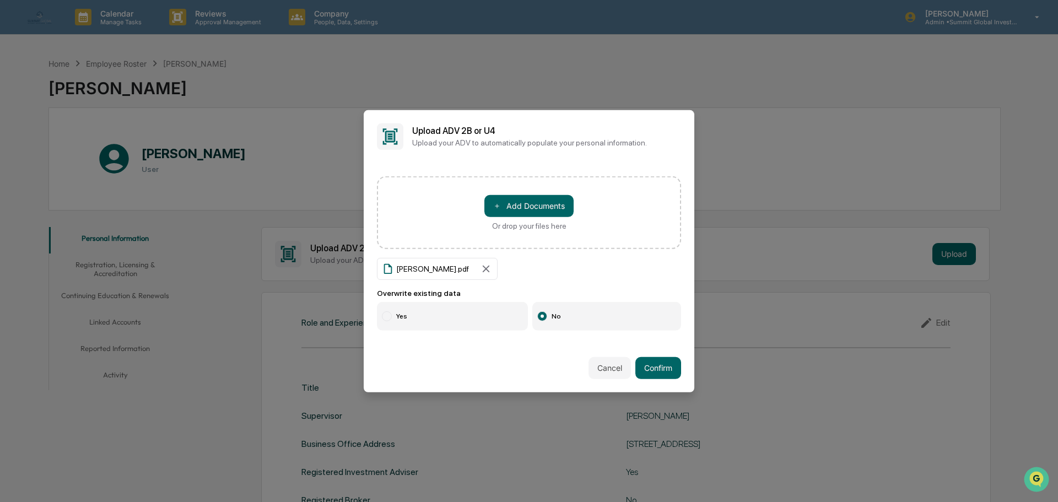
click at [389, 322] on label "Yes" at bounding box center [452, 316] width 151 height 29
click at [649, 365] on button "Confirm" at bounding box center [659, 368] width 46 height 22
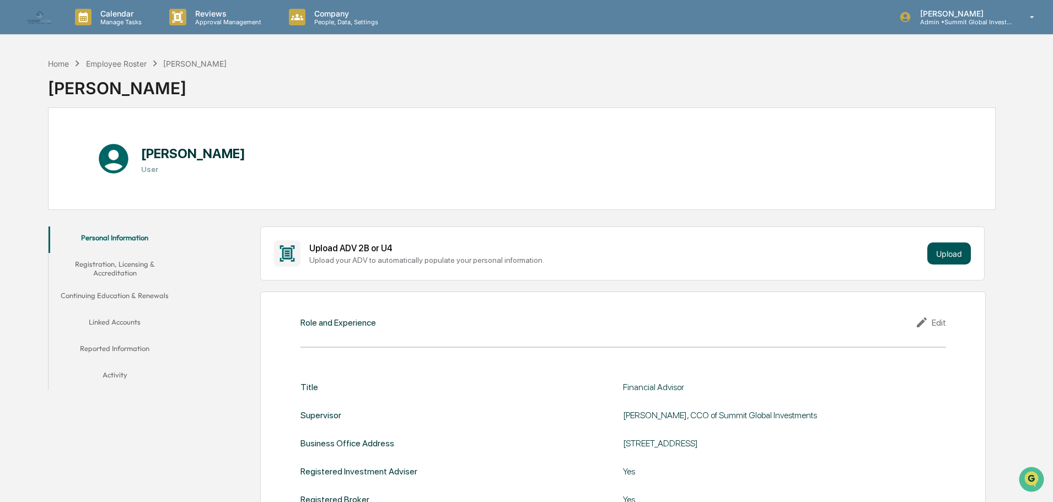
click at [932, 253] on button "Upload" at bounding box center [949, 254] width 44 height 22
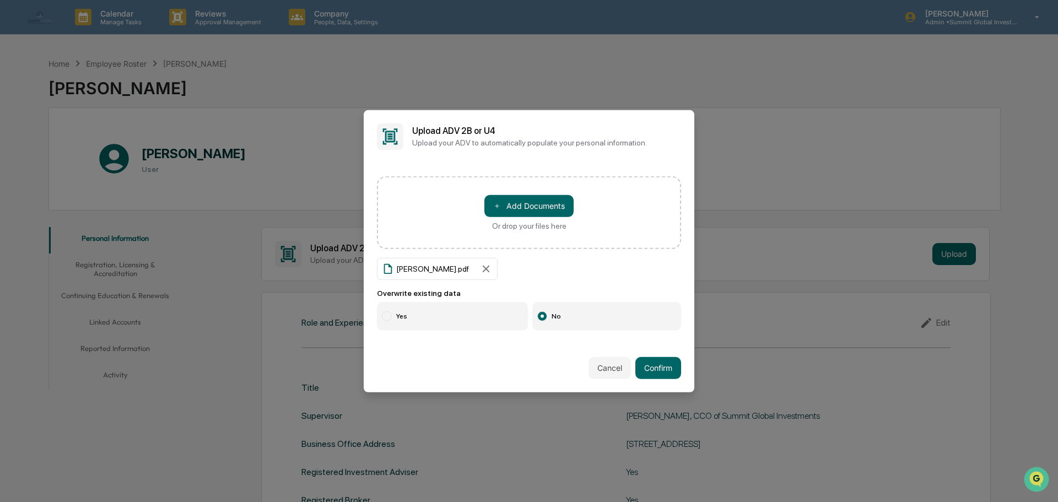
click at [437, 314] on label "Yes" at bounding box center [452, 316] width 151 height 29
click at [651, 371] on button "Confirm" at bounding box center [659, 368] width 46 height 22
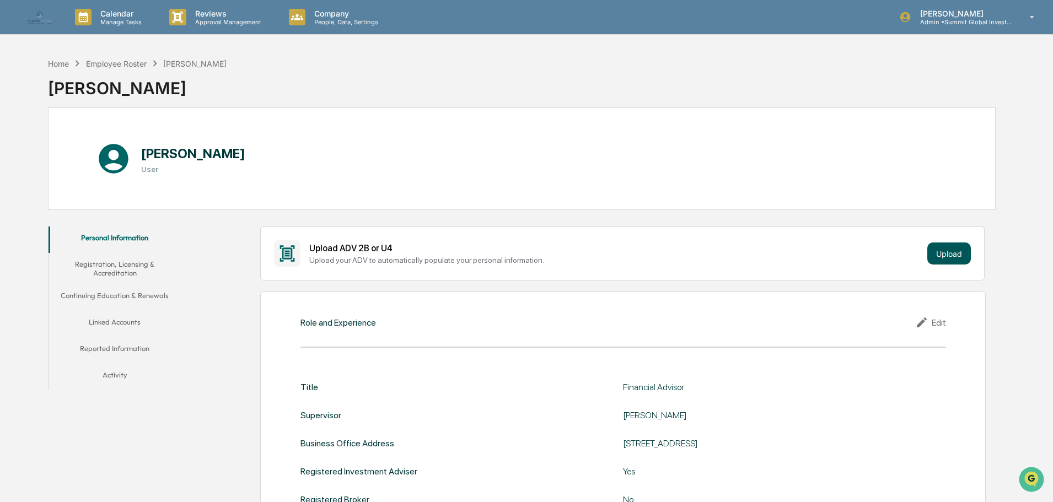
click at [946, 259] on button "Upload" at bounding box center [949, 254] width 44 height 22
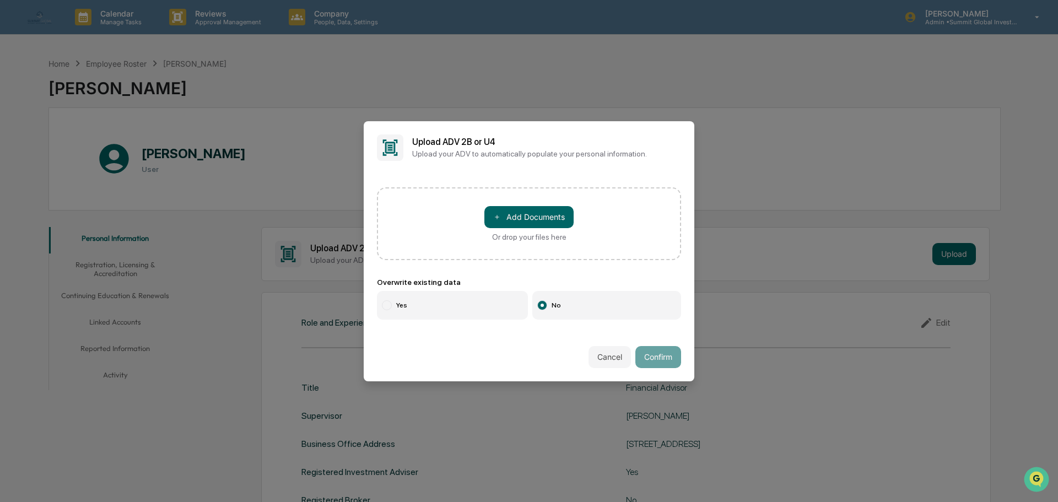
click at [443, 294] on label "Yes" at bounding box center [452, 305] width 151 height 29
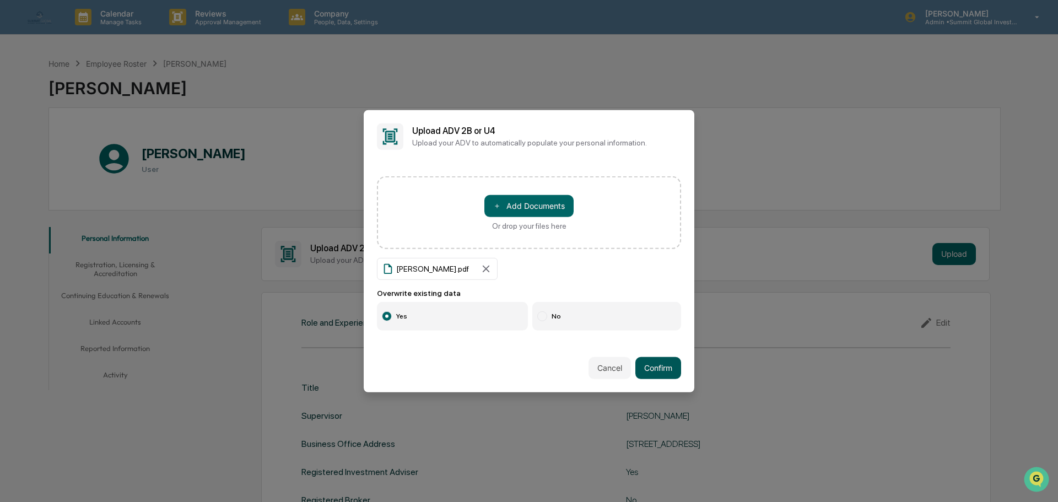
click at [644, 364] on button "Confirm" at bounding box center [659, 368] width 46 height 22
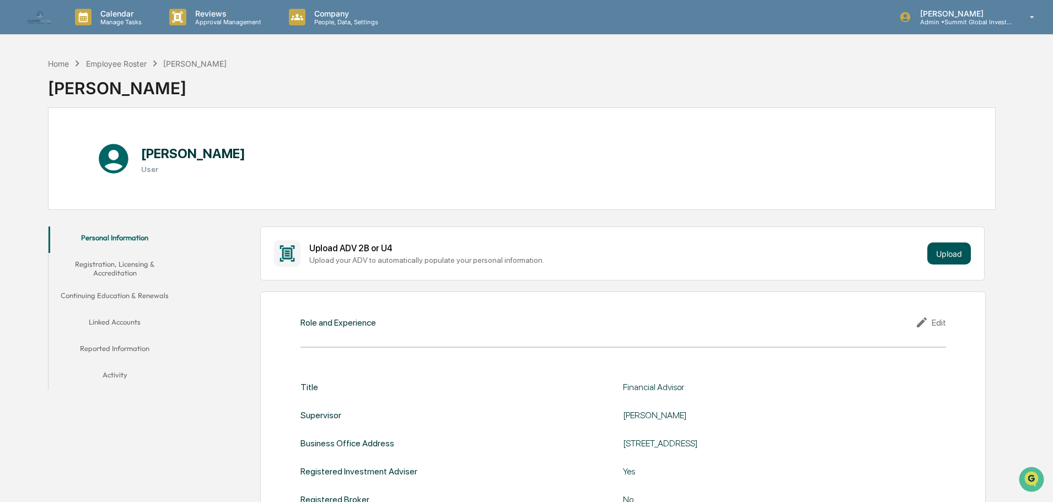
click at [960, 252] on button "Upload" at bounding box center [949, 254] width 44 height 22
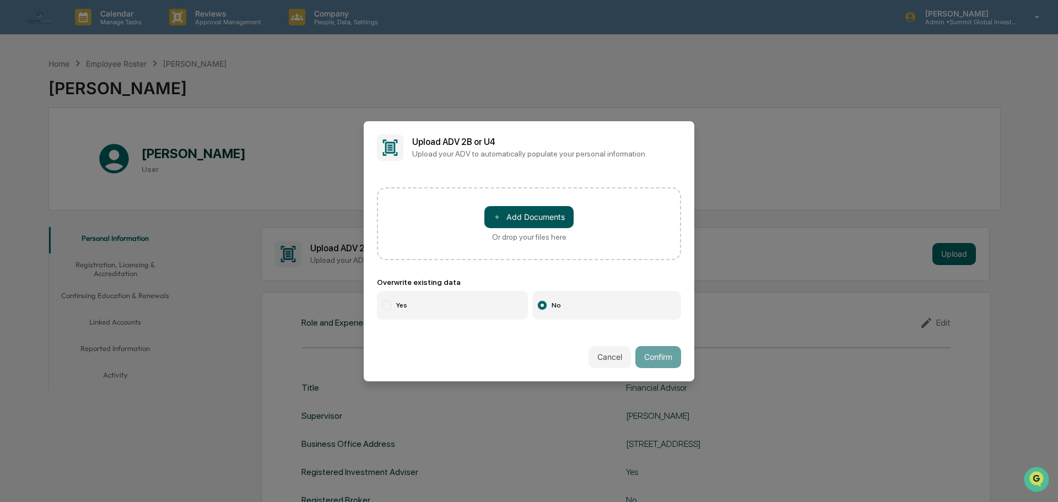
click at [527, 216] on button "＋ Add Documents" at bounding box center [529, 217] width 89 height 22
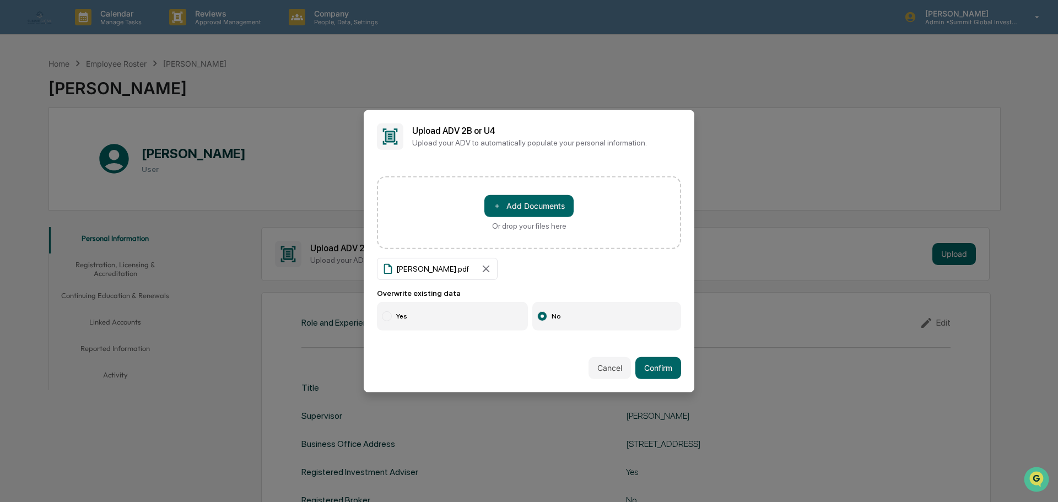
click at [405, 315] on label "Yes" at bounding box center [452, 316] width 151 height 29
click at [661, 374] on button "Confirm" at bounding box center [659, 368] width 46 height 22
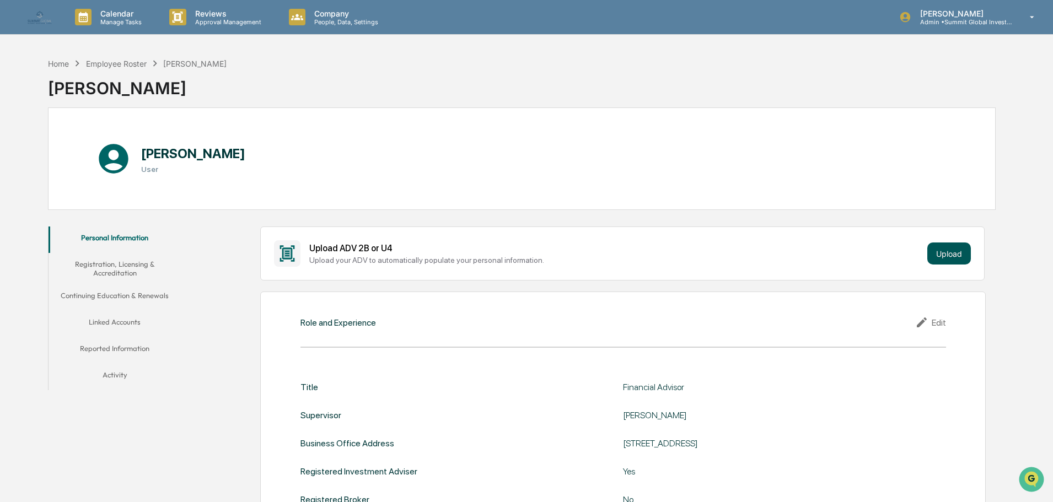
click at [951, 256] on button "Upload" at bounding box center [949, 254] width 44 height 22
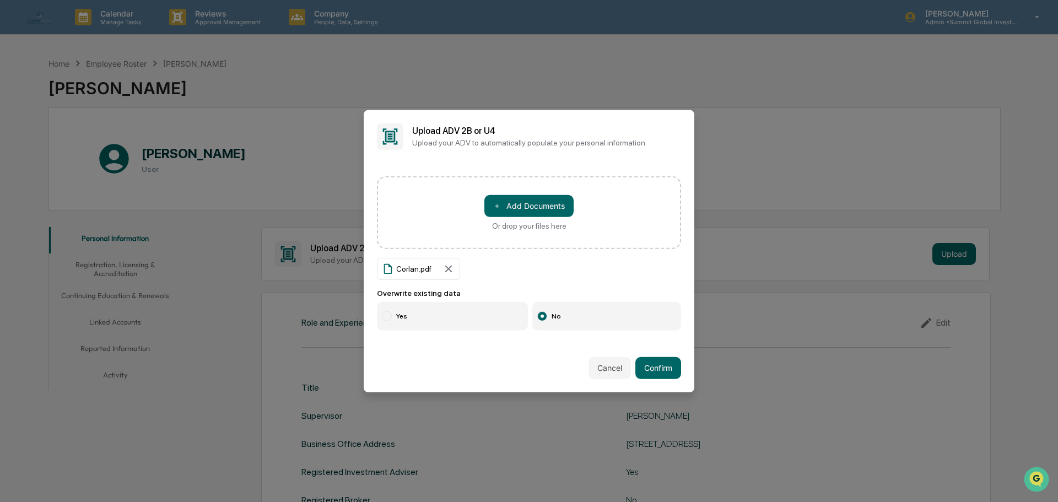
click at [416, 306] on label "Yes" at bounding box center [452, 316] width 151 height 29
click at [651, 367] on button "Confirm" at bounding box center [659, 368] width 46 height 22
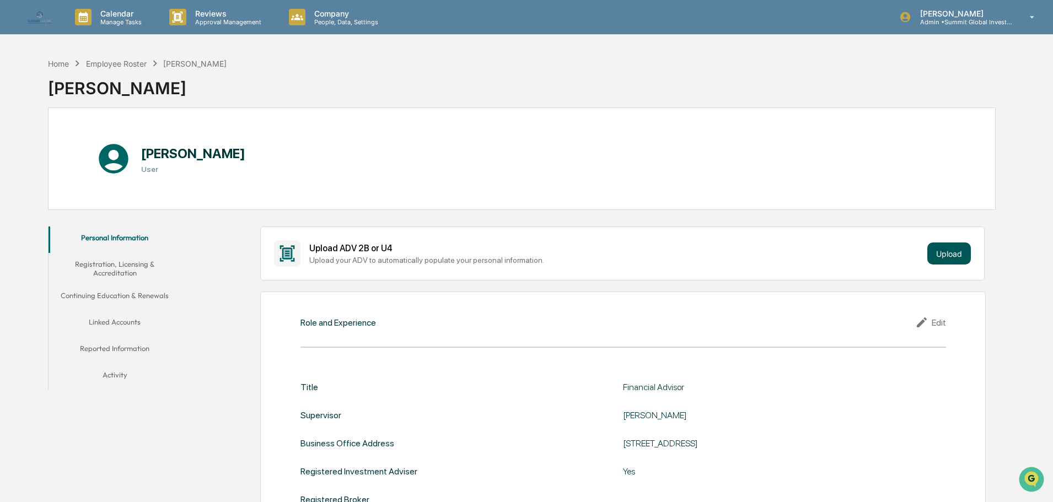
click at [958, 262] on button "Upload" at bounding box center [949, 254] width 44 height 22
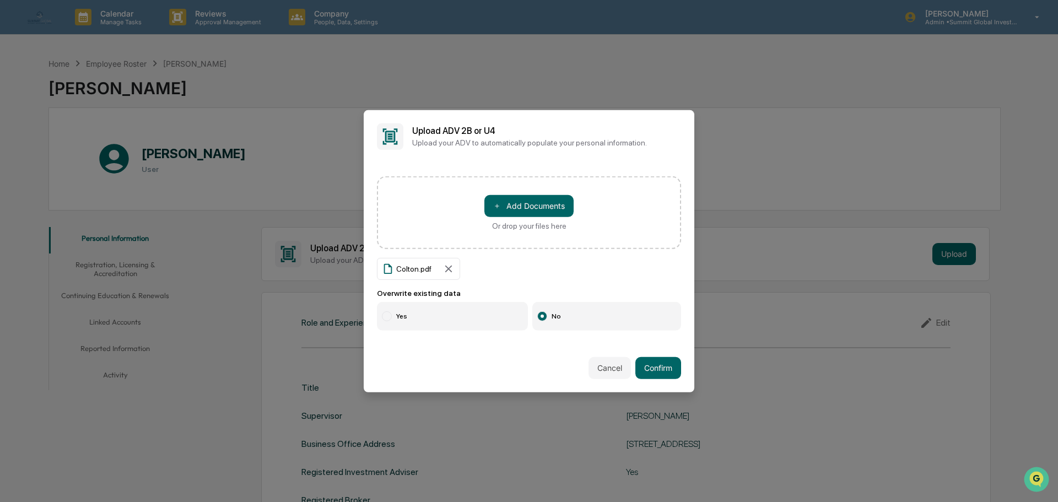
click at [407, 325] on label "Yes" at bounding box center [452, 316] width 151 height 29
click at [637, 364] on button "Confirm" at bounding box center [659, 368] width 46 height 22
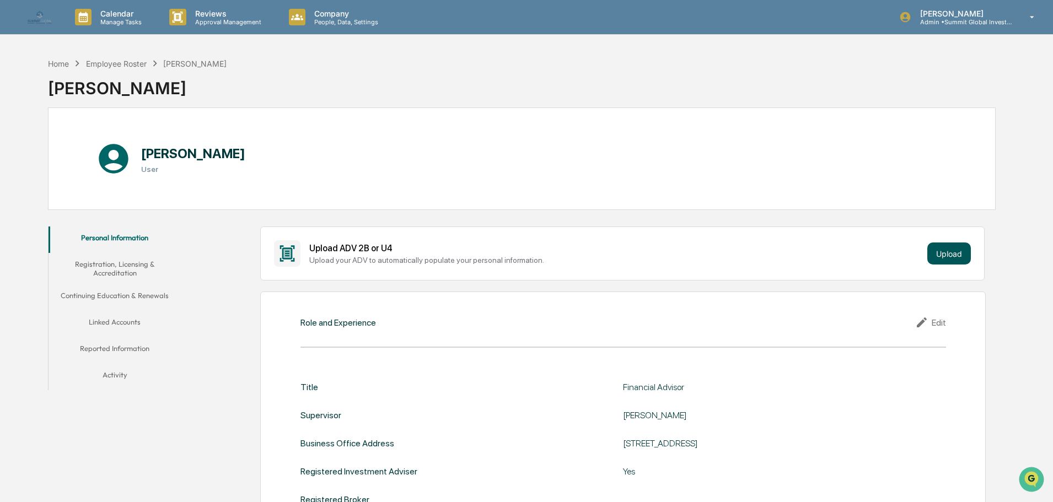
click at [943, 248] on button "Upload" at bounding box center [949, 254] width 44 height 22
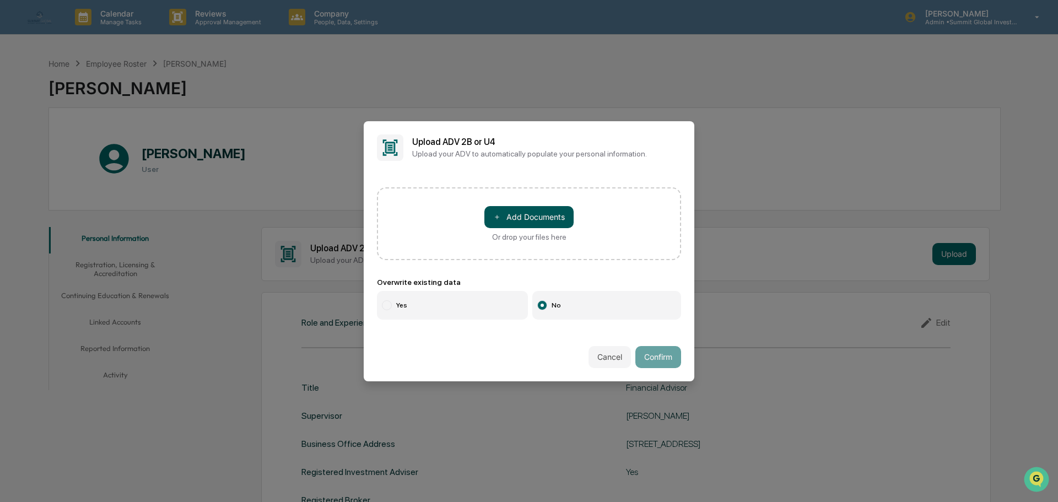
click at [513, 223] on button "＋ Add Documents" at bounding box center [529, 217] width 89 height 22
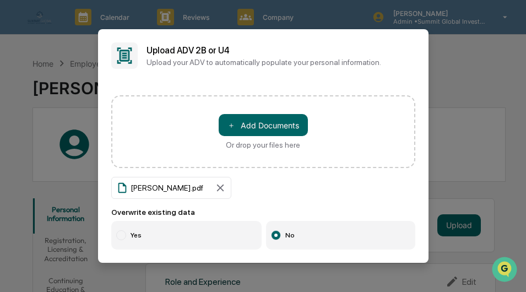
click at [139, 238] on label "Yes" at bounding box center [186, 235] width 151 height 29
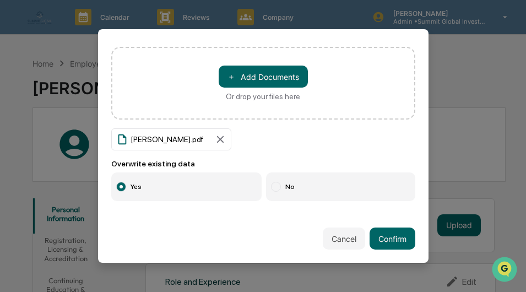
scroll to position [57, 0]
click at [387, 236] on button "Confirm" at bounding box center [393, 239] width 46 height 22
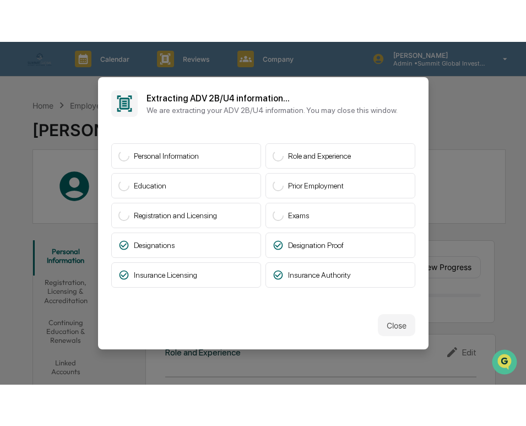
scroll to position [0, 0]
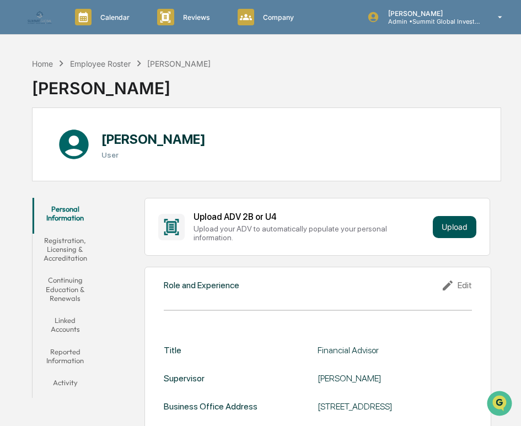
click at [440, 224] on button "Upload" at bounding box center [455, 227] width 44 height 22
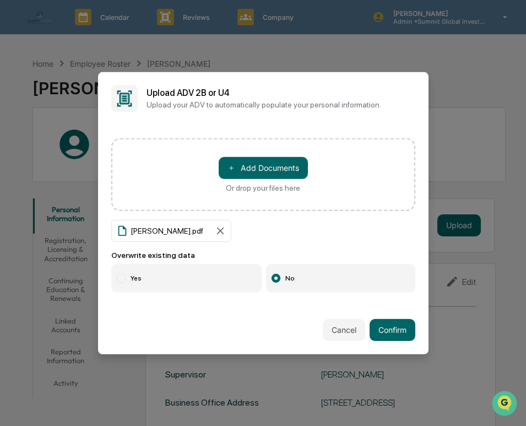
click at [159, 283] on label "Yes" at bounding box center [186, 278] width 151 height 29
click at [395, 334] on button "Confirm" at bounding box center [393, 330] width 46 height 22
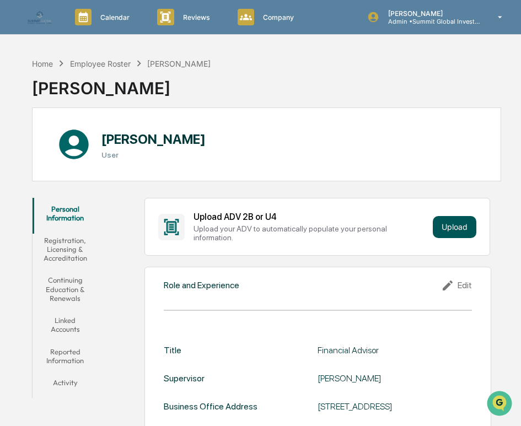
click at [452, 218] on button "Upload" at bounding box center [455, 227] width 44 height 22
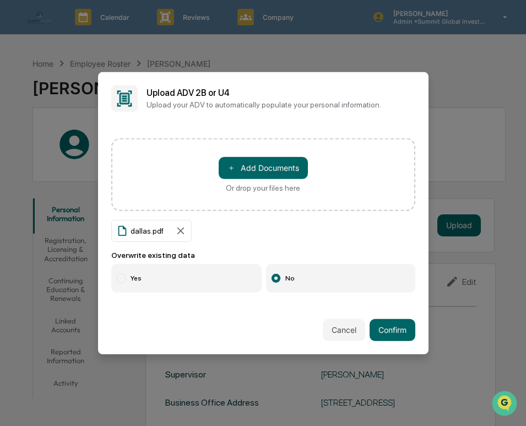
click at [159, 275] on label "Yes" at bounding box center [186, 278] width 151 height 29
click at [395, 332] on button "Confirm" at bounding box center [393, 330] width 46 height 22
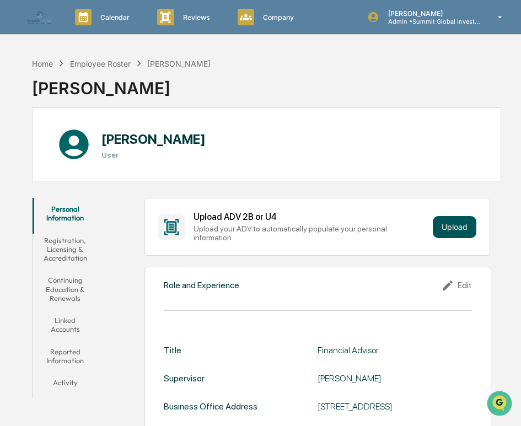
click at [453, 226] on button "Upload" at bounding box center [455, 227] width 44 height 22
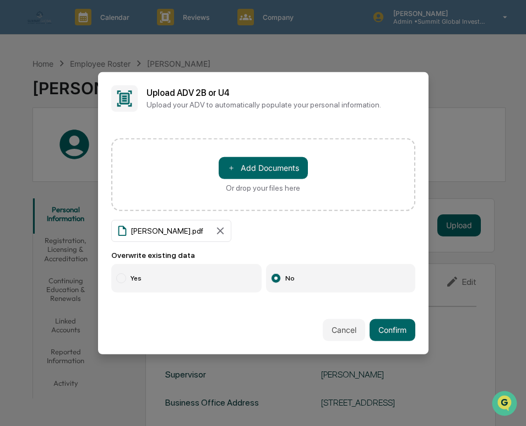
click at [141, 287] on label "Yes" at bounding box center [186, 278] width 151 height 29
click at [385, 330] on button "Confirm" at bounding box center [393, 330] width 46 height 22
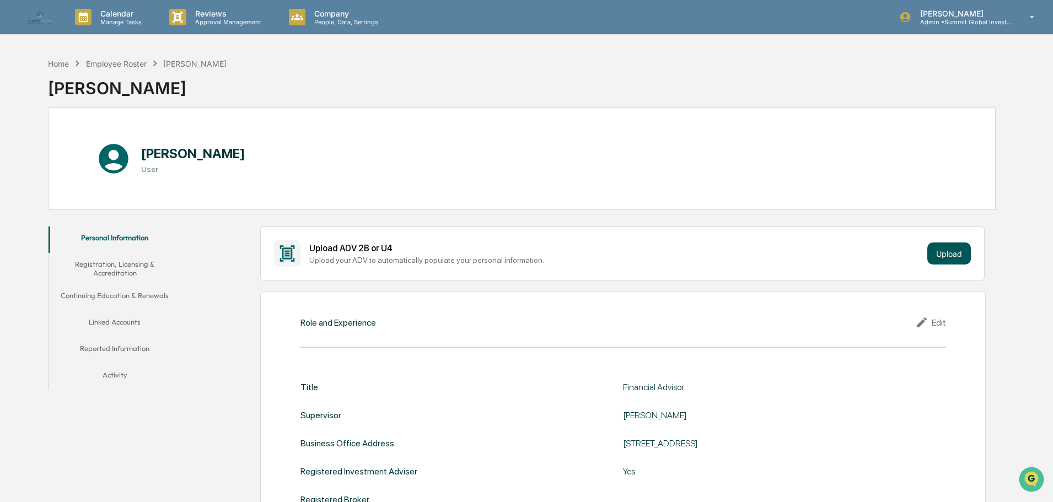
click at [966, 255] on button "Upload" at bounding box center [949, 254] width 44 height 22
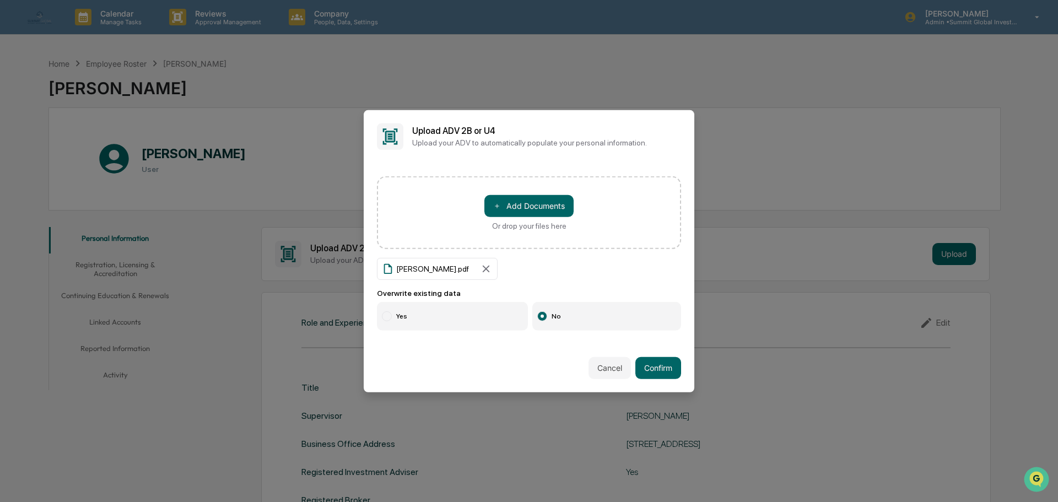
click at [399, 320] on label "Yes" at bounding box center [452, 316] width 151 height 29
click at [647, 364] on button "Confirm" at bounding box center [659, 368] width 46 height 22
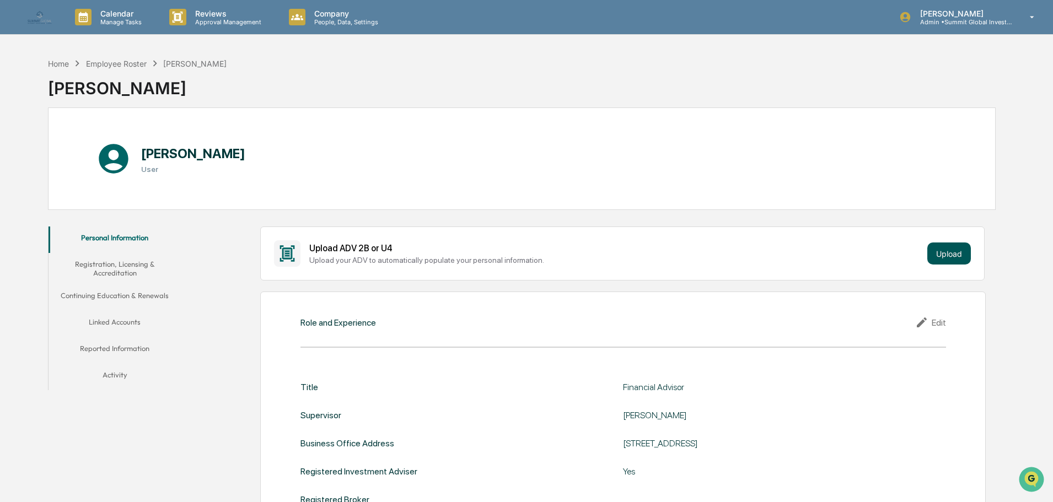
click at [954, 256] on button "Upload" at bounding box center [949, 254] width 44 height 22
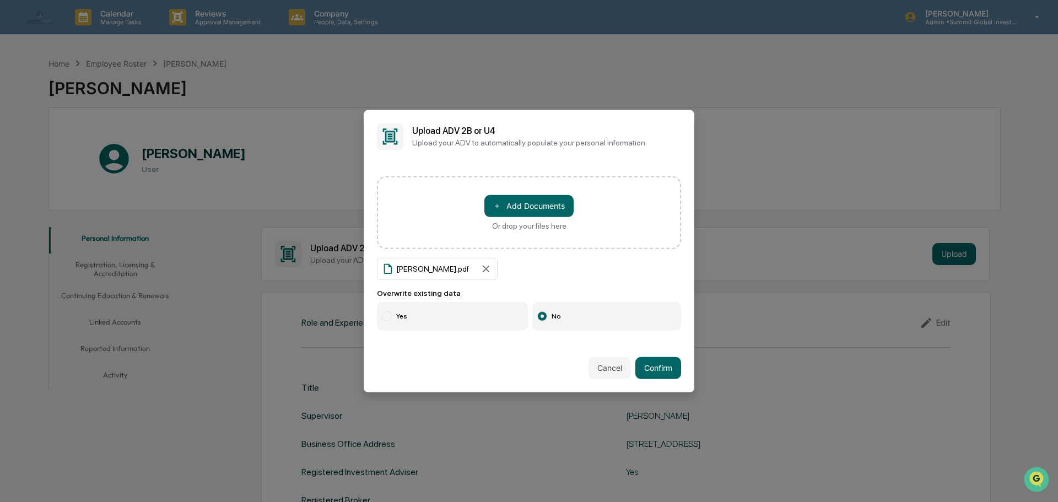
click at [424, 318] on label "Yes" at bounding box center [452, 316] width 151 height 29
click at [658, 364] on button "Confirm" at bounding box center [659, 368] width 46 height 22
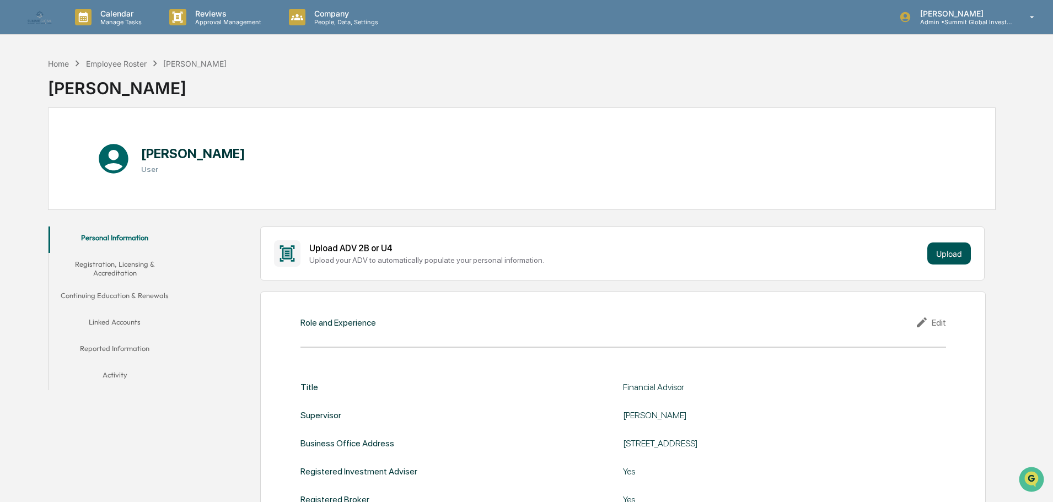
click at [945, 252] on button "Upload" at bounding box center [949, 254] width 44 height 22
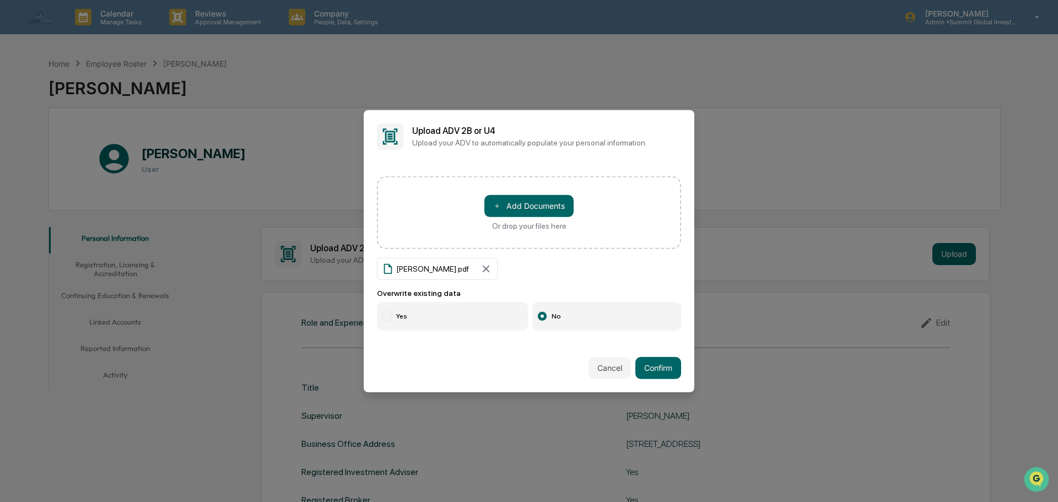
click at [424, 324] on label "Yes" at bounding box center [452, 316] width 151 height 29
click at [637, 359] on button "Confirm" at bounding box center [659, 368] width 46 height 22
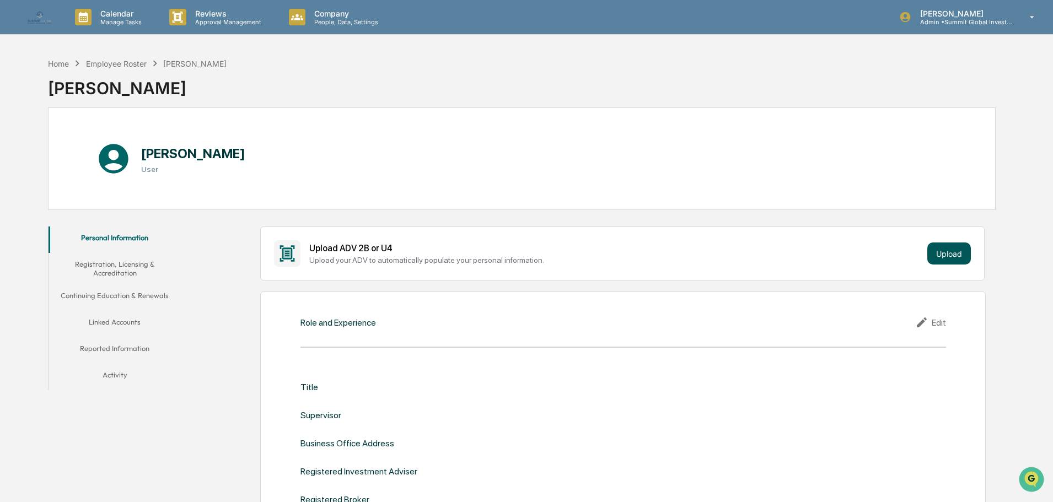
click at [944, 252] on button "Upload" at bounding box center [949, 254] width 44 height 22
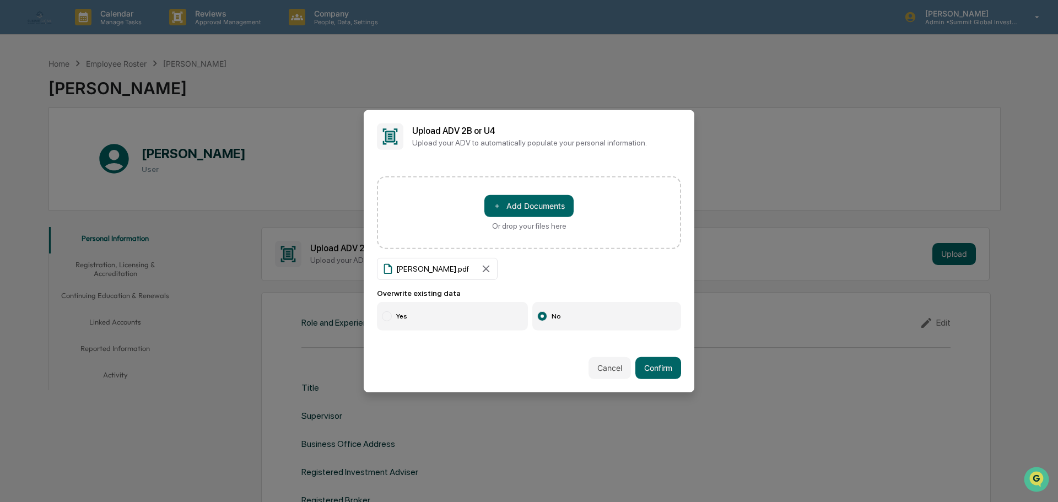
click at [438, 320] on label "Yes" at bounding box center [452, 316] width 151 height 29
click at [665, 365] on button "Confirm" at bounding box center [659, 368] width 46 height 22
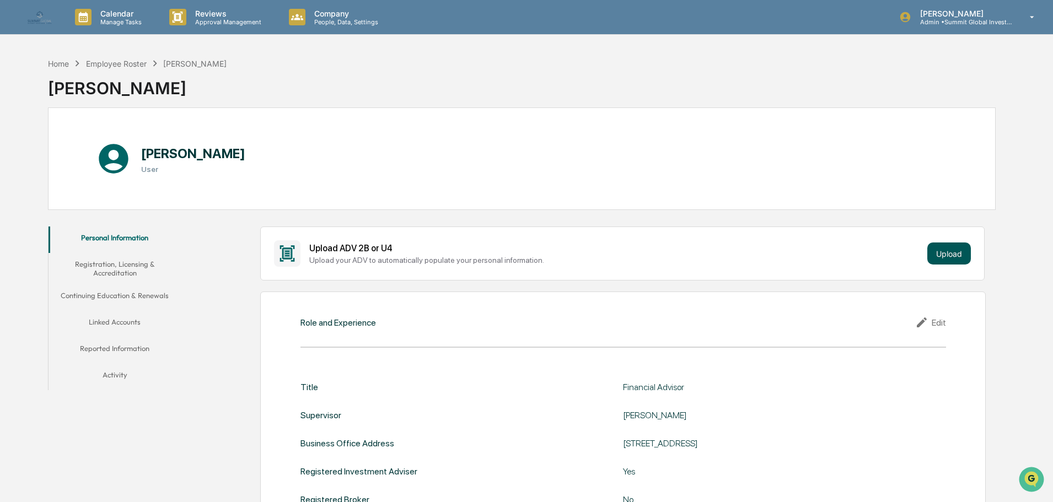
click at [954, 254] on button "Upload" at bounding box center [949, 254] width 44 height 22
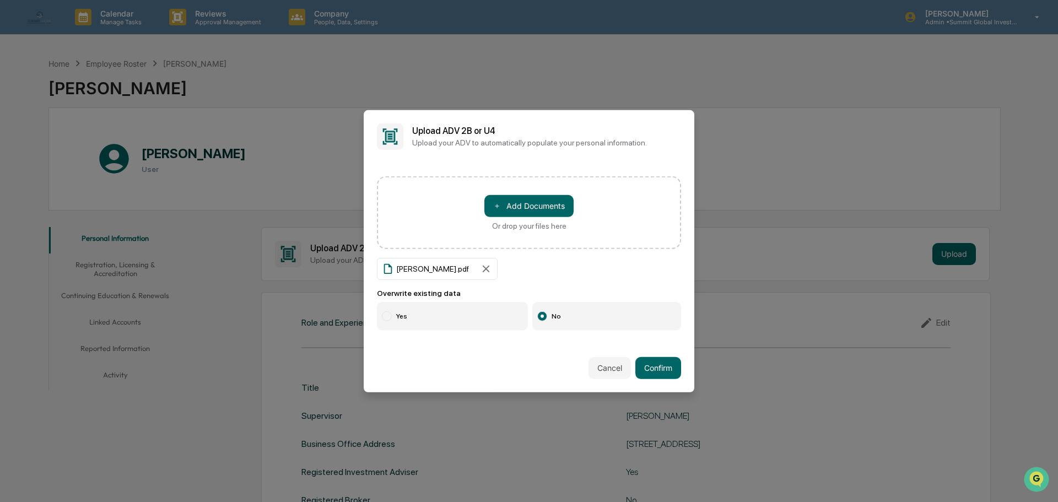
click at [427, 307] on label "Yes" at bounding box center [452, 316] width 151 height 29
click at [648, 370] on button "Confirm" at bounding box center [659, 368] width 46 height 22
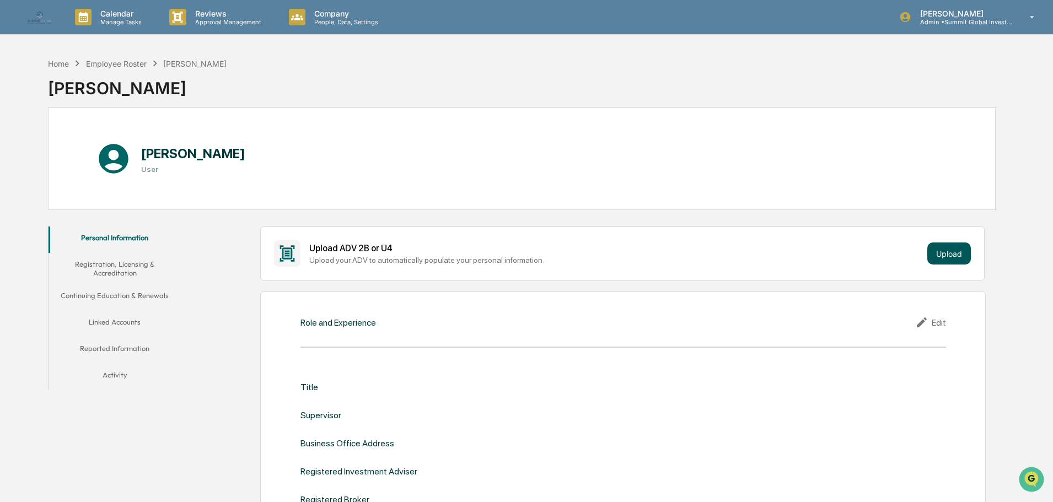
click at [944, 253] on button "Upload" at bounding box center [949, 254] width 44 height 22
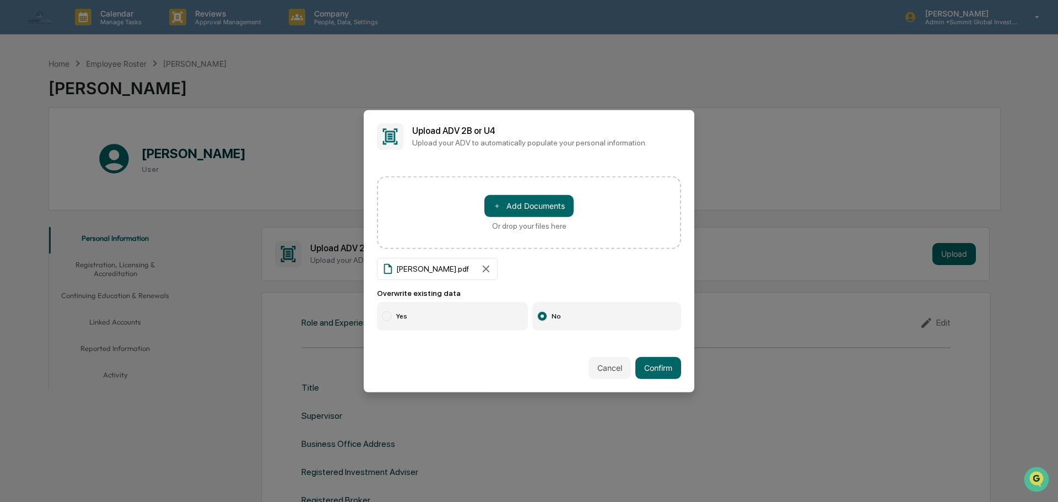
click at [413, 321] on label "Yes" at bounding box center [452, 316] width 151 height 29
click at [652, 364] on button "Confirm" at bounding box center [659, 368] width 46 height 22
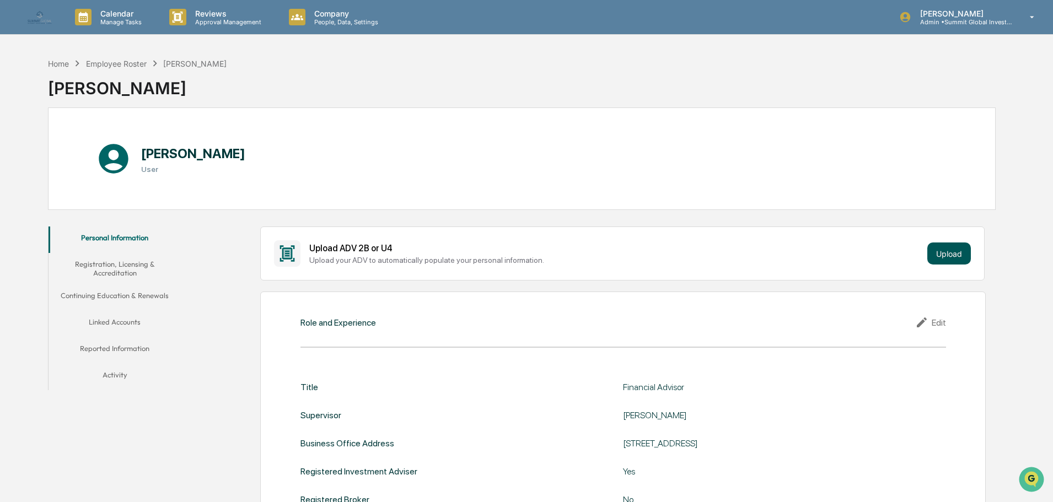
click at [946, 251] on button "Upload" at bounding box center [949, 254] width 44 height 22
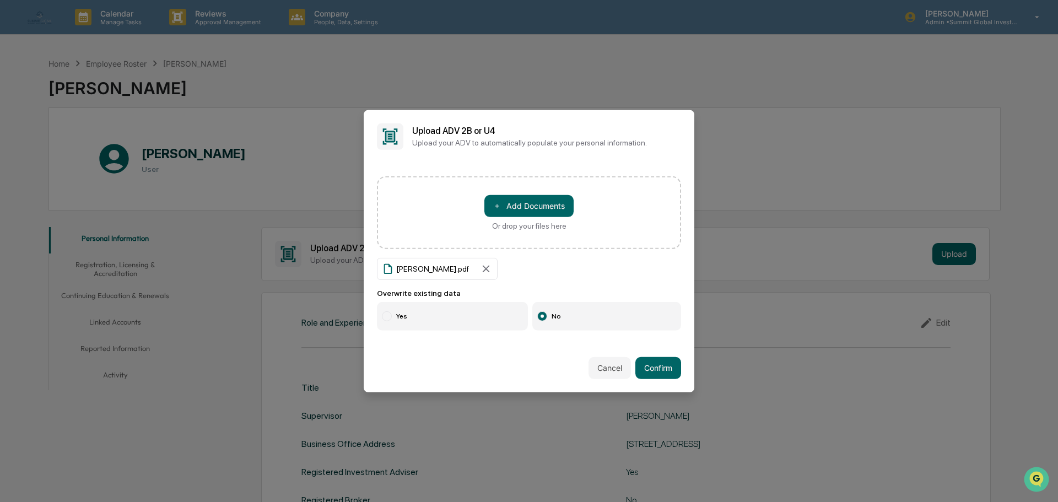
click at [403, 315] on label "Yes" at bounding box center [452, 316] width 151 height 29
click at [651, 368] on button "Confirm" at bounding box center [659, 368] width 46 height 22
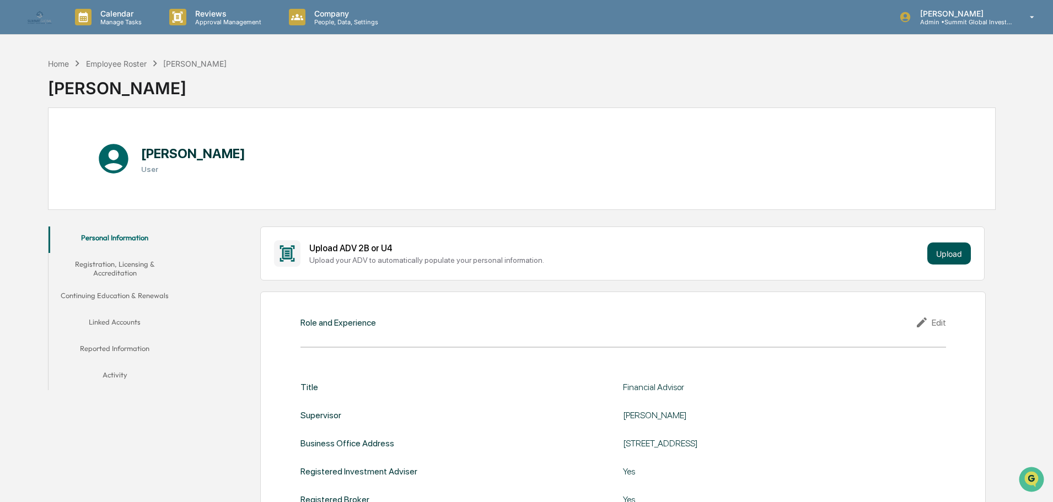
click at [963, 261] on button "Upload" at bounding box center [949, 254] width 44 height 22
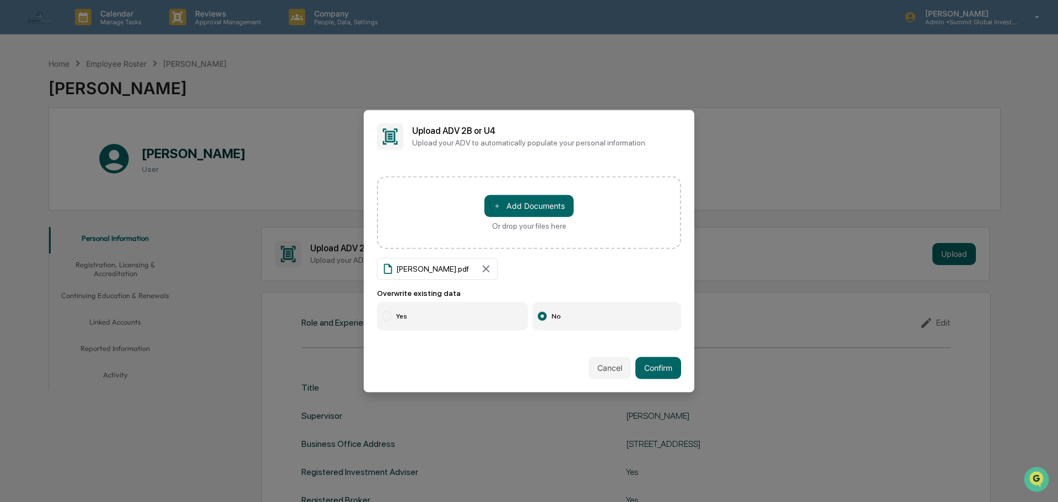
click at [408, 303] on label "Yes" at bounding box center [452, 316] width 151 height 29
click at [646, 369] on button "Confirm" at bounding box center [659, 368] width 46 height 22
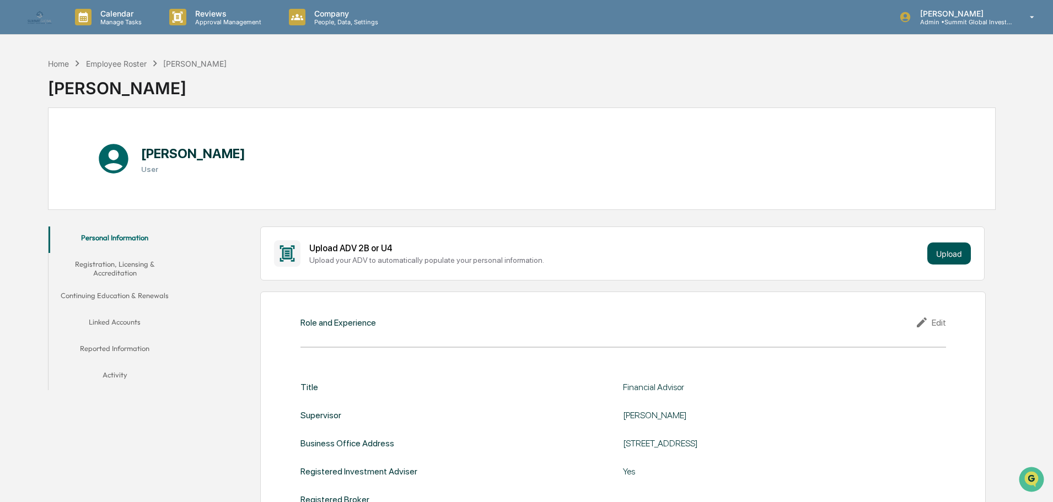
click at [958, 253] on button "Upload" at bounding box center [949, 254] width 44 height 22
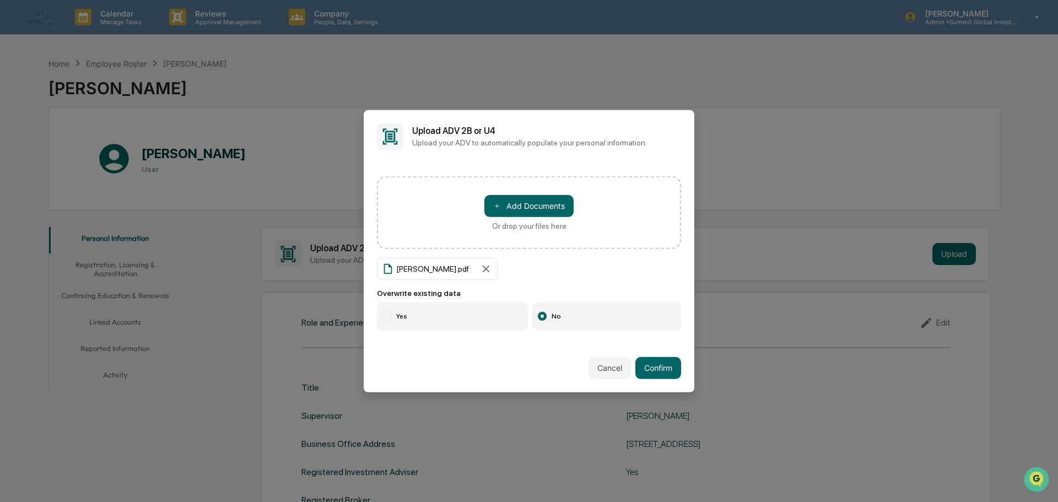
click at [409, 321] on label "Yes" at bounding box center [452, 316] width 151 height 29
click at [644, 376] on button "Confirm" at bounding box center [659, 368] width 46 height 22
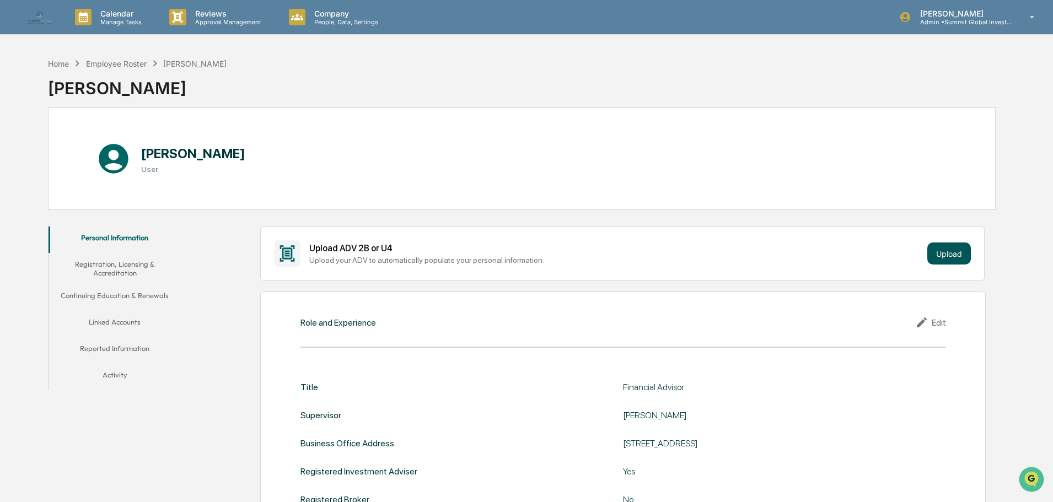
click at [953, 256] on button "Upload" at bounding box center [949, 254] width 44 height 22
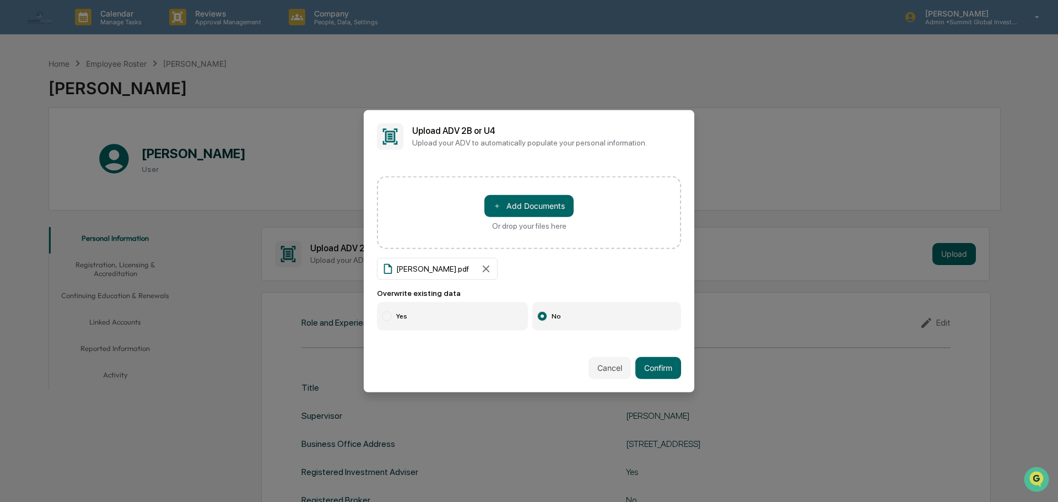
click at [440, 302] on label "Yes" at bounding box center [452, 316] width 151 height 29
click at [649, 368] on button "Confirm" at bounding box center [659, 368] width 46 height 22
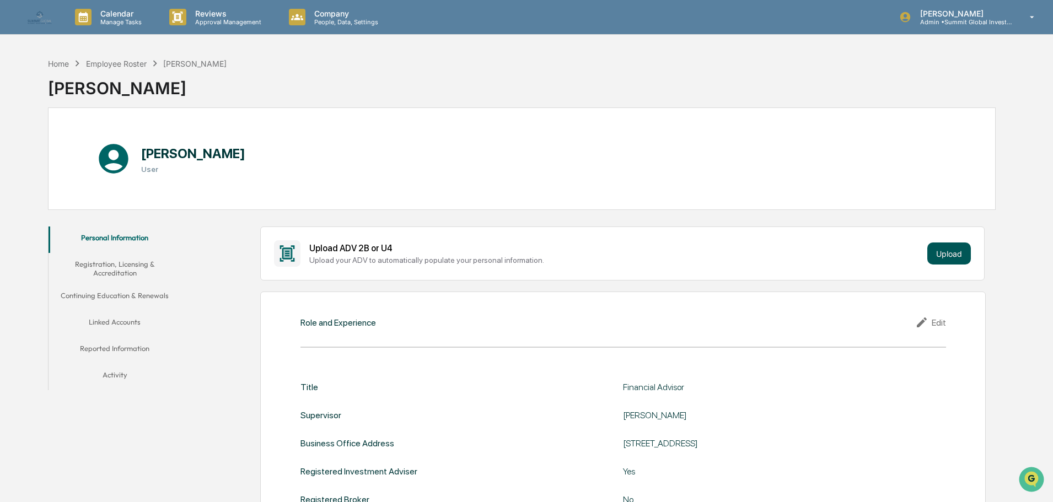
click at [937, 251] on button "Upload" at bounding box center [949, 254] width 44 height 22
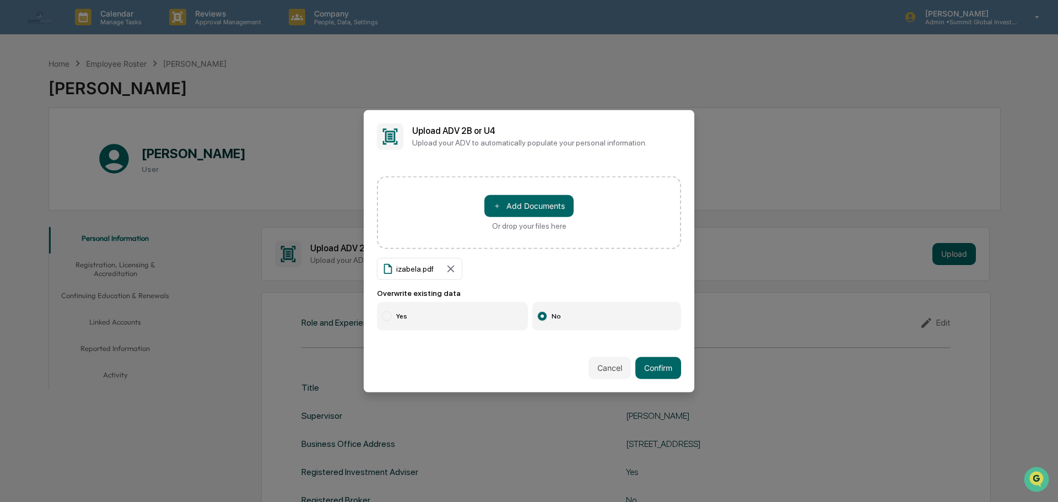
click at [416, 324] on label "Yes" at bounding box center [452, 316] width 151 height 29
click at [654, 366] on button "Confirm" at bounding box center [659, 368] width 46 height 22
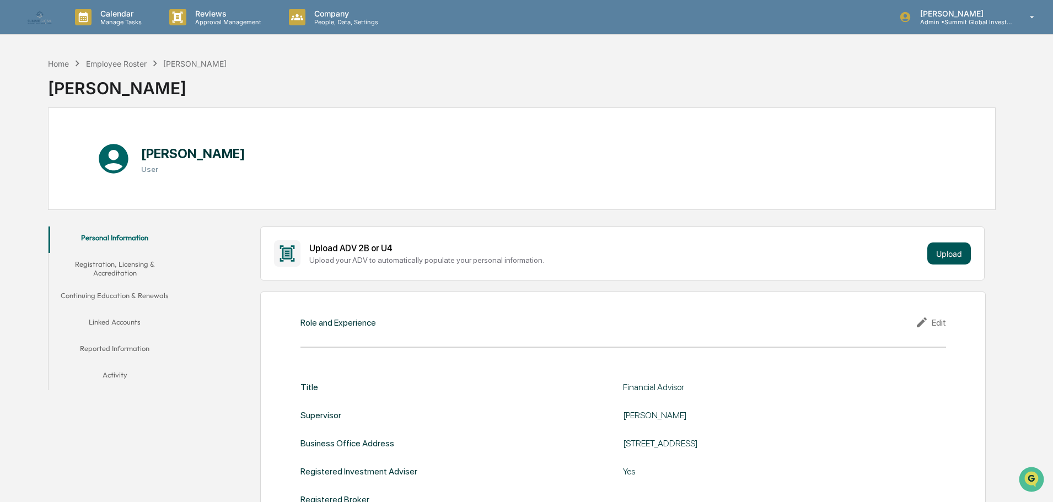
click at [961, 253] on button "Upload" at bounding box center [949, 254] width 44 height 22
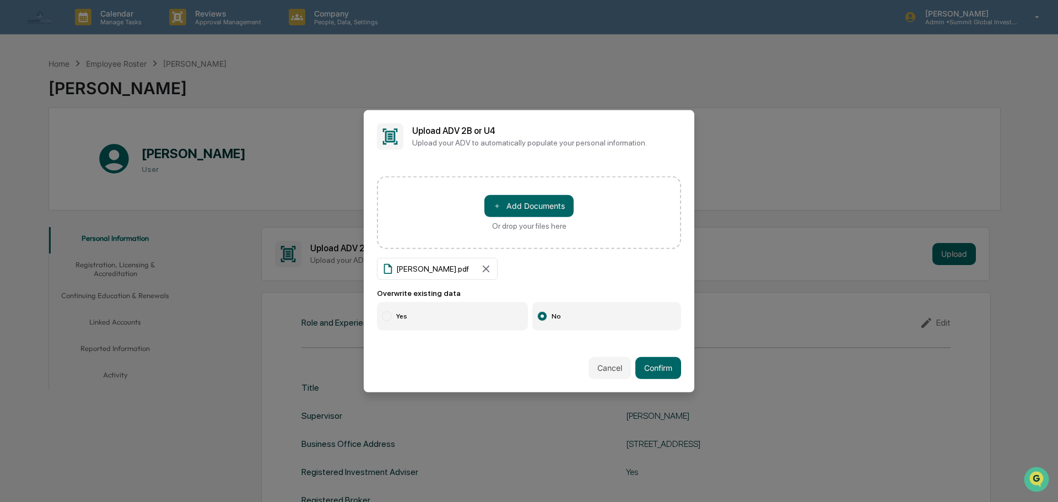
click at [415, 327] on label "Yes" at bounding box center [452, 316] width 151 height 29
click at [654, 369] on button "Confirm" at bounding box center [659, 368] width 46 height 22
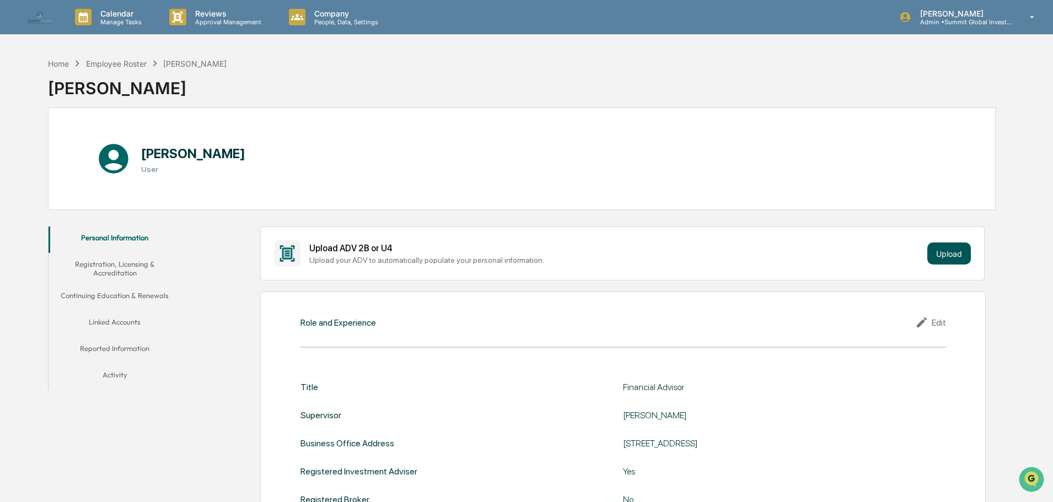
click at [949, 250] on button "Upload" at bounding box center [949, 254] width 44 height 22
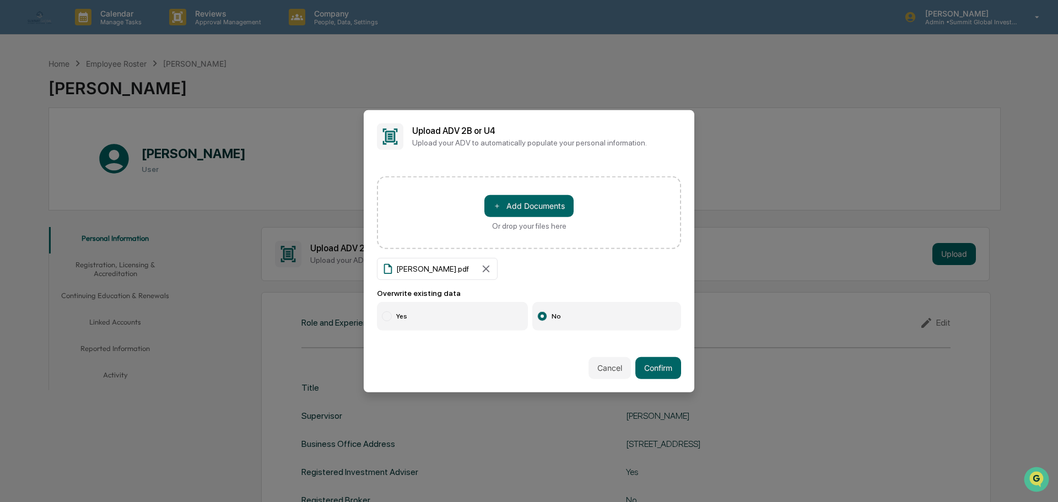
click at [412, 324] on label "Yes" at bounding box center [452, 316] width 151 height 29
click at [668, 373] on button "Confirm" at bounding box center [659, 368] width 46 height 22
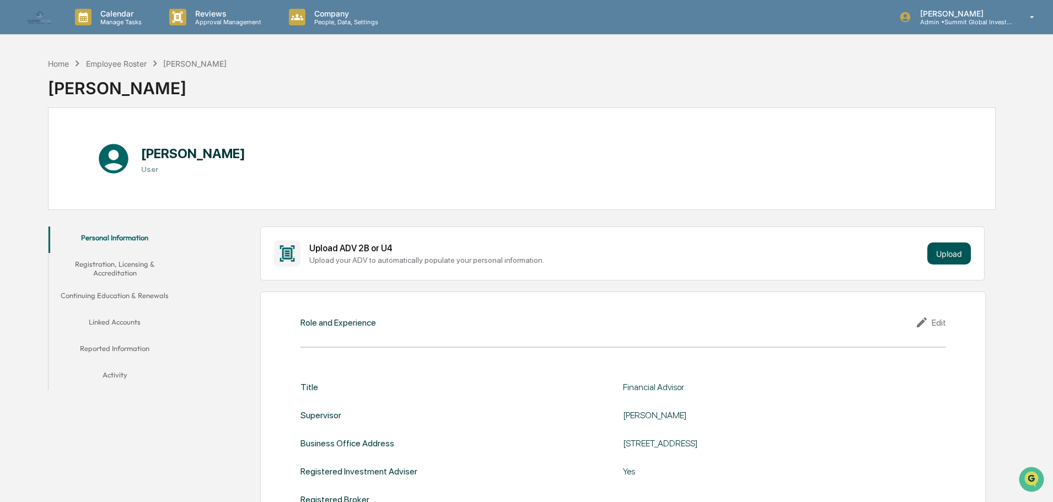
click at [943, 253] on button "Upload" at bounding box center [949, 254] width 44 height 22
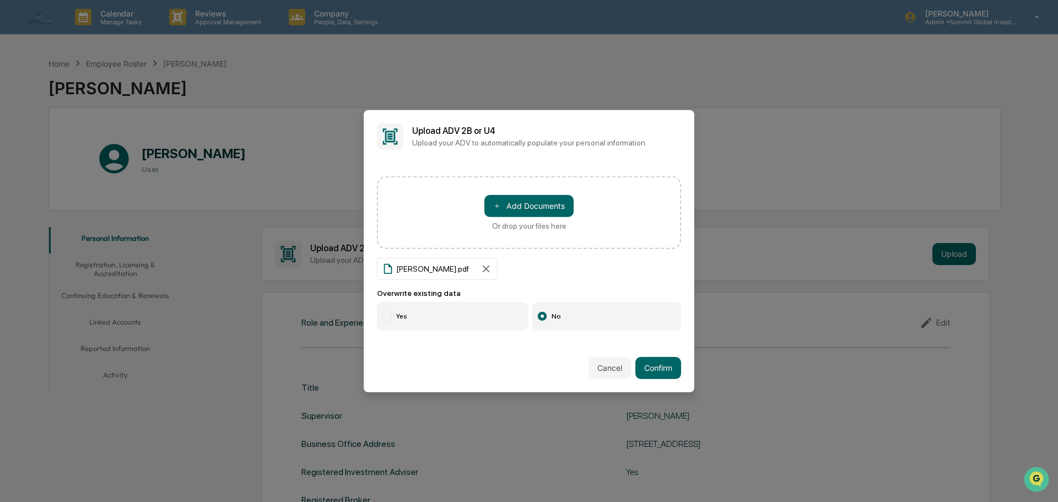
click at [431, 318] on label "Yes" at bounding box center [452, 316] width 151 height 29
click at [639, 365] on button "Confirm" at bounding box center [659, 368] width 46 height 22
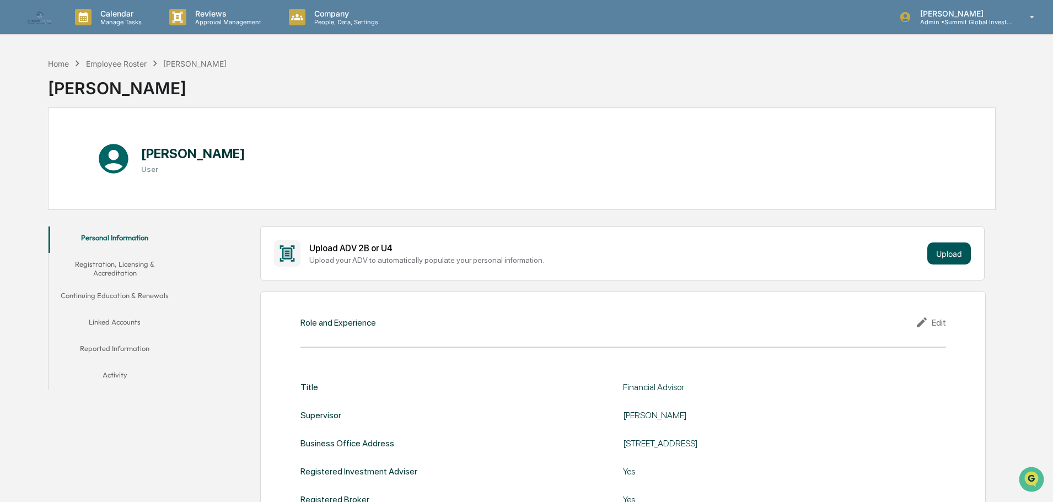
click at [941, 260] on button "Upload" at bounding box center [949, 254] width 44 height 22
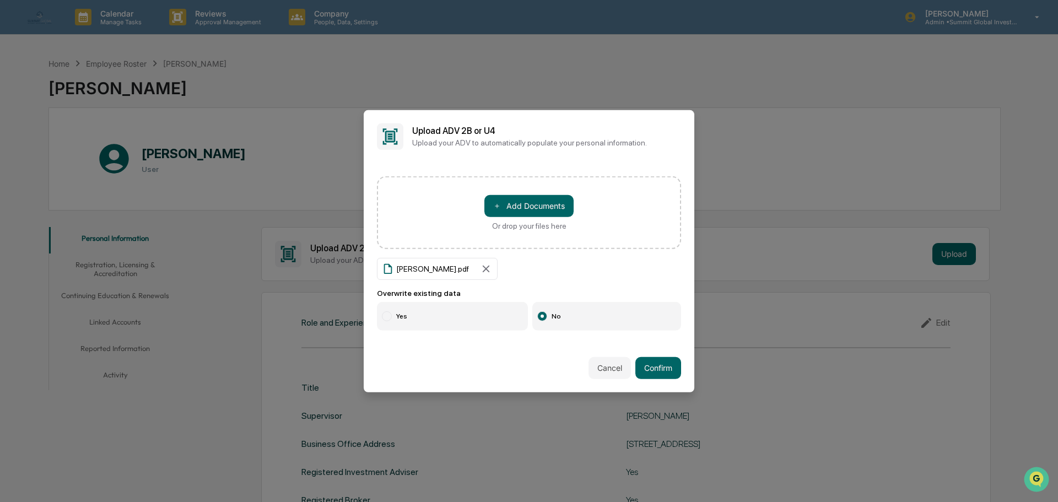
click at [419, 318] on label "Yes" at bounding box center [452, 316] width 151 height 29
click at [641, 359] on button "Confirm" at bounding box center [659, 368] width 46 height 22
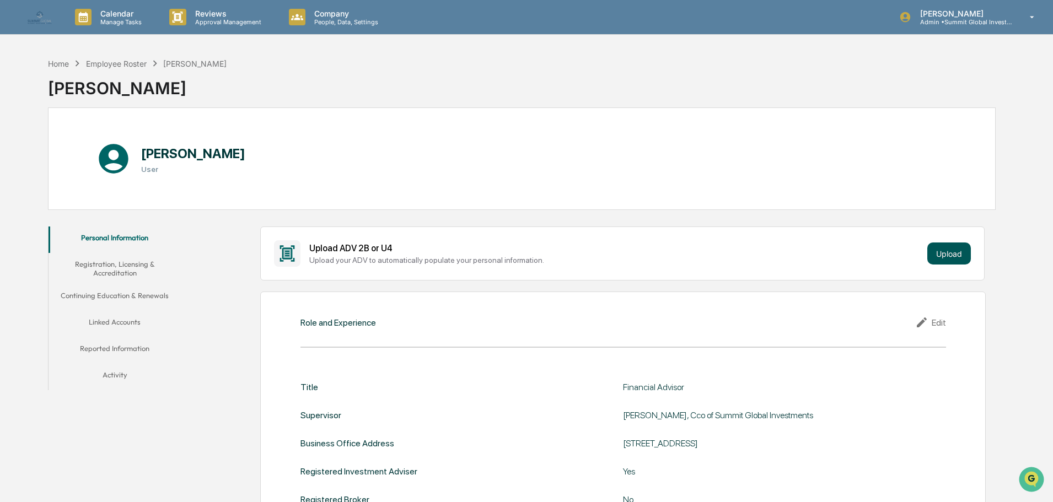
click at [952, 256] on button "Upload" at bounding box center [949, 254] width 44 height 22
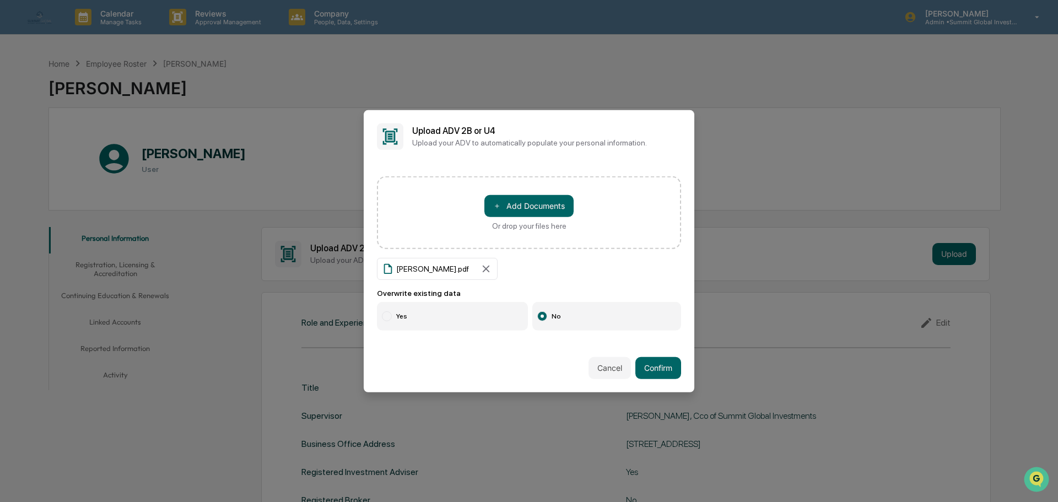
click at [431, 326] on label "Yes" at bounding box center [452, 316] width 151 height 29
click at [649, 364] on button "Confirm" at bounding box center [659, 368] width 46 height 22
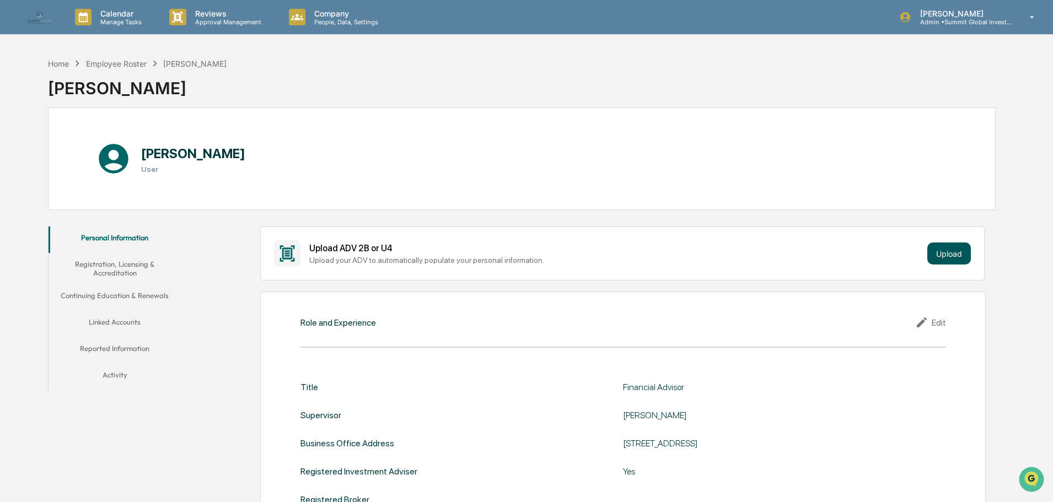
click at [933, 254] on button "Upload" at bounding box center [949, 254] width 44 height 22
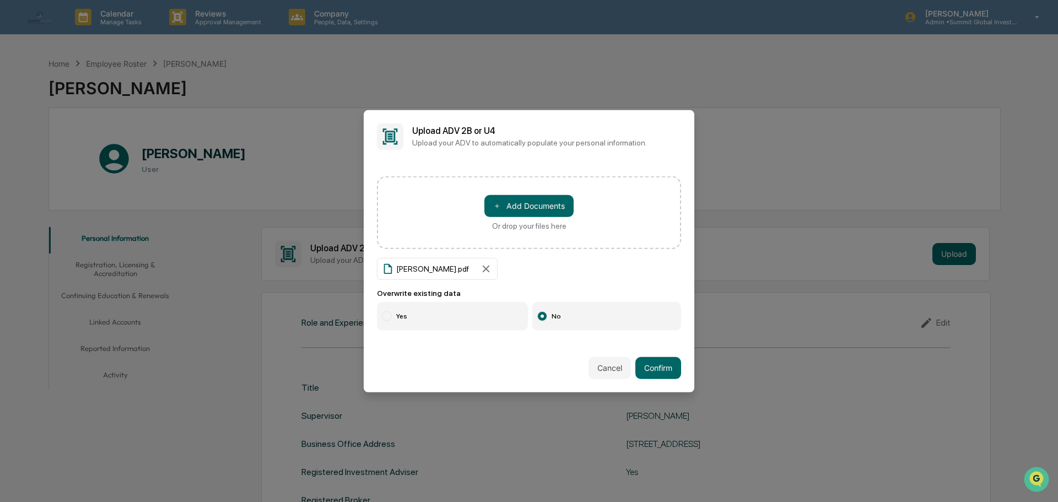
click at [427, 321] on label "Yes" at bounding box center [452, 316] width 151 height 29
click at [640, 371] on button "Confirm" at bounding box center [659, 368] width 46 height 22
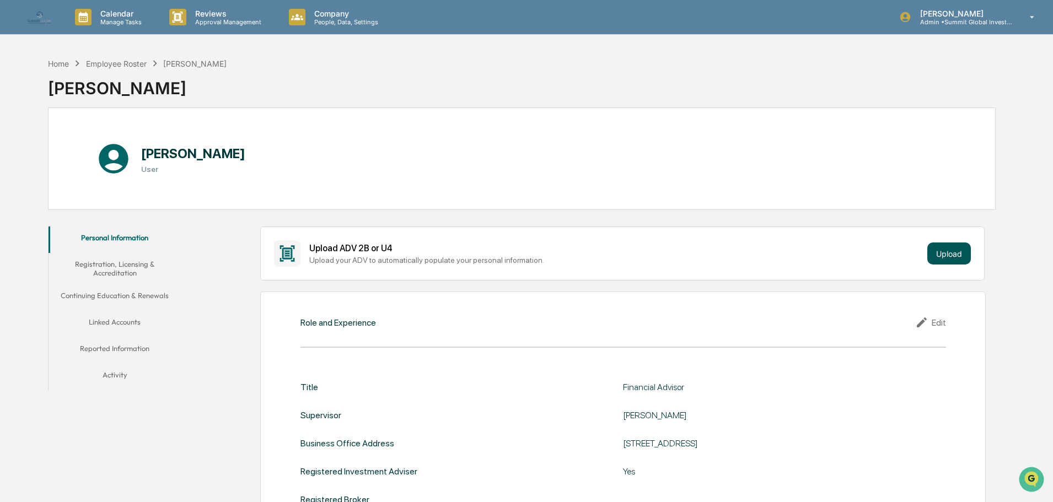
click at [957, 250] on button "Upload" at bounding box center [949, 254] width 44 height 22
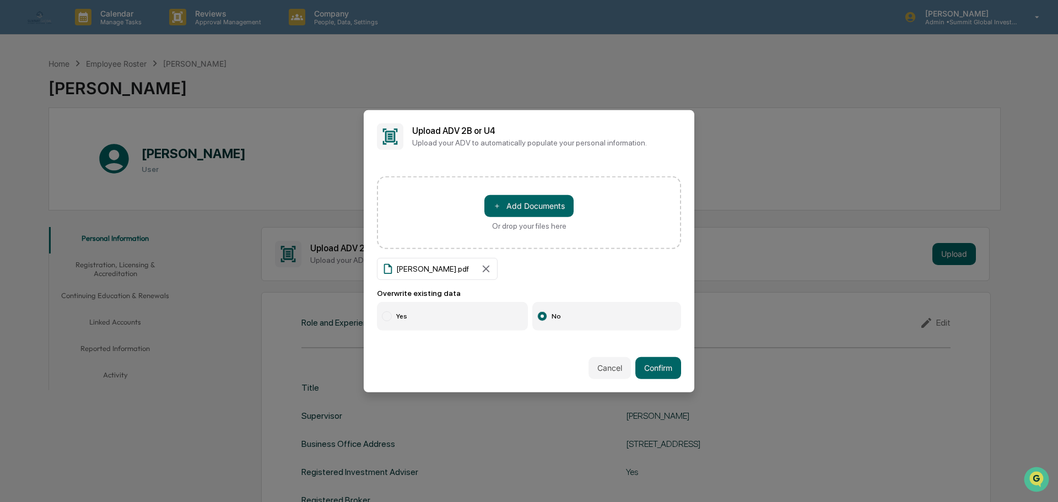
click at [408, 322] on label "Yes" at bounding box center [452, 316] width 151 height 29
click at [659, 370] on button "Confirm" at bounding box center [659, 368] width 46 height 22
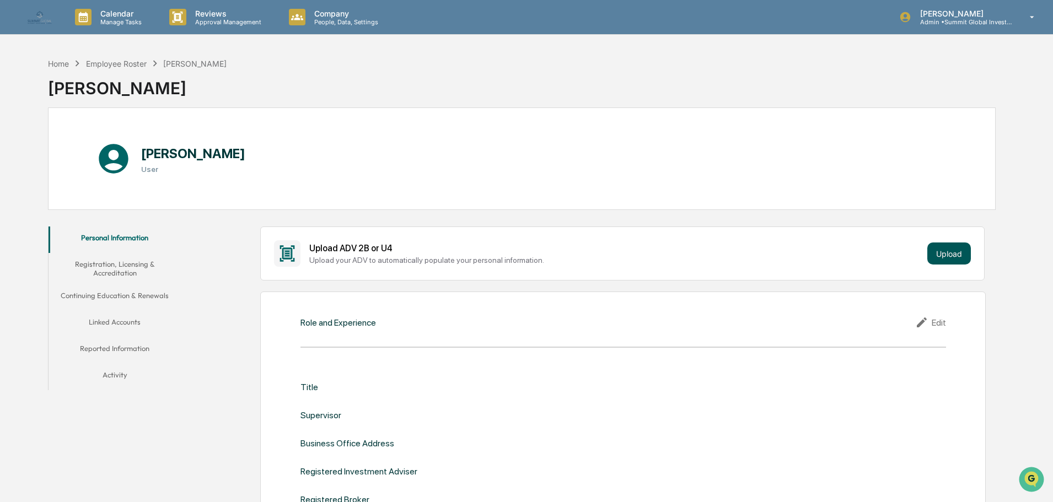
click at [941, 258] on button "Upload" at bounding box center [949, 254] width 44 height 22
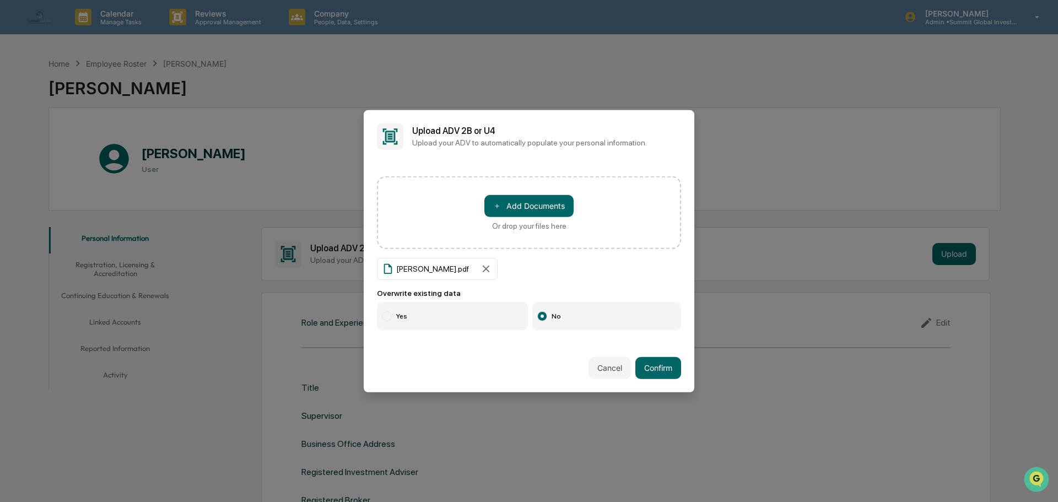
click at [434, 314] on label "Yes" at bounding box center [452, 316] width 151 height 29
click at [648, 369] on button "Confirm" at bounding box center [659, 368] width 46 height 22
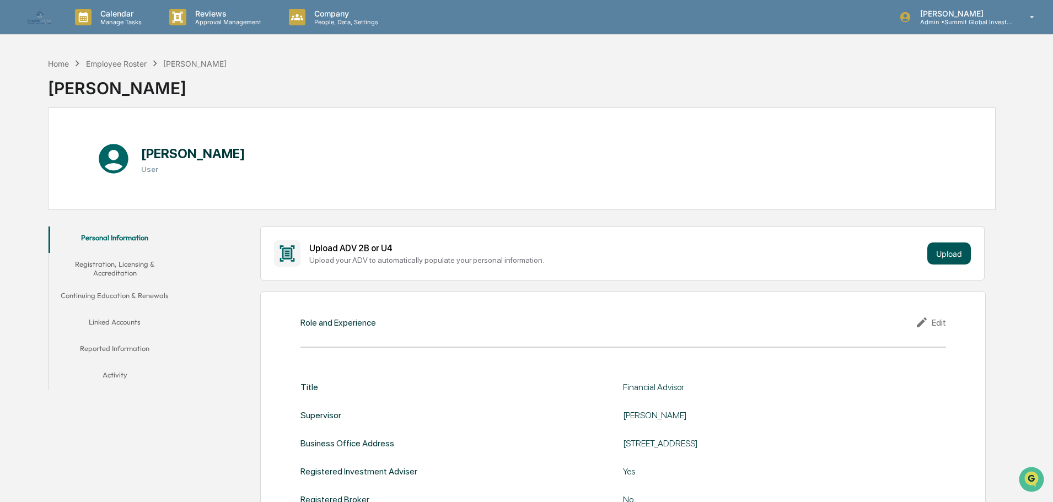
click at [961, 249] on button "Upload" at bounding box center [949, 254] width 44 height 22
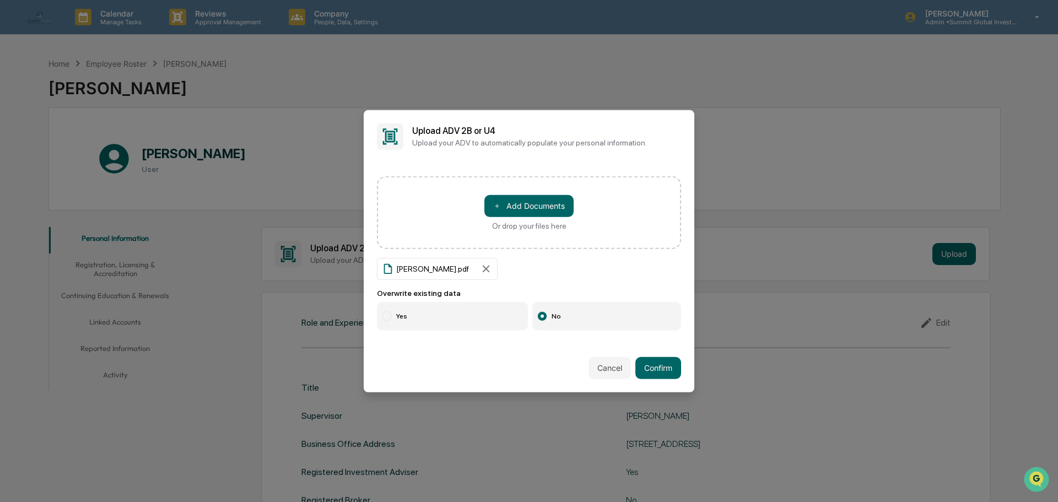
click at [423, 313] on label "Yes" at bounding box center [452, 316] width 151 height 29
click at [644, 365] on button "Confirm" at bounding box center [659, 368] width 46 height 22
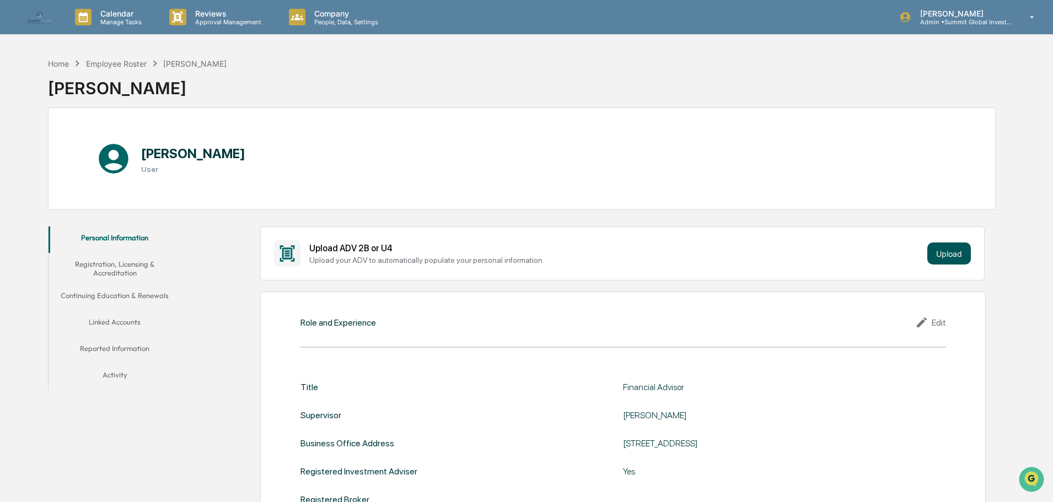
click at [969, 246] on button "Upload" at bounding box center [949, 254] width 44 height 22
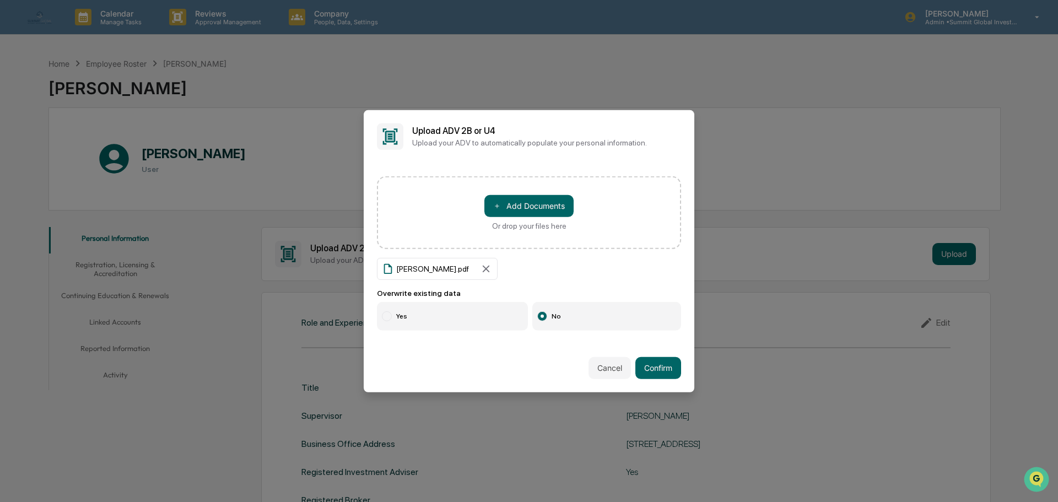
click at [434, 309] on label "Yes" at bounding box center [452, 316] width 151 height 29
click at [661, 373] on button "Confirm" at bounding box center [659, 368] width 46 height 22
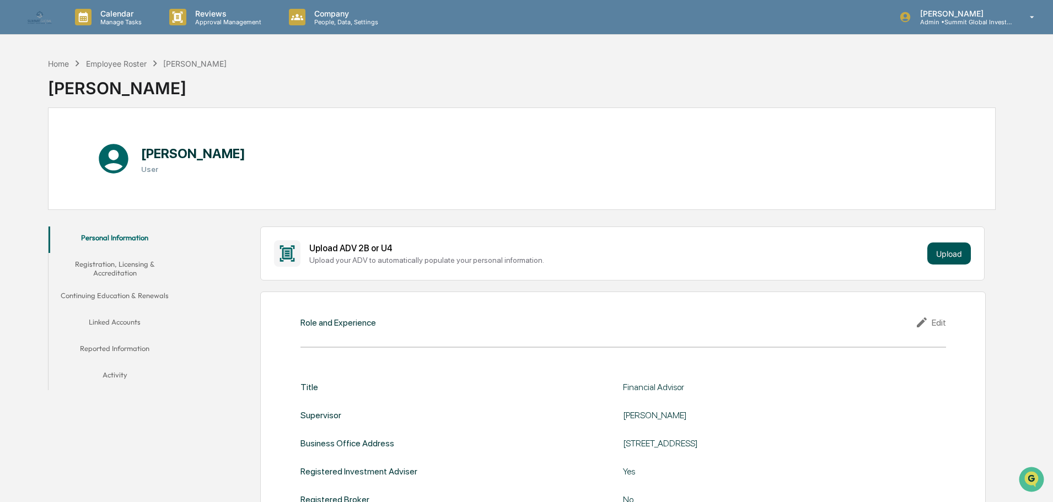
click at [946, 252] on button "Upload" at bounding box center [949, 254] width 44 height 22
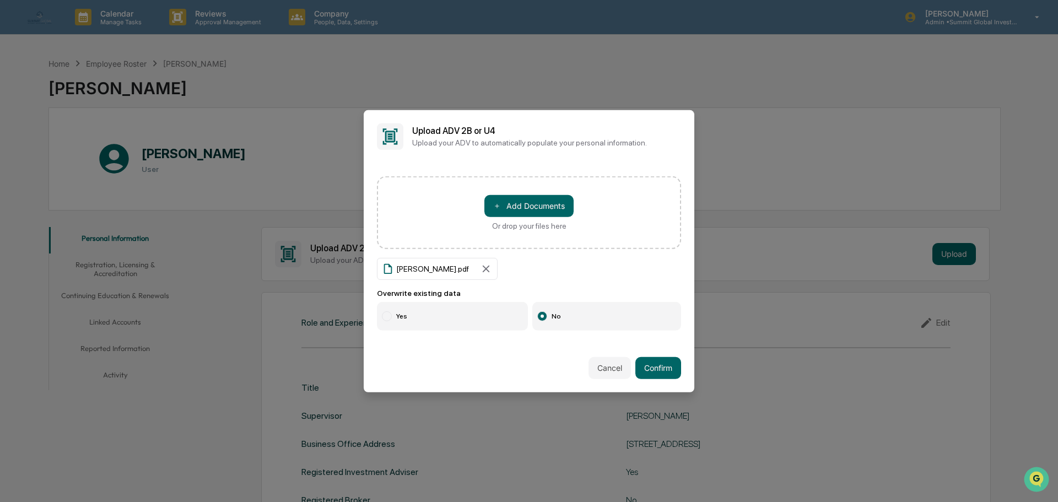
click at [410, 317] on label "Yes" at bounding box center [452, 316] width 151 height 29
click at [659, 361] on button "Confirm" at bounding box center [659, 368] width 46 height 22
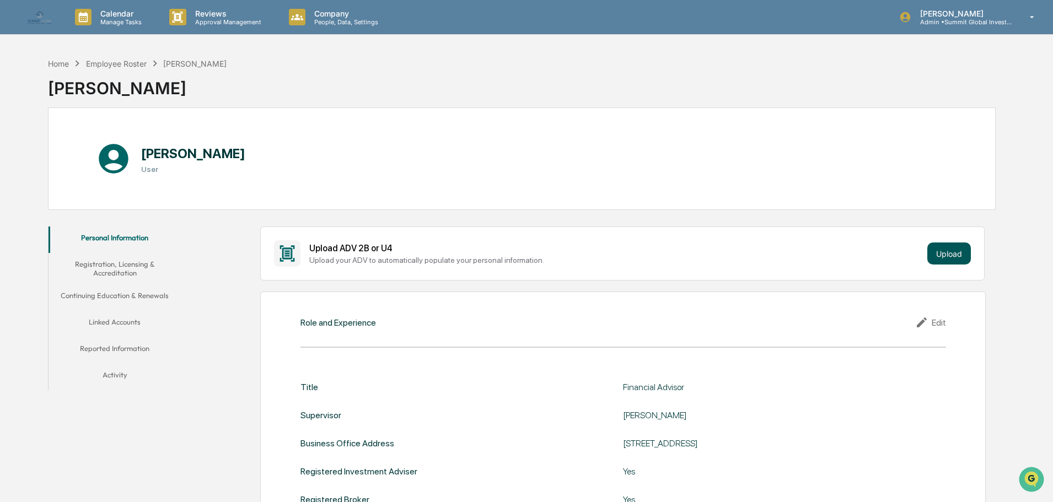
click at [957, 250] on button "Upload" at bounding box center [949, 254] width 44 height 22
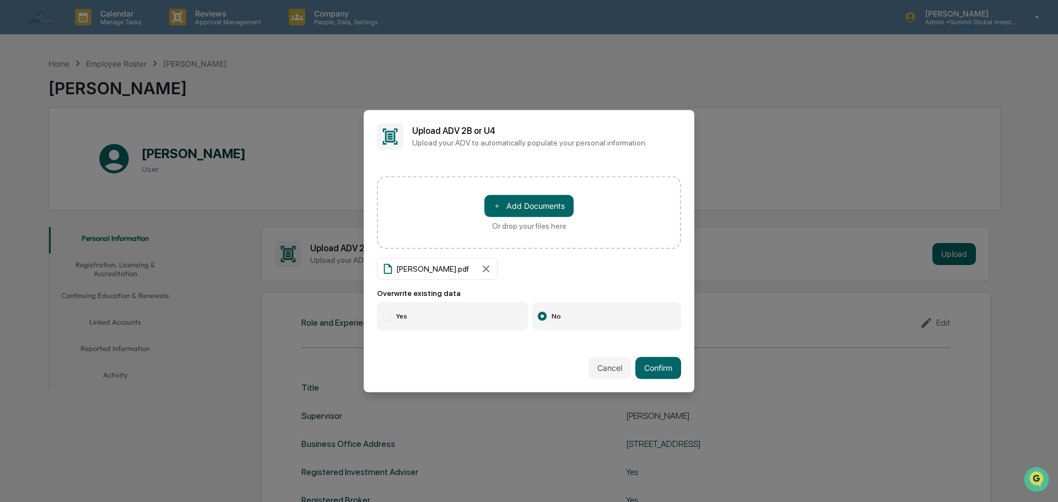
click at [442, 316] on label "Yes" at bounding box center [452, 316] width 151 height 29
click at [649, 365] on button "Confirm" at bounding box center [659, 368] width 46 height 22
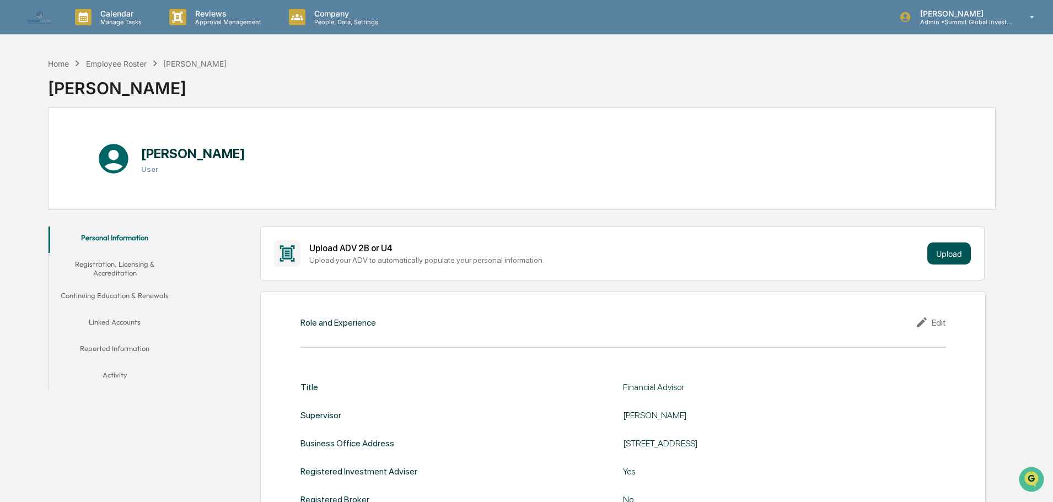
click at [960, 250] on button "Upload" at bounding box center [949, 254] width 44 height 22
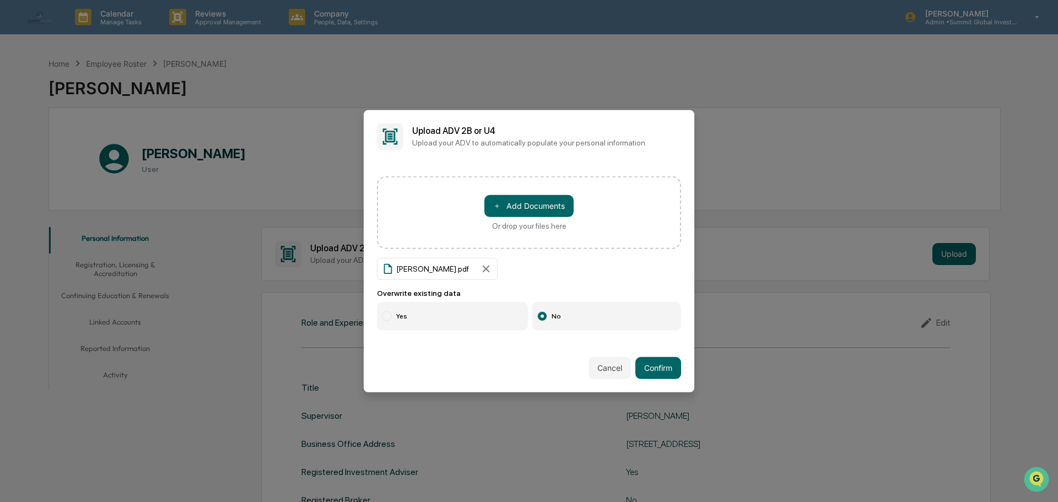
click at [428, 314] on label "Yes" at bounding box center [452, 316] width 151 height 29
click at [666, 370] on button "Confirm" at bounding box center [659, 368] width 46 height 22
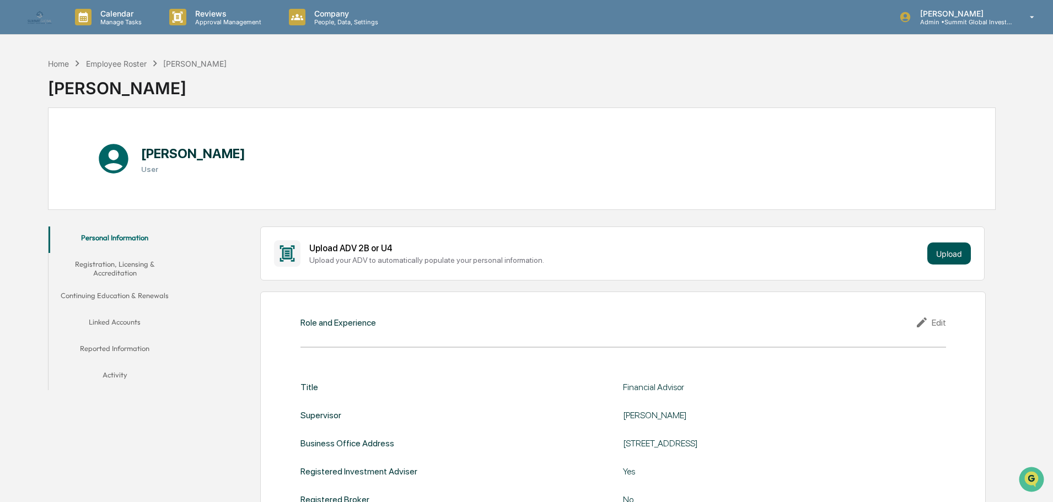
click at [946, 255] on button "Upload" at bounding box center [949, 254] width 44 height 22
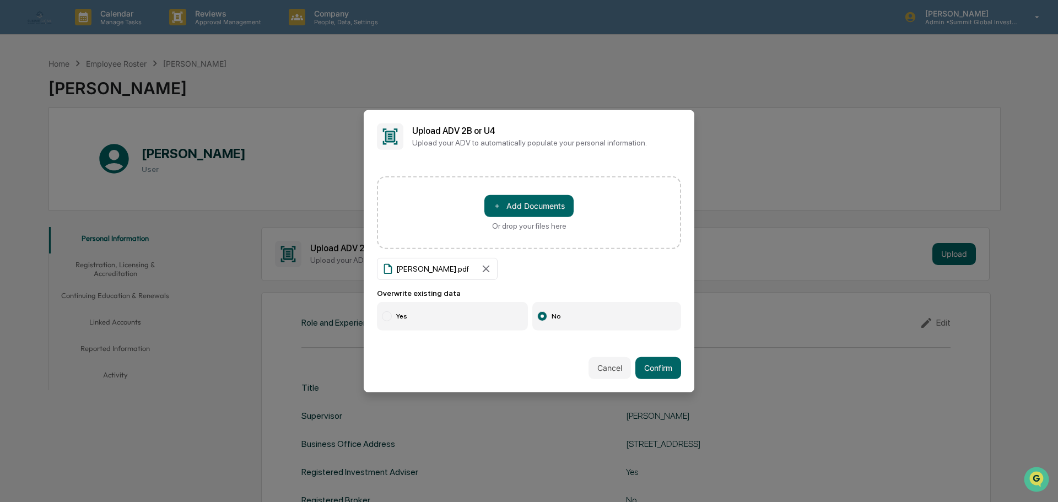
click at [422, 322] on label "Yes" at bounding box center [452, 316] width 151 height 29
click at [645, 370] on button "Confirm" at bounding box center [659, 368] width 46 height 22
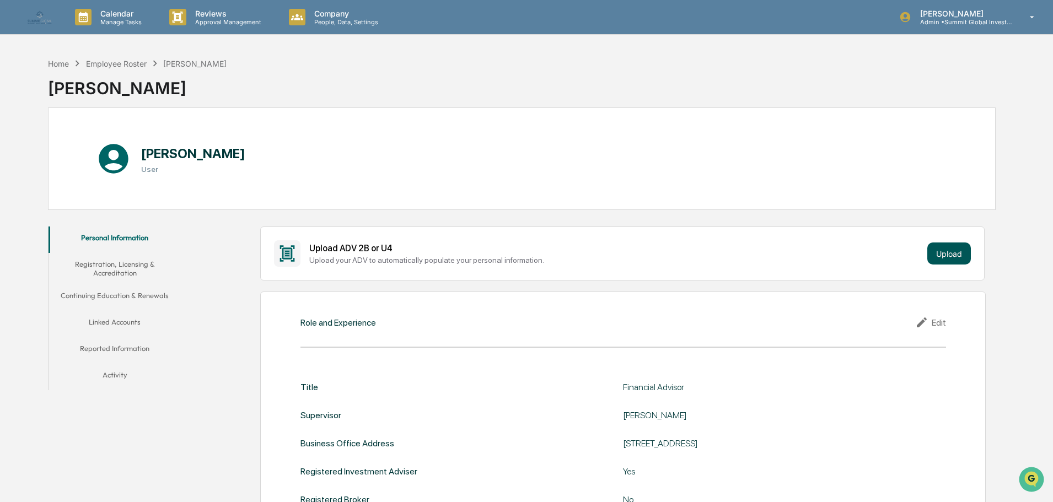
click at [945, 260] on button "Upload" at bounding box center [949, 254] width 44 height 22
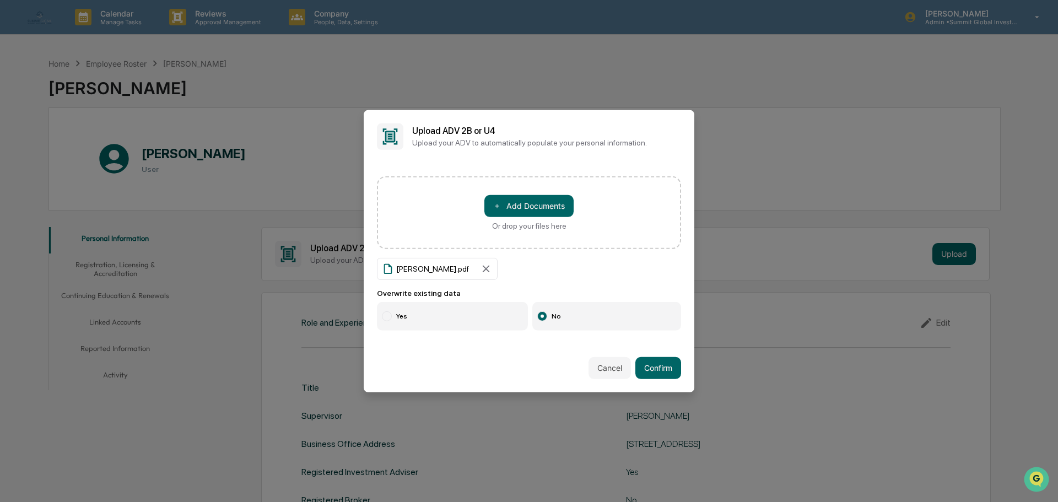
click at [418, 321] on label "Yes" at bounding box center [452, 316] width 151 height 29
click at [665, 369] on button "Confirm" at bounding box center [659, 368] width 46 height 22
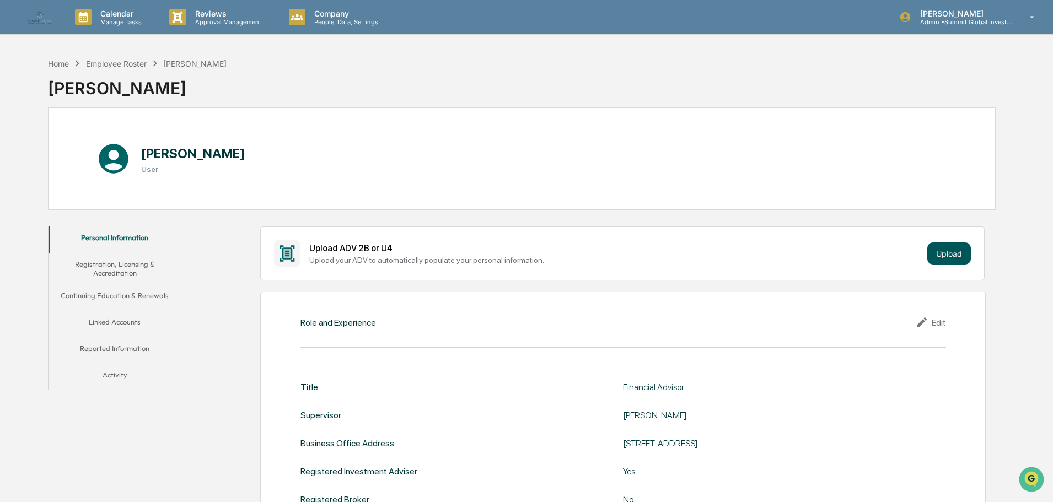
click at [935, 261] on button "Upload" at bounding box center [949, 254] width 44 height 22
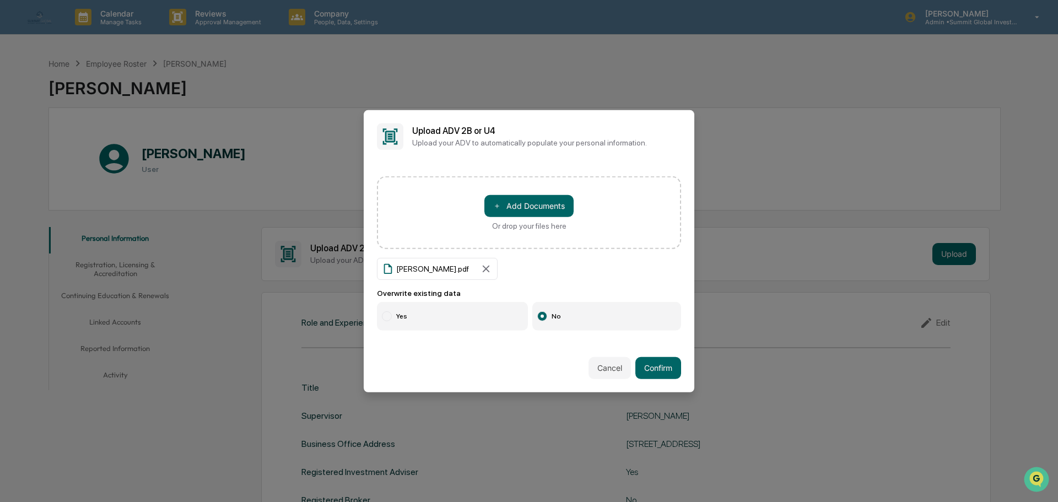
click at [436, 311] on label "Yes" at bounding box center [452, 316] width 151 height 29
click at [658, 363] on button "Confirm" at bounding box center [659, 368] width 46 height 22
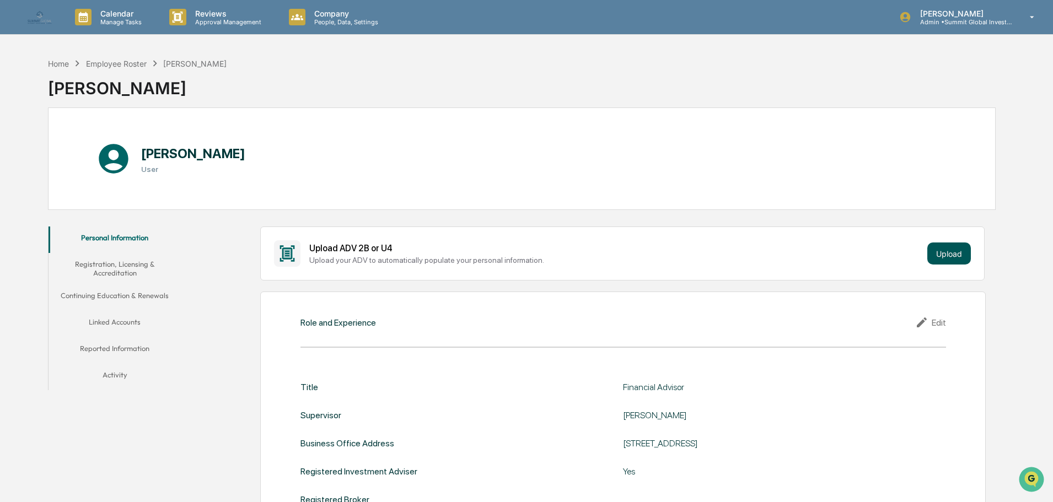
click at [944, 254] on button "Upload" at bounding box center [949, 254] width 44 height 22
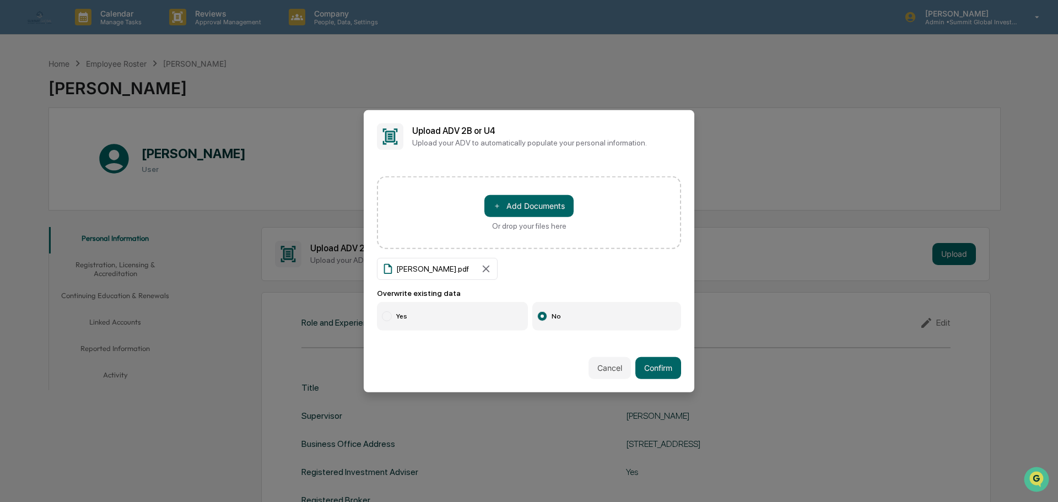
click at [412, 309] on label "Yes" at bounding box center [452, 316] width 151 height 29
click at [645, 360] on button "Confirm" at bounding box center [659, 368] width 46 height 22
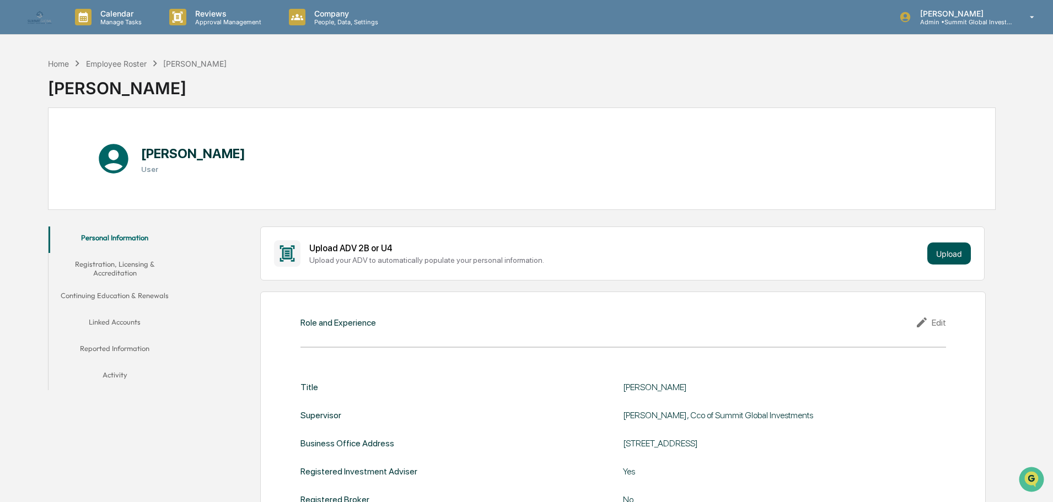
click at [960, 258] on button "Upload" at bounding box center [949, 254] width 44 height 22
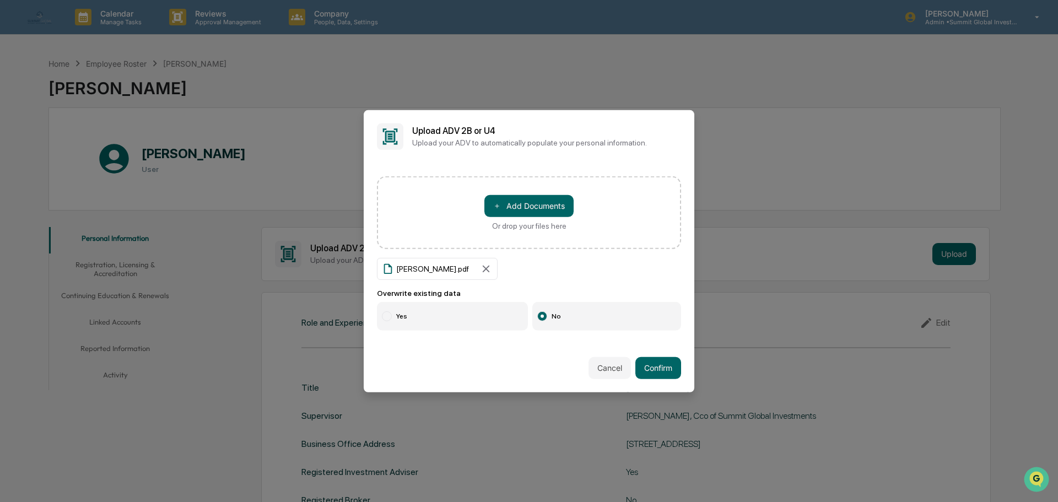
click at [429, 317] on label "Yes" at bounding box center [452, 316] width 151 height 29
click at [651, 366] on button "Confirm" at bounding box center [659, 368] width 46 height 22
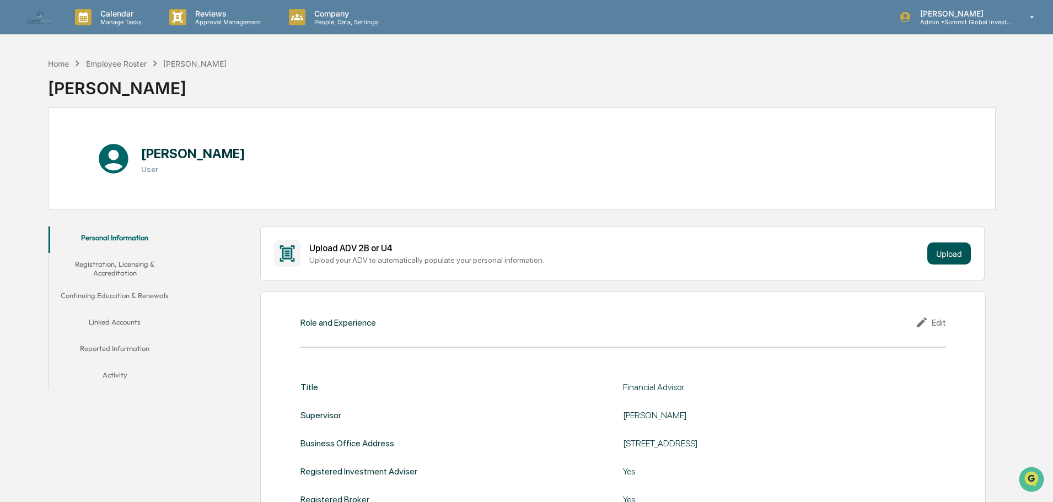
click at [948, 256] on button "Upload" at bounding box center [949, 254] width 44 height 22
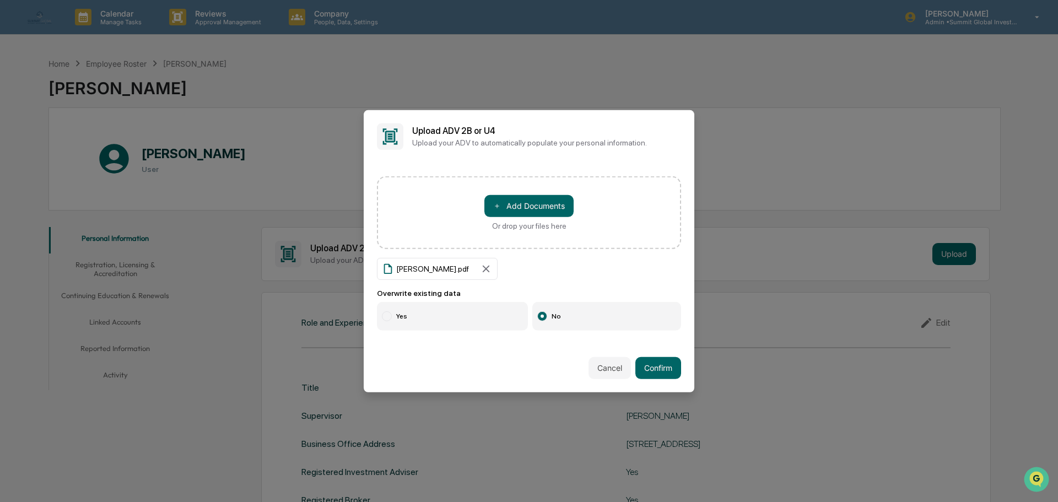
click at [420, 322] on label "Yes" at bounding box center [452, 316] width 151 height 29
click at [656, 364] on button "Confirm" at bounding box center [659, 368] width 46 height 22
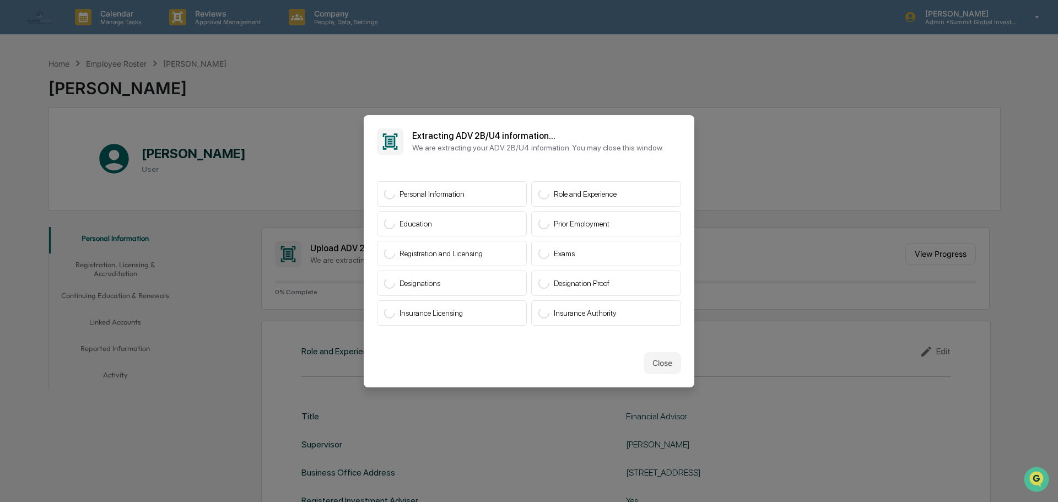
click at [446, 294] on div "Personal Information Role and Experience Education Prior Employment Registratio…" at bounding box center [529, 253] width 304 height 144
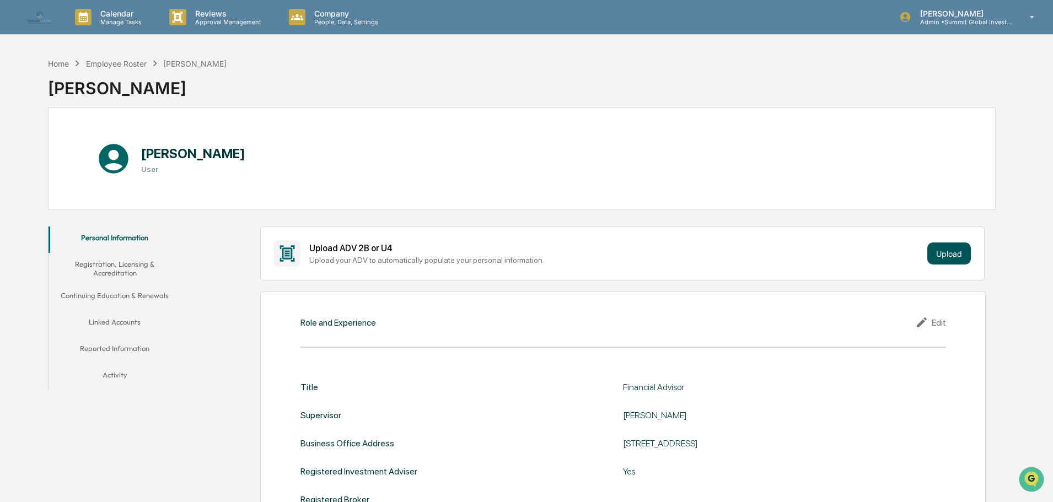
click at [948, 255] on button "Upload" at bounding box center [949, 254] width 44 height 22
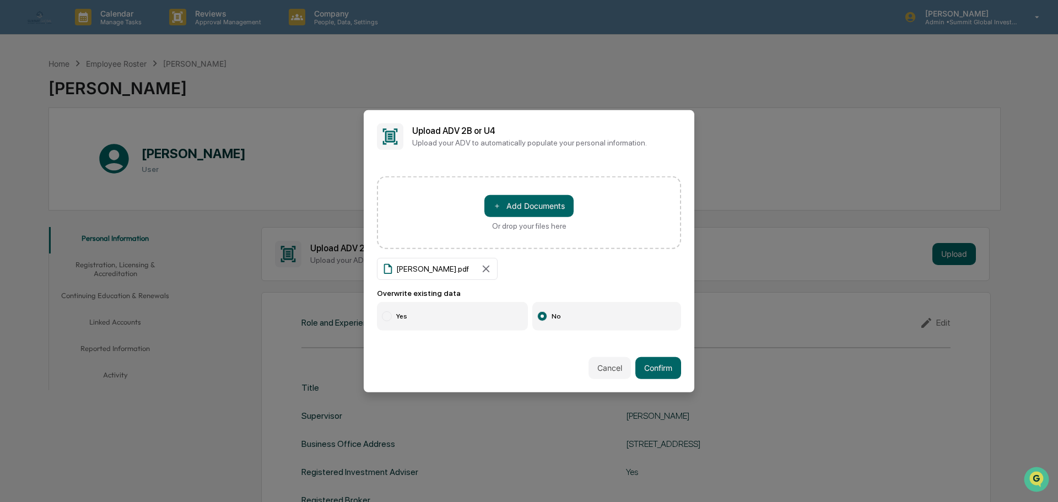
click at [427, 327] on label "Yes" at bounding box center [452, 316] width 151 height 29
click at [664, 368] on button "Confirm" at bounding box center [659, 368] width 46 height 22
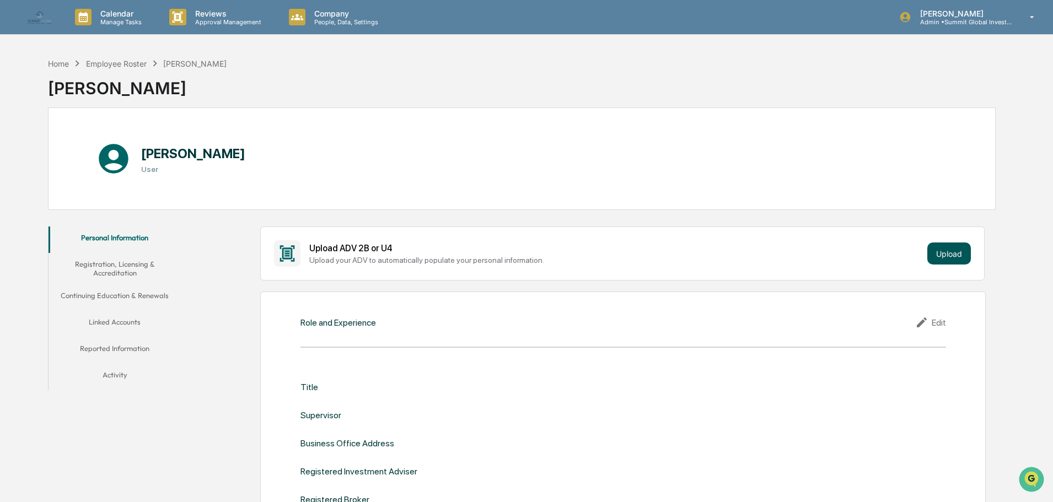
click at [962, 258] on button "Upload" at bounding box center [949, 254] width 44 height 22
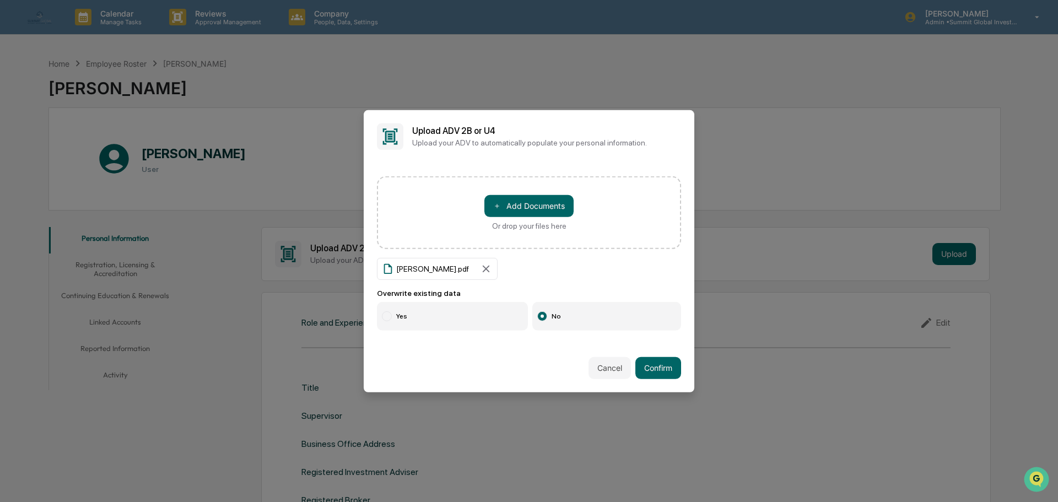
click at [386, 315] on div at bounding box center [387, 316] width 10 height 10
click at [636, 374] on button "Confirm" at bounding box center [659, 368] width 46 height 22
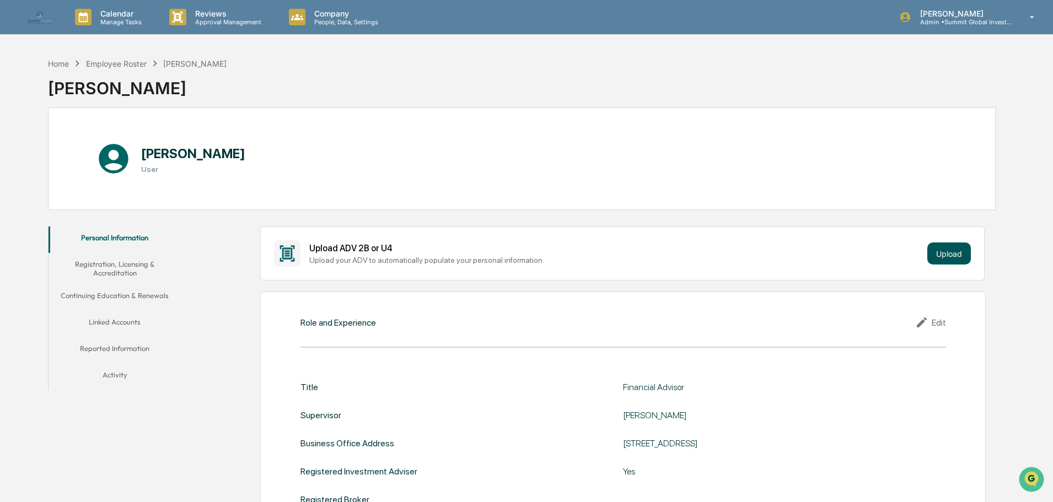
click at [953, 255] on button "Upload" at bounding box center [949, 254] width 44 height 22
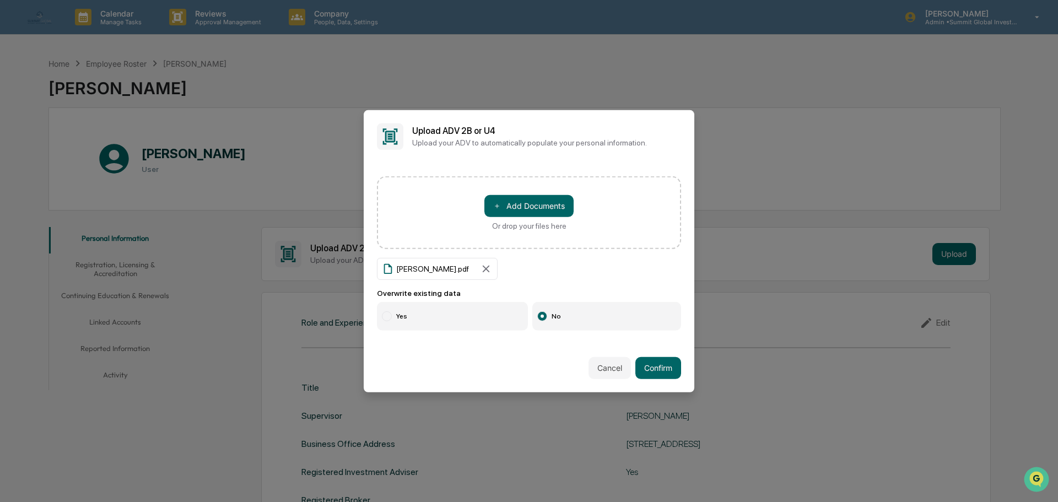
click at [457, 322] on label "Yes" at bounding box center [452, 316] width 151 height 29
click at [652, 365] on button "Confirm" at bounding box center [659, 368] width 46 height 22
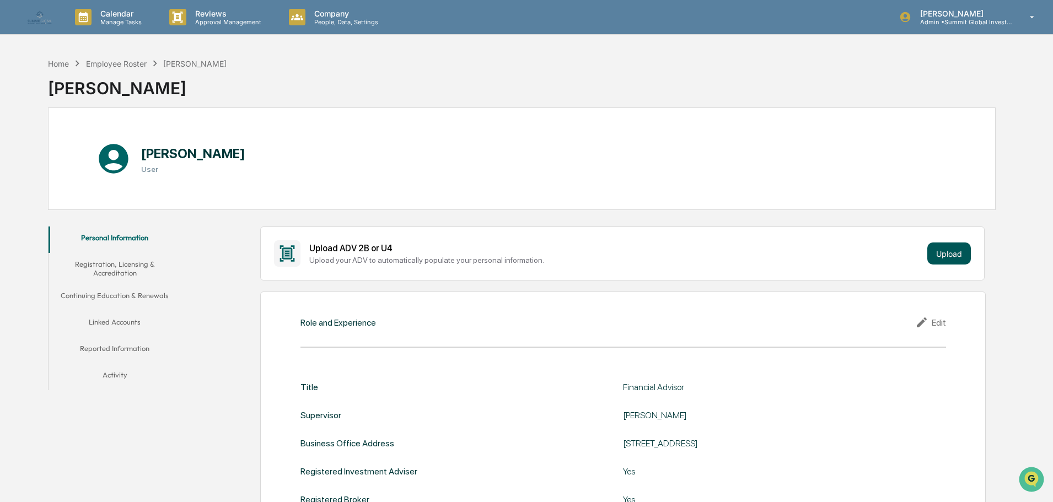
click at [953, 246] on button "Upload" at bounding box center [949, 254] width 44 height 22
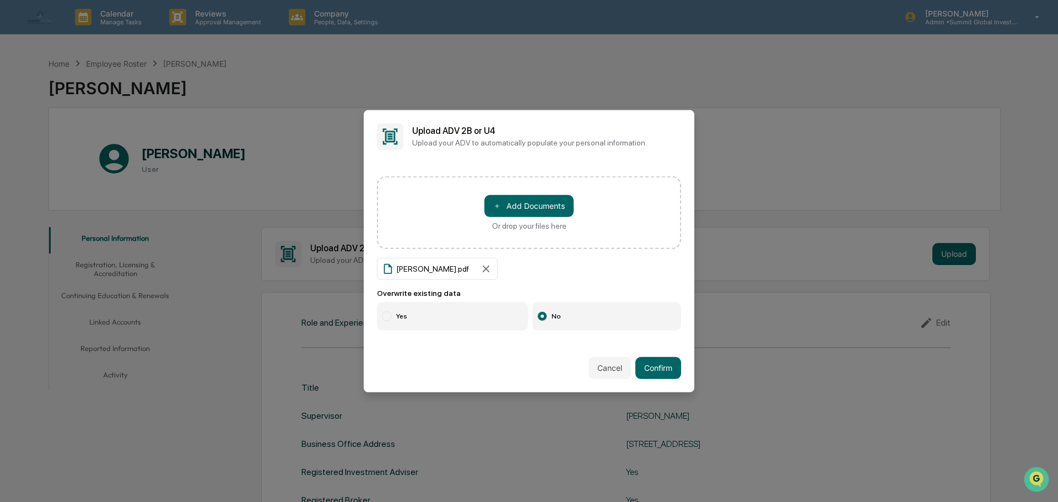
click at [400, 317] on label "Yes" at bounding box center [452, 316] width 151 height 29
click at [646, 372] on button "Confirm" at bounding box center [659, 368] width 46 height 22
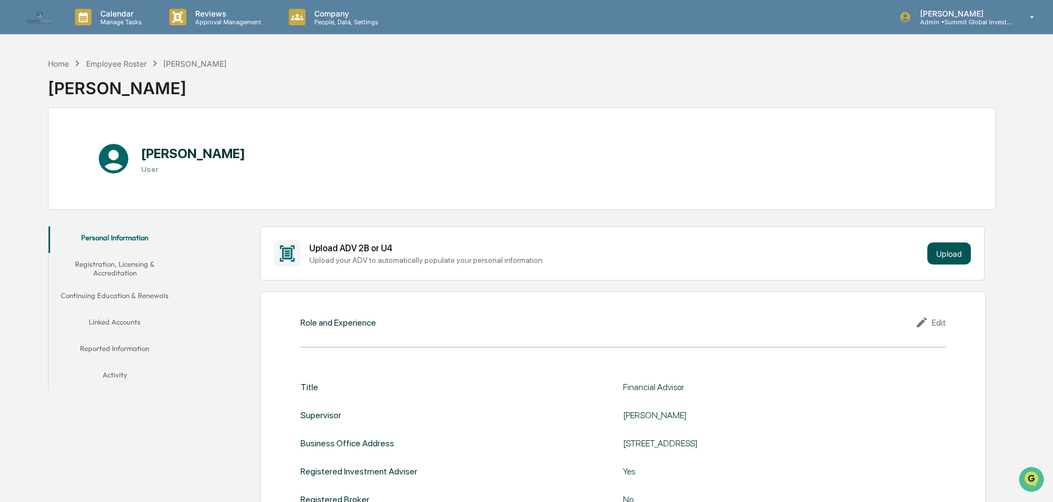
click at [948, 256] on button "Upload" at bounding box center [949, 254] width 44 height 22
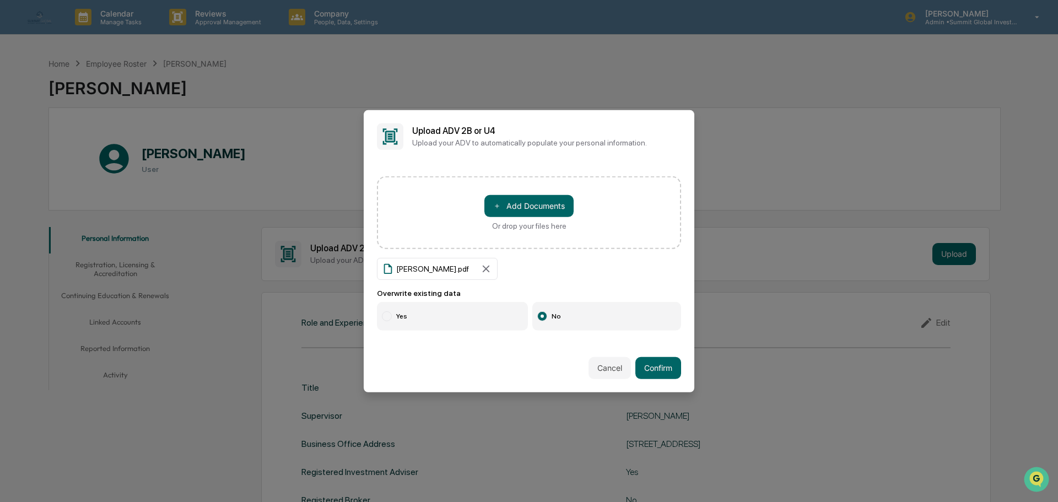
click at [445, 308] on label "Yes" at bounding box center [452, 316] width 151 height 29
click at [660, 366] on button "Confirm" at bounding box center [659, 368] width 46 height 22
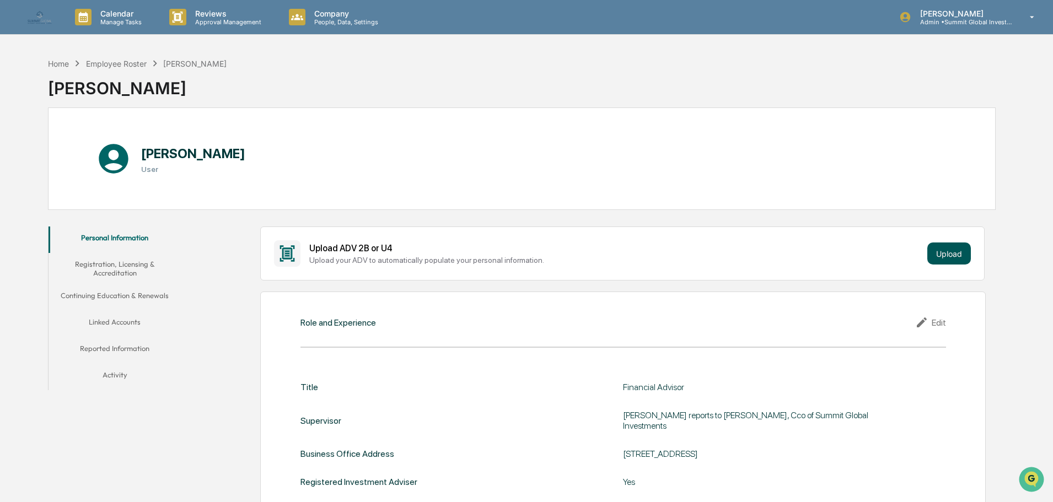
click at [941, 253] on button "Upload" at bounding box center [949, 254] width 44 height 22
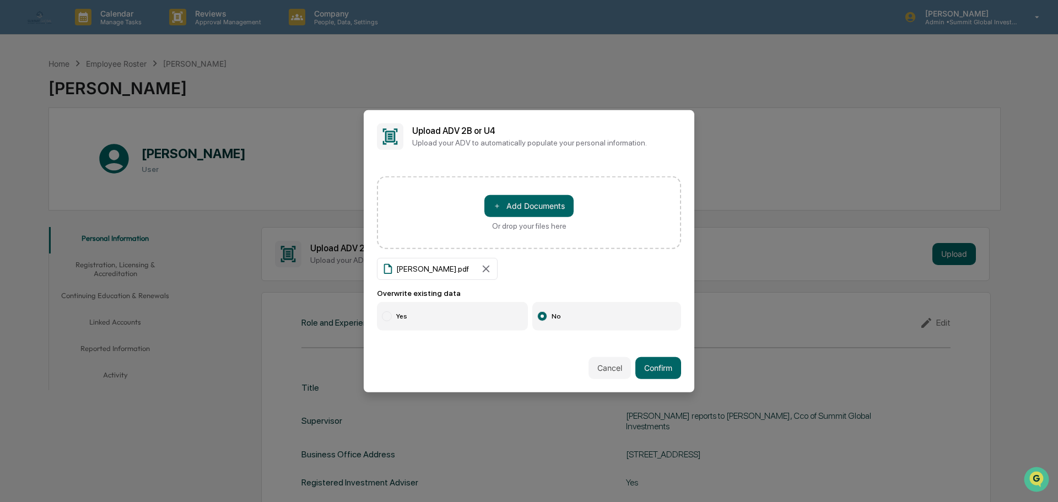
click at [451, 311] on label "Yes" at bounding box center [452, 316] width 151 height 29
click at [648, 364] on button "Confirm" at bounding box center [659, 368] width 46 height 22
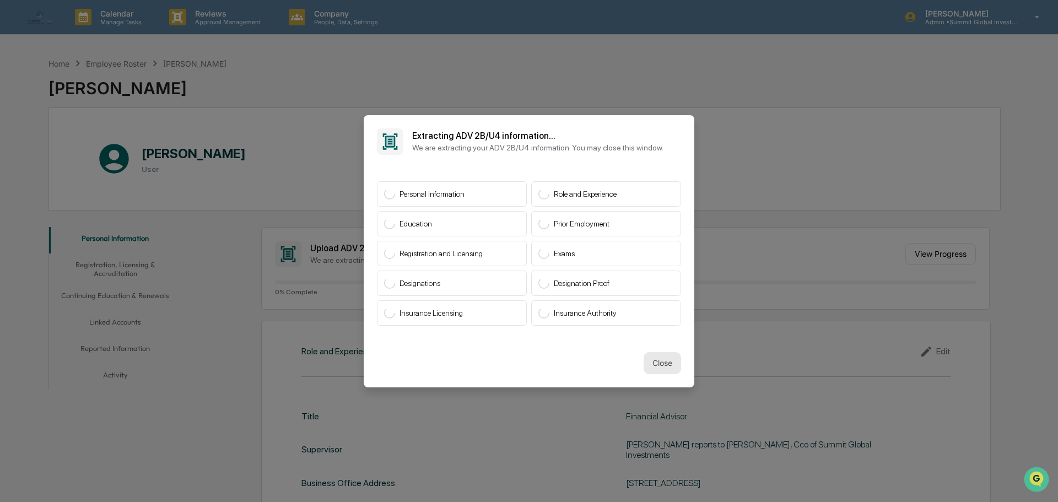
click at [655, 364] on button "Close" at bounding box center [662, 363] width 37 height 22
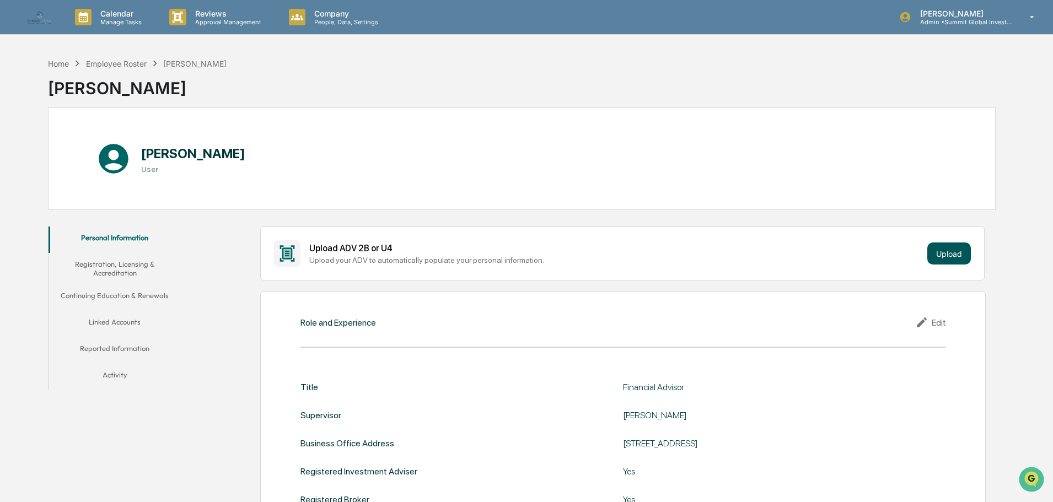
click at [945, 257] on button "Upload" at bounding box center [949, 254] width 44 height 22
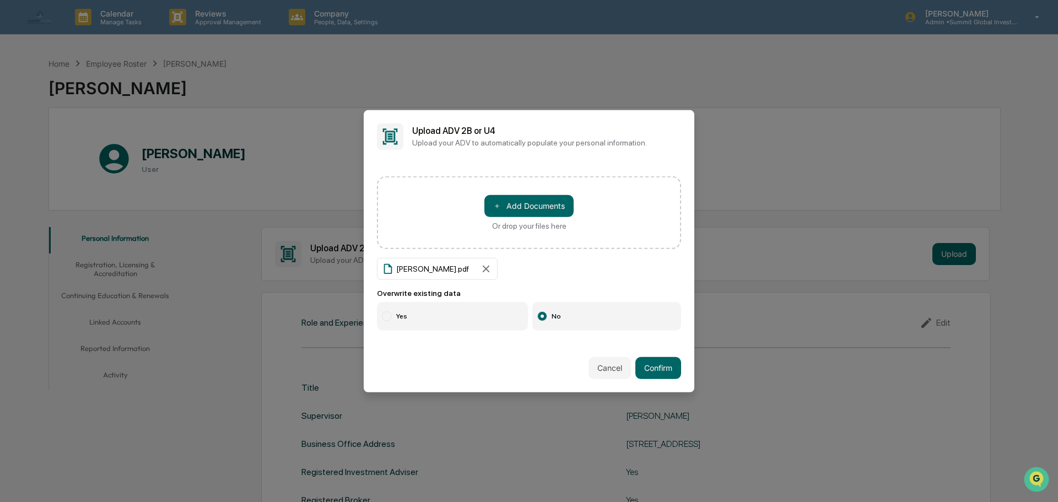
click at [407, 330] on div "＋ Add Documents Or drop your files here [PERSON_NAME].pdf Overwrite existing da…" at bounding box center [529, 253] width 331 height 181
click at [411, 323] on label "Yes" at bounding box center [452, 316] width 151 height 29
click at [654, 362] on button "Confirm" at bounding box center [659, 368] width 46 height 22
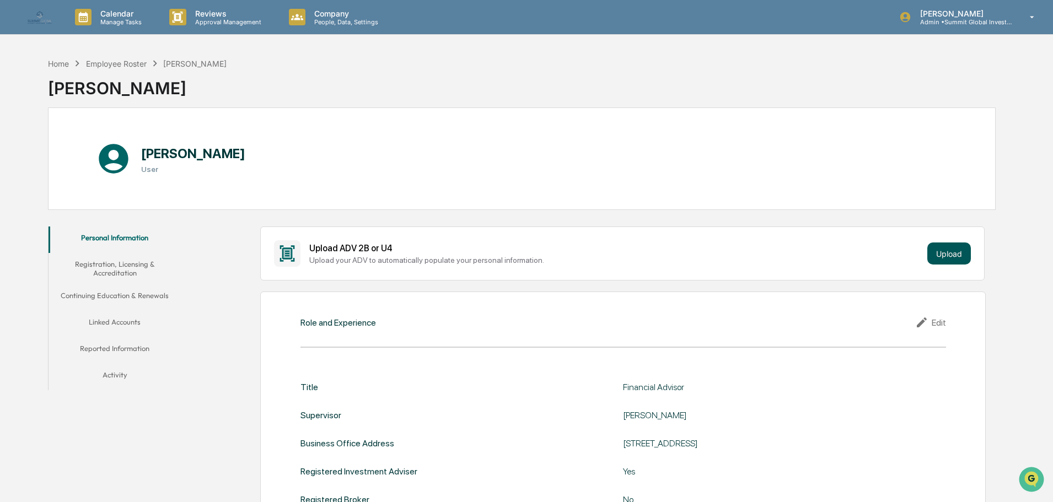
click at [935, 256] on button "Upload" at bounding box center [949, 254] width 44 height 22
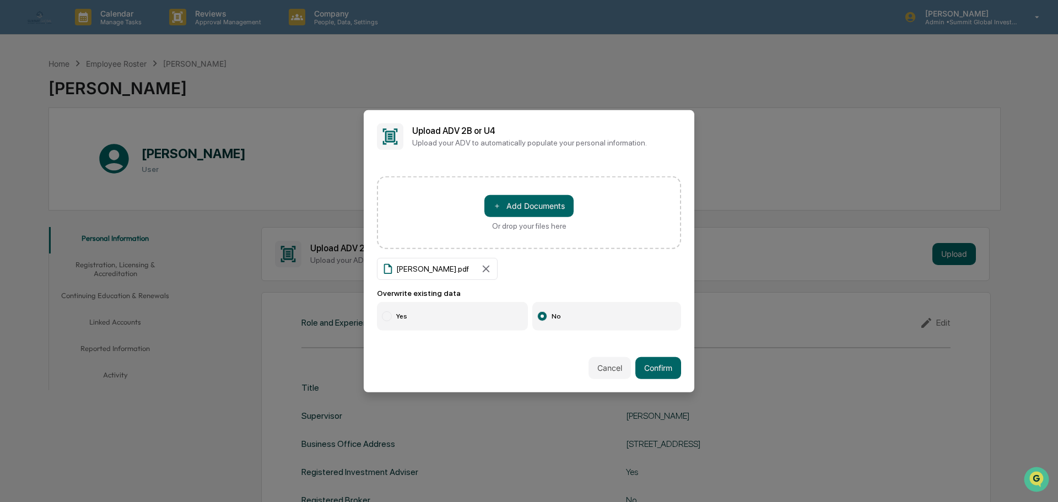
click at [459, 310] on label "Yes" at bounding box center [452, 316] width 151 height 29
click at [639, 373] on button "Confirm" at bounding box center [659, 368] width 46 height 22
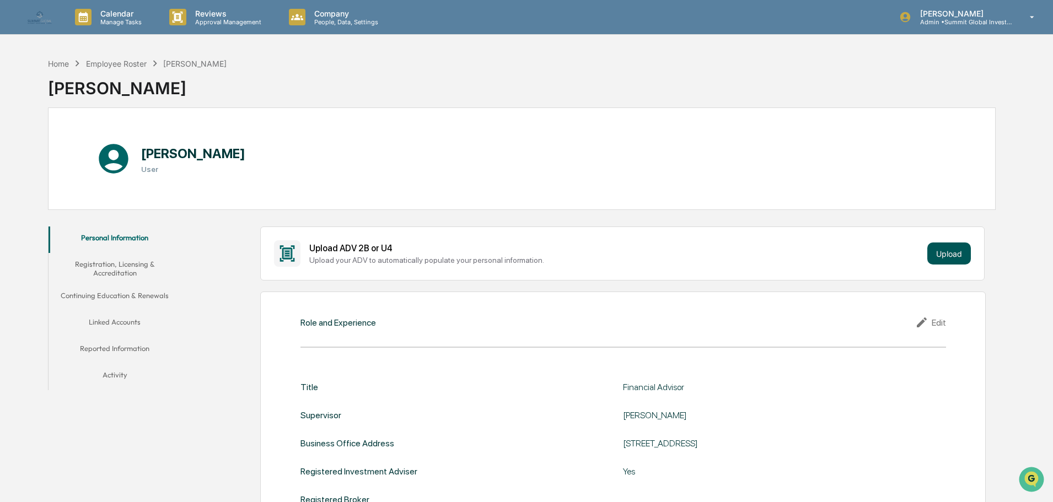
click at [940, 252] on button "Upload" at bounding box center [949, 254] width 44 height 22
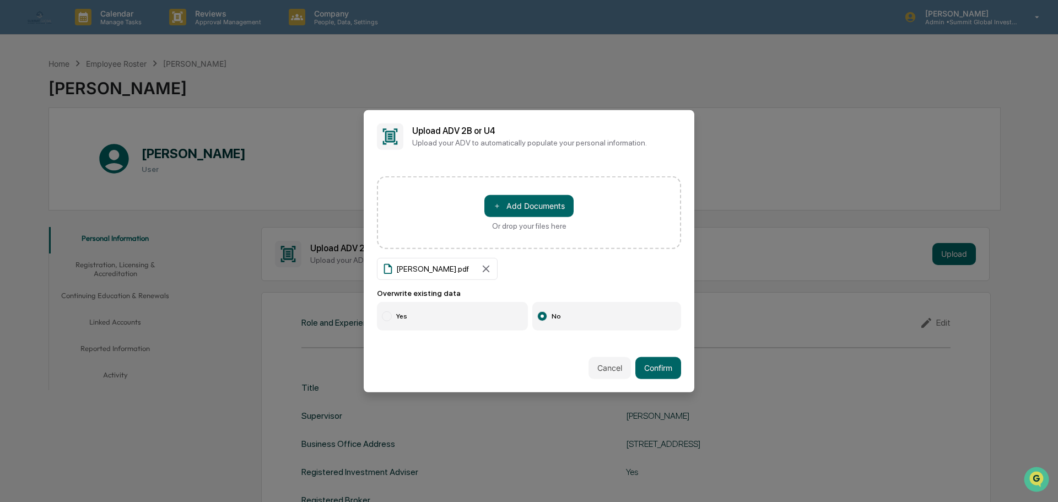
click at [416, 319] on label "Yes" at bounding box center [452, 316] width 151 height 29
click at [654, 367] on button "Confirm" at bounding box center [659, 368] width 46 height 22
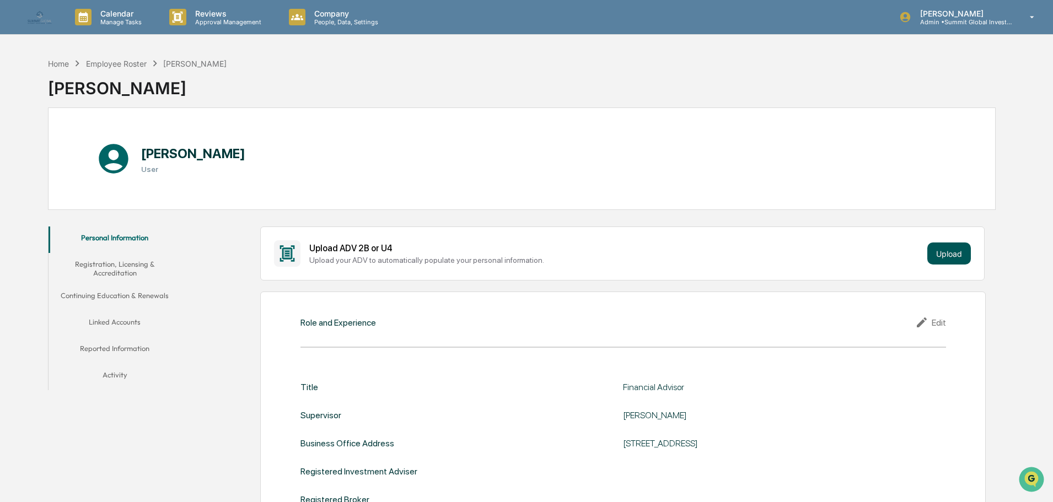
click at [941, 254] on button "Upload" at bounding box center [949, 254] width 44 height 22
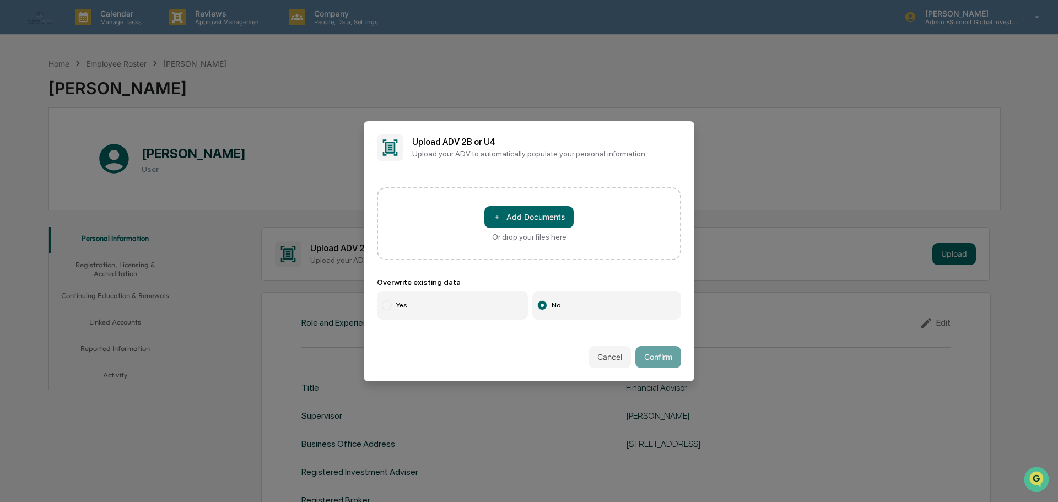
click at [445, 303] on label "Yes" at bounding box center [452, 305] width 151 height 29
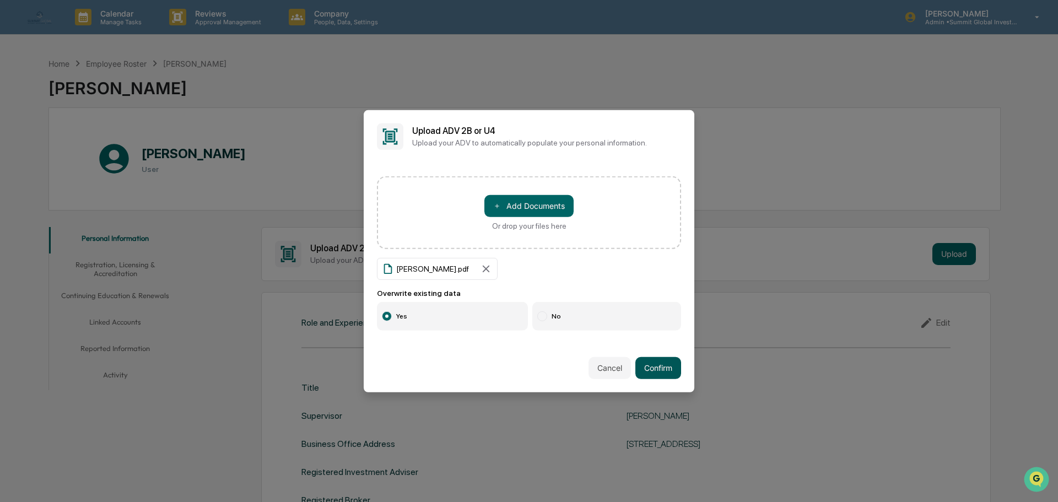
click at [645, 370] on button "Confirm" at bounding box center [659, 368] width 46 height 22
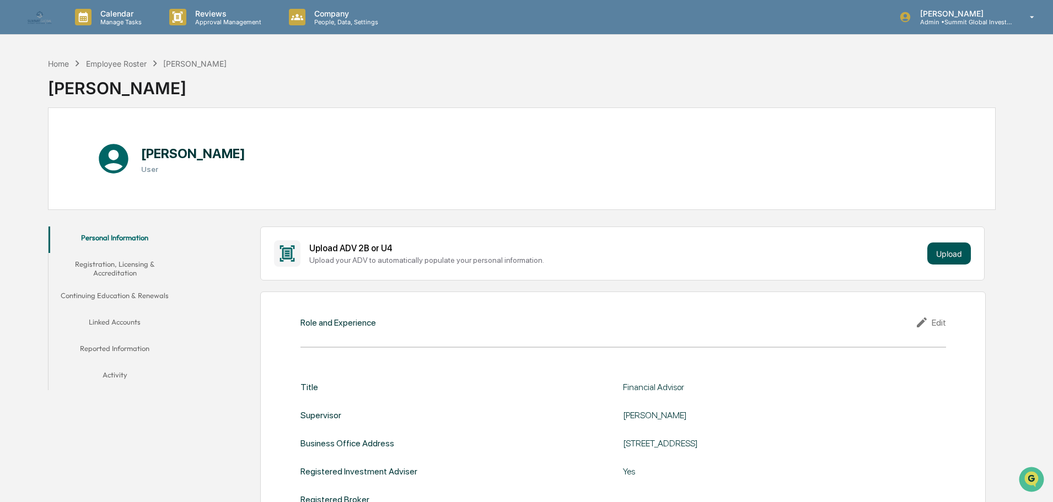
click at [948, 248] on button "Upload" at bounding box center [949, 254] width 44 height 22
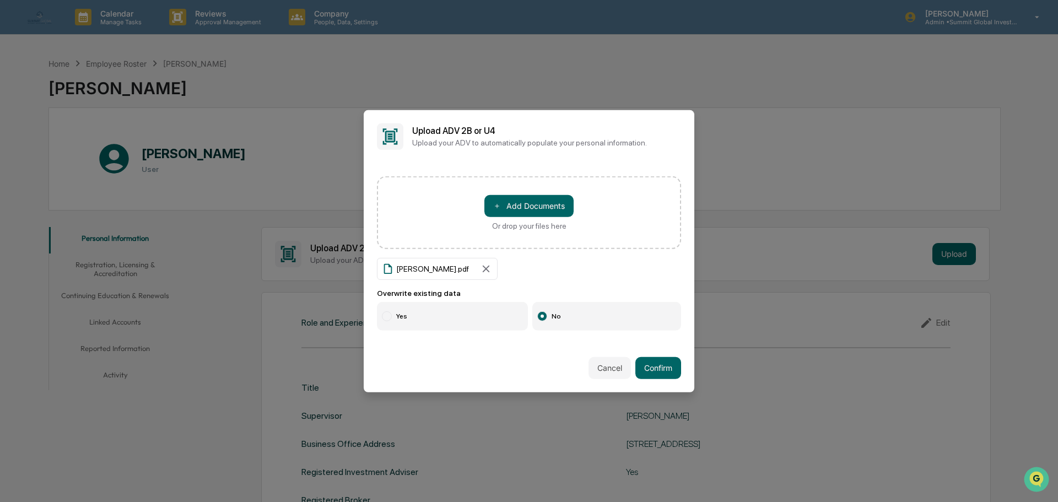
click at [422, 330] on div "＋ Add Documents Or drop your files here [PERSON_NAME].pdf Overwrite existing da…" at bounding box center [529, 253] width 331 height 181
click at [427, 315] on label "Yes" at bounding box center [452, 316] width 151 height 29
click at [639, 363] on button "Confirm" at bounding box center [659, 368] width 46 height 22
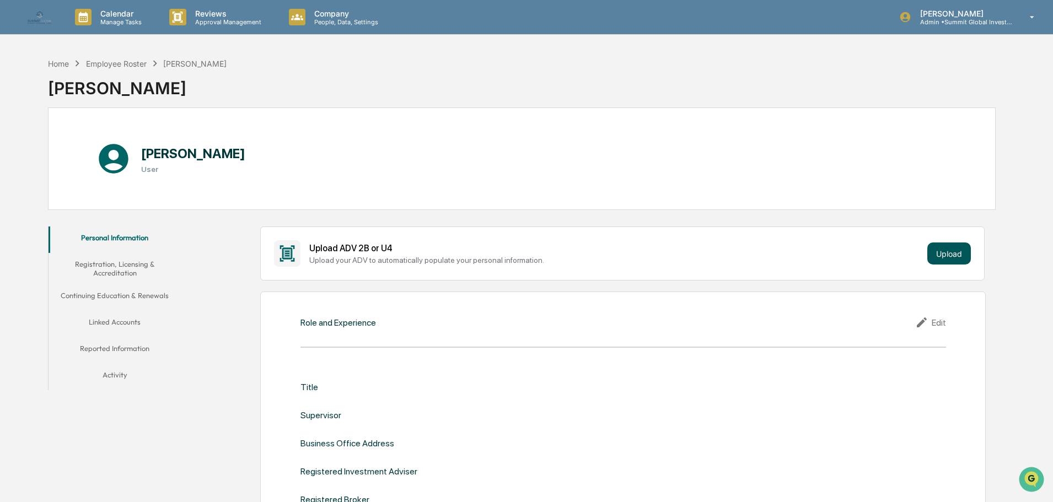
click at [941, 263] on button "Upload" at bounding box center [949, 254] width 44 height 22
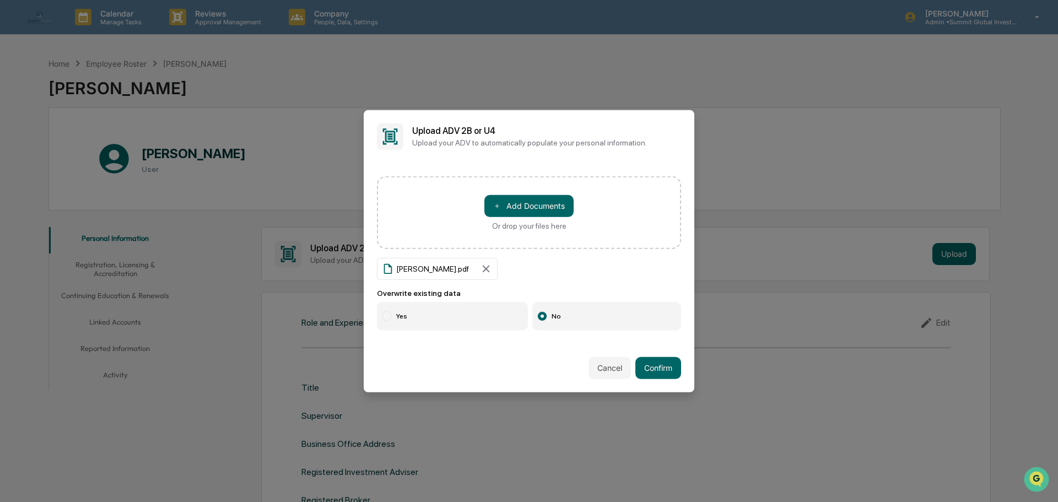
click at [419, 321] on label "Yes" at bounding box center [452, 316] width 151 height 29
click at [643, 362] on button "Confirm" at bounding box center [659, 368] width 46 height 22
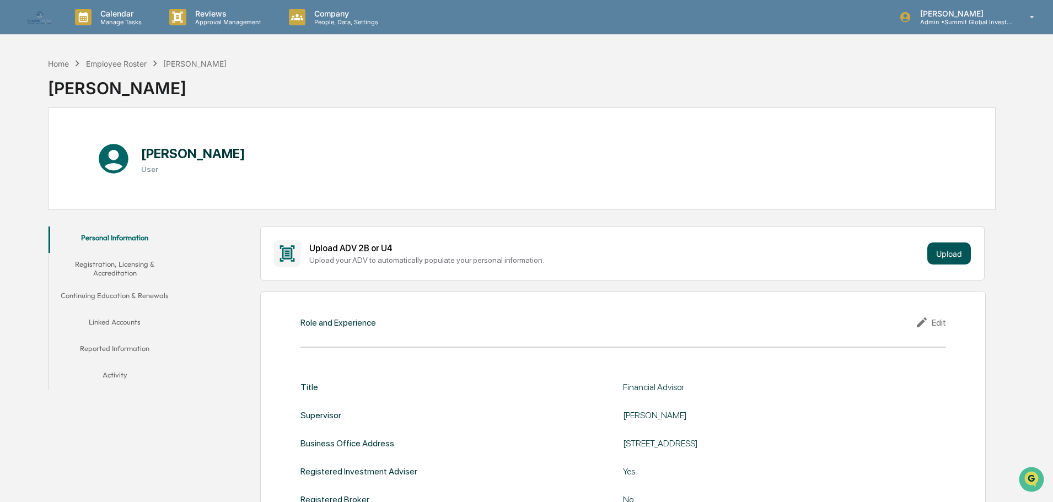
click at [939, 247] on button "Upload" at bounding box center [949, 254] width 44 height 22
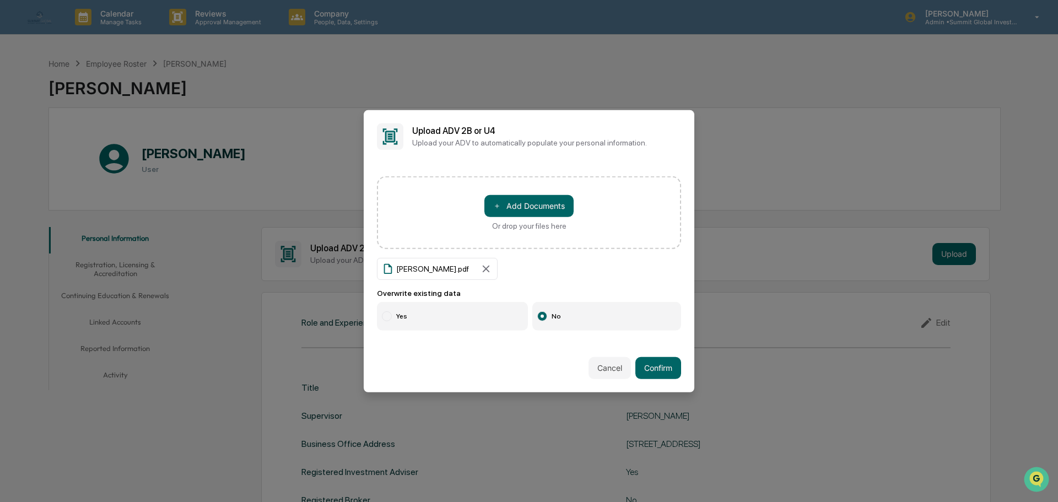
click at [412, 312] on label "Yes" at bounding box center [452, 316] width 151 height 29
click at [637, 363] on button "Confirm" at bounding box center [659, 368] width 46 height 22
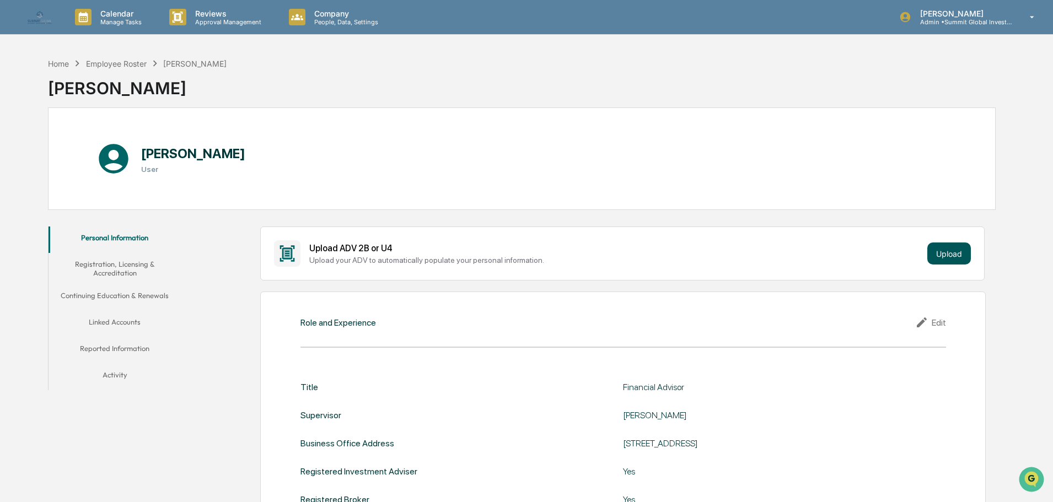
click at [943, 257] on button "Upload" at bounding box center [949, 254] width 44 height 22
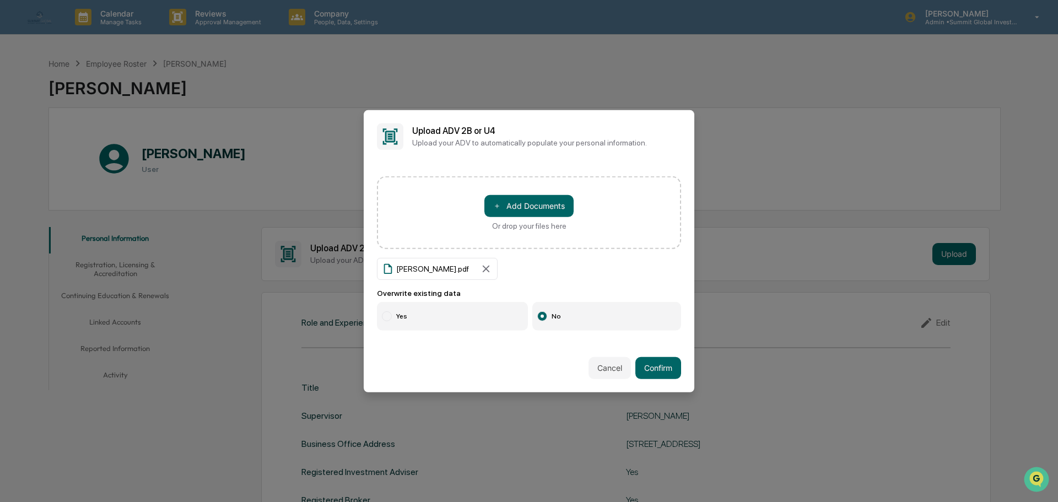
click at [424, 312] on label "Yes" at bounding box center [452, 316] width 151 height 29
click at [672, 365] on button "Confirm" at bounding box center [659, 368] width 46 height 22
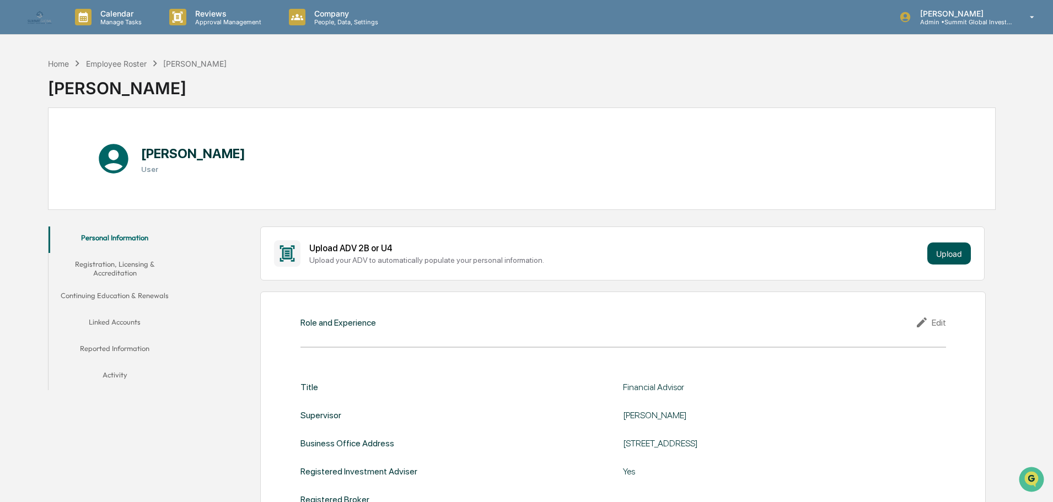
click at [949, 251] on button "Upload" at bounding box center [949, 254] width 44 height 22
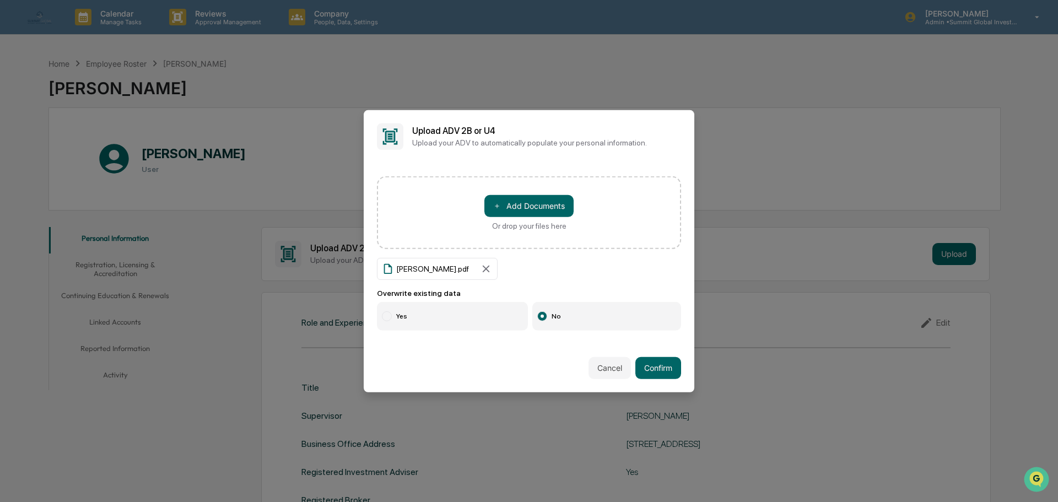
click at [443, 311] on label "Yes" at bounding box center [452, 316] width 151 height 29
click at [649, 357] on button "Confirm" at bounding box center [659, 368] width 46 height 22
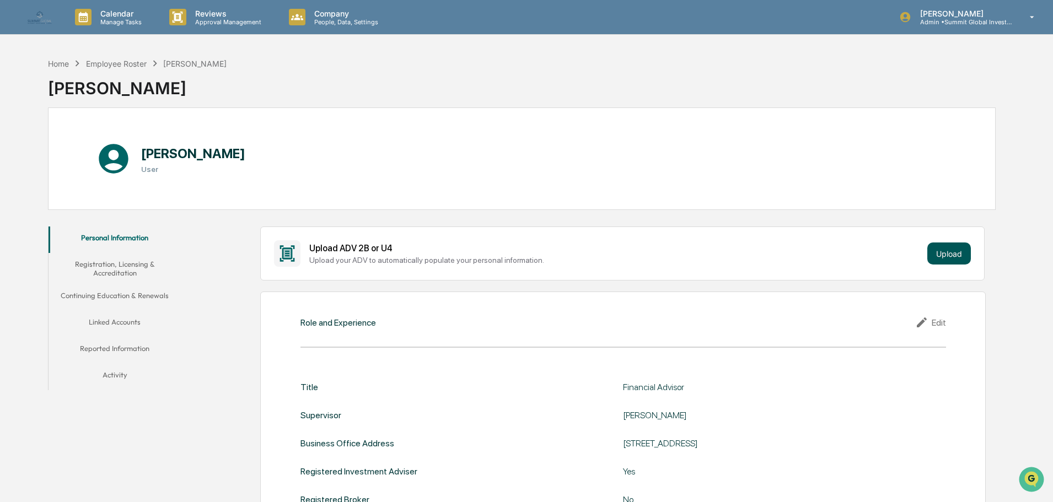
click at [954, 263] on button "Upload" at bounding box center [949, 254] width 44 height 22
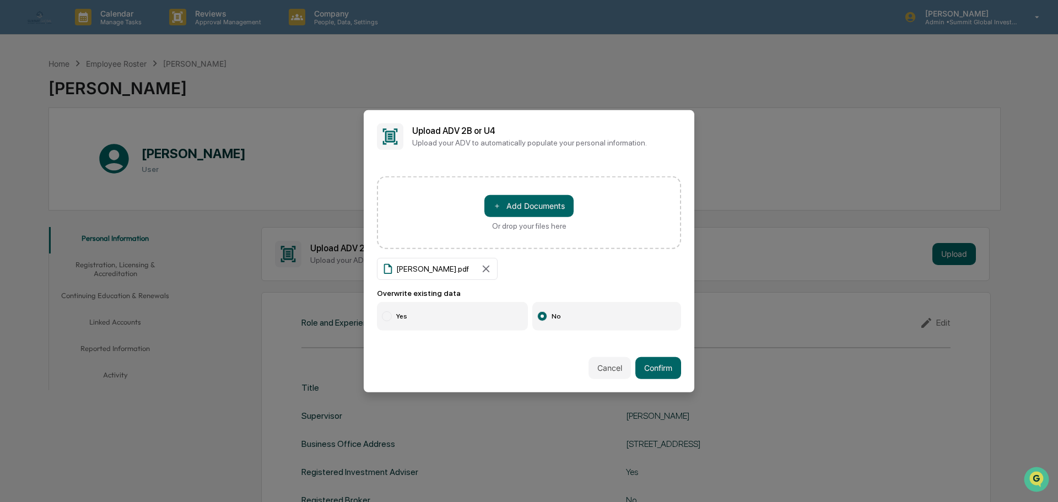
click at [429, 310] on label "Yes" at bounding box center [452, 316] width 151 height 29
click at [642, 364] on button "Confirm" at bounding box center [659, 368] width 46 height 22
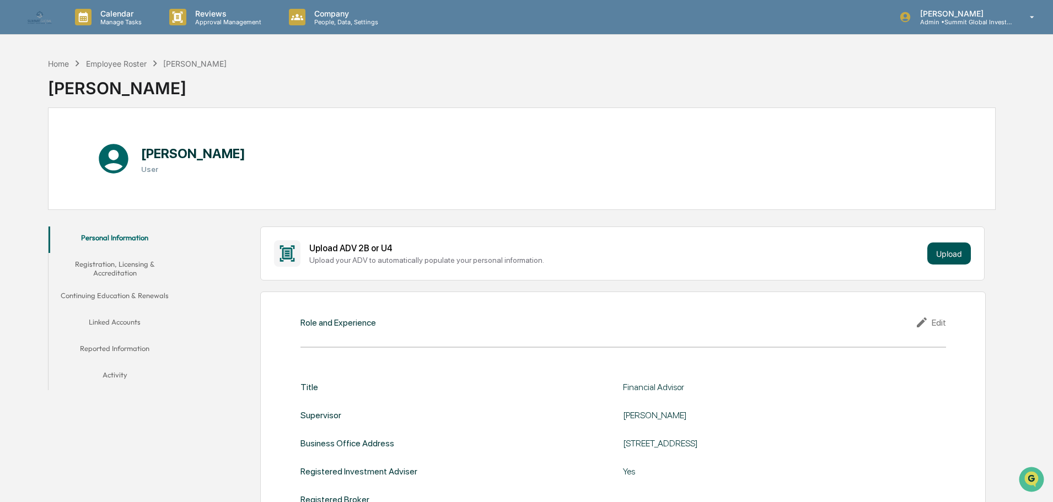
click at [953, 256] on button "Upload" at bounding box center [949, 254] width 44 height 22
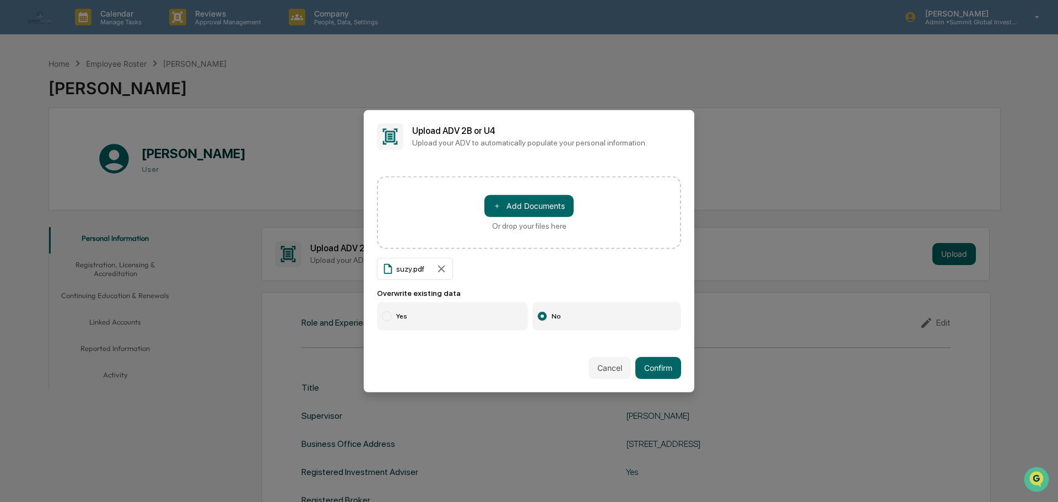
click at [421, 316] on label "Yes" at bounding box center [452, 316] width 151 height 29
click at [659, 362] on button "Confirm" at bounding box center [659, 368] width 46 height 22
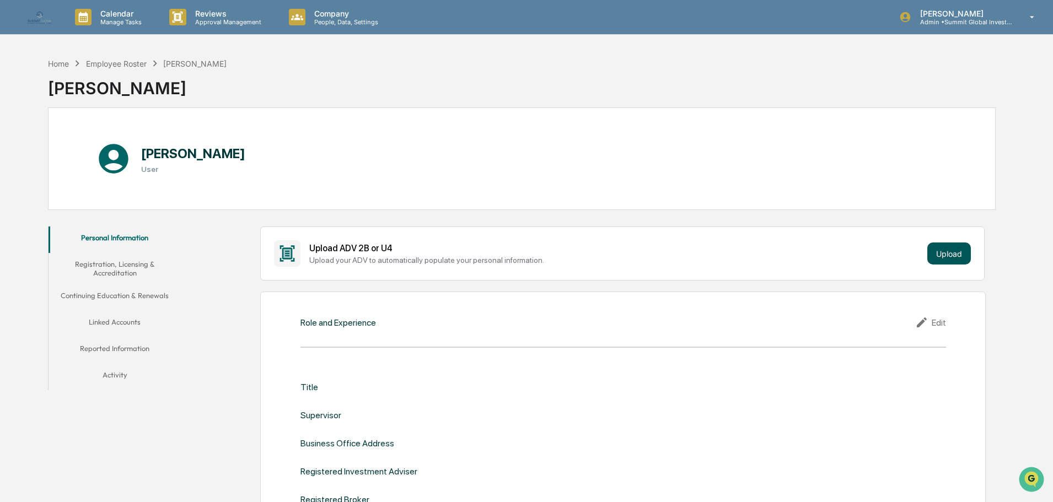
click at [932, 247] on button "Upload" at bounding box center [949, 254] width 44 height 22
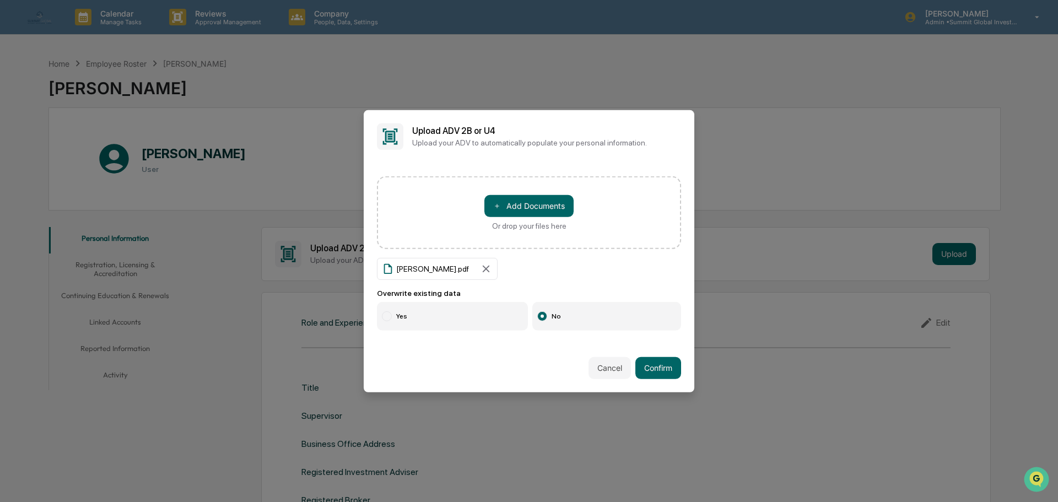
click at [408, 316] on label "Yes" at bounding box center [452, 316] width 151 height 29
click at [650, 367] on button "Confirm" at bounding box center [659, 368] width 46 height 22
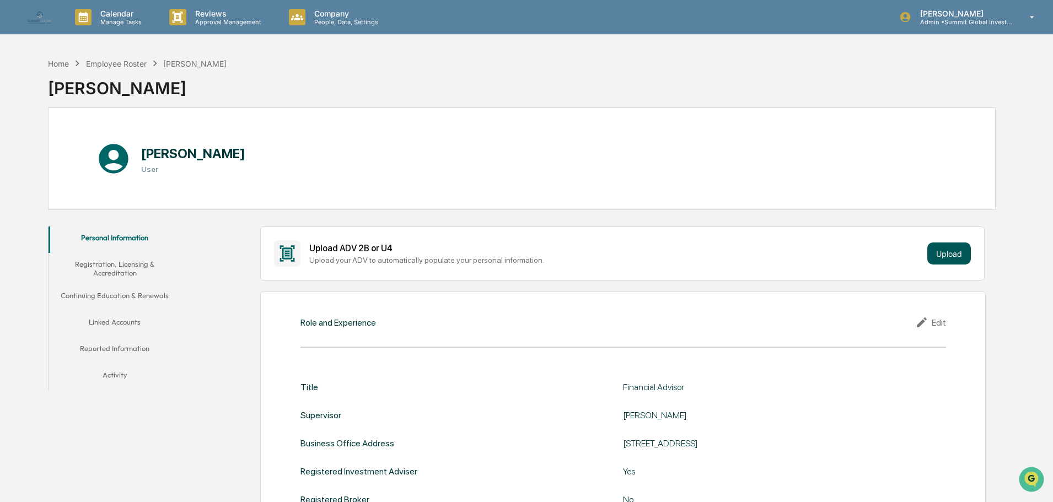
click at [960, 256] on button "Upload" at bounding box center [949, 254] width 44 height 22
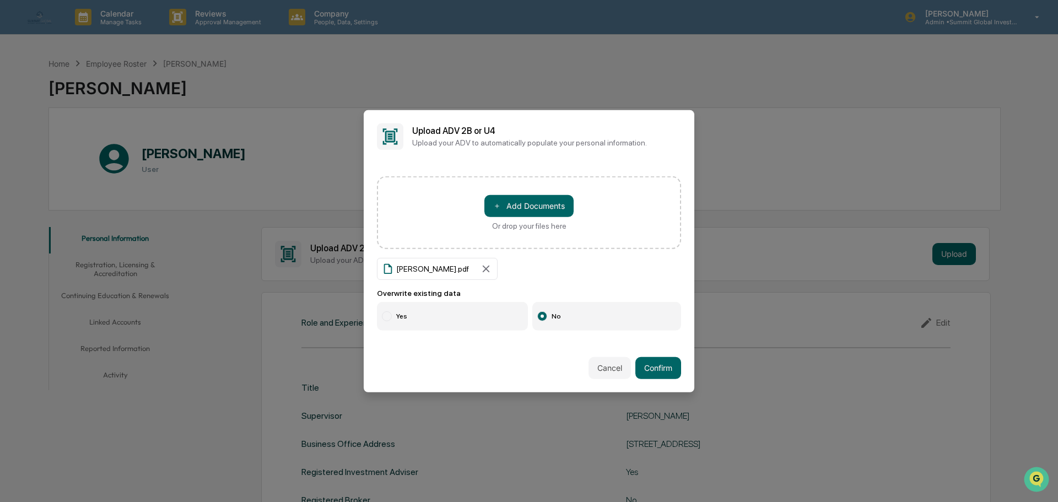
click at [455, 309] on label "Yes" at bounding box center [452, 316] width 151 height 29
click at [655, 366] on button "Confirm" at bounding box center [659, 368] width 46 height 22
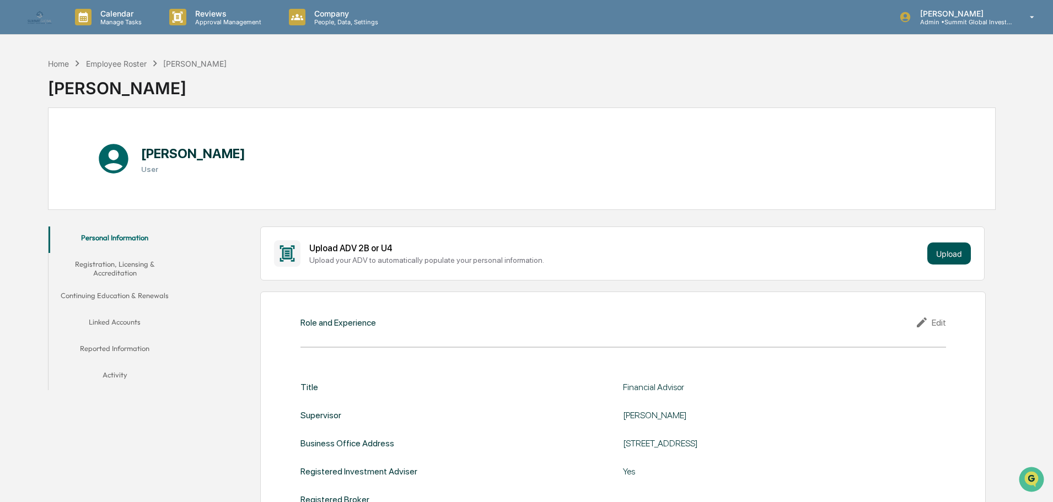
click at [939, 246] on button "Upload" at bounding box center [949, 254] width 44 height 22
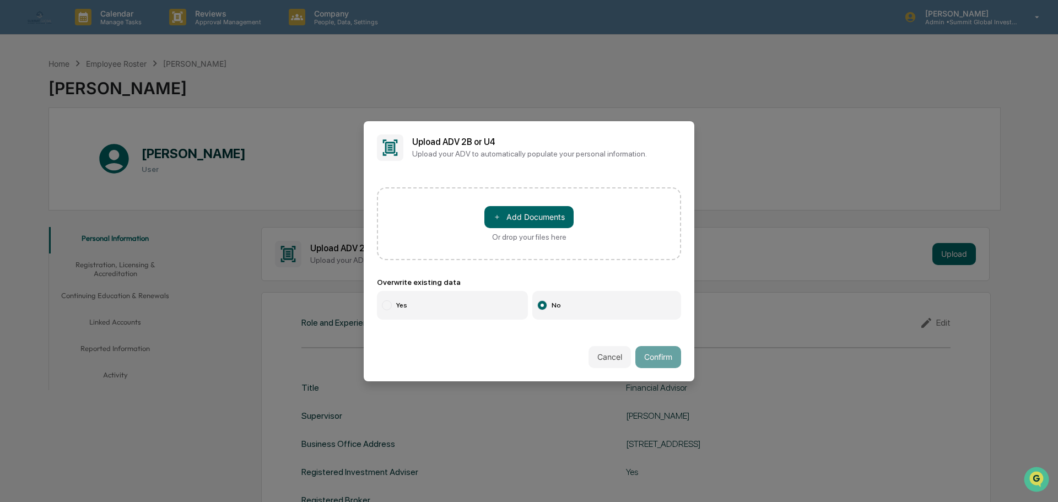
click at [452, 302] on label "Yes" at bounding box center [452, 305] width 151 height 29
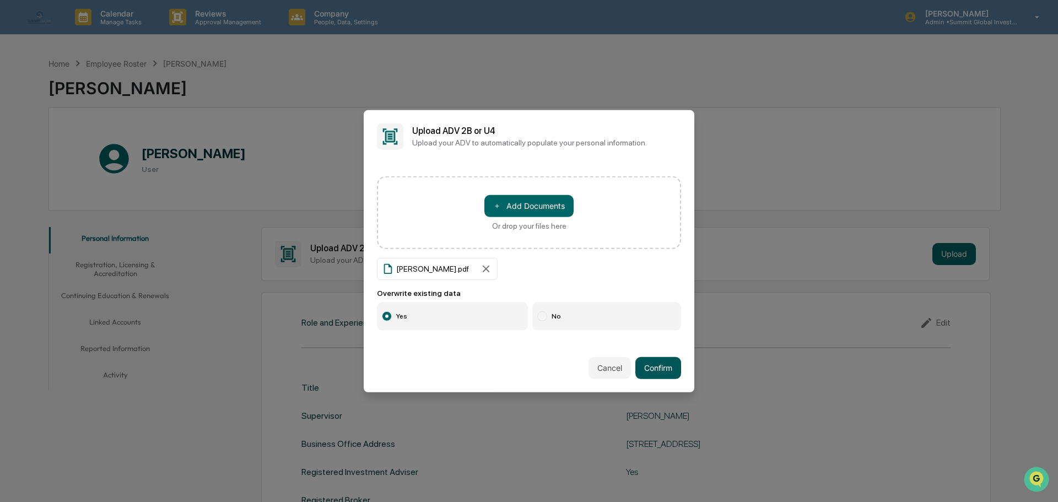
click at [641, 367] on button "Confirm" at bounding box center [659, 368] width 46 height 22
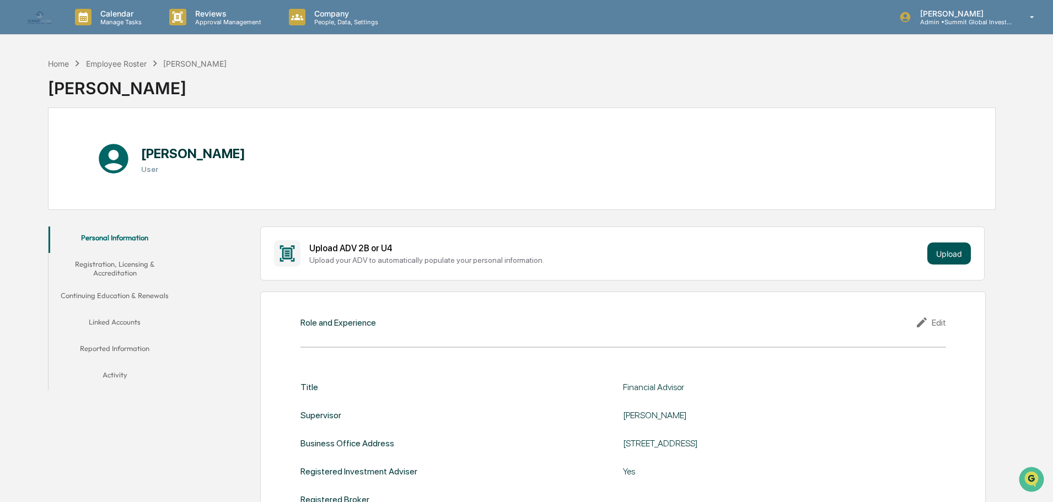
click at [947, 252] on button "Upload" at bounding box center [949, 254] width 44 height 22
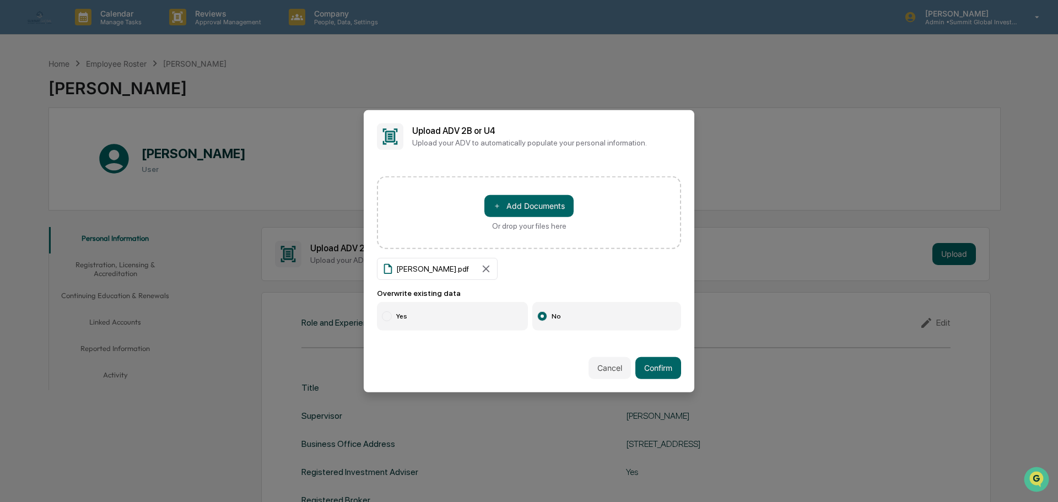
click at [449, 326] on label "Yes" at bounding box center [452, 316] width 151 height 29
click at [663, 364] on button "Confirm" at bounding box center [659, 368] width 46 height 22
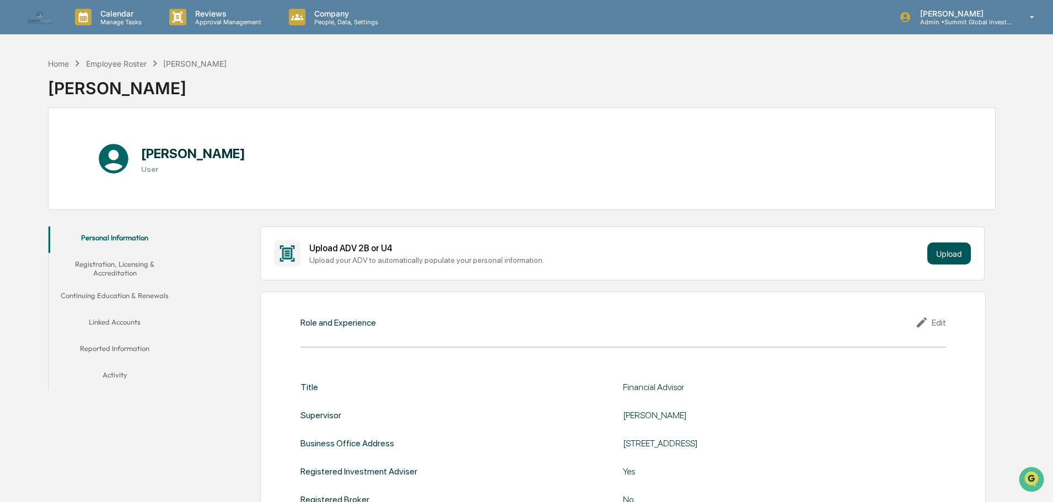
click at [947, 246] on button "Upload" at bounding box center [949, 254] width 44 height 22
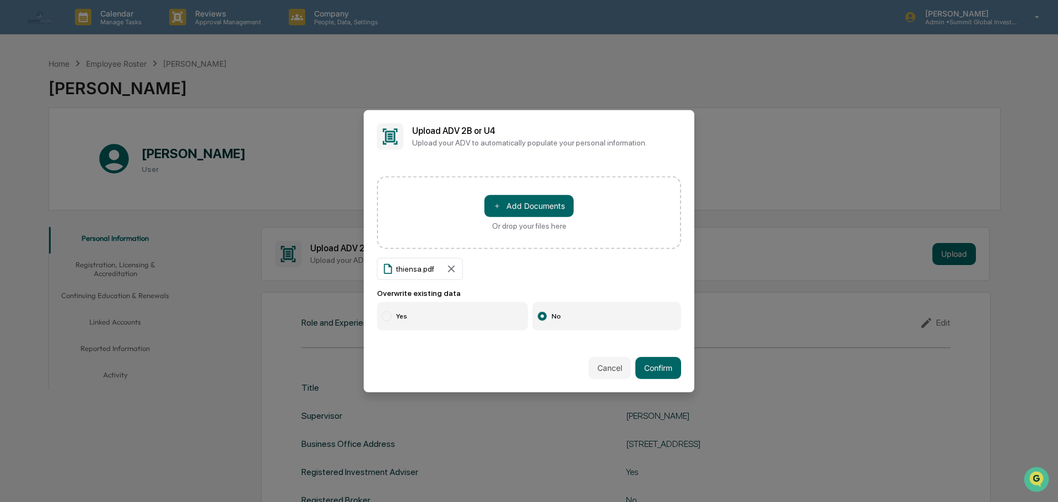
click at [422, 325] on label "Yes" at bounding box center [452, 316] width 151 height 29
click at [650, 359] on button "Confirm" at bounding box center [659, 368] width 46 height 22
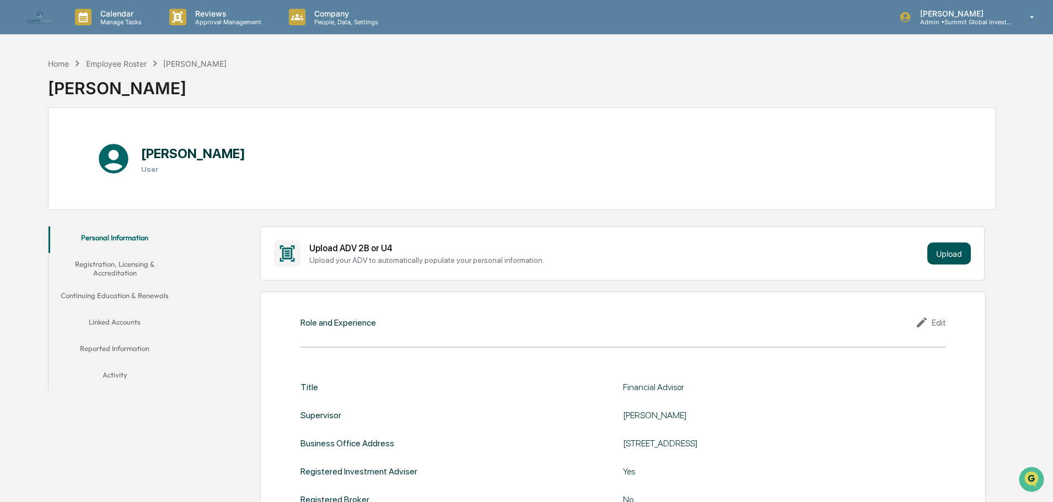
click at [952, 252] on button "Upload" at bounding box center [949, 254] width 44 height 22
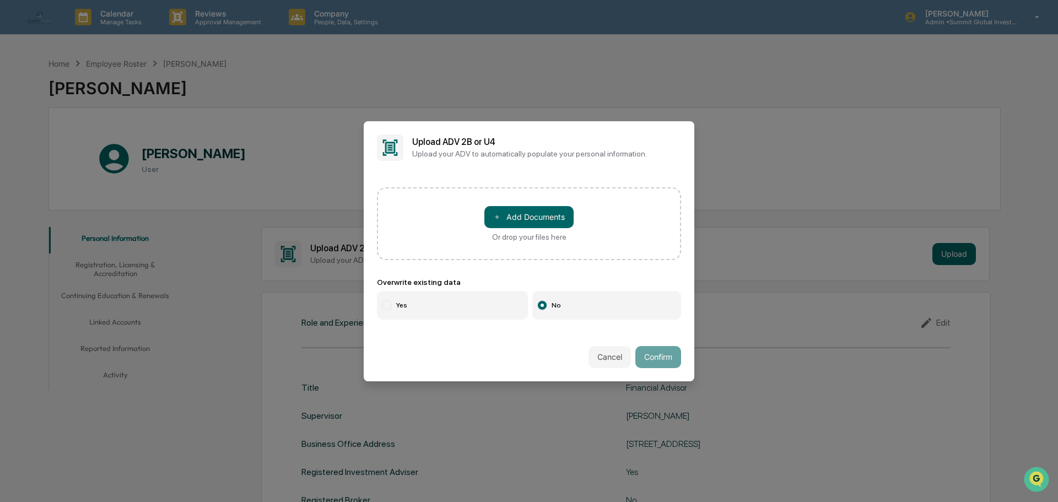
click at [397, 295] on label "Yes" at bounding box center [452, 305] width 151 height 29
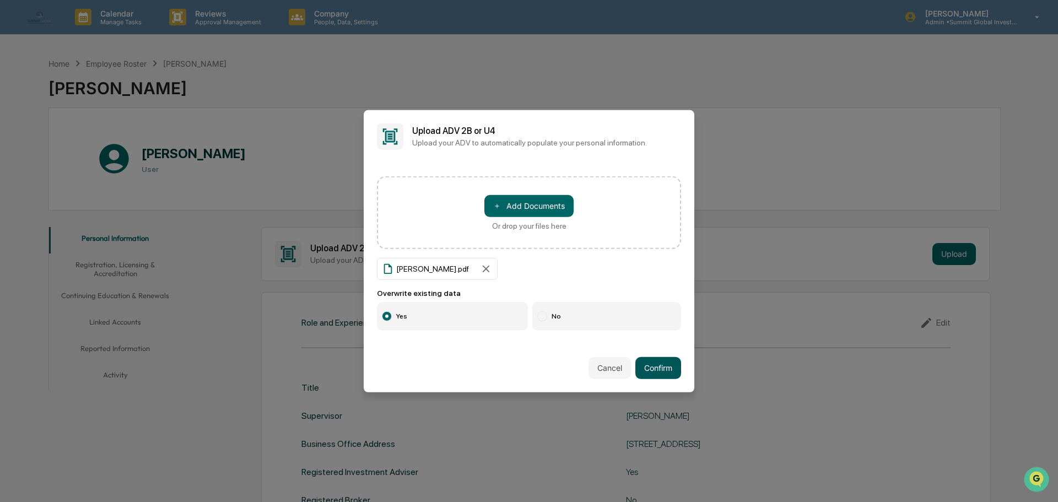
click at [663, 369] on button "Confirm" at bounding box center [659, 368] width 46 height 22
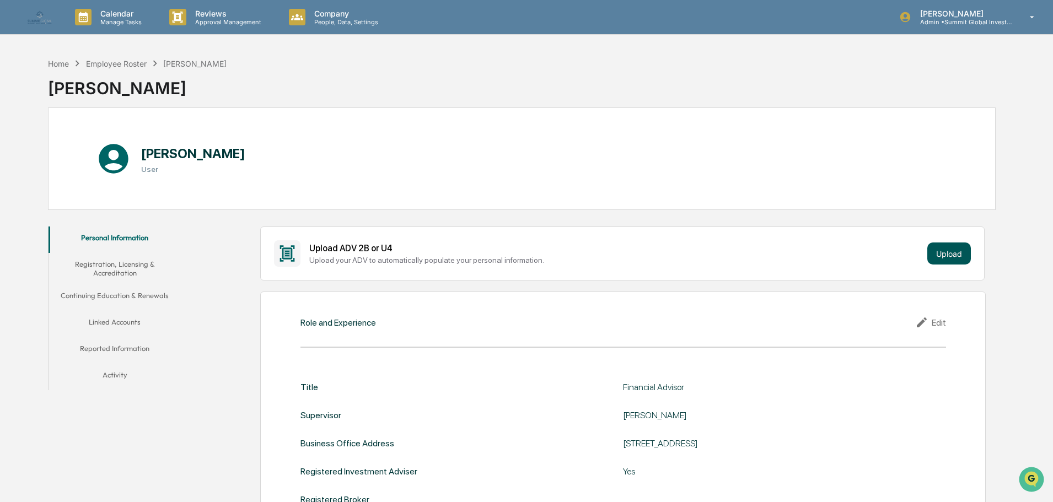
click at [946, 251] on button "Upload" at bounding box center [949, 254] width 44 height 22
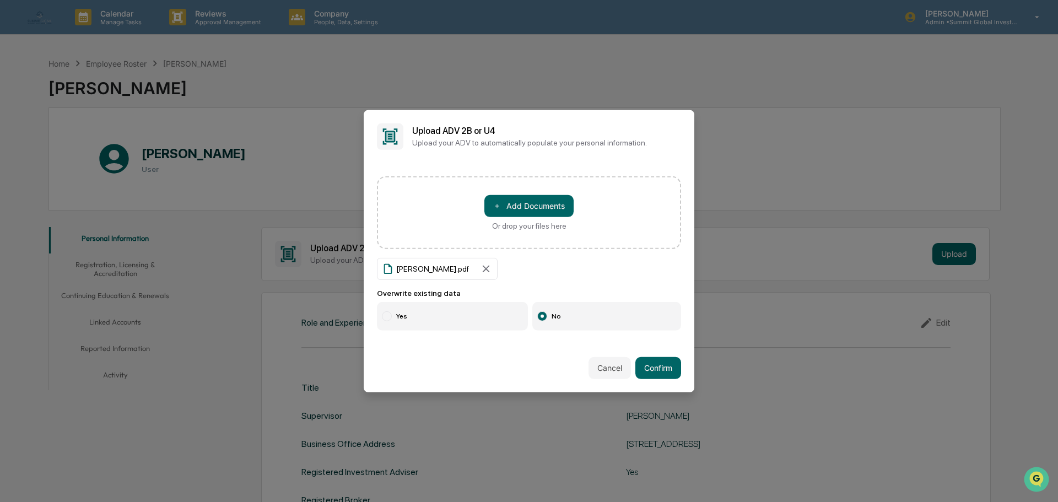
click at [432, 330] on div "＋ Add Documents Or drop your files here [PERSON_NAME].pdf Overwrite existing da…" at bounding box center [529, 253] width 331 height 181
click at [435, 324] on label "Yes" at bounding box center [452, 316] width 151 height 29
click at [645, 363] on button "Confirm" at bounding box center [659, 368] width 46 height 22
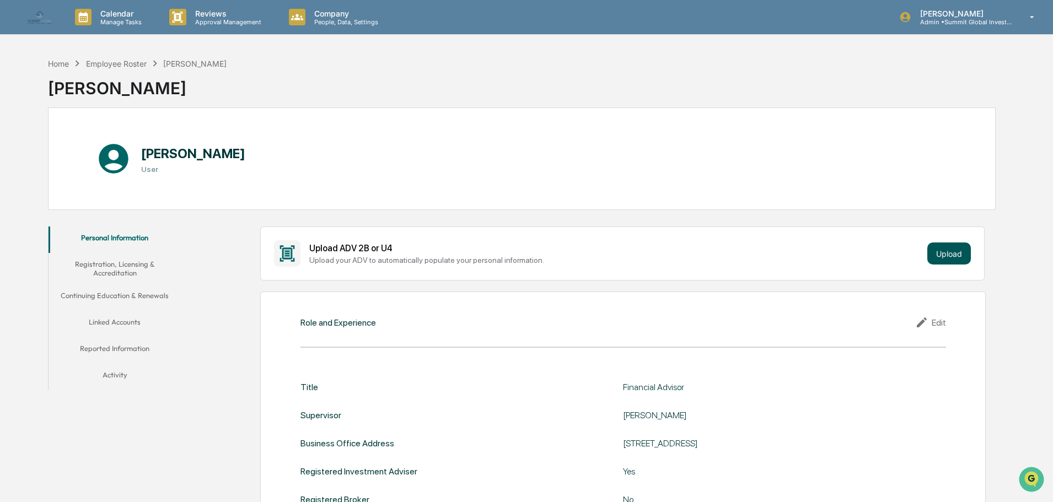
click at [956, 259] on button "Upload" at bounding box center [949, 254] width 44 height 22
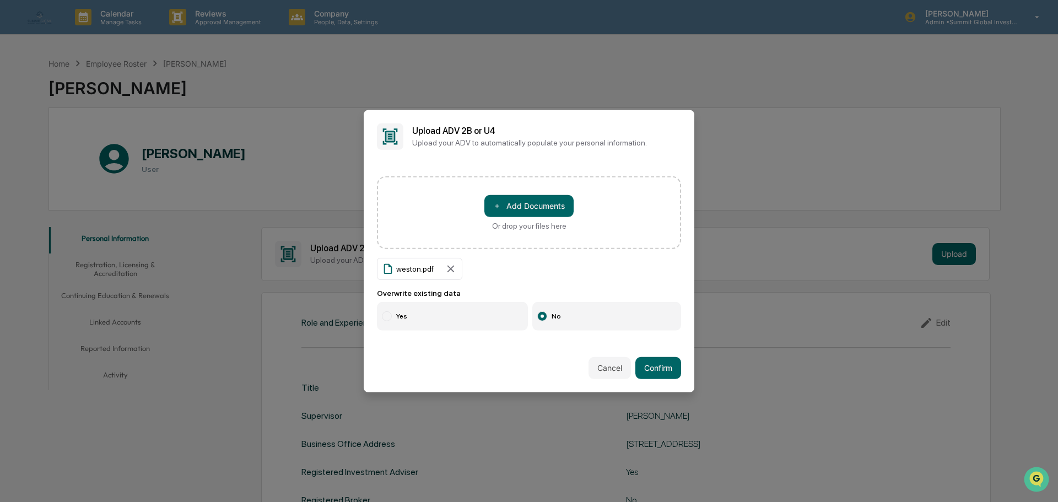
click at [460, 316] on label "Yes" at bounding box center [452, 316] width 151 height 29
click at [674, 365] on button "Confirm" at bounding box center [659, 368] width 46 height 22
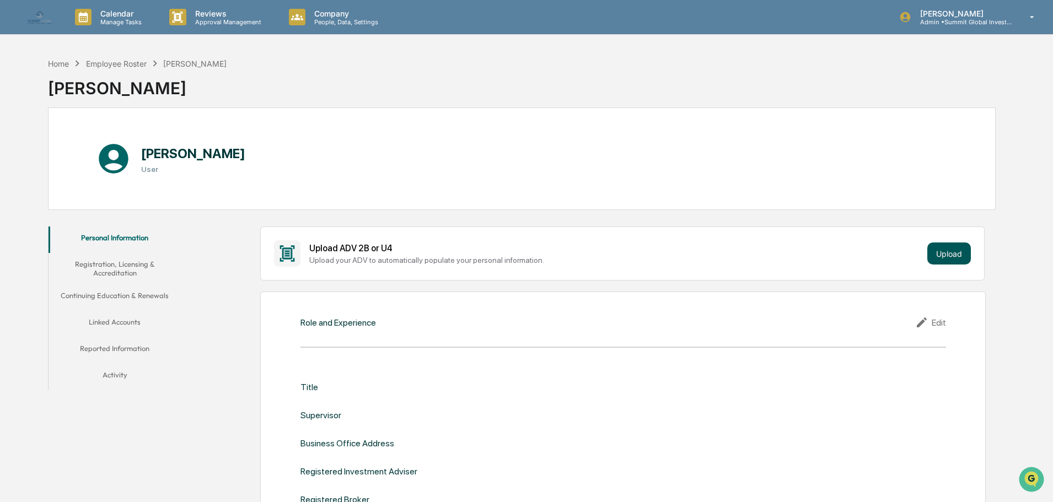
click at [944, 253] on button "Upload" at bounding box center [949, 254] width 44 height 22
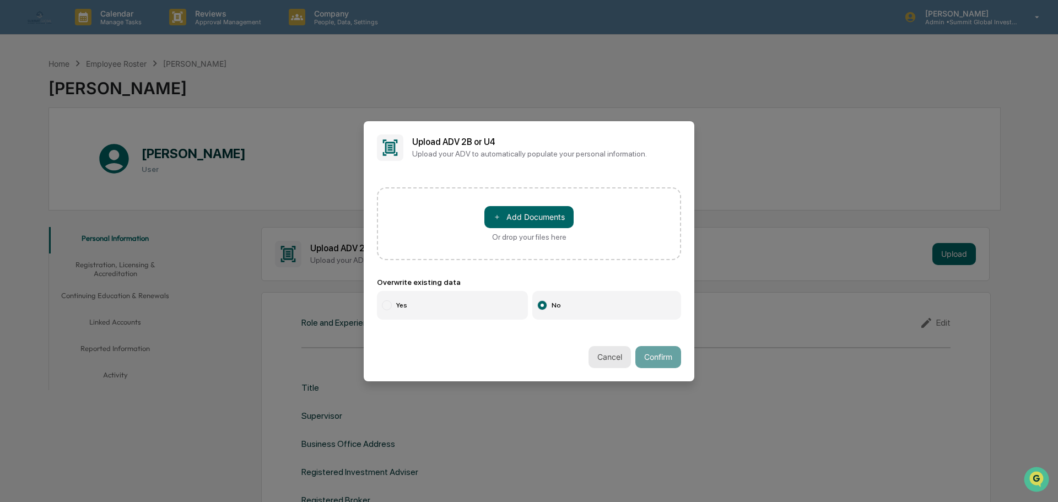
click at [617, 356] on button "Cancel" at bounding box center [610, 357] width 42 height 22
